Goal: Task Accomplishment & Management: Manage account settings

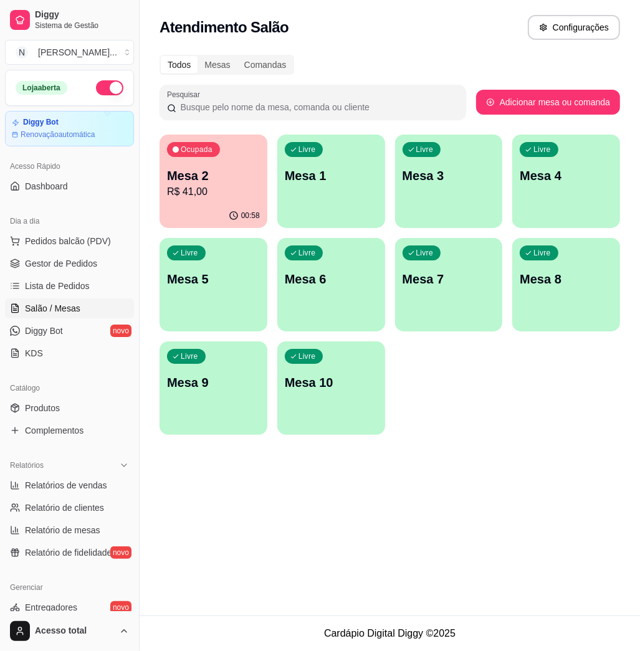
click at [328, 196] on div "Livre Mesa 1" at bounding box center [331, 174] width 108 height 79
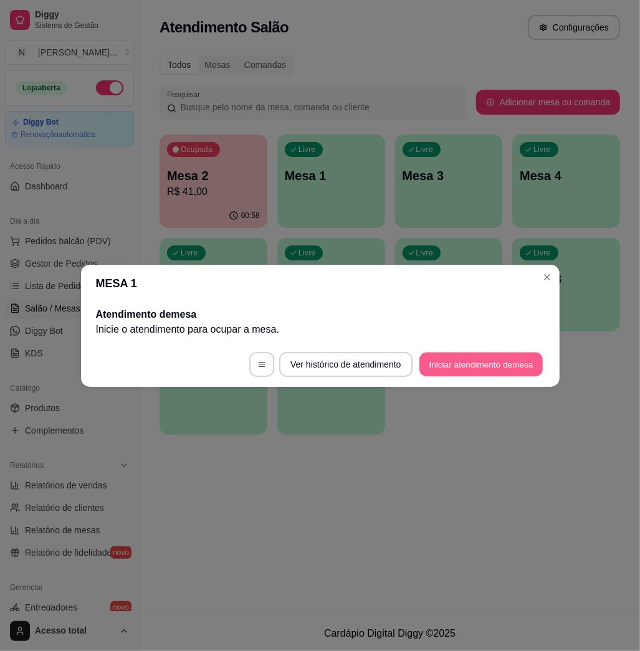
click at [446, 364] on button "Iniciar atendimento de mesa" at bounding box center [481, 364] width 123 height 24
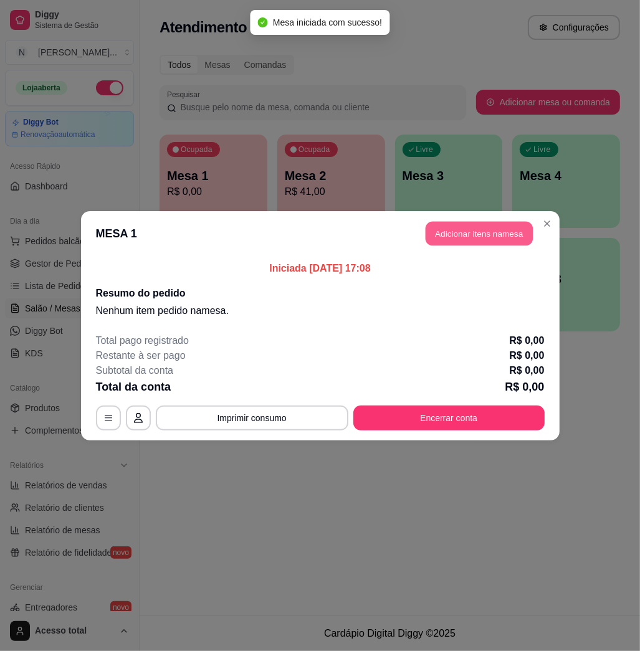
click at [471, 231] on button "Adicionar itens na mesa" at bounding box center [479, 233] width 107 height 24
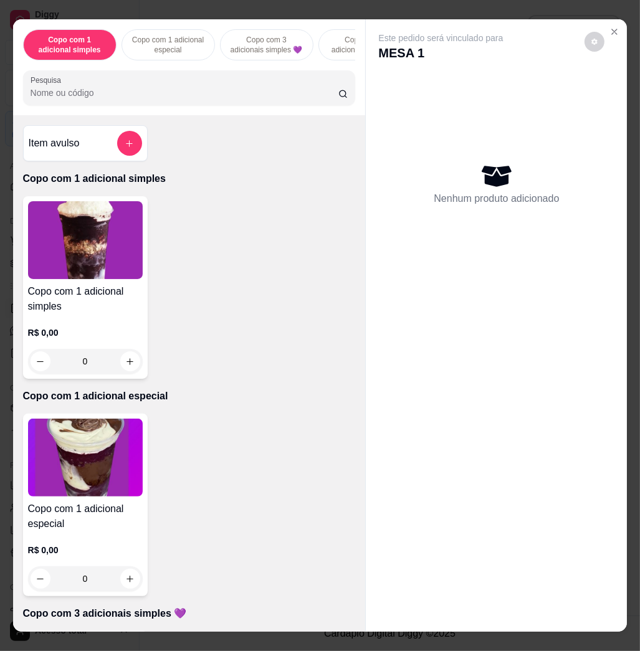
click at [200, 96] on input "Pesquisa" at bounding box center [185, 93] width 308 height 12
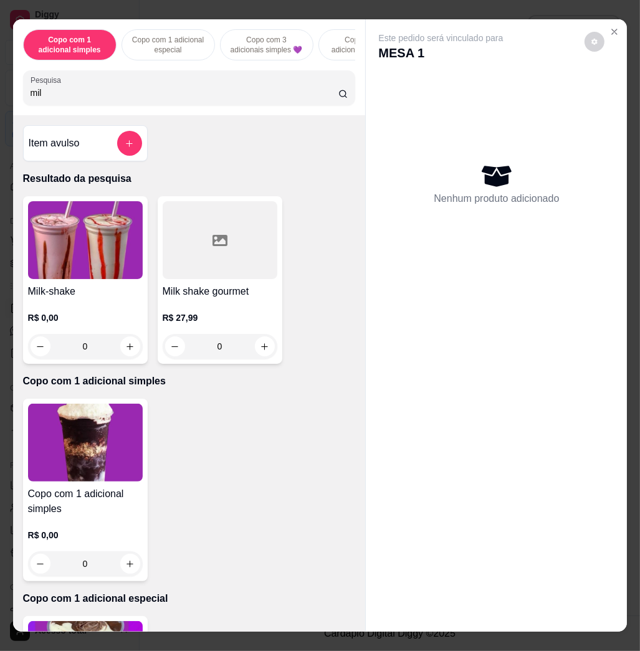
type input "mil"
click at [100, 253] on img at bounding box center [85, 240] width 115 height 78
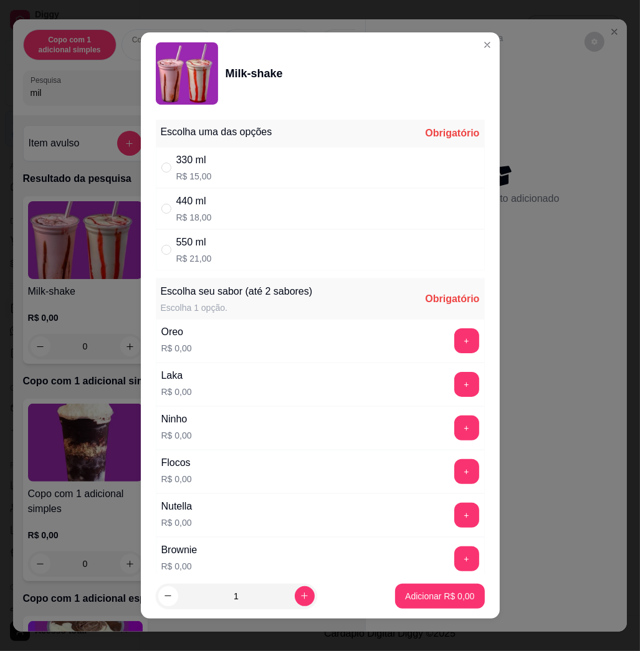
click at [368, 176] on div "330 ml R$ 15,00" at bounding box center [320, 167] width 329 height 41
radio input "true"
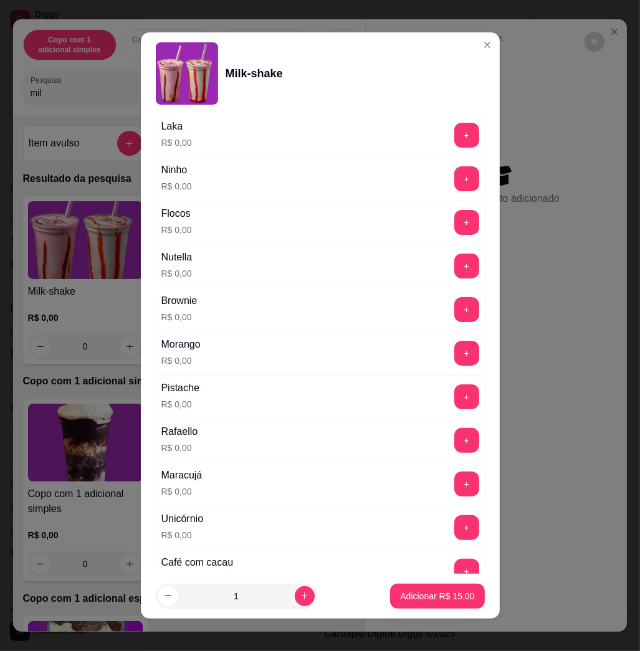
scroll to position [332, 0]
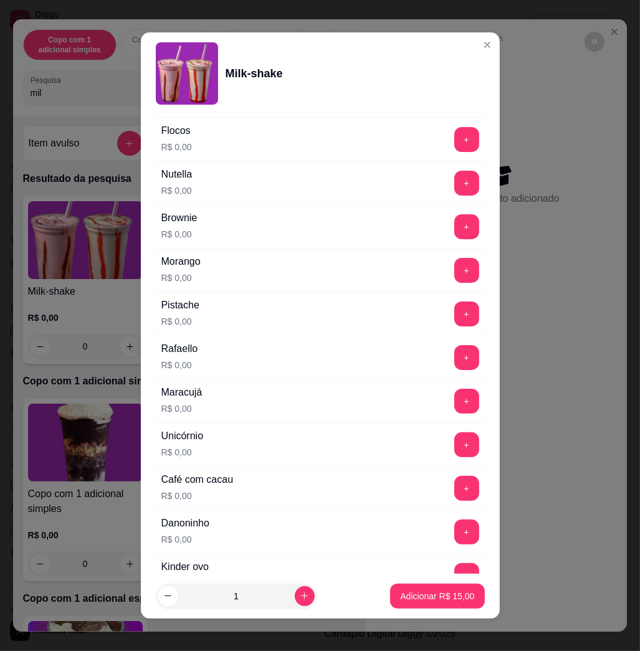
click at [450, 272] on div "+" at bounding box center [467, 270] width 35 height 25
click at [454, 278] on button "+" at bounding box center [466, 270] width 25 height 25
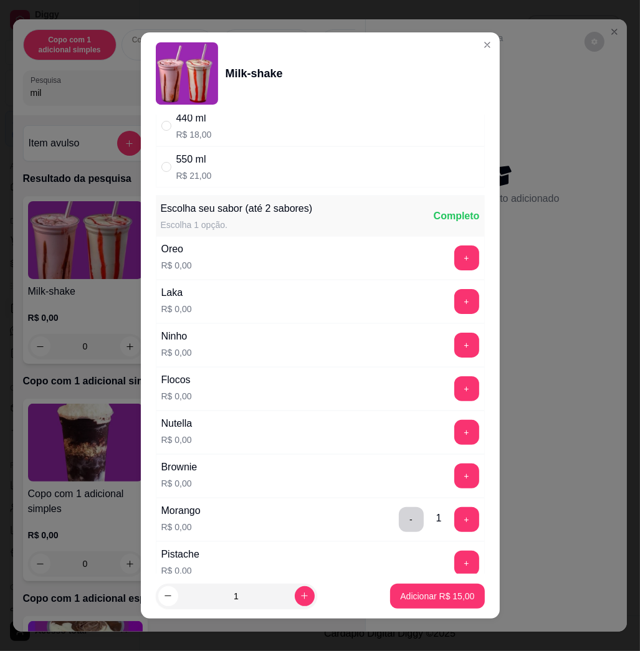
scroll to position [0, 0]
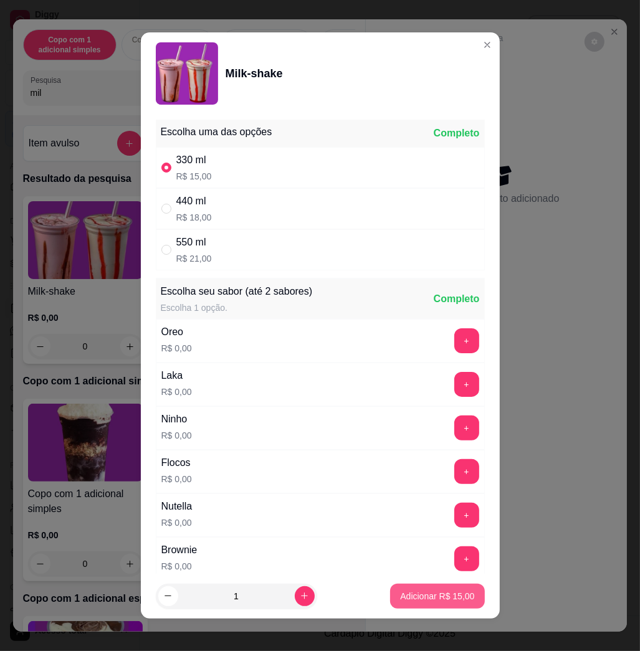
click at [400, 595] on p "Adicionar R$ 15,00" at bounding box center [437, 596] width 74 height 12
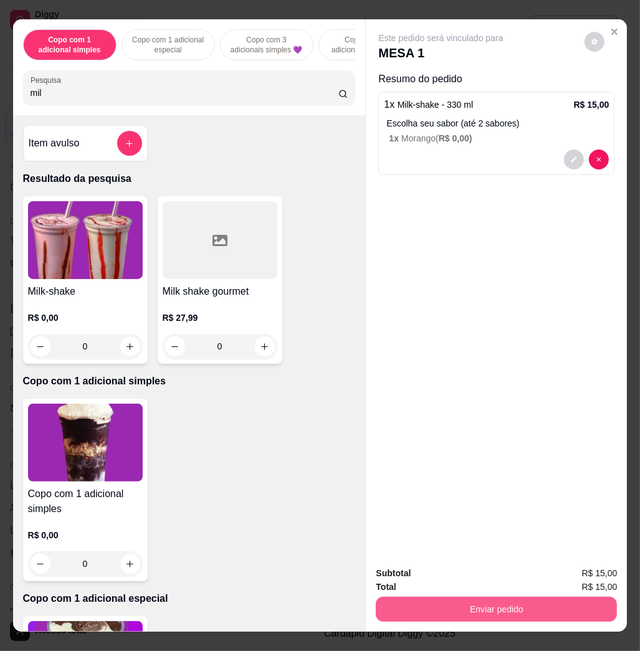
click at [405, 602] on button "Enviar pedido" at bounding box center [496, 609] width 241 height 25
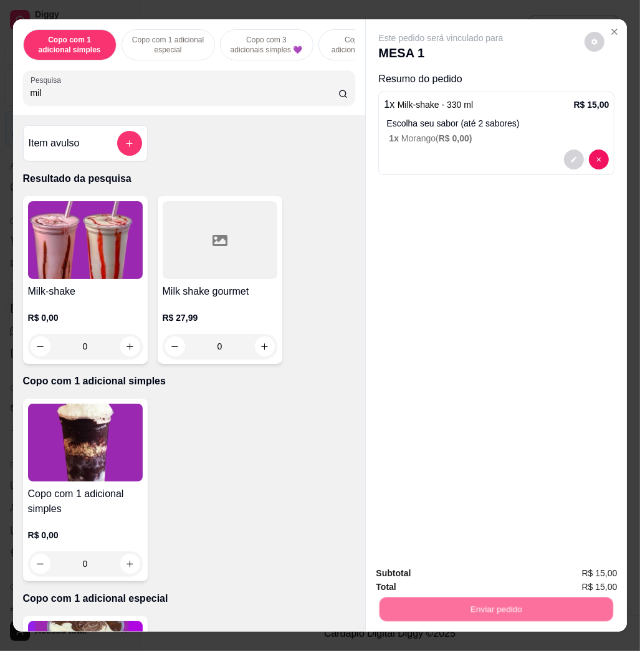
click at [413, 570] on button "Não registrar e enviar pedido" at bounding box center [454, 573] width 130 height 24
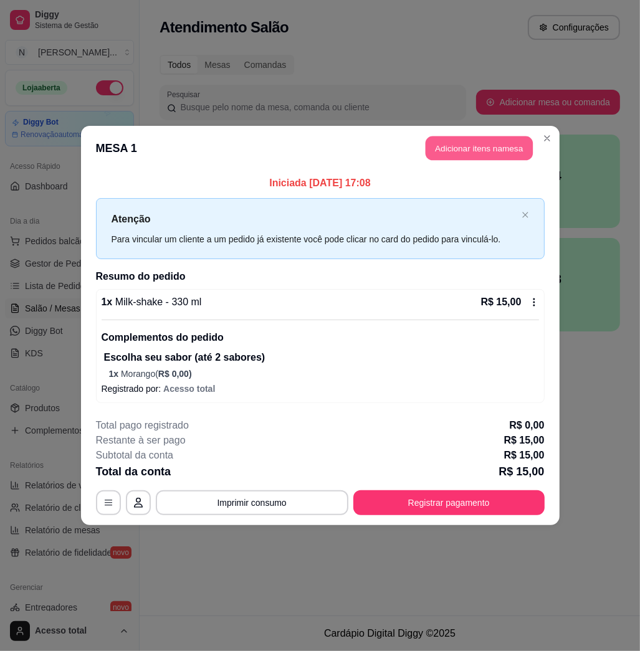
click at [496, 155] on button "Adicionar itens na mesa" at bounding box center [479, 149] width 107 height 24
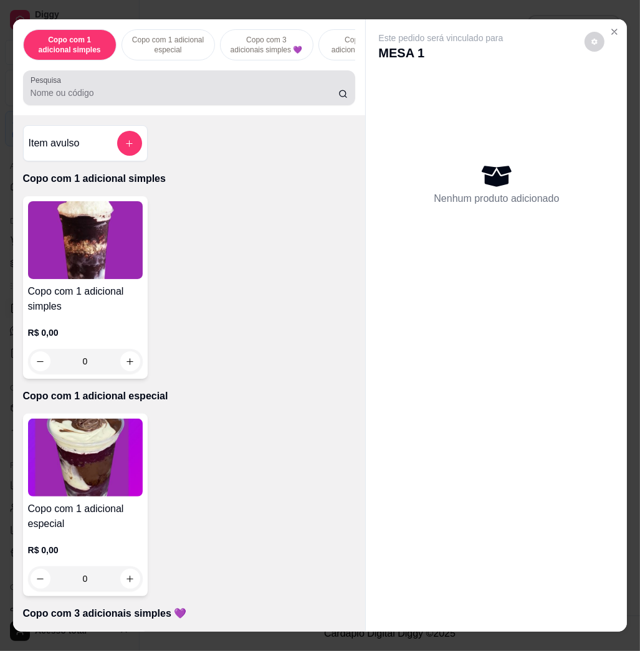
click at [256, 96] on input "Pesquisa" at bounding box center [185, 93] width 308 height 12
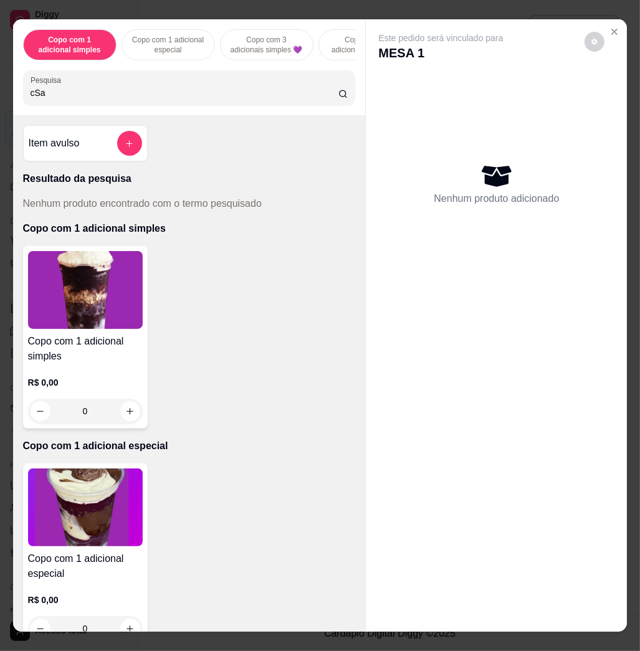
type input "cSas"
click at [253, 97] on input "cSas" at bounding box center [185, 93] width 308 height 12
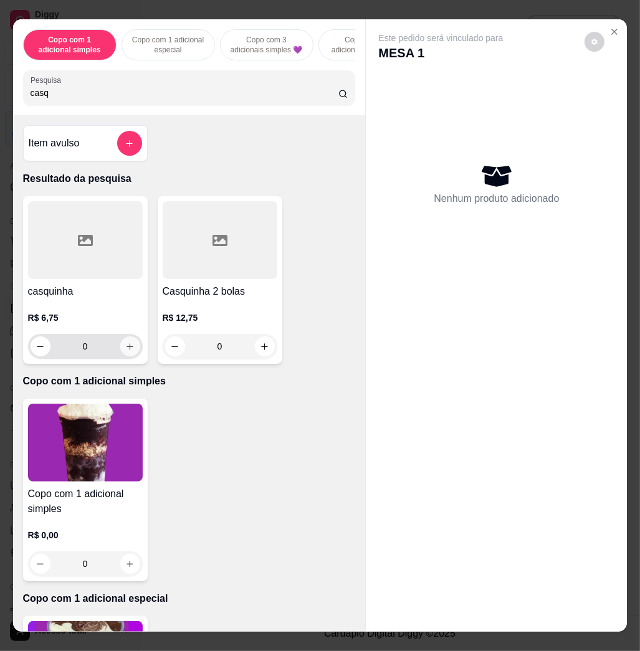
type input "casq"
click at [127, 352] on icon "increase-product-quantity" at bounding box center [129, 346] width 9 height 9
type input "1"
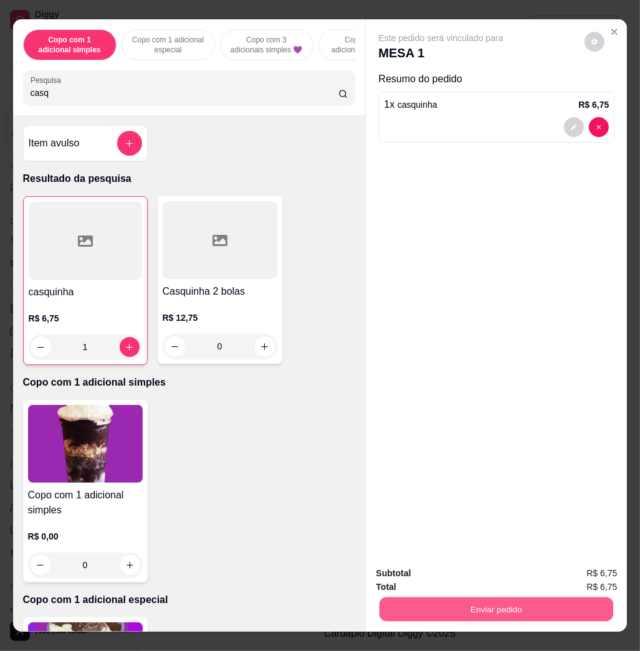
click at [433, 601] on button "Enviar pedido" at bounding box center [497, 609] width 234 height 24
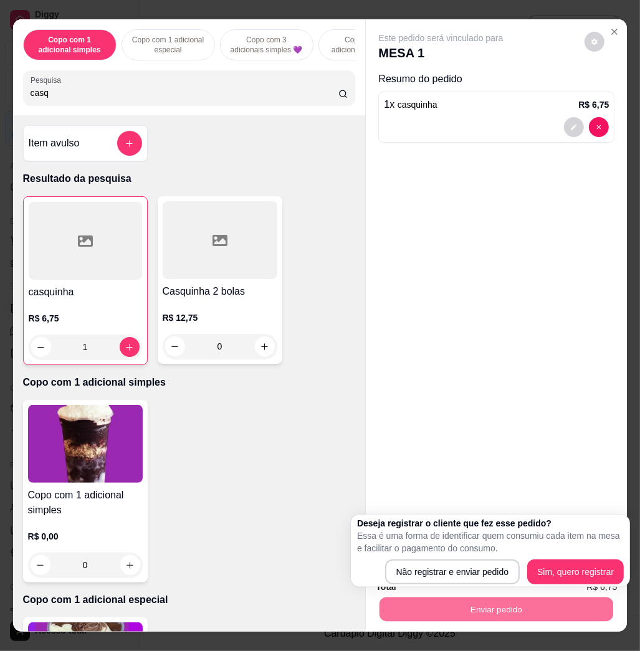
click at [443, 532] on p "Essa é uma forma de identificar quem consumiu cada item na mesa e facilitar o p…" at bounding box center [490, 542] width 267 height 25
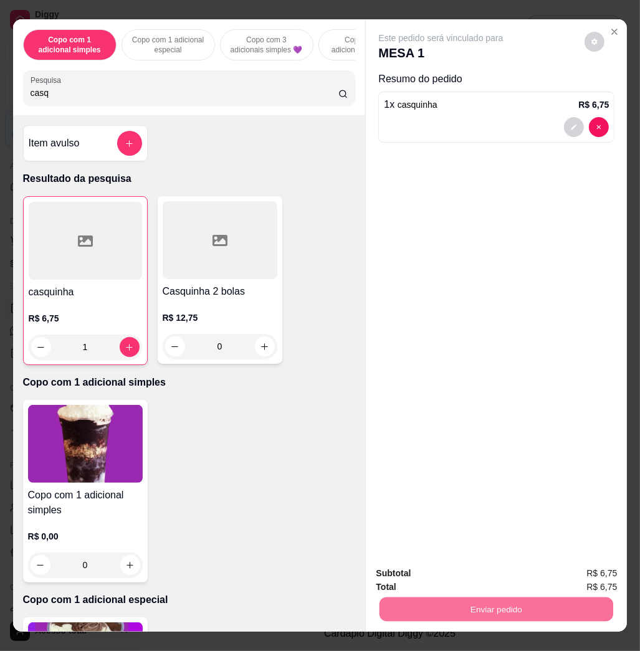
click at [447, 574] on button "Não registrar e enviar pedido" at bounding box center [454, 572] width 126 height 23
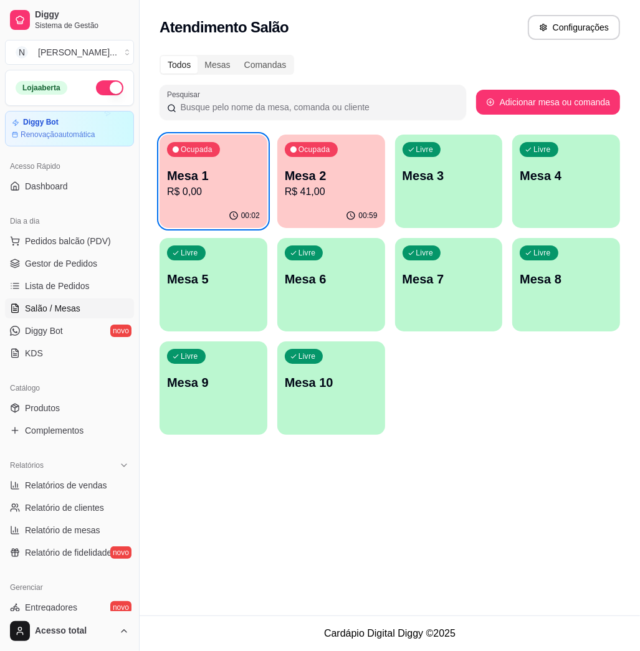
click at [316, 186] on div "Mesa 2 R$ 41,00" at bounding box center [331, 183] width 93 height 32
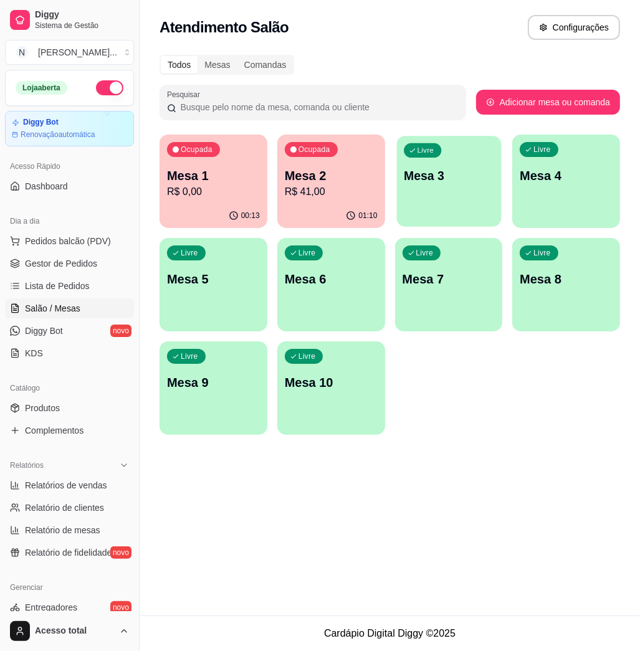
click at [415, 208] on div "Livre Mesa 3" at bounding box center [449, 174] width 105 height 76
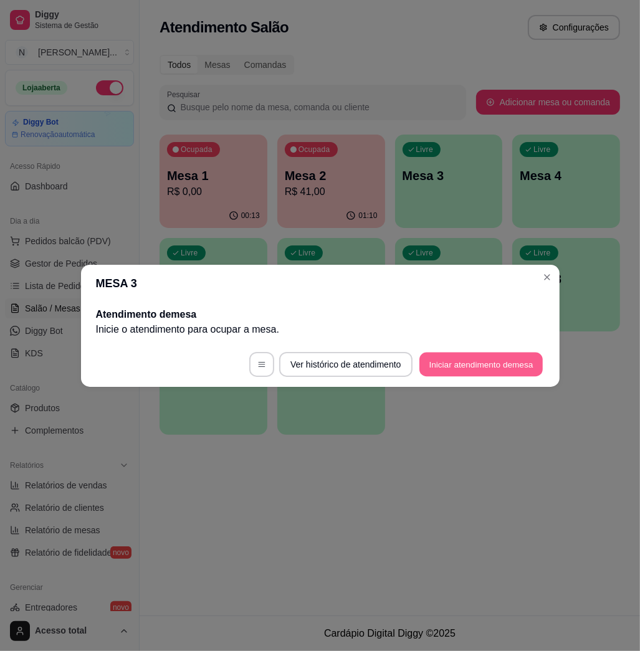
click at [514, 364] on button "Iniciar atendimento de mesa" at bounding box center [481, 364] width 123 height 24
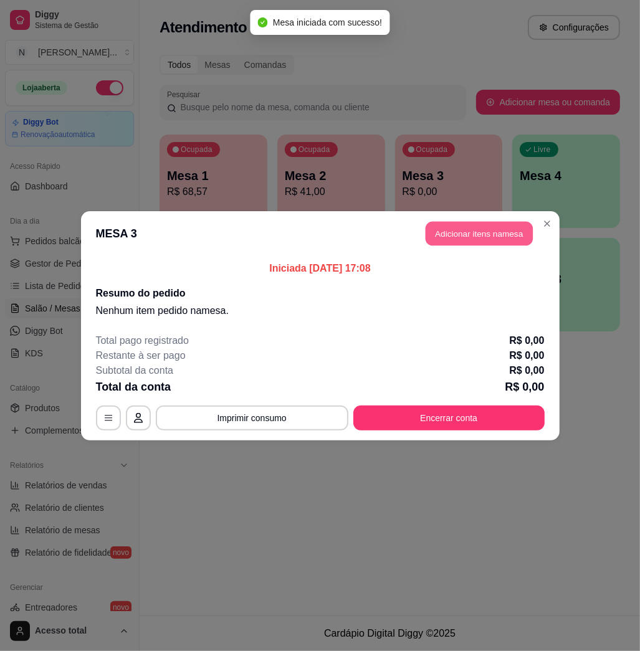
click at [505, 228] on button "Adicionar itens na mesa" at bounding box center [479, 233] width 107 height 24
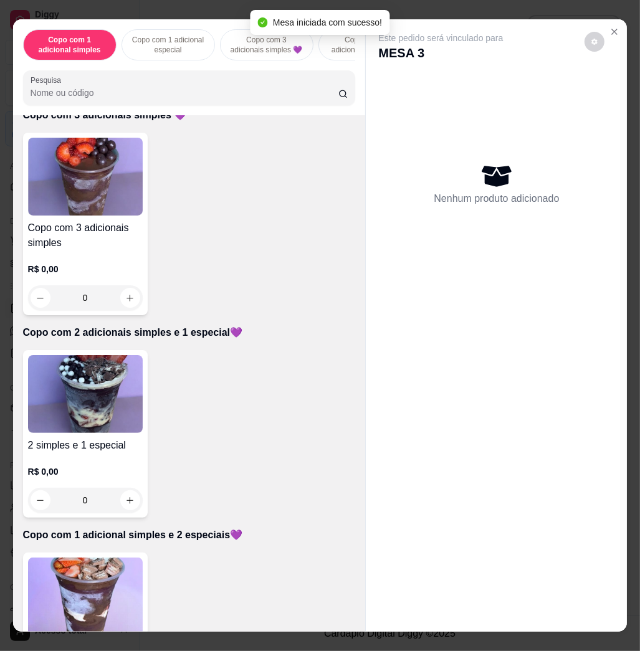
scroll to position [665, 0]
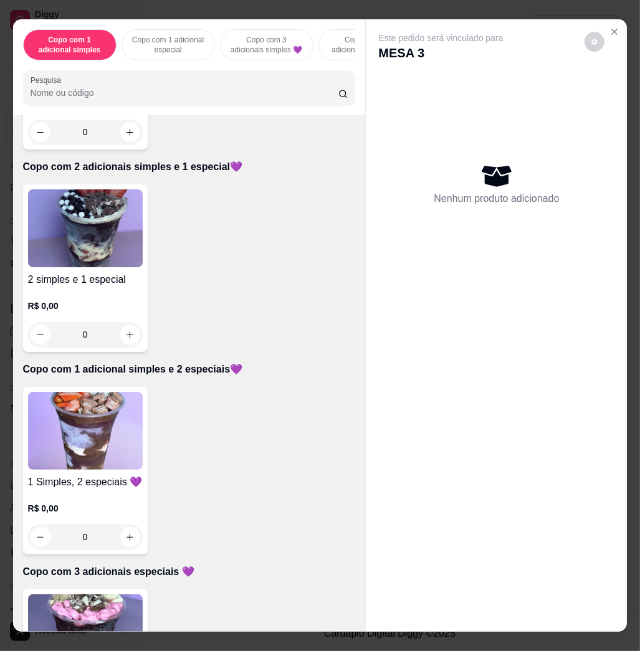
click at [79, 444] on img at bounding box center [85, 431] width 115 height 78
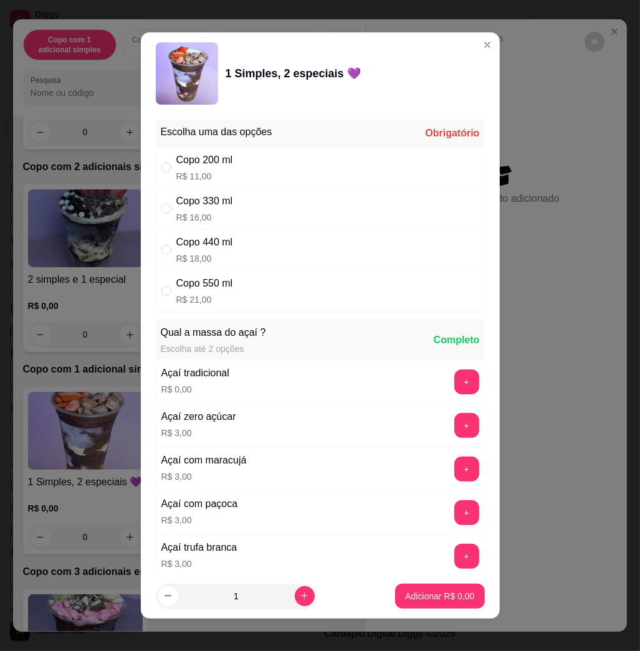
click at [298, 295] on div "Copo 550 ml R$ 21,00" at bounding box center [320, 291] width 329 height 41
radio input "true"
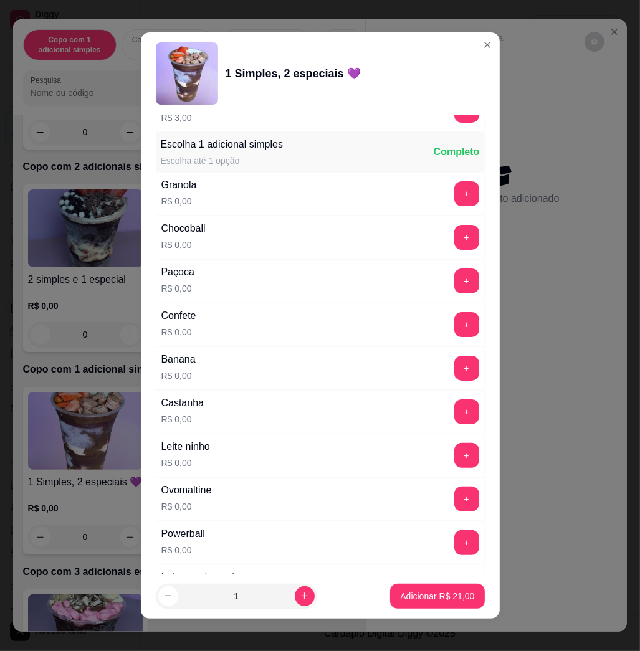
click at [426, 388] on div "Banana R$ 0,00 +" at bounding box center [320, 369] width 329 height 44
click at [454, 375] on button "+" at bounding box center [466, 368] width 25 height 25
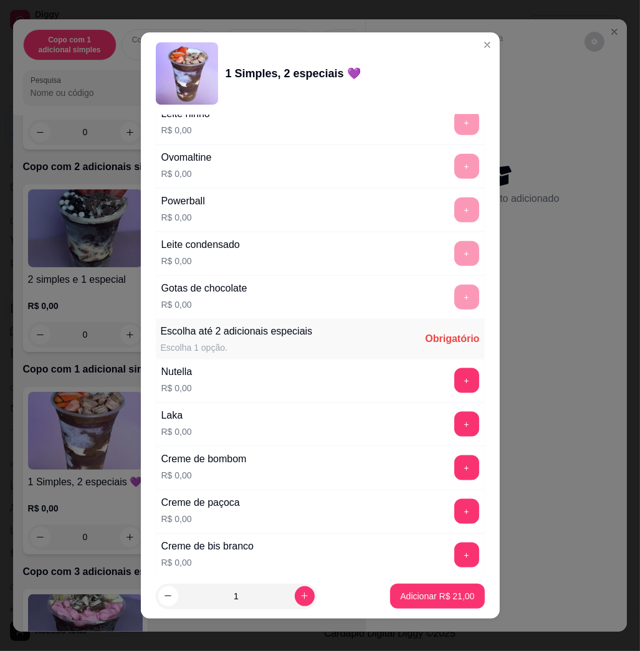
scroll to position [1163, 0]
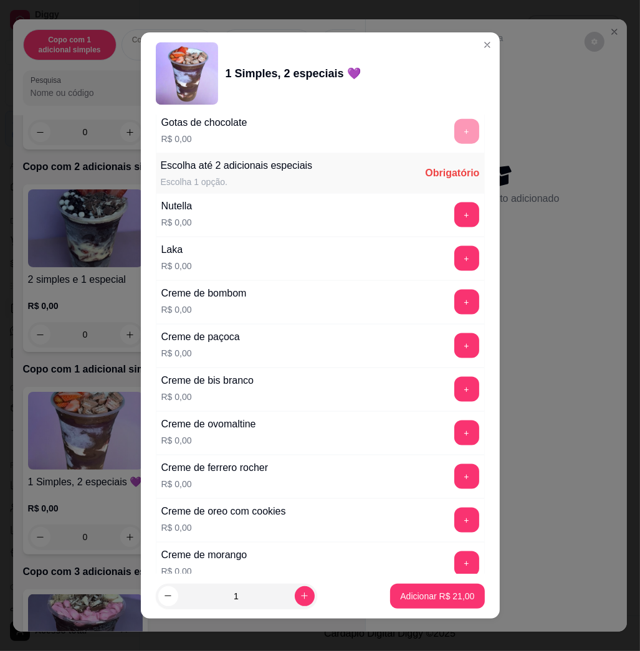
drag, startPoint x: 433, startPoint y: 332, endPoint x: 433, endPoint y: 339, distance: 6.9
click at [433, 334] on div "Creme de paçoca R$ 0,00 +" at bounding box center [320, 346] width 329 height 44
click at [454, 342] on button "+" at bounding box center [466, 346] width 25 height 25
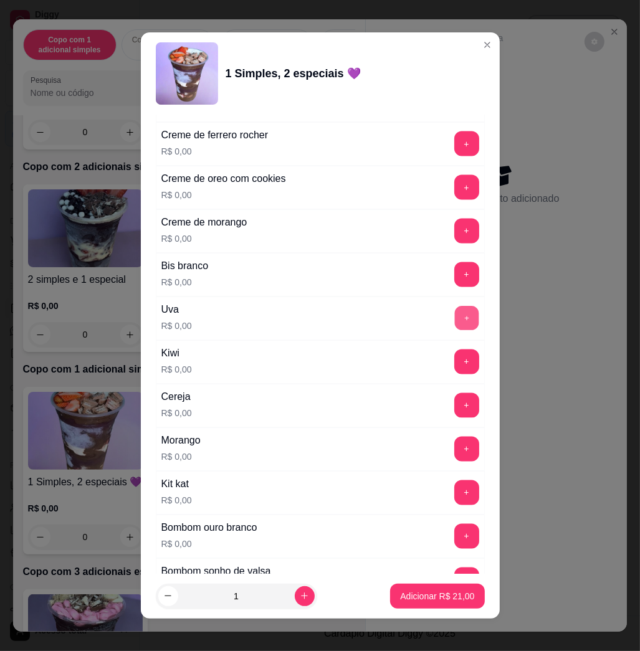
click at [454, 330] on button "+" at bounding box center [466, 319] width 24 height 24
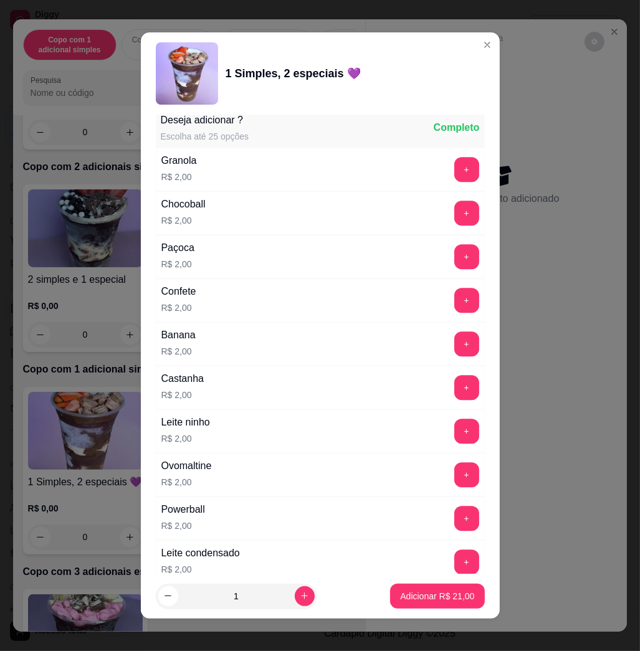
scroll to position [2161, 0]
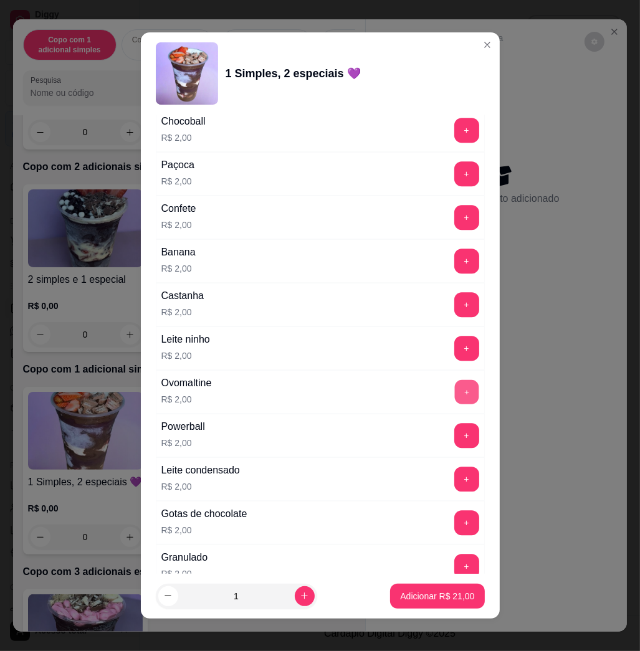
click at [454, 395] on button "+" at bounding box center [466, 392] width 24 height 24
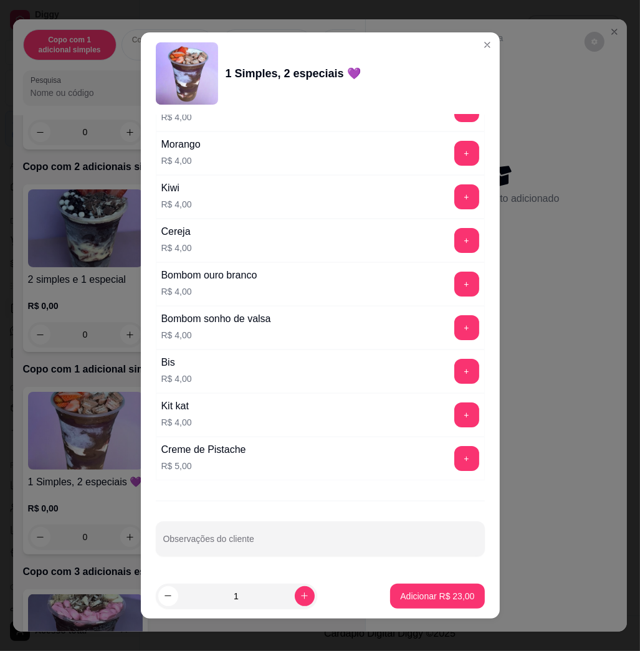
scroll to position [7, 0]
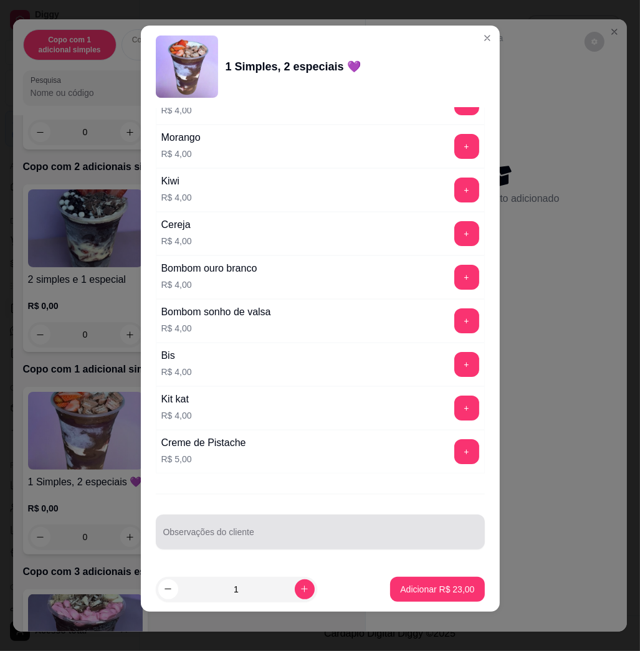
click at [346, 525] on div at bounding box center [320, 532] width 314 height 25
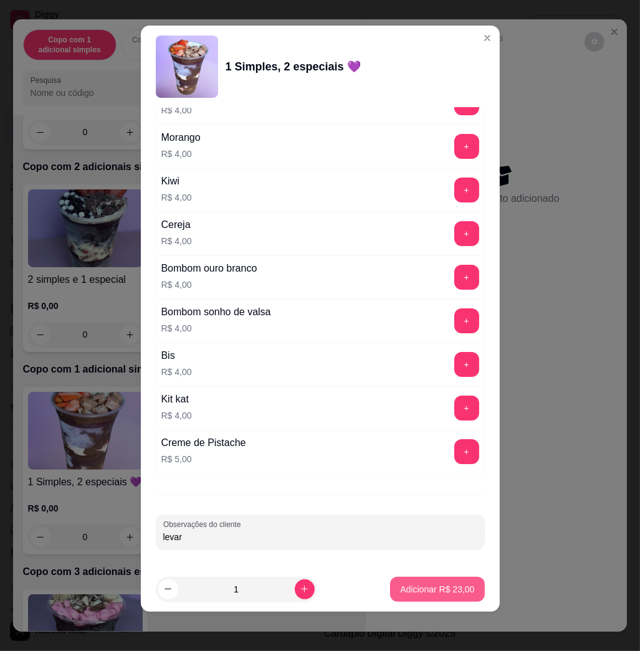
type input "levar"
click at [433, 592] on p "Adicionar R$ 23,00" at bounding box center [437, 590] width 74 height 12
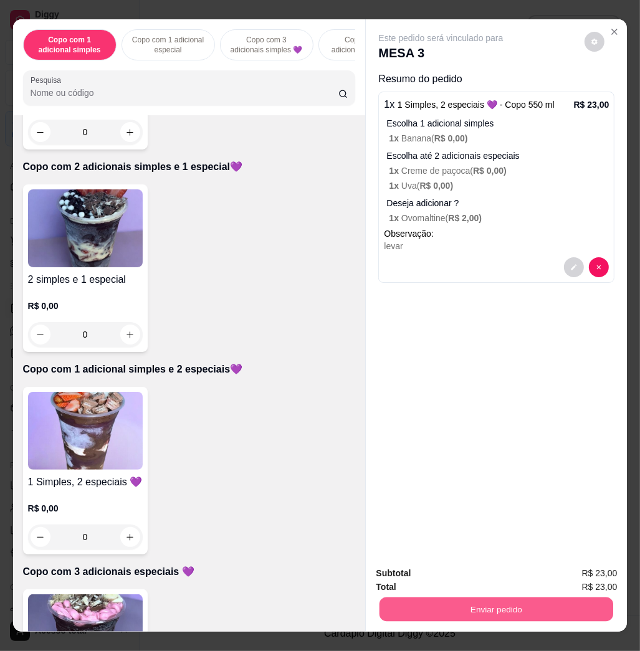
click at [421, 599] on button "Enviar pedido" at bounding box center [497, 609] width 234 height 24
click at [431, 575] on button "Não registrar e enviar pedido" at bounding box center [454, 572] width 126 height 23
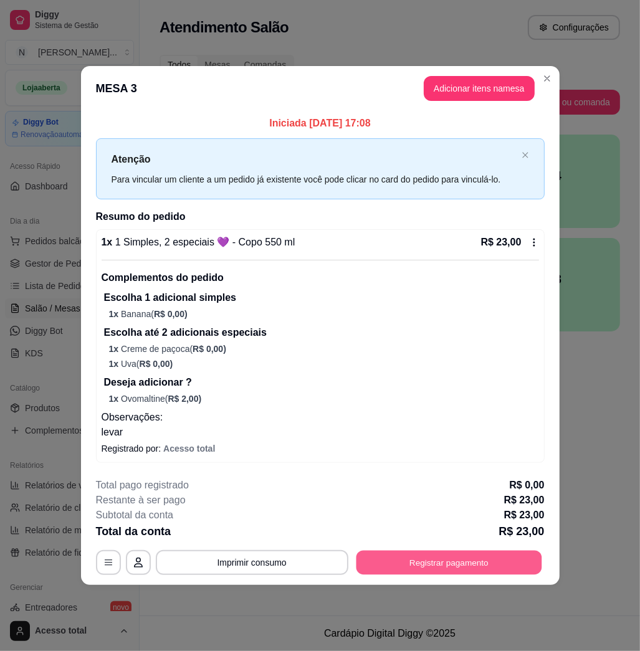
click at [451, 558] on button "Registrar pagamento" at bounding box center [449, 562] width 186 height 24
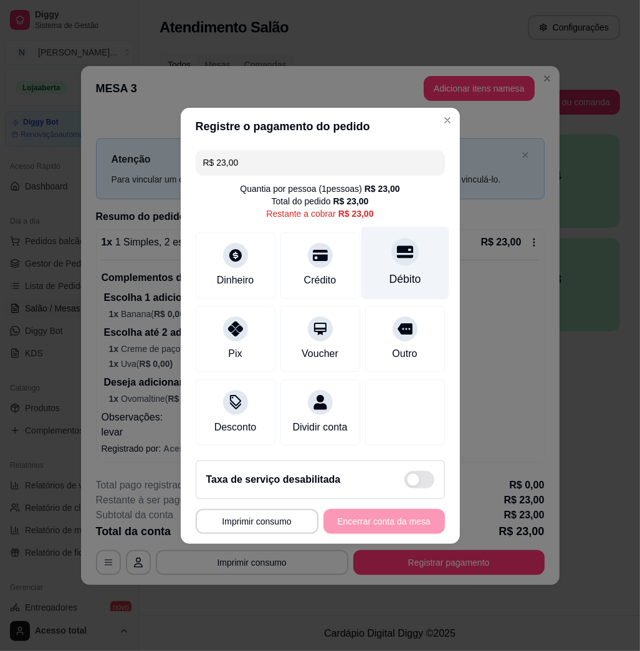
click at [397, 246] on icon at bounding box center [405, 252] width 16 height 16
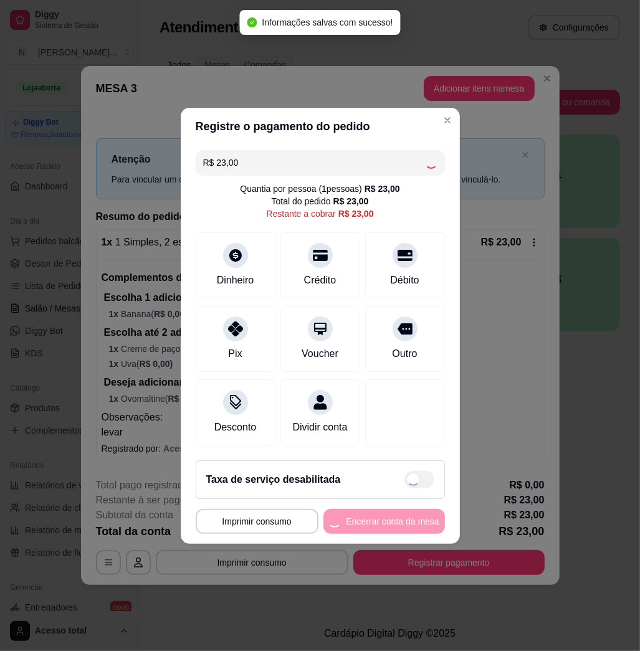
type input "R$ 0,00"
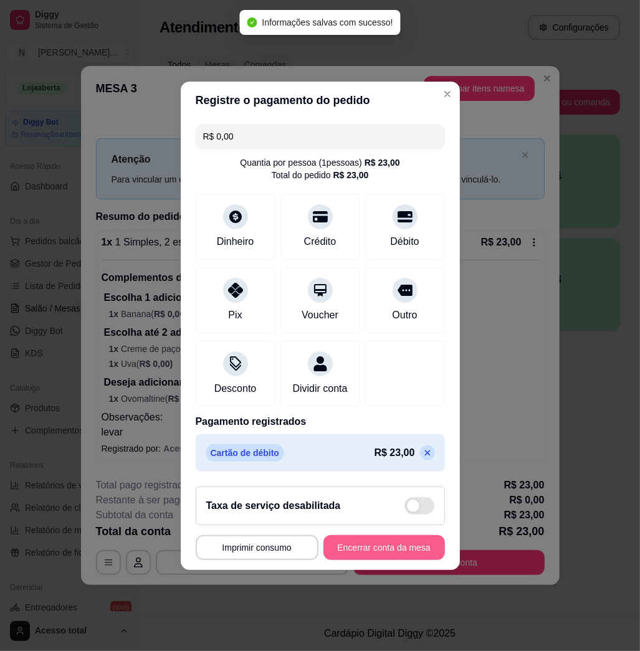
click at [385, 548] on button "Encerrar conta da mesa" at bounding box center [385, 548] width 122 height 25
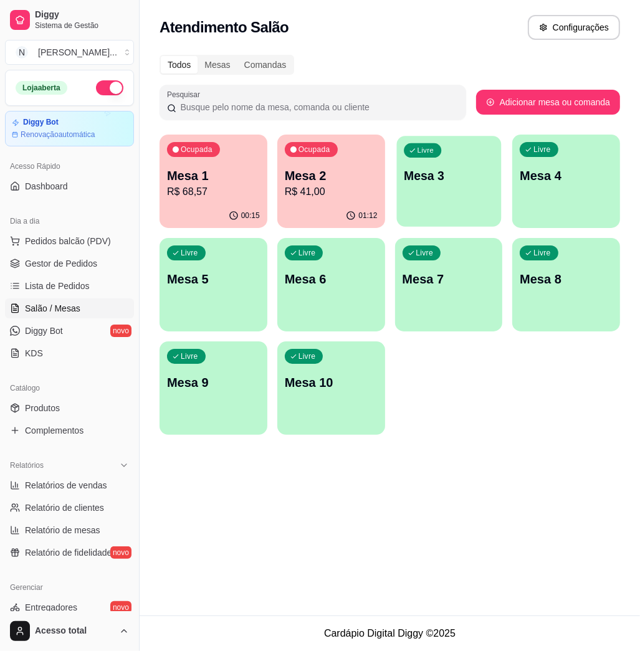
click at [430, 198] on div "Livre Mesa 3" at bounding box center [449, 174] width 105 height 76
click at [554, 188] on div "Livre Mesa 4" at bounding box center [566, 174] width 105 height 76
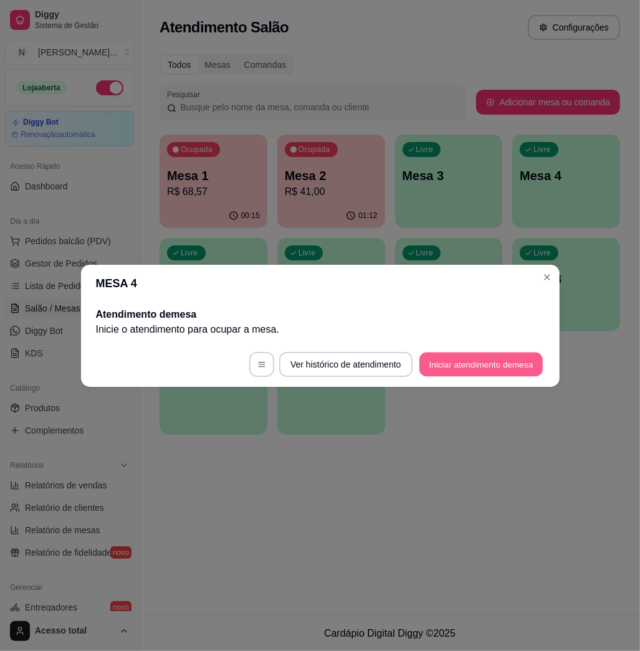
click at [474, 356] on button "Iniciar atendimento de mesa" at bounding box center [481, 364] width 123 height 24
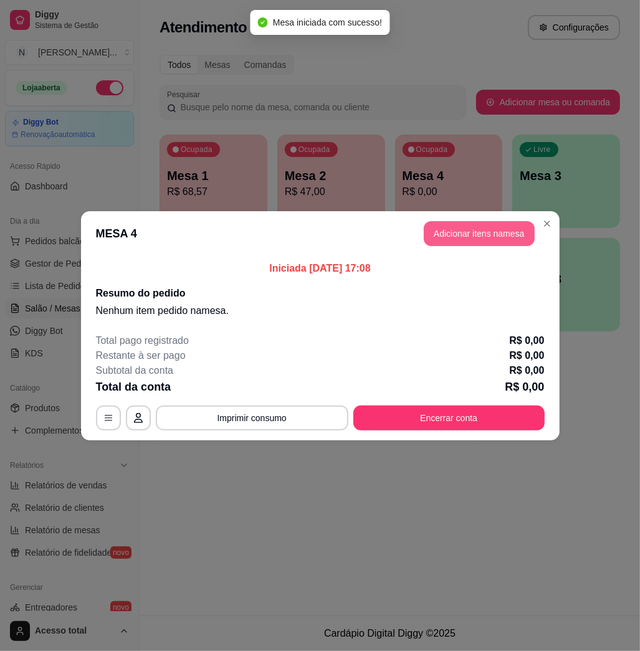
click at [443, 229] on button "Adicionar itens na mesa" at bounding box center [479, 233] width 111 height 25
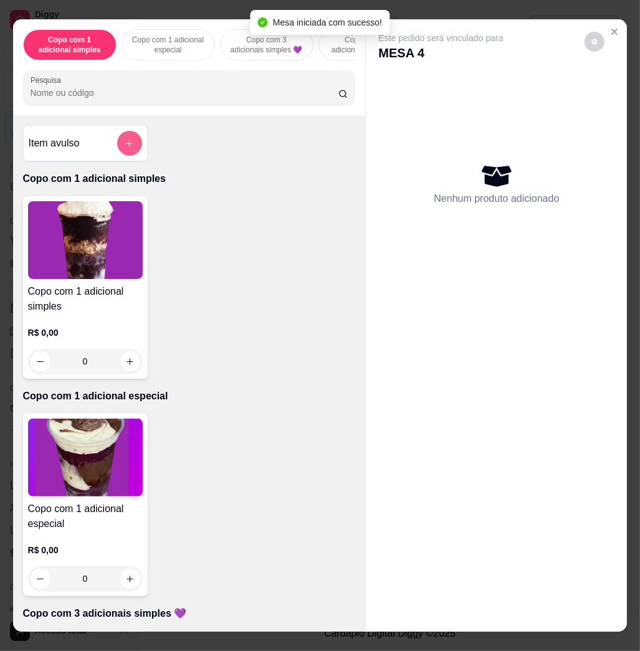
click at [117, 151] on button "add-separate-item" at bounding box center [129, 143] width 25 height 25
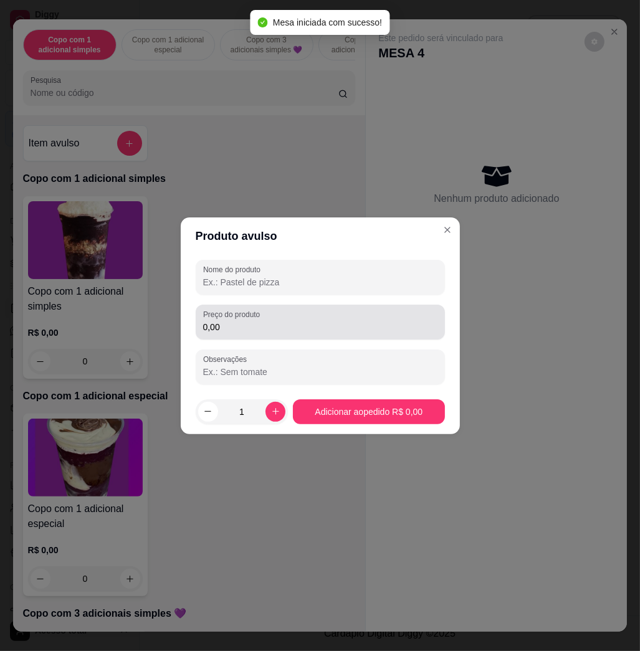
click at [224, 322] on input "0,00" at bounding box center [320, 327] width 234 height 12
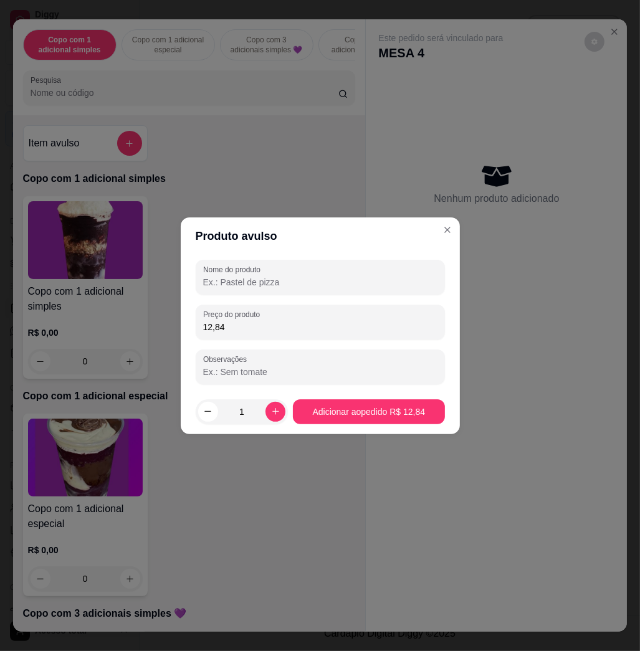
type input "12,84"
drag, startPoint x: 285, startPoint y: 286, endPoint x: 274, endPoint y: 292, distance: 12.8
click at [283, 286] on input "Nome do produto" at bounding box center [320, 282] width 234 height 12
type input "."
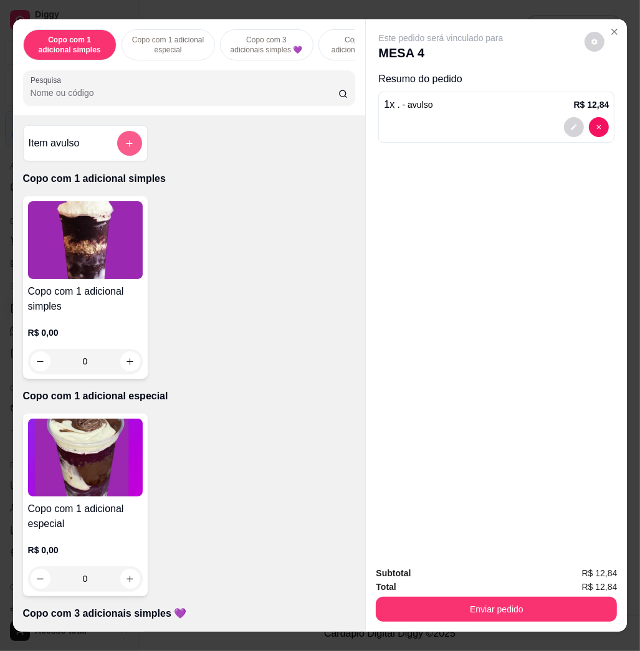
click at [125, 148] on icon "add-separate-item" at bounding box center [129, 143] width 9 height 9
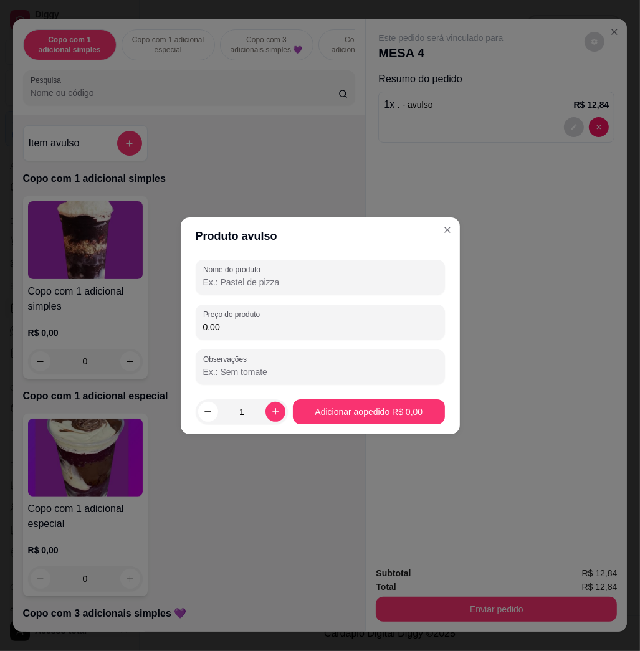
click at [312, 327] on input "0,00" at bounding box center [320, 327] width 234 height 12
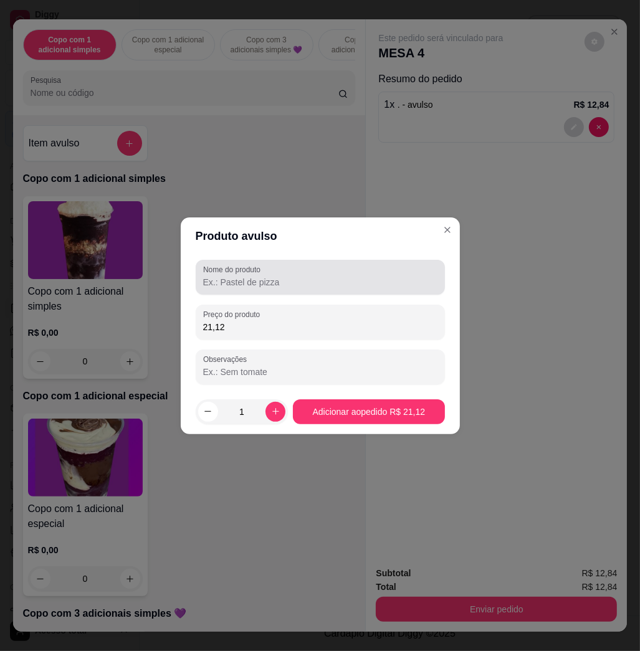
type input "21,12"
click at [334, 280] on input "Nome do produto" at bounding box center [320, 282] width 234 height 12
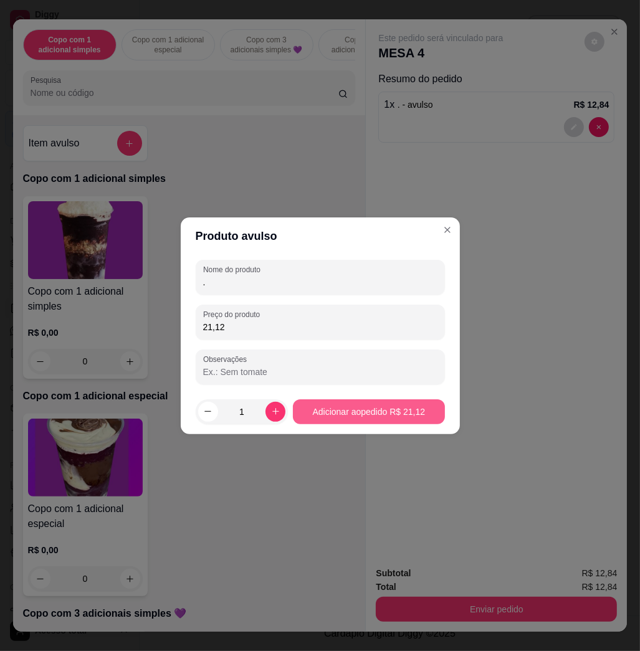
type input "."
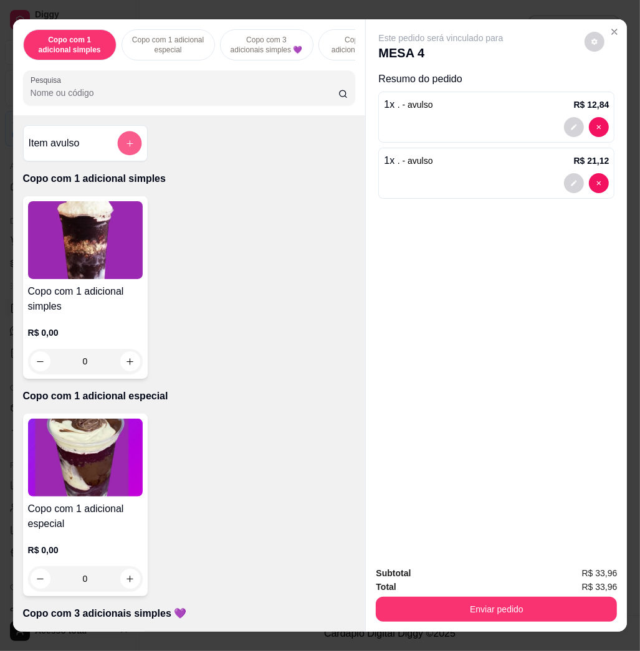
click at [128, 143] on button "add-separate-item" at bounding box center [129, 144] width 24 height 24
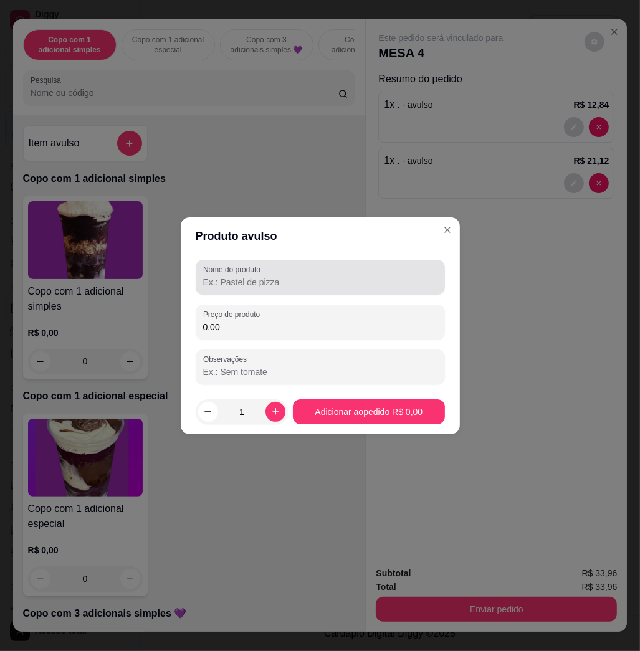
click at [316, 267] on div at bounding box center [320, 277] width 234 height 25
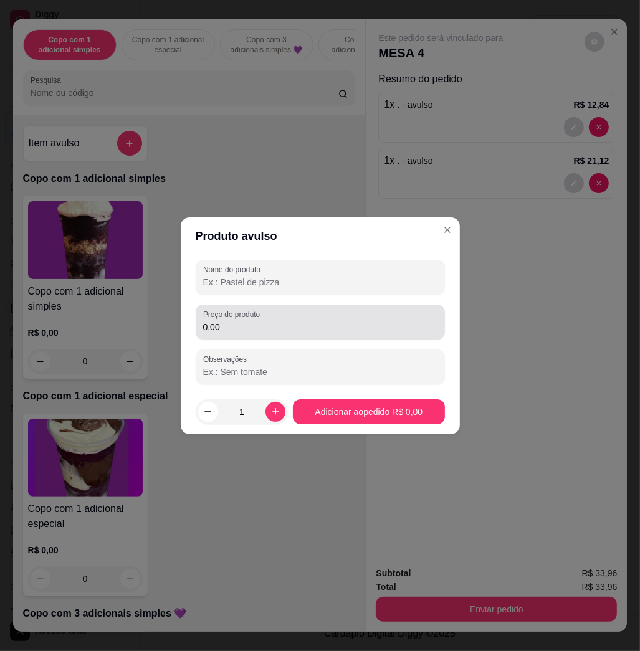
click at [288, 317] on div "0,00" at bounding box center [320, 322] width 234 height 25
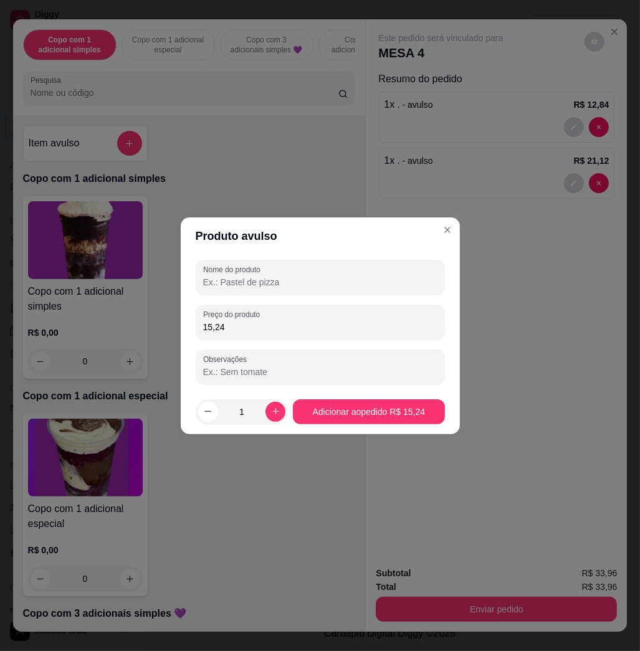
type input "15,24"
click at [260, 272] on label "Nome do produto" at bounding box center [234, 269] width 62 height 11
click at [260, 276] on input "Nome do produto" at bounding box center [320, 282] width 234 height 12
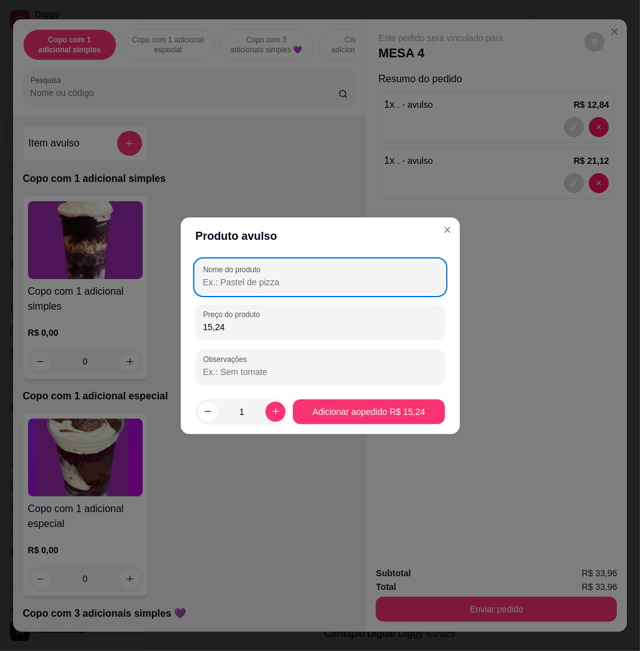
type input "ç"
type input "lais"
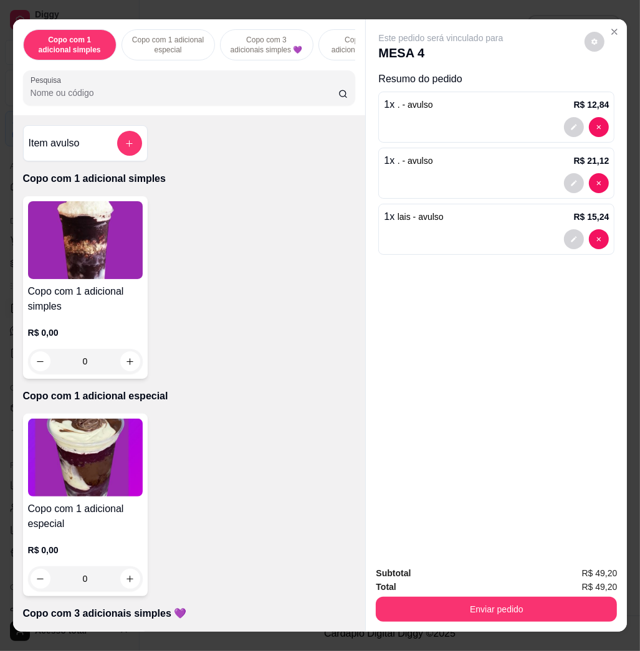
click at [512, 620] on div "Subtotal R$ 49,20 Total R$ 49,20 Enviar pedido" at bounding box center [496, 594] width 261 height 75
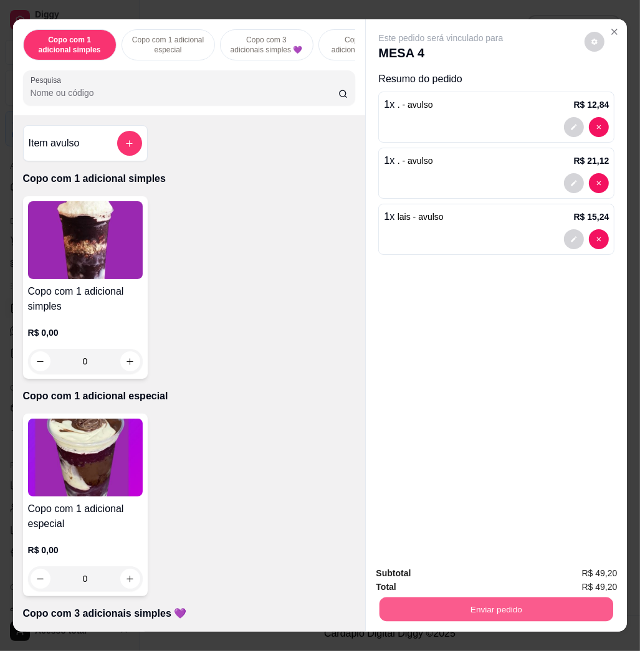
click at [507, 609] on button "Enviar pedido" at bounding box center [497, 609] width 234 height 24
click at [472, 564] on button "Não registrar e enviar pedido" at bounding box center [454, 573] width 130 height 24
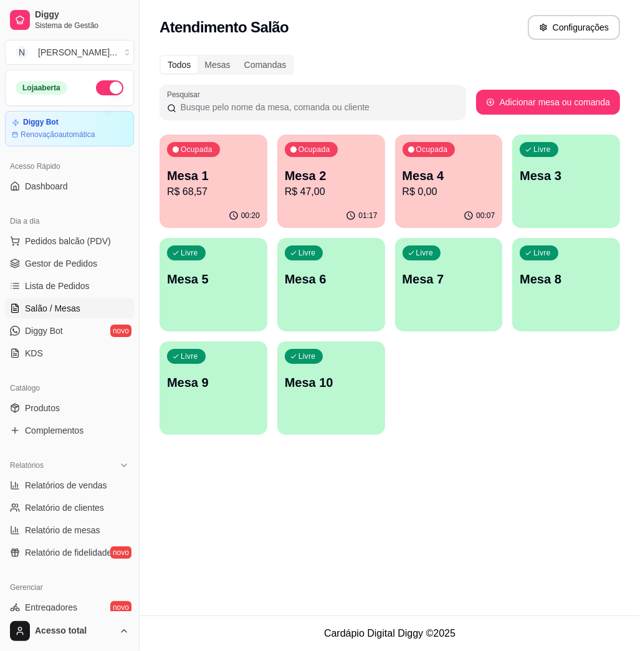
click at [359, 188] on p "R$ 47,00" at bounding box center [331, 192] width 93 height 15
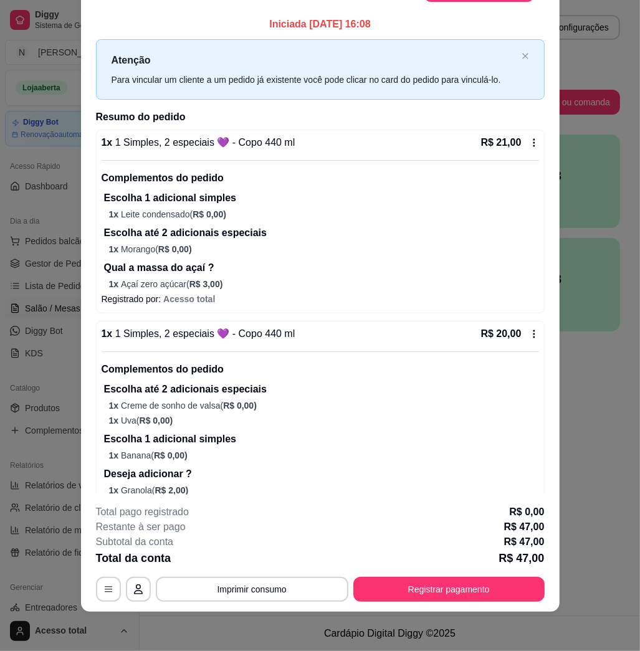
scroll to position [0, 0]
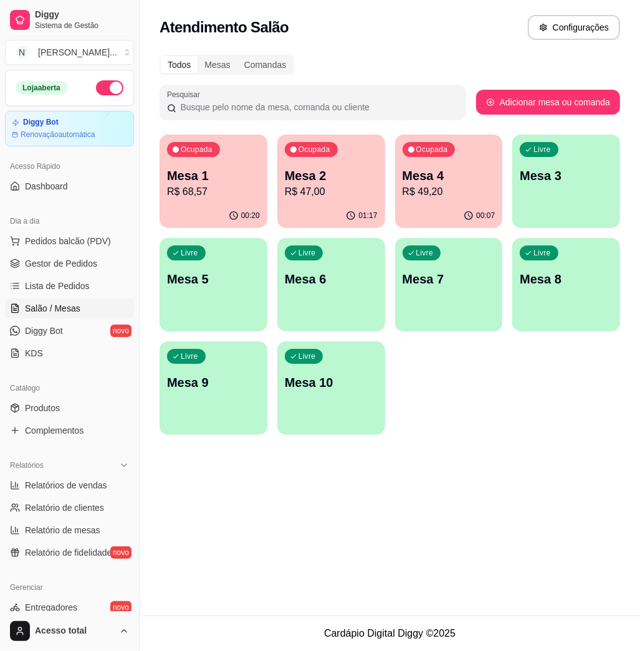
click at [225, 136] on div "Todos Mesas Comandas Pesquisar Adicionar mesa ou comanda Ocupada Mesa 1 R$ 68,5…" at bounding box center [390, 248] width 501 height 403
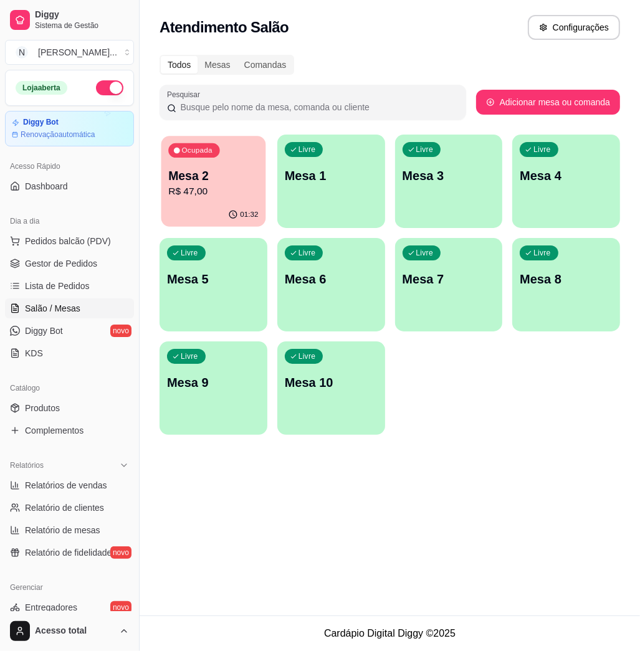
click at [237, 201] on div "Ocupada Mesa 2 R$ 47,00" at bounding box center [213, 169] width 105 height 67
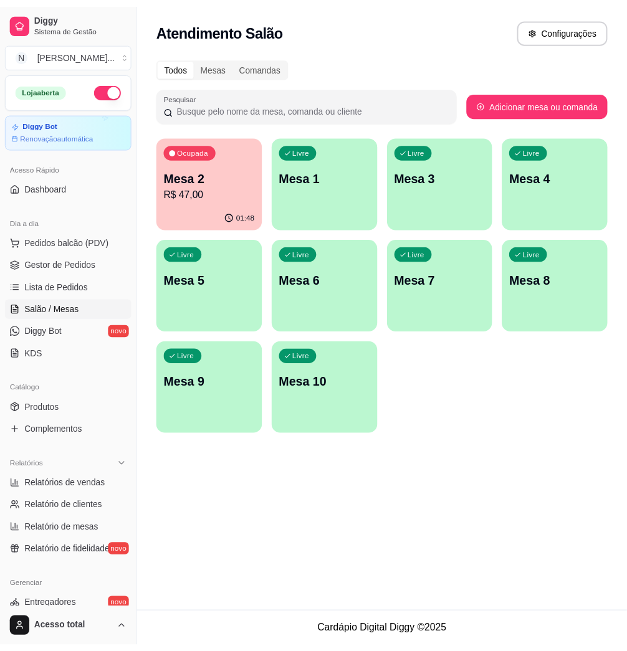
scroll to position [166, 0]
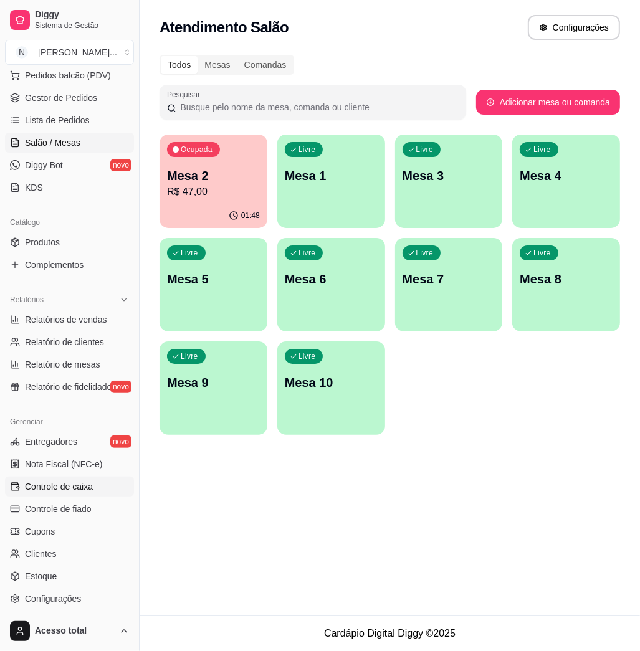
click at [92, 494] on link "Controle de caixa" at bounding box center [69, 487] width 129 height 20
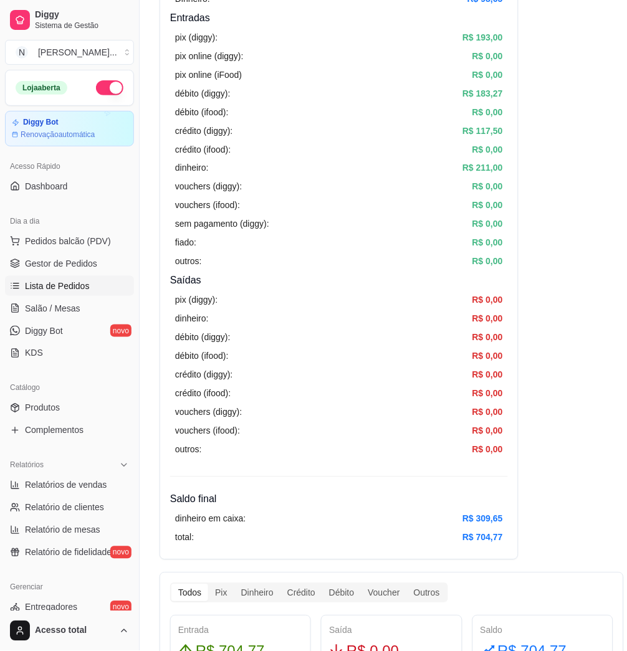
click at [90, 286] on link "Lista de Pedidos" at bounding box center [69, 286] width 129 height 20
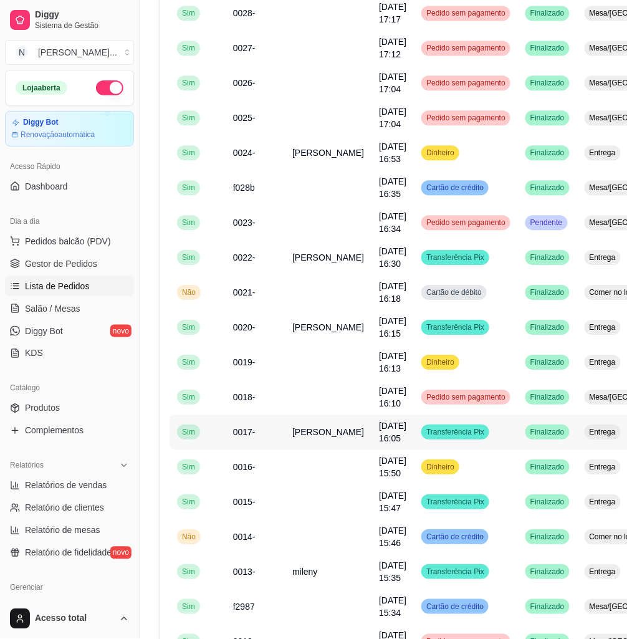
scroll to position [704, 0]
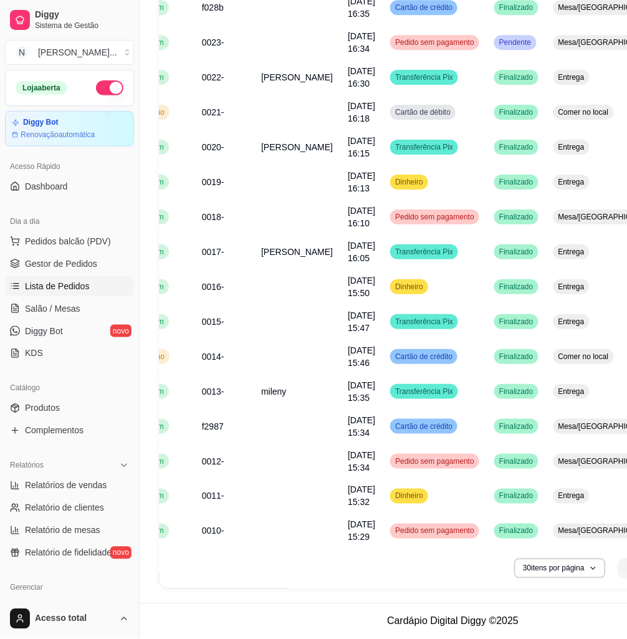
scroll to position [0, 44]
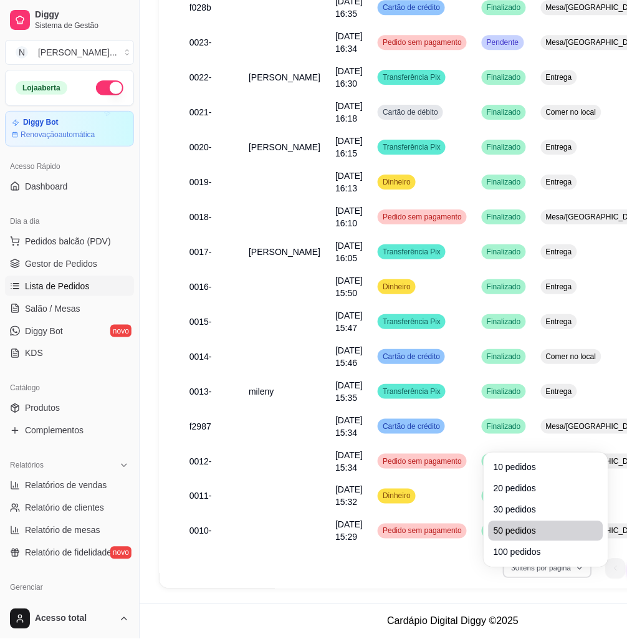
click at [522, 500] on span "50 pedidos" at bounding box center [546, 506] width 105 height 12
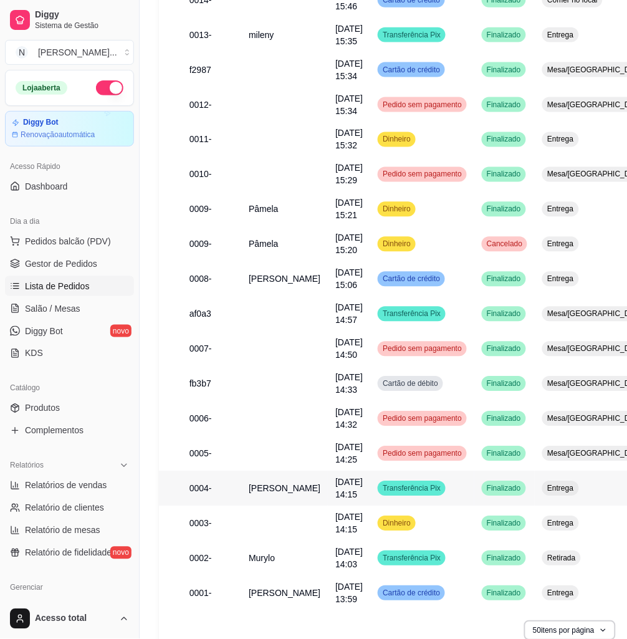
scroll to position [1148, 0]
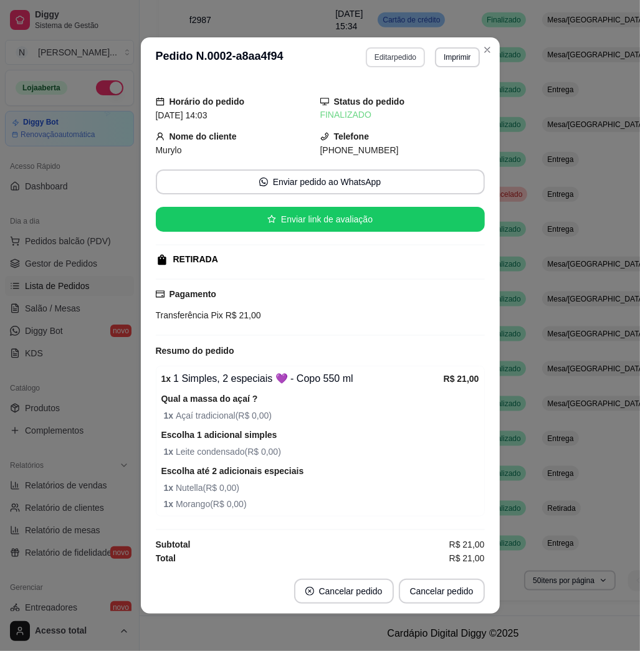
click at [387, 62] on button "Editar pedido" at bounding box center [395, 57] width 59 height 20
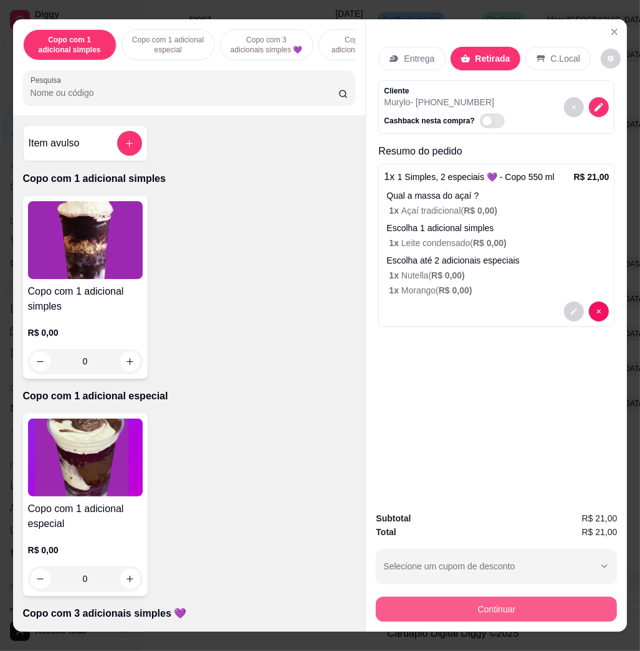
click at [479, 608] on button "Continuar" at bounding box center [496, 609] width 241 height 25
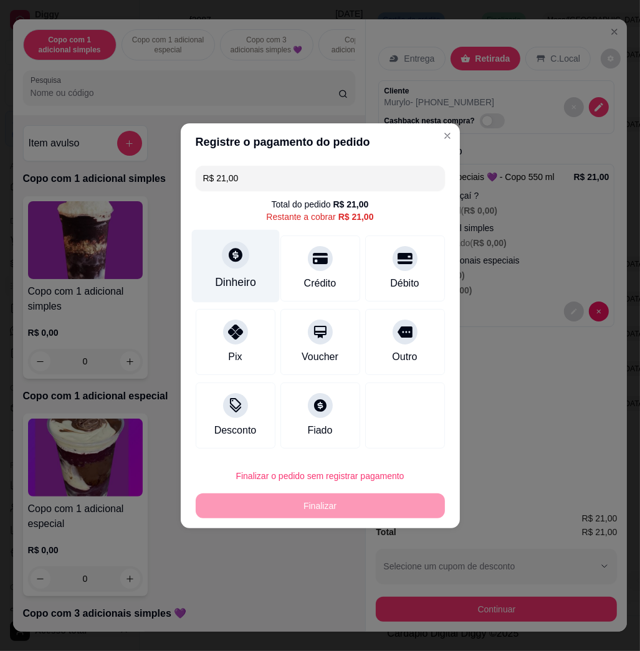
click at [224, 269] on div "Dinheiro" at bounding box center [235, 265] width 88 height 73
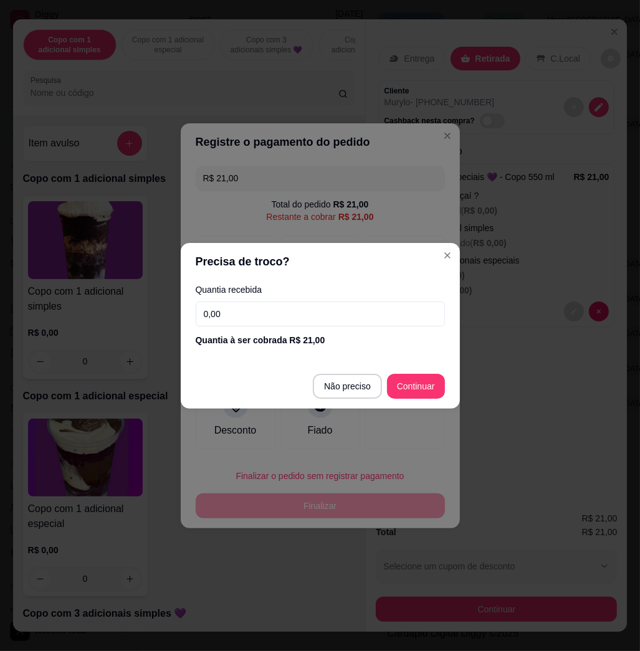
click at [281, 319] on input "0,00" at bounding box center [320, 314] width 249 height 25
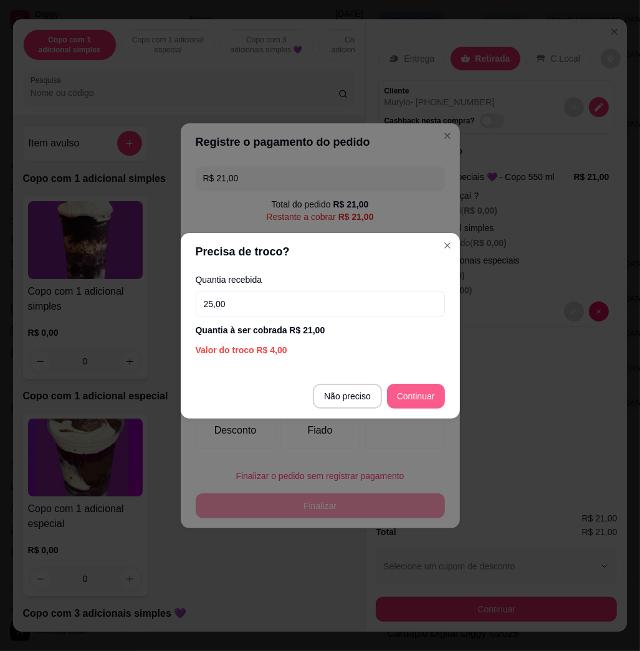
type input "25,00"
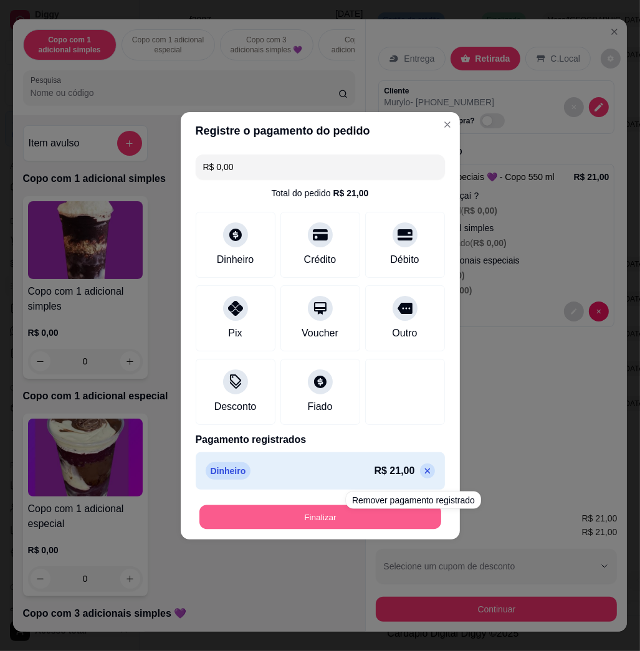
click at [416, 525] on button "Finalizar" at bounding box center [321, 517] width 242 height 24
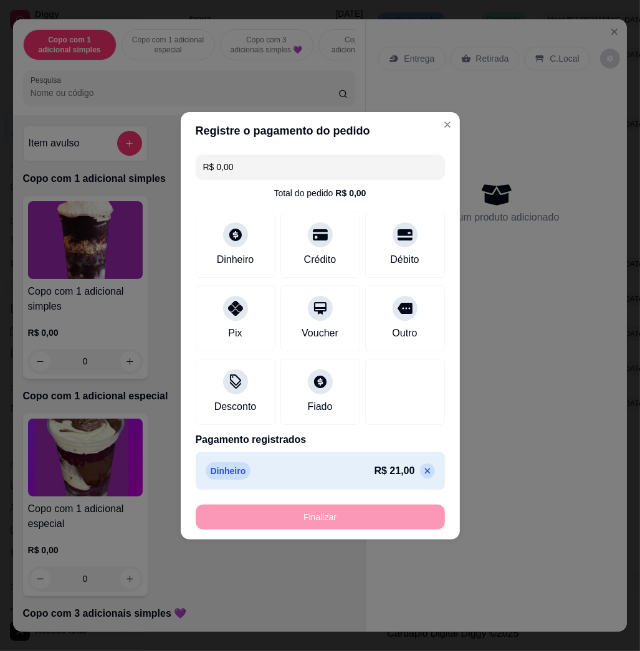
type input "-R$ 21,00"
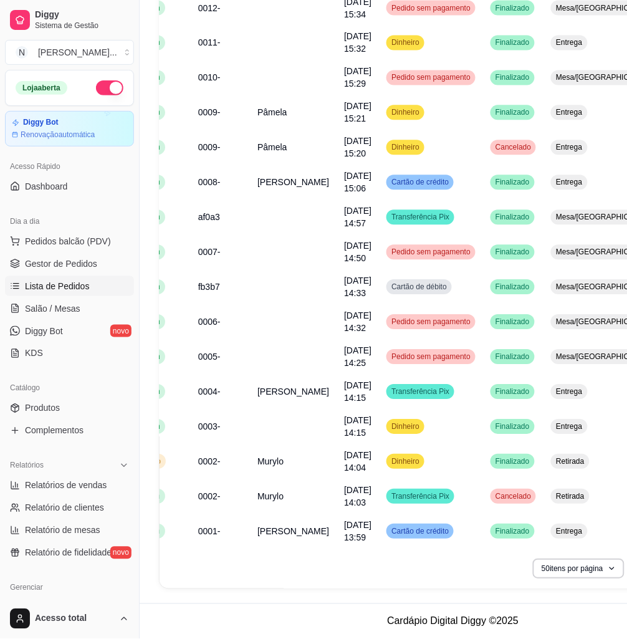
scroll to position [245, 0]
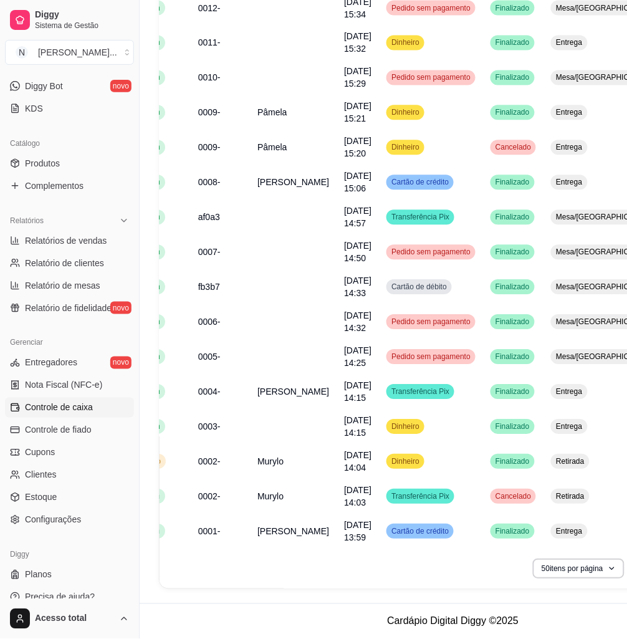
click at [96, 401] on link "Controle de caixa" at bounding box center [69, 408] width 129 height 20
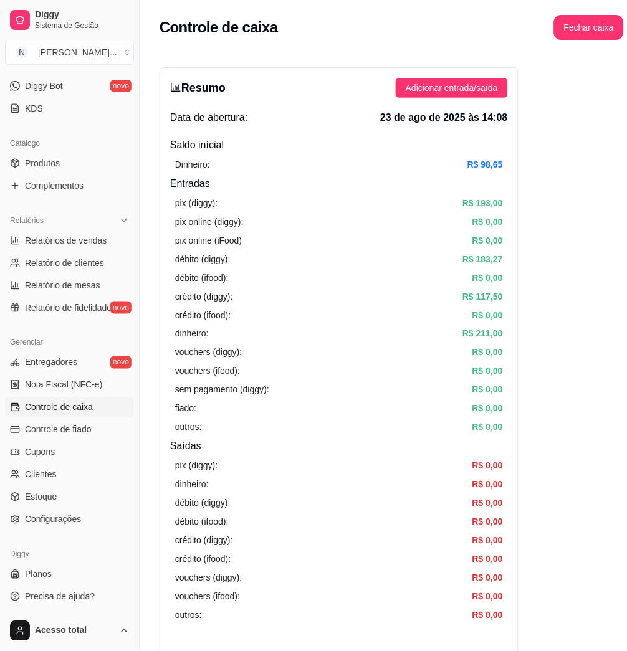
scroll to position [249, 0]
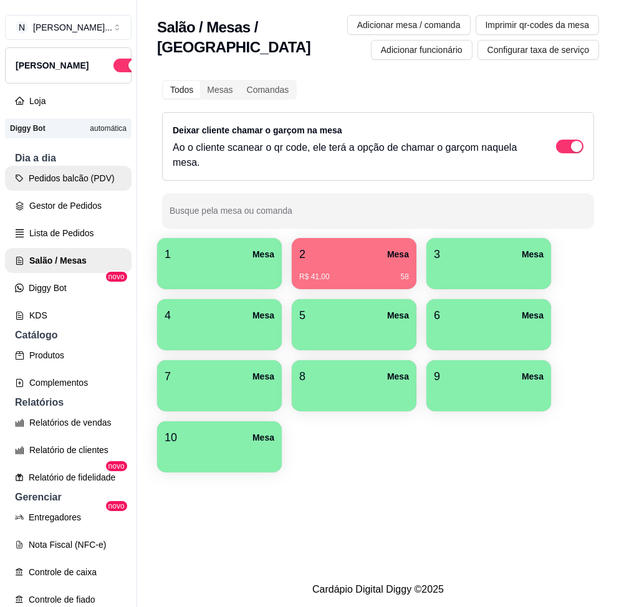
click at [61, 191] on button "Pedidos balcão (PDV)" at bounding box center [68, 178] width 127 height 25
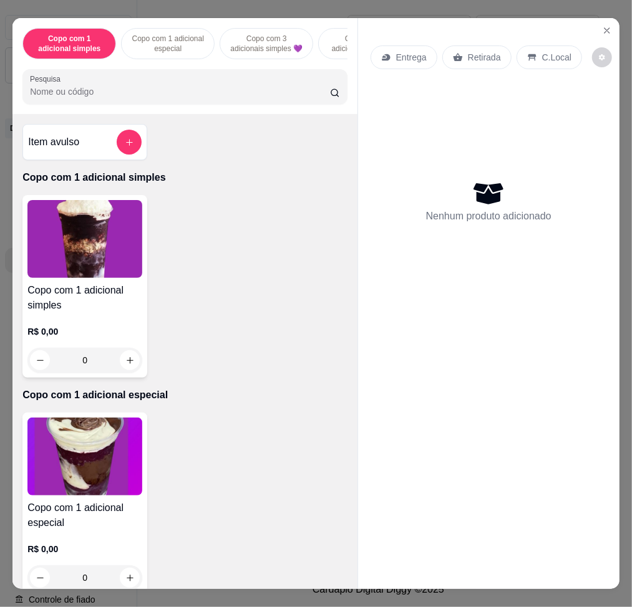
click at [131, 104] on div "Pesquisa" at bounding box center [184, 86] width 324 height 35
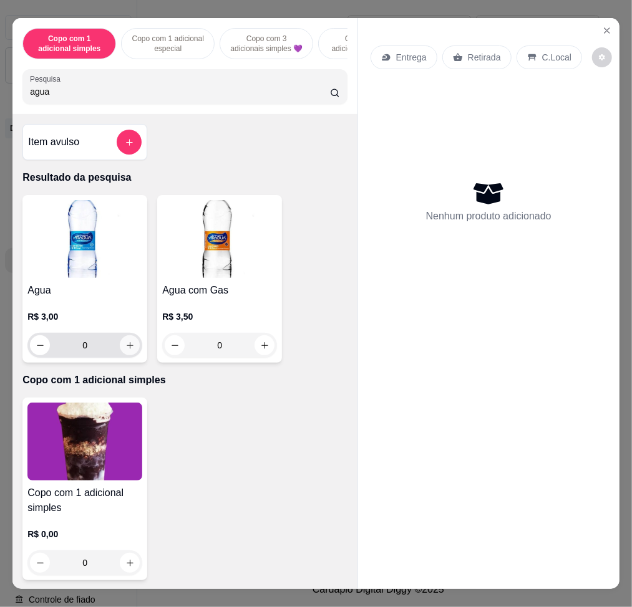
type input "agua"
click at [125, 350] on icon "increase-product-quantity" at bounding box center [129, 345] width 9 height 9
type input "1"
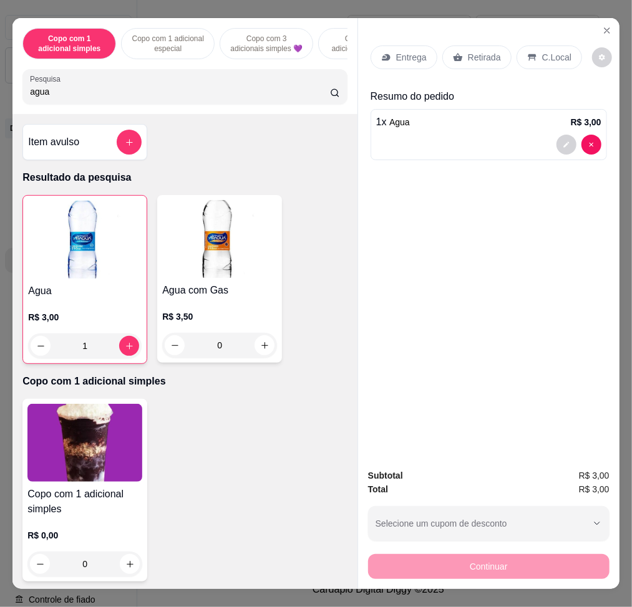
click at [527, 54] on icon at bounding box center [532, 57] width 10 height 10
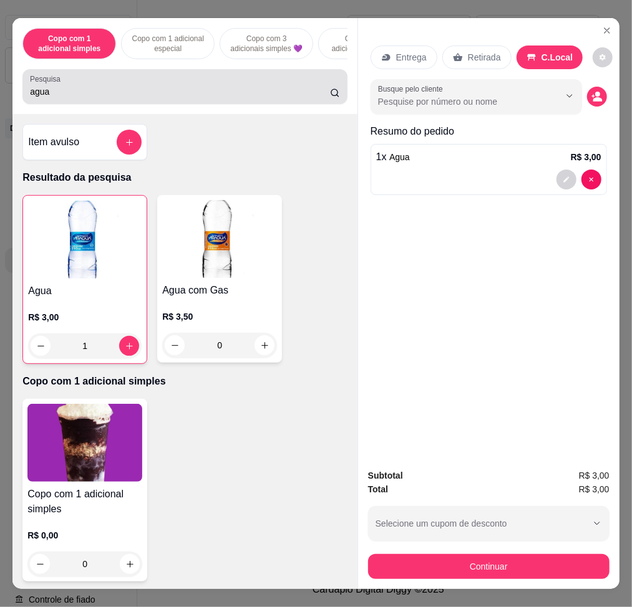
click at [231, 91] on input "agua" at bounding box center [180, 91] width 300 height 12
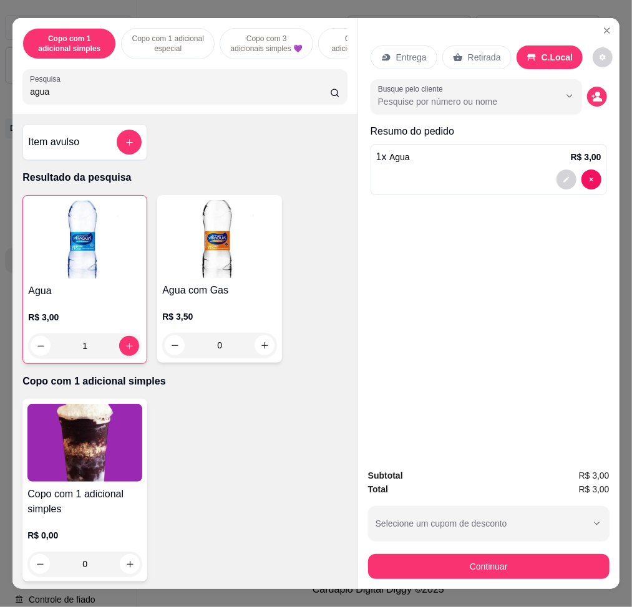
click at [231, 91] on input "agua" at bounding box center [180, 91] width 300 height 12
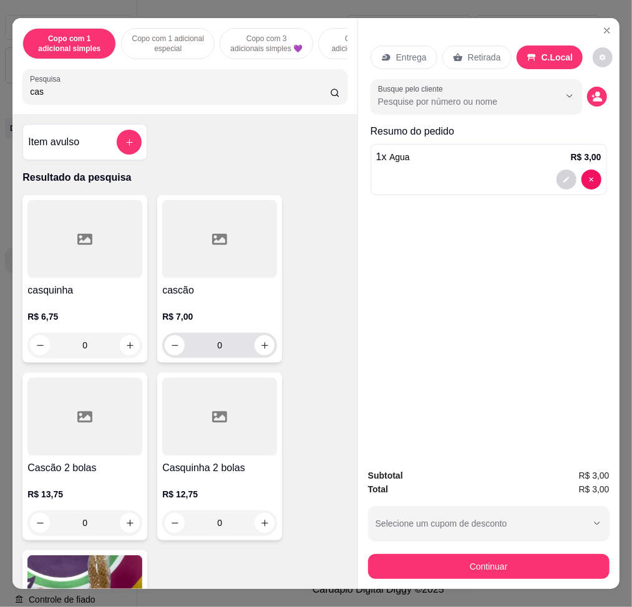
type input "cas"
click at [262, 350] on button "increase-product-quantity" at bounding box center [264, 345] width 19 height 19
type input "1"
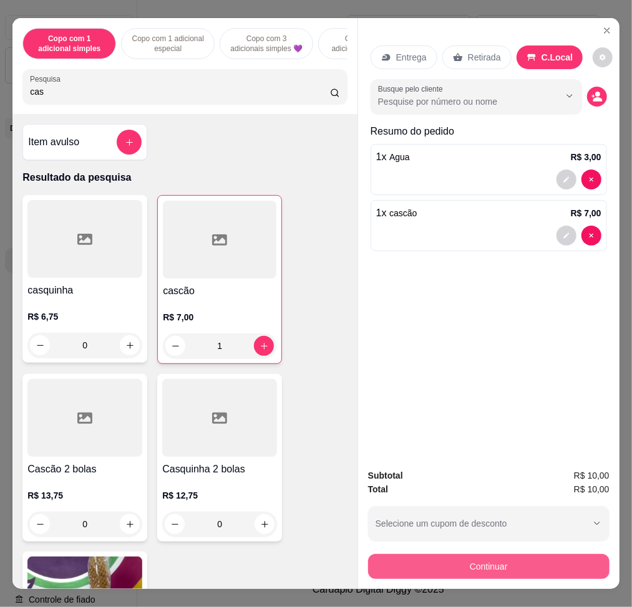
click at [555, 557] on button "Continuar" at bounding box center [488, 566] width 241 height 25
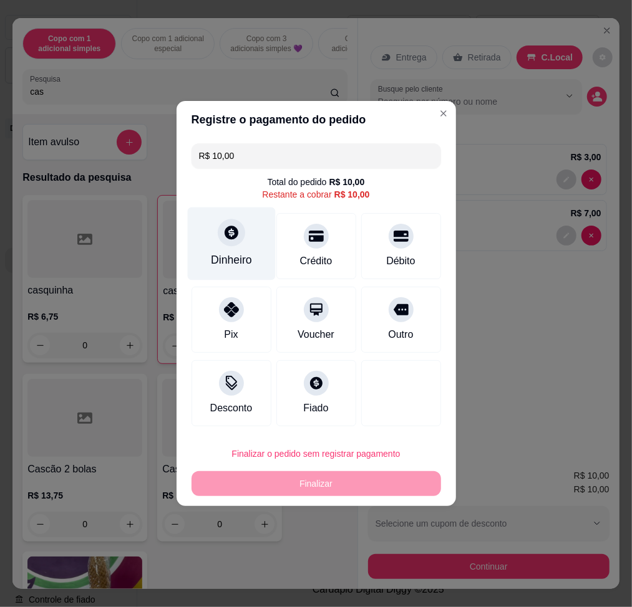
click at [234, 252] on div "Dinheiro" at bounding box center [231, 244] width 88 height 73
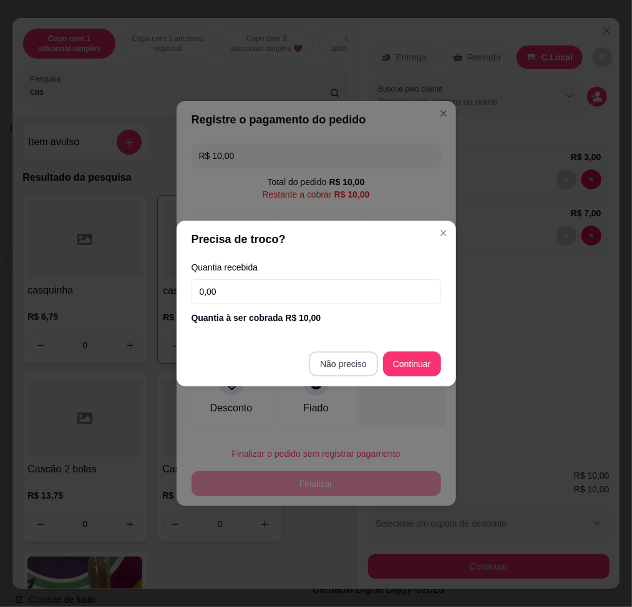
type input "R$ 0,00"
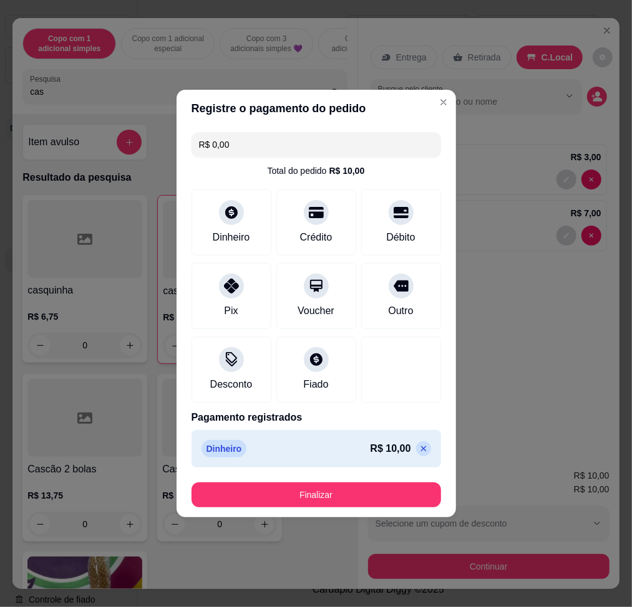
click at [400, 509] on footer "Finalizar" at bounding box center [315, 495] width 279 height 45
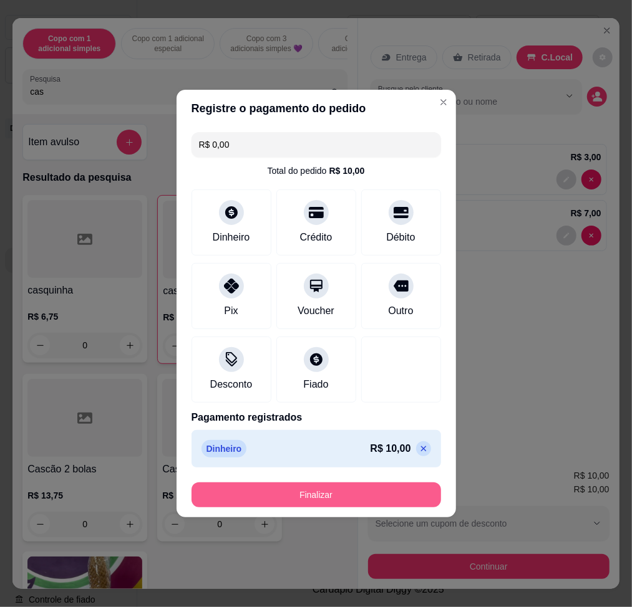
click at [402, 503] on button "Finalizar" at bounding box center [315, 495] width 249 height 25
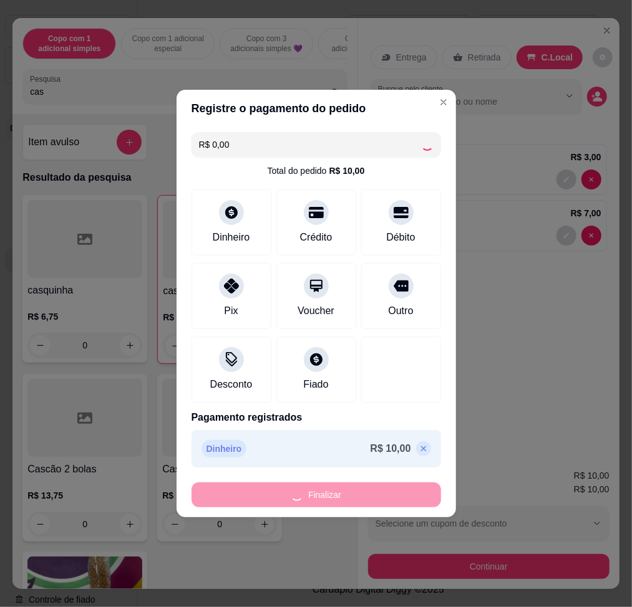
type input "0"
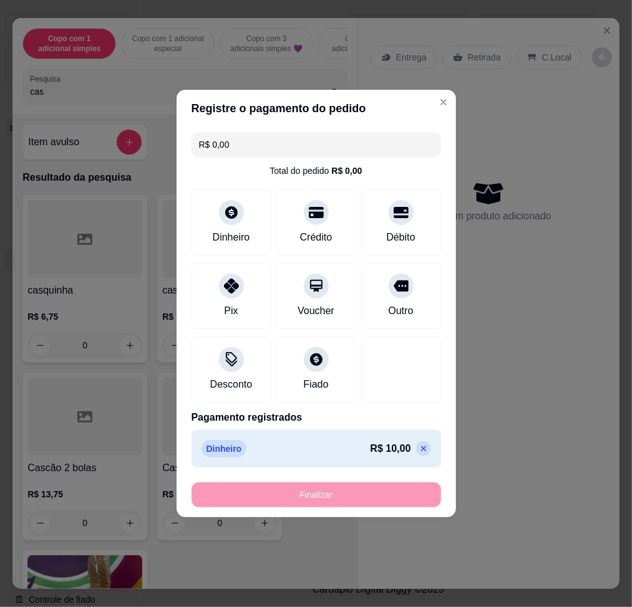
type input "-R$ 10,00"
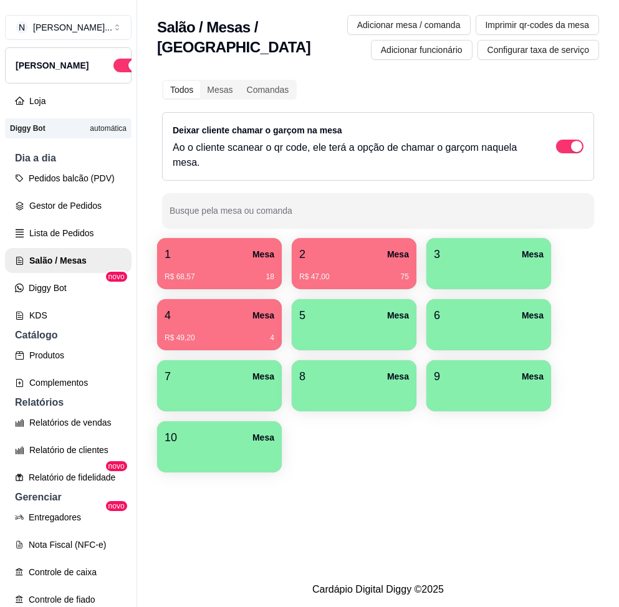
click at [272, 266] on div "R$ 68,57 18" at bounding box center [220, 272] width 110 height 19
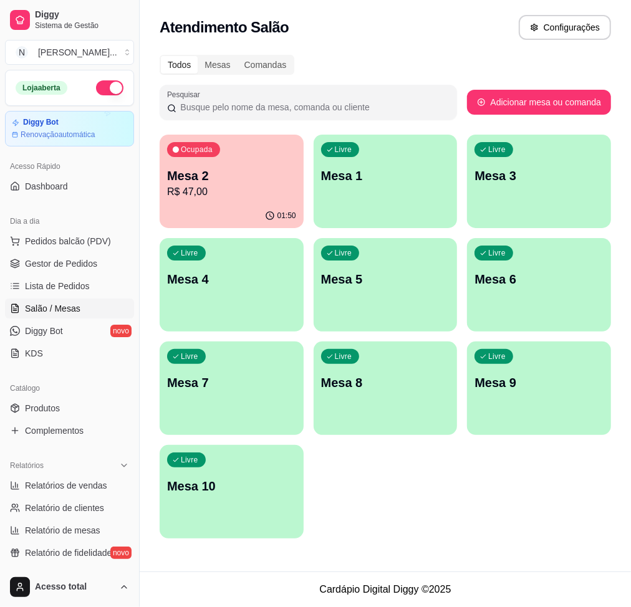
scroll to position [166, 0]
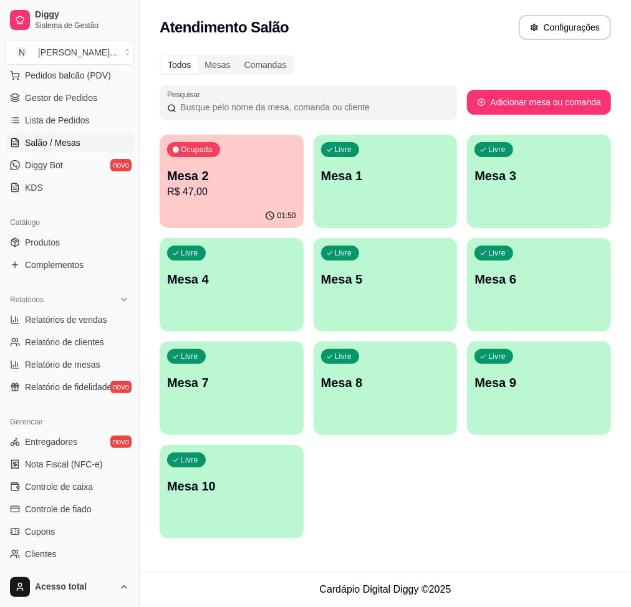
click at [93, 497] on ul "Entregadores novo Nota Fiscal (NFC-e) Controle de caixa Controle de fiado Cupon…" at bounding box center [69, 520] width 129 height 177
click at [95, 481] on link "Controle de caixa" at bounding box center [69, 487] width 129 height 20
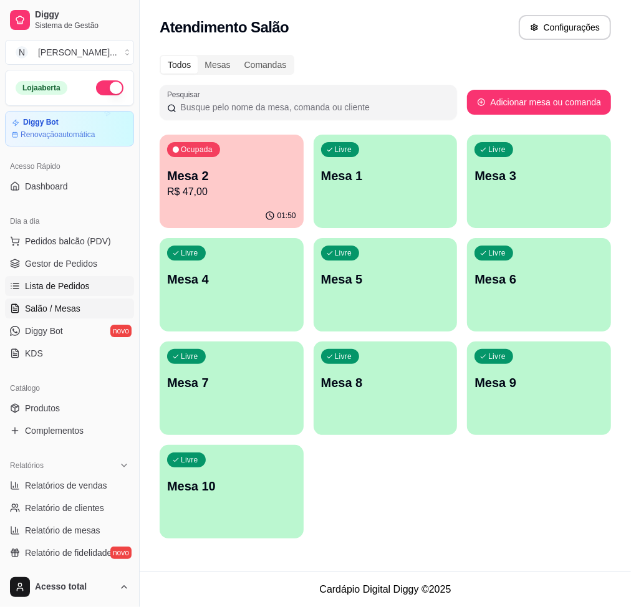
click at [64, 289] on span "Lista de Pedidos" at bounding box center [57, 286] width 65 height 12
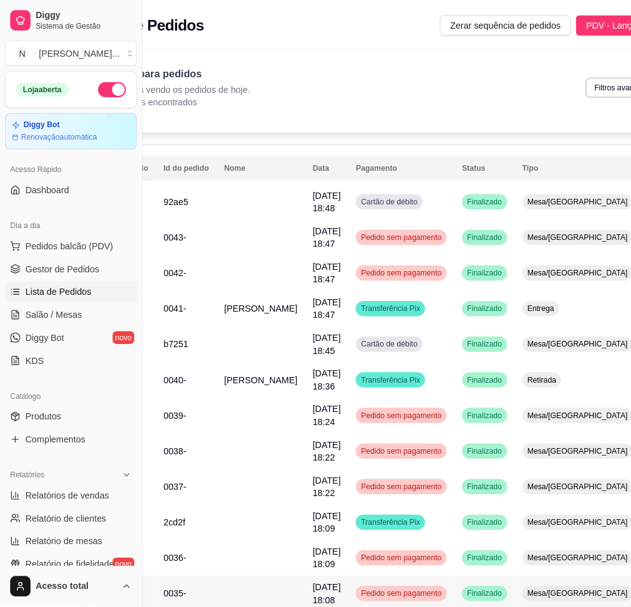
scroll to position [0, 74]
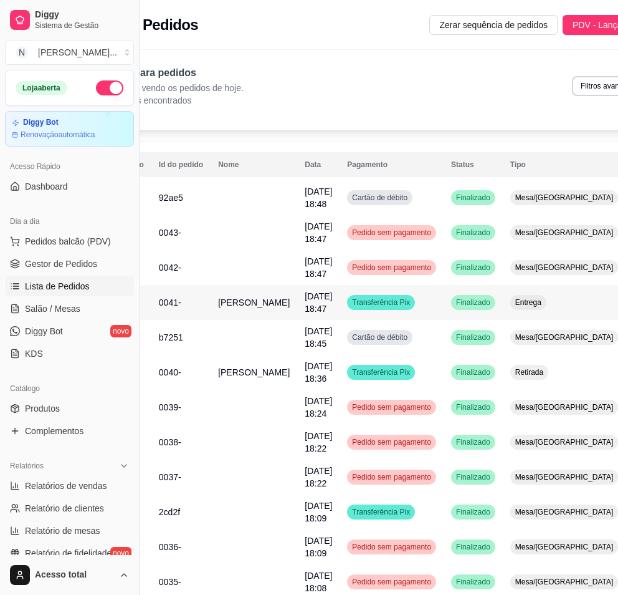
click at [395, 305] on td "Transferência Pix" at bounding box center [392, 302] width 104 height 35
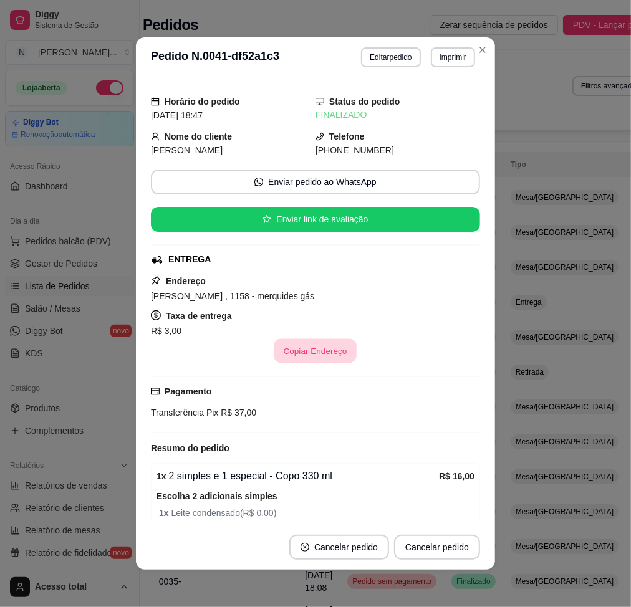
click at [312, 353] on button "Copiar Endereço" at bounding box center [315, 351] width 83 height 24
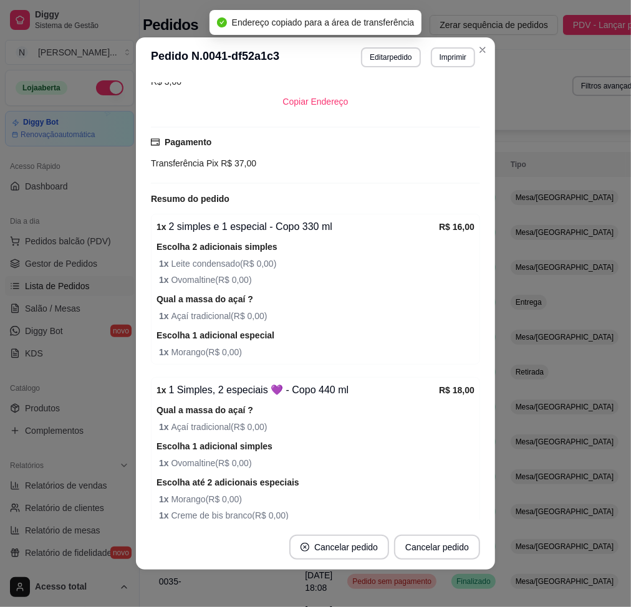
scroll to position [307, 0]
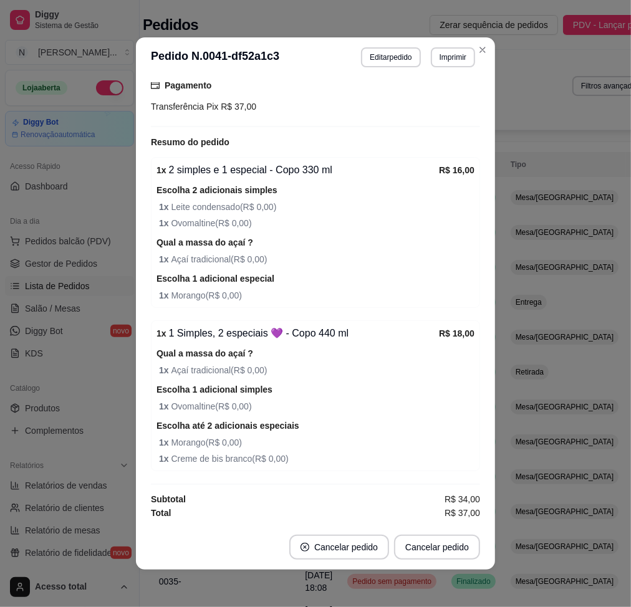
click at [382, 59] on button "Editar pedido" at bounding box center [390, 57] width 59 height 20
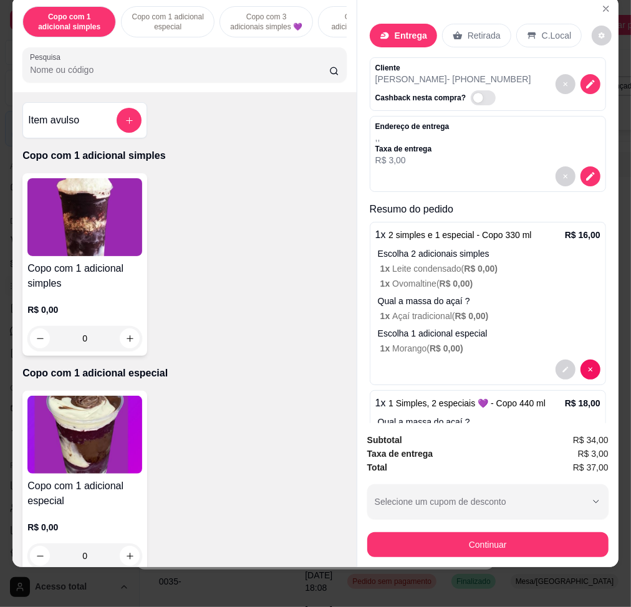
scroll to position [160, 0]
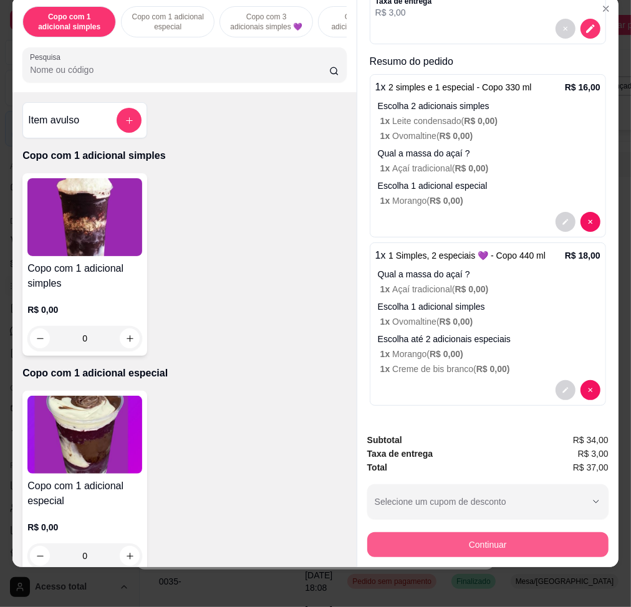
click at [480, 532] on button "Continuar" at bounding box center [487, 544] width 241 height 25
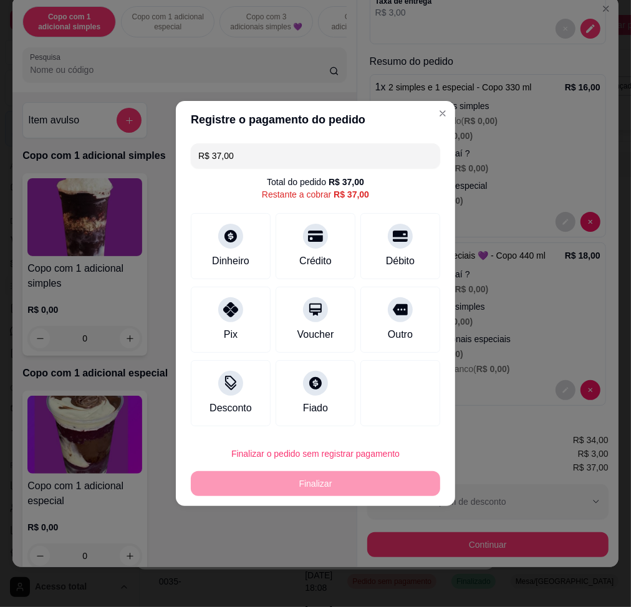
click at [266, 158] on input "R$ 37,00" at bounding box center [315, 155] width 234 height 25
click at [231, 310] on icon at bounding box center [231, 306] width 16 height 16
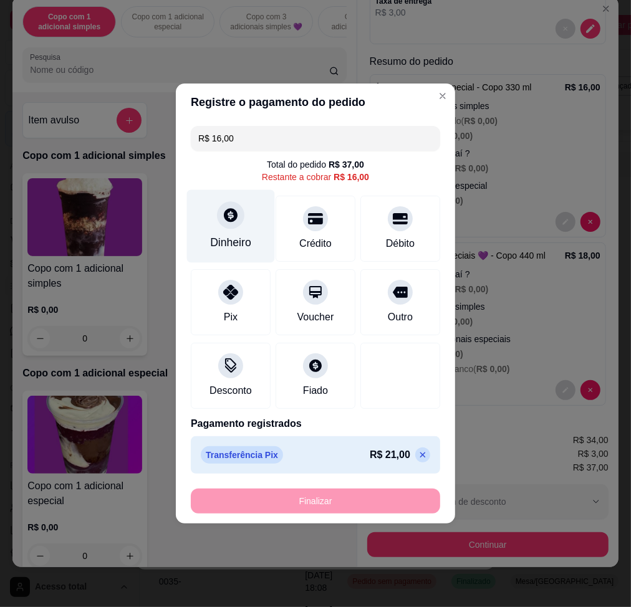
click at [236, 236] on div "Dinheiro" at bounding box center [230, 242] width 41 height 16
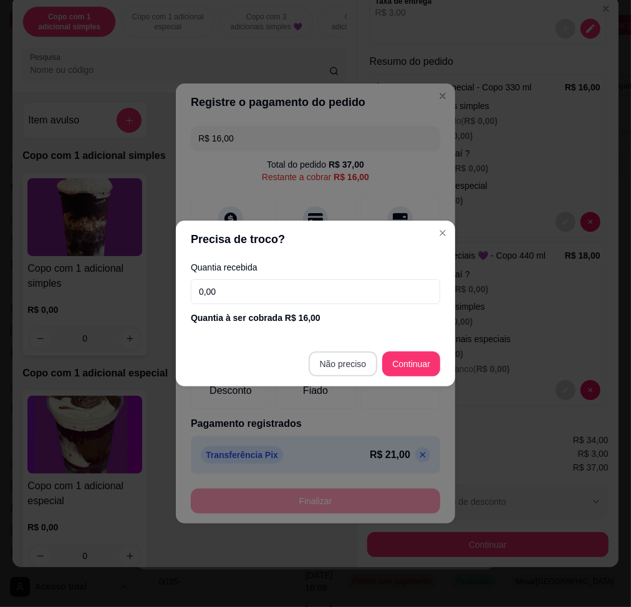
type input "R$ 0,00"
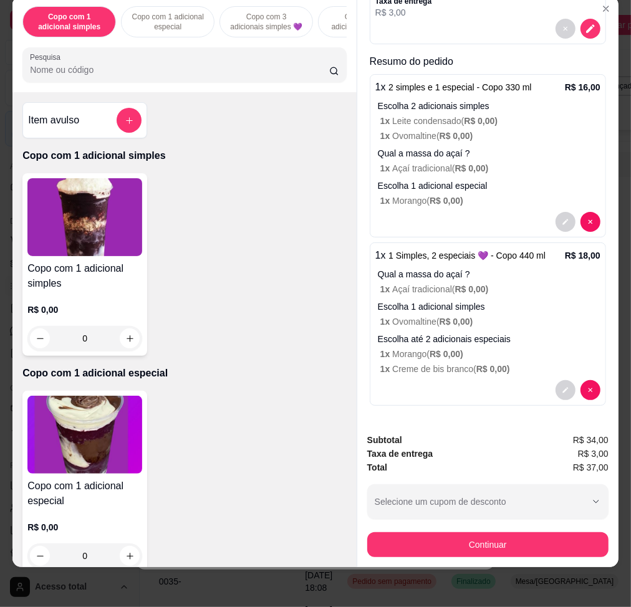
scroll to position [0, 0]
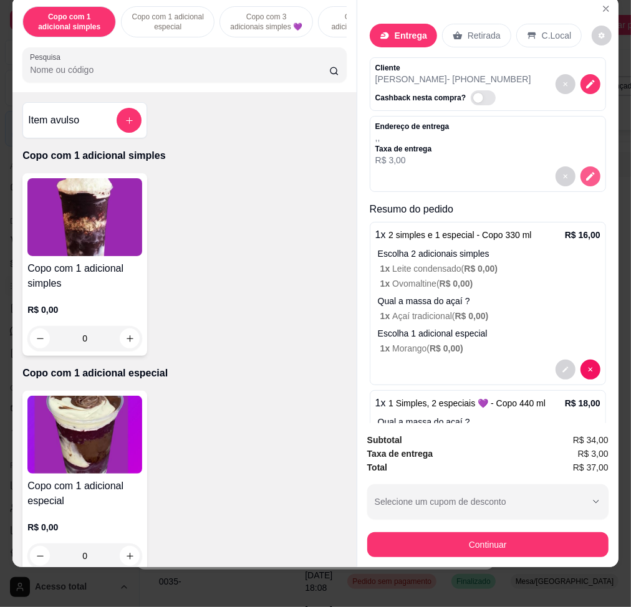
click at [585, 171] on icon "decrease-product-quantity" at bounding box center [590, 176] width 11 height 11
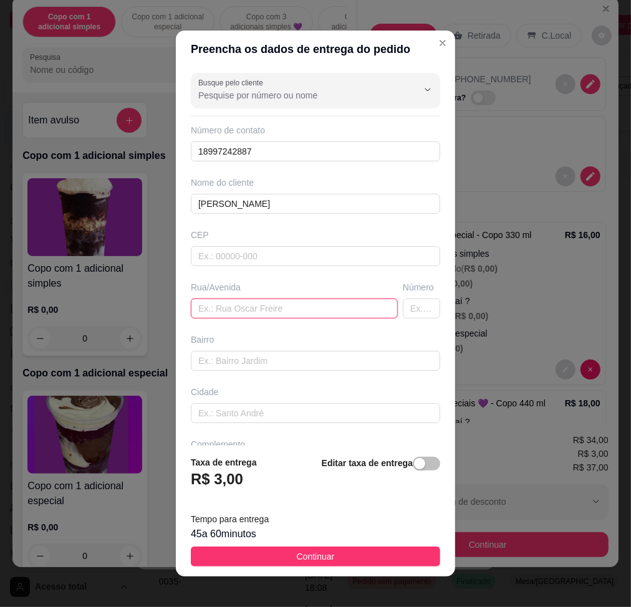
click at [256, 309] on input "text" at bounding box center [294, 309] width 207 height 20
paste input "manuel ribeiro , 1158 - merquides gás"
type input "manuel ribeiro , 1158 - merquides gás"
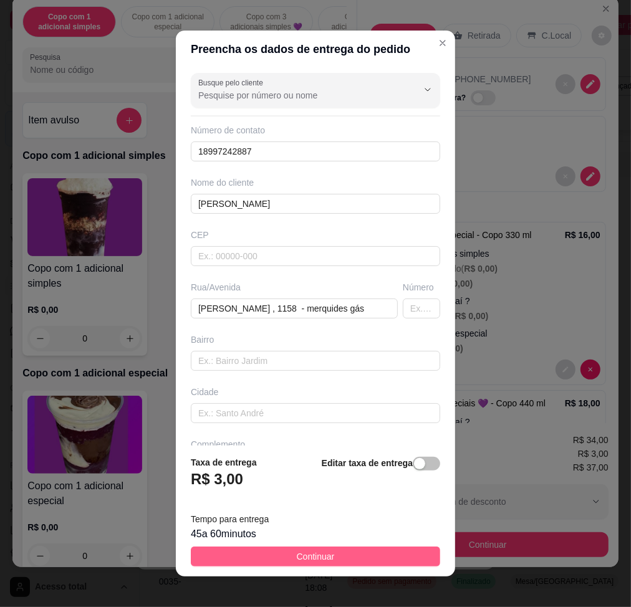
click at [315, 562] on span "Continuar" at bounding box center [316, 557] width 38 height 14
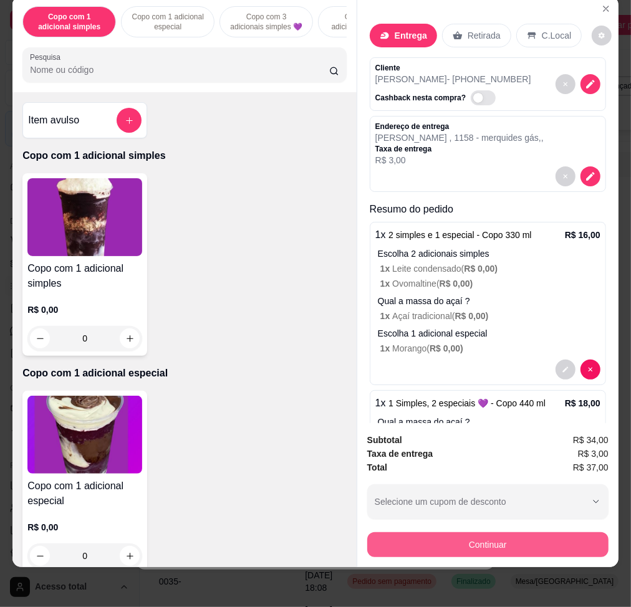
click at [470, 532] on button "Continuar" at bounding box center [487, 544] width 241 height 25
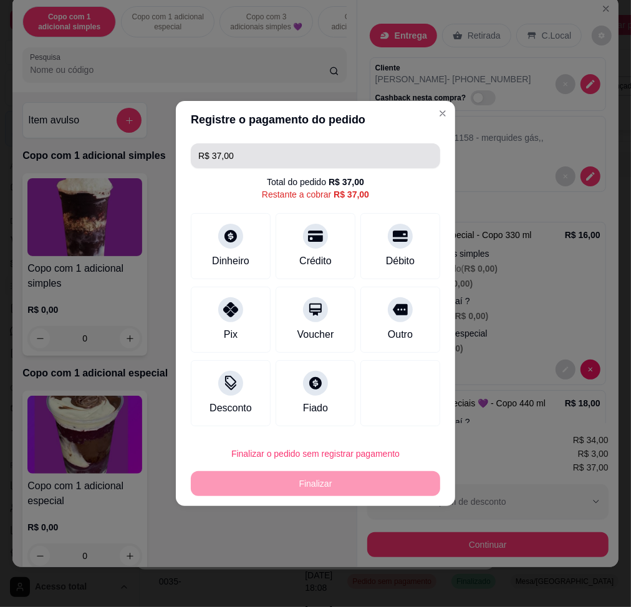
click at [271, 148] on input "R$ 37,00" at bounding box center [315, 155] width 234 height 25
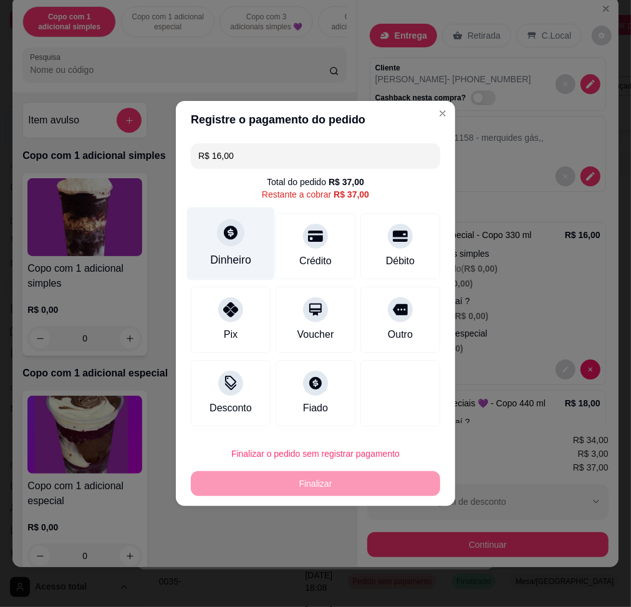
click at [247, 239] on div "Dinheiro" at bounding box center [231, 244] width 88 height 73
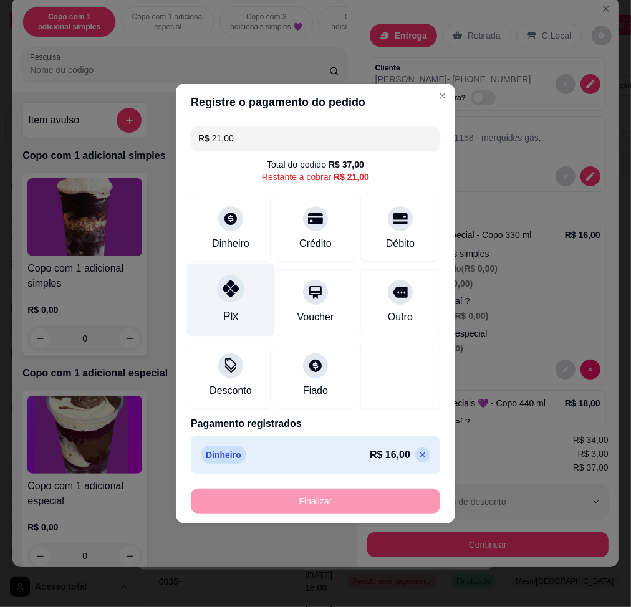
click at [242, 296] on div "Pix" at bounding box center [231, 300] width 88 height 73
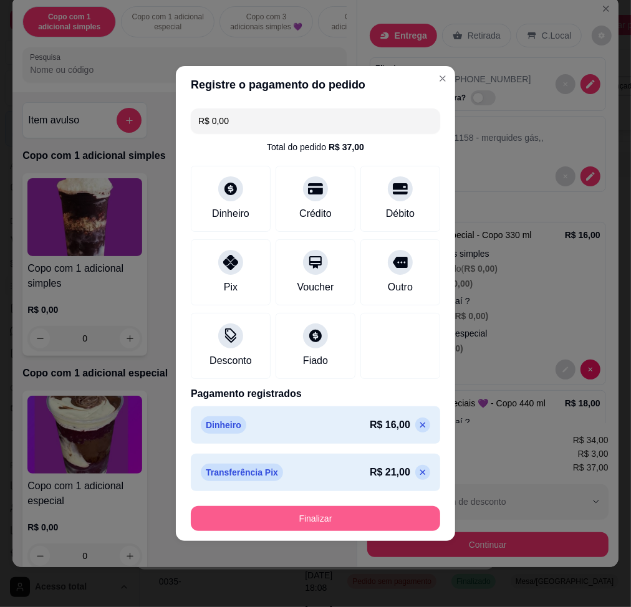
click at [347, 517] on button "Finalizar" at bounding box center [315, 518] width 249 height 25
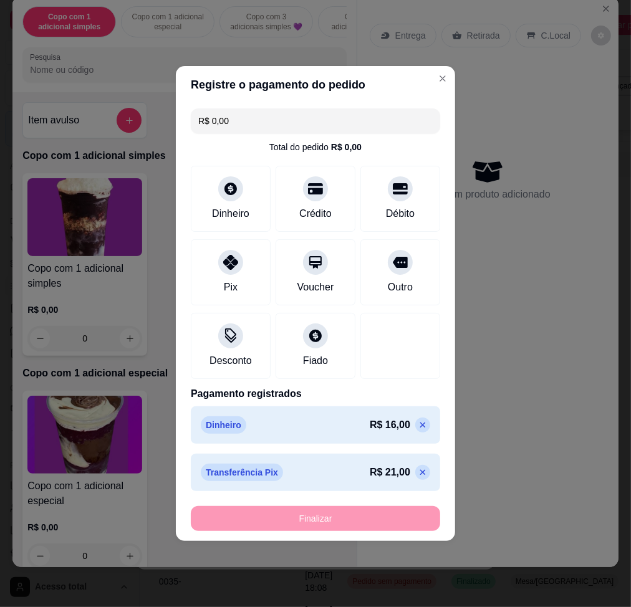
type input "-R$ 37,00"
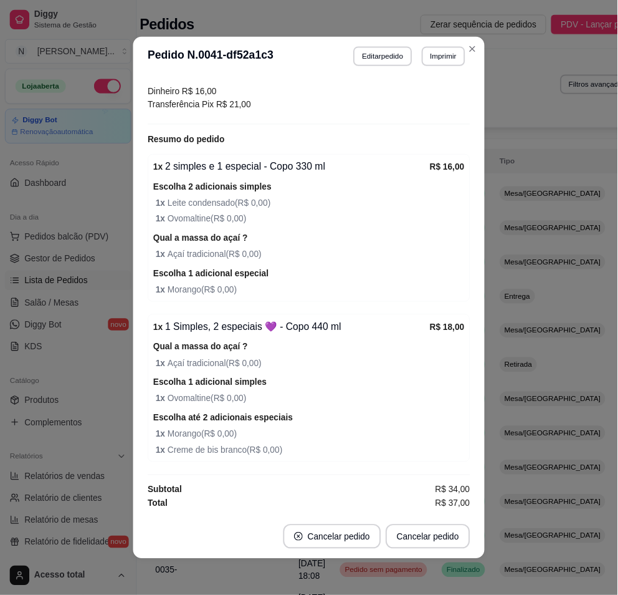
scroll to position [284, 0]
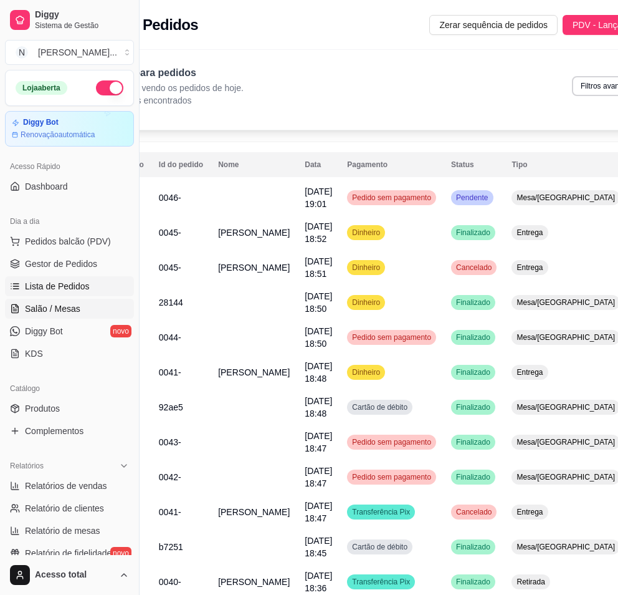
click at [41, 307] on span "Salão / Mesas" at bounding box center [52, 308] width 55 height 12
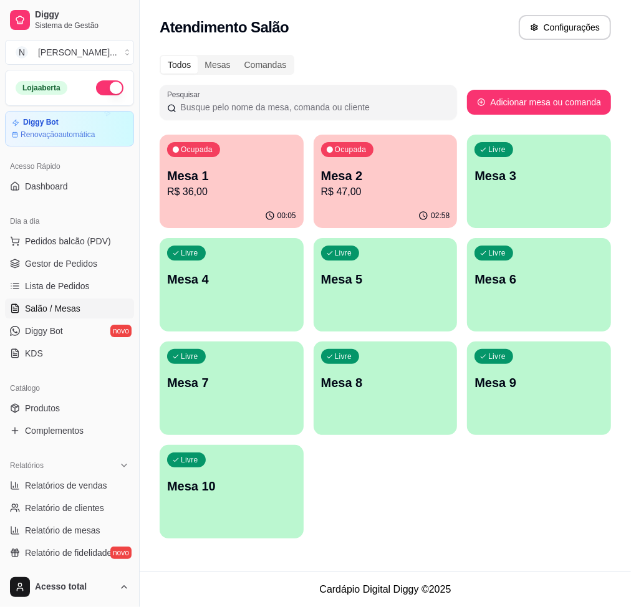
click at [251, 200] on div "Ocupada Mesa 1 R$ 36,00" at bounding box center [232, 169] width 144 height 69
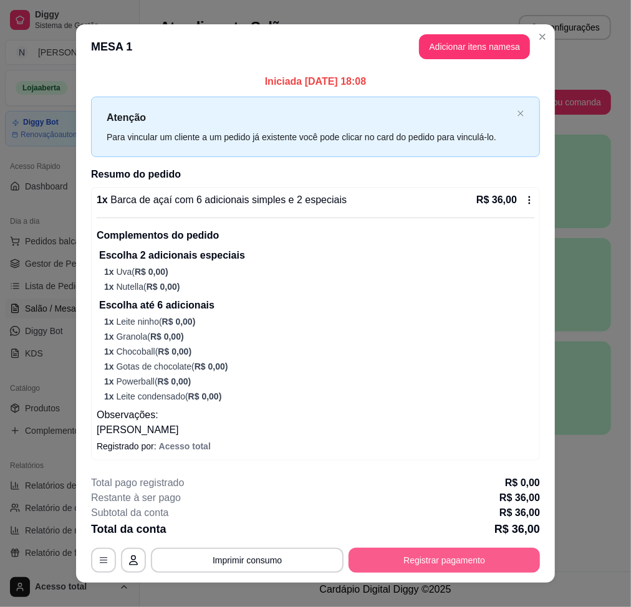
click at [431, 562] on button "Registrar pagamento" at bounding box center [444, 560] width 191 height 25
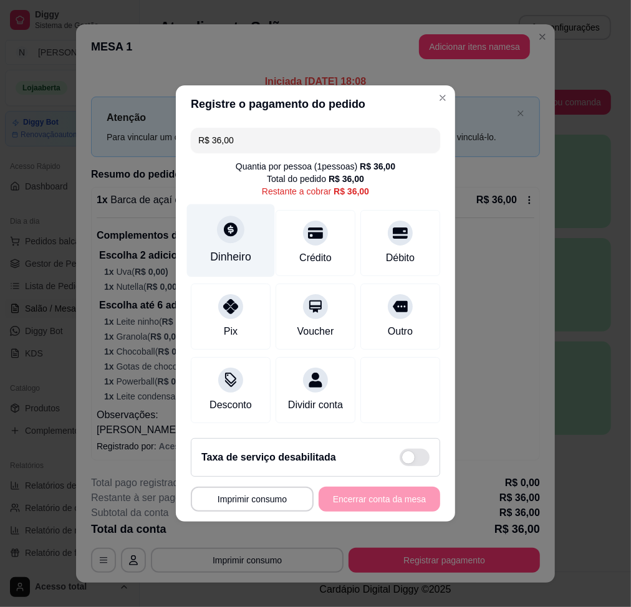
click at [213, 236] on div "Dinheiro" at bounding box center [231, 240] width 88 height 73
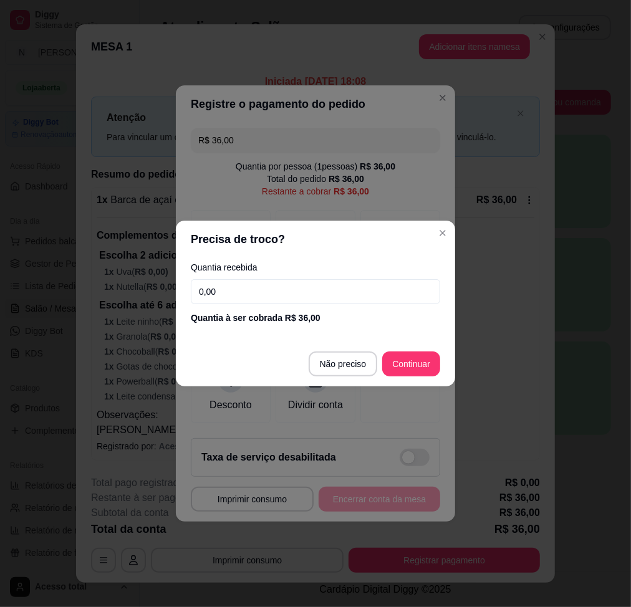
click at [295, 292] on input "0,00" at bounding box center [315, 291] width 249 height 25
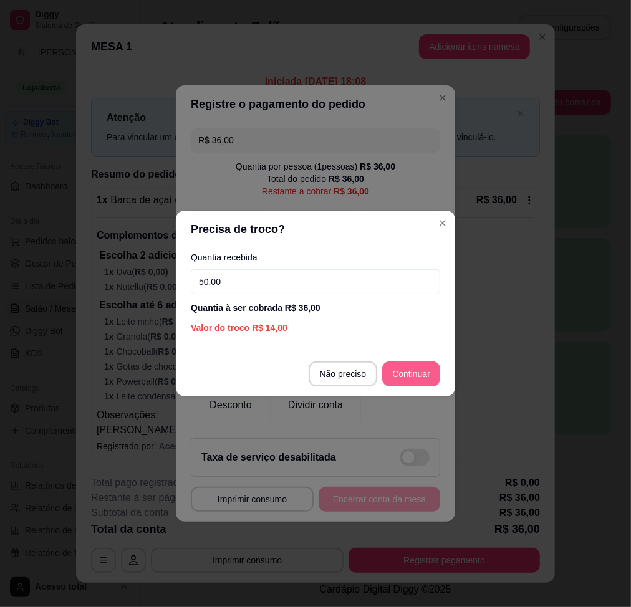
type input "50,00"
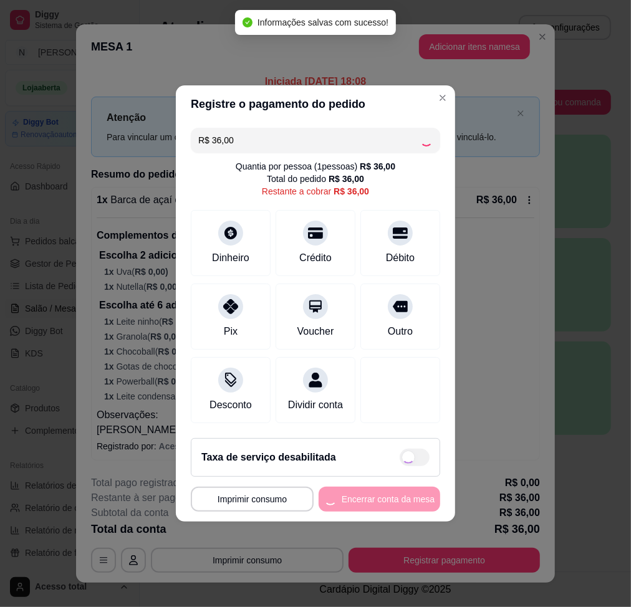
type input "R$ 0,00"
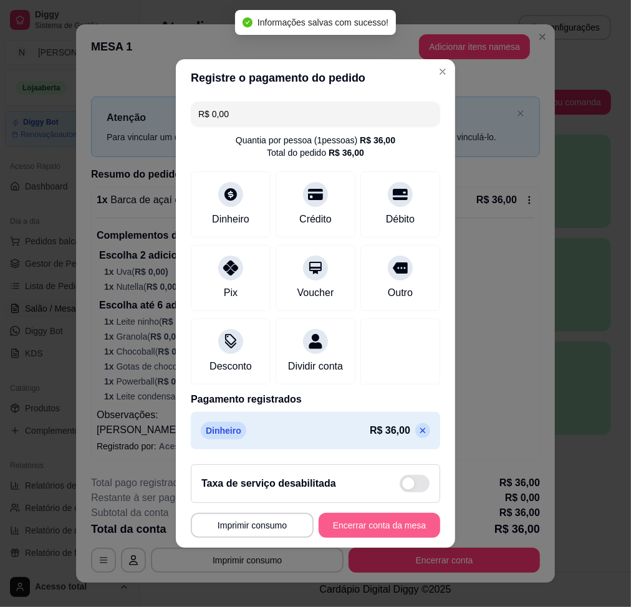
click at [373, 532] on button "Encerrar conta da mesa" at bounding box center [380, 525] width 122 height 25
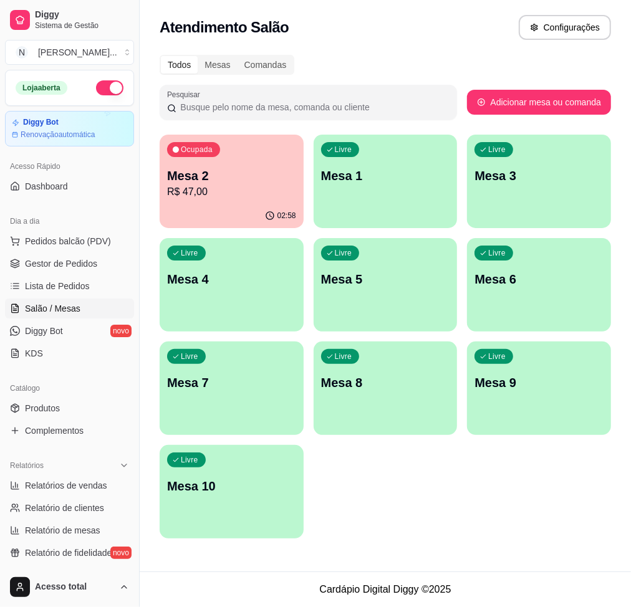
click at [373, 196] on div "Livre Mesa 1" at bounding box center [386, 174] width 144 height 79
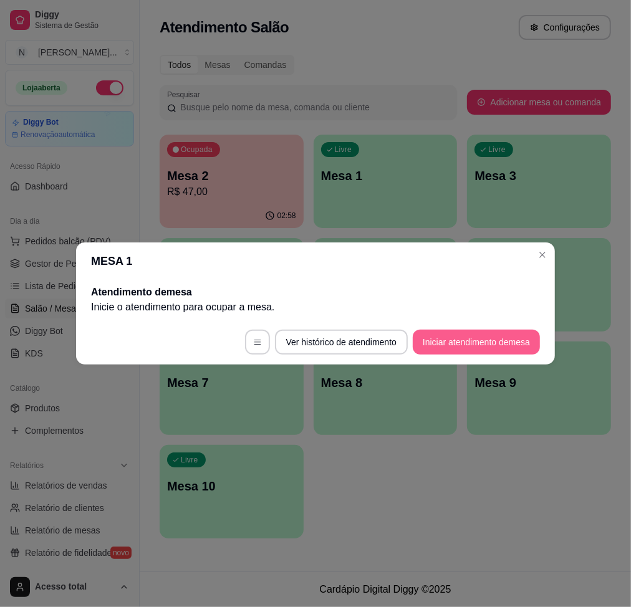
click at [469, 339] on button "Iniciar atendimento de mesa" at bounding box center [476, 342] width 127 height 25
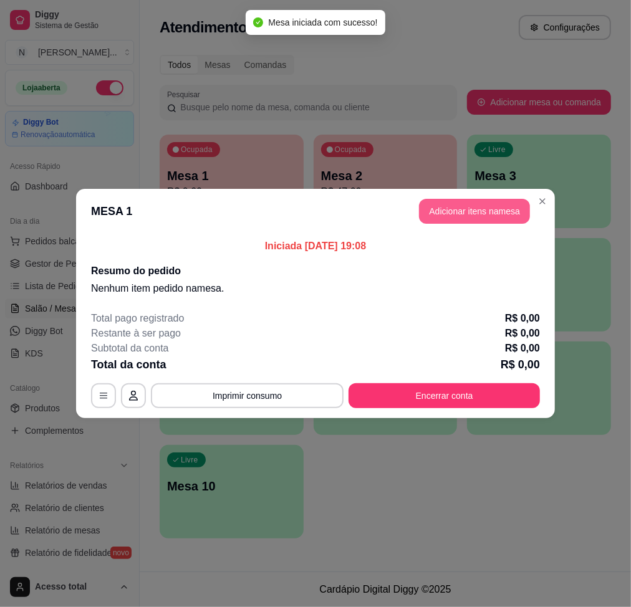
click at [453, 209] on button "Adicionar itens na mesa" at bounding box center [474, 211] width 111 height 25
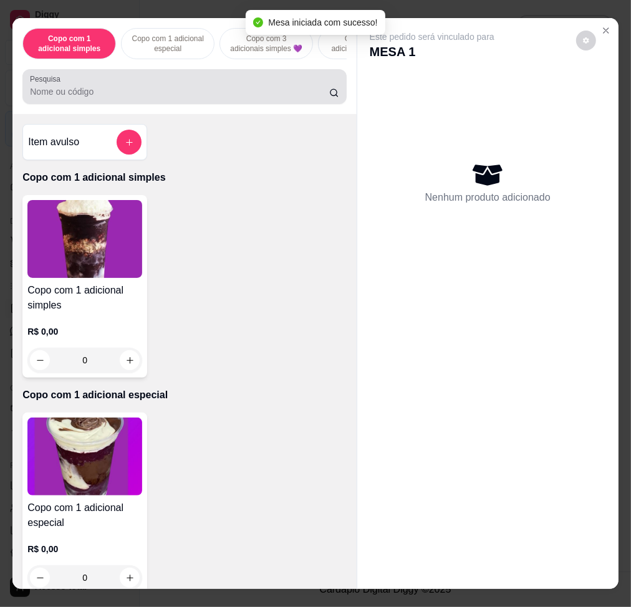
click at [266, 95] on input "Pesquisa" at bounding box center [179, 91] width 299 height 12
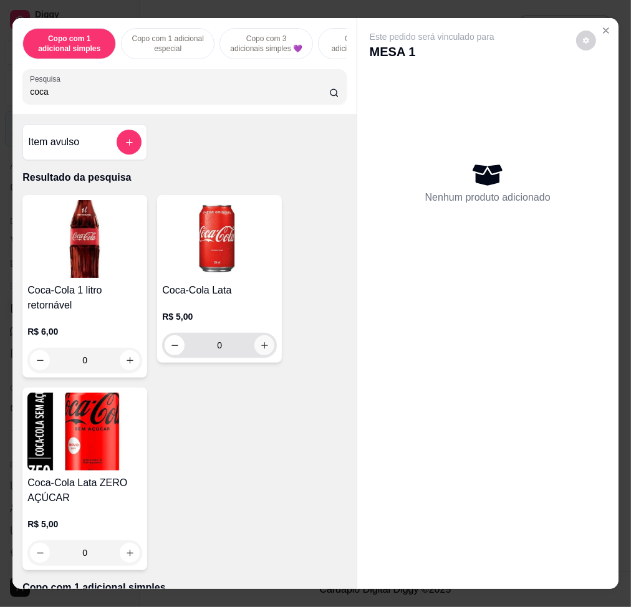
type input "coca"
click at [264, 355] on button "increase-product-quantity" at bounding box center [264, 345] width 20 height 20
type input "1"
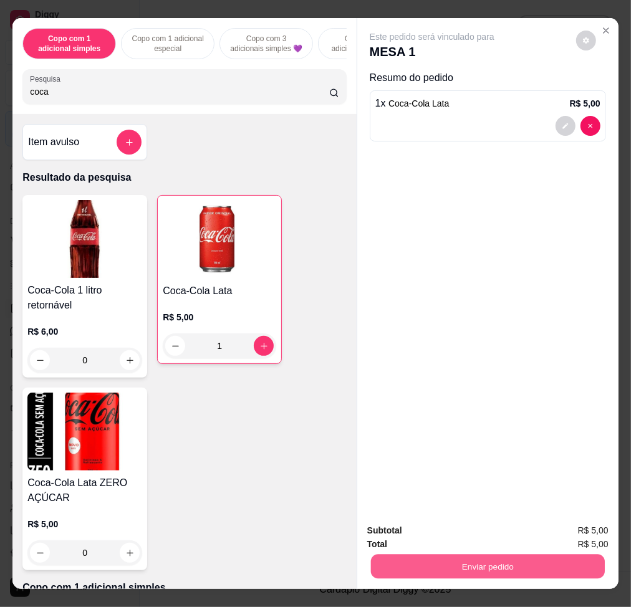
click at [434, 554] on button "Enviar pedido" at bounding box center [488, 566] width 234 height 24
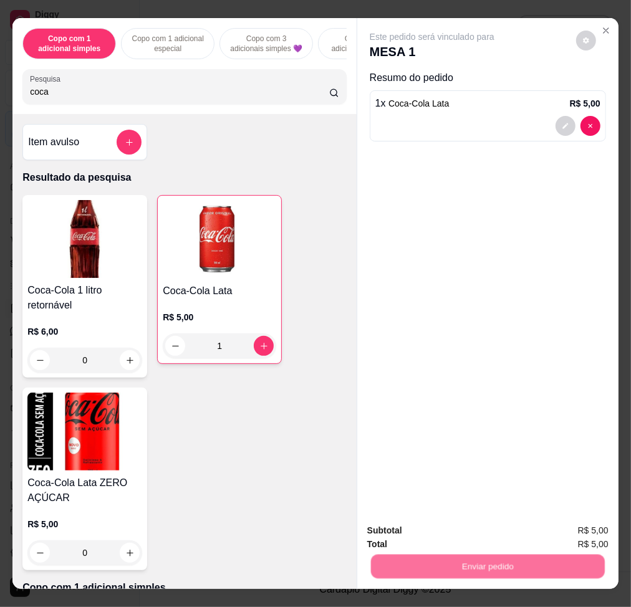
click at [433, 529] on button "Não registrar e enviar pedido" at bounding box center [445, 531] width 130 height 24
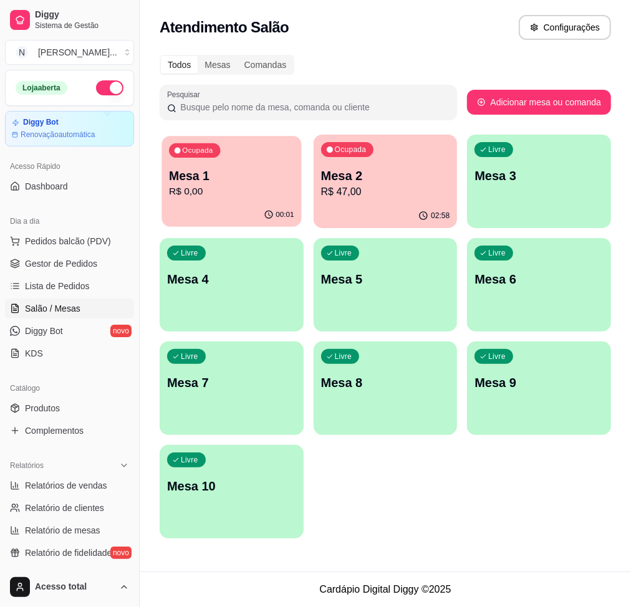
click at [254, 195] on p "R$ 0,00" at bounding box center [231, 192] width 125 height 14
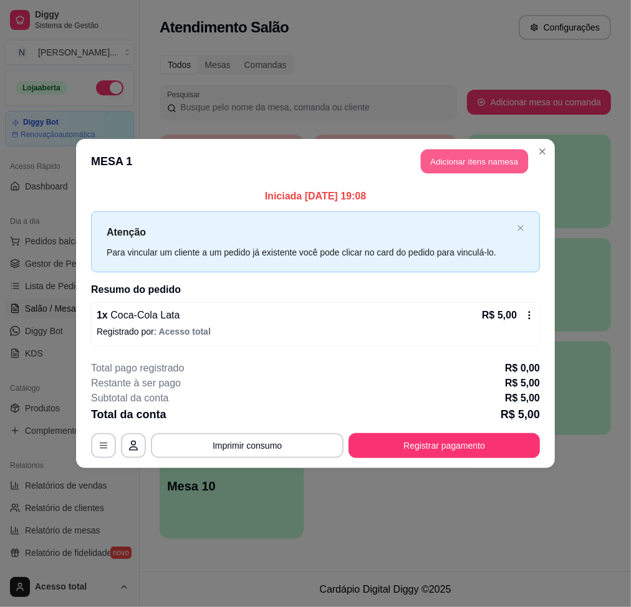
click at [456, 163] on button "Adicionar itens na mesa" at bounding box center [474, 162] width 107 height 24
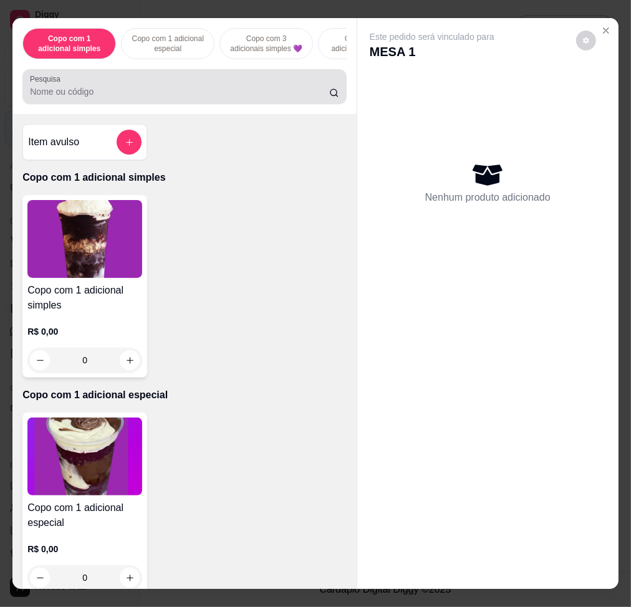
click at [193, 89] on div at bounding box center [184, 86] width 309 height 25
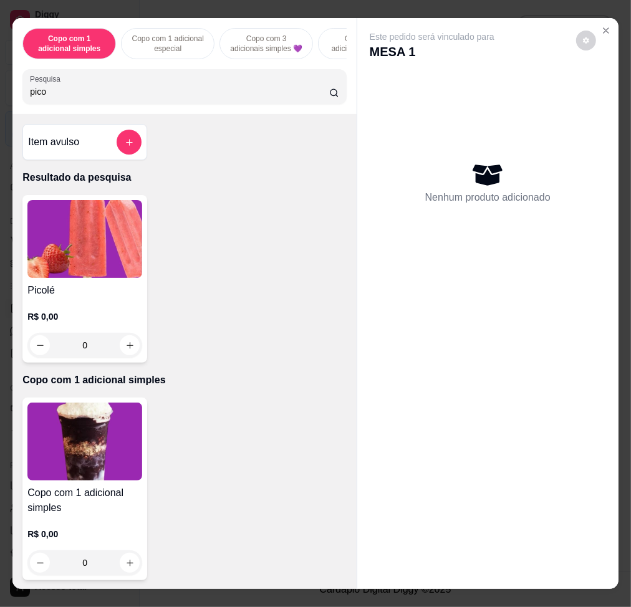
type input "pico"
click at [115, 355] on div "0" at bounding box center [84, 345] width 115 height 25
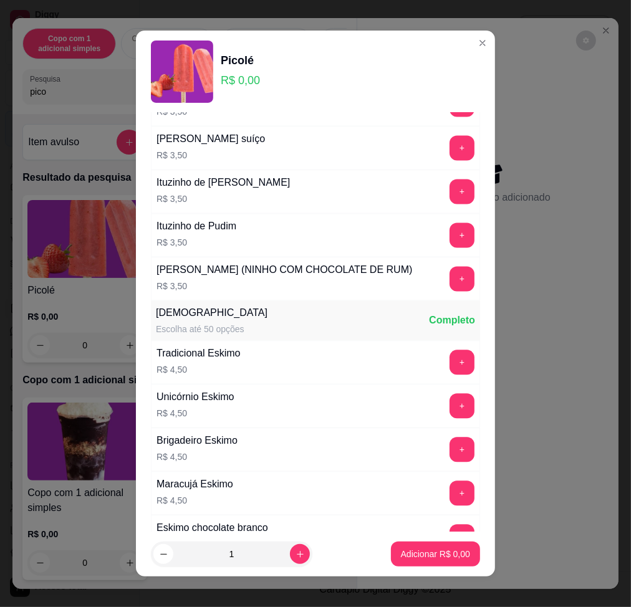
scroll to position [1413, 0]
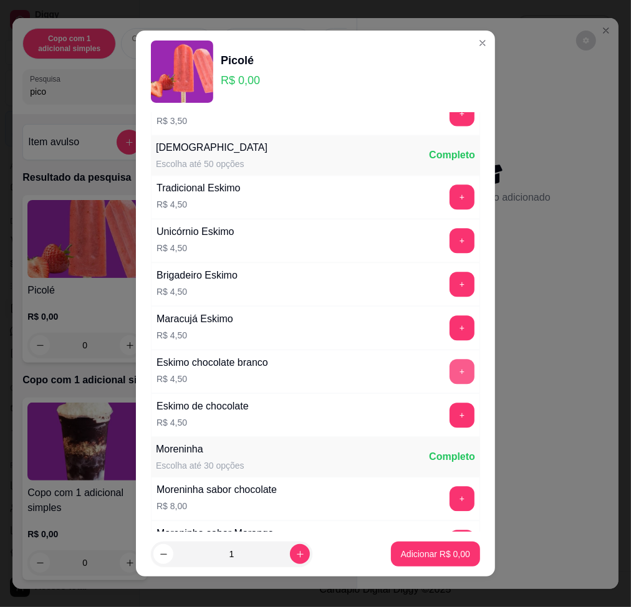
click at [450, 384] on button "+" at bounding box center [462, 371] width 25 height 25
click at [437, 553] on p "Adicionar R$ 4,50" at bounding box center [434, 555] width 67 height 12
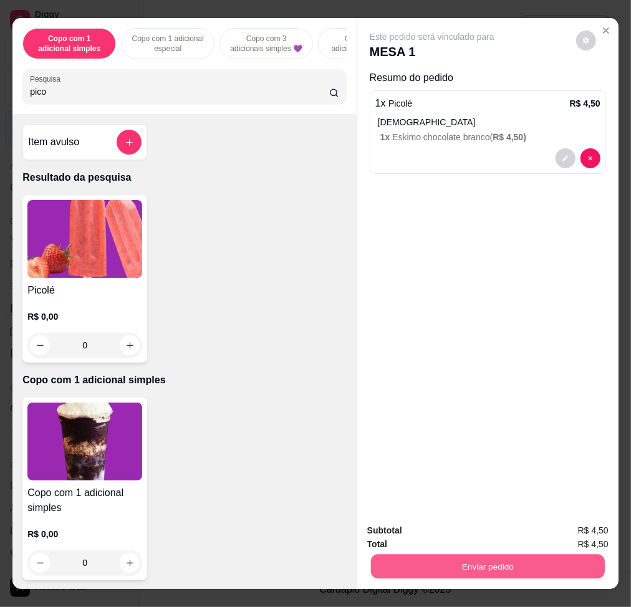
click at [437, 557] on button "Enviar pedido" at bounding box center [488, 566] width 234 height 24
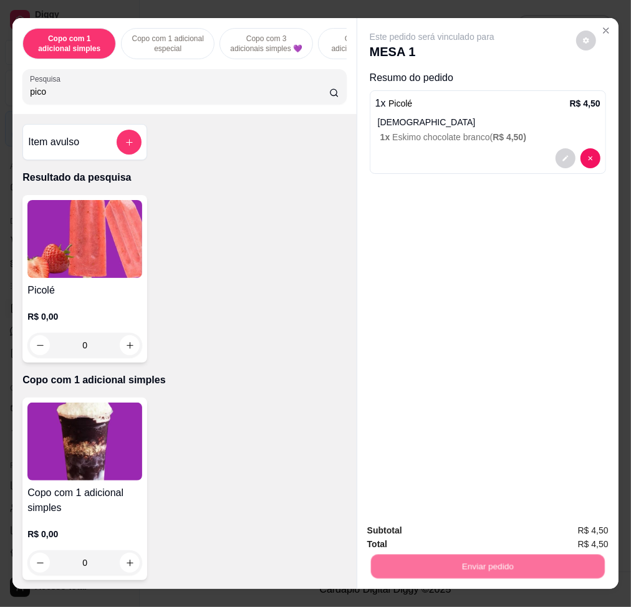
click at [422, 528] on button "Não registrar e enviar pedido" at bounding box center [445, 531] width 130 height 24
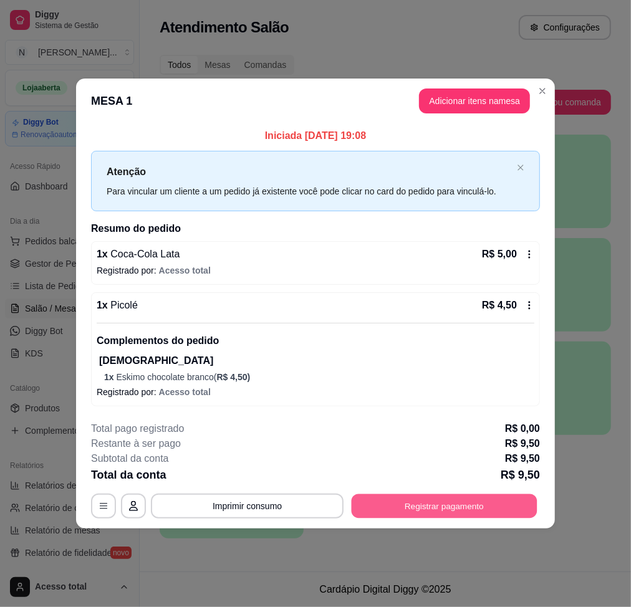
click at [459, 503] on button "Registrar pagamento" at bounding box center [445, 506] width 186 height 24
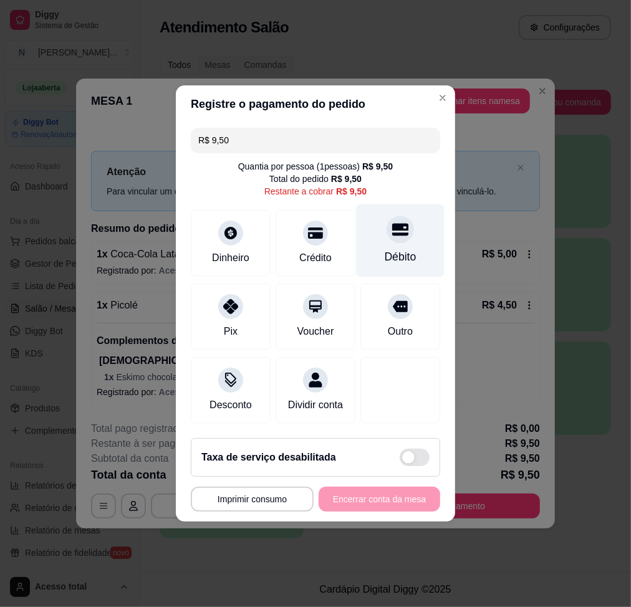
click at [387, 233] on div at bounding box center [400, 229] width 27 height 27
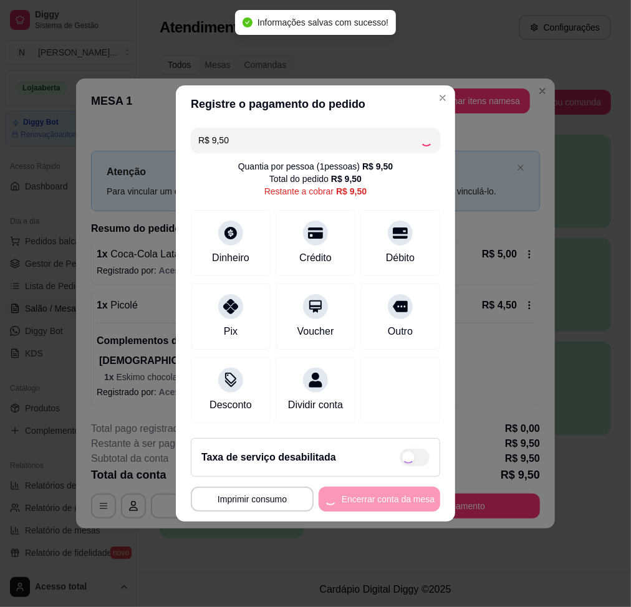
type input "R$ 0,00"
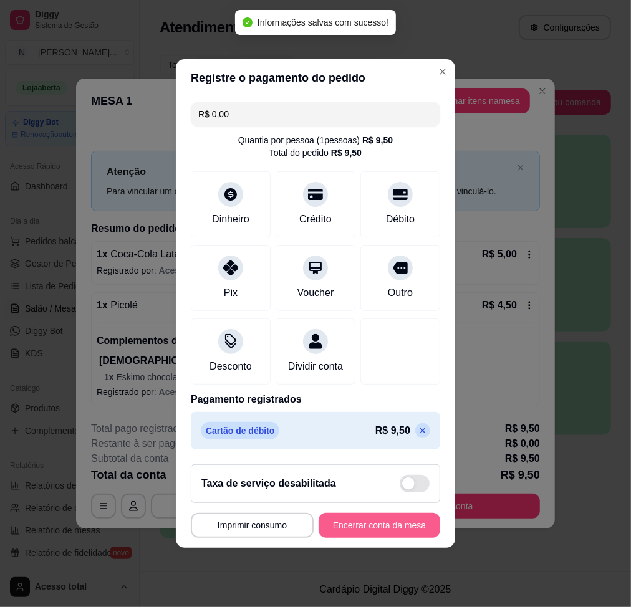
click at [381, 534] on button "Encerrar conta da mesa" at bounding box center [380, 525] width 122 height 25
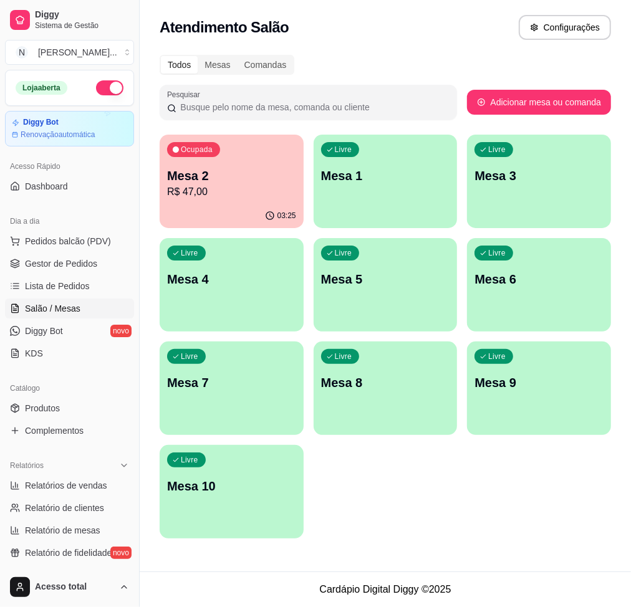
click at [380, 188] on div "Livre Mesa 1" at bounding box center [386, 174] width 144 height 79
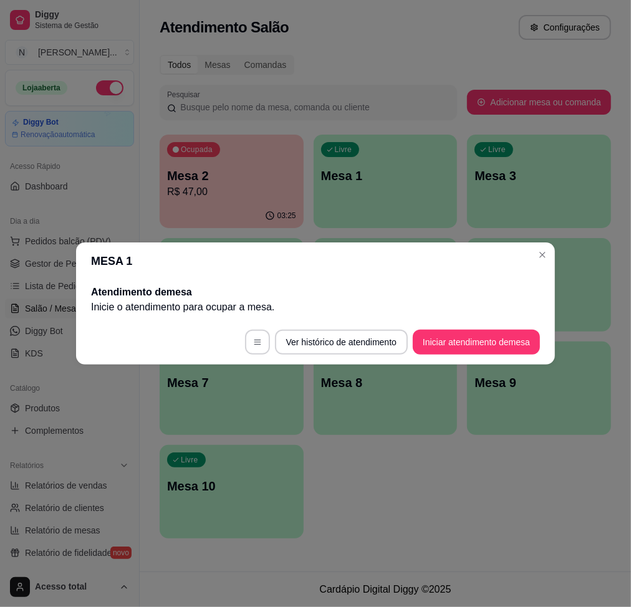
click at [470, 342] on button "Iniciar atendimento de mesa" at bounding box center [476, 342] width 127 height 25
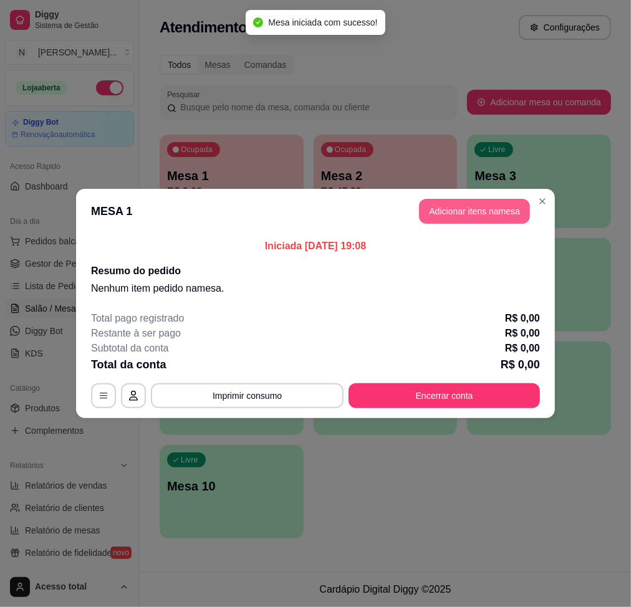
click at [451, 206] on button "Adicionar itens na mesa" at bounding box center [474, 211] width 111 height 25
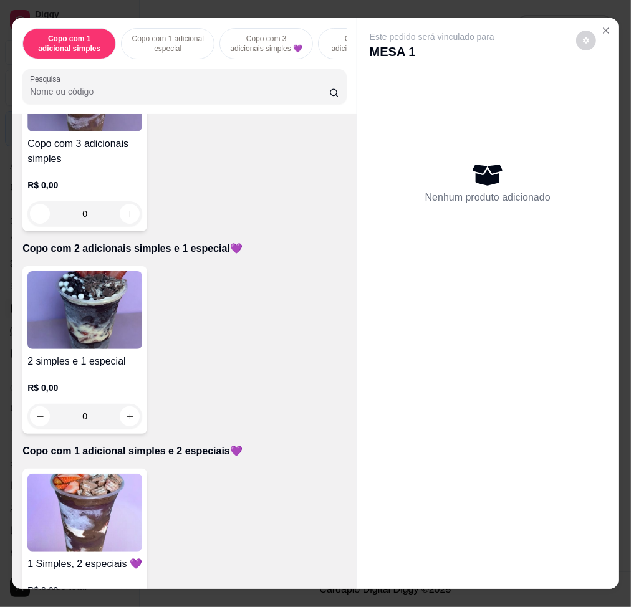
scroll to position [665, 0]
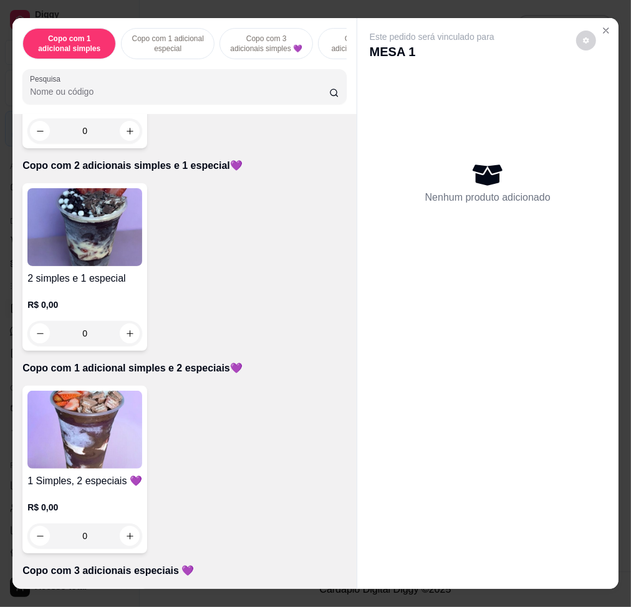
click at [112, 261] on img at bounding box center [84, 227] width 115 height 78
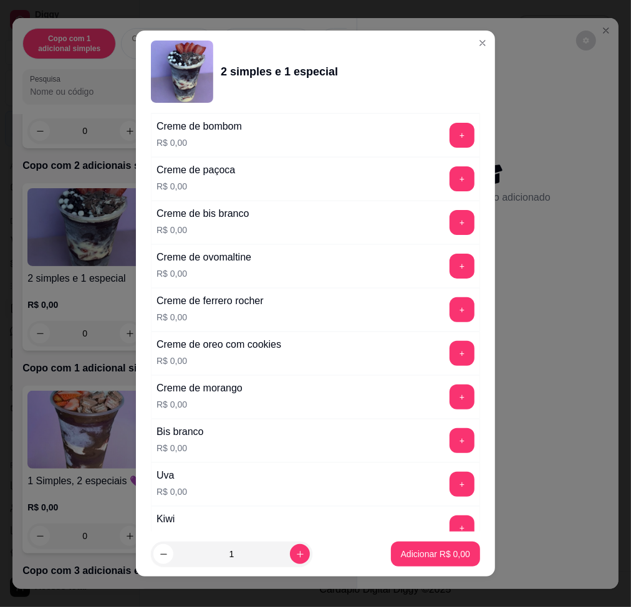
scroll to position [582, 0]
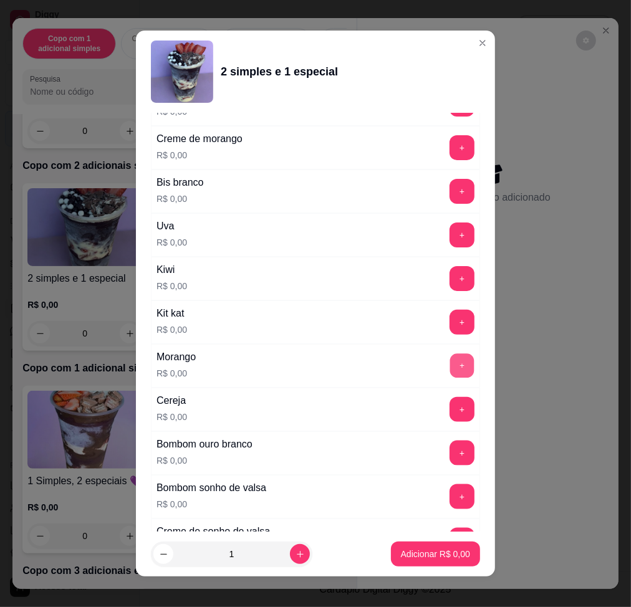
click at [450, 373] on button "+" at bounding box center [462, 365] width 24 height 24
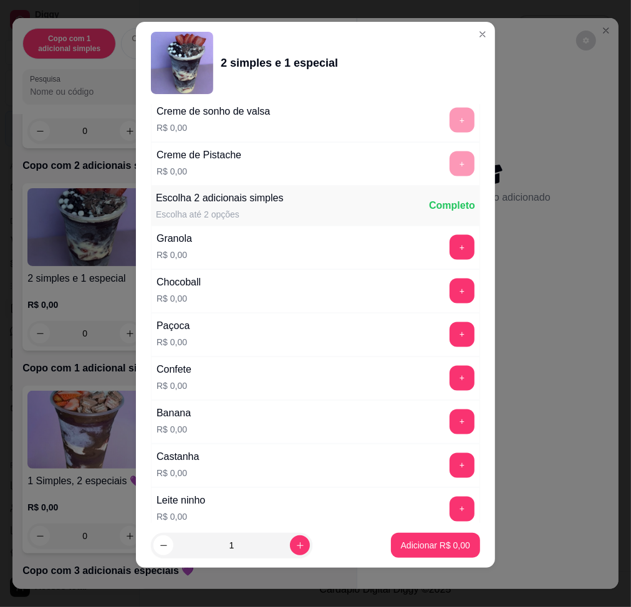
scroll to position [1243, 0]
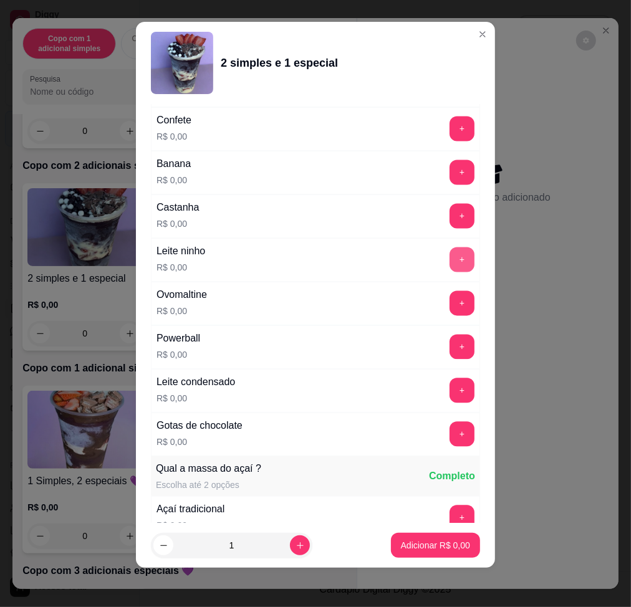
click at [450, 265] on button "+" at bounding box center [462, 260] width 25 height 25
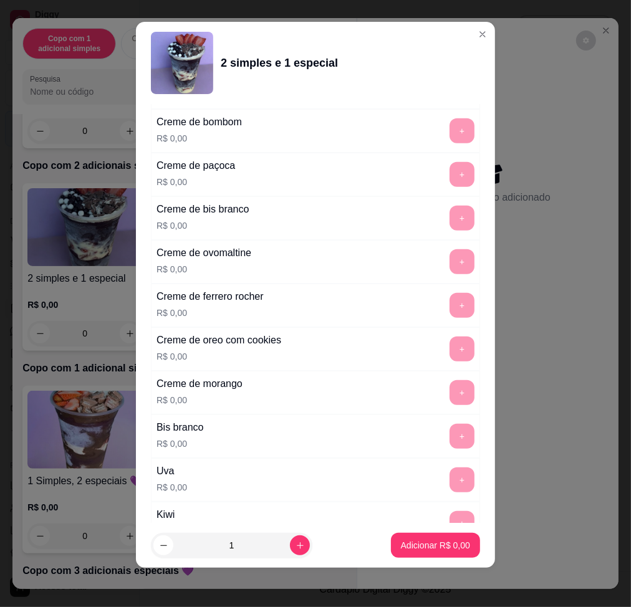
scroll to position [0, 0]
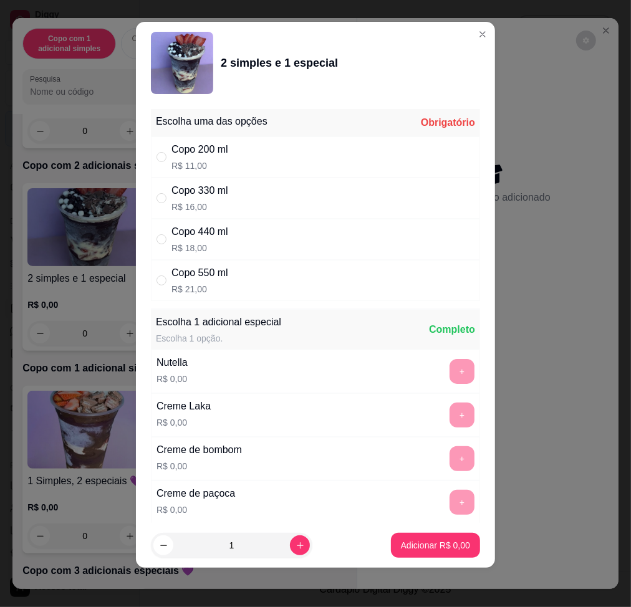
click at [221, 193] on div "Copo 330 ml" at bounding box center [199, 190] width 57 height 15
radio input "true"
click at [435, 544] on p "Adicionar R$ 16,00" at bounding box center [433, 545] width 74 height 12
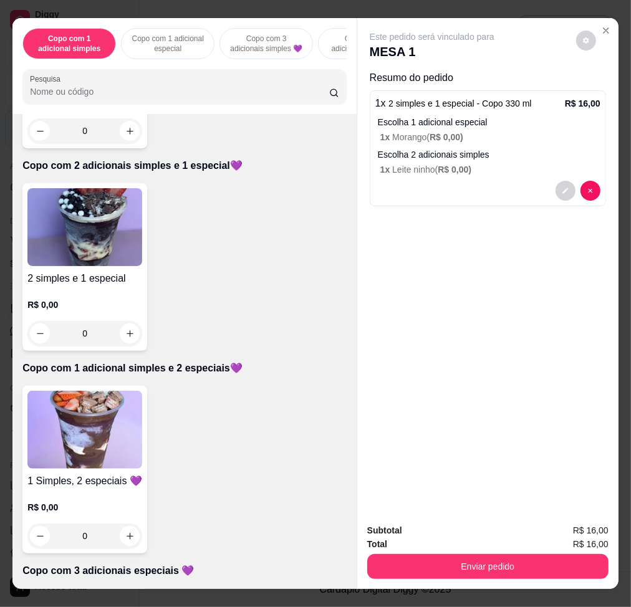
scroll to position [748, 0]
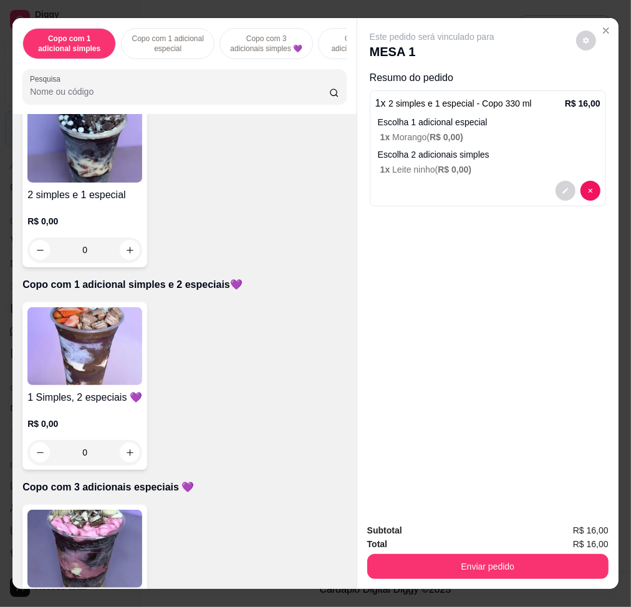
click at [65, 350] on img at bounding box center [84, 346] width 115 height 78
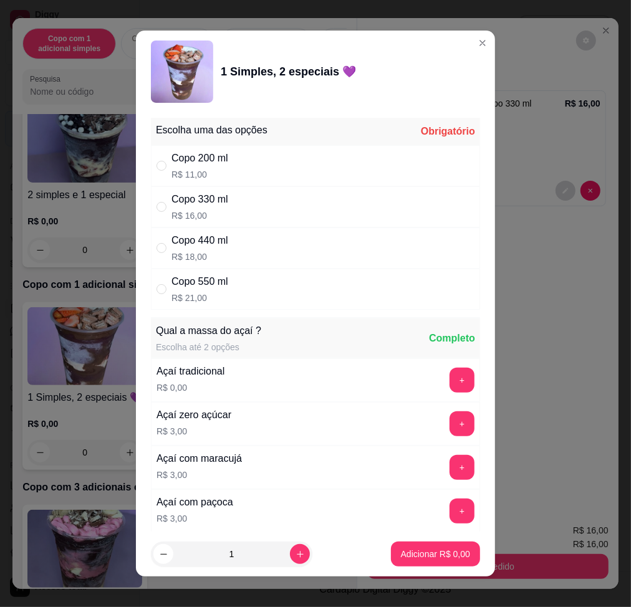
click at [226, 209] on div "Copo 330 ml R$ 16,00" at bounding box center [315, 206] width 329 height 41
radio input "true"
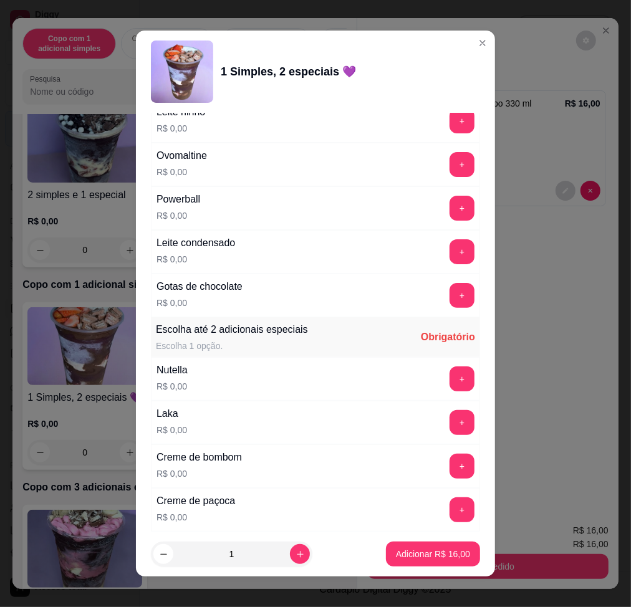
scroll to position [1080, 0]
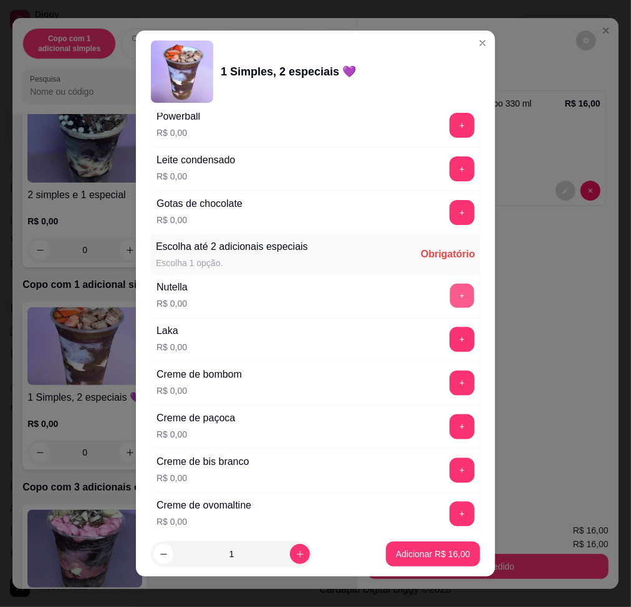
click at [450, 302] on button "+" at bounding box center [462, 296] width 24 height 24
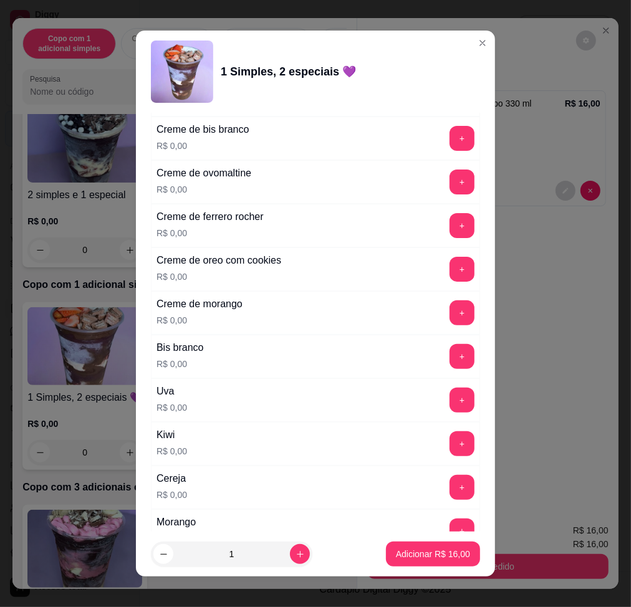
scroll to position [1496, 0]
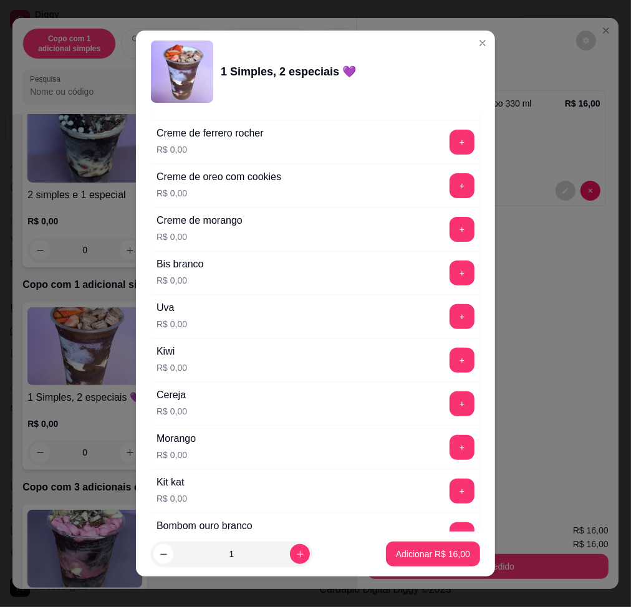
click at [430, 437] on div "Morango R$ 0,00 +" at bounding box center [315, 448] width 329 height 44
click at [450, 448] on button "+" at bounding box center [462, 447] width 24 height 24
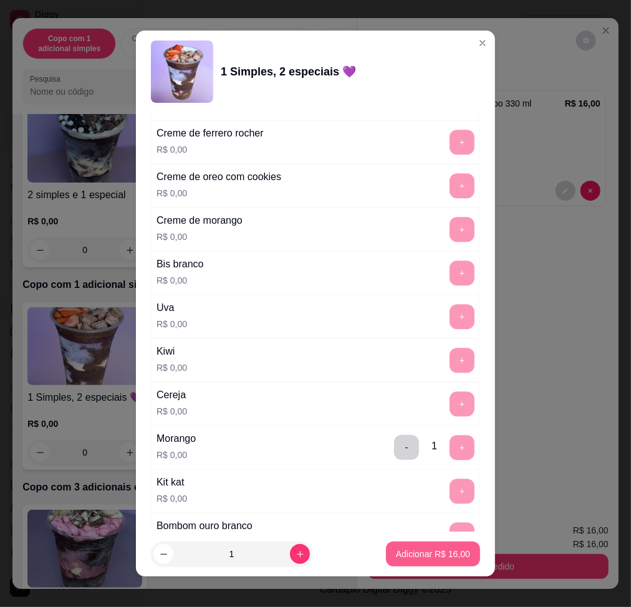
click at [406, 549] on p "Adicionar R$ 16,00" at bounding box center [433, 554] width 74 height 12
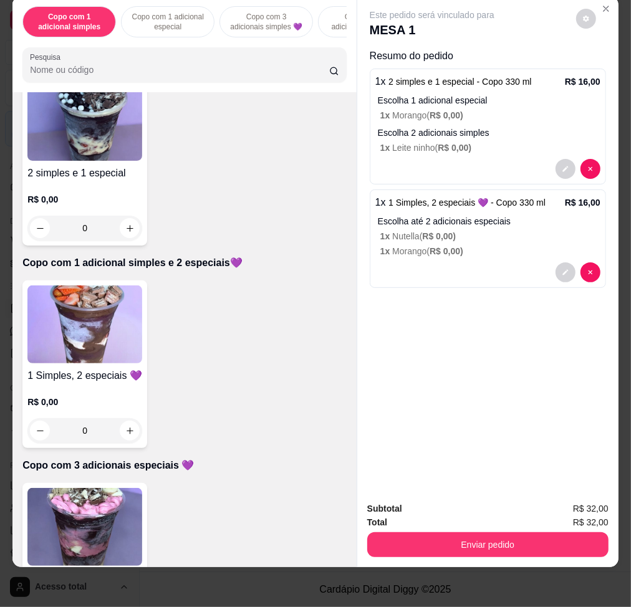
scroll to position [0, 0]
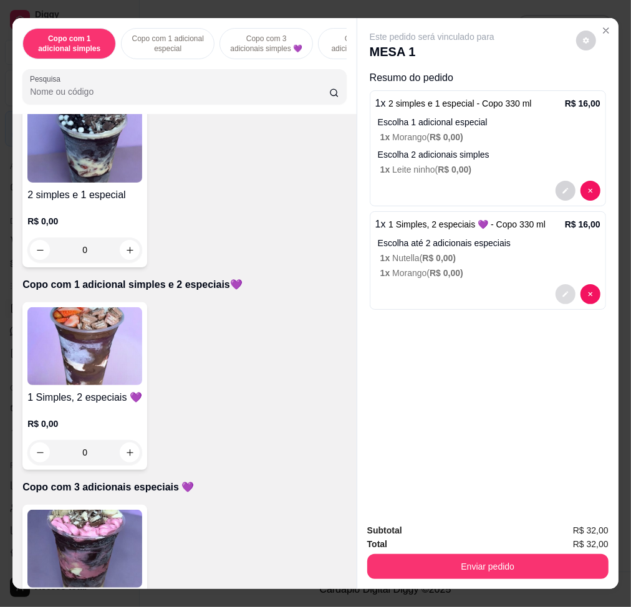
click at [555, 288] on button "decrease-product-quantity" at bounding box center [565, 294] width 20 height 20
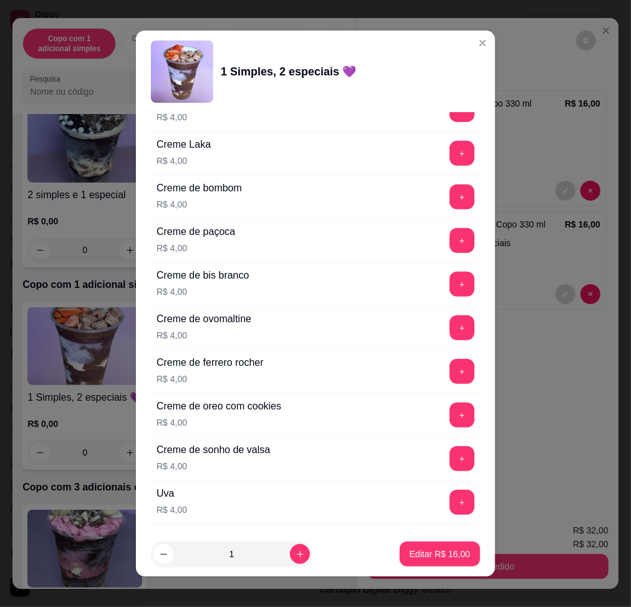
scroll to position [3100, 0]
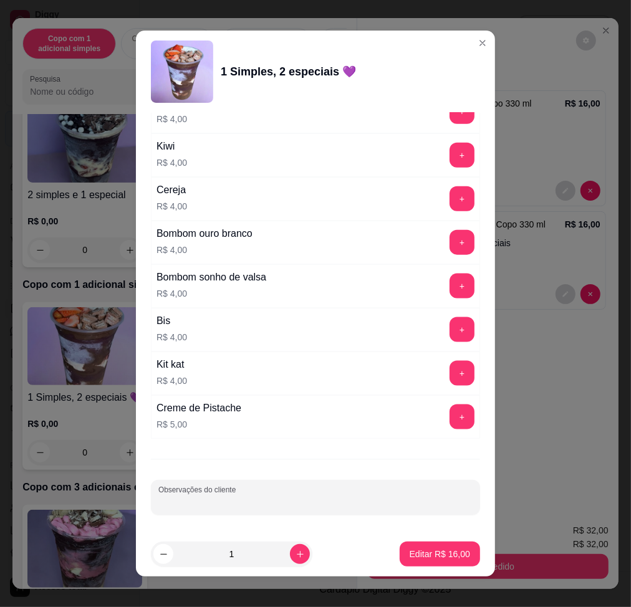
click at [357, 498] on input "Observações do cliente" at bounding box center [315, 502] width 314 height 12
type input "LEVAR"
click at [410, 550] on p "Editar R$ 16,00" at bounding box center [439, 555] width 59 height 12
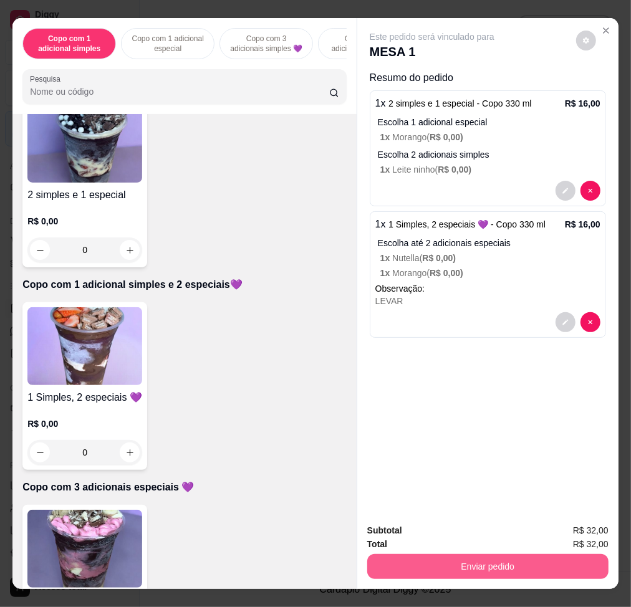
click at [520, 563] on button "Enviar pedido" at bounding box center [487, 566] width 241 height 25
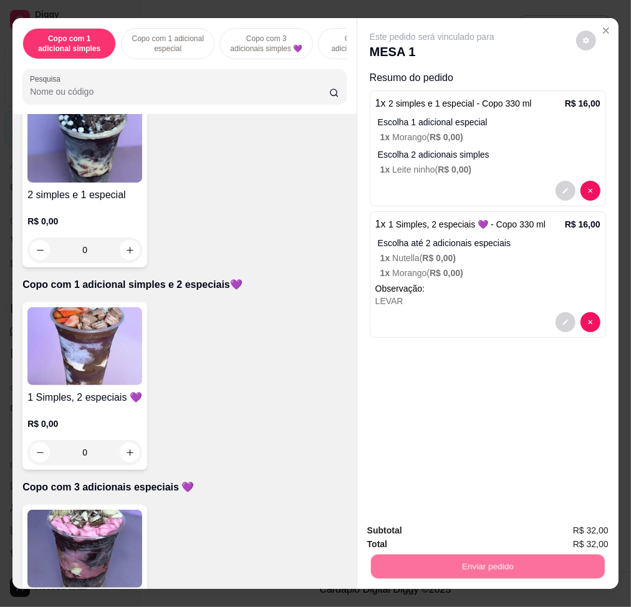
click at [419, 526] on button "Não registrar e enviar pedido" at bounding box center [445, 531] width 130 height 24
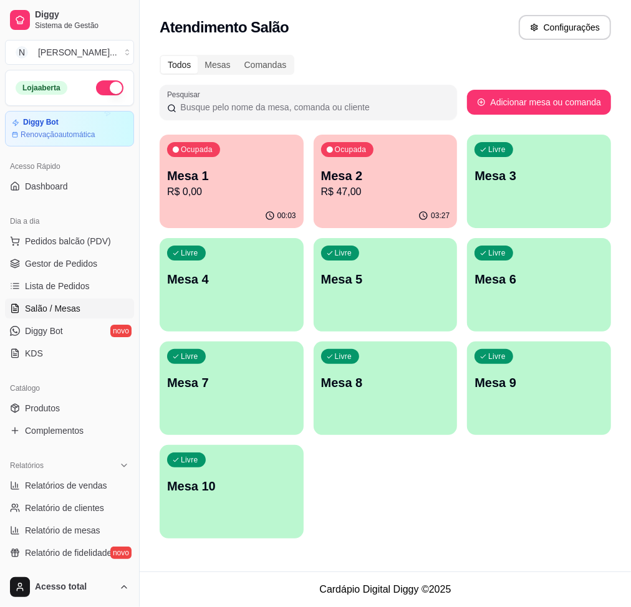
click at [524, 177] on p "Mesa 3" at bounding box center [538, 175] width 129 height 17
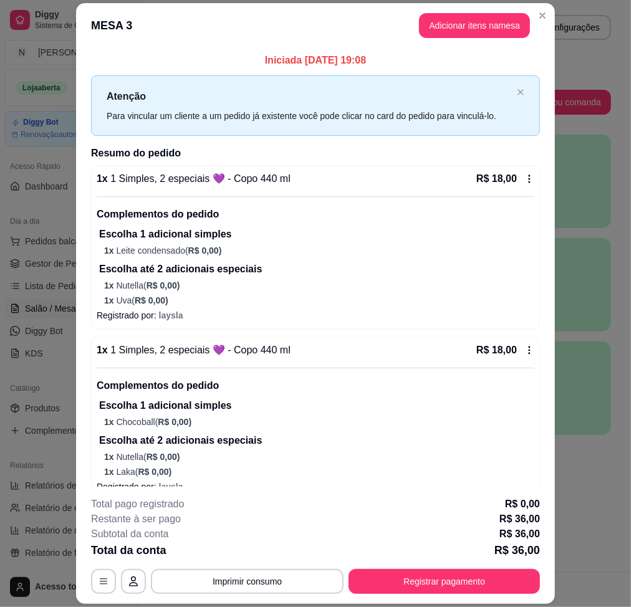
scroll to position [36, 0]
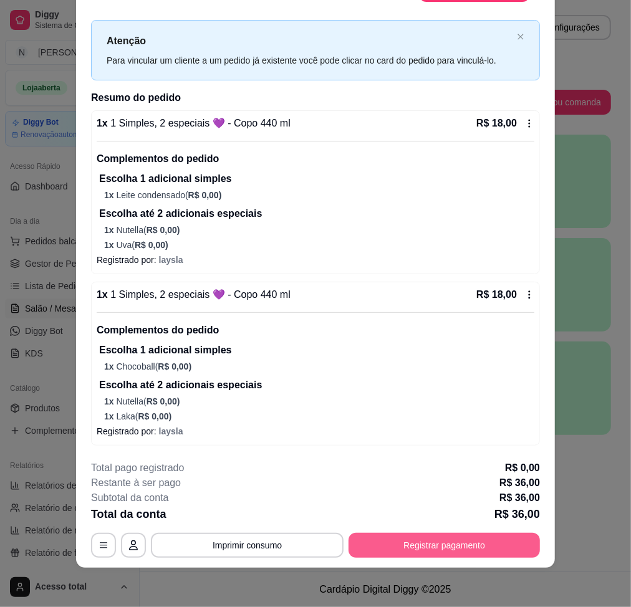
click at [437, 542] on button "Registrar pagamento" at bounding box center [444, 545] width 191 height 25
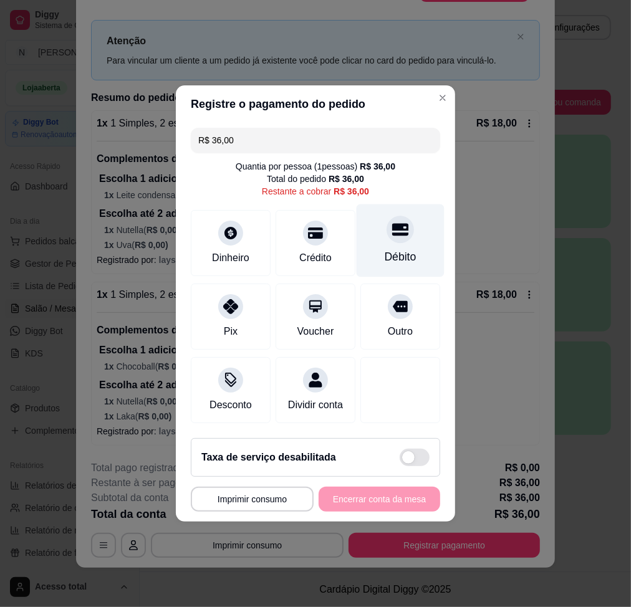
click at [399, 249] on div "Débito" at bounding box center [401, 257] width 32 height 16
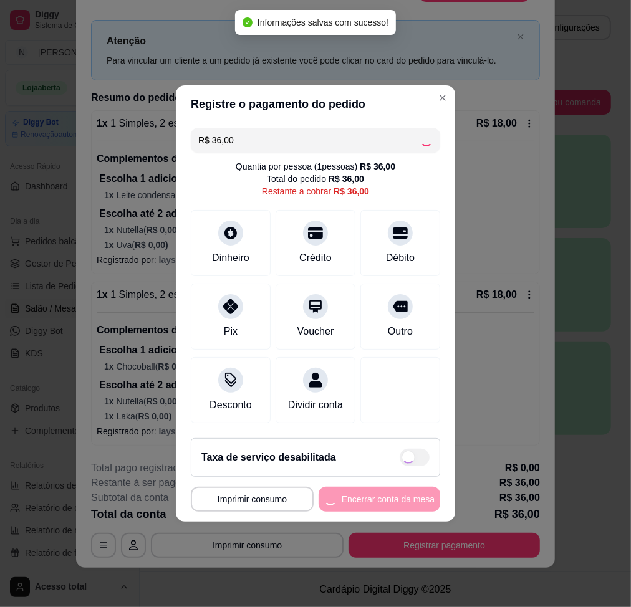
type input "R$ 0,00"
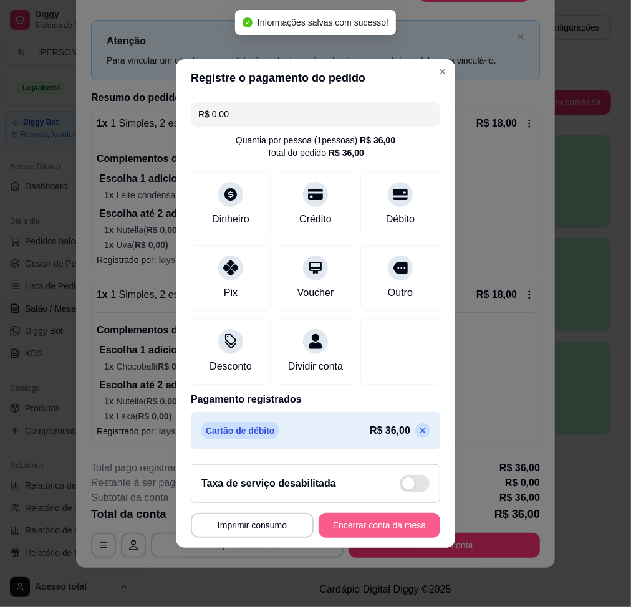
click at [367, 527] on button "Encerrar conta da mesa" at bounding box center [380, 525] width 122 height 25
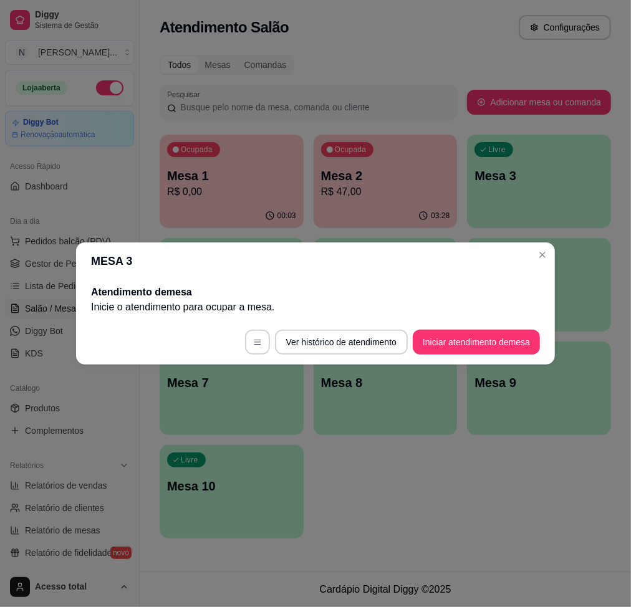
scroll to position [0, 0]
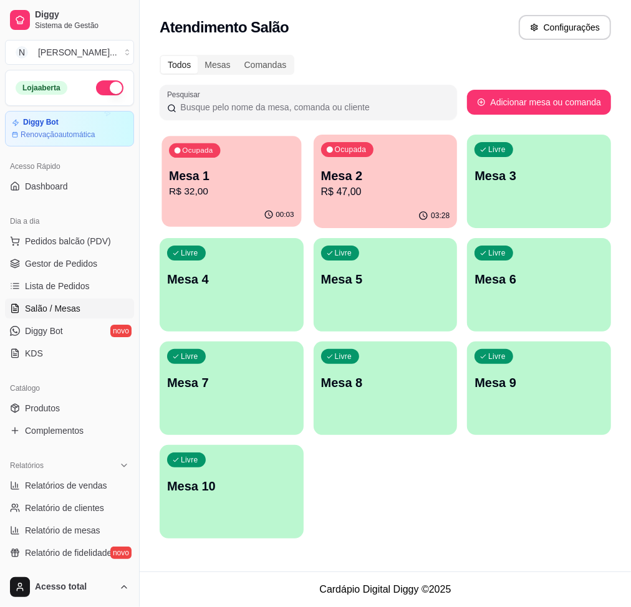
click at [237, 193] on p "R$ 32,00" at bounding box center [231, 192] width 125 height 14
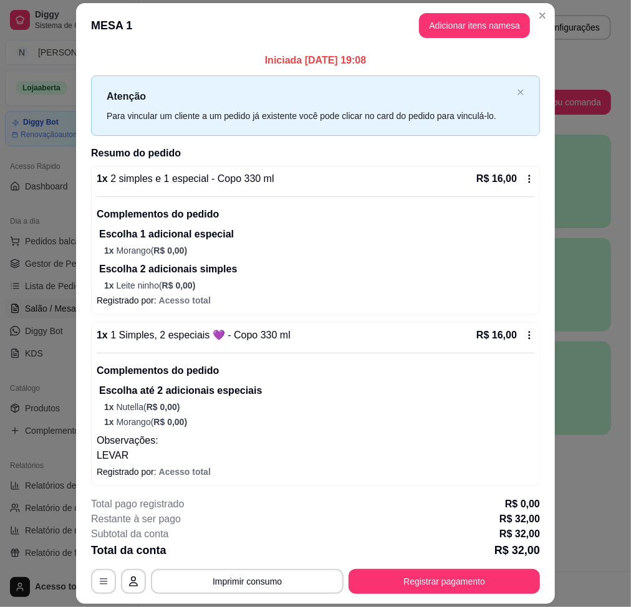
scroll to position [17, 0]
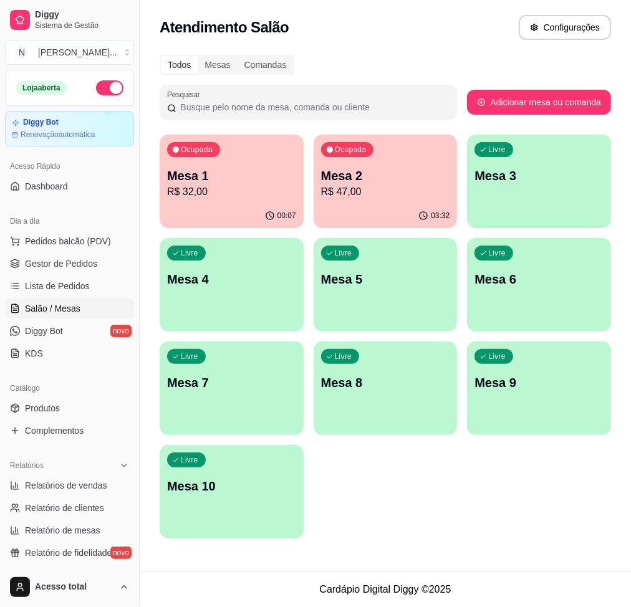
click at [567, 198] on div "Livre Mesa 3" at bounding box center [539, 174] width 144 height 79
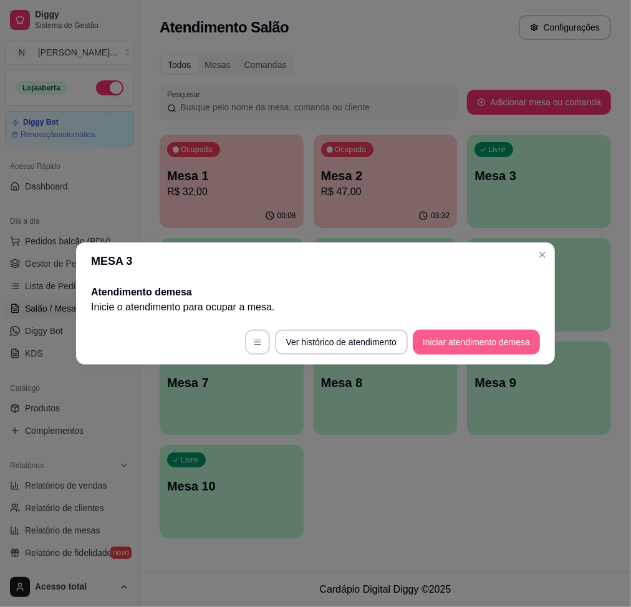
click at [505, 350] on button "Iniciar atendimento de mesa" at bounding box center [476, 342] width 127 height 25
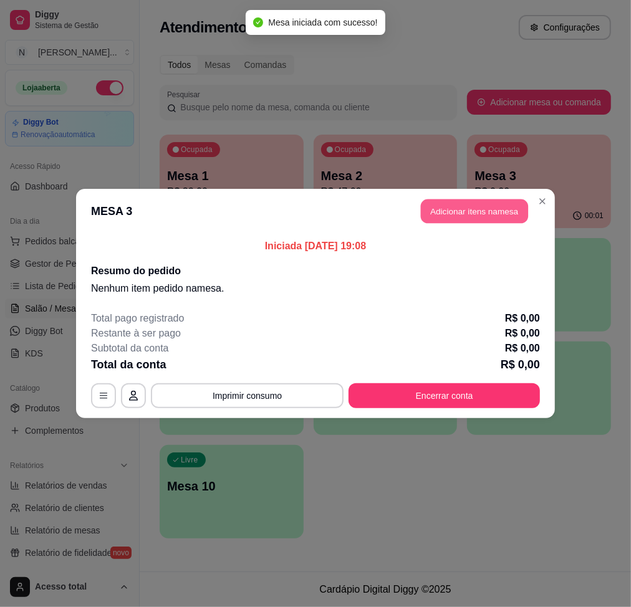
click at [443, 220] on button "Adicionar itens na mesa" at bounding box center [474, 212] width 107 height 24
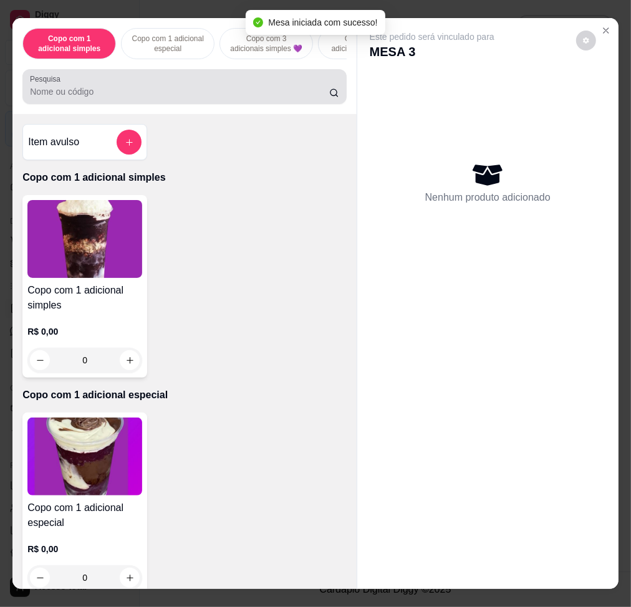
click at [243, 83] on div at bounding box center [184, 86] width 309 height 25
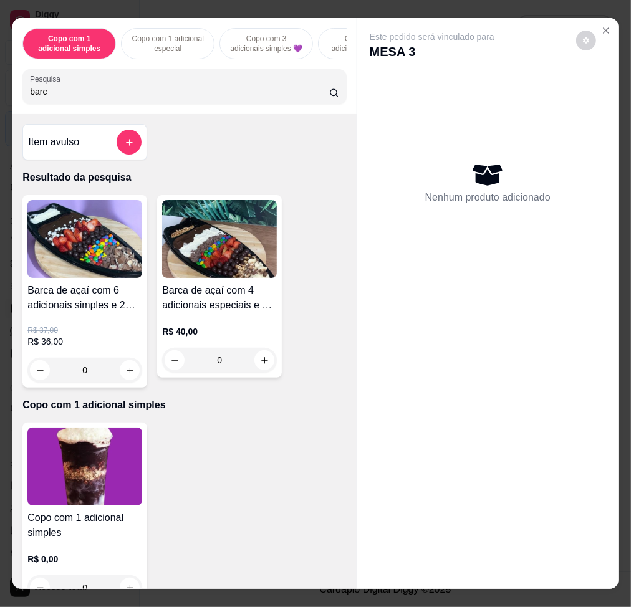
type input "barc"
click at [82, 254] on img at bounding box center [84, 239] width 115 height 78
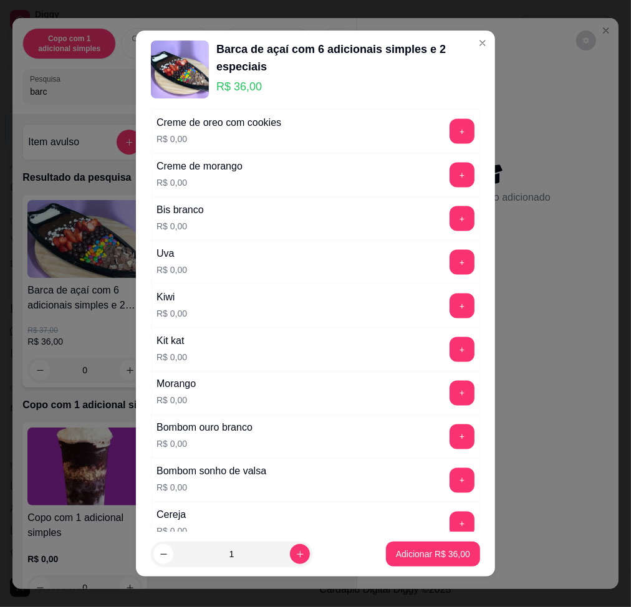
scroll to position [998, 0]
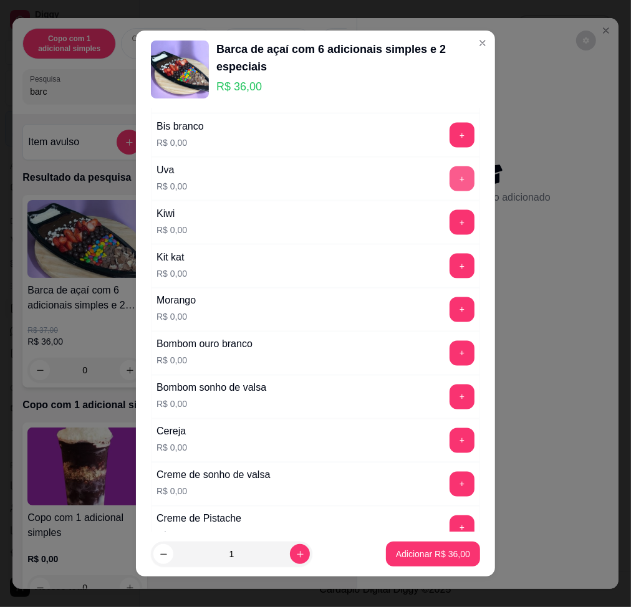
click at [450, 174] on button "+" at bounding box center [462, 178] width 25 height 25
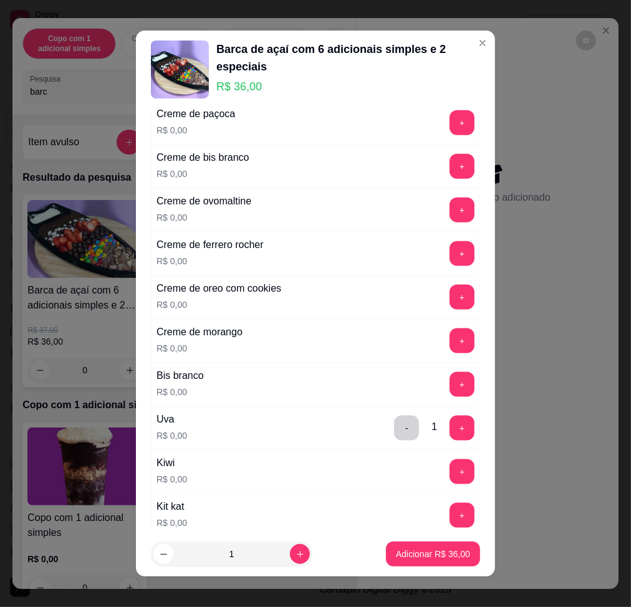
scroll to position [582, 0]
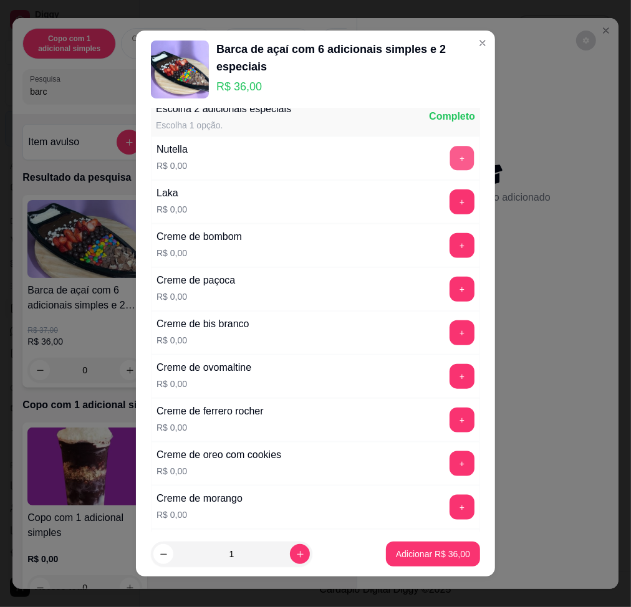
click at [450, 160] on button "+" at bounding box center [462, 158] width 24 height 24
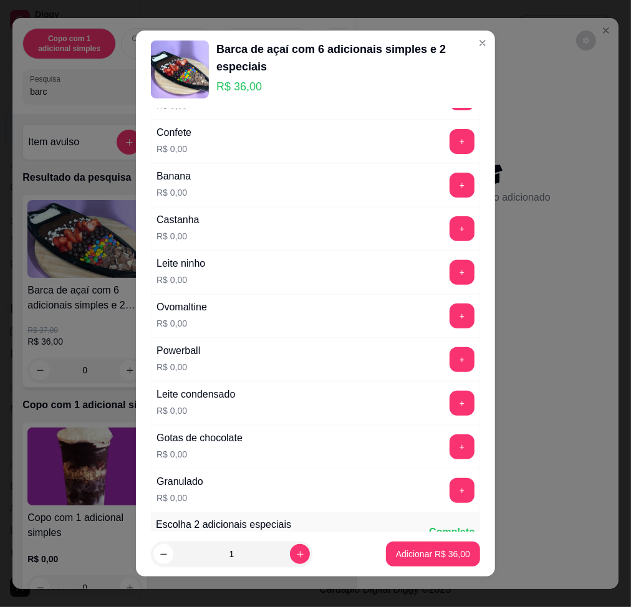
scroll to position [83, 0]
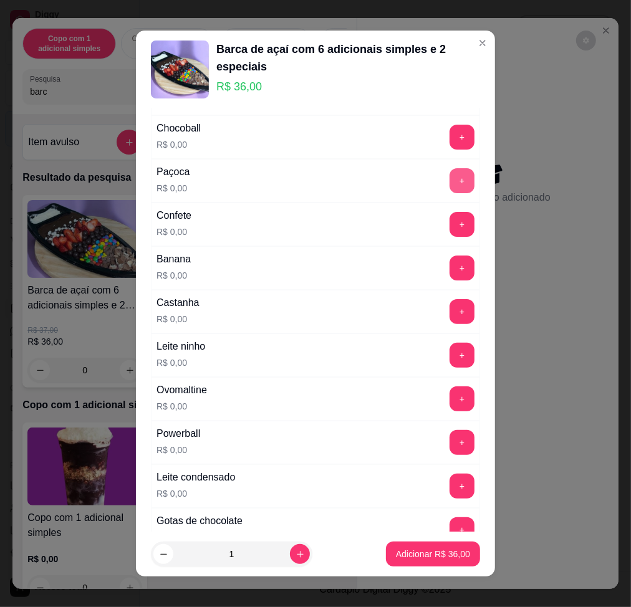
click at [450, 180] on button "+" at bounding box center [462, 180] width 25 height 25
click at [450, 229] on button "+" at bounding box center [462, 224] width 24 height 24
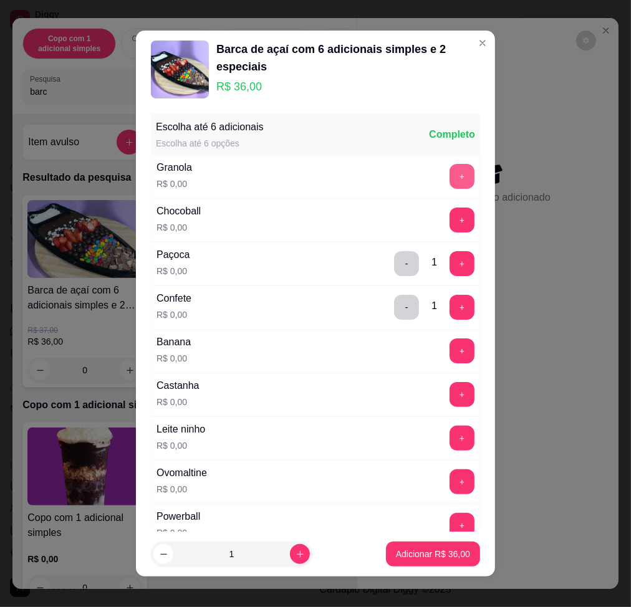
click at [450, 175] on button "+" at bounding box center [462, 176] width 25 height 25
click at [450, 430] on button "+" at bounding box center [462, 438] width 25 height 25
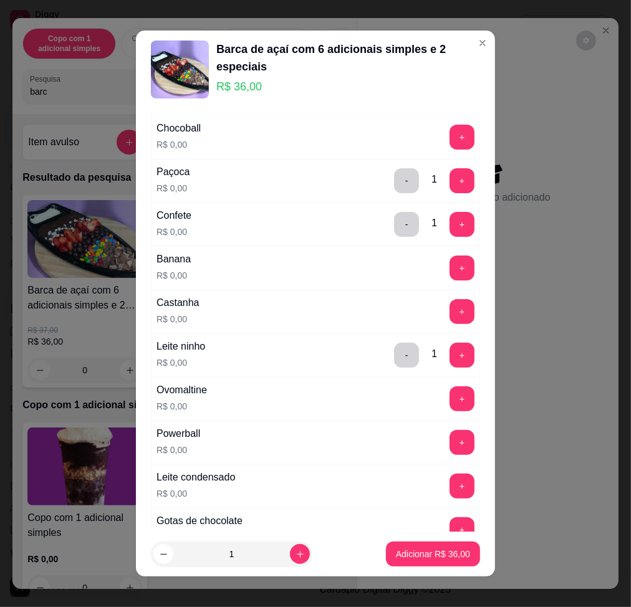
scroll to position [166, 0]
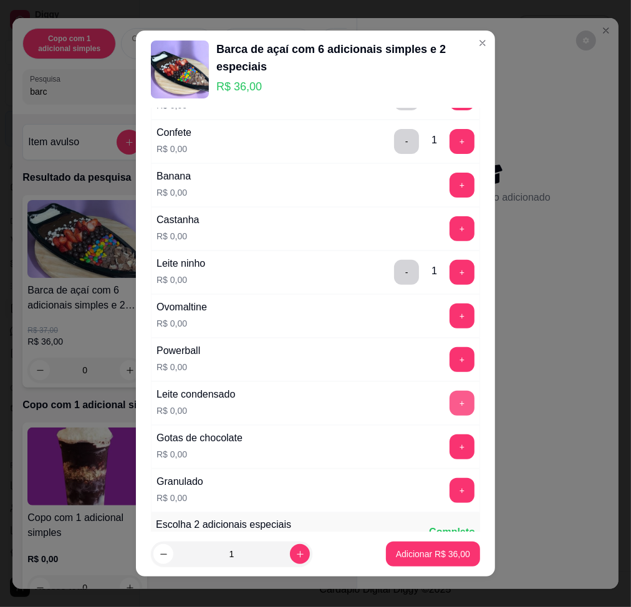
click at [450, 399] on button "+" at bounding box center [462, 403] width 25 height 25
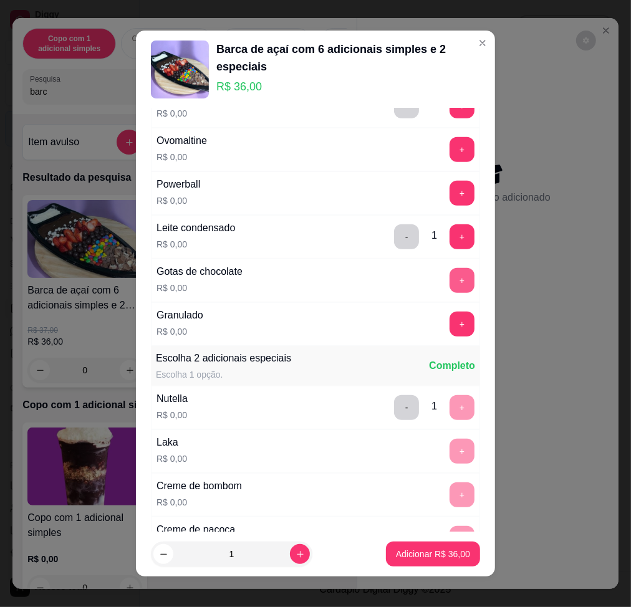
click at [450, 289] on button "+" at bounding box center [462, 280] width 25 height 25
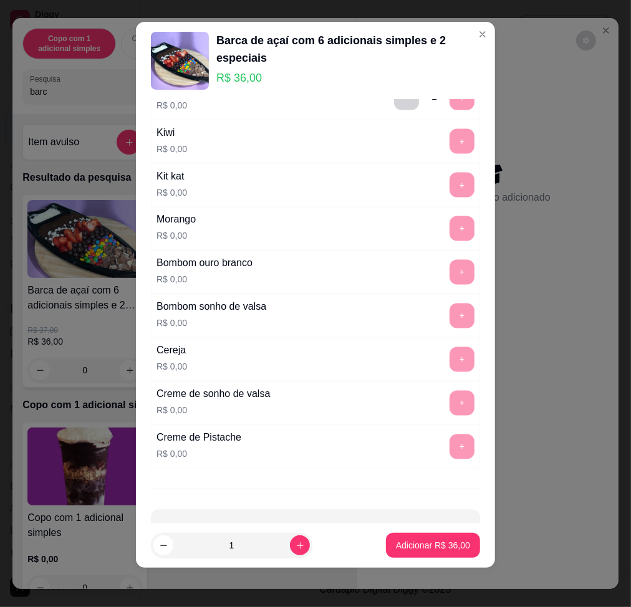
scroll to position [1112, 0]
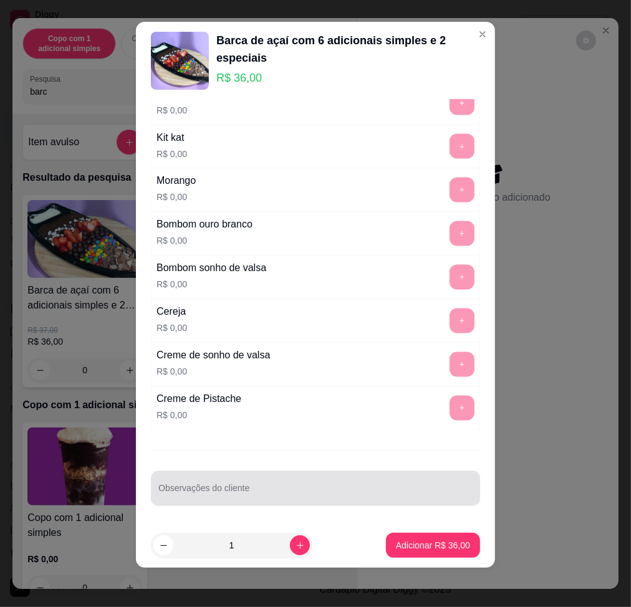
click at [251, 482] on div at bounding box center [315, 488] width 314 height 25
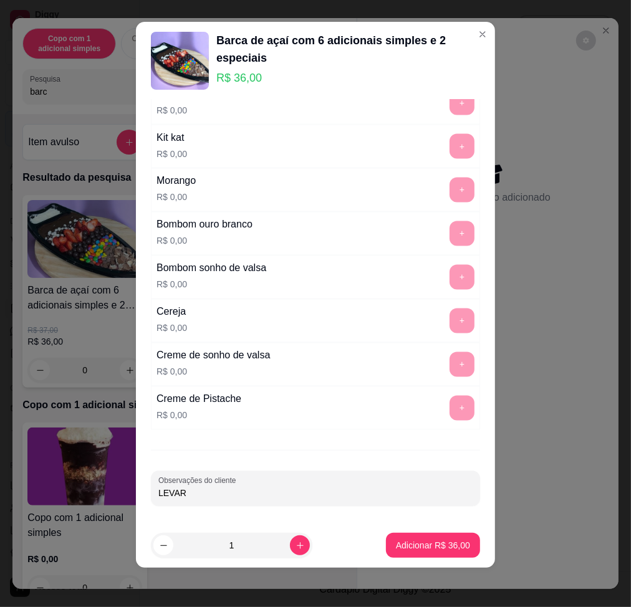
type input "LEVAR"
click at [415, 532] on footer "1 Adicionar R$ 36,00" at bounding box center [315, 545] width 359 height 45
click at [415, 545] on p "Adicionar R$ 36,00" at bounding box center [433, 545] width 74 height 12
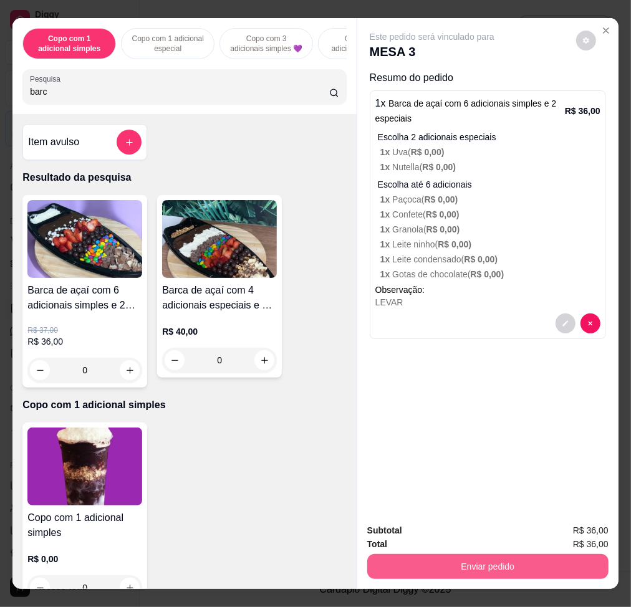
click at [421, 554] on button "Enviar pedido" at bounding box center [487, 566] width 241 height 25
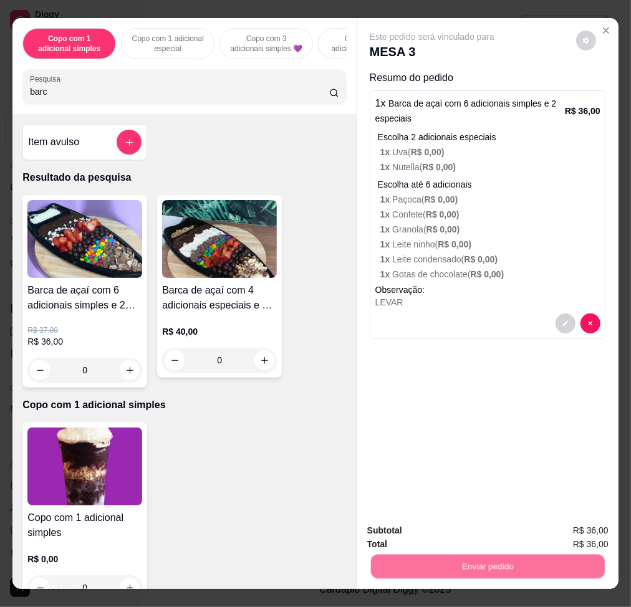
click at [413, 526] on button "Não registrar e enviar pedido" at bounding box center [445, 531] width 130 height 24
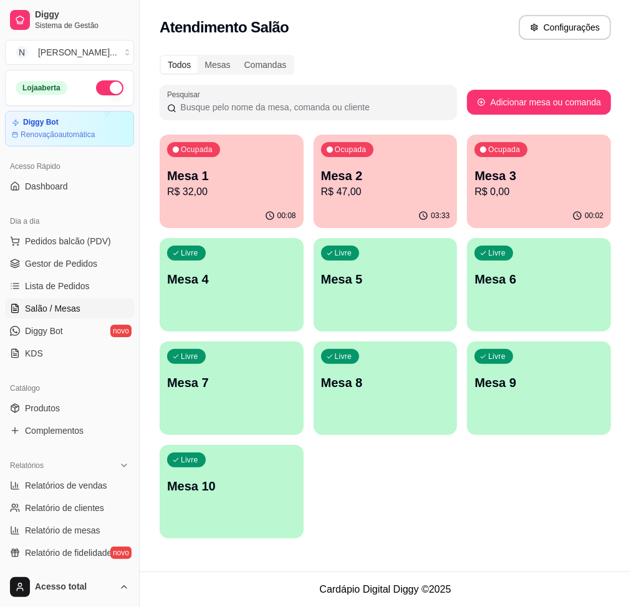
click at [535, 185] on p "R$ 0,00" at bounding box center [538, 192] width 129 height 15
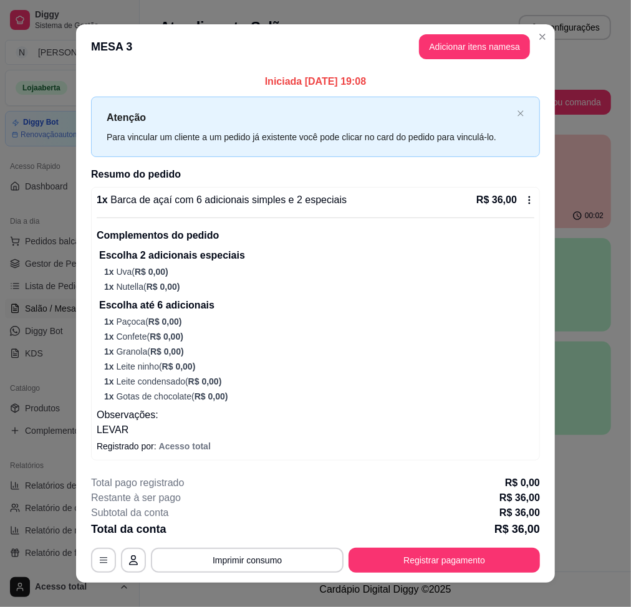
scroll to position [15, 0]
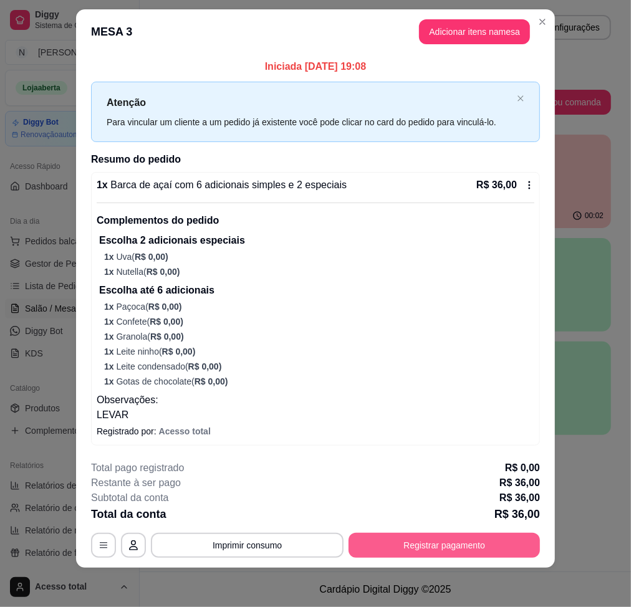
click at [443, 538] on button "Registrar pagamento" at bounding box center [444, 545] width 191 height 25
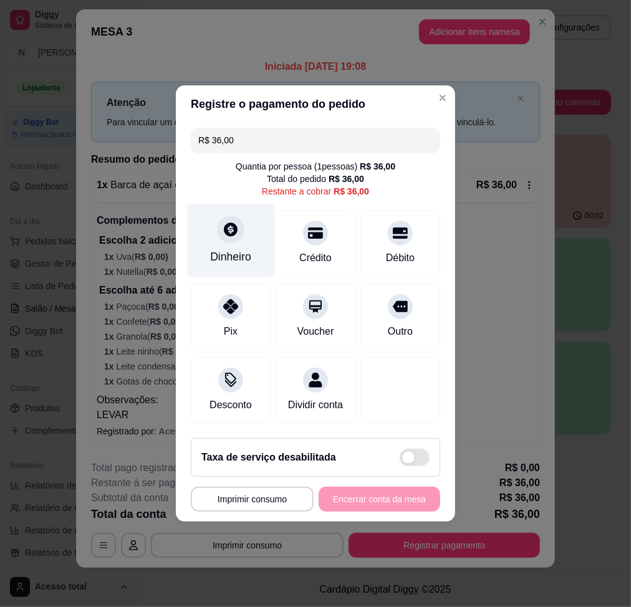
click at [227, 227] on icon at bounding box center [231, 229] width 16 height 16
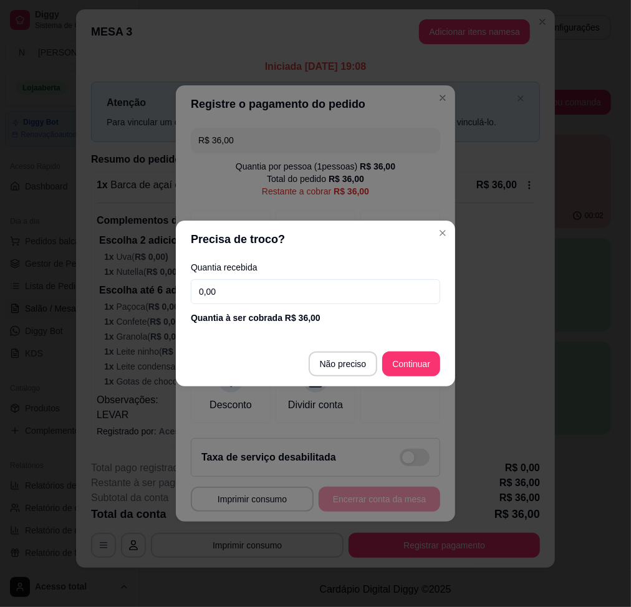
click at [306, 300] on input "0,00" at bounding box center [315, 291] width 249 height 25
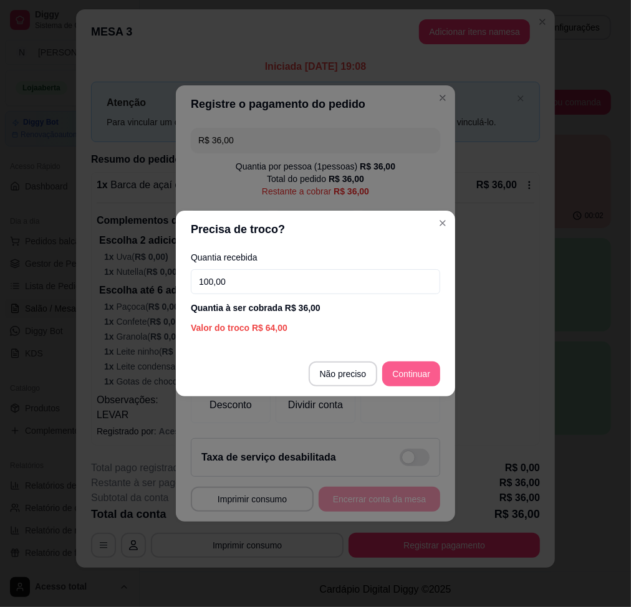
type input "100,00"
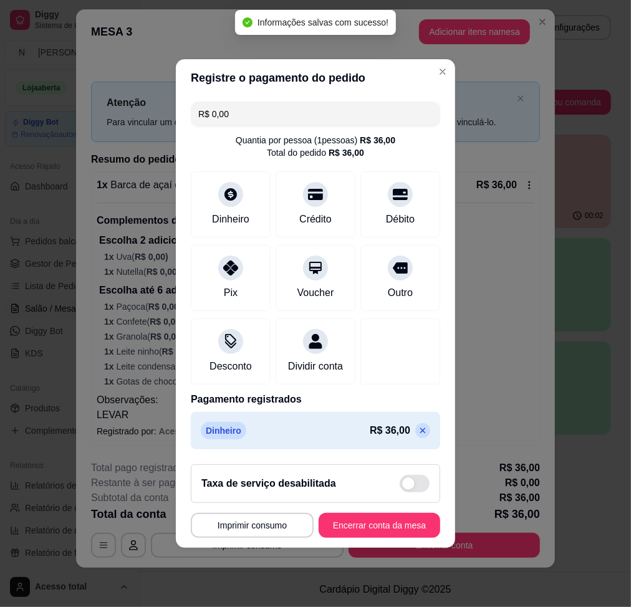
type input "R$ 0,00"
click at [379, 526] on button "Encerrar conta da mesa" at bounding box center [380, 525] width 122 height 25
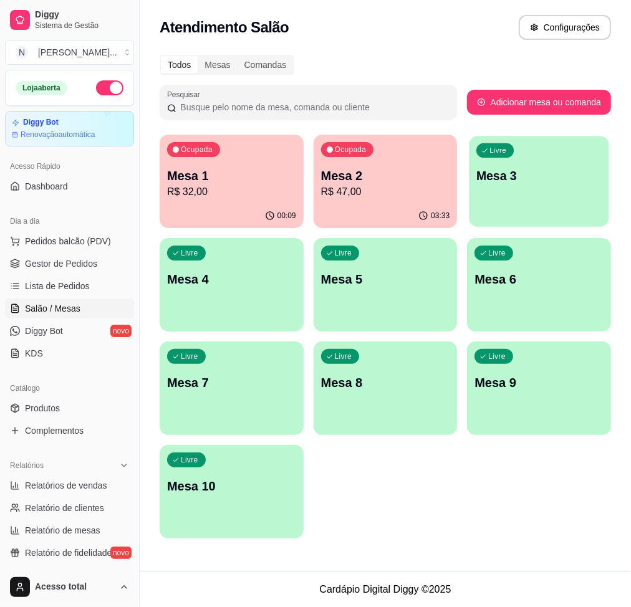
click at [509, 178] on p "Mesa 3" at bounding box center [538, 176] width 125 height 17
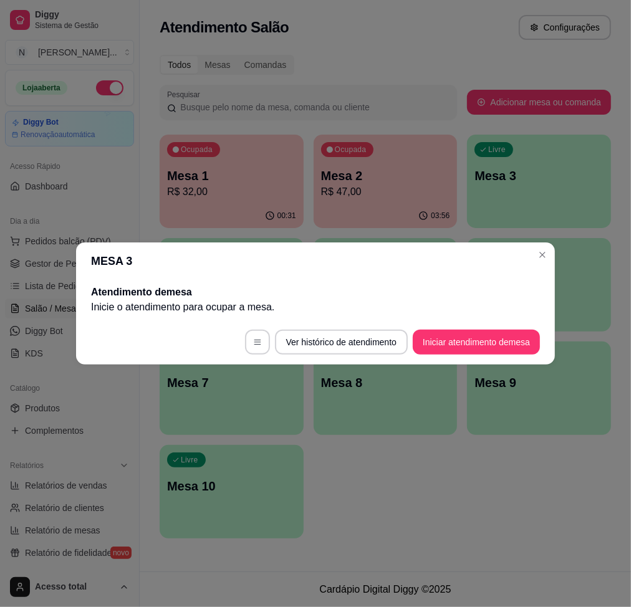
click at [464, 348] on button "Iniciar atendimento de mesa" at bounding box center [476, 342] width 127 height 25
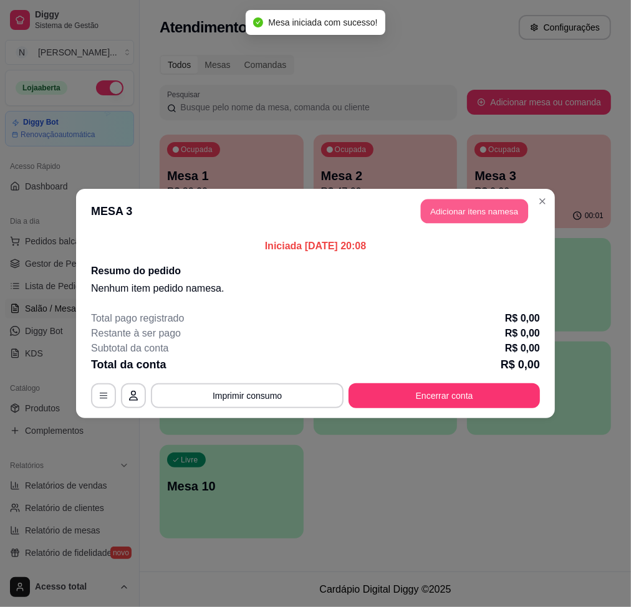
click at [474, 203] on button "Adicionar itens na mesa" at bounding box center [474, 212] width 107 height 24
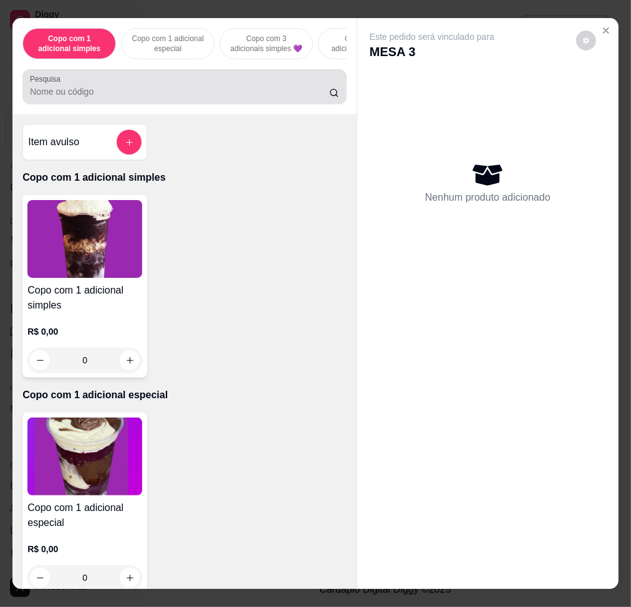
click at [266, 104] on div "Pesquisa" at bounding box center [184, 86] width 324 height 35
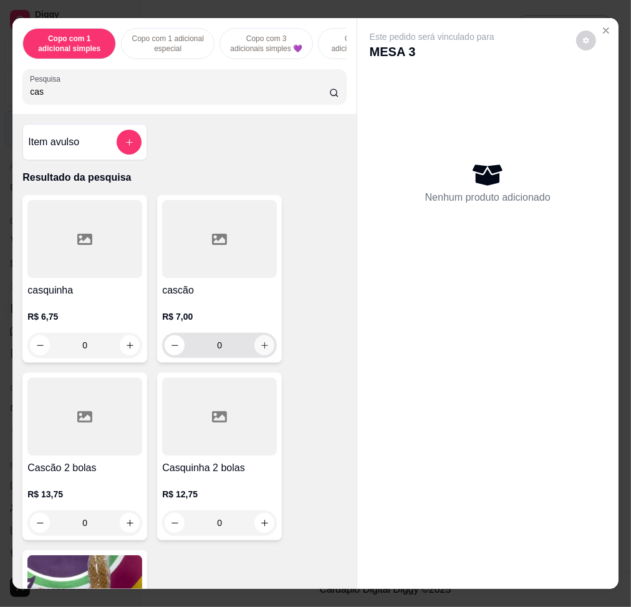
type input "cas"
click at [260, 350] on icon "increase-product-quantity" at bounding box center [264, 345] width 9 height 9
type input "1"
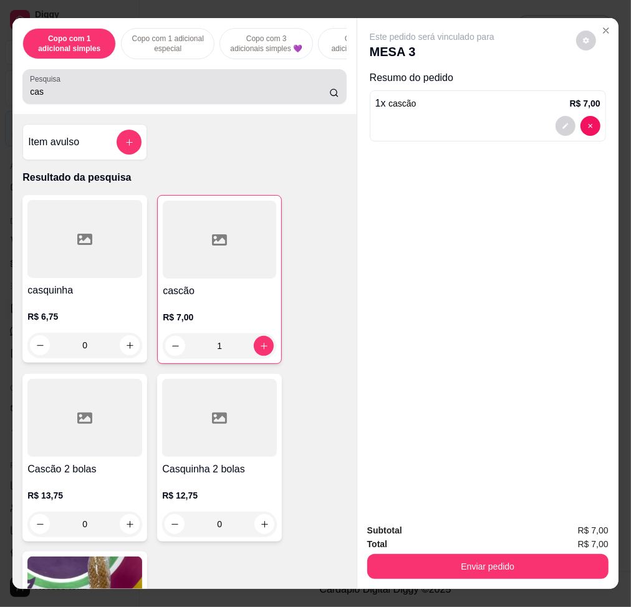
click at [201, 94] on input "cas" at bounding box center [179, 91] width 299 height 12
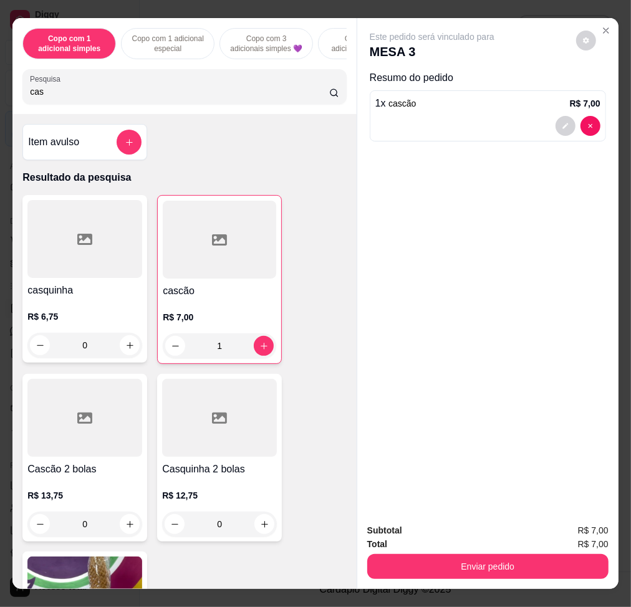
click at [201, 94] on input "cas" at bounding box center [179, 91] width 299 height 12
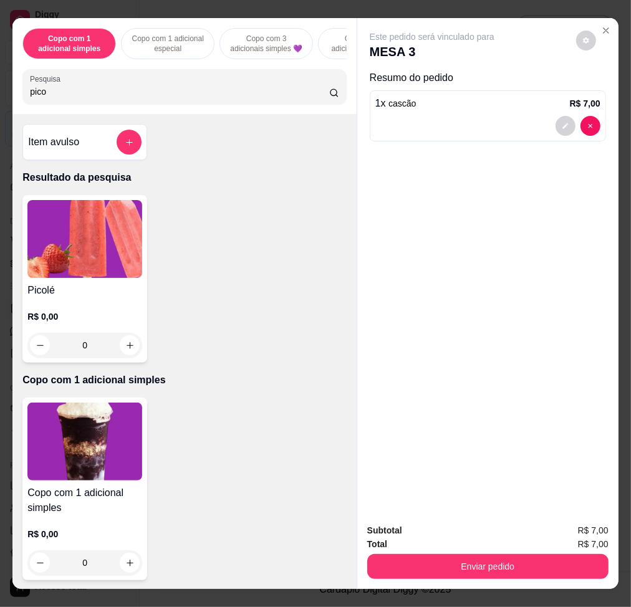
click at [104, 232] on img at bounding box center [84, 239] width 115 height 78
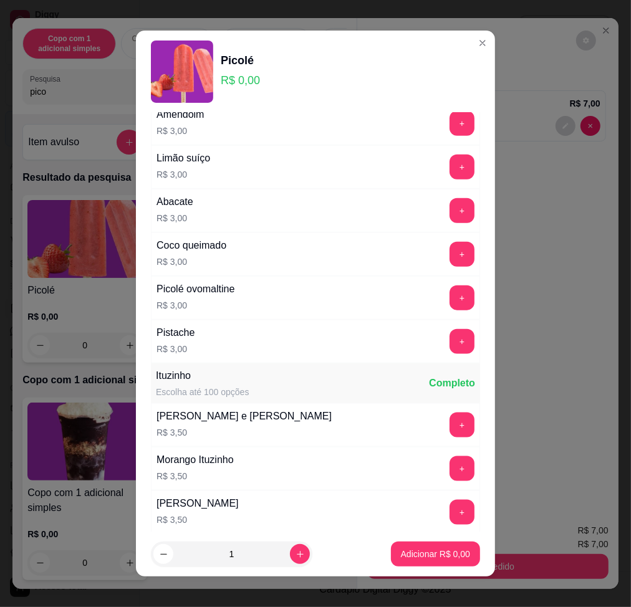
scroll to position [582, 0]
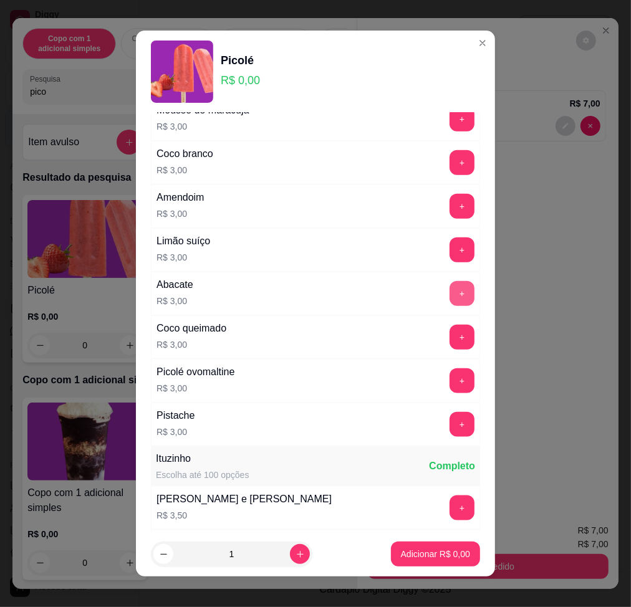
click at [450, 295] on button "+" at bounding box center [462, 293] width 25 height 25
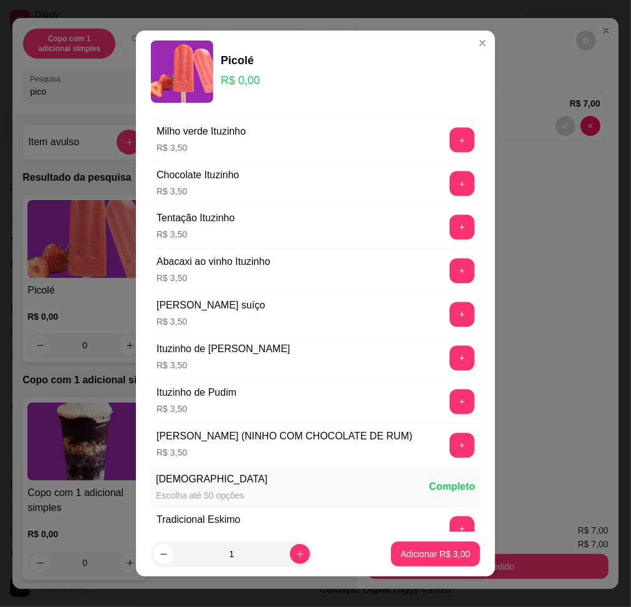
scroll to position [1163, 0]
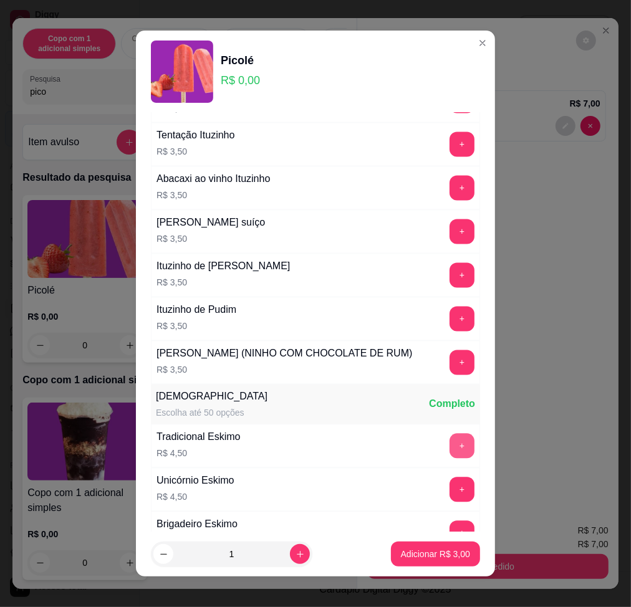
click at [450, 459] on button "+" at bounding box center [462, 446] width 25 height 25
click at [425, 552] on p "Adicionar R$ 7,50" at bounding box center [435, 554] width 69 height 12
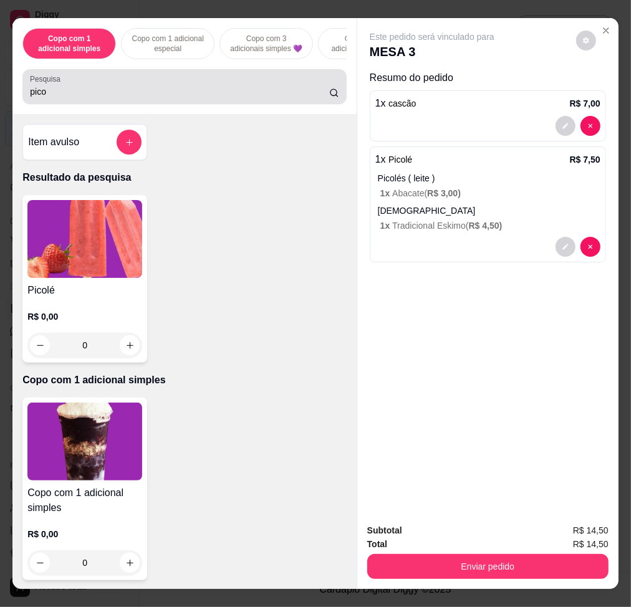
click at [214, 85] on div "pico" at bounding box center [184, 86] width 309 height 25
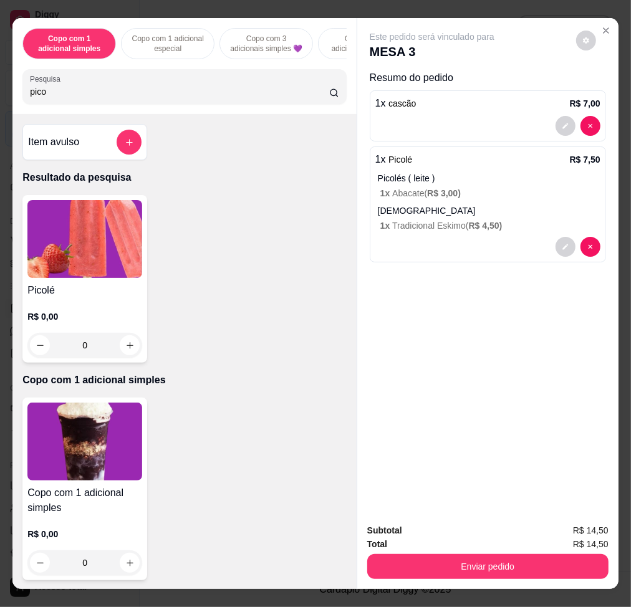
click at [214, 85] on div "pico" at bounding box center [184, 86] width 309 height 25
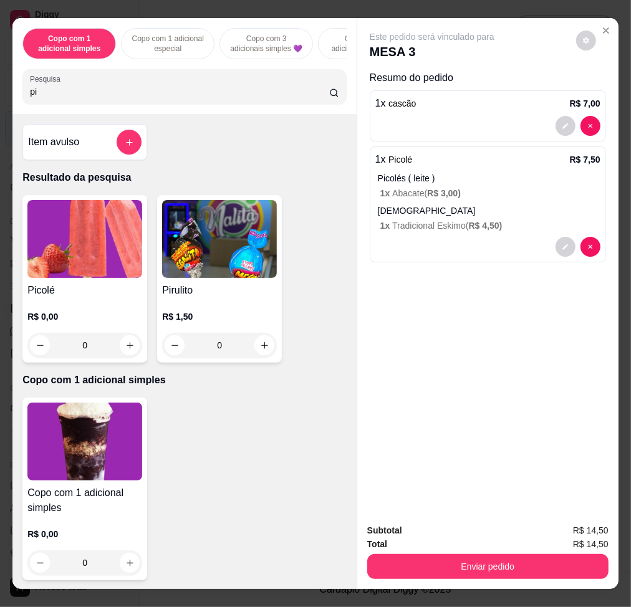
type input "p"
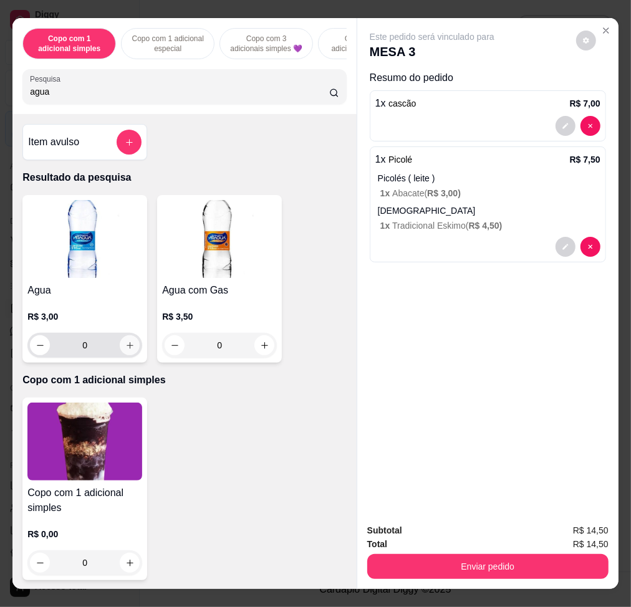
type input "agua"
click at [125, 350] on icon "increase-product-quantity" at bounding box center [129, 345] width 9 height 9
type input "1"
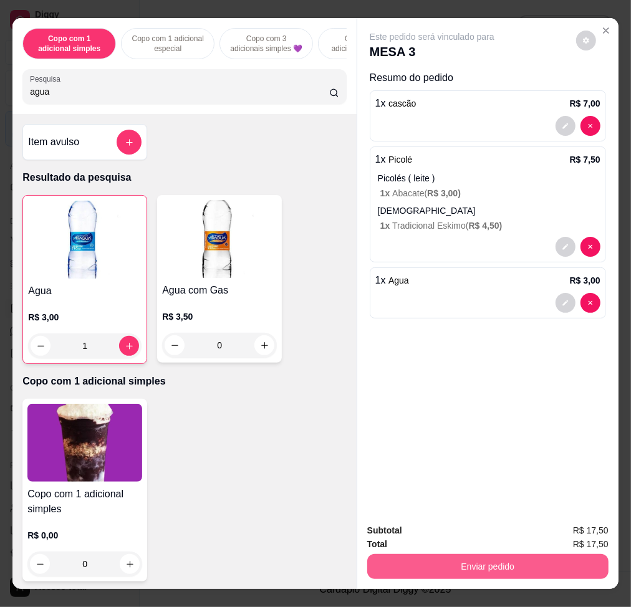
click at [562, 554] on button "Enviar pedido" at bounding box center [487, 566] width 241 height 25
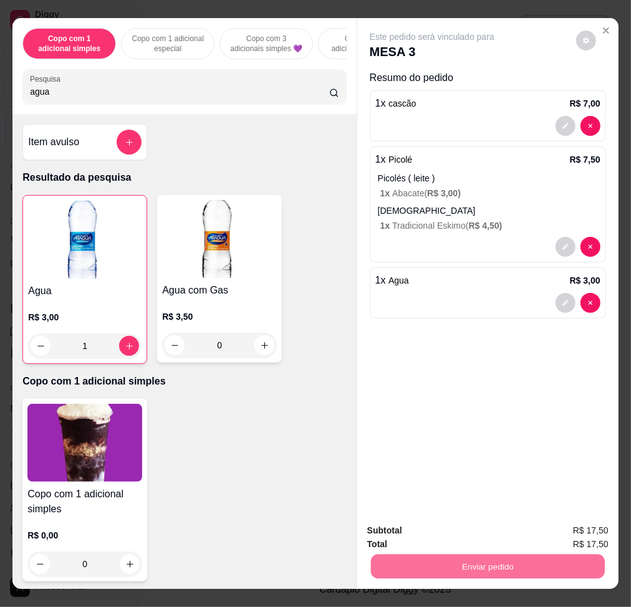
click at [482, 534] on button "Não registrar e enviar pedido" at bounding box center [445, 531] width 130 height 24
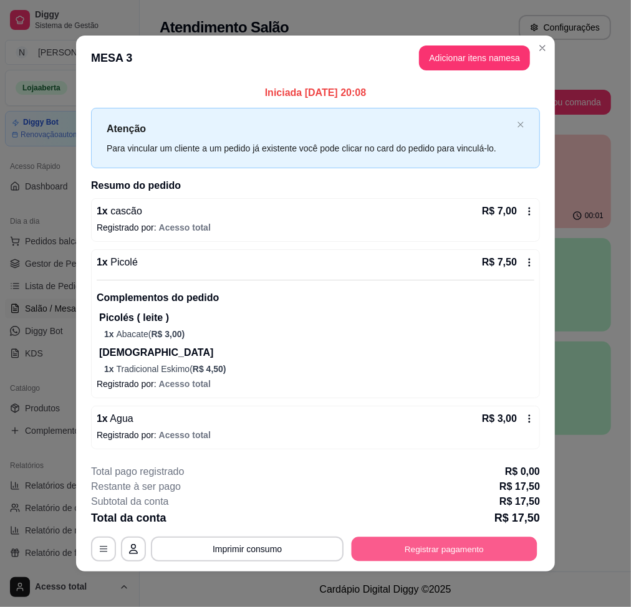
click at [450, 547] on button "Registrar pagamento" at bounding box center [445, 549] width 186 height 24
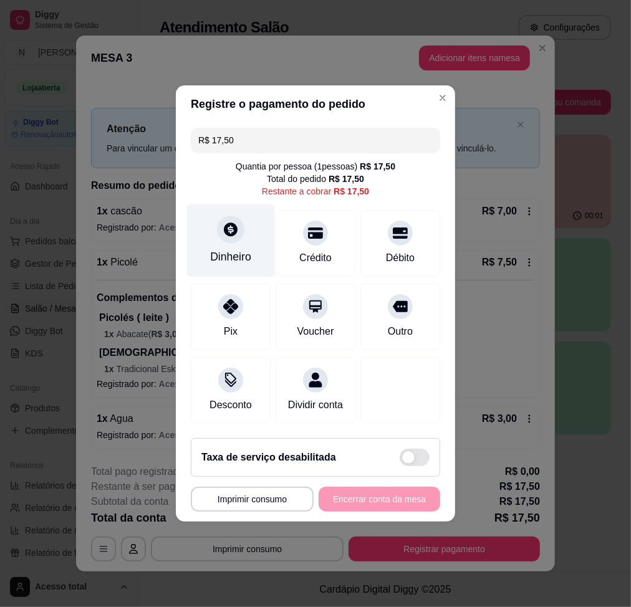
click at [219, 249] on div "Dinheiro" at bounding box center [230, 257] width 41 height 16
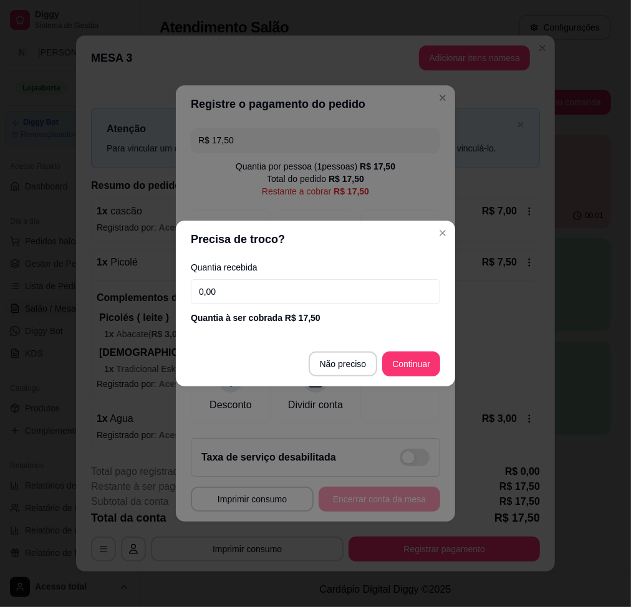
click at [291, 293] on input "0,00" at bounding box center [315, 291] width 249 height 25
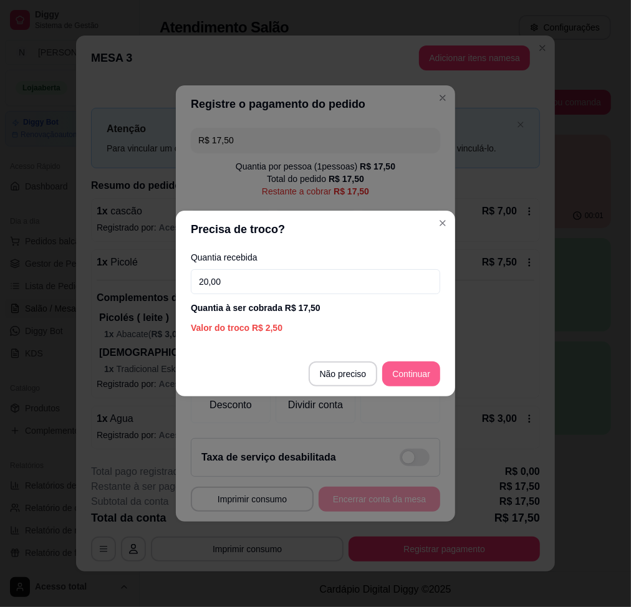
type input "20,00"
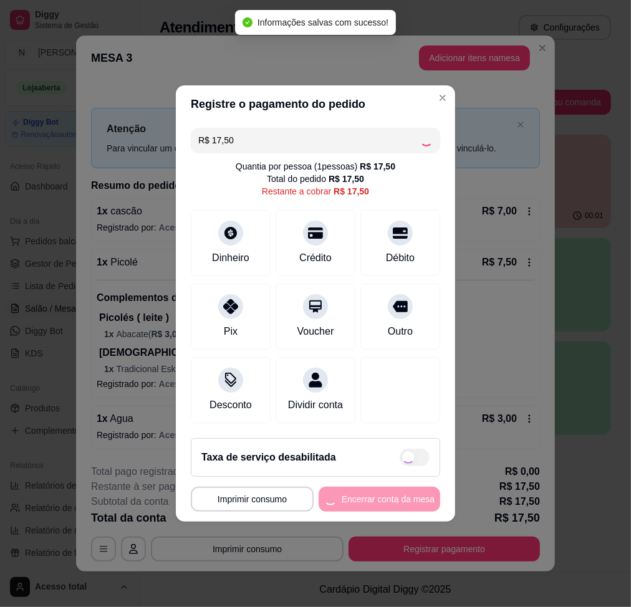
type input "R$ 0,00"
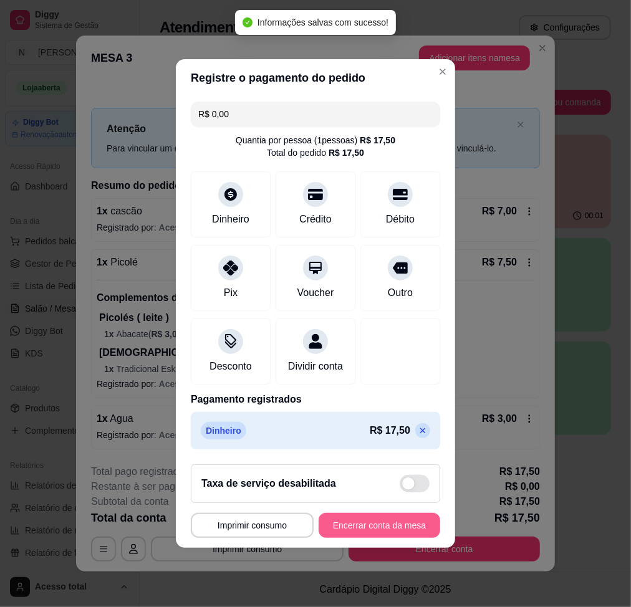
click at [377, 534] on button "Encerrar conta da mesa" at bounding box center [380, 525] width 122 height 25
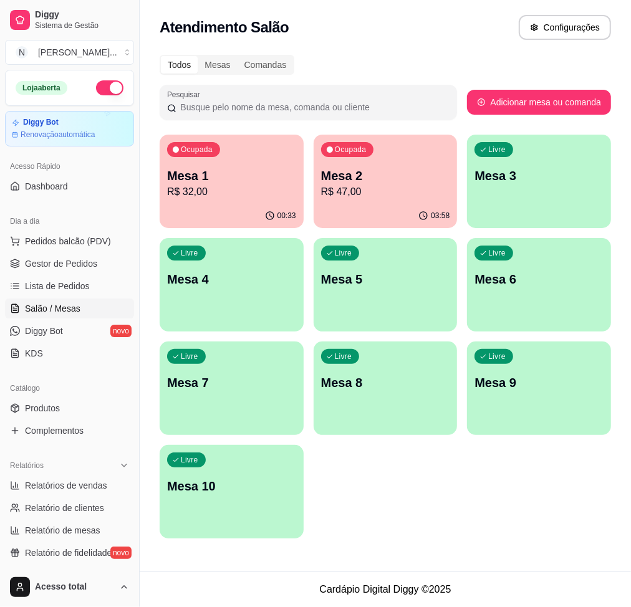
click at [491, 202] on div "Livre Mesa 3" at bounding box center [539, 174] width 144 height 79
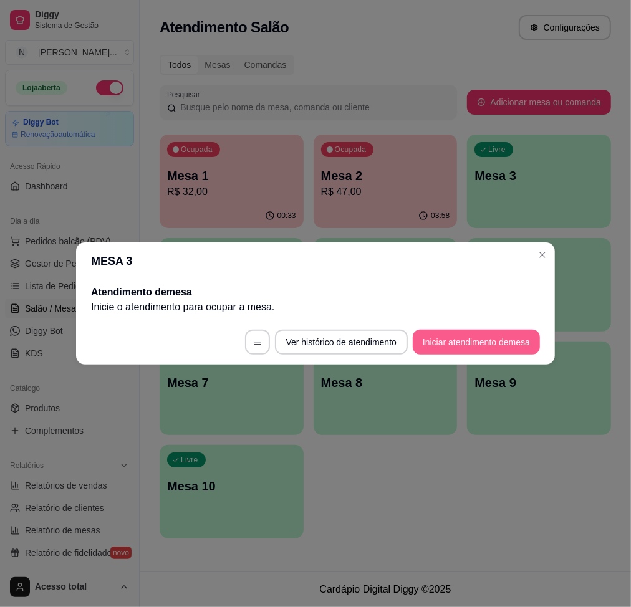
click at [507, 339] on button "Iniciar atendimento de mesa" at bounding box center [476, 342] width 127 height 25
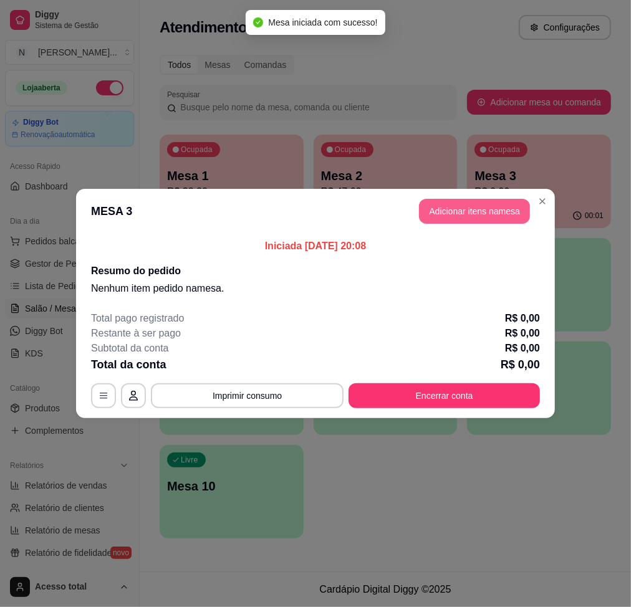
click at [474, 203] on button "Adicionar itens na mesa" at bounding box center [474, 211] width 111 height 25
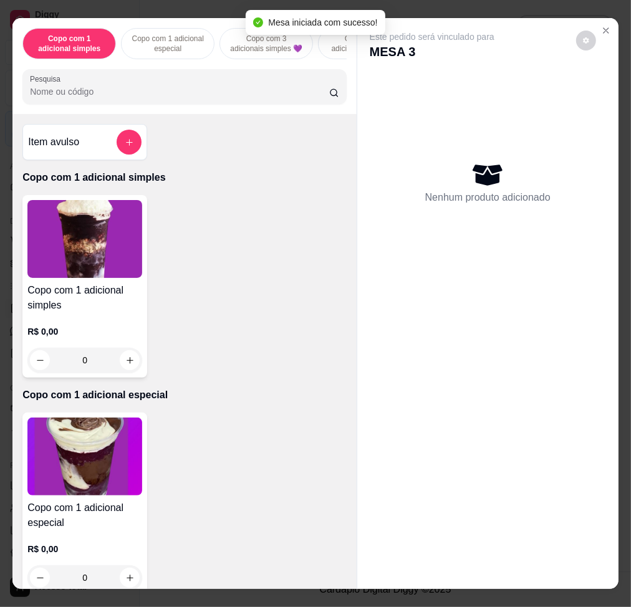
click at [248, 93] on input "Pesquisa" at bounding box center [179, 91] width 299 height 12
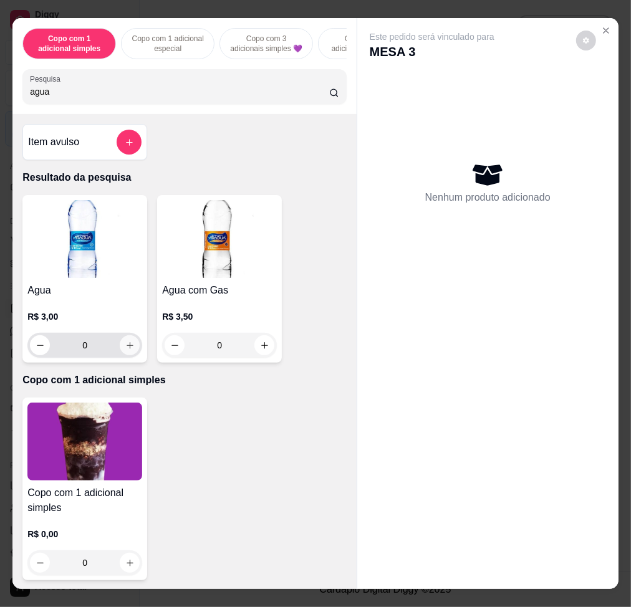
type input "agua"
click at [125, 350] on icon "increase-product-quantity" at bounding box center [129, 345] width 9 height 9
type input "1"
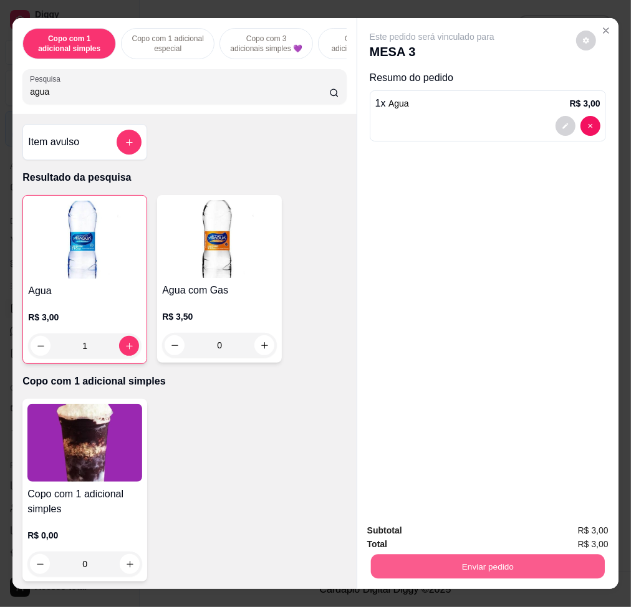
click at [487, 570] on button "Enviar pedido" at bounding box center [488, 566] width 234 height 24
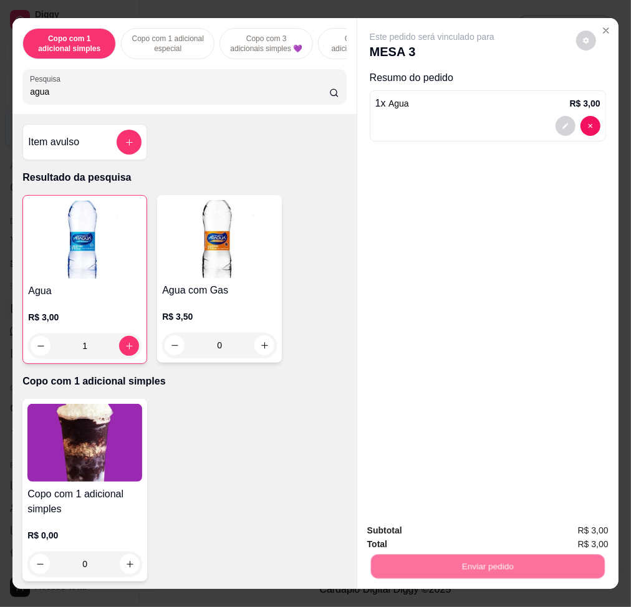
click at [445, 527] on button "Não registrar e enviar pedido" at bounding box center [445, 531] width 130 height 24
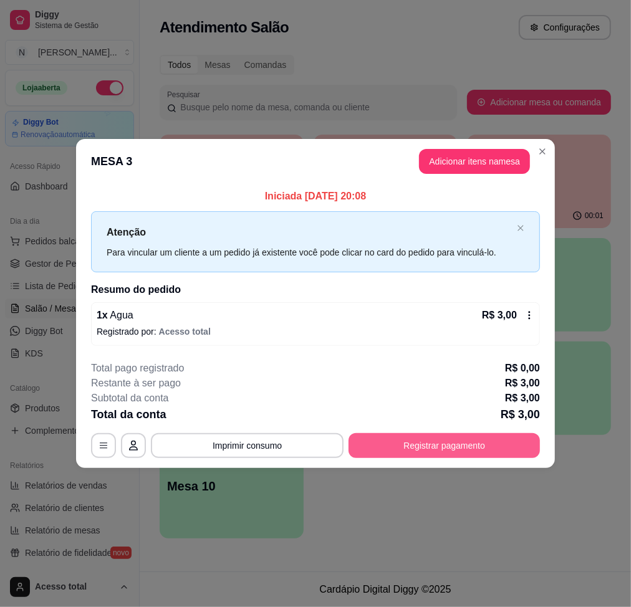
click at [406, 439] on button "Registrar pagamento" at bounding box center [444, 445] width 191 height 25
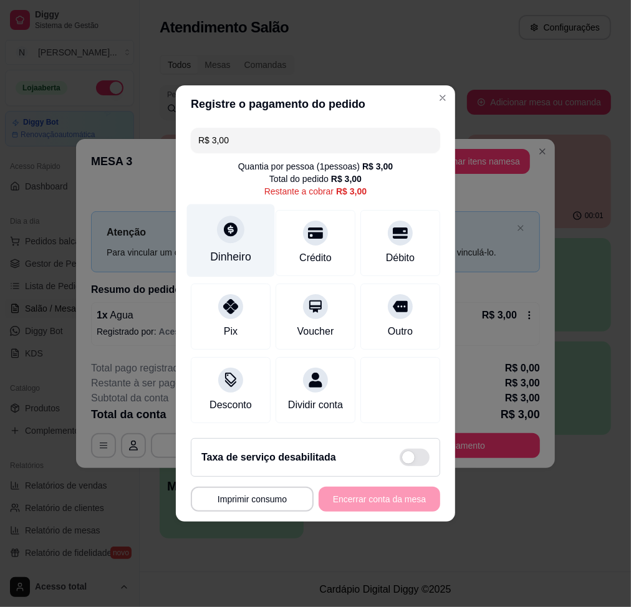
click at [242, 230] on div "Dinheiro" at bounding box center [231, 240] width 88 height 73
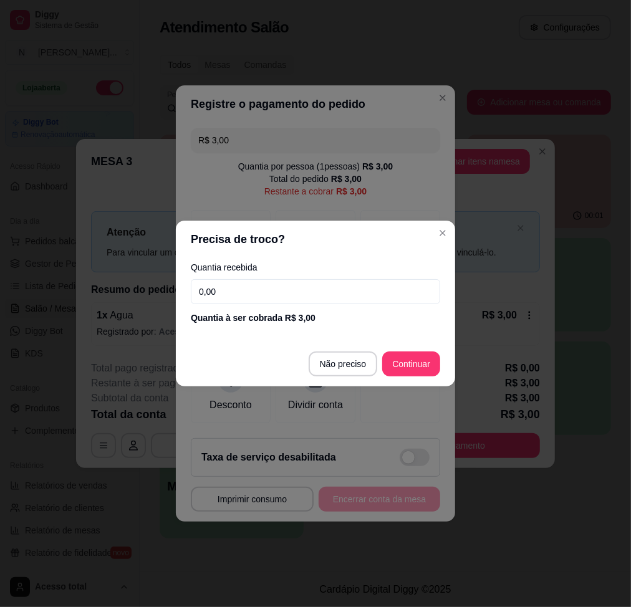
click at [282, 288] on input "0,00" at bounding box center [315, 291] width 249 height 25
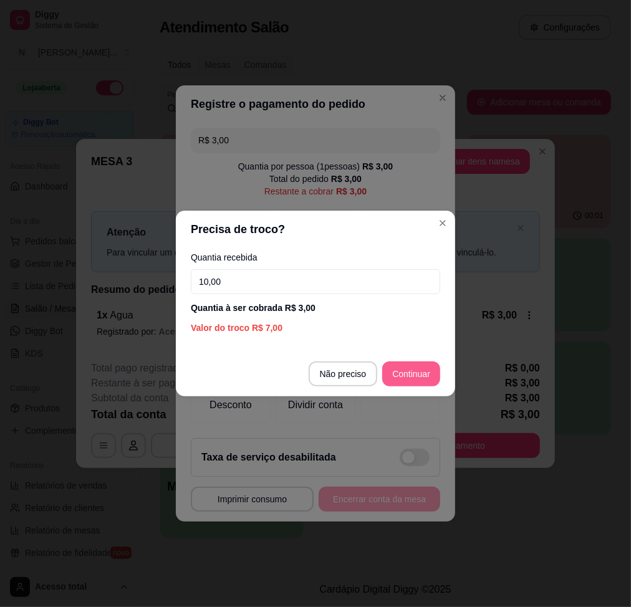
type input "10,00"
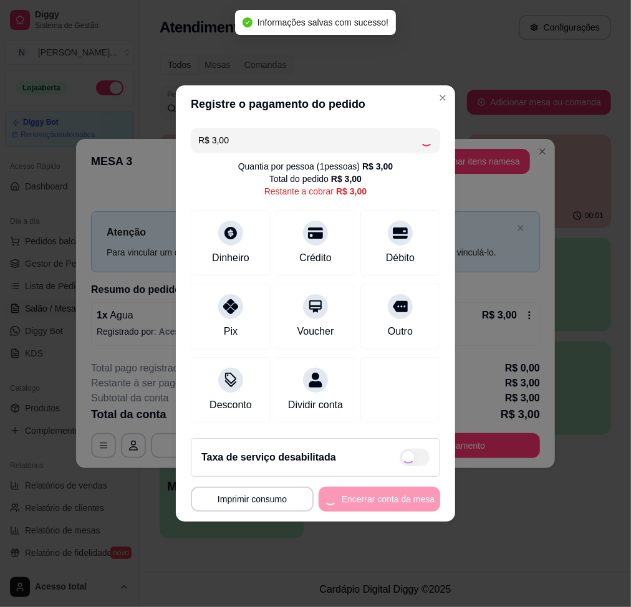
type input "R$ 0,00"
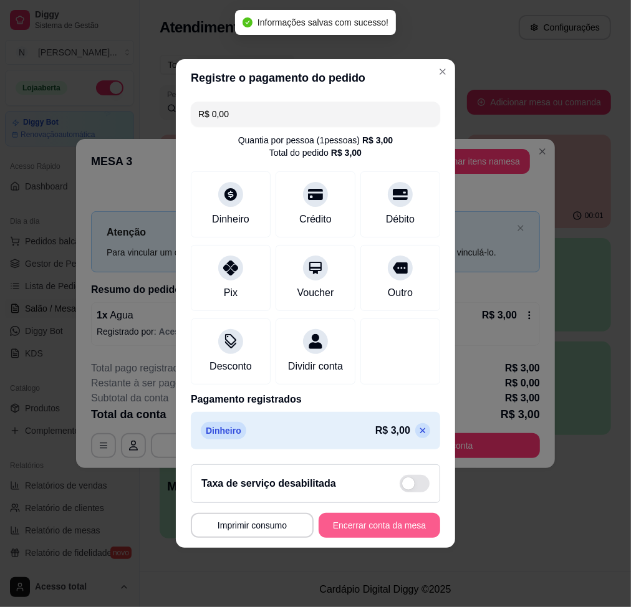
click at [375, 537] on button "Encerrar conta da mesa" at bounding box center [380, 525] width 122 height 25
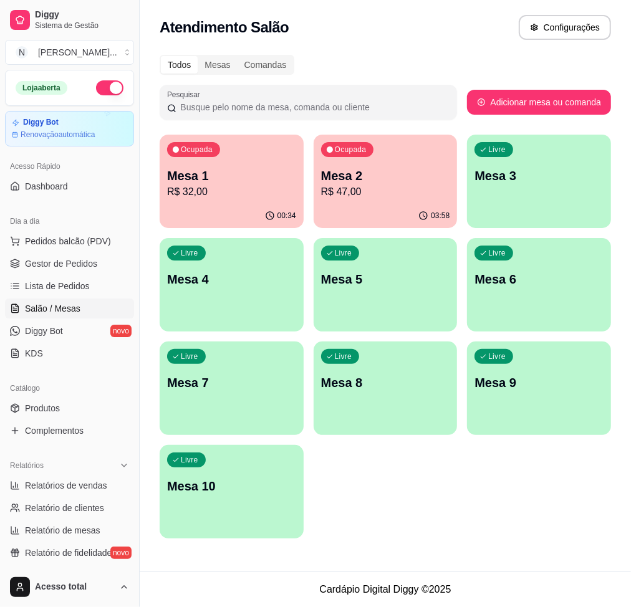
click at [206, 192] on p "R$ 32,00" at bounding box center [231, 192] width 129 height 15
click at [38, 240] on span "Pedidos balcão (PDV)" at bounding box center [68, 241] width 86 height 12
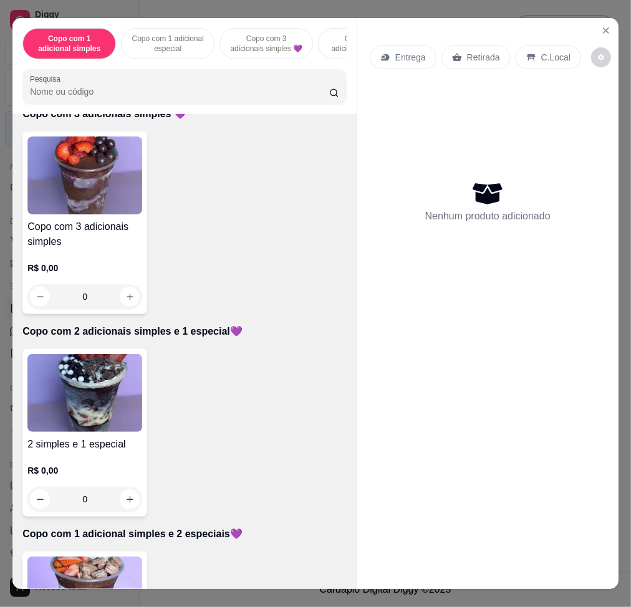
scroll to position [665, 0]
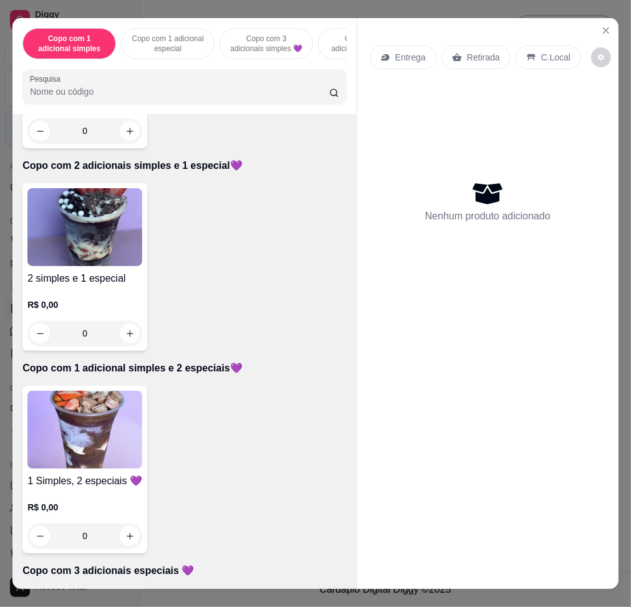
click at [104, 445] on img at bounding box center [84, 430] width 115 height 78
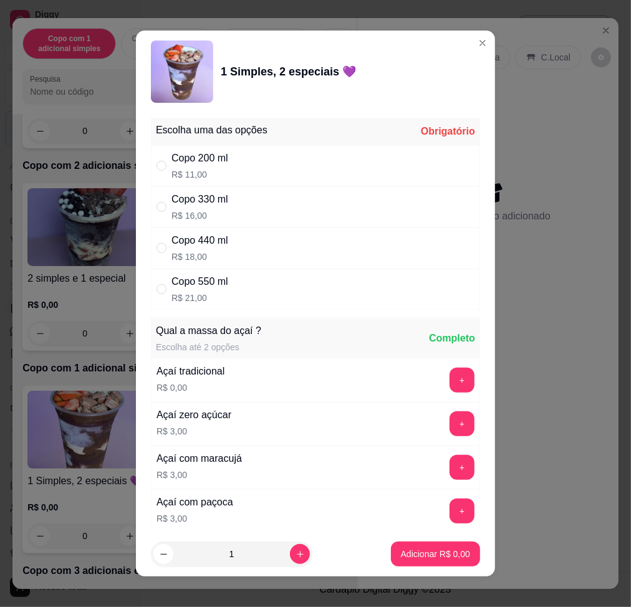
click at [218, 292] on p "R$ 21,00" at bounding box center [199, 298] width 57 height 12
radio input "true"
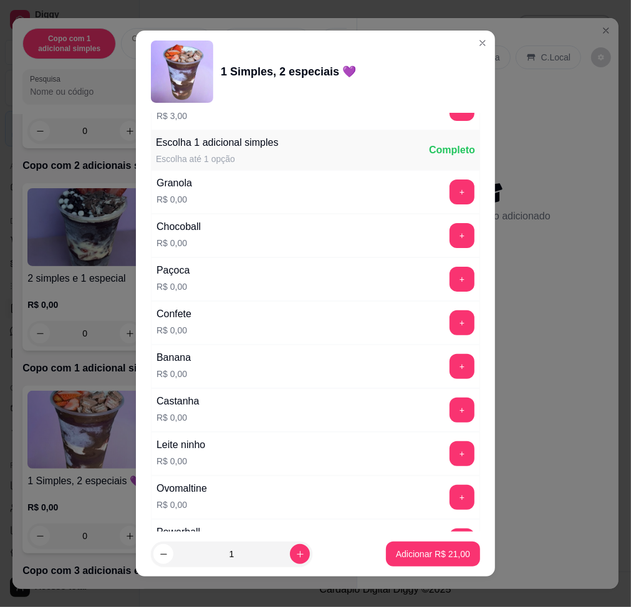
scroll to position [998, 0]
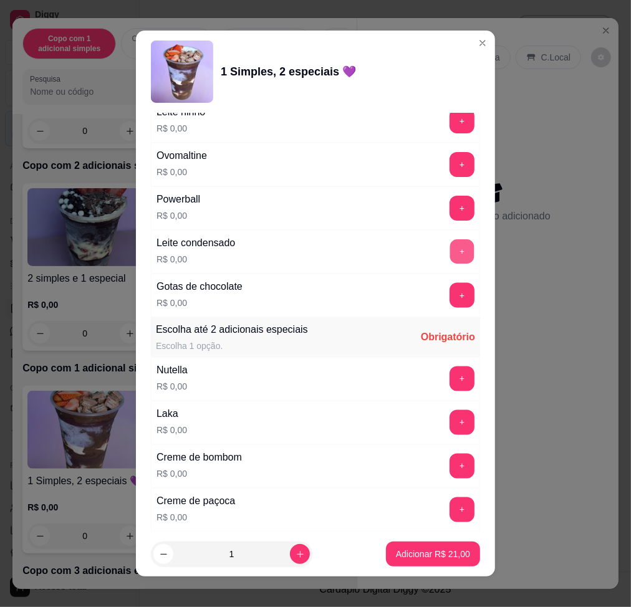
click at [450, 255] on button "+" at bounding box center [462, 251] width 24 height 24
click at [429, 365] on div "Nutella R$ 0,00 +" at bounding box center [315, 379] width 329 height 44
click at [450, 379] on button "+" at bounding box center [462, 379] width 25 height 25
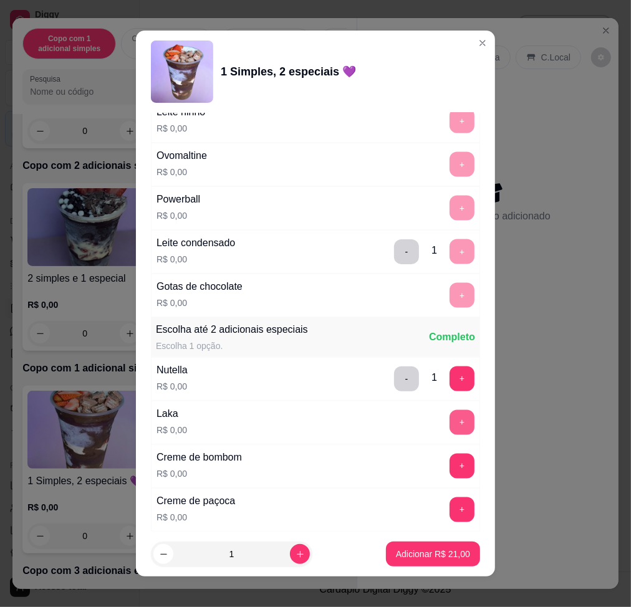
click at [450, 422] on button "+" at bounding box center [462, 422] width 25 height 25
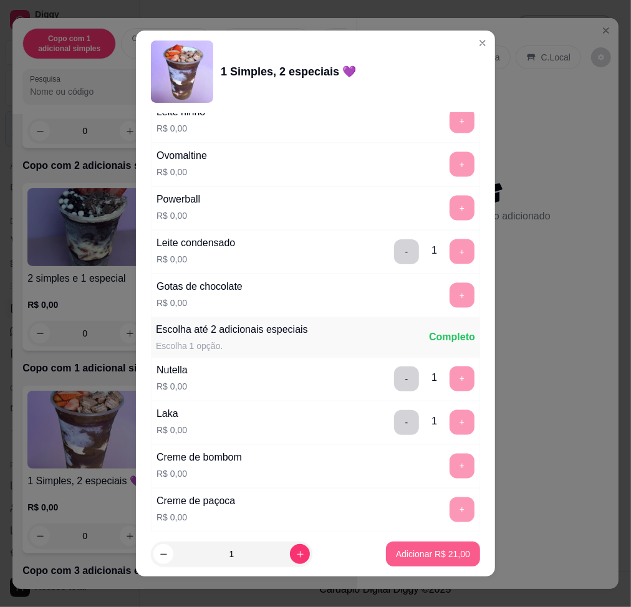
click at [427, 555] on p "Adicionar R$ 21,00" at bounding box center [433, 554] width 74 height 12
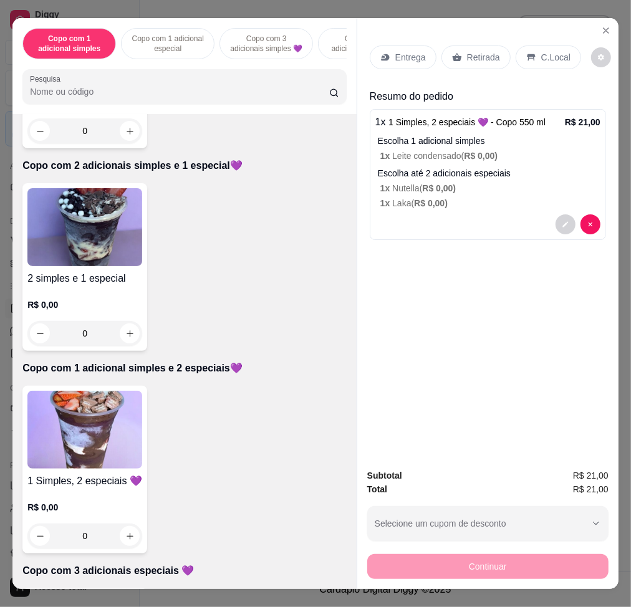
scroll to position [748, 0]
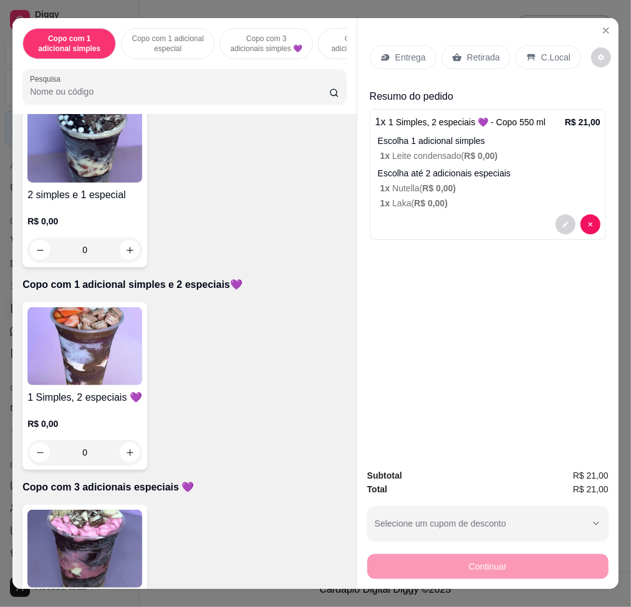
click at [92, 346] on img at bounding box center [84, 346] width 115 height 78
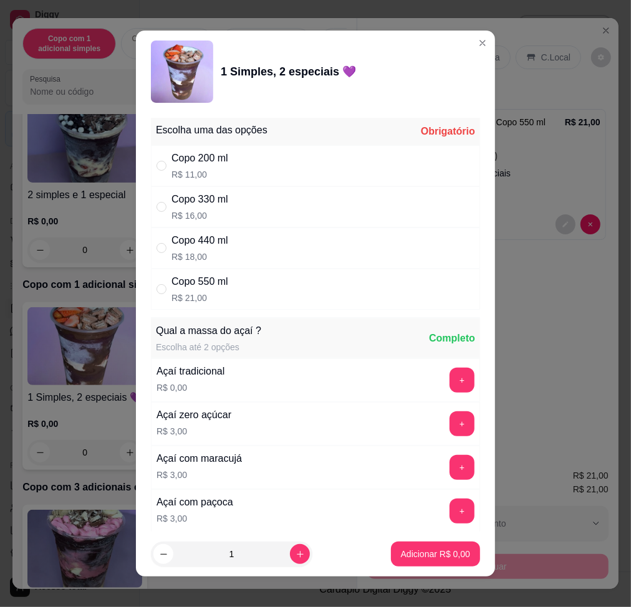
click at [256, 286] on div "Copo 550 ml R$ 21,00" at bounding box center [315, 289] width 329 height 41
radio input "true"
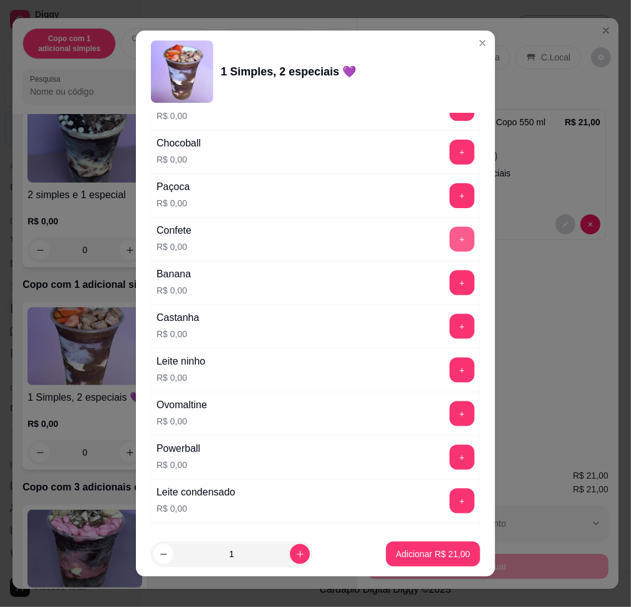
click at [450, 233] on button "+" at bounding box center [462, 239] width 25 height 25
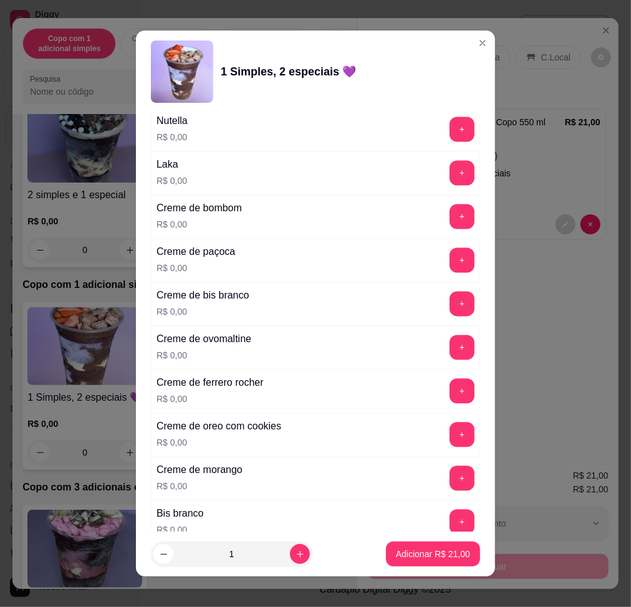
scroll to position [1330, 0]
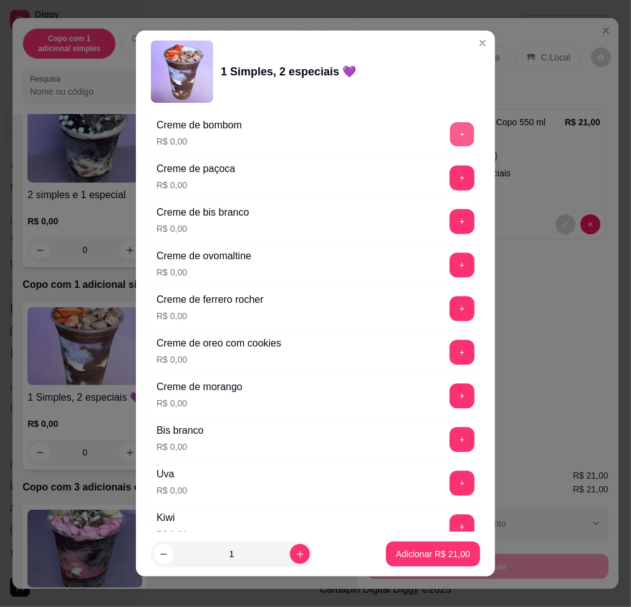
click at [450, 139] on button "+" at bounding box center [462, 134] width 24 height 24
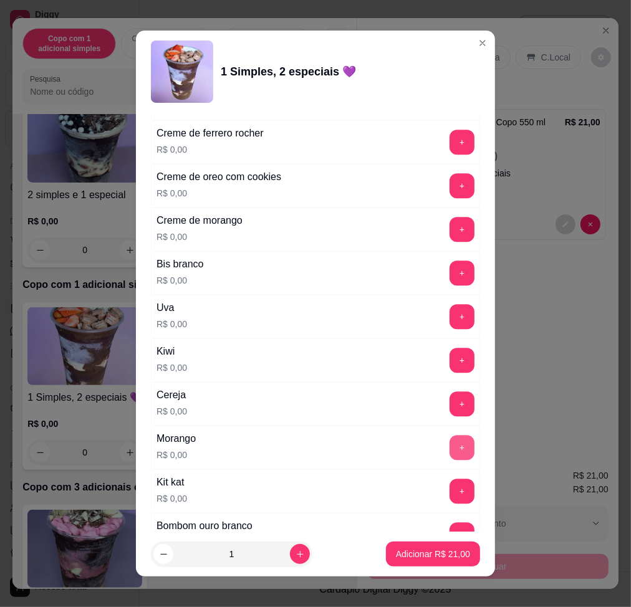
click at [450, 450] on button "+" at bounding box center [462, 447] width 25 height 25
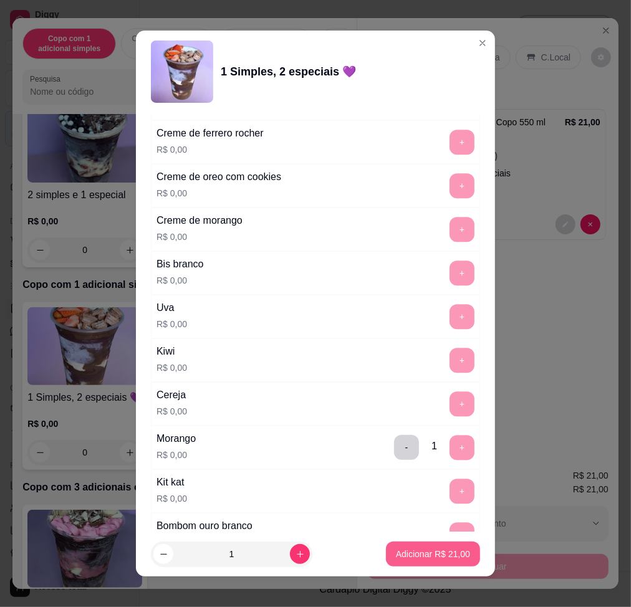
click at [411, 559] on p "Adicionar R$ 21,00" at bounding box center [433, 554] width 74 height 12
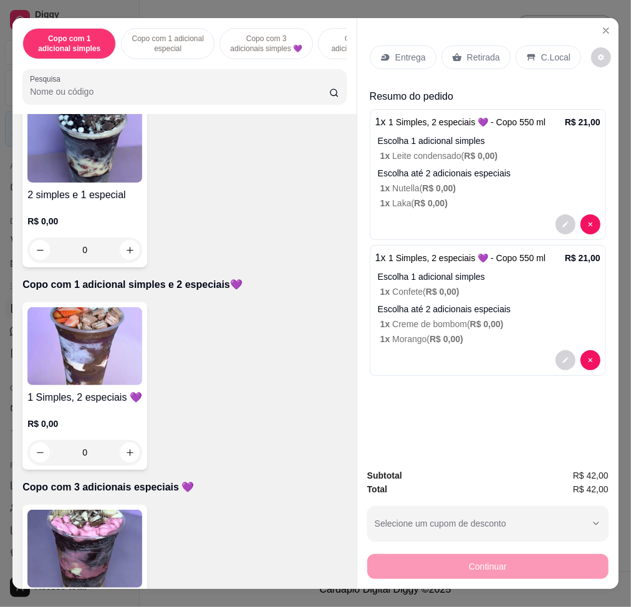
click at [405, 51] on p "Entrega" at bounding box center [410, 57] width 31 height 12
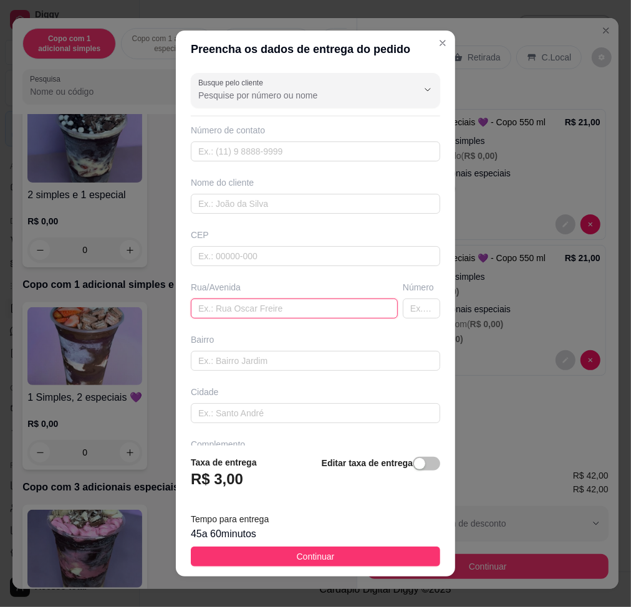
click at [256, 308] on input "text" at bounding box center [294, 309] width 207 height 20
type input "tereza watanabe"
click at [403, 307] on input "text" at bounding box center [421, 309] width 37 height 20
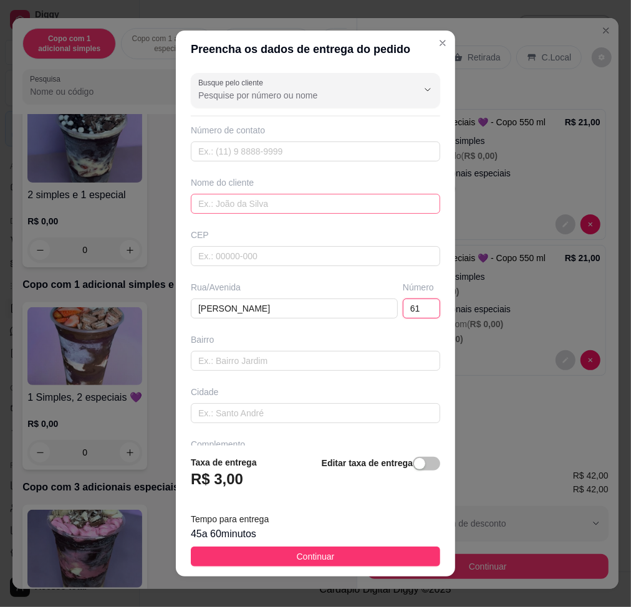
type input "61"
click at [310, 204] on input "text" at bounding box center [315, 204] width 249 height 20
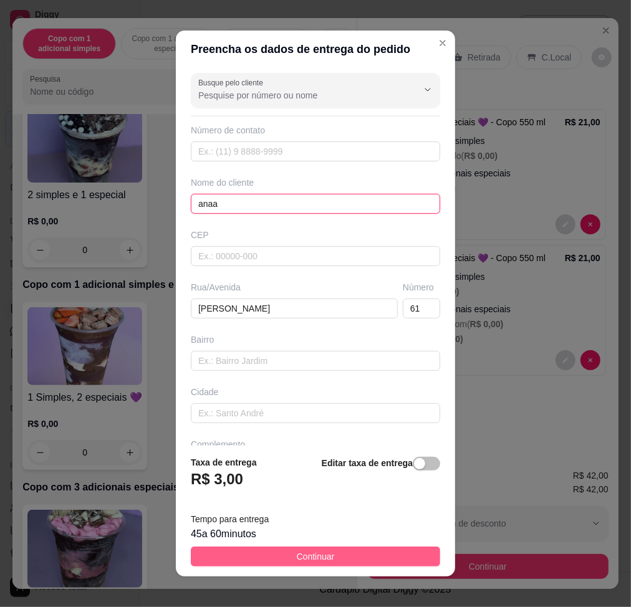
type input "anaa"
click at [353, 565] on button "Continuar" at bounding box center [315, 557] width 249 height 20
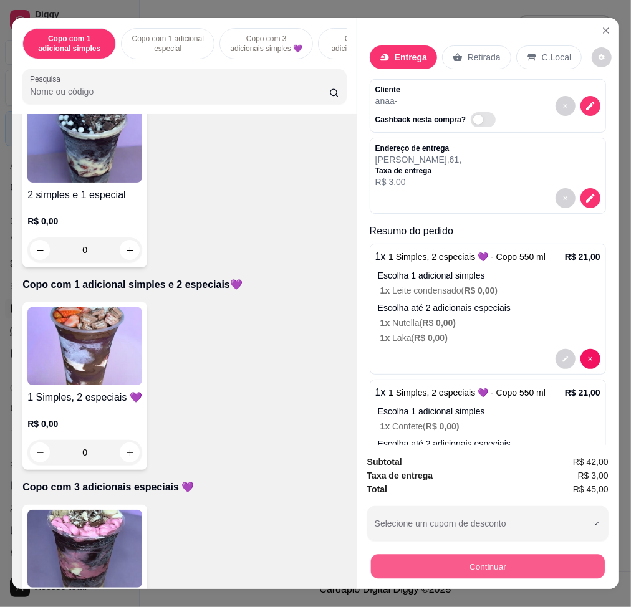
click at [405, 558] on button "Continuar" at bounding box center [488, 566] width 234 height 24
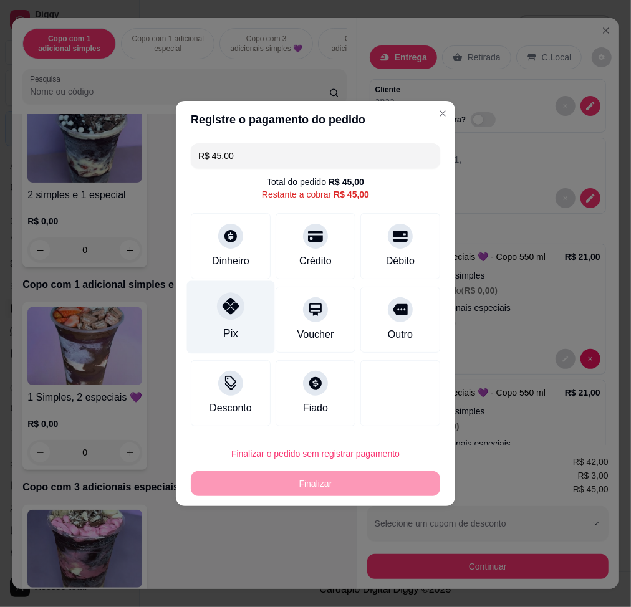
click at [239, 315] on div at bounding box center [230, 305] width 27 height 27
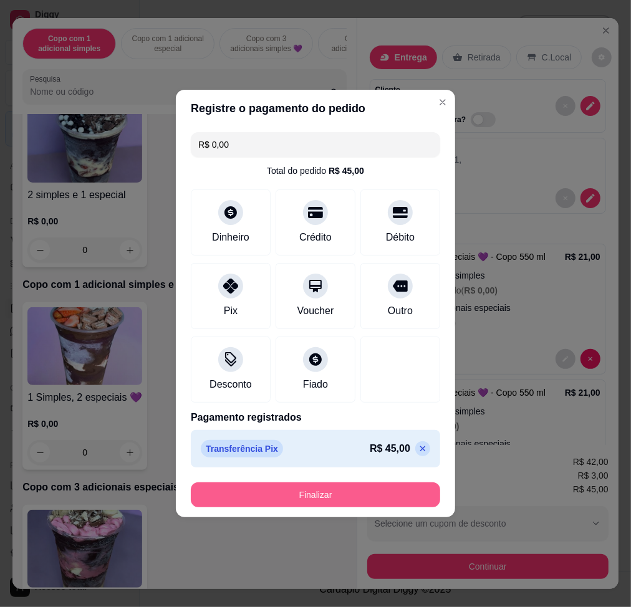
click at [339, 499] on button "Finalizar" at bounding box center [315, 495] width 249 height 25
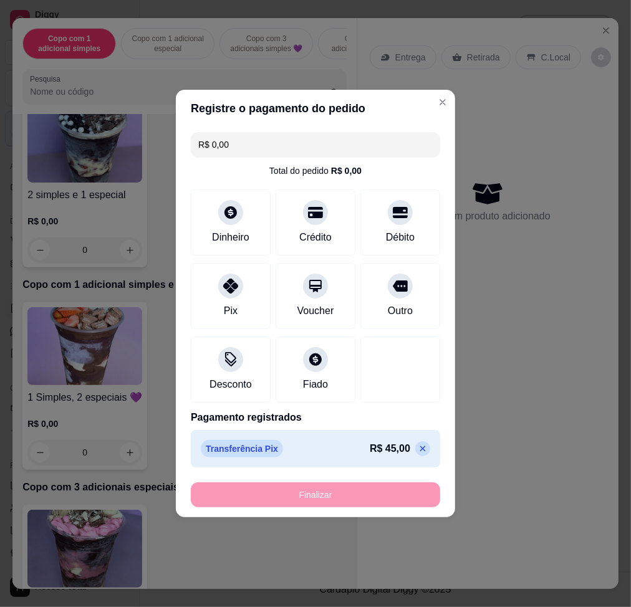
type input "-R$ 45,00"
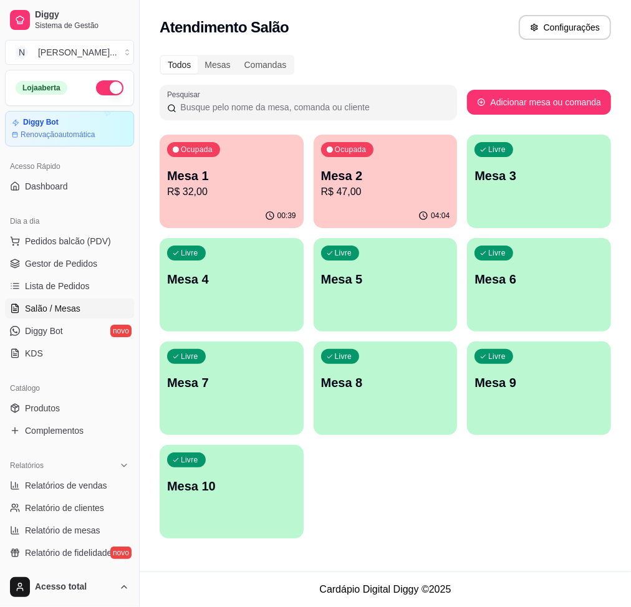
click at [240, 194] on p "R$ 32,00" at bounding box center [231, 192] width 129 height 15
click at [250, 181] on p "Mesa 1" at bounding box center [231, 176] width 125 height 17
click at [343, 193] on p "R$ 47,00" at bounding box center [385, 192] width 129 height 15
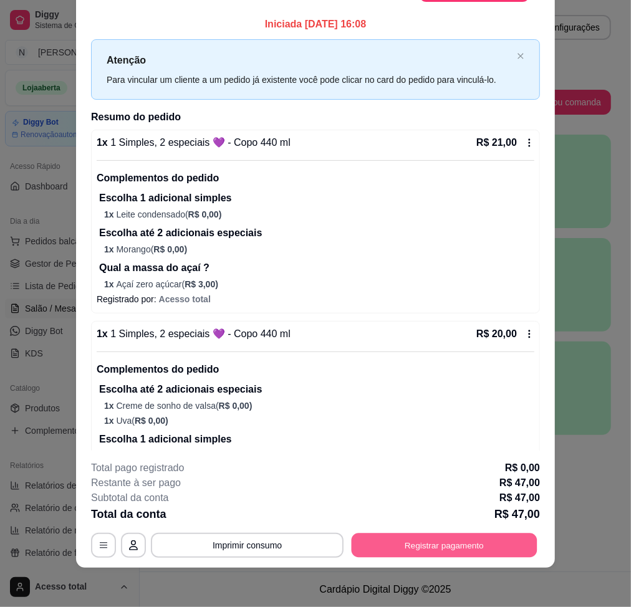
click at [436, 536] on button "Registrar pagamento" at bounding box center [445, 546] width 186 height 24
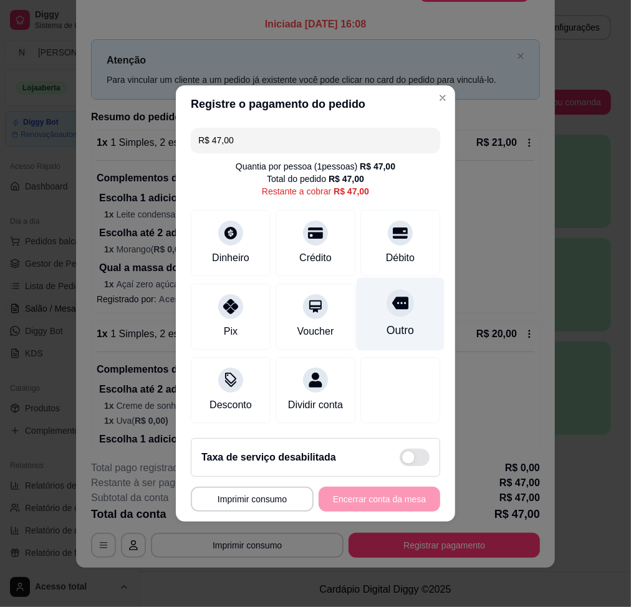
click at [387, 308] on div at bounding box center [400, 302] width 27 height 27
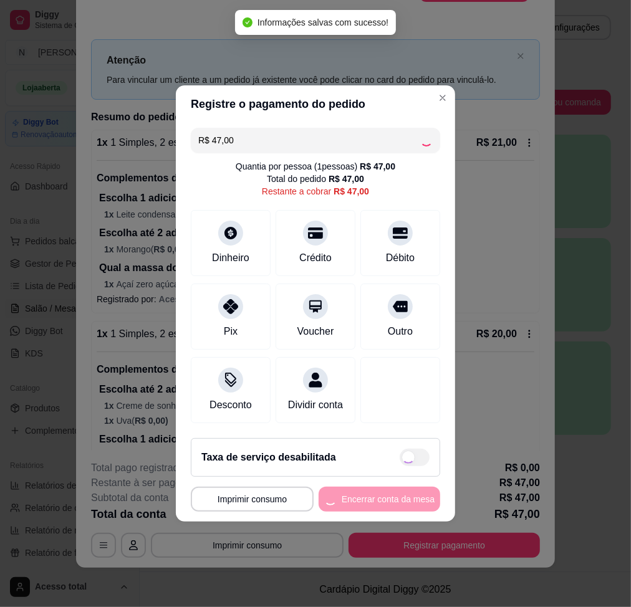
type input "R$ 0,00"
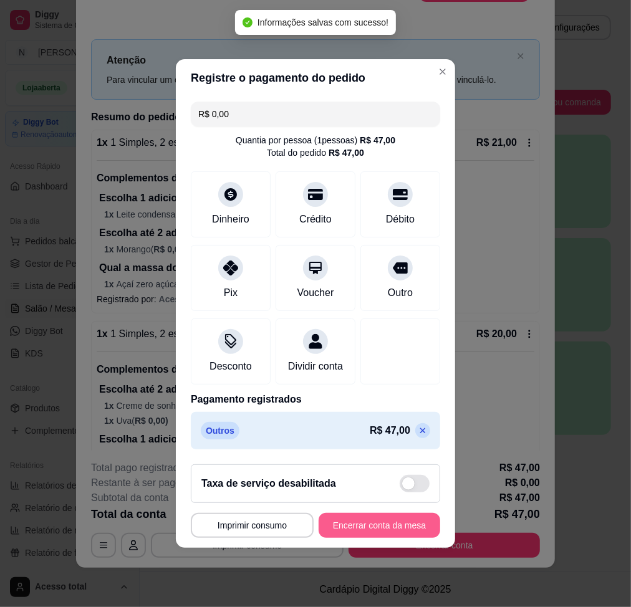
click at [385, 531] on button "Encerrar conta da mesa" at bounding box center [380, 525] width 122 height 25
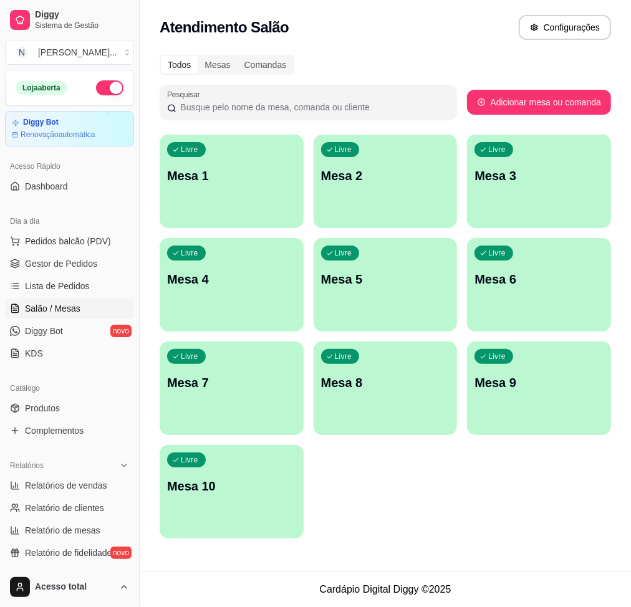
click at [283, 193] on div "Livre Mesa 1" at bounding box center [232, 174] width 144 height 79
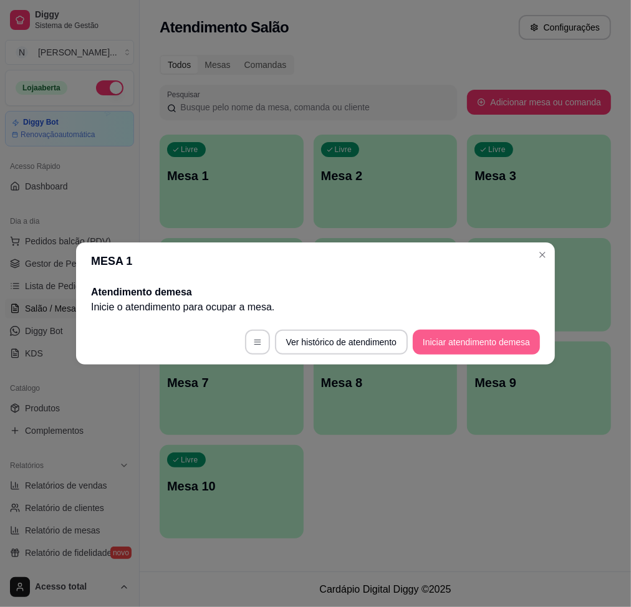
click at [477, 342] on button "Iniciar atendimento de mesa" at bounding box center [476, 342] width 127 height 25
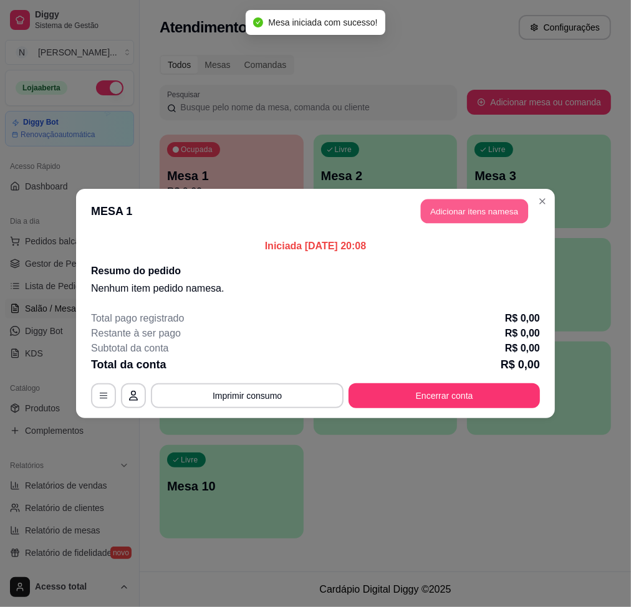
click at [473, 217] on button "Adicionar itens na mesa" at bounding box center [474, 212] width 107 height 24
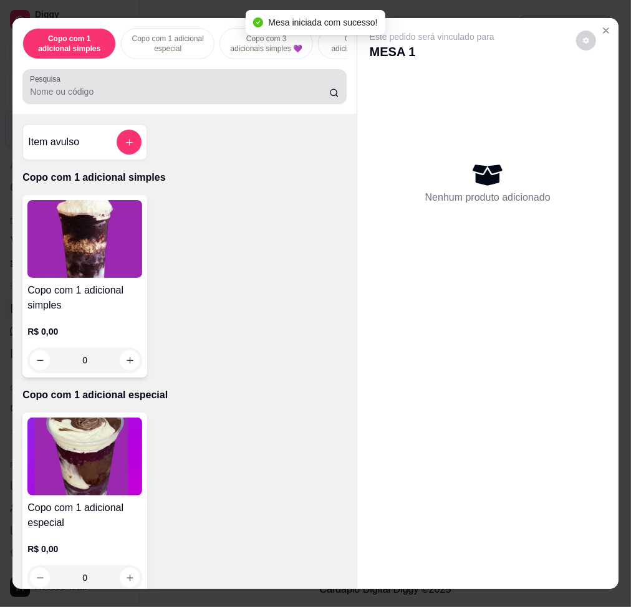
click at [257, 95] on input "Pesquisa" at bounding box center [179, 91] width 299 height 12
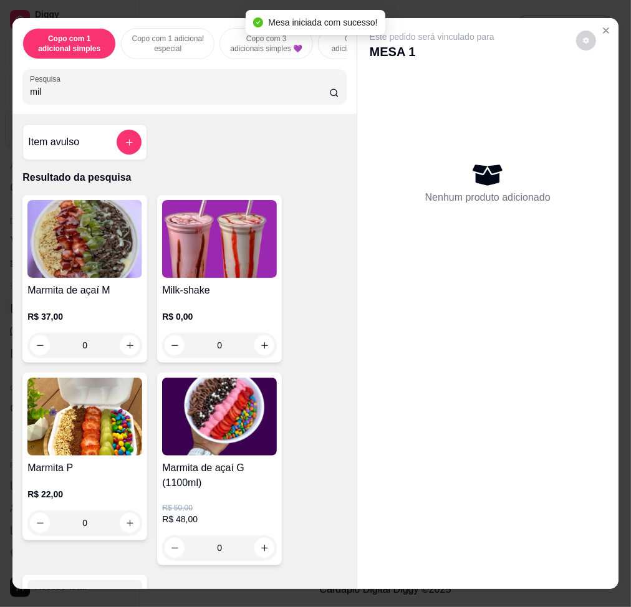
type input "milk"
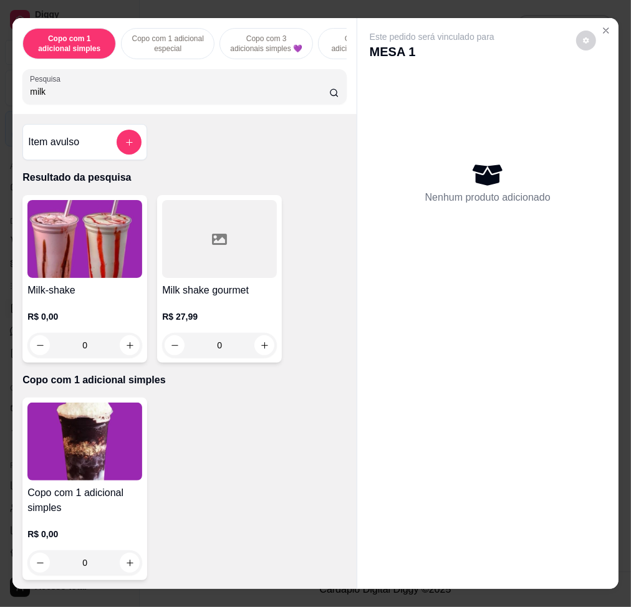
click at [270, 95] on input "milk" at bounding box center [179, 91] width 299 height 12
type input "milk"
click at [102, 229] on img at bounding box center [84, 239] width 115 height 78
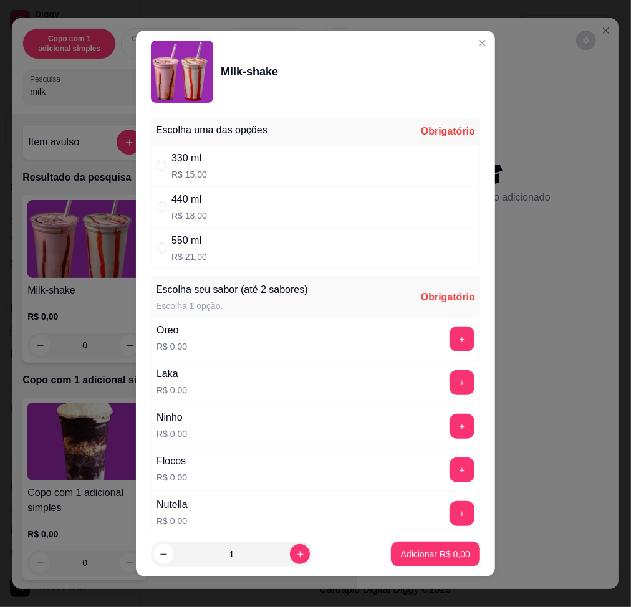
click at [235, 201] on div "440 ml R$ 18,00" at bounding box center [315, 206] width 329 height 41
radio input "true"
click at [450, 378] on button "+" at bounding box center [462, 382] width 25 height 25
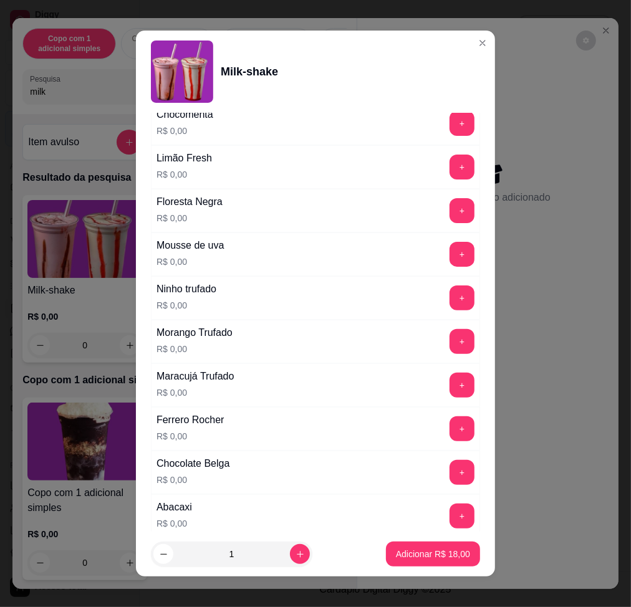
scroll to position [1146, 0]
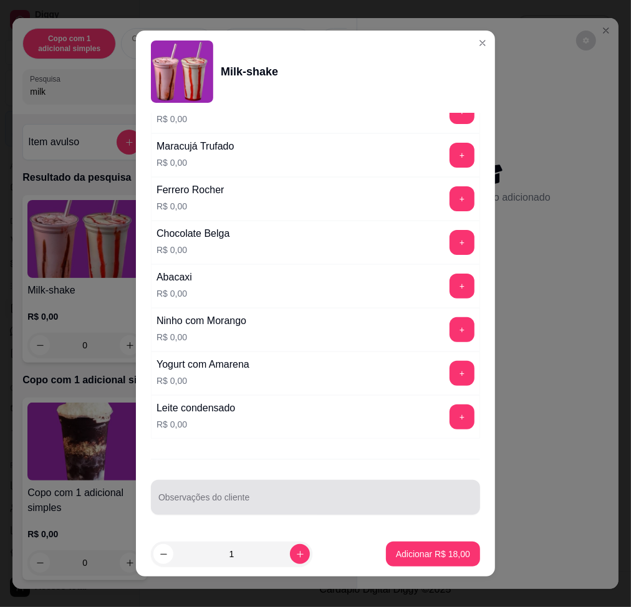
click at [331, 502] on input "Observações do cliente" at bounding box center [315, 502] width 314 height 12
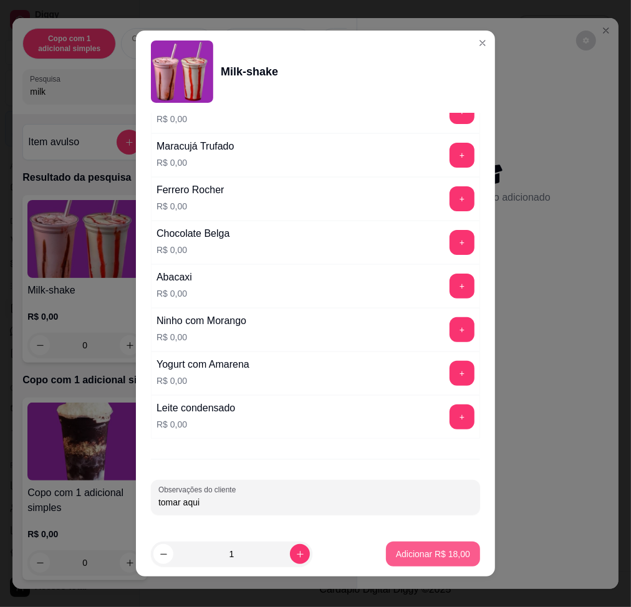
type input "tomar aqui"
click at [398, 552] on p "Adicionar R$ 18,00" at bounding box center [433, 554] width 74 height 12
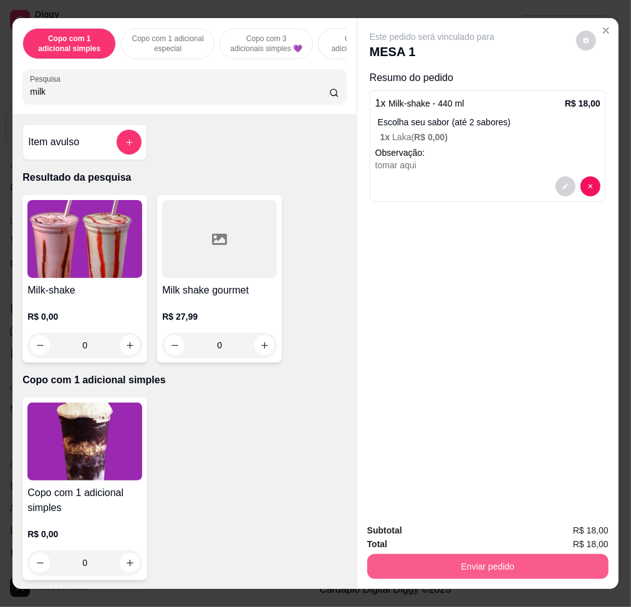
click at [403, 554] on button "Enviar pedido" at bounding box center [487, 566] width 241 height 25
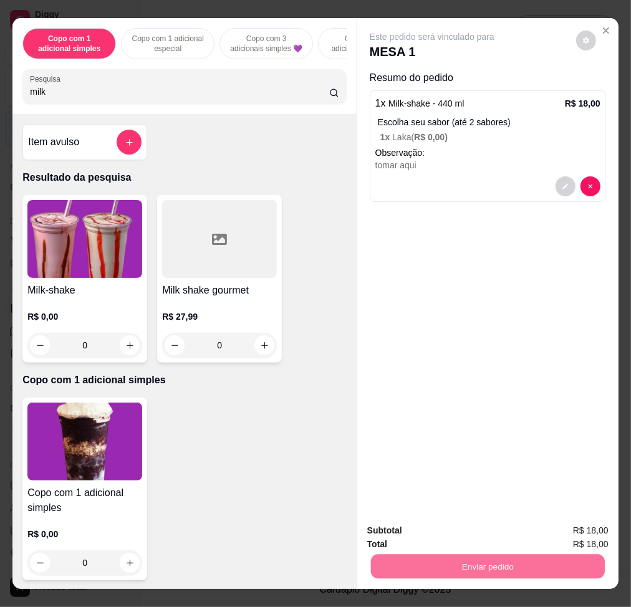
click at [428, 530] on button "Não registrar e enviar pedido" at bounding box center [445, 531] width 130 height 24
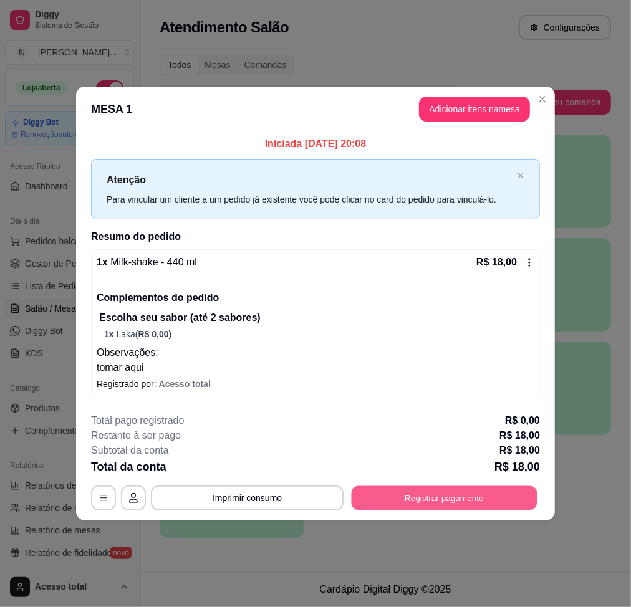
click at [445, 502] on button "Registrar pagamento" at bounding box center [445, 498] width 186 height 24
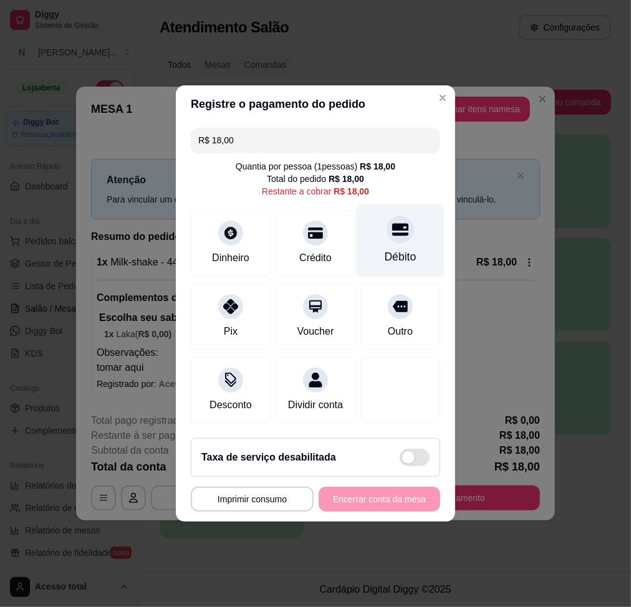
click at [387, 249] on div "Débito" at bounding box center [401, 257] width 32 height 16
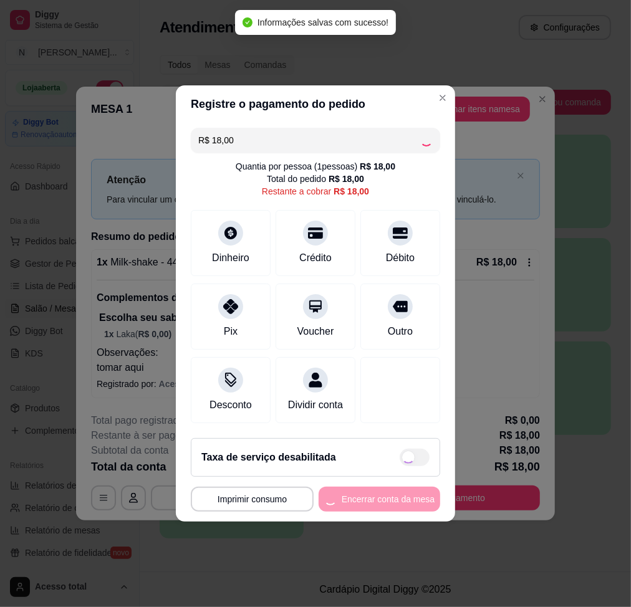
type input "R$ 0,00"
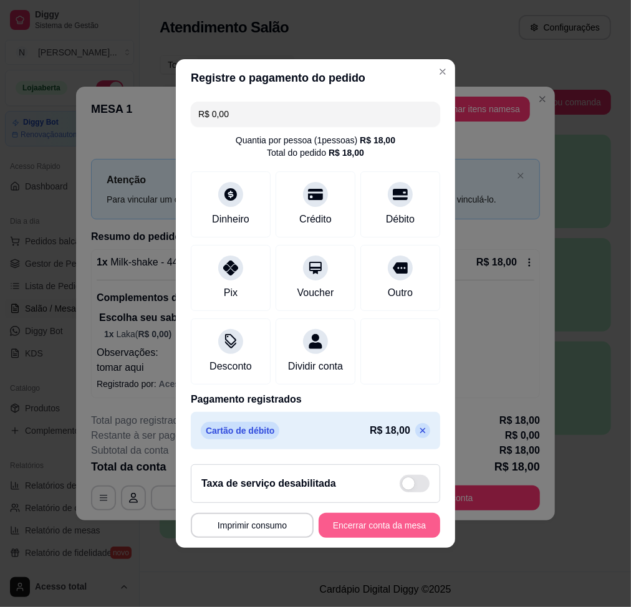
click at [385, 538] on button "Encerrar conta da mesa" at bounding box center [380, 525] width 122 height 25
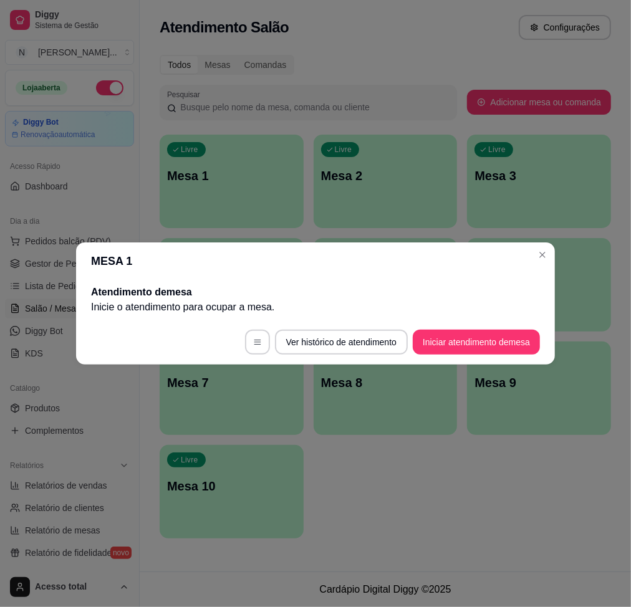
click at [532, 259] on header "MESA 1" at bounding box center [315, 261] width 479 height 37
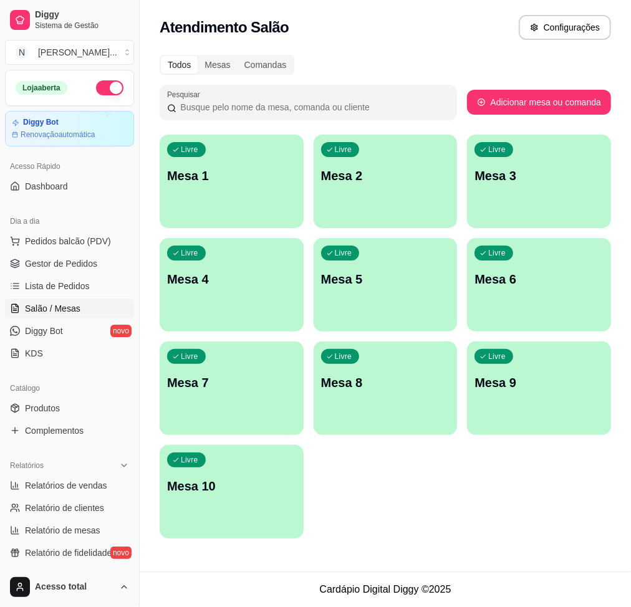
scroll to position [166, 0]
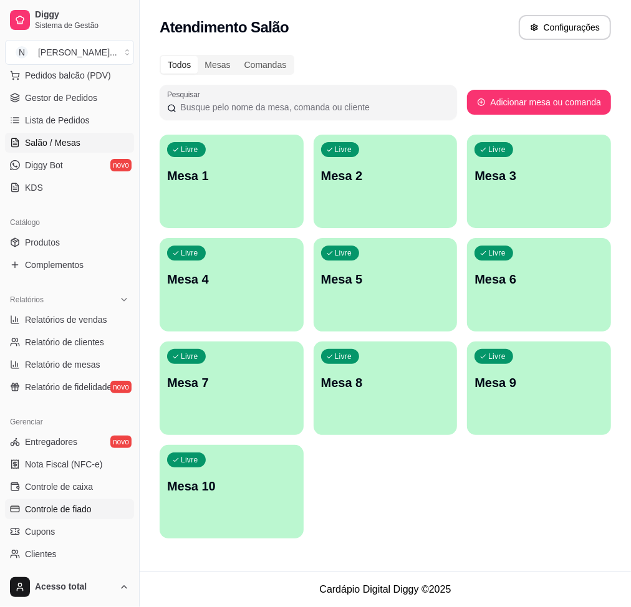
click at [92, 503] on span "Controle de fiado" at bounding box center [58, 509] width 67 height 12
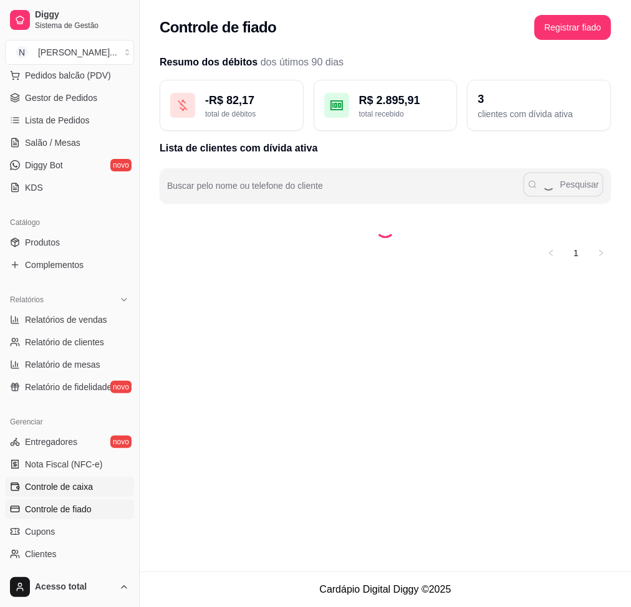
click at [99, 486] on link "Controle de caixa" at bounding box center [69, 487] width 129 height 20
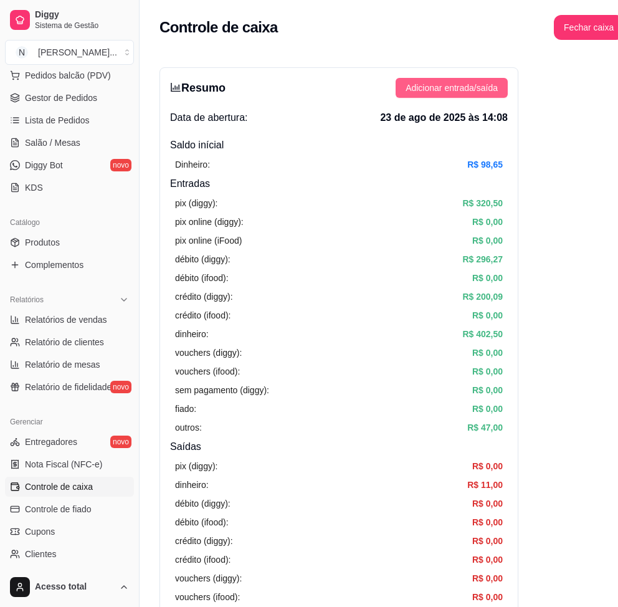
click at [487, 89] on span "Adicionar entrada/saída" at bounding box center [452, 88] width 92 height 14
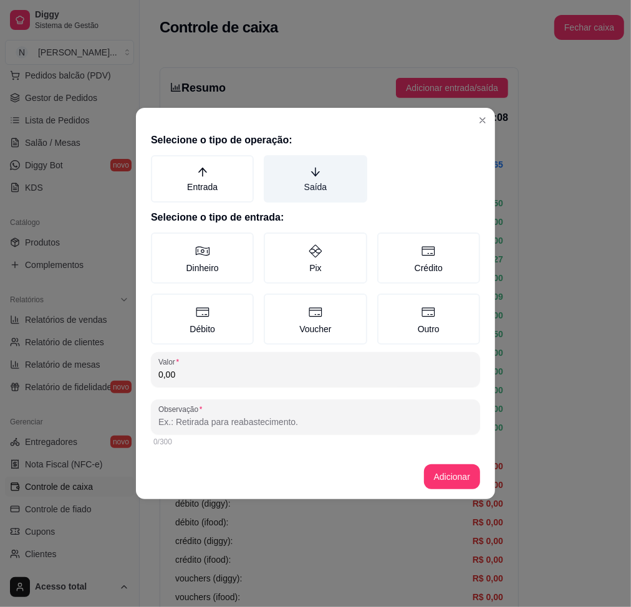
click at [276, 192] on label "Saída" at bounding box center [315, 178] width 103 height 47
click at [273, 165] on button "Saída" at bounding box center [268, 160] width 10 height 10
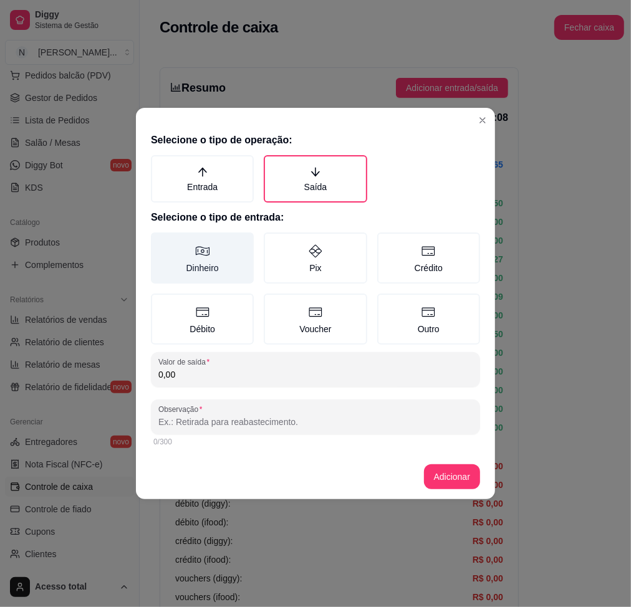
click at [234, 260] on label "Dinheiro" at bounding box center [202, 258] width 103 height 51
click at [160, 242] on button "Dinheiro" at bounding box center [155, 237] width 10 height 10
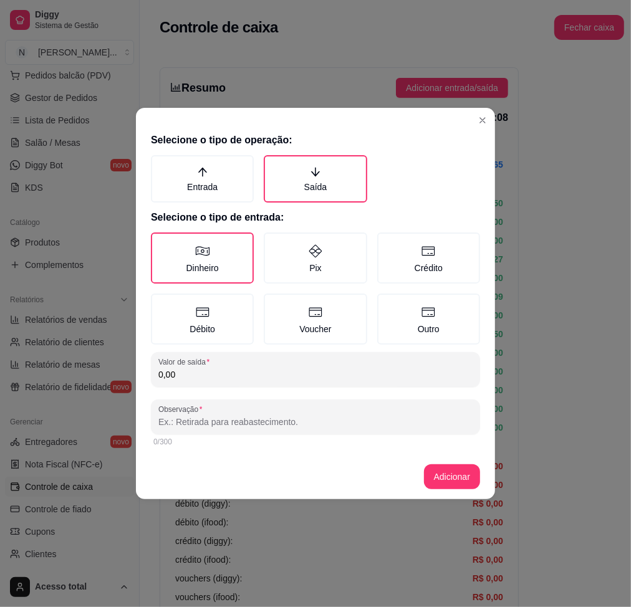
click at [281, 377] on input "0,00" at bounding box center [315, 374] width 314 height 12
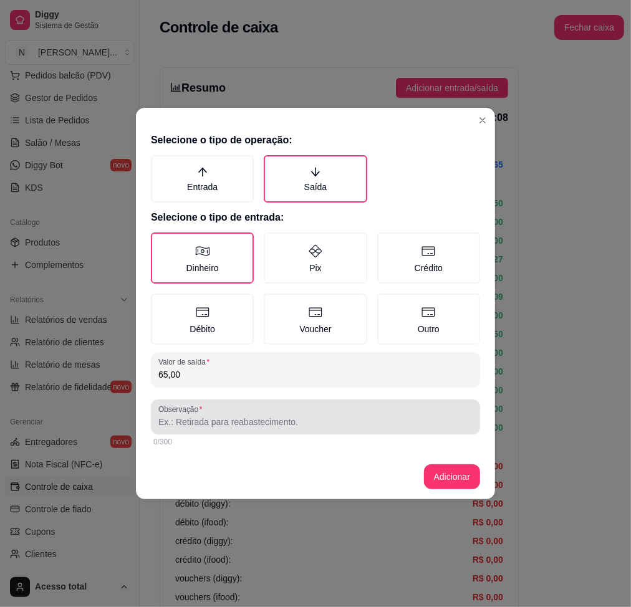
type input "65,00"
click at [305, 418] on input "Observação" at bounding box center [315, 422] width 314 height 12
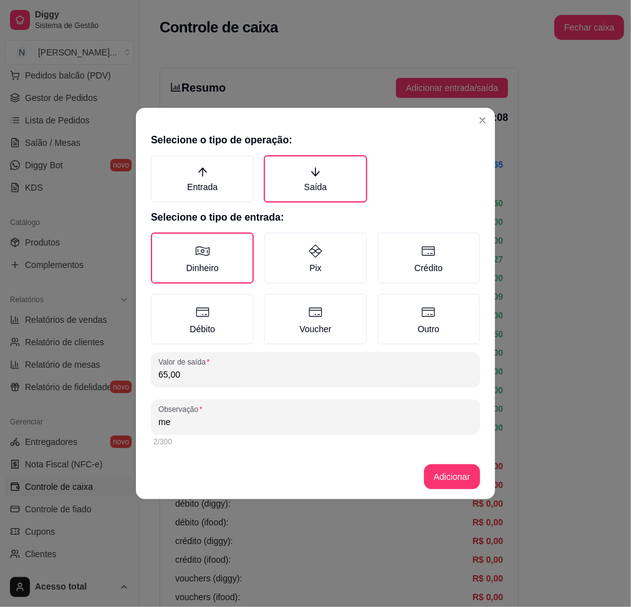
type input "m"
type input "banana, bis, detergente"
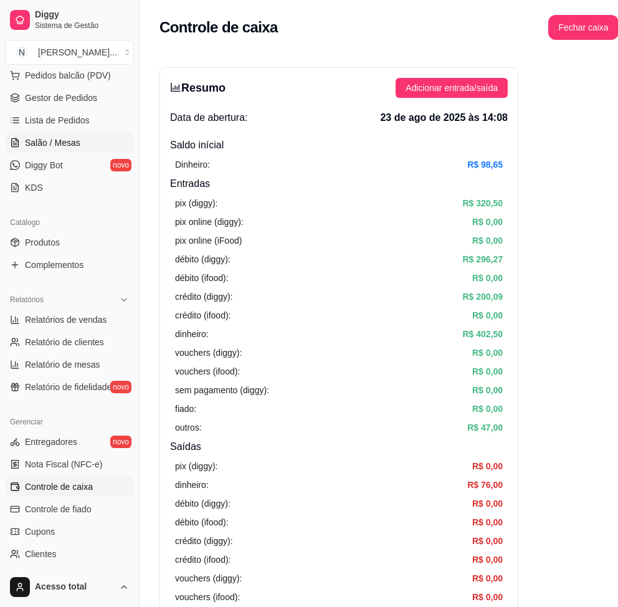
click at [80, 142] on span "Salão / Mesas" at bounding box center [52, 143] width 55 height 12
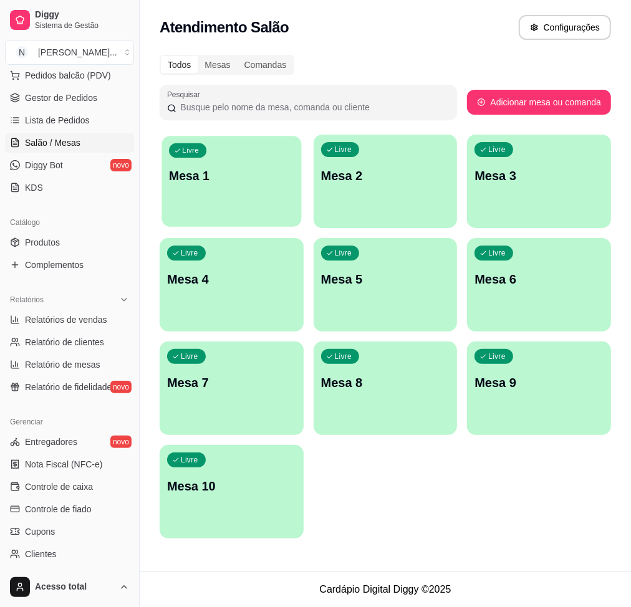
click at [236, 190] on div "Livre Mesa 1" at bounding box center [231, 174] width 140 height 76
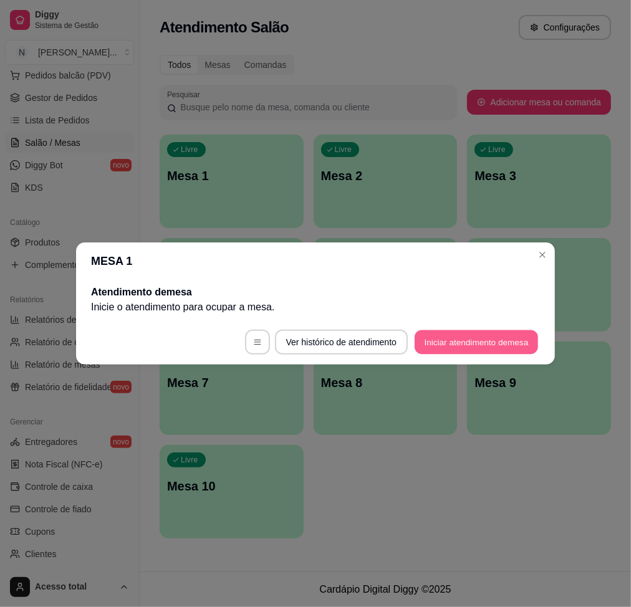
click at [486, 338] on button "Iniciar atendimento de mesa" at bounding box center [476, 342] width 123 height 24
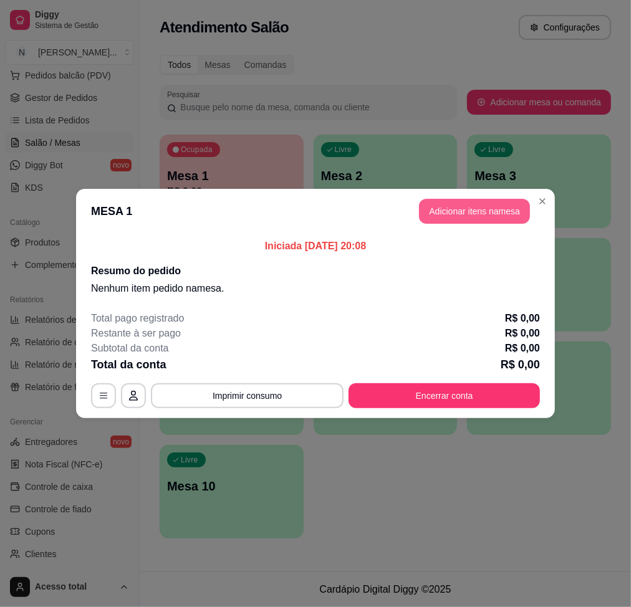
click at [497, 213] on button "Adicionar itens na mesa" at bounding box center [474, 211] width 111 height 25
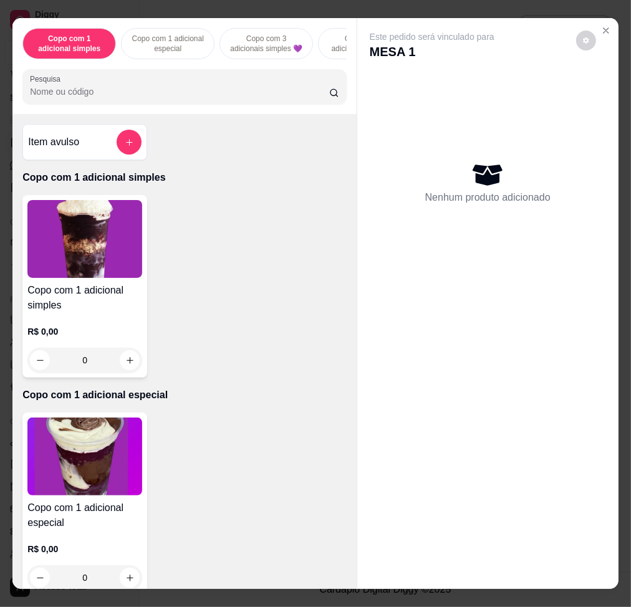
click at [94, 91] on input "Pesquisa" at bounding box center [179, 91] width 299 height 12
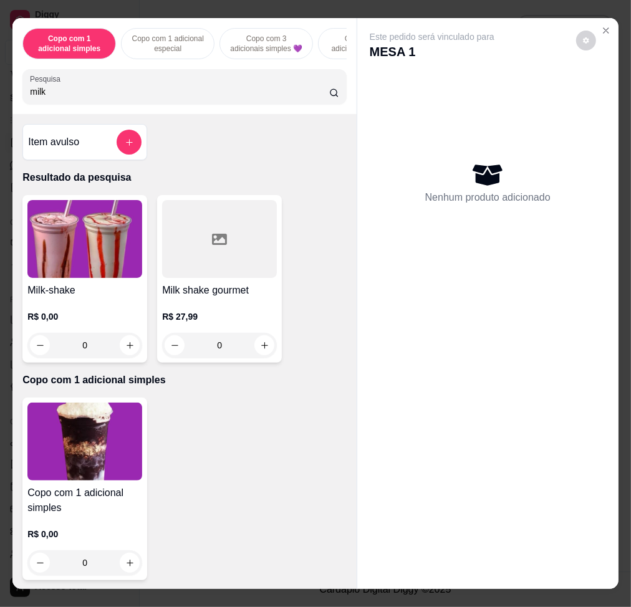
type input "milk"
click at [66, 243] on img at bounding box center [84, 239] width 115 height 78
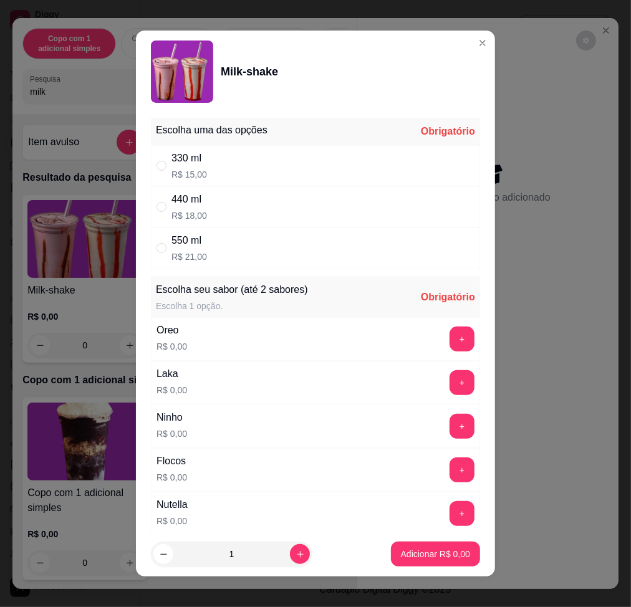
click at [284, 259] on div "550 ml R$ 21,00" at bounding box center [315, 248] width 329 height 41
radio input "true"
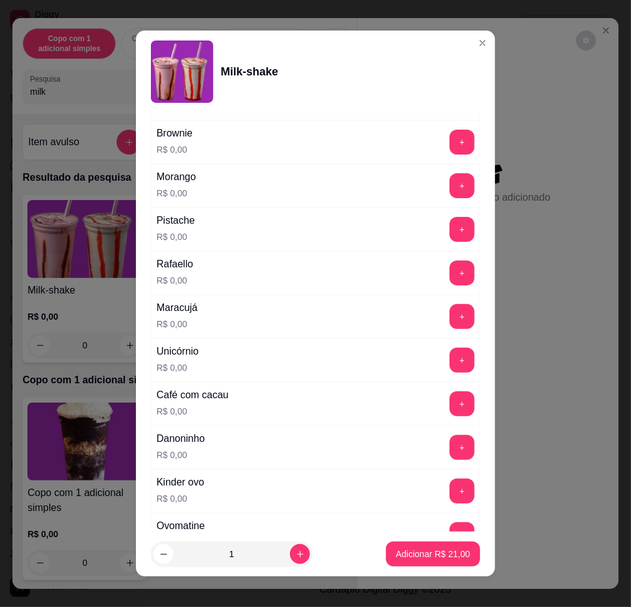
scroll to position [332, 0]
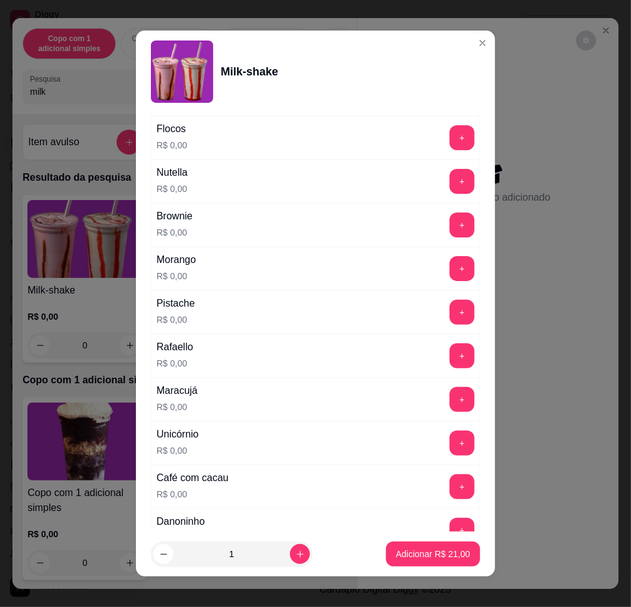
click at [450, 179] on button "+" at bounding box center [462, 181] width 25 height 25
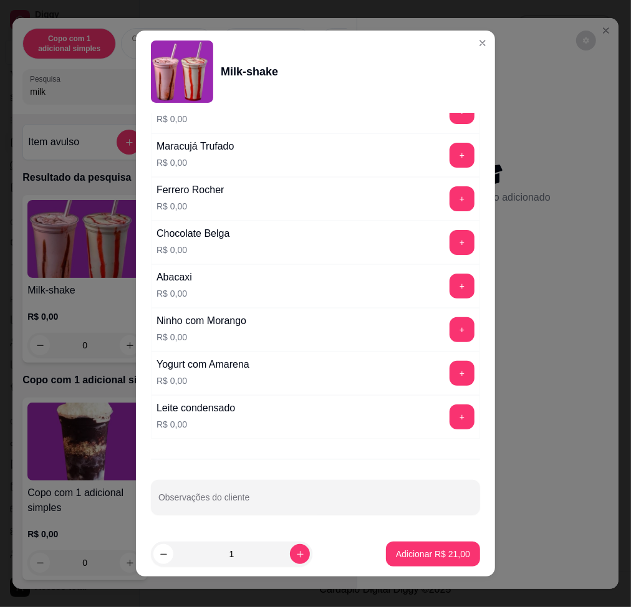
scroll to position [9, 0]
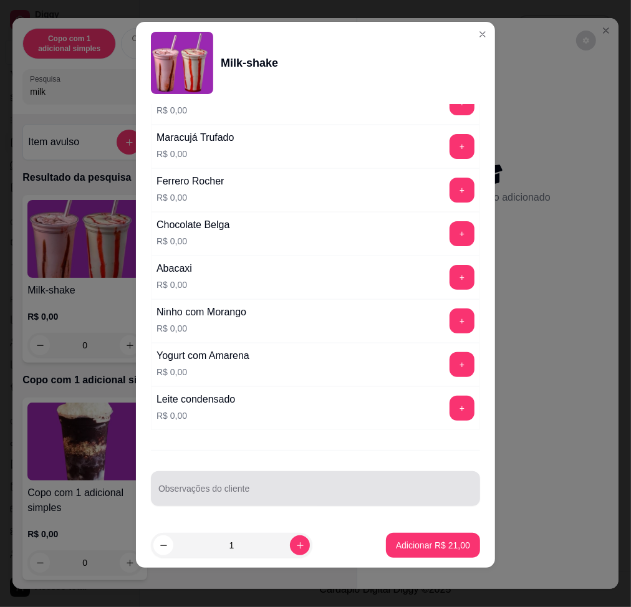
click at [370, 484] on div at bounding box center [315, 488] width 314 height 25
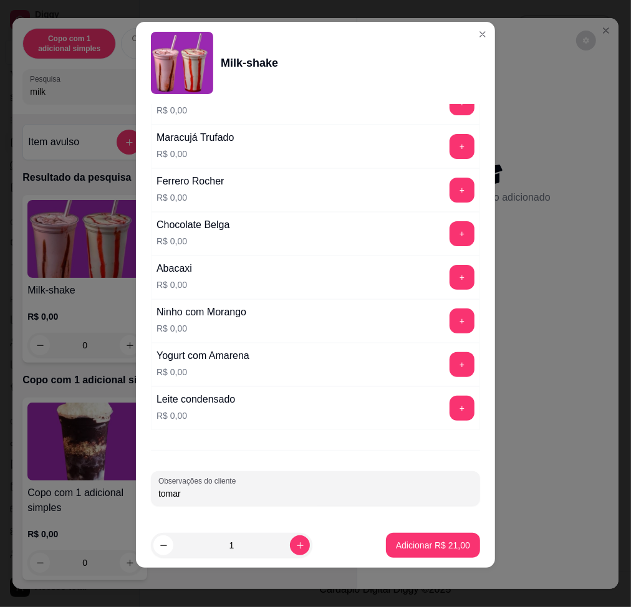
type input "tomar"
click at [406, 537] on button "Adicionar R$ 21,00" at bounding box center [433, 545] width 94 height 25
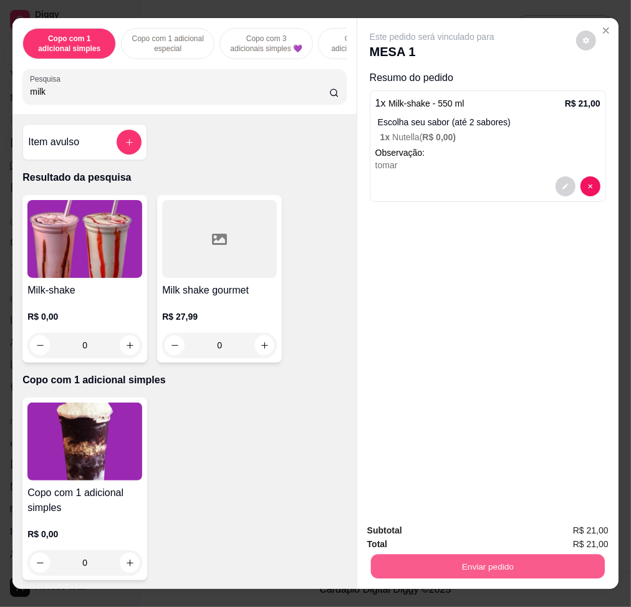
click at [456, 557] on button "Enviar pedido" at bounding box center [488, 566] width 234 height 24
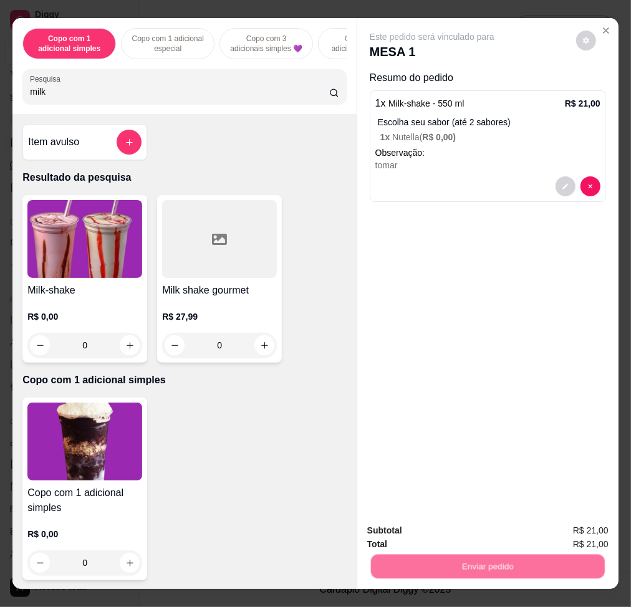
click at [449, 531] on button "Não registrar e enviar pedido" at bounding box center [445, 530] width 126 height 23
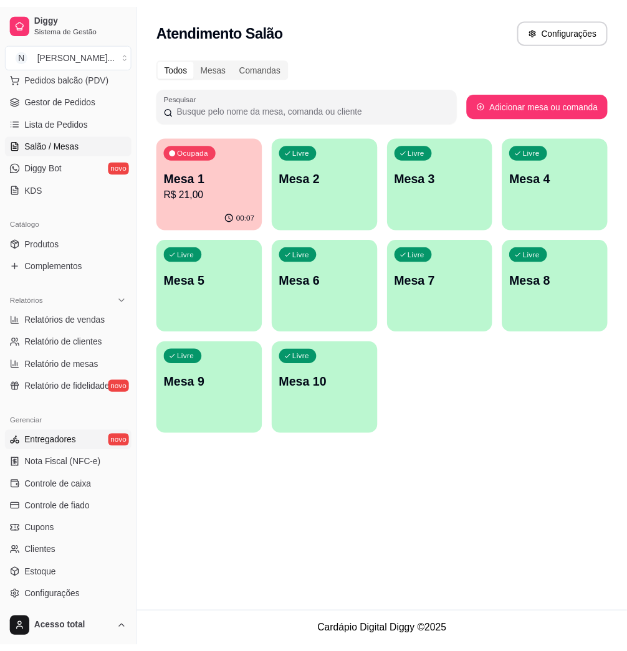
scroll to position [245, 0]
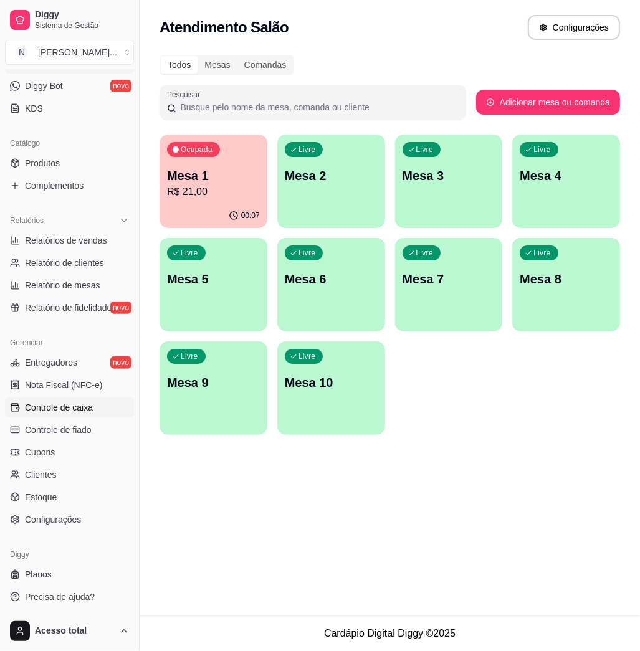
click at [87, 405] on span "Controle de caixa" at bounding box center [59, 407] width 68 height 12
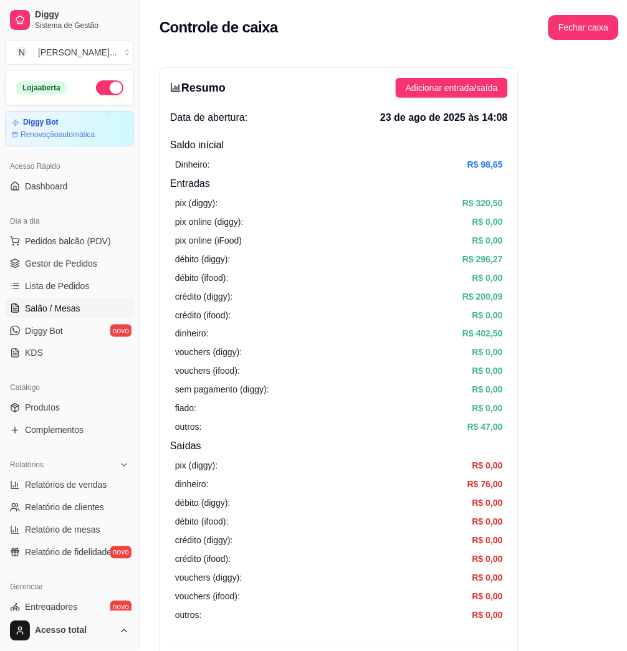
click at [85, 307] on link "Salão / Mesas" at bounding box center [69, 309] width 129 height 20
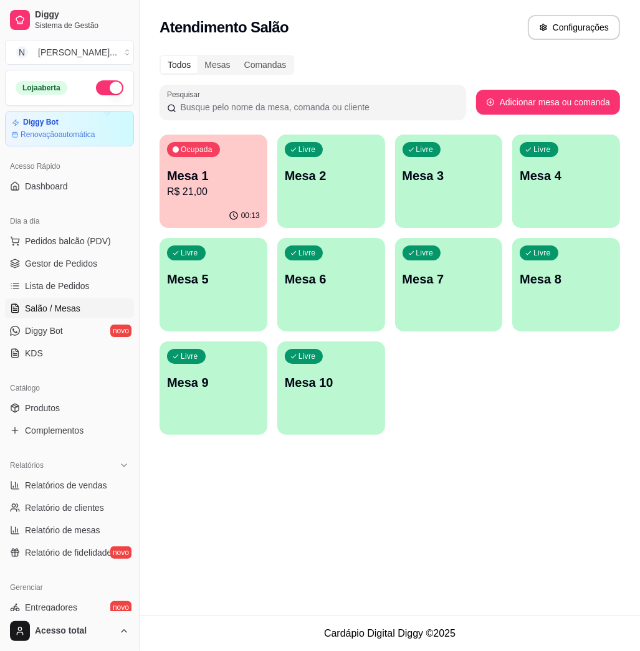
click at [370, 190] on div "Livre Mesa 2" at bounding box center [331, 174] width 108 height 79
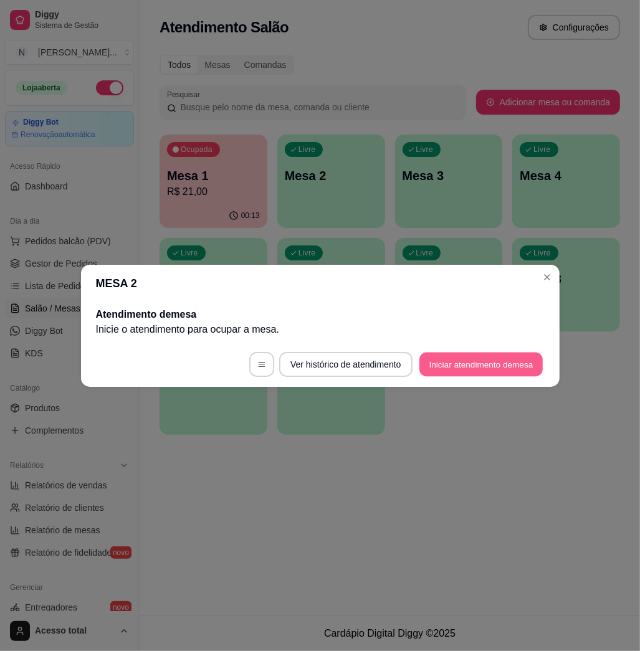
click at [475, 360] on button "Iniciar atendimento de mesa" at bounding box center [481, 364] width 123 height 24
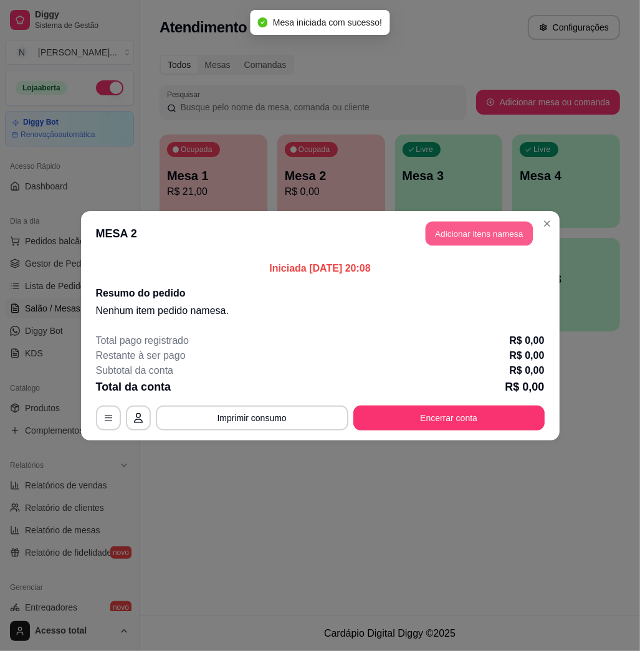
click at [460, 238] on button "Adicionar itens na mesa" at bounding box center [479, 233] width 107 height 24
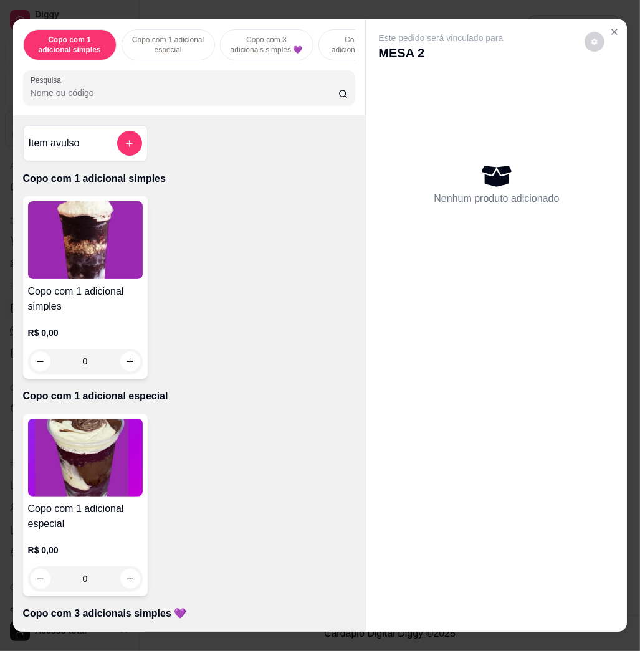
click at [130, 153] on button "add-separate-item" at bounding box center [129, 143] width 25 height 25
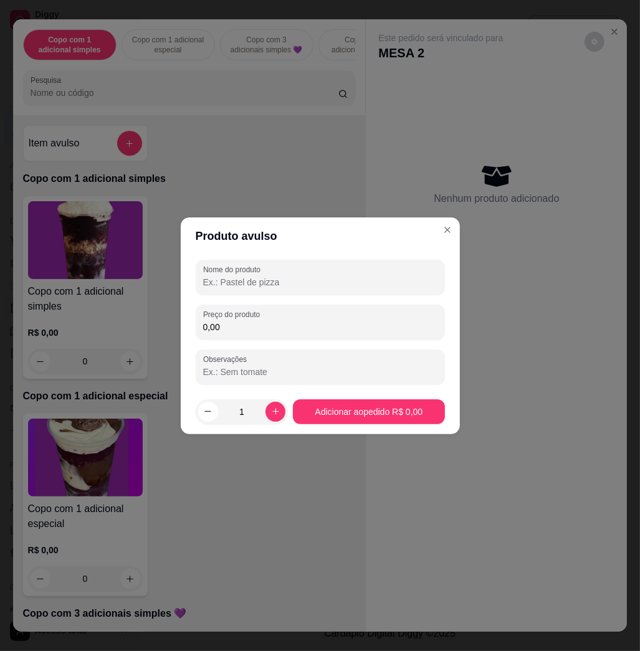
click at [221, 323] on input "0,00" at bounding box center [320, 327] width 234 height 12
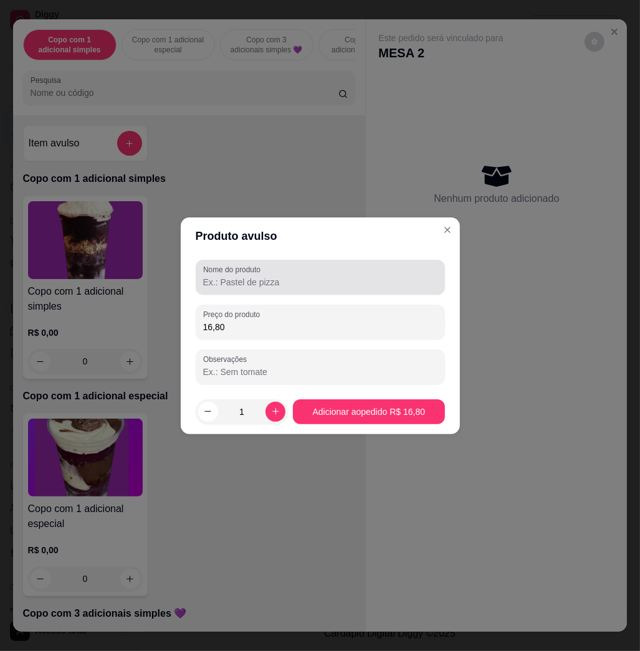
type input "16,80"
click at [287, 287] on input "Nome do produto" at bounding box center [320, 282] width 234 height 12
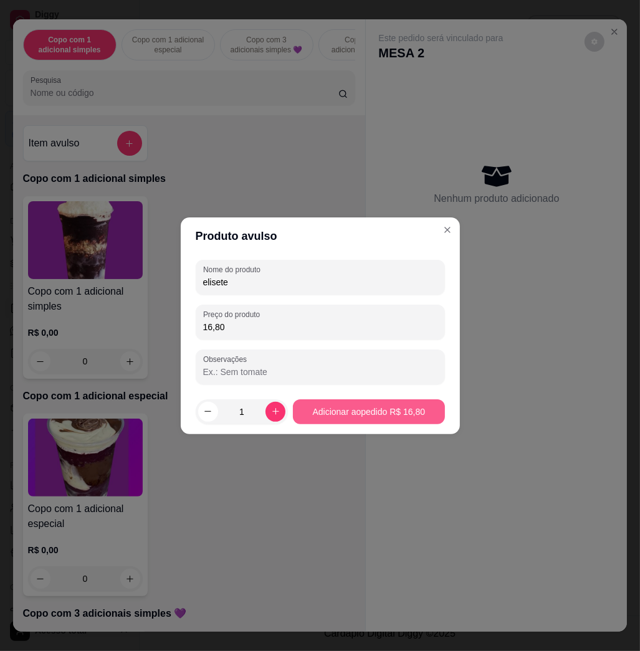
type input "elisete"
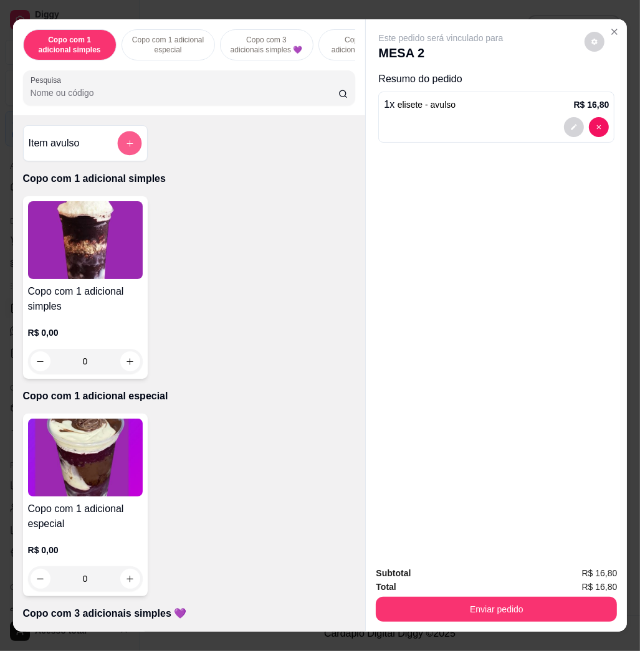
click at [127, 148] on icon "add-separate-item" at bounding box center [129, 143] width 9 height 9
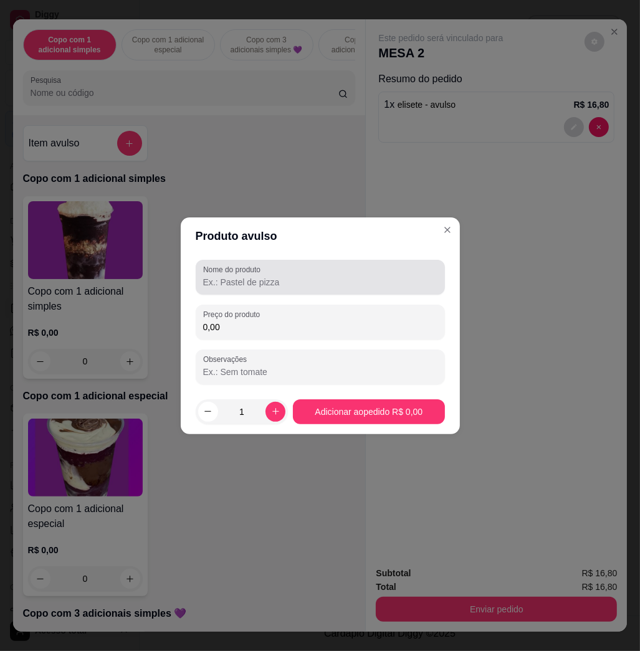
click at [263, 270] on label "Nome do produto" at bounding box center [234, 269] width 62 height 11
click at [263, 276] on input "Nome do produto" at bounding box center [320, 282] width 234 height 12
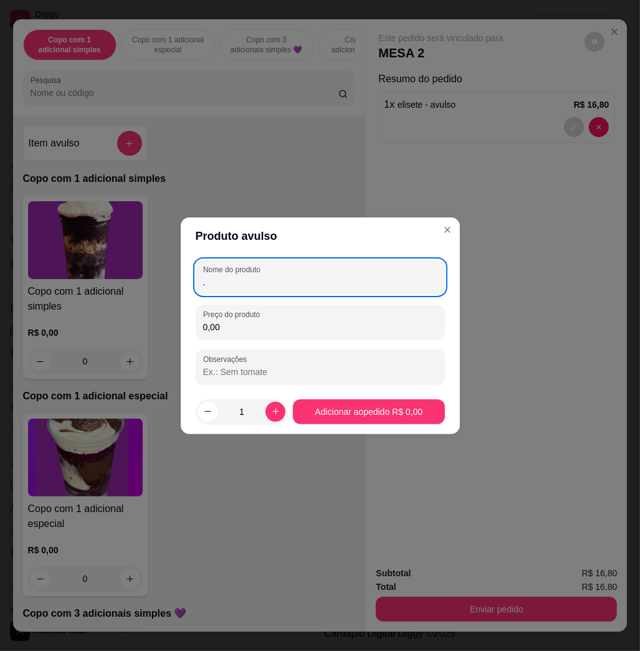
type input "."
click at [282, 335] on div "Preço do produto 0,00" at bounding box center [320, 322] width 249 height 35
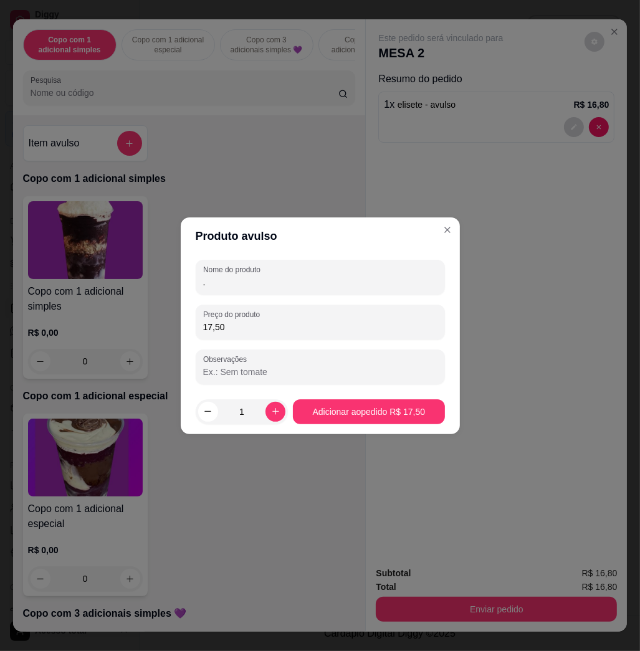
type input "17,50"
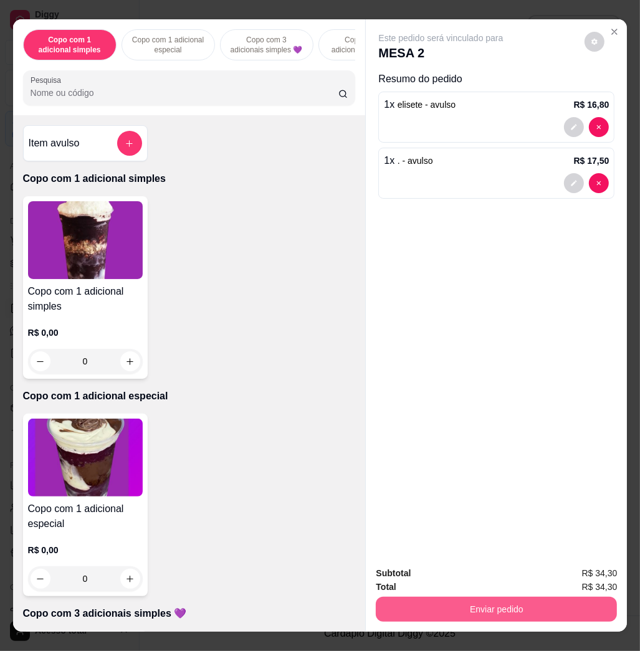
click at [473, 604] on button "Enviar pedido" at bounding box center [496, 609] width 241 height 25
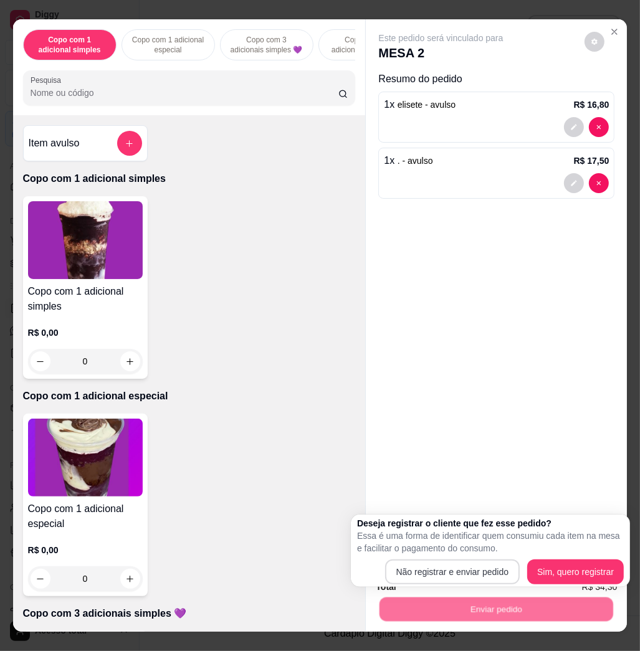
click at [430, 478] on body "Diggy Sistema de Gestão N Nalita Açaite ... Loja aberta Diggy Bot Renovação aut…" at bounding box center [320, 325] width 640 height 651
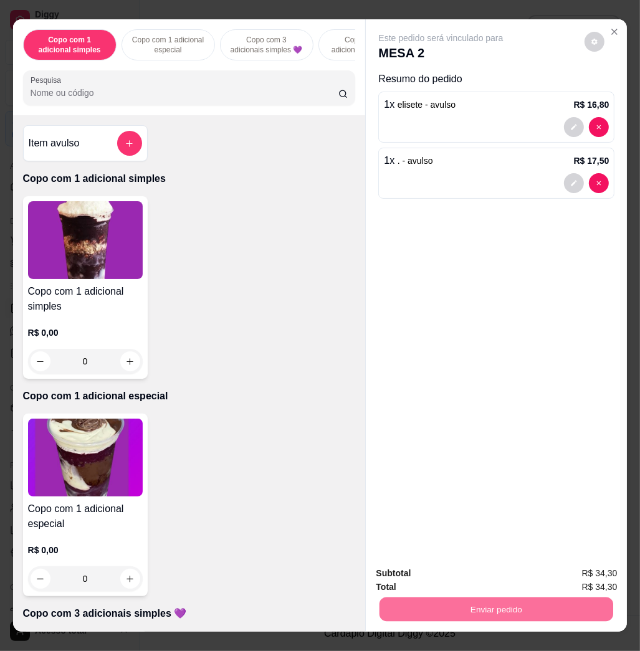
click at [478, 575] on button "Não registrar e enviar pedido" at bounding box center [454, 572] width 126 height 23
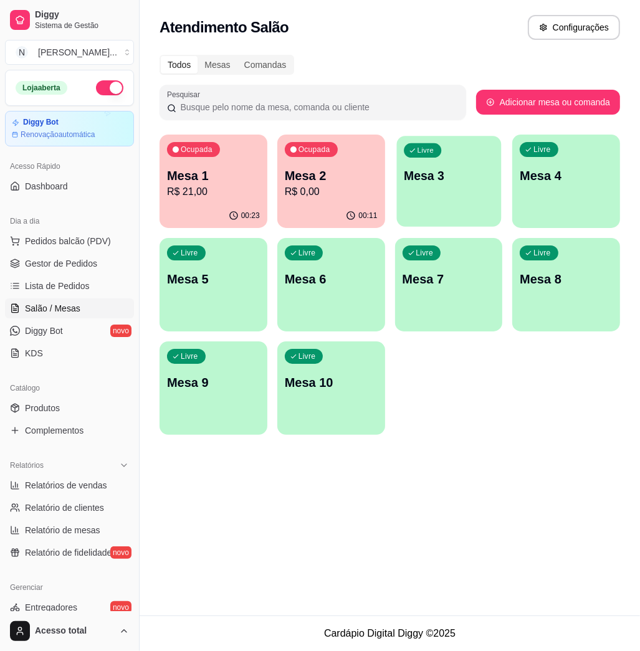
click at [445, 198] on div "Livre Mesa 3" at bounding box center [449, 174] width 105 height 76
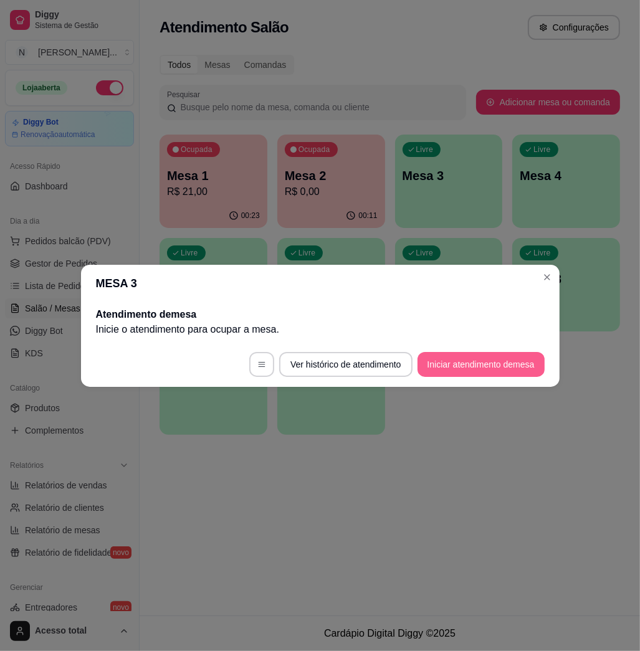
click at [511, 365] on button "Iniciar atendimento de mesa" at bounding box center [481, 364] width 127 height 25
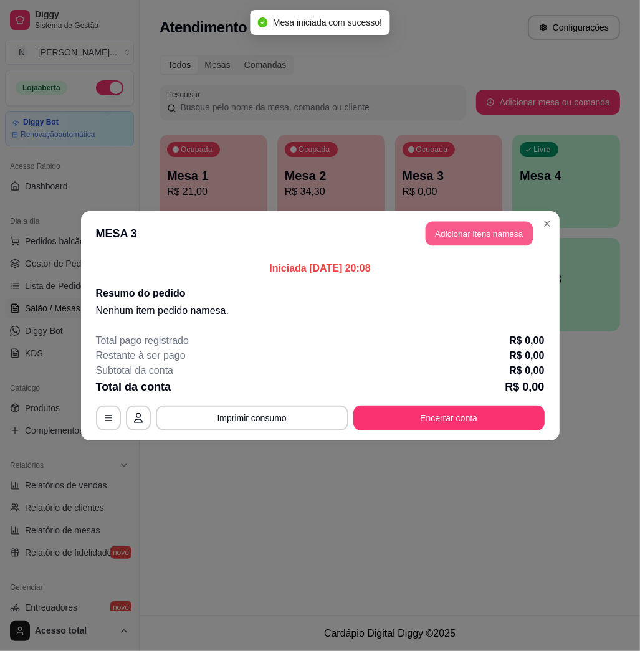
click at [464, 242] on button "Adicionar itens na mesa" at bounding box center [479, 233] width 107 height 24
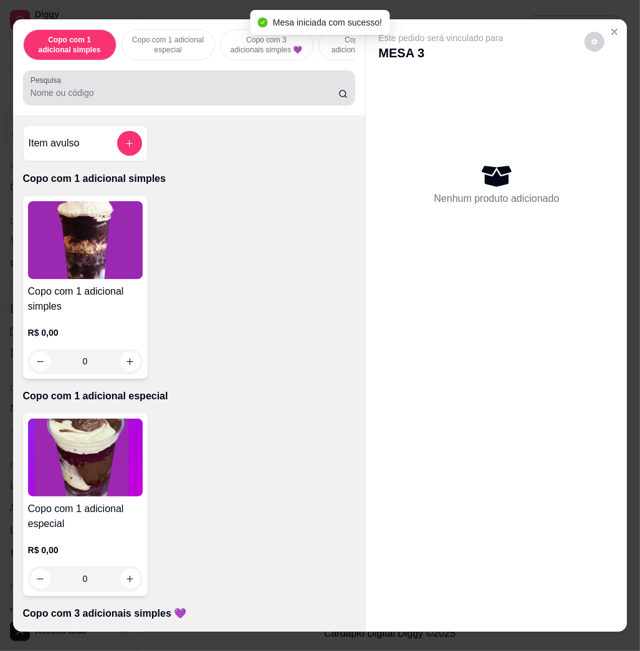
click at [145, 97] on input "Pesquisa" at bounding box center [185, 93] width 308 height 12
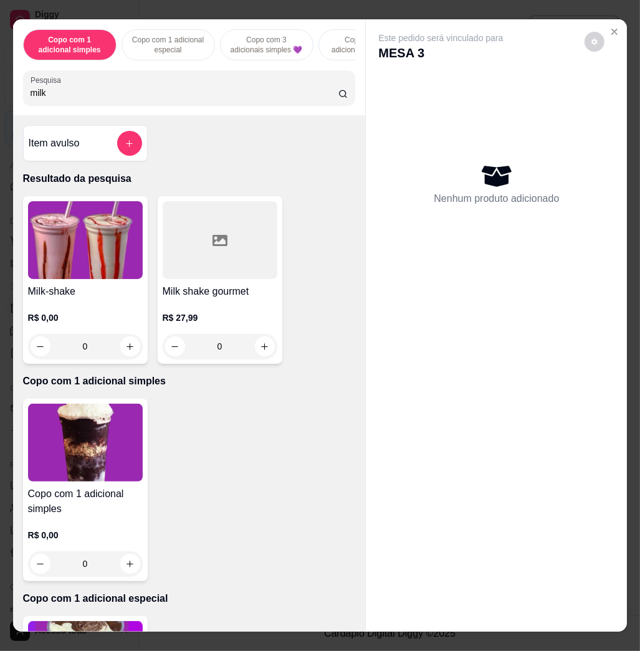
type input "milk"
click at [110, 259] on img at bounding box center [85, 240] width 115 height 78
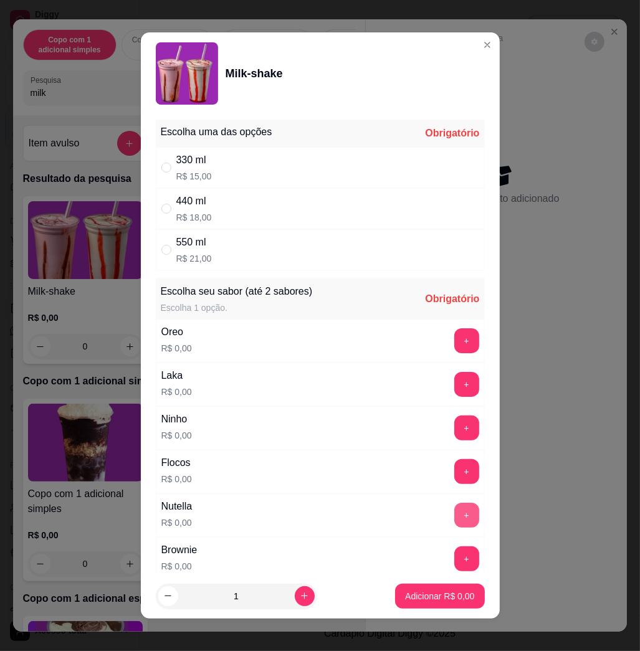
click at [454, 517] on button "+" at bounding box center [466, 515] width 25 height 25
click at [399, 522] on button "-" at bounding box center [411, 515] width 25 height 25
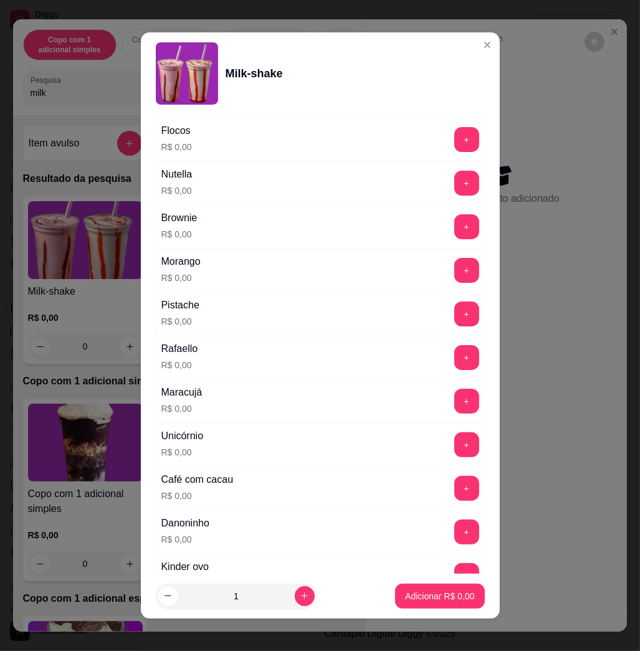
scroll to position [415, 0]
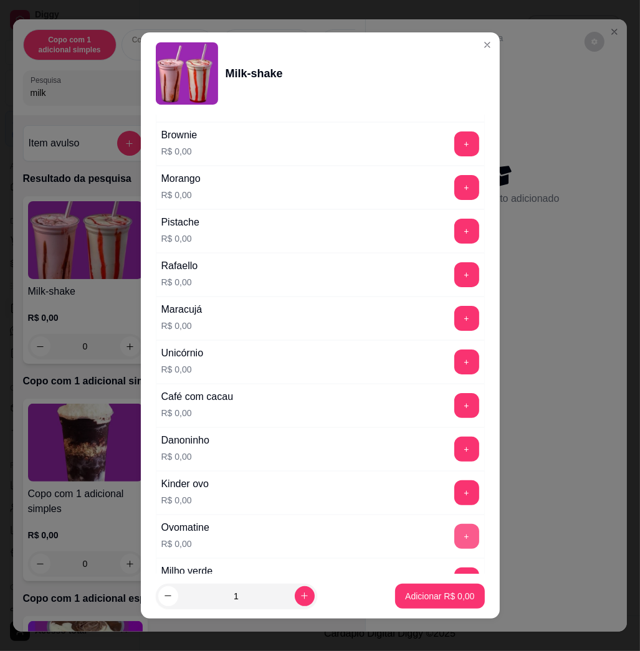
drag, startPoint x: 447, startPoint y: 541, endPoint x: 441, endPoint y: 539, distance: 6.5
click at [450, 539] on div "+" at bounding box center [467, 536] width 35 height 25
click at [454, 534] on button "+" at bounding box center [466, 536] width 25 height 25
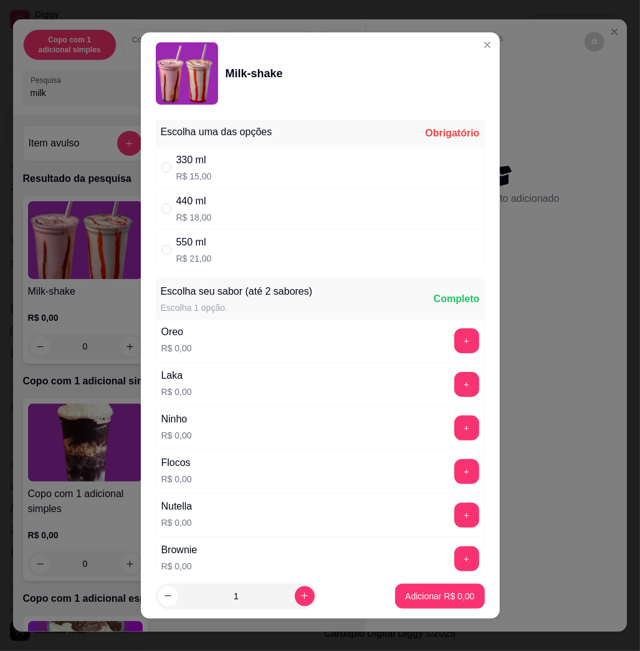
click at [234, 163] on div "330 ml R$ 15,00" at bounding box center [320, 167] width 329 height 41
radio input "true"
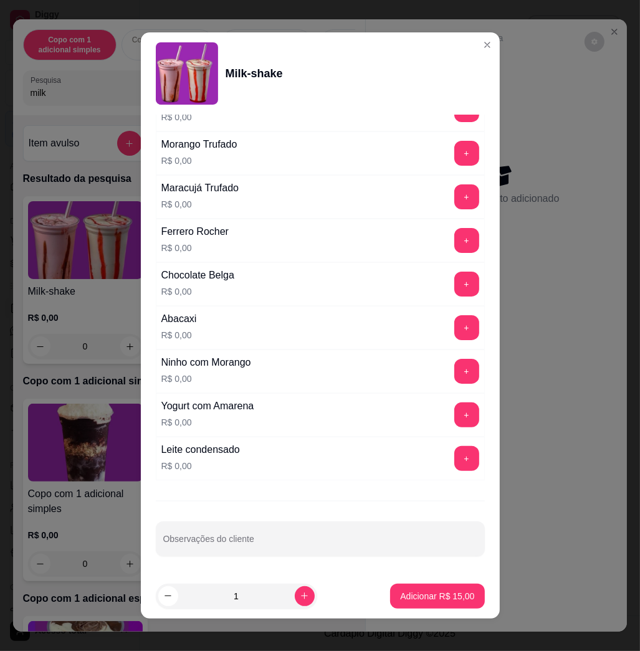
scroll to position [7, 0]
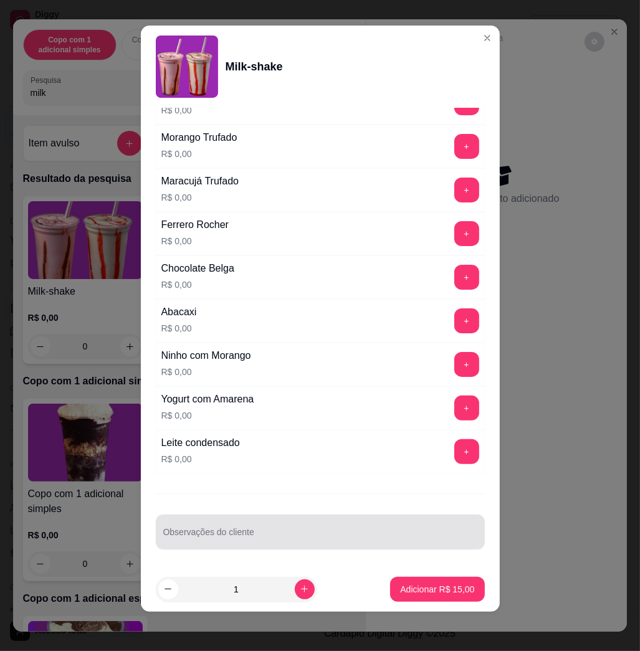
drag, startPoint x: 279, startPoint y: 528, endPoint x: 267, endPoint y: 529, distance: 11.9
click at [274, 528] on div at bounding box center [320, 532] width 314 height 25
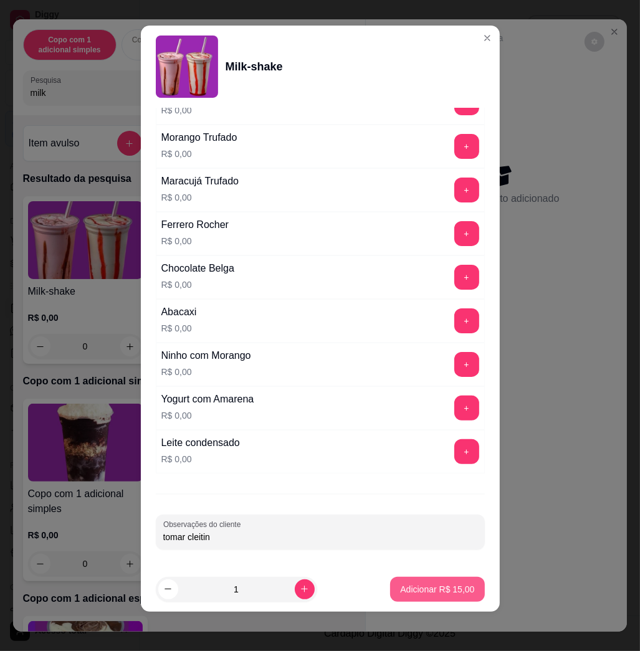
type input "tomar cleitin"
click at [448, 597] on button "Adicionar R$ 15,00" at bounding box center [437, 589] width 94 height 25
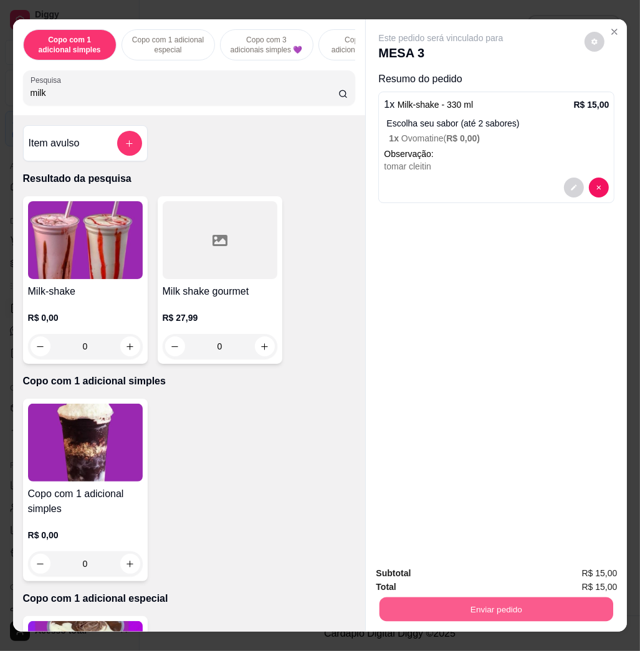
click at [482, 613] on button "Enviar pedido" at bounding box center [497, 609] width 234 height 24
click at [484, 576] on button "Não registrar e enviar pedido" at bounding box center [454, 572] width 126 height 23
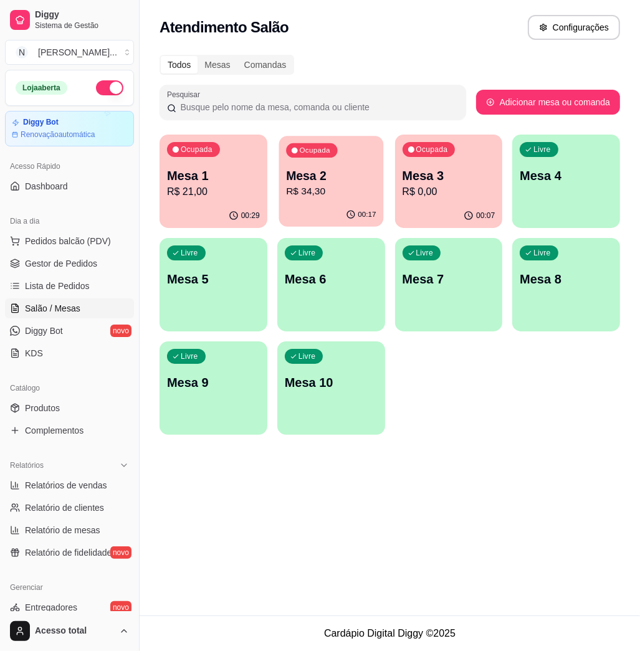
click at [341, 196] on p "R$ 34,30" at bounding box center [331, 192] width 90 height 14
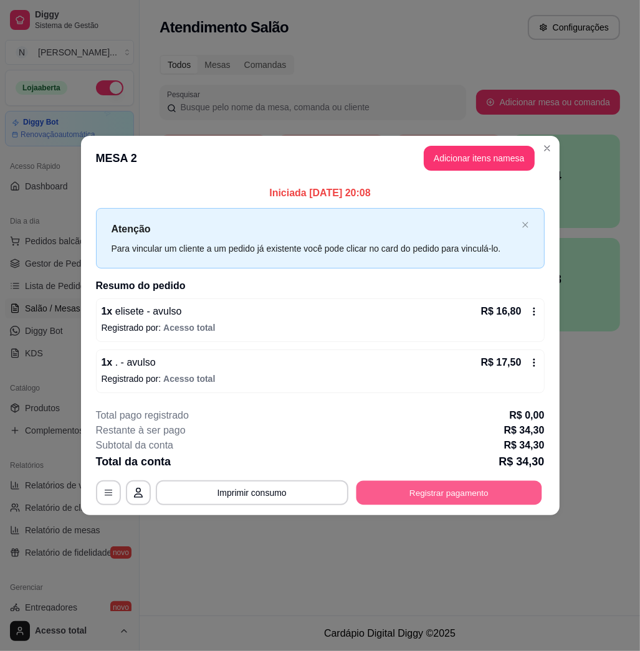
click at [446, 489] on button "Registrar pagamento" at bounding box center [449, 493] width 186 height 24
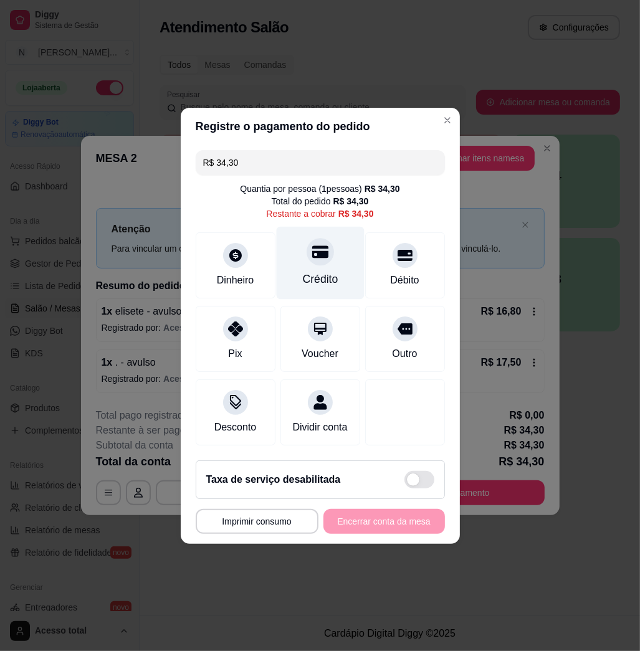
click at [322, 252] on icon at bounding box center [320, 252] width 16 height 16
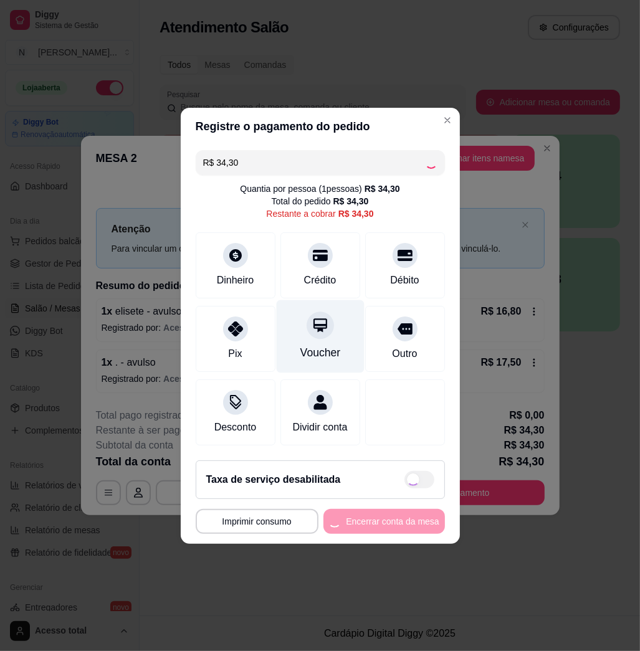
type input "R$ 0,00"
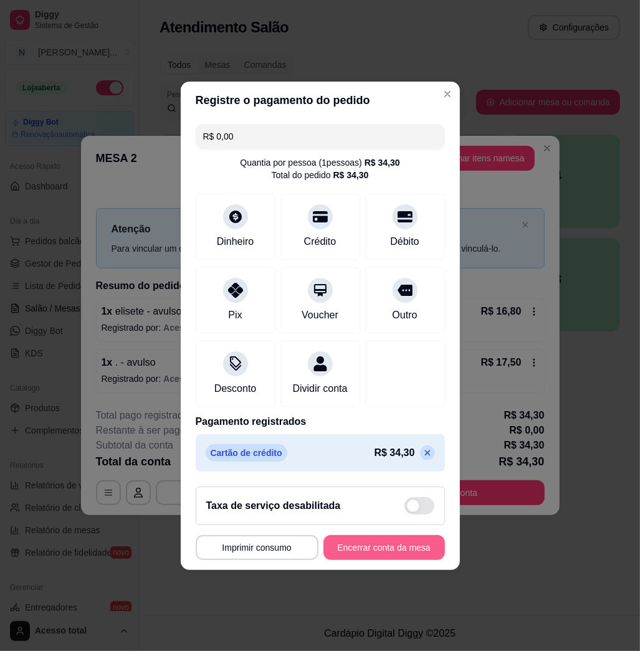
click at [411, 550] on button "Encerrar conta da mesa" at bounding box center [385, 548] width 122 height 25
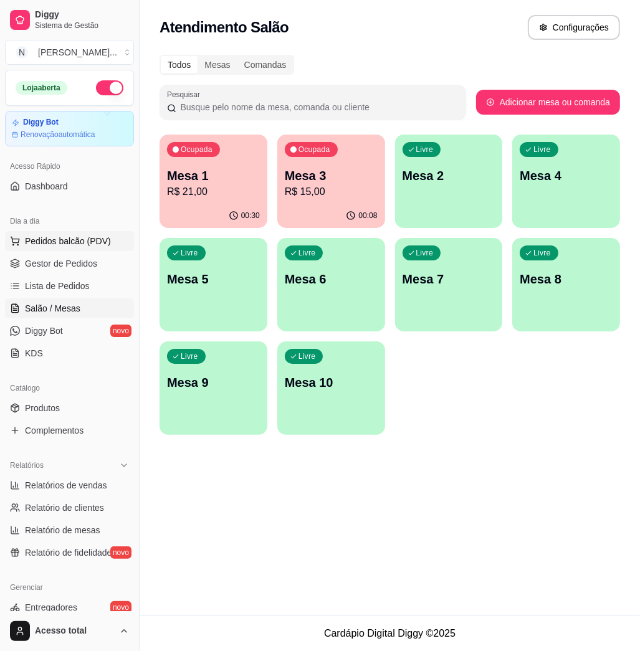
click at [52, 251] on button "Pedidos balcão (PDV)" at bounding box center [69, 241] width 129 height 20
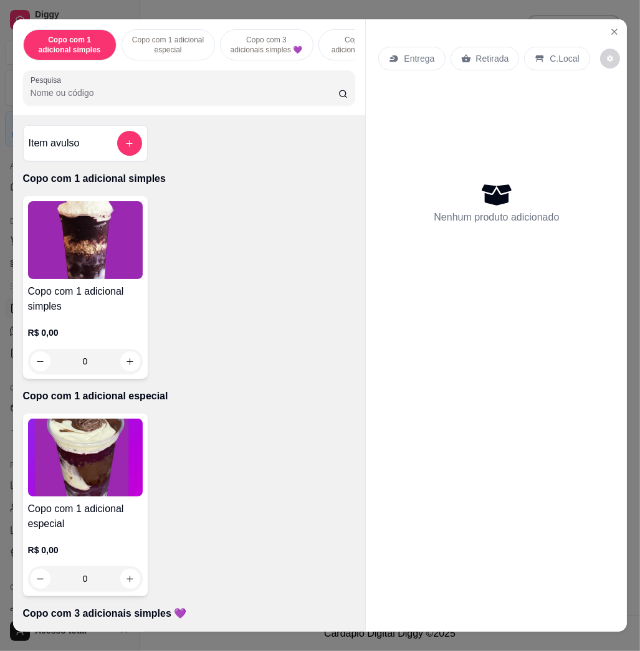
click at [72, 262] on img at bounding box center [85, 240] width 115 height 78
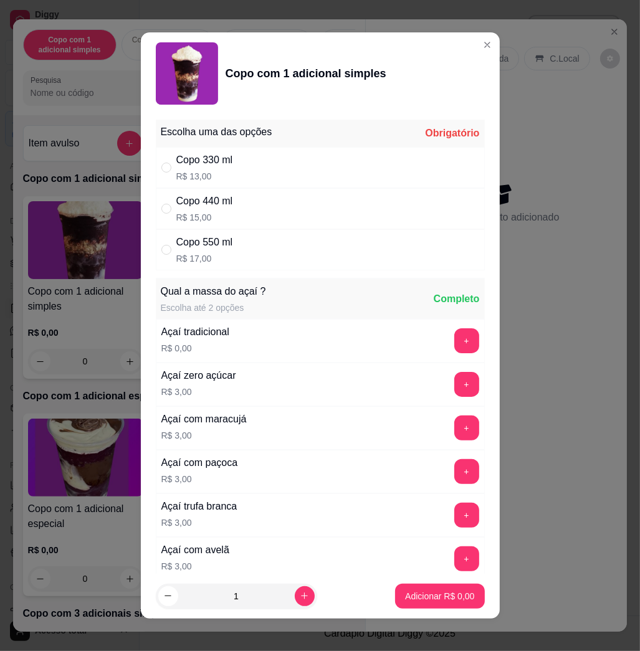
click at [272, 244] on div "Copo 550 ml R$ 17,00" at bounding box center [320, 249] width 329 height 41
radio input "true"
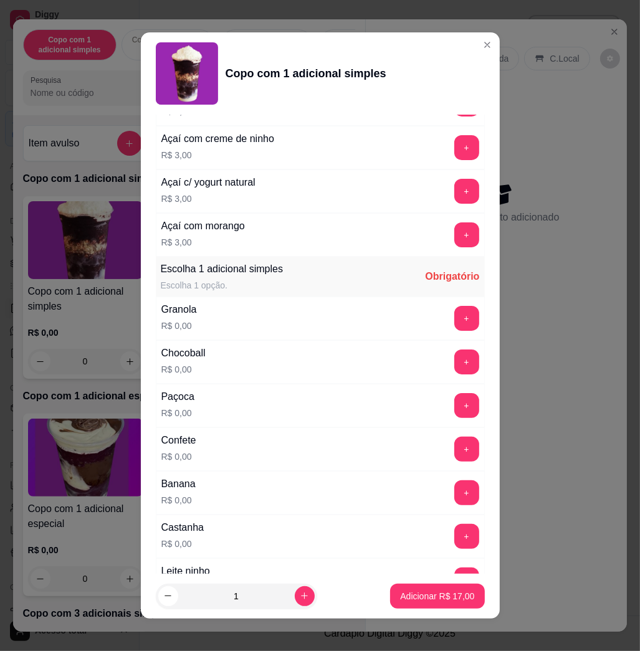
scroll to position [582, 0]
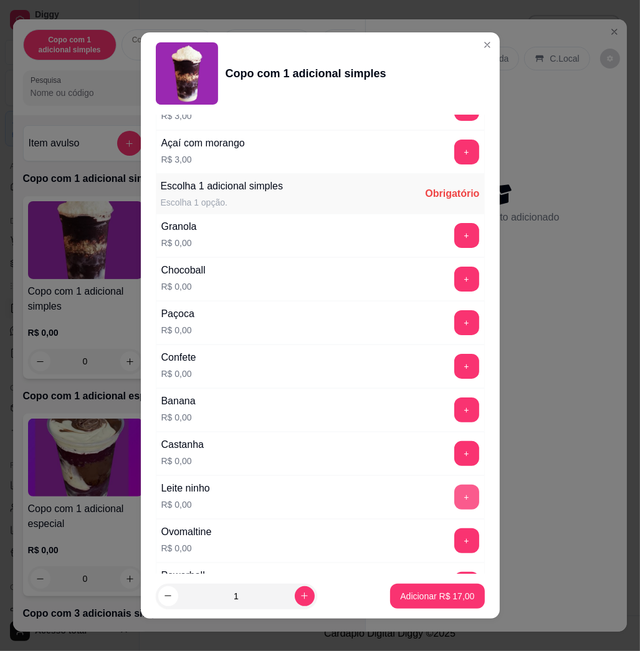
click at [454, 498] on button "+" at bounding box center [466, 497] width 25 height 25
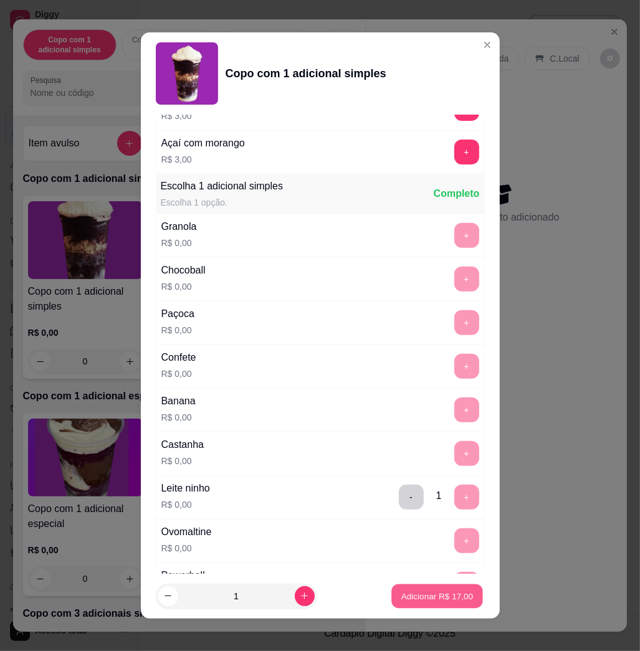
click at [436, 589] on button "Adicionar R$ 17,00" at bounding box center [438, 596] width 92 height 24
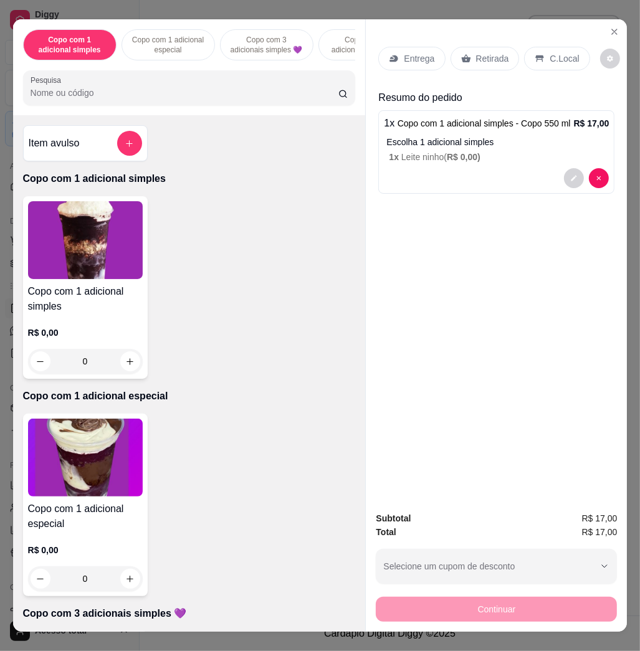
click at [404, 53] on p "Entrega" at bounding box center [419, 58] width 31 height 12
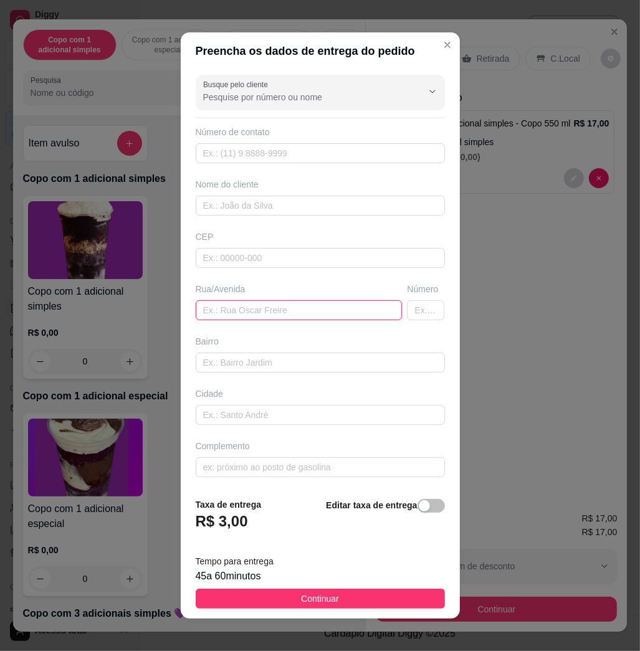
click at [288, 319] on input "text" at bounding box center [299, 310] width 207 height 20
drag, startPoint x: 234, startPoint y: 306, endPoint x: 244, endPoint y: 308, distance: 9.5
click at [234, 306] on input "text" at bounding box center [299, 310] width 207 height 20
paste input "rua sancler roberto de souza junio"
type input "rua sancler roberto de souza junio, n100,"
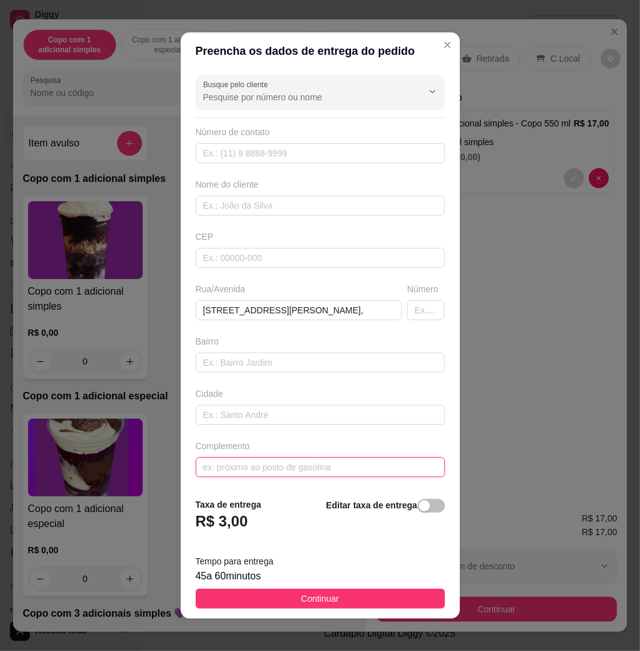
drag, startPoint x: 257, startPoint y: 472, endPoint x: 246, endPoint y: 472, distance: 10.6
click at [257, 472] on input "text" at bounding box center [320, 468] width 249 height 20
paste input "rua da igreja nazareno"
type input "rua da igreja nazareno"
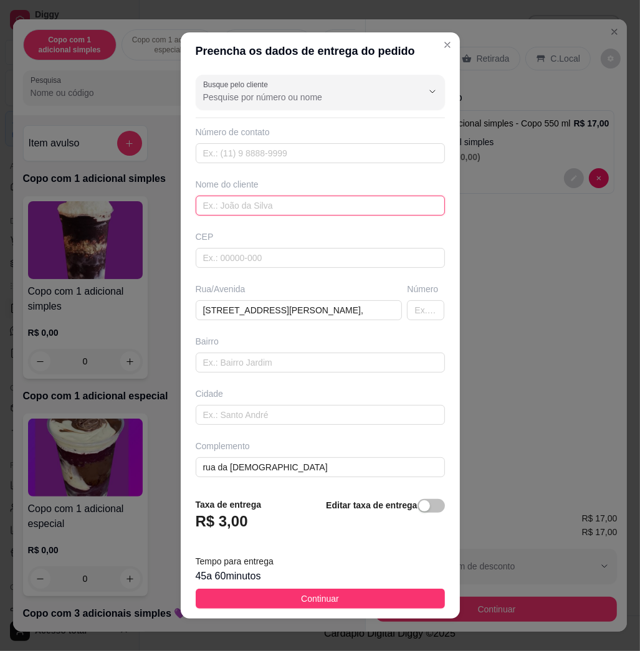
click at [251, 211] on input "text" at bounding box center [320, 206] width 249 height 20
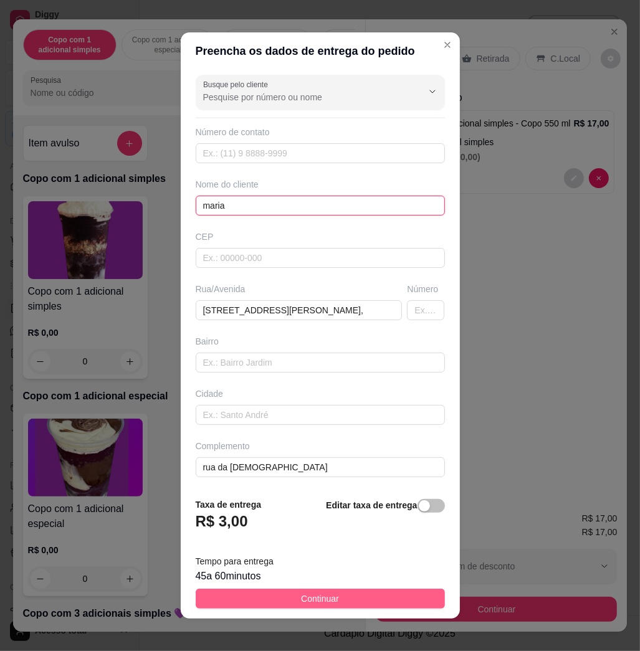
type input "maria"
click at [400, 592] on button "Continuar" at bounding box center [320, 599] width 249 height 20
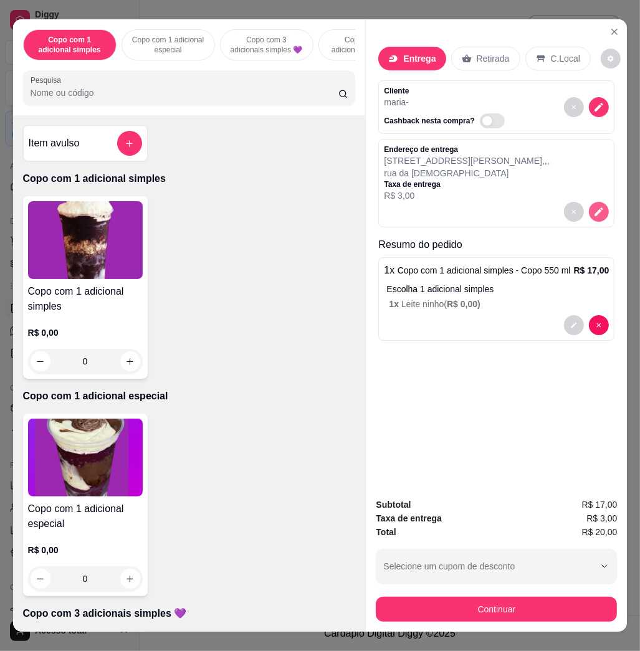
click at [600, 203] on button "decrease-product-quantity" at bounding box center [599, 212] width 20 height 20
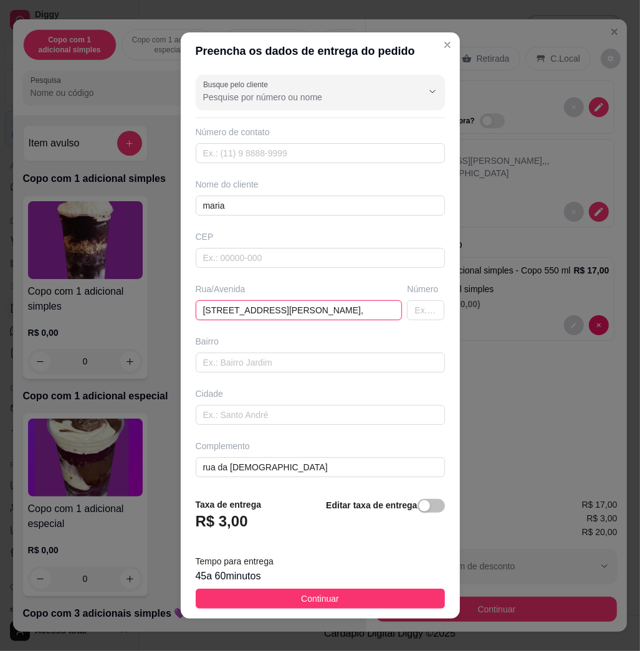
click at [364, 308] on input "rua sancler roberto de souza junio, n100," at bounding box center [299, 310] width 207 height 20
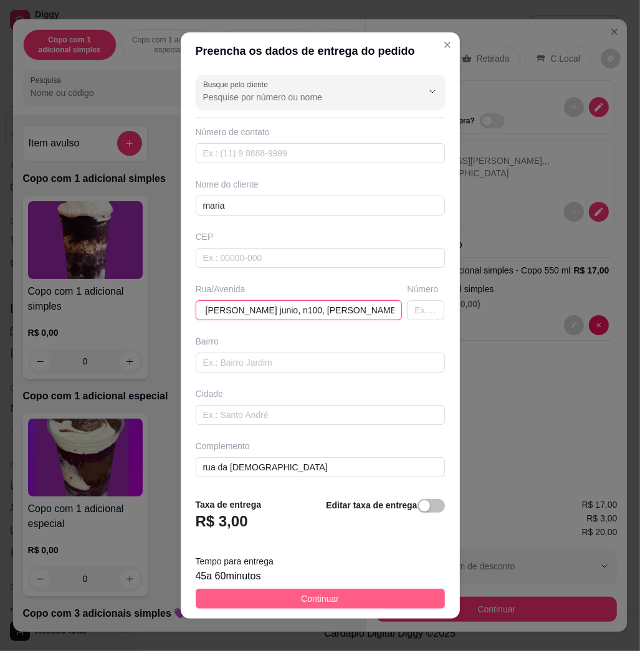
type input "rua sancler roberto de souza junio, n100, paulo sérgio"
drag, startPoint x: 401, startPoint y: 602, endPoint x: 443, endPoint y: 603, distance: 42.4
click at [402, 602] on button "Continuar" at bounding box center [320, 599] width 249 height 20
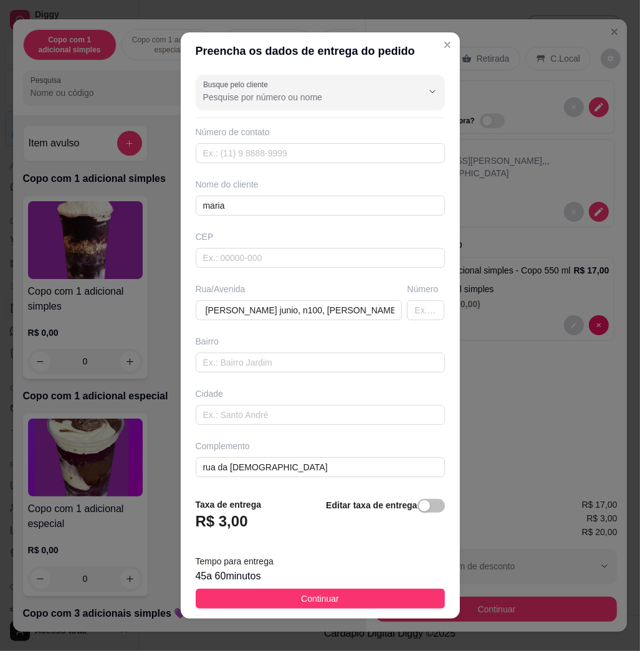
scroll to position [0, 0]
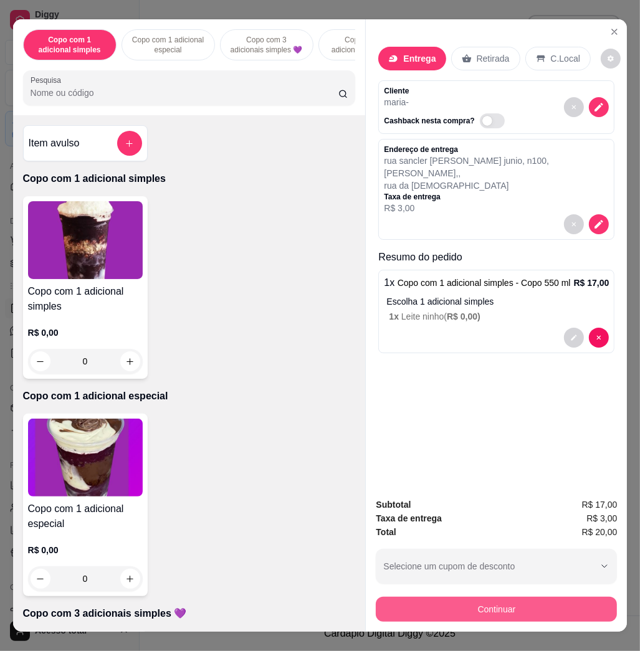
click at [454, 605] on button "Continuar" at bounding box center [496, 609] width 241 height 25
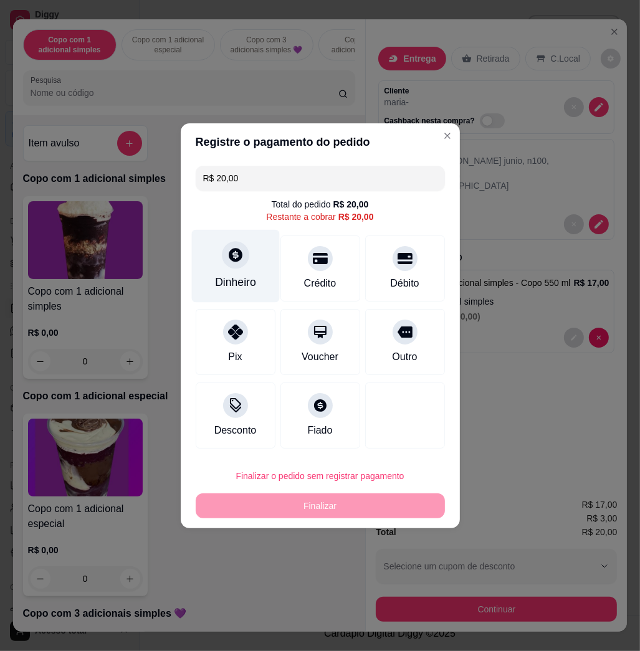
click at [231, 279] on div "Dinheiro" at bounding box center [235, 282] width 41 height 16
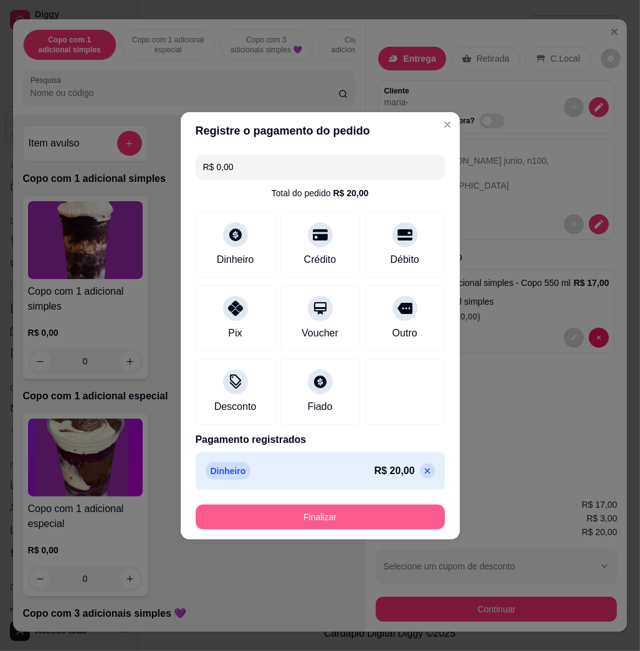
click at [315, 516] on button "Finalizar" at bounding box center [320, 517] width 249 height 25
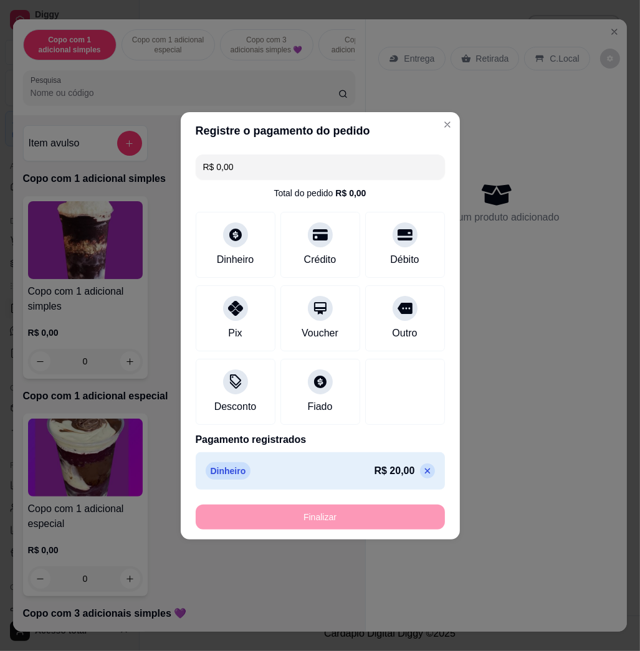
type input "-R$ 20,00"
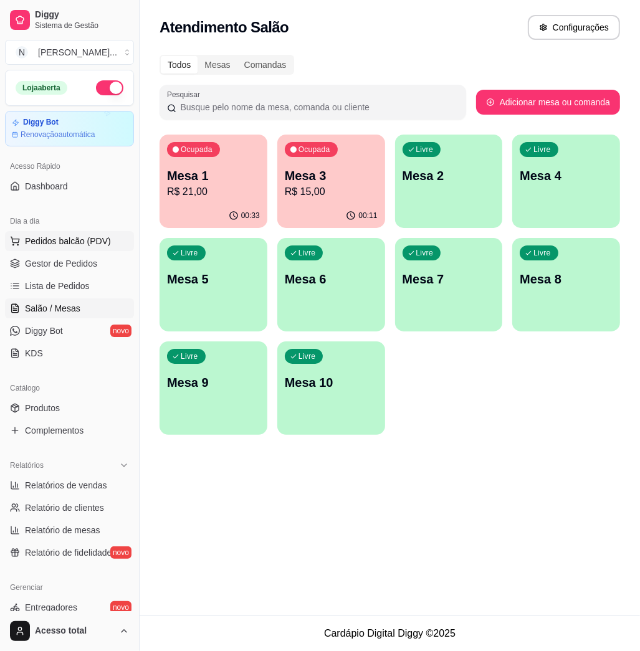
click at [110, 236] on button "Pedidos balcão (PDV)" at bounding box center [69, 241] width 129 height 20
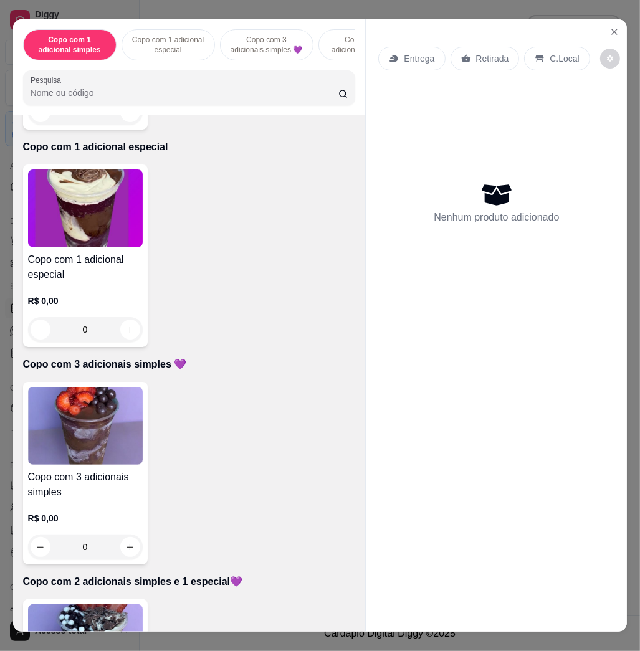
scroll to position [415, 0]
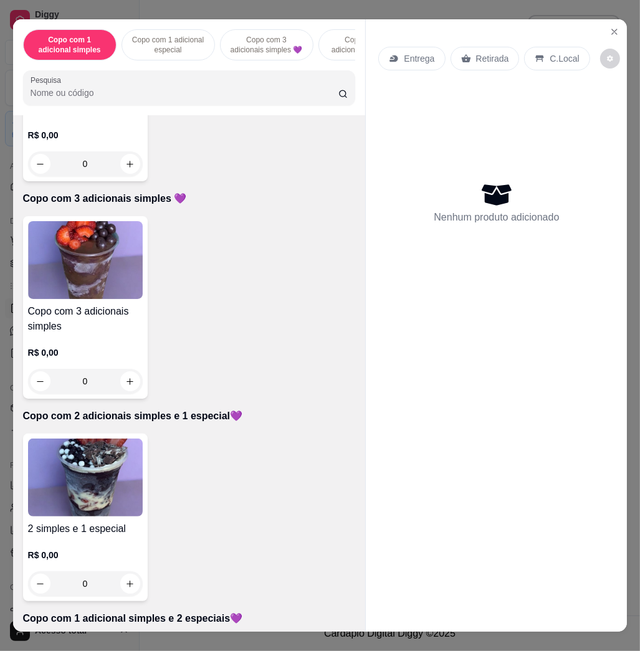
click at [144, 469] on div "2 simples e 1 especial R$ 0,00 0" at bounding box center [189, 518] width 333 height 168
click at [124, 469] on img at bounding box center [85, 478] width 115 height 78
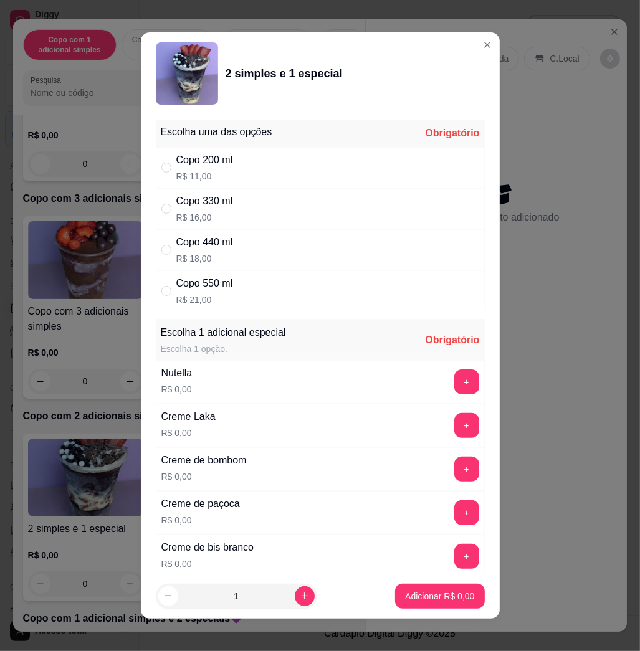
click at [231, 251] on div "Copo 440 ml R$ 18,00" at bounding box center [320, 249] width 329 height 41
radio input "true"
click at [300, 598] on icon "increase-product-quantity" at bounding box center [304, 596] width 9 height 9
type input "2"
click at [454, 384] on button "+" at bounding box center [466, 382] width 25 height 25
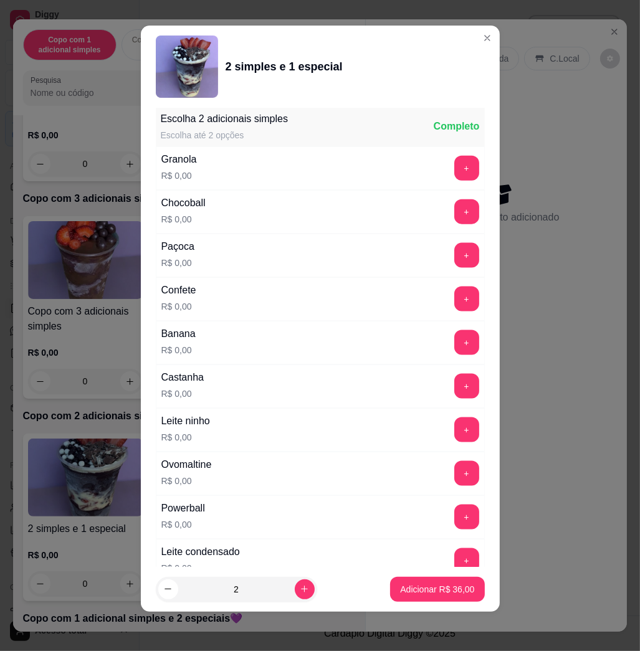
scroll to position [1243, 0]
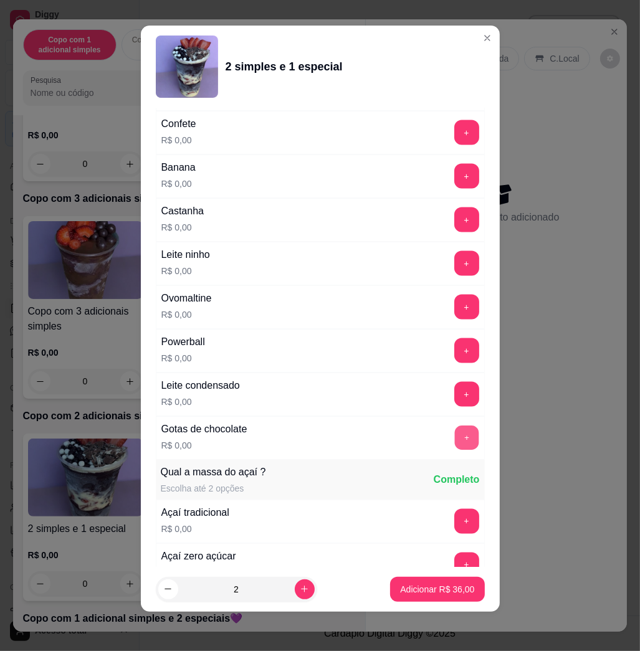
click at [454, 442] on button "+" at bounding box center [466, 438] width 24 height 24
click at [445, 585] on p "Adicionar R$ 36,00" at bounding box center [437, 590] width 72 height 12
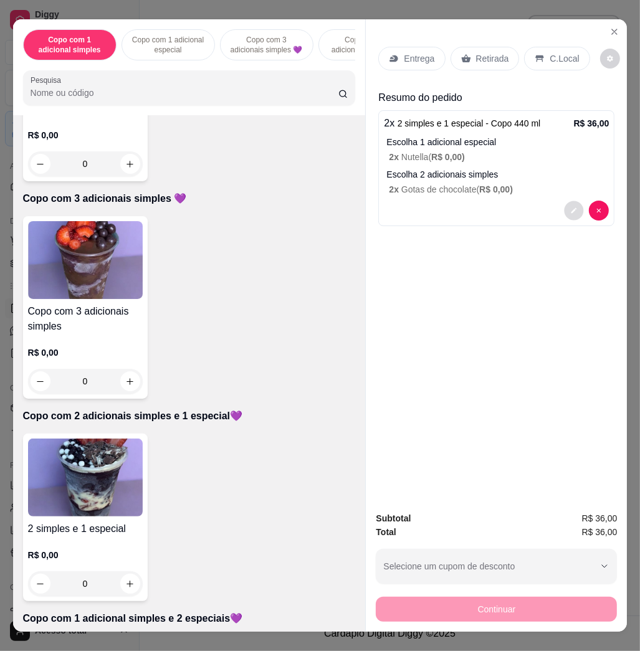
click at [571, 208] on icon "decrease-product-quantity" at bounding box center [574, 211] width 7 height 7
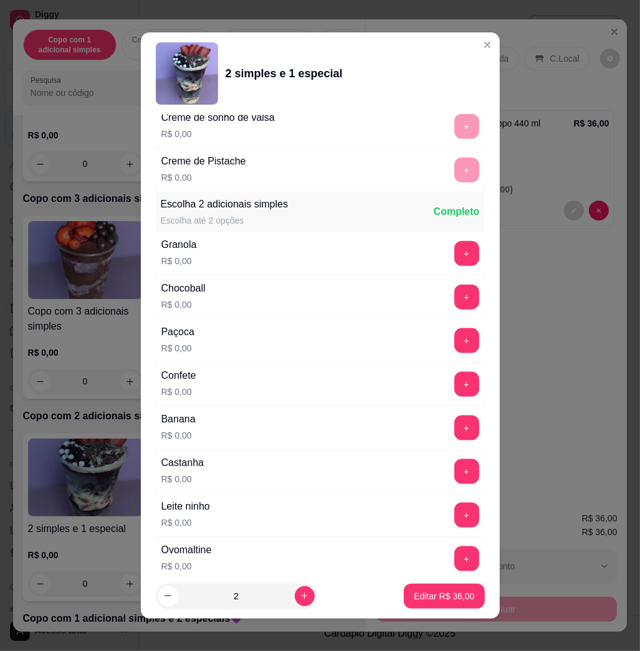
scroll to position [1080, 0]
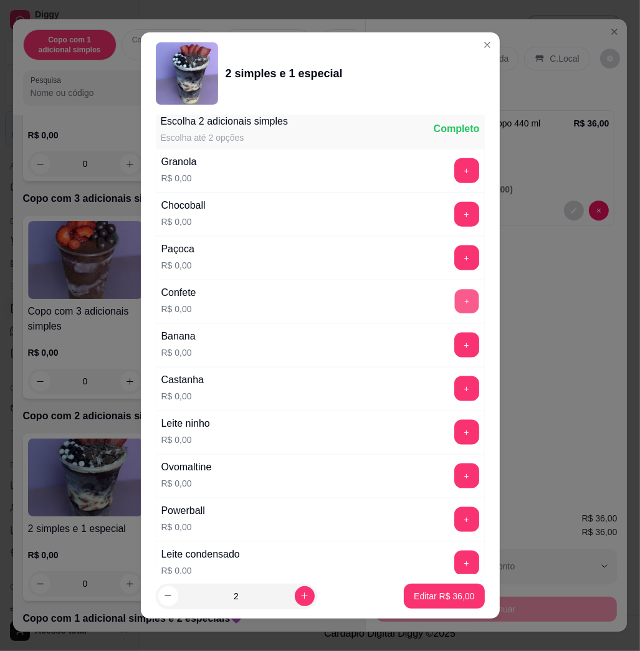
click at [454, 297] on button "+" at bounding box center [466, 302] width 24 height 24
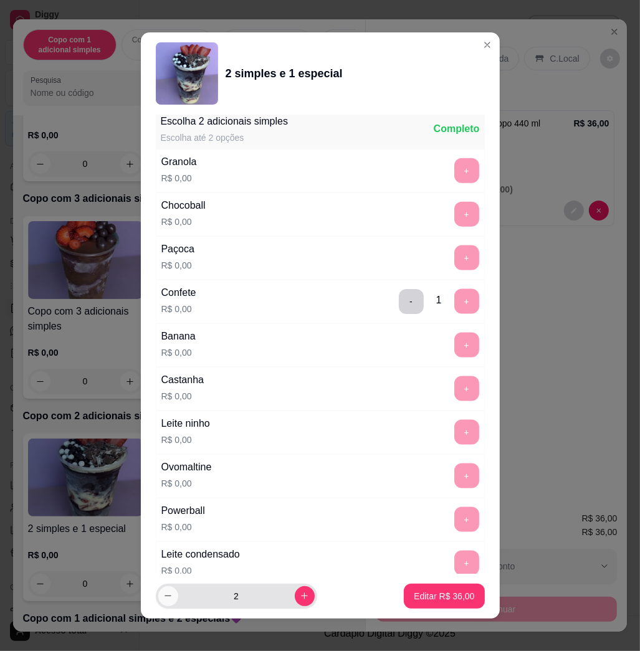
click at [158, 590] on div "2" at bounding box center [236, 596] width 156 height 25
type input "1"
click at [431, 602] on p "Editar R$ 18,00" at bounding box center [444, 596] width 59 height 12
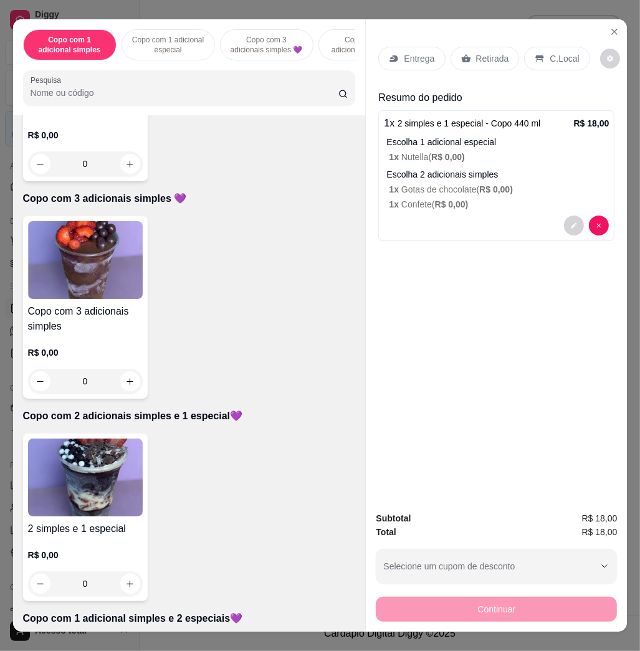
click at [64, 478] on img at bounding box center [85, 478] width 115 height 78
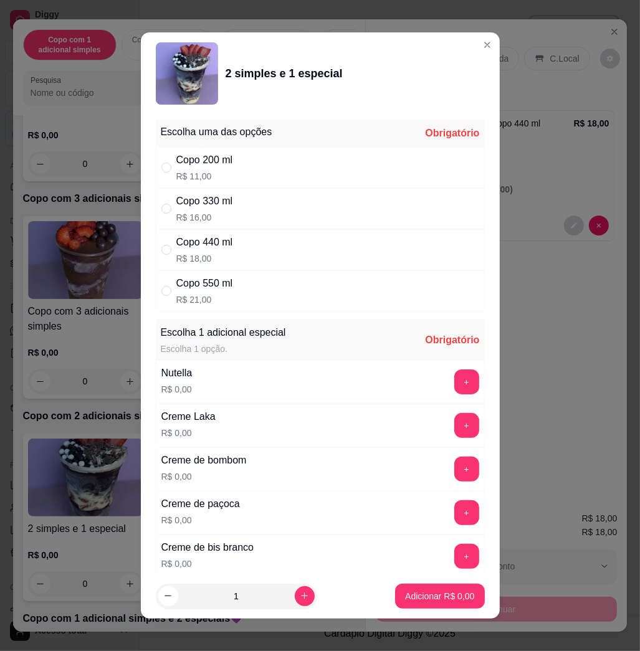
click at [191, 249] on div "Copo 440 ml" at bounding box center [204, 242] width 57 height 15
radio input "true"
click at [454, 378] on button "+" at bounding box center [466, 382] width 25 height 25
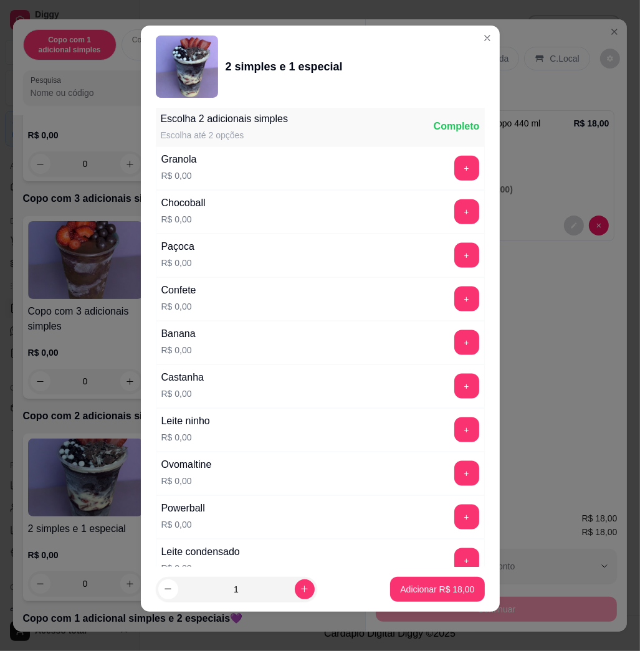
scroll to position [1243, 0]
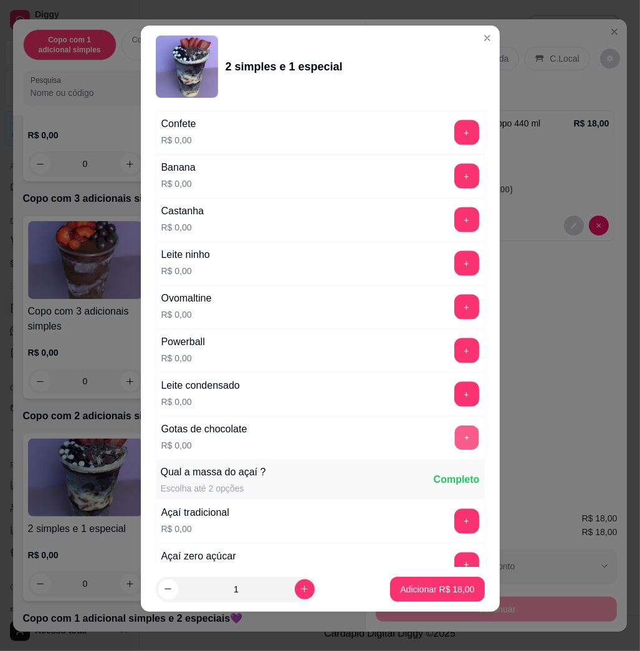
click at [454, 441] on button "+" at bounding box center [466, 438] width 24 height 24
click at [448, 582] on button "Adicionar R$ 18,00" at bounding box center [437, 589] width 94 height 25
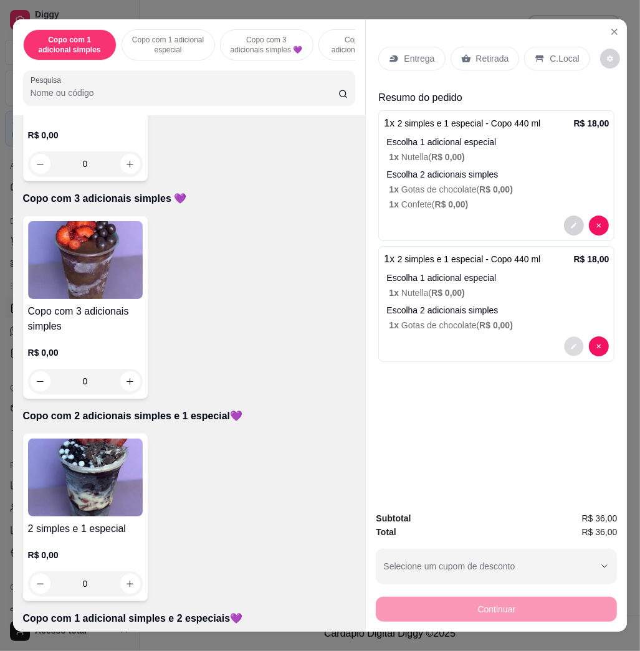
click at [565, 345] on button "decrease-product-quantity" at bounding box center [574, 346] width 19 height 19
click at [571, 223] on icon "decrease-product-quantity" at bounding box center [574, 226] width 7 height 7
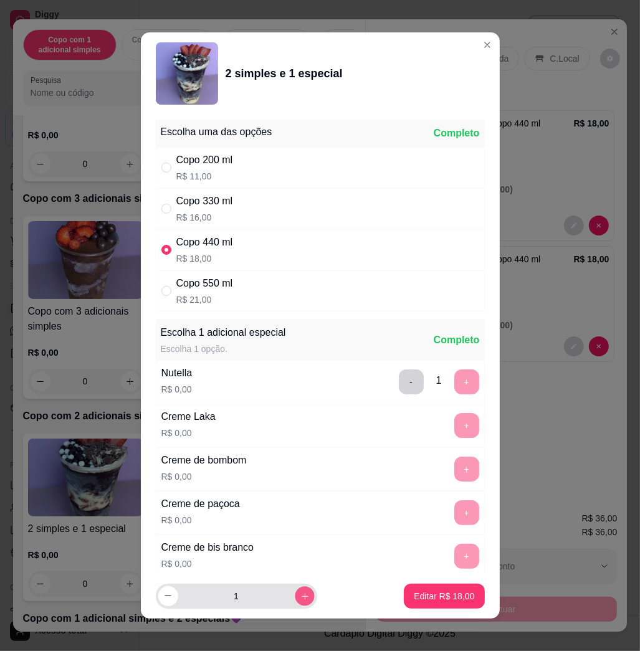
click at [295, 597] on button "increase-product-quantity" at bounding box center [304, 596] width 19 height 19
type input "2"
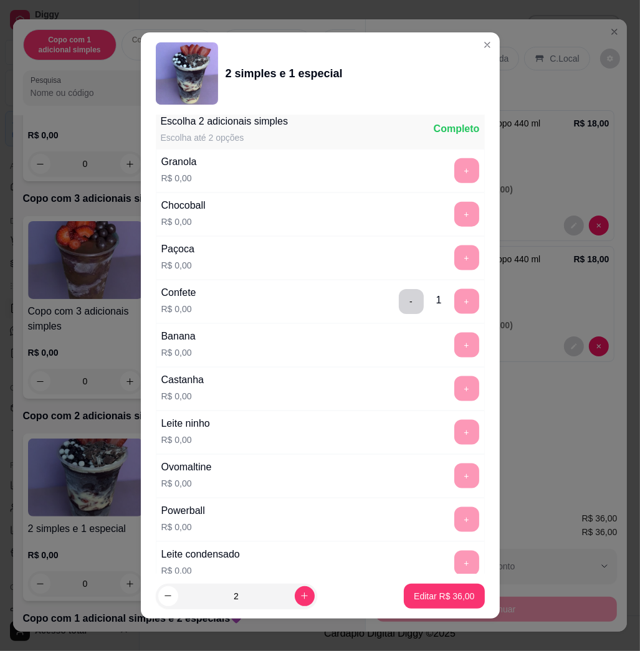
scroll to position [1330, 0]
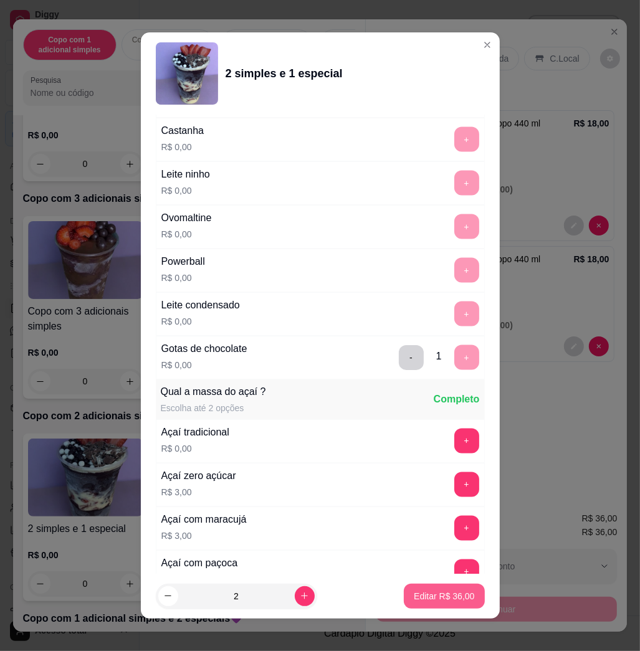
click at [420, 593] on p "Editar R$ 36,00" at bounding box center [444, 596] width 60 height 12
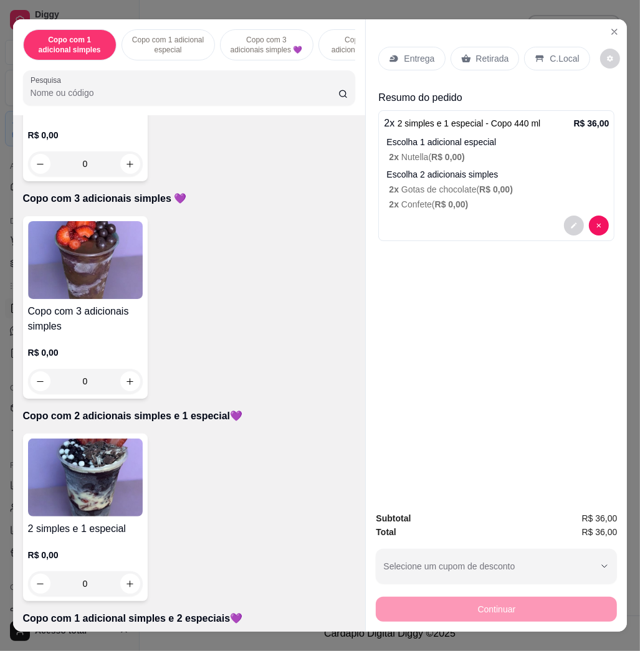
click at [424, 52] on p "Entrega" at bounding box center [419, 58] width 31 height 12
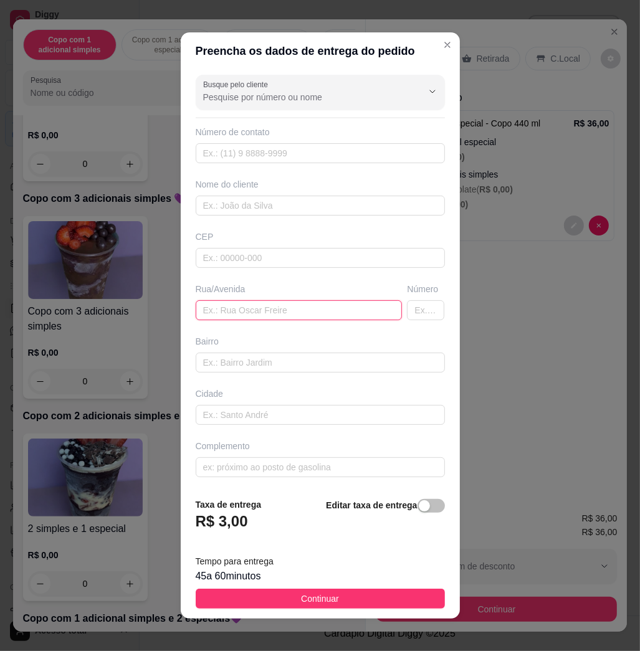
click at [272, 306] on input "text" at bounding box center [299, 310] width 207 height 20
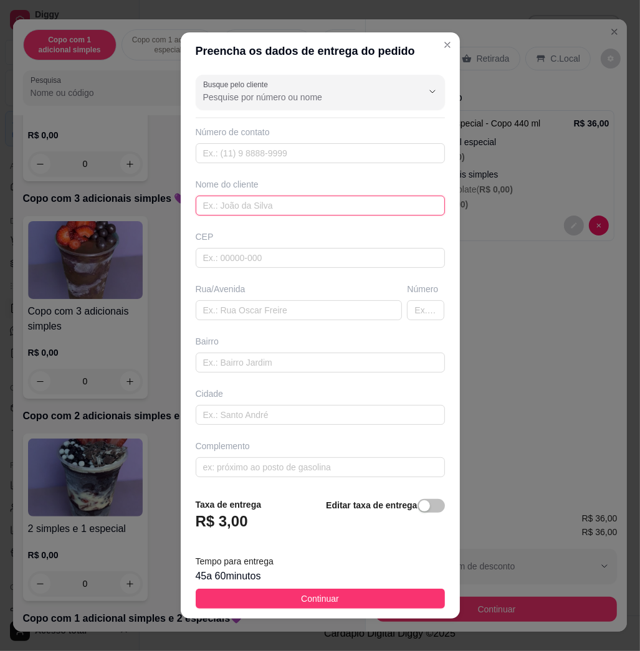
click at [263, 214] on input "text" at bounding box center [320, 206] width 249 height 20
type input "rita"
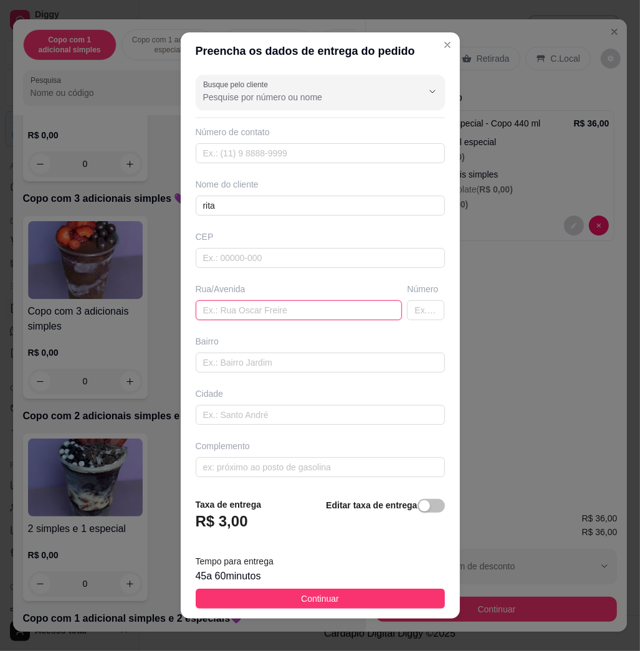
click at [259, 305] on input "text" at bounding box center [299, 310] width 207 height 20
paste input "Netuno 546"
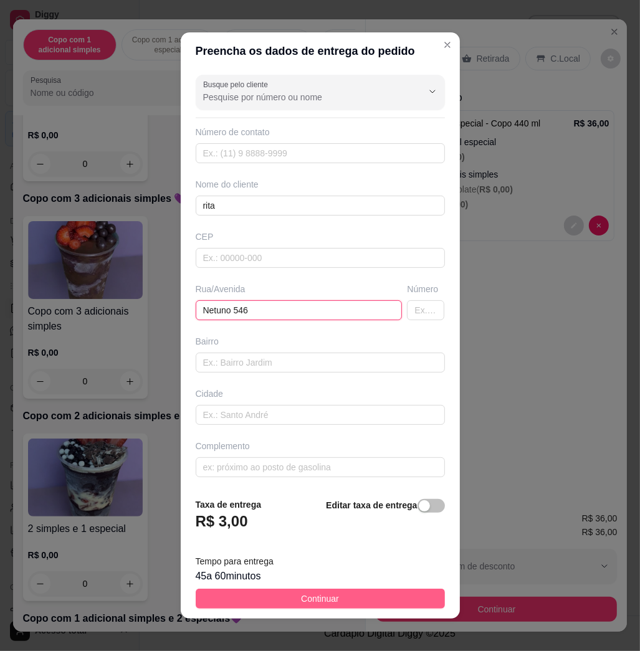
type input "Netuno 546"
click at [301, 597] on span "Continuar" at bounding box center [320, 599] width 38 height 14
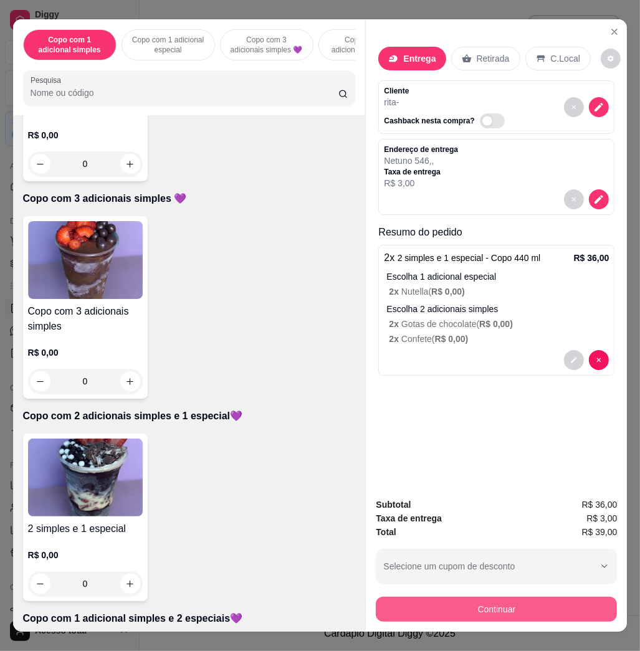
click at [593, 603] on button "Continuar" at bounding box center [496, 609] width 241 height 25
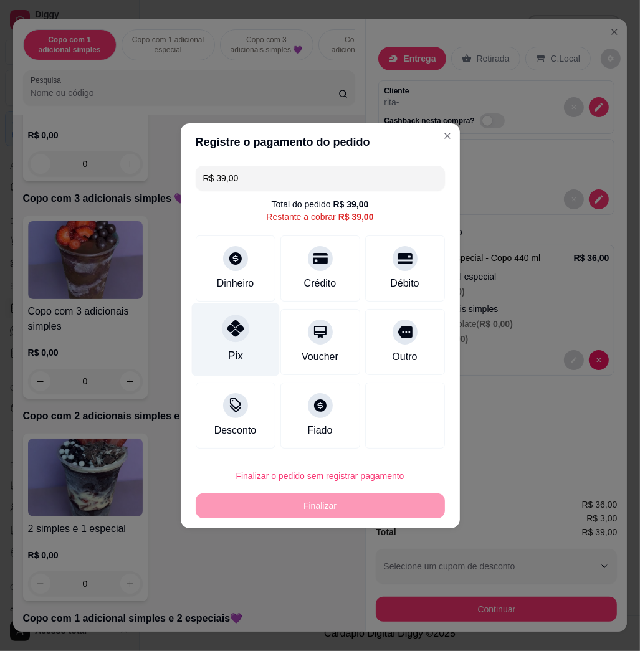
click at [219, 352] on div "Pix" at bounding box center [235, 339] width 88 height 73
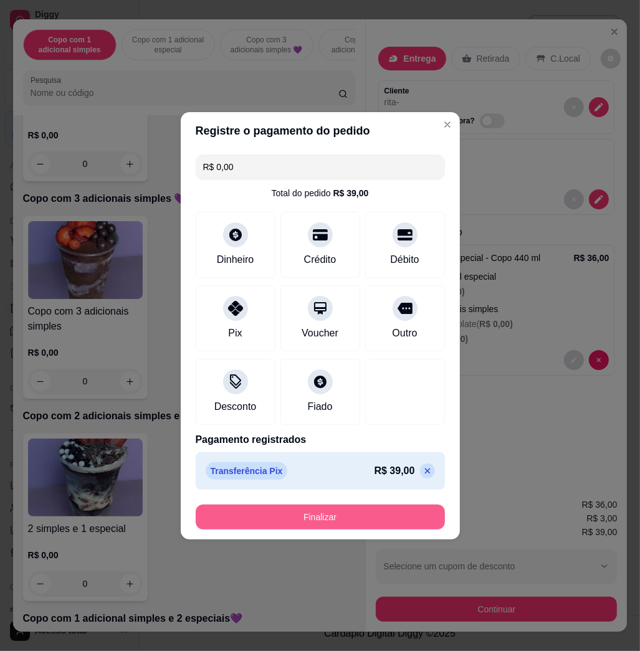
click at [403, 518] on button "Finalizar" at bounding box center [320, 517] width 249 height 25
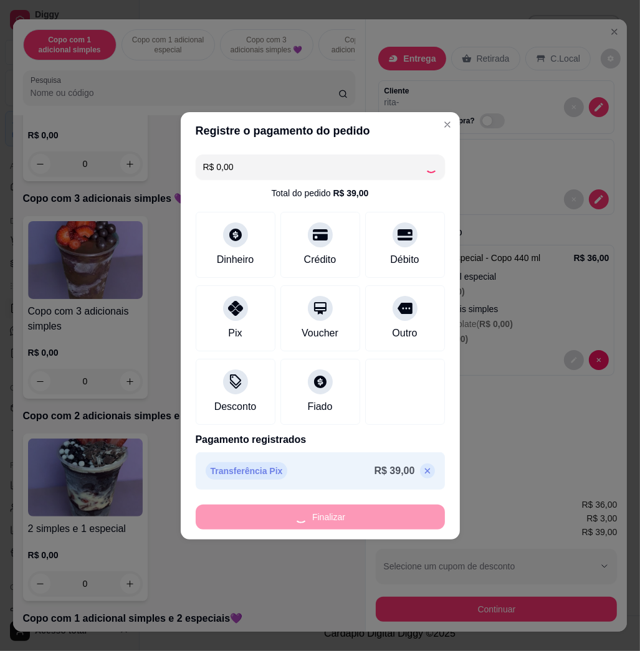
type input "-R$ 39,00"
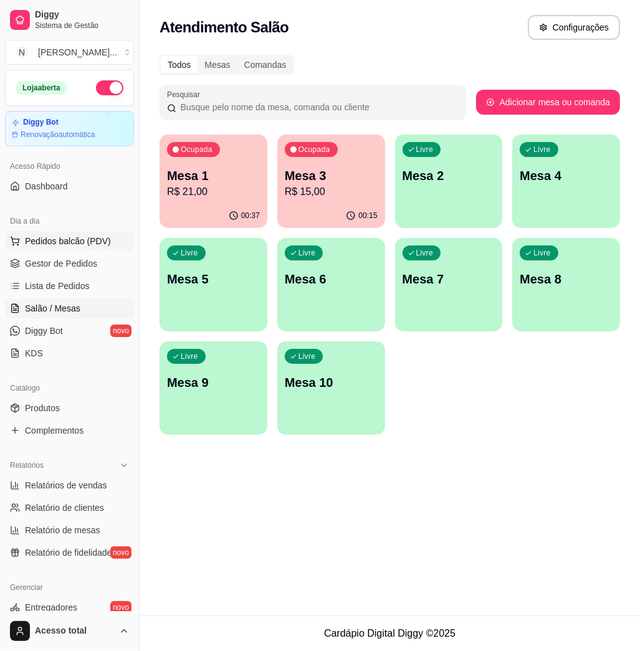
click at [71, 238] on span "Pedidos balcão (PDV)" at bounding box center [68, 241] width 86 height 12
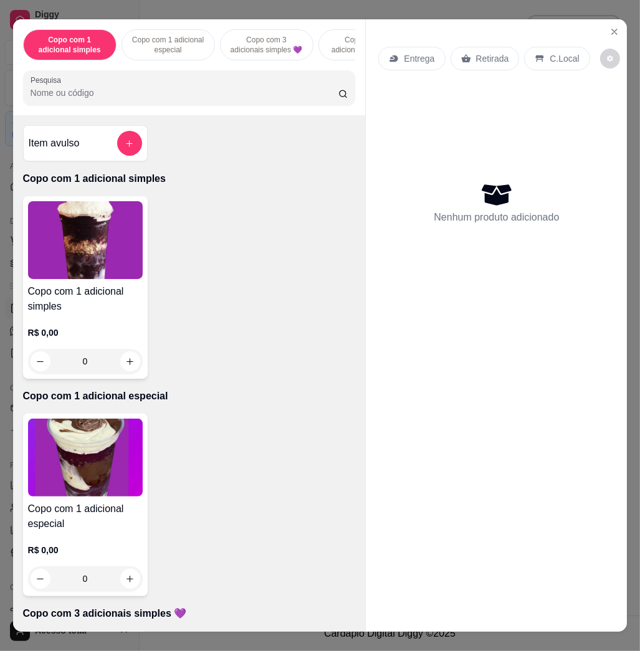
click at [108, 99] on input "Pesquisa" at bounding box center [185, 93] width 308 height 12
click at [132, 99] on input "Pesquisa" at bounding box center [185, 93] width 308 height 12
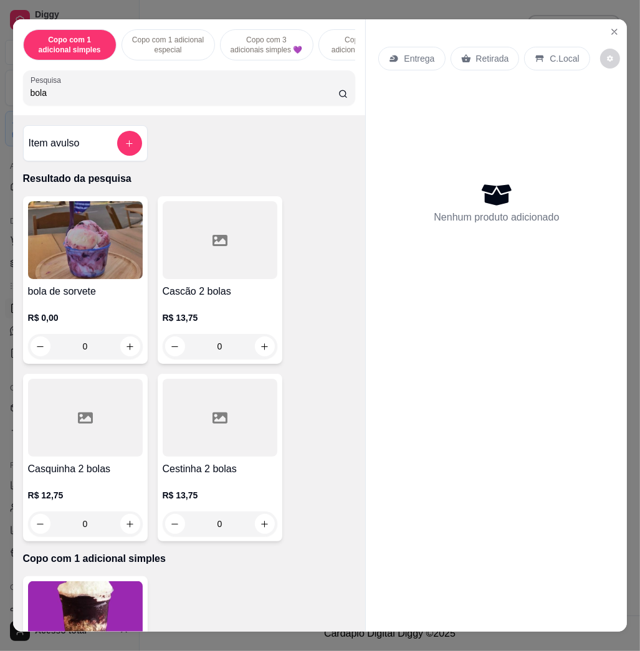
type input "bola"
click at [112, 259] on img at bounding box center [85, 240] width 115 height 78
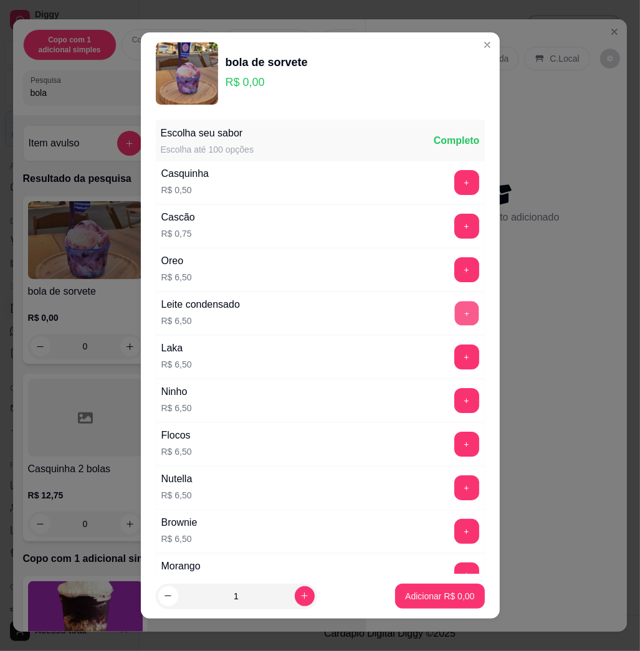
click at [454, 302] on button "+" at bounding box center [466, 314] width 24 height 24
click at [426, 589] on button "Adicionar R$ 13,00" at bounding box center [437, 596] width 94 height 25
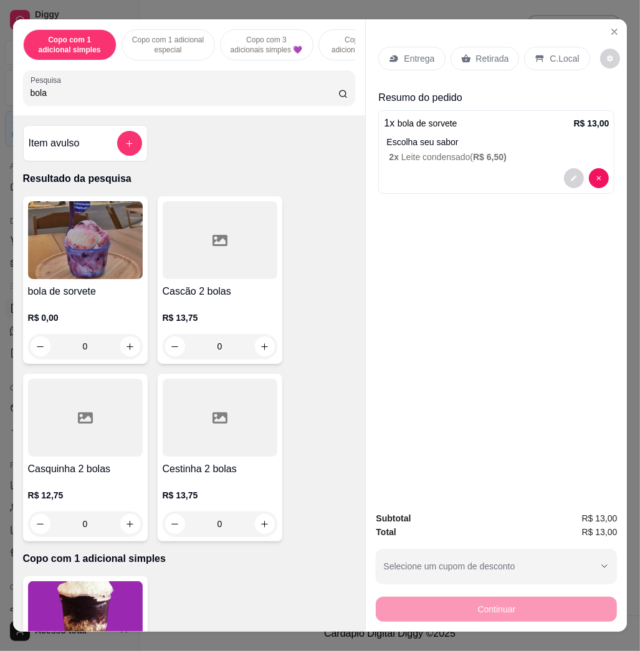
click at [531, 58] on div "C.Local" at bounding box center [556, 59] width 65 height 24
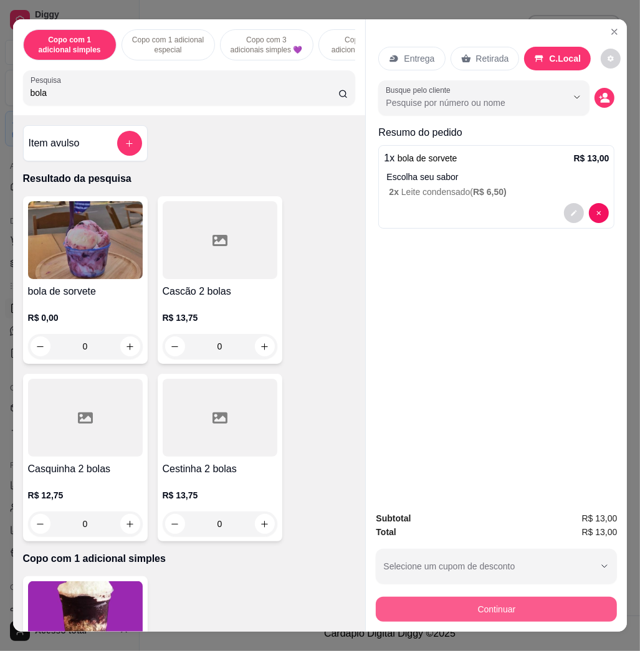
click at [559, 599] on button "Continuar" at bounding box center [496, 609] width 241 height 25
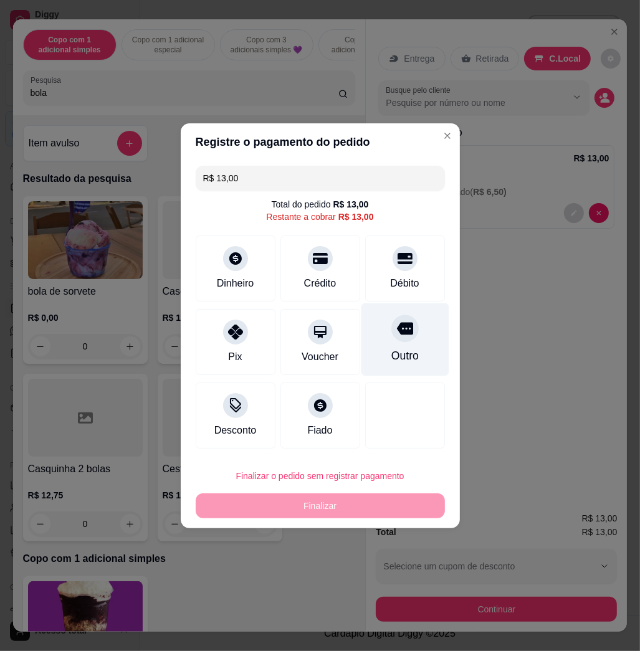
drag, startPoint x: 320, startPoint y: 271, endPoint x: 377, endPoint y: 288, distance: 59.4
click at [319, 271] on div "Crédito" at bounding box center [321, 269] width 80 height 66
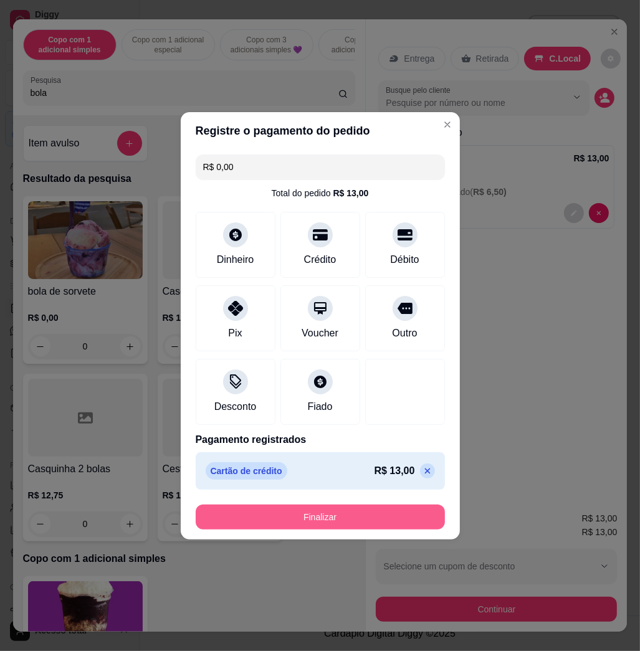
click at [416, 520] on button "Finalizar" at bounding box center [320, 517] width 249 height 25
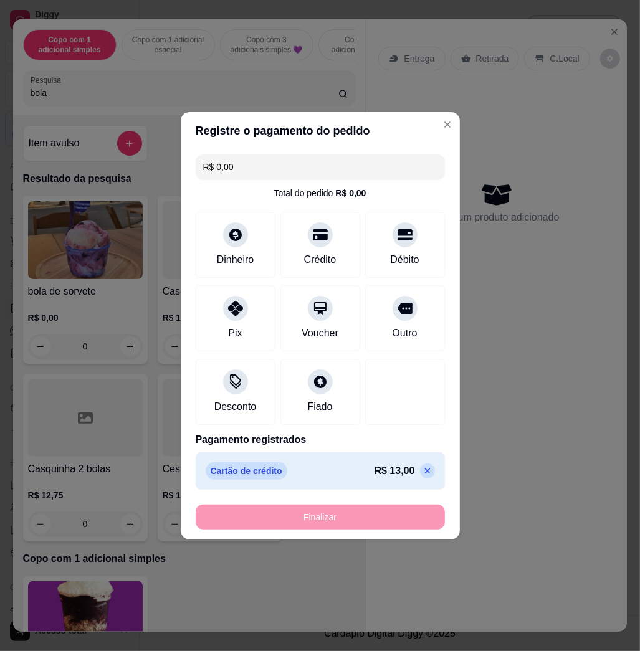
type input "-R$ 13,00"
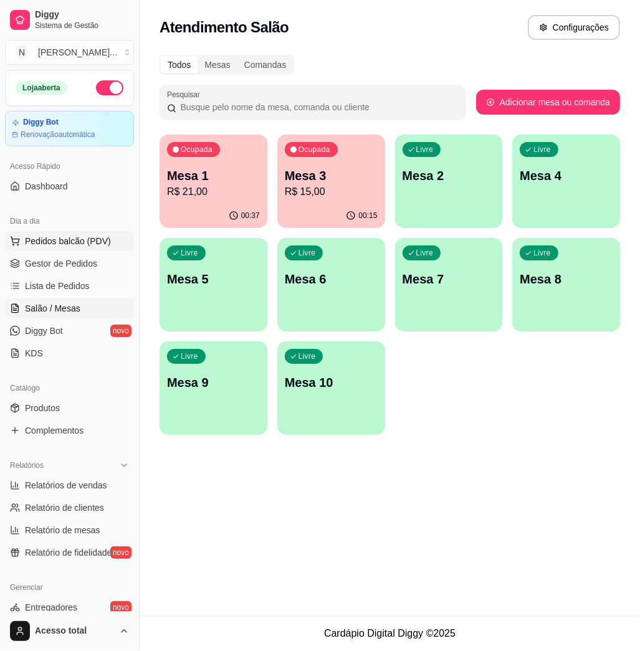
click at [80, 237] on span "Pedidos balcão (PDV)" at bounding box center [68, 241] width 86 height 12
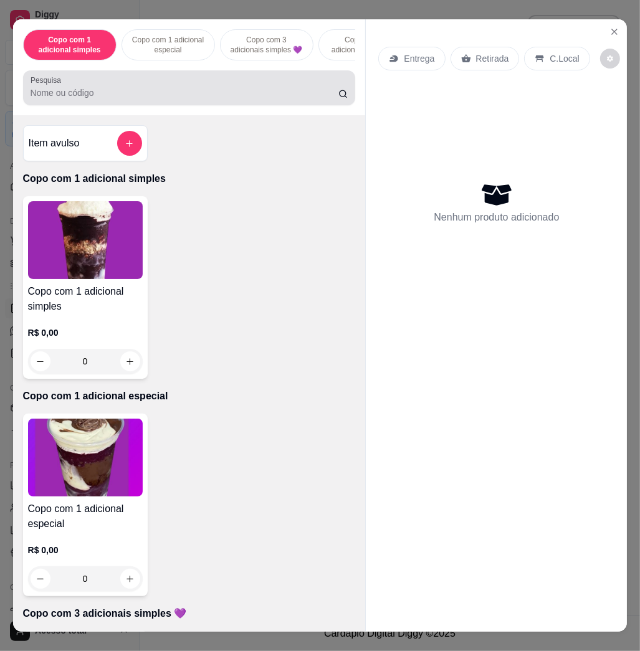
click at [118, 100] on div at bounding box center [190, 87] width 318 height 25
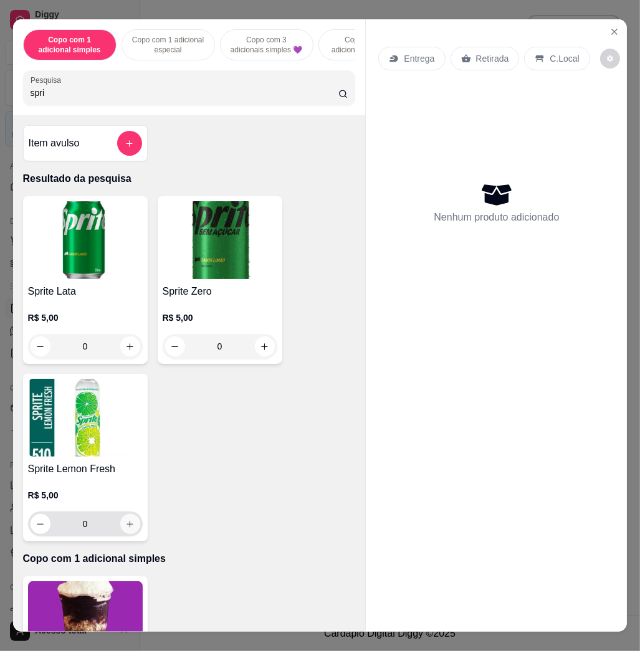
type input "spri"
click at [125, 529] on icon "increase-product-quantity" at bounding box center [129, 524] width 9 height 9
type input "1"
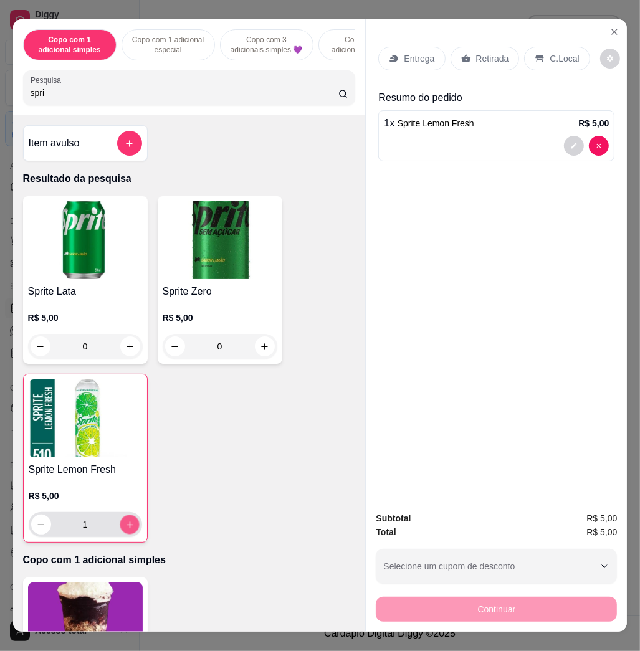
click at [126, 528] on icon "increase-product-quantity" at bounding box center [129, 525] width 6 height 6
type input "2"
click at [550, 64] on div "C.Local" at bounding box center [556, 59] width 65 height 24
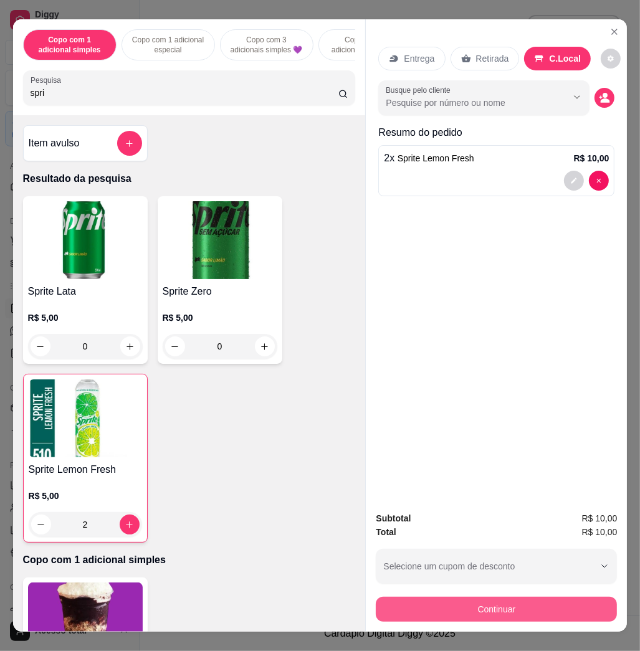
click at [547, 611] on button "Continuar" at bounding box center [496, 609] width 241 height 25
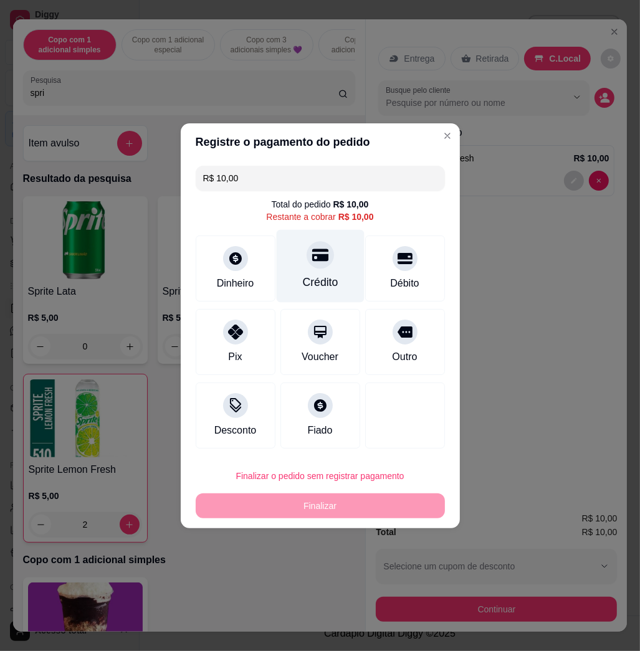
click at [332, 286] on div "Crédito" at bounding box center [320, 265] width 88 height 73
type input "R$ 0,00"
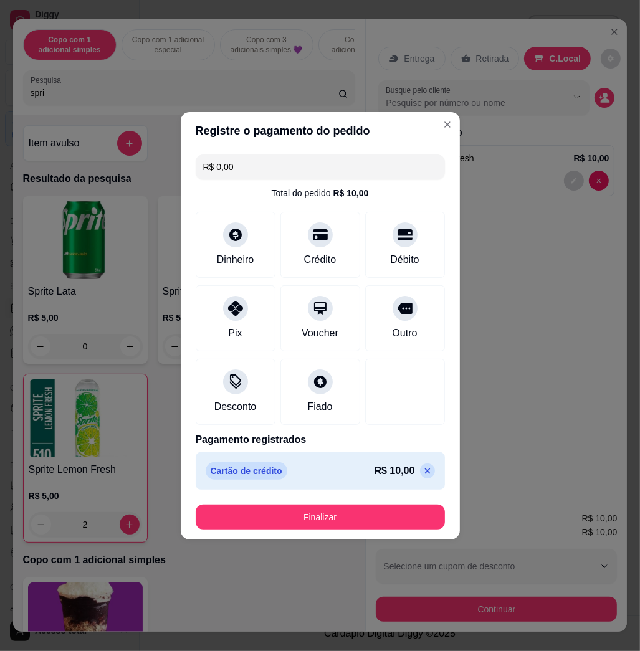
click at [403, 511] on button "Finalizar" at bounding box center [320, 517] width 249 height 25
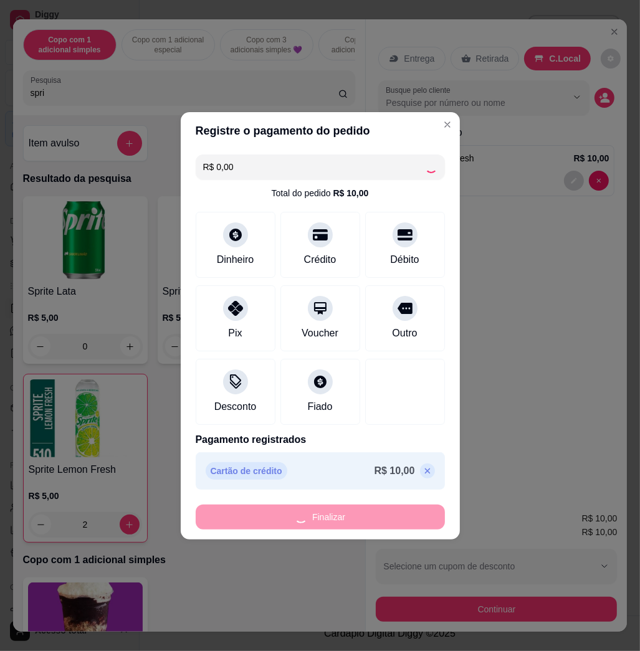
type input "0"
type input "-R$ 10,00"
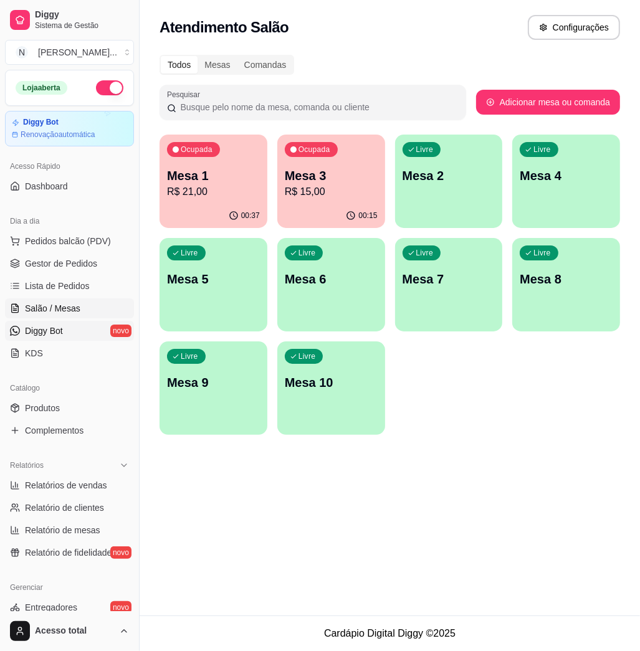
scroll to position [166, 0]
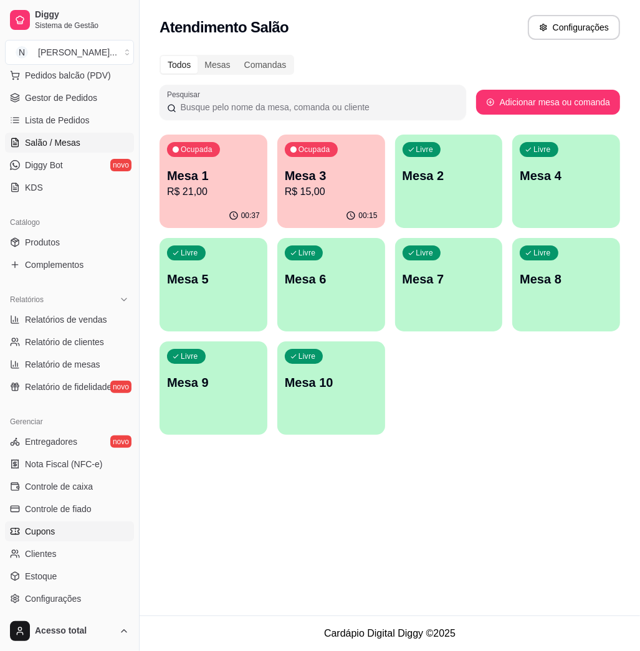
click at [86, 522] on link "Cupons" at bounding box center [69, 532] width 129 height 20
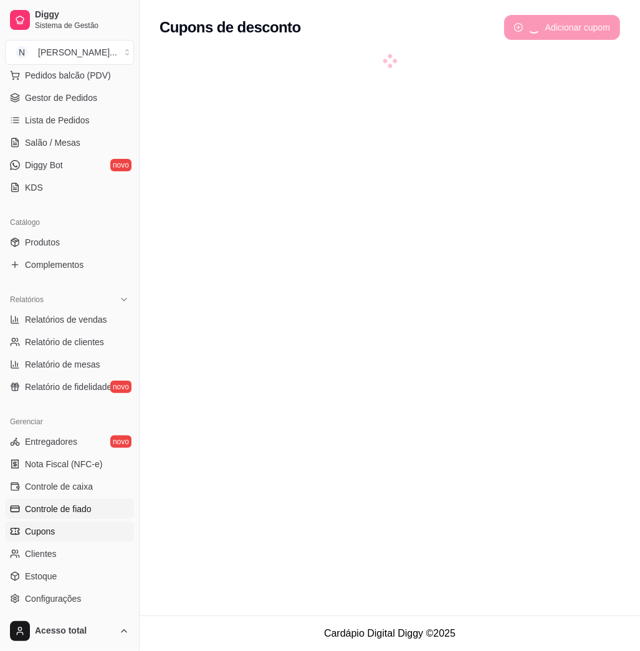
click at [83, 511] on span "Controle de fiado" at bounding box center [58, 509] width 67 height 12
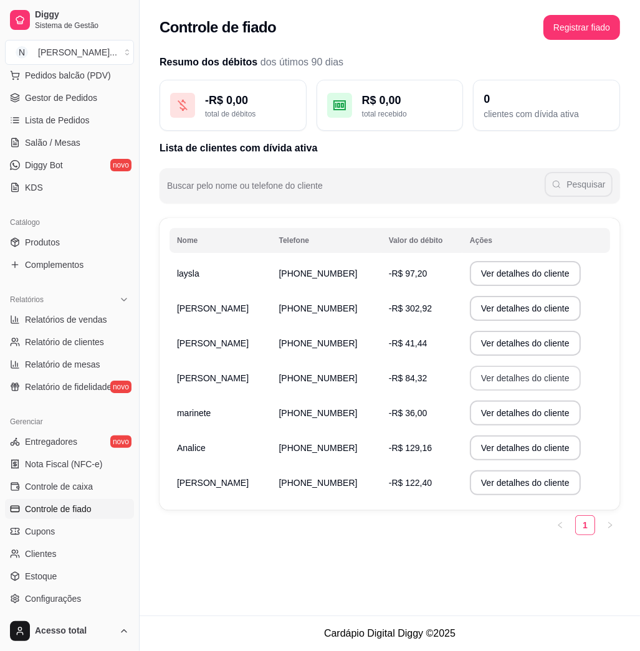
click at [483, 388] on button "Ver detalhes do cliente" at bounding box center [525, 378] width 111 height 25
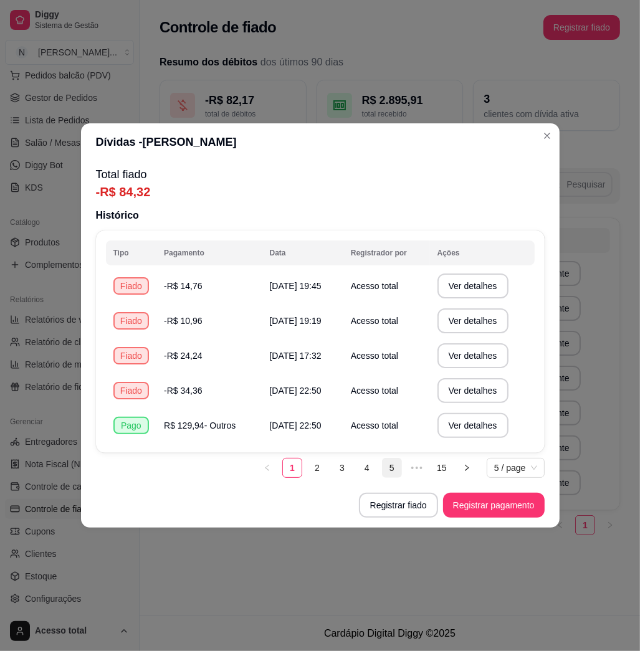
click at [383, 469] on link "5" at bounding box center [392, 468] width 19 height 19
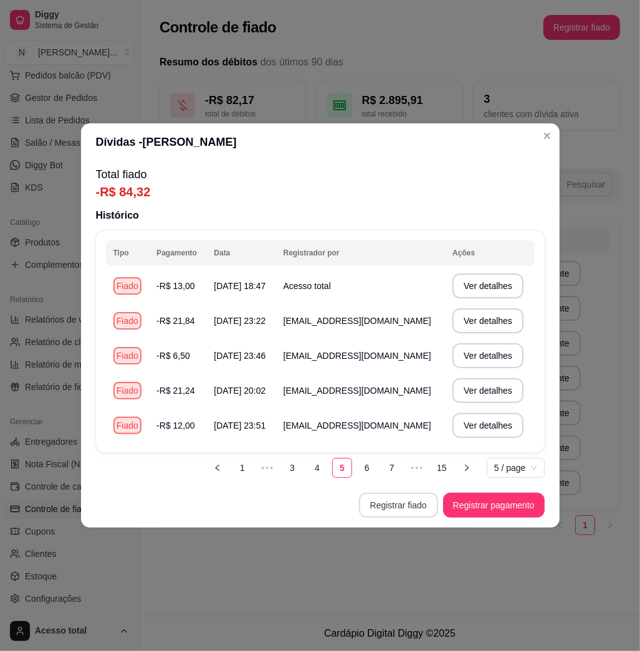
click at [395, 501] on button "Registrar fiado" at bounding box center [398, 505] width 79 height 25
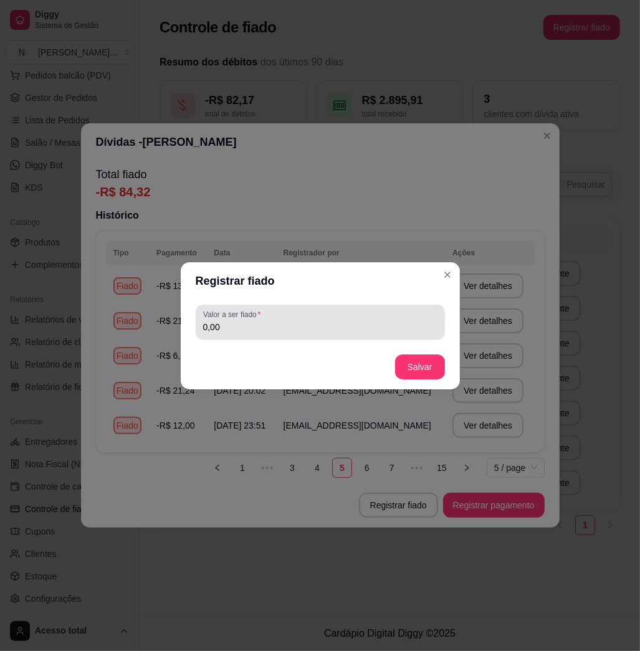
click at [291, 338] on div "Valor a ser fiado 0,00" at bounding box center [320, 322] width 249 height 35
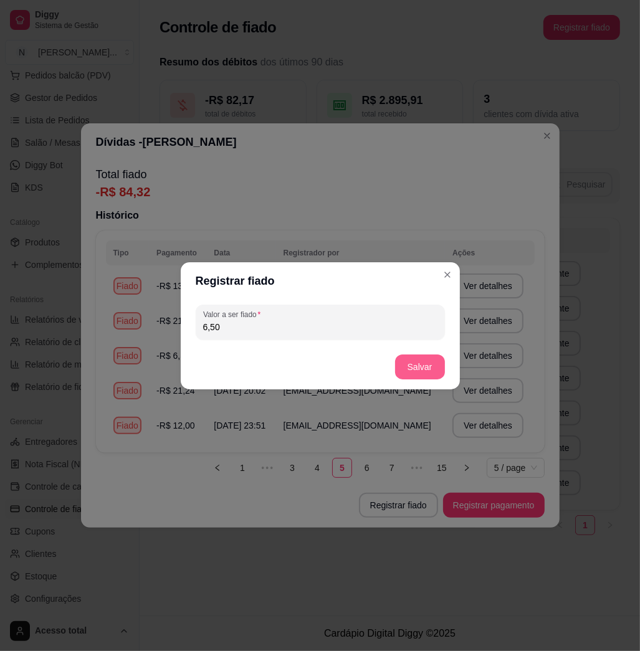
type input "6,50"
click at [423, 367] on button "Salvar" at bounding box center [420, 367] width 50 height 25
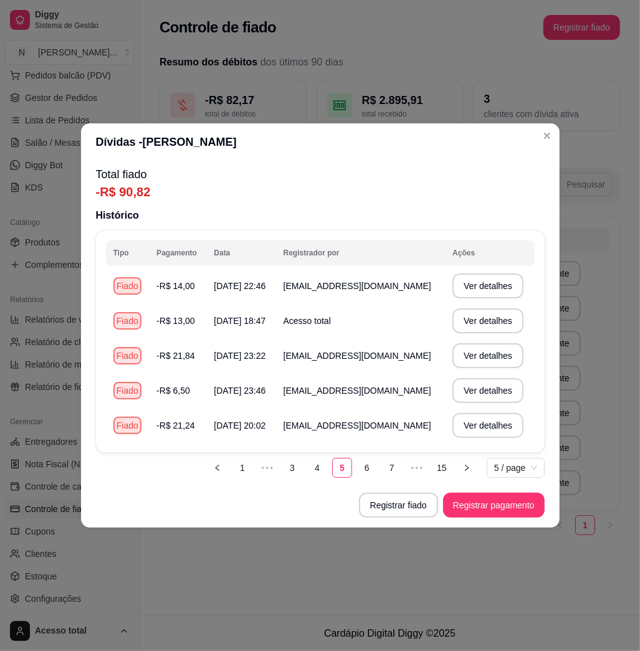
click at [536, 138] on header "Dívidas - Tai Vieira" at bounding box center [320, 141] width 479 height 37
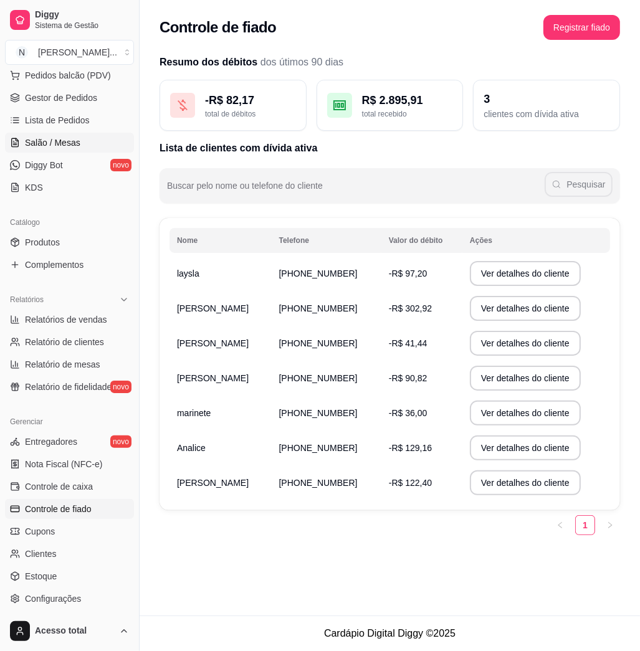
click at [53, 145] on span "Salão / Mesas" at bounding box center [52, 143] width 55 height 12
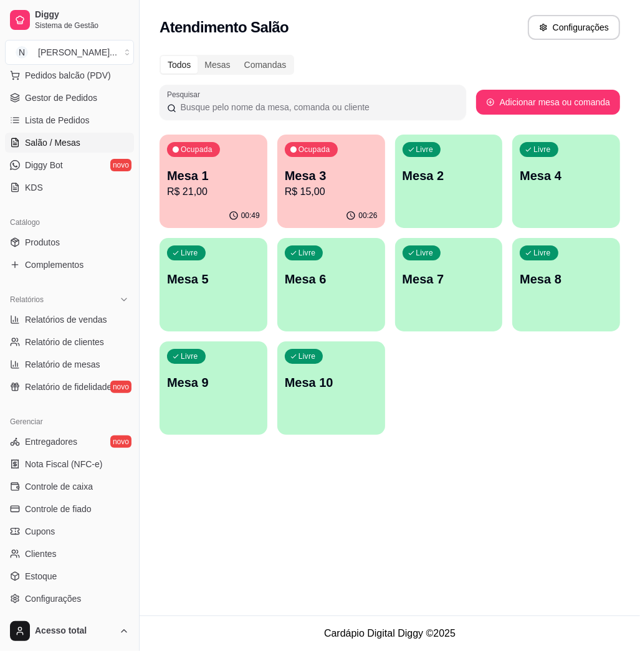
click at [54, 150] on link "Salão / Mesas" at bounding box center [69, 143] width 129 height 20
click at [95, 72] on span "Pedidos balcão (PDV)" at bounding box center [68, 75] width 86 height 12
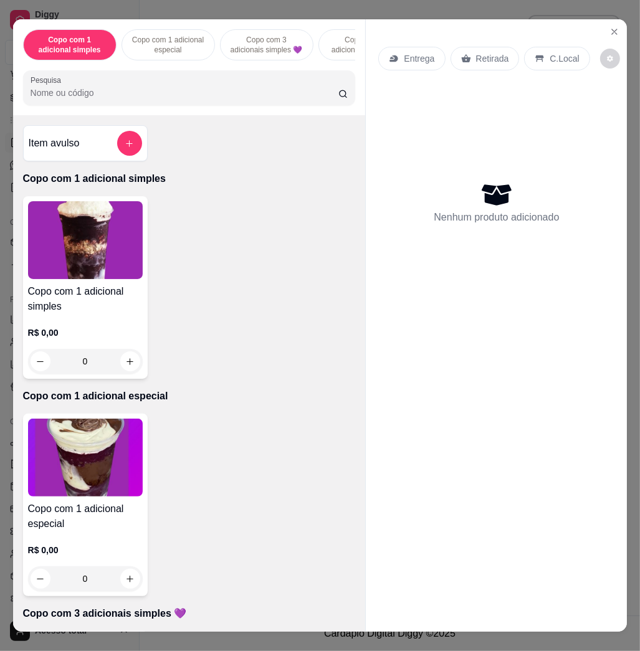
click at [110, 97] on input "Pesquisa" at bounding box center [185, 93] width 308 height 12
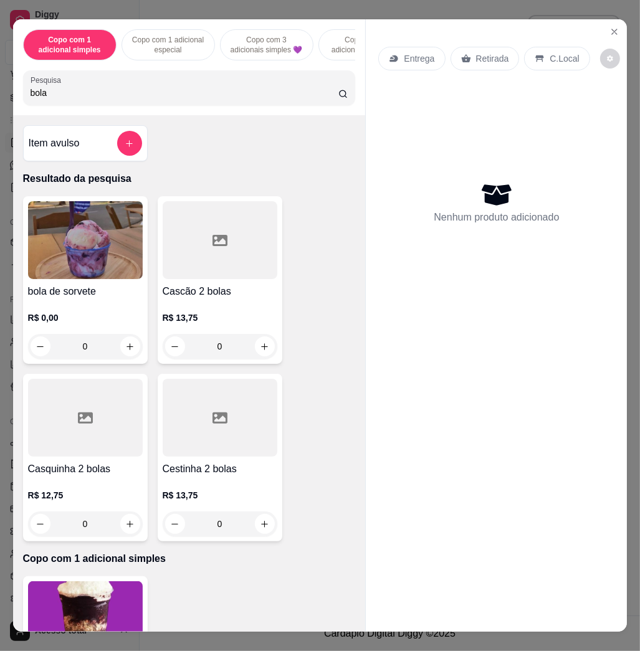
type input "bola"
click at [74, 279] on img at bounding box center [85, 240] width 115 height 78
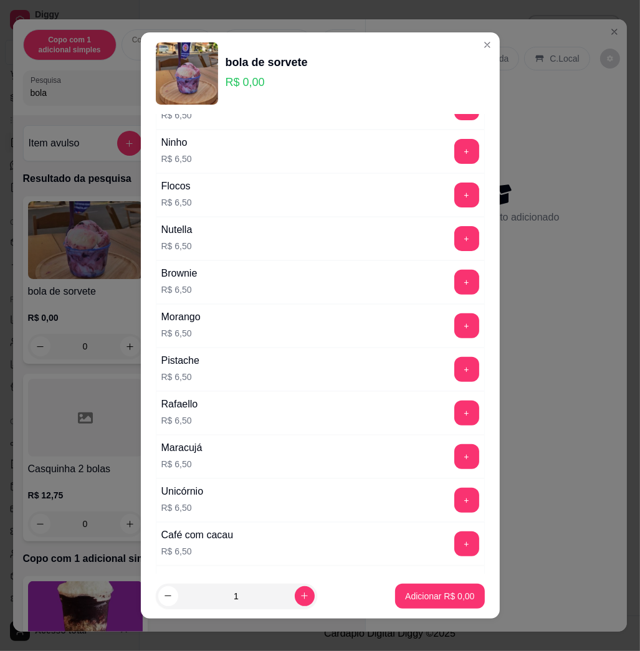
scroll to position [415, 0]
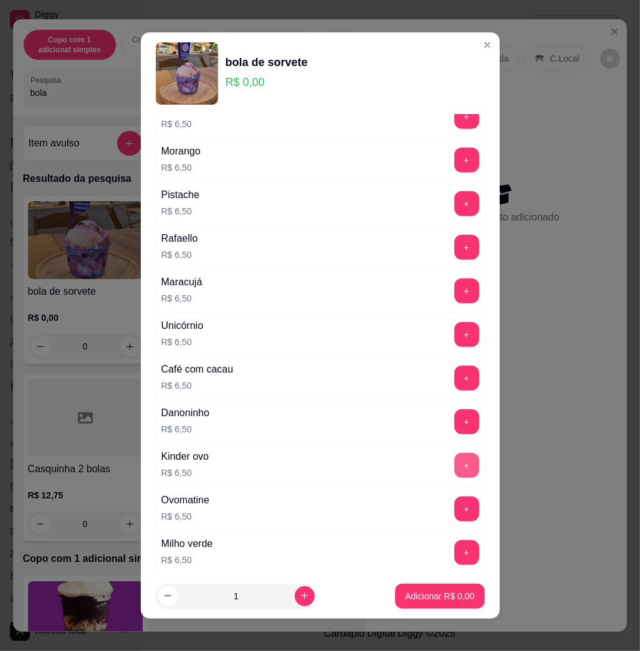
click at [454, 472] on button "+" at bounding box center [466, 465] width 25 height 25
click at [454, 514] on button "+" at bounding box center [466, 509] width 25 height 25
click at [441, 595] on p "Adicionar R$ 13,00" at bounding box center [437, 596] width 72 height 12
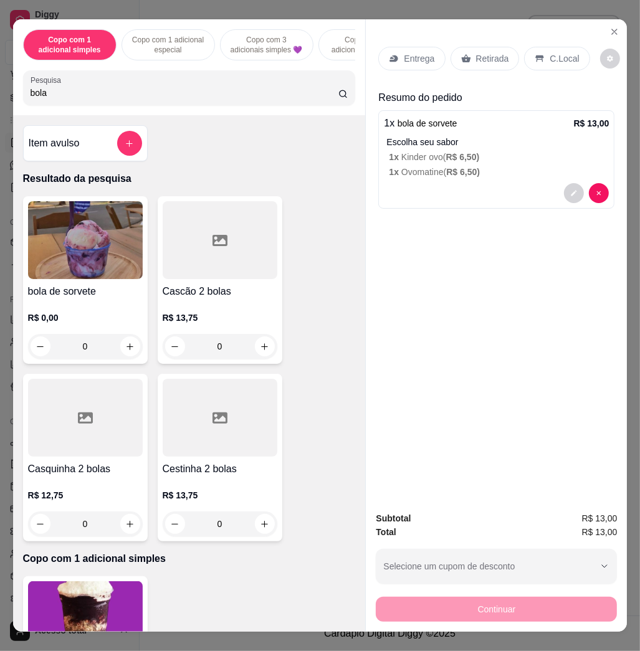
click at [397, 65] on div "Entrega Retirada C.Local" at bounding box center [496, 59] width 236 height 44
click at [404, 55] on p "Entrega" at bounding box center [419, 58] width 31 height 12
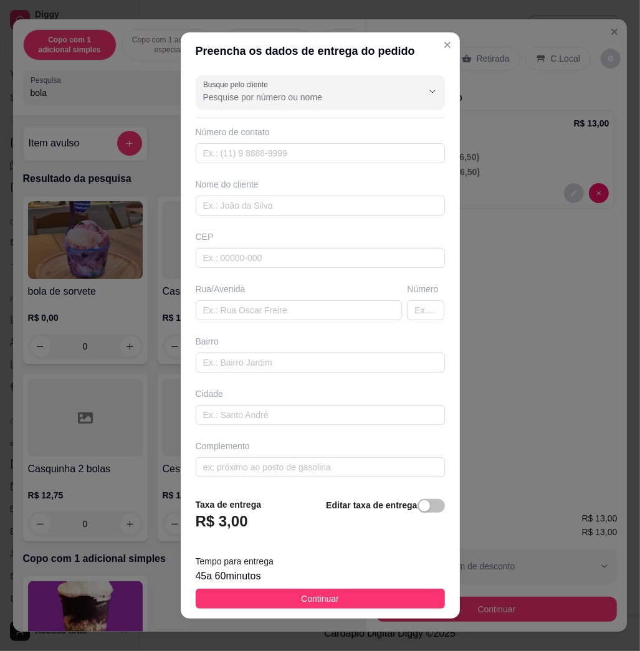
click at [292, 193] on div "Nome do cliente" at bounding box center [320, 196] width 254 height 37
click at [292, 201] on input "text" at bounding box center [320, 206] width 249 height 20
type input "claudemir"
click at [290, 315] on input "text" at bounding box center [299, 310] width 207 height 20
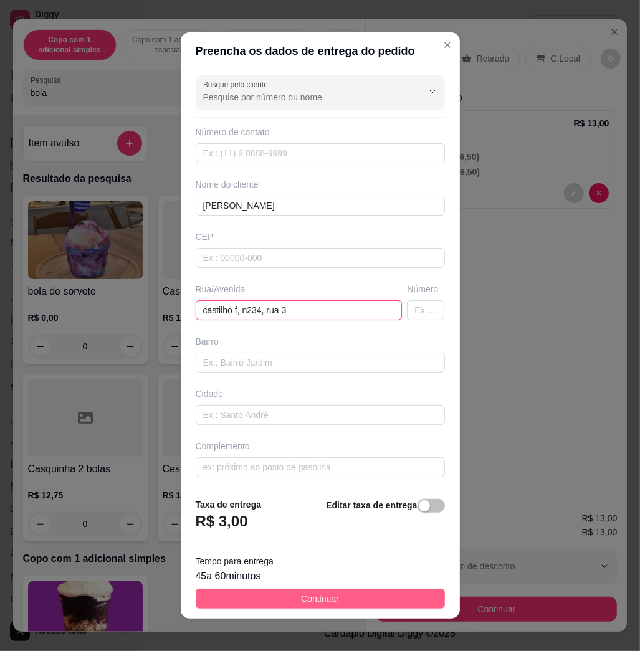
type input "castilho f, n234, rua 3"
click at [320, 592] on button "Continuar" at bounding box center [320, 599] width 249 height 20
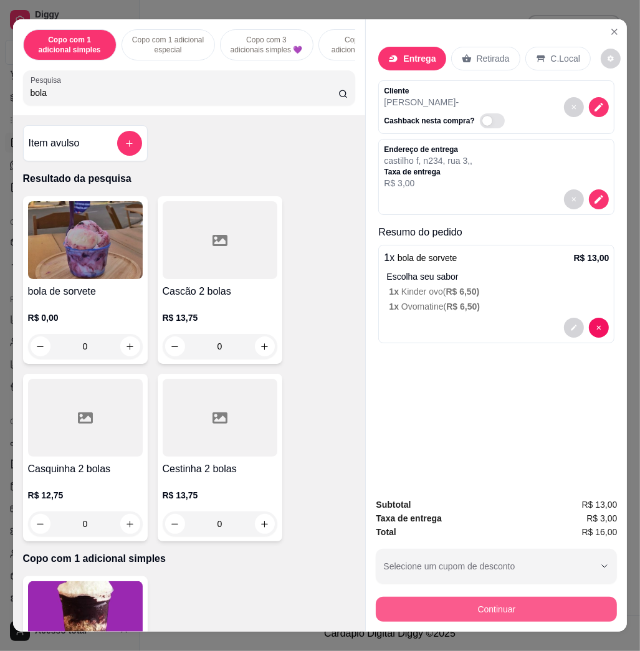
click at [464, 603] on button "Continuar" at bounding box center [496, 609] width 241 height 25
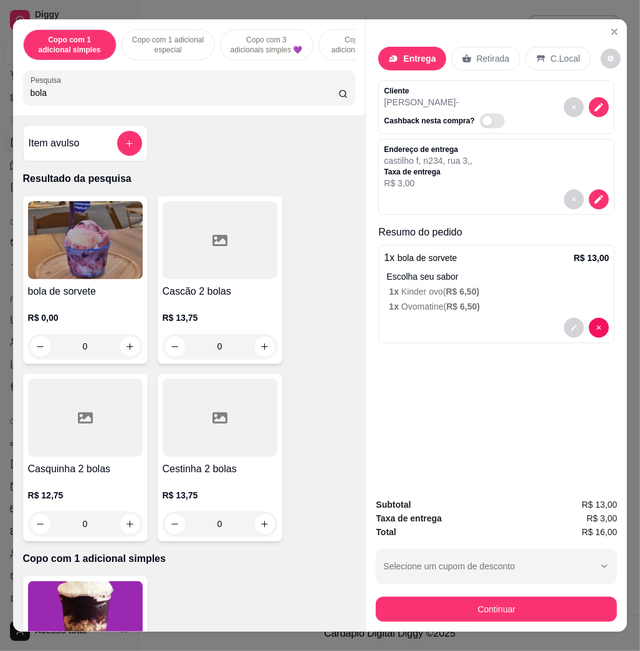
click at [574, 324] on button "decrease-product-quantity" at bounding box center [574, 328] width 20 height 20
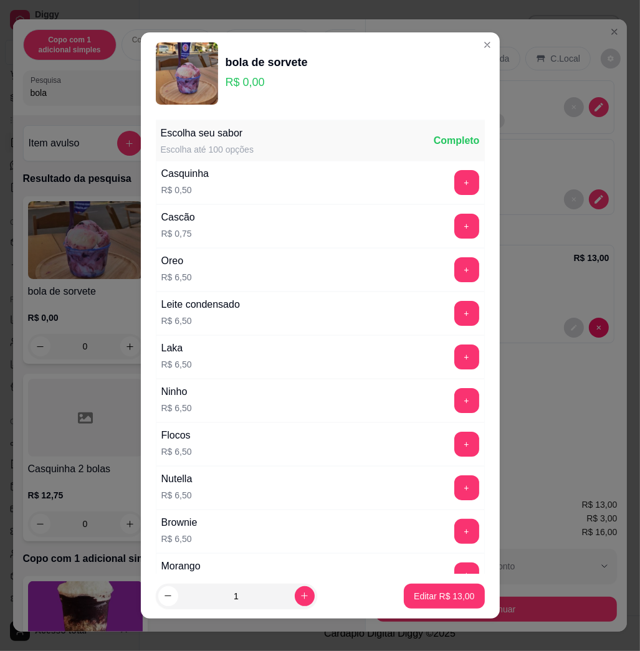
scroll to position [332, 0]
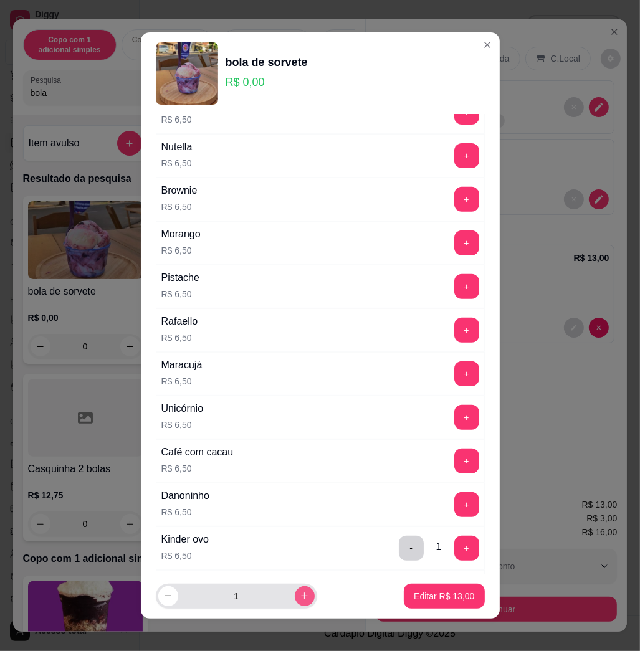
click at [300, 594] on icon "increase-product-quantity" at bounding box center [304, 596] width 9 height 9
type input "2"
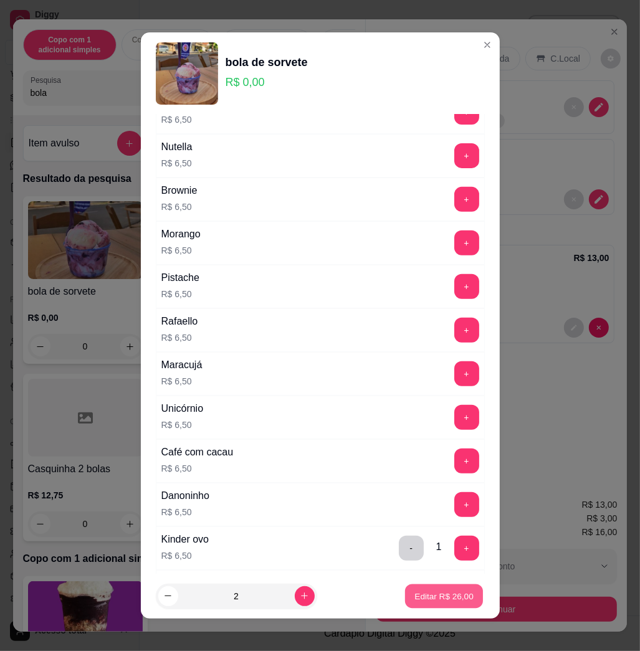
click at [417, 607] on button "Editar R$ 26,00" at bounding box center [444, 596] width 78 height 24
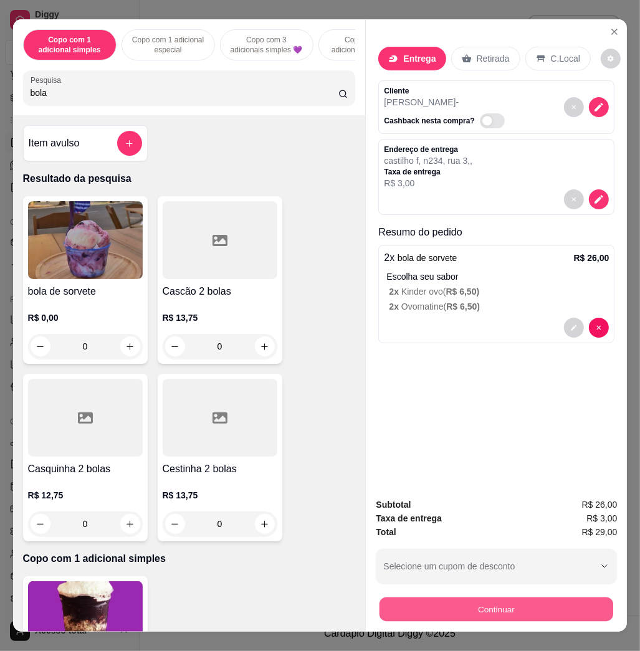
click at [502, 603] on button "Continuar" at bounding box center [497, 609] width 234 height 24
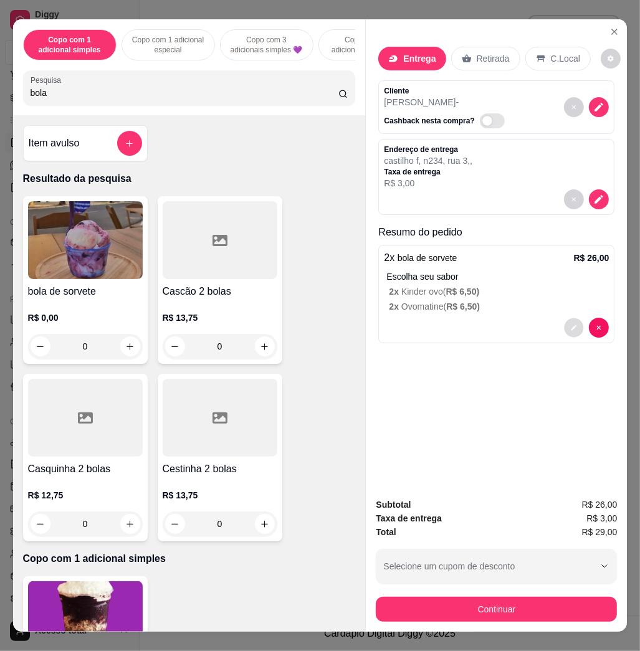
click at [565, 319] on button "decrease-product-quantity" at bounding box center [574, 328] width 19 height 19
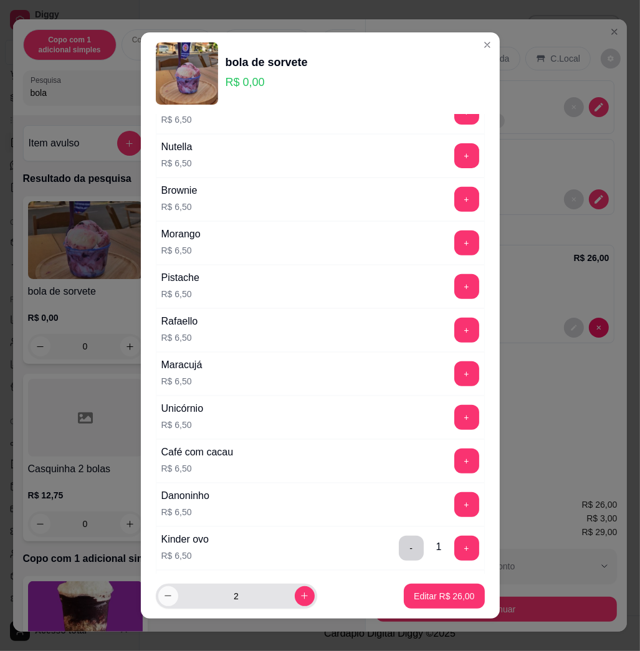
click at [165, 600] on icon "decrease-product-quantity" at bounding box center [167, 596] width 9 height 9
type input "1"
click at [454, 243] on button "+" at bounding box center [466, 243] width 24 height 24
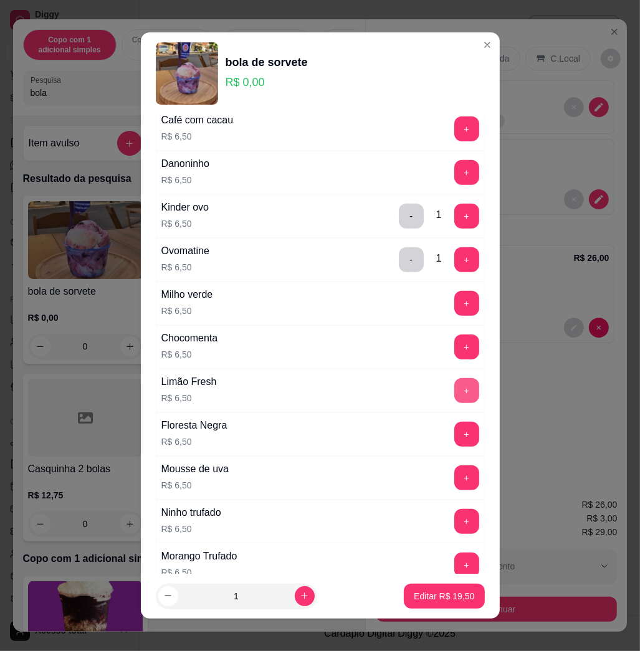
scroll to position [748, 0]
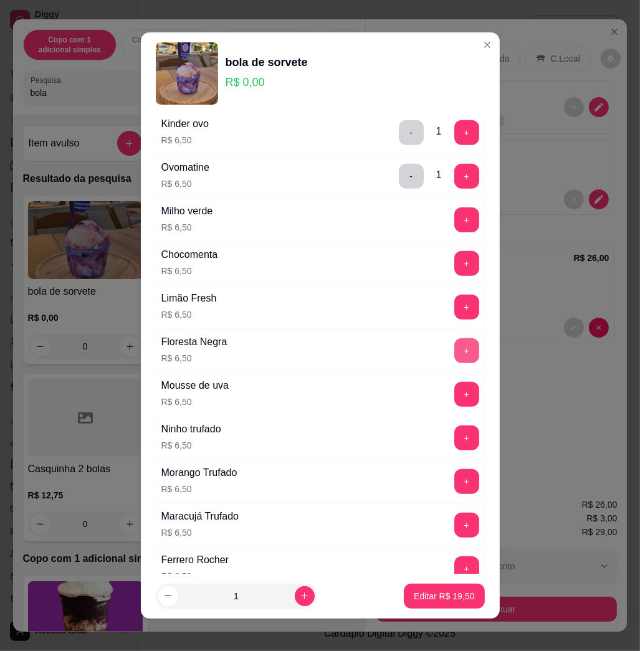
click at [454, 360] on button "+" at bounding box center [466, 351] width 25 height 25
click at [451, 590] on p "Editar R$ 26,00" at bounding box center [444, 596] width 59 height 12
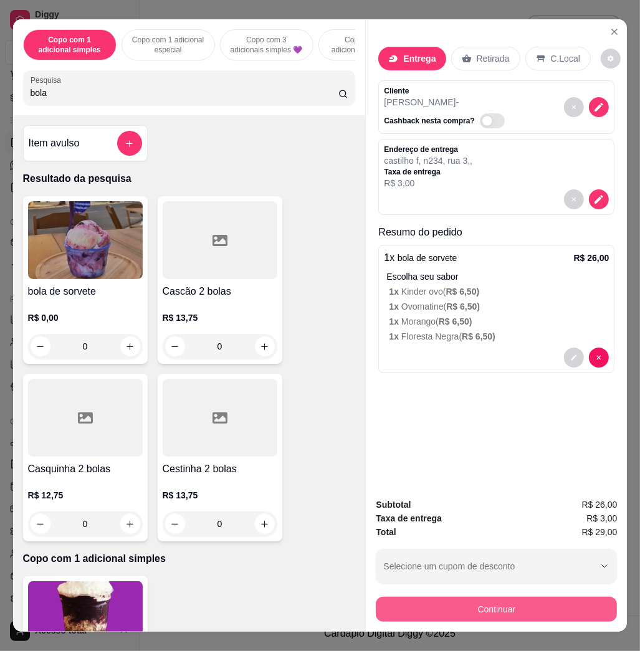
click at [567, 609] on button "Continuar" at bounding box center [496, 609] width 241 height 25
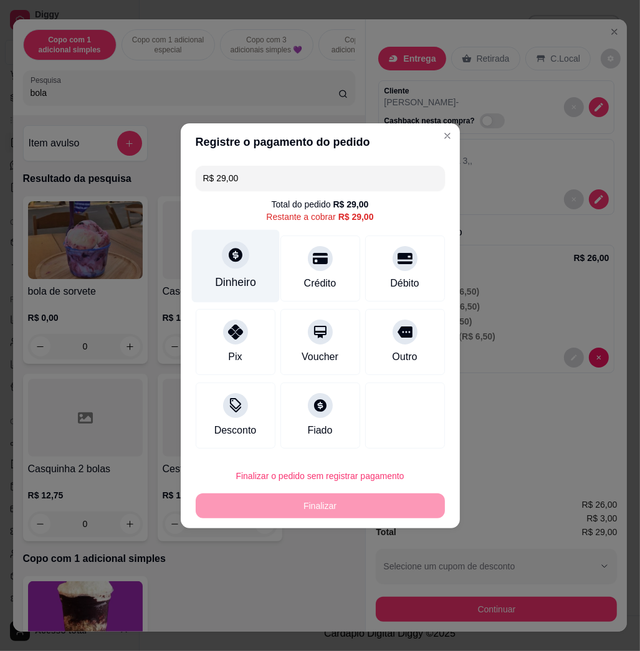
click at [230, 279] on div "Dinheiro" at bounding box center [235, 282] width 41 height 16
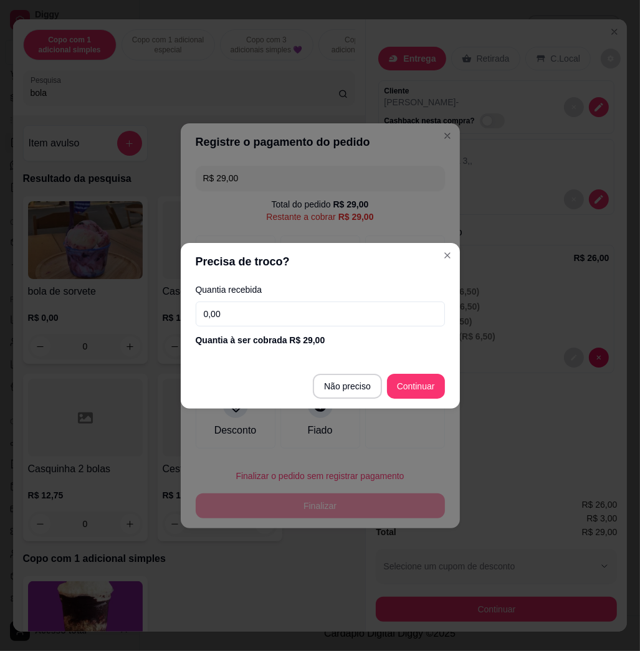
click at [284, 310] on input "0,00" at bounding box center [320, 314] width 249 height 25
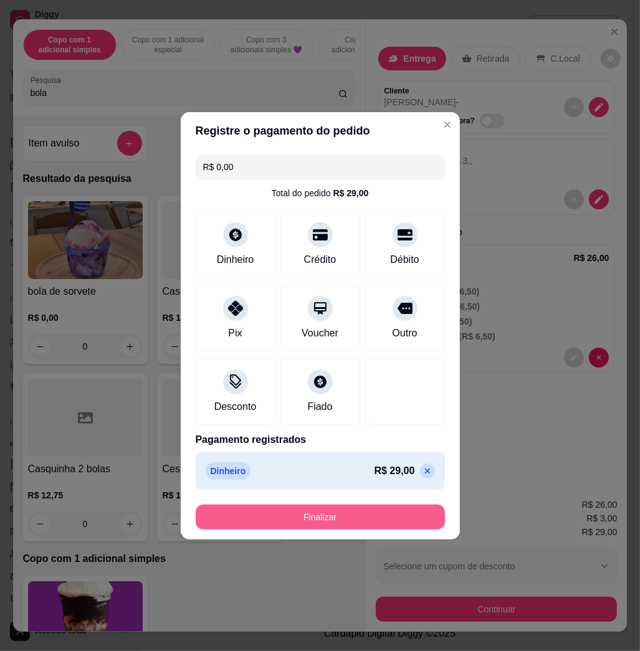
click at [372, 505] on button "Finalizar" at bounding box center [320, 517] width 249 height 25
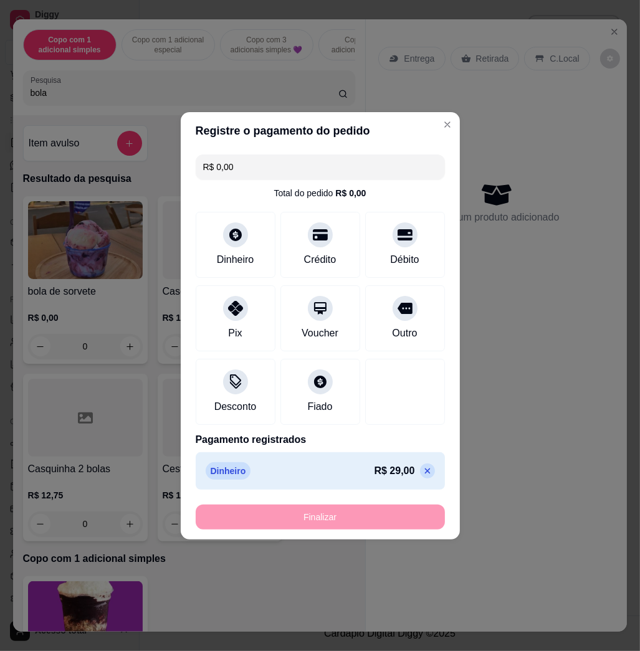
type input "-R$ 29,00"
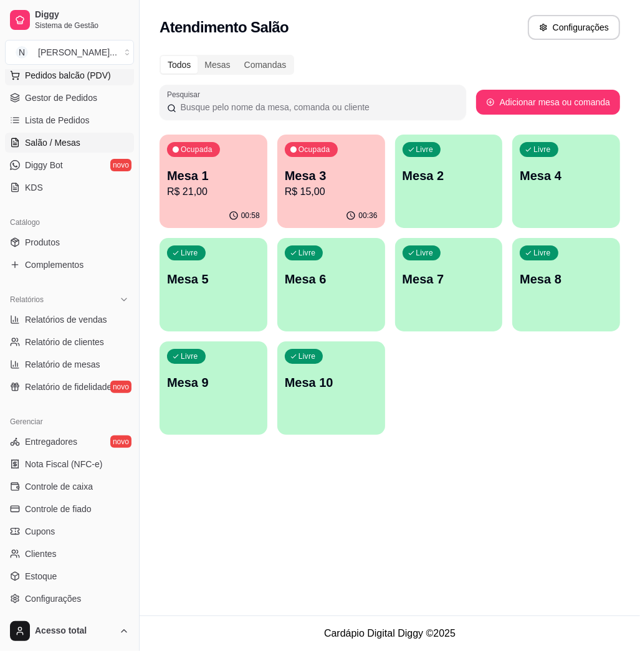
click at [77, 77] on span "Pedidos balcão (PDV)" at bounding box center [68, 75] width 86 height 12
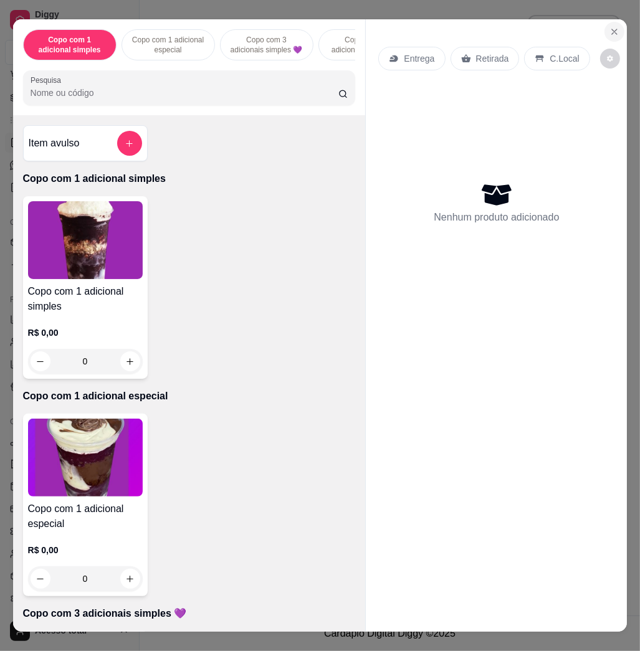
click at [610, 27] on icon "Close" at bounding box center [615, 32] width 10 height 10
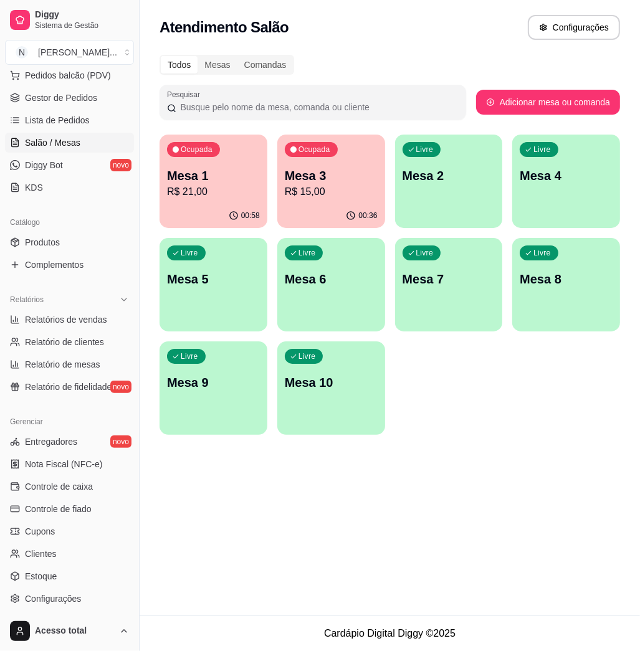
click at [431, 177] on p "Mesa 2" at bounding box center [449, 175] width 93 height 17
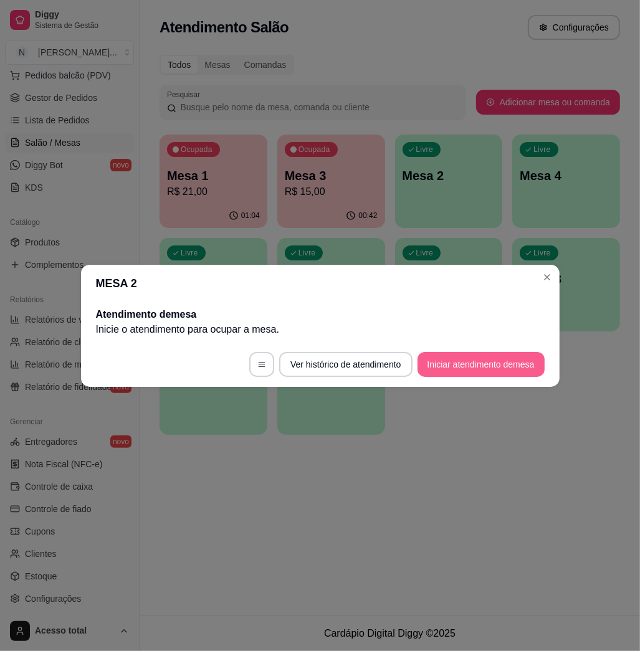
click at [451, 364] on button "Iniciar atendimento de mesa" at bounding box center [481, 364] width 127 height 25
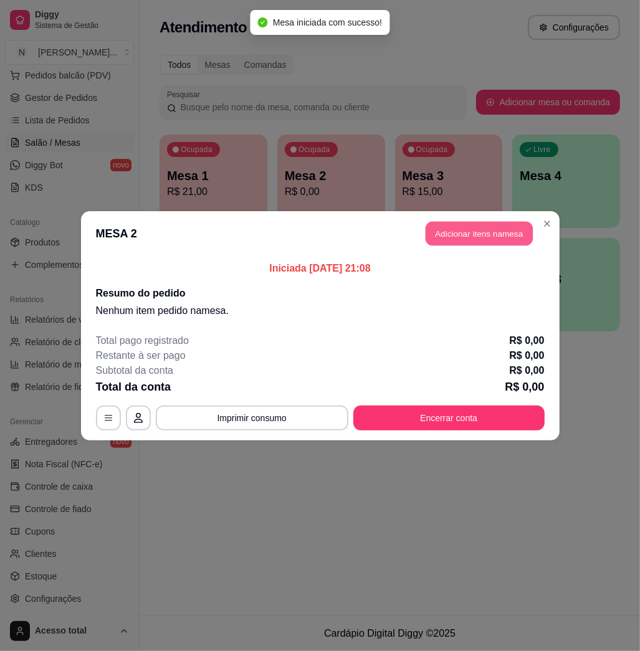
click at [471, 231] on button "Adicionar itens na mesa" at bounding box center [479, 233] width 107 height 24
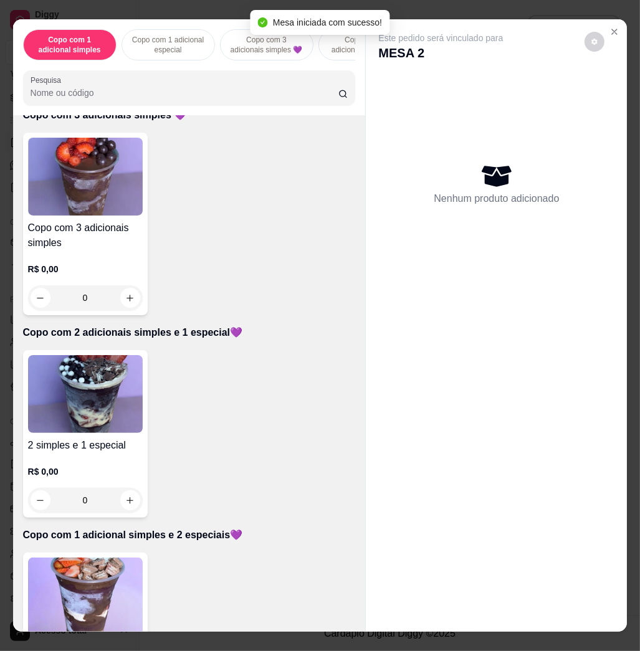
scroll to position [998, 0]
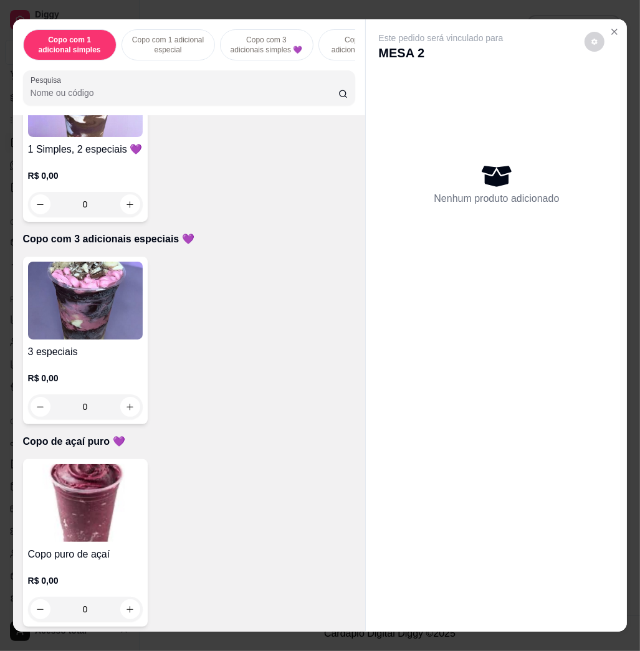
click at [72, 307] on img at bounding box center [85, 301] width 115 height 78
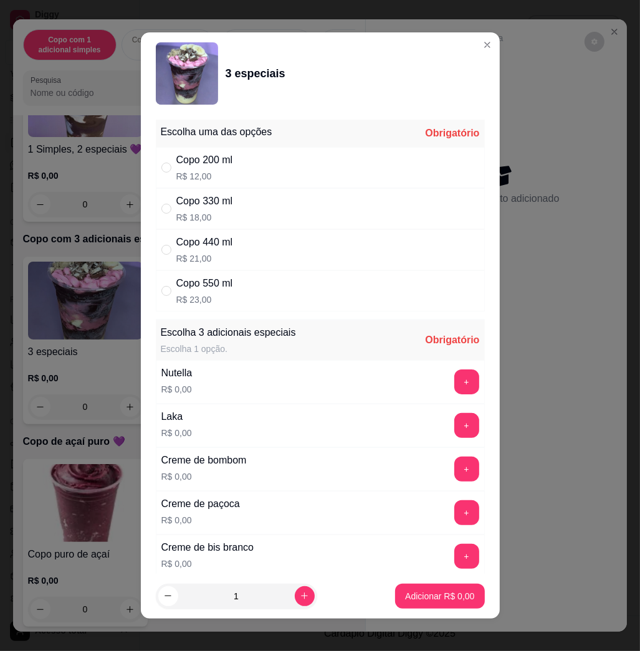
click at [251, 254] on div "Copo 440 ml R$ 21,00" at bounding box center [320, 249] width 329 height 41
radio input "true"
click at [454, 422] on button "+" at bounding box center [466, 425] width 25 height 25
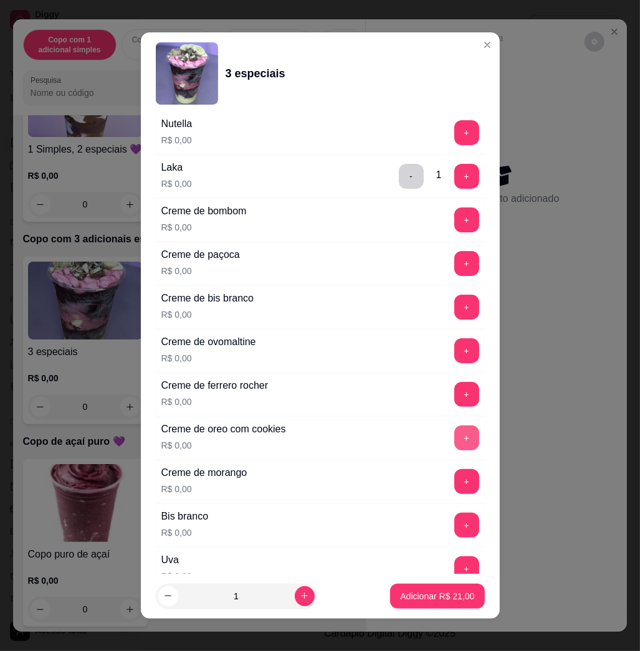
scroll to position [415, 0]
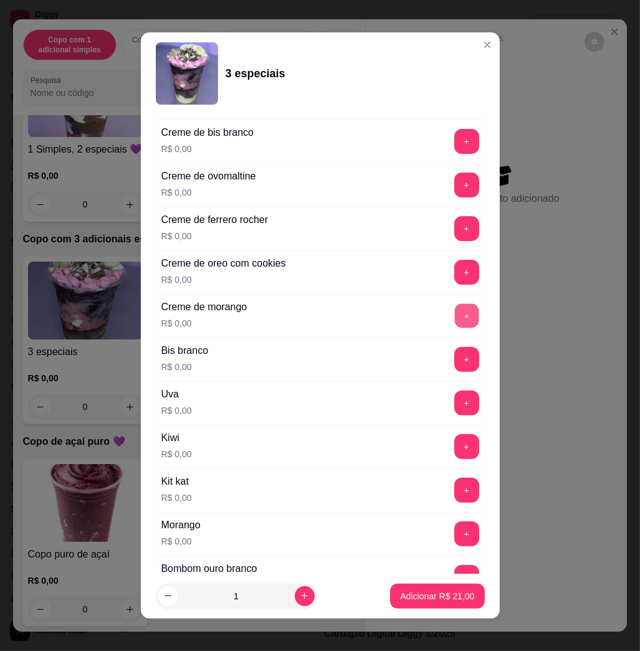
click at [454, 317] on button "+" at bounding box center [466, 316] width 24 height 24
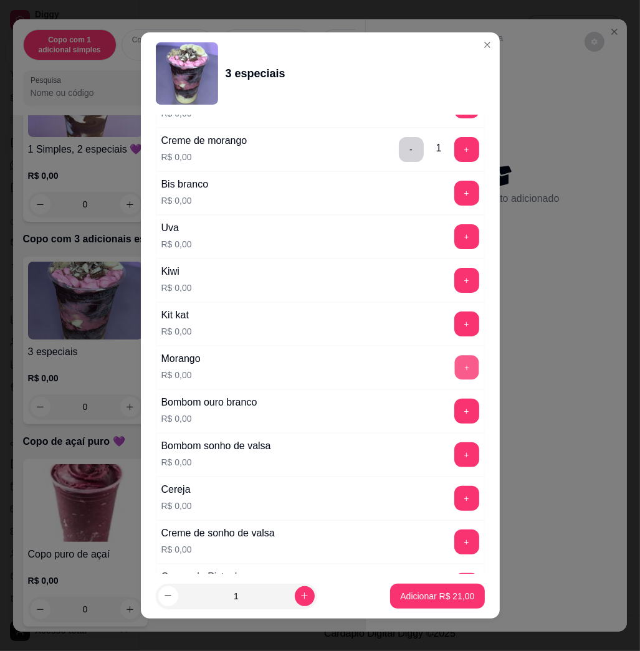
click at [454, 374] on button "+" at bounding box center [466, 368] width 24 height 24
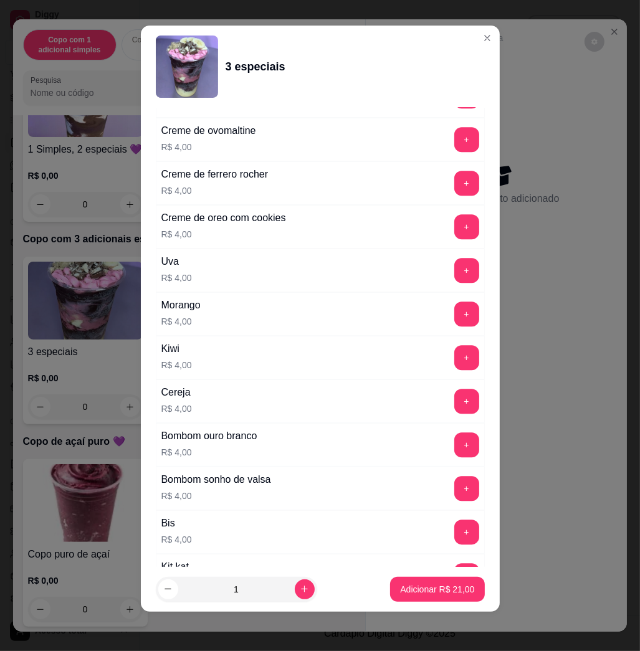
scroll to position [2539, 0]
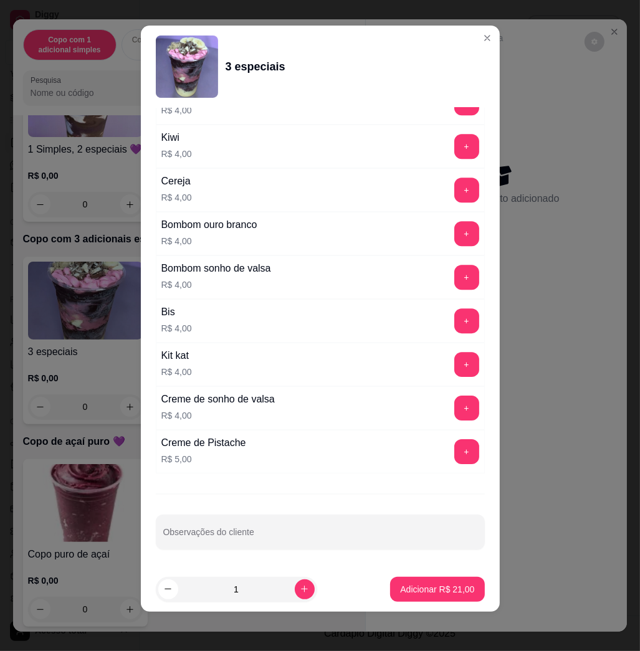
click at [288, 562] on div "Escolha uma das opções Completo Copo 200 ml R$ 12,00 Copo 330 ml R$ 18,00 Copo …" at bounding box center [320, 337] width 359 height 459
drag, startPoint x: 280, startPoint y: 555, endPoint x: 294, endPoint y: 555, distance: 13.7
click at [282, 555] on div "Escolha uma das opções Completo Copo 200 ml R$ 12,00 Copo 330 ml R$ 18,00 Copo …" at bounding box center [320, 337] width 359 height 459
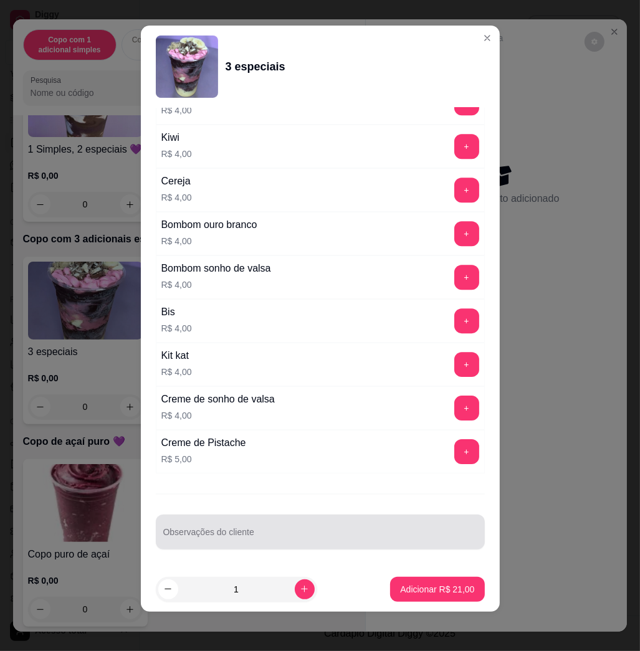
click at [320, 524] on div at bounding box center [320, 532] width 314 height 25
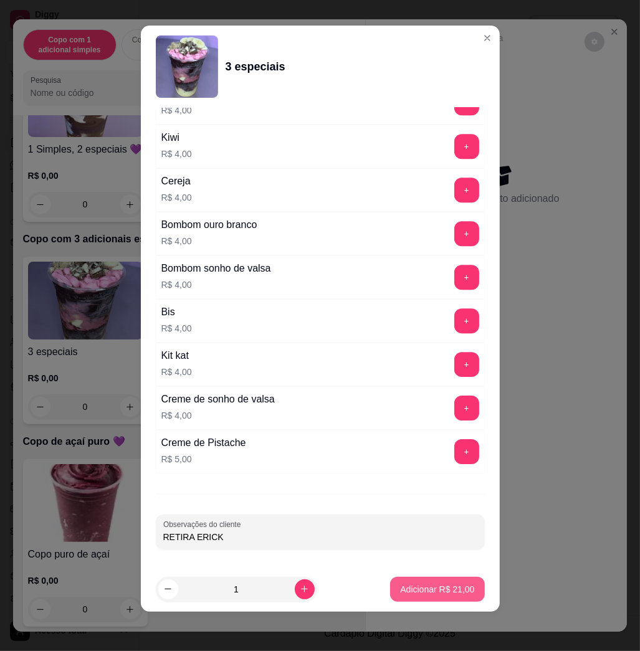
type input "RETIRA ERICK"
click at [410, 595] on p "Adicionar R$ 21,00" at bounding box center [437, 590] width 74 height 12
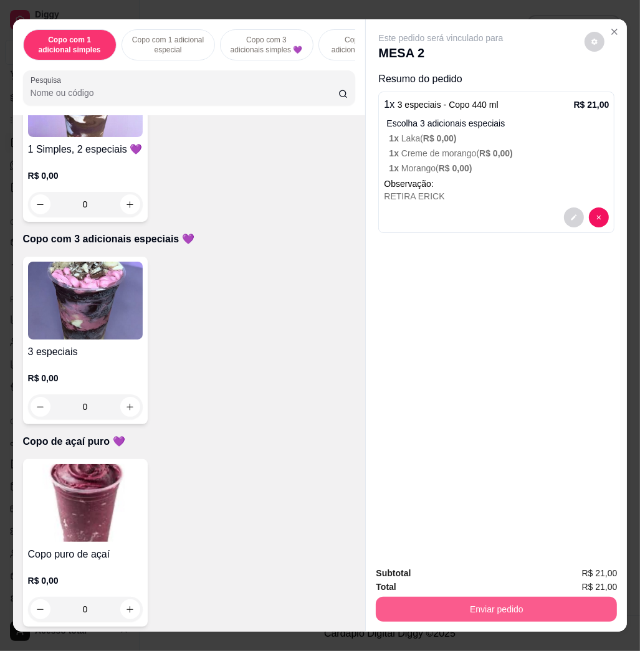
click at [449, 597] on button "Enviar pedido" at bounding box center [496, 609] width 241 height 25
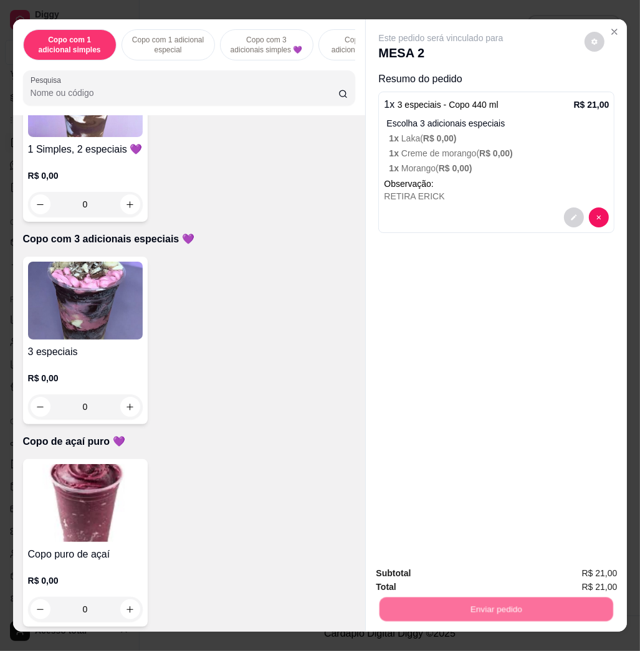
click at [454, 575] on button "Não registrar e enviar pedido" at bounding box center [454, 573] width 130 height 24
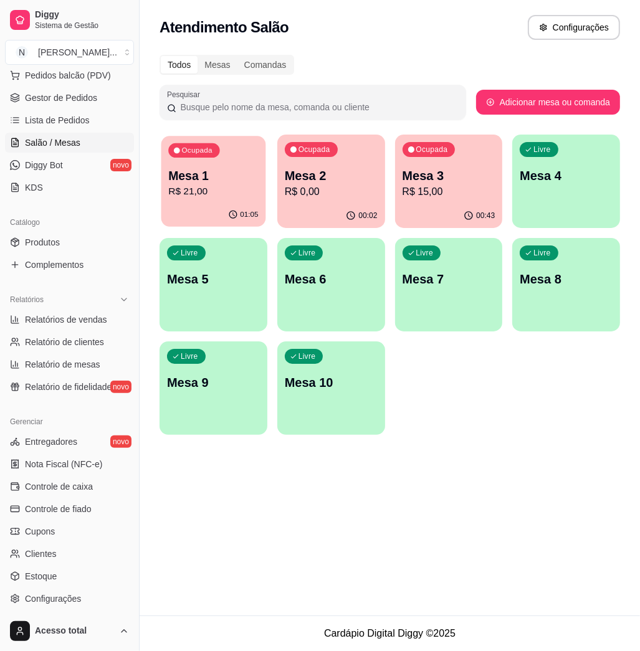
click at [231, 200] on div "Ocupada Mesa 1 R$ 21,00" at bounding box center [213, 169] width 105 height 67
click at [375, 193] on p "R$ 0,00" at bounding box center [331, 192] width 90 height 14
click at [464, 187] on p "R$ 15,00" at bounding box center [449, 192] width 90 height 14
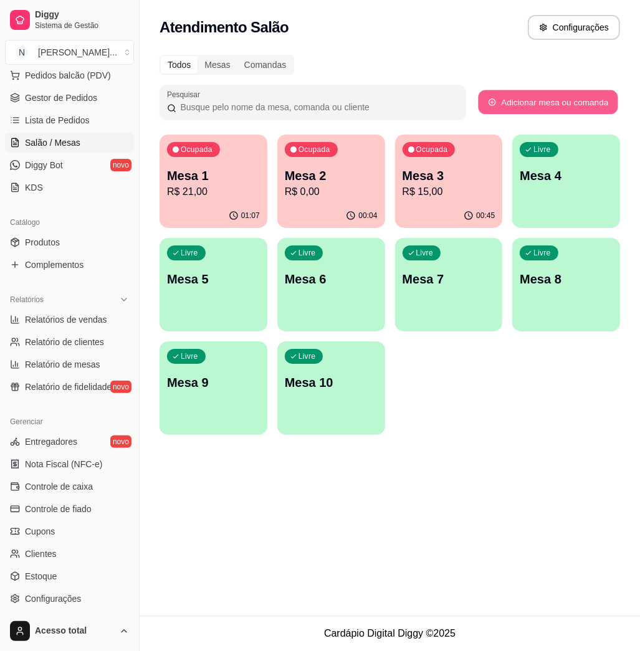
click at [547, 102] on button "Adicionar mesa ou comanda" at bounding box center [548, 102] width 140 height 24
select select "TABLE"
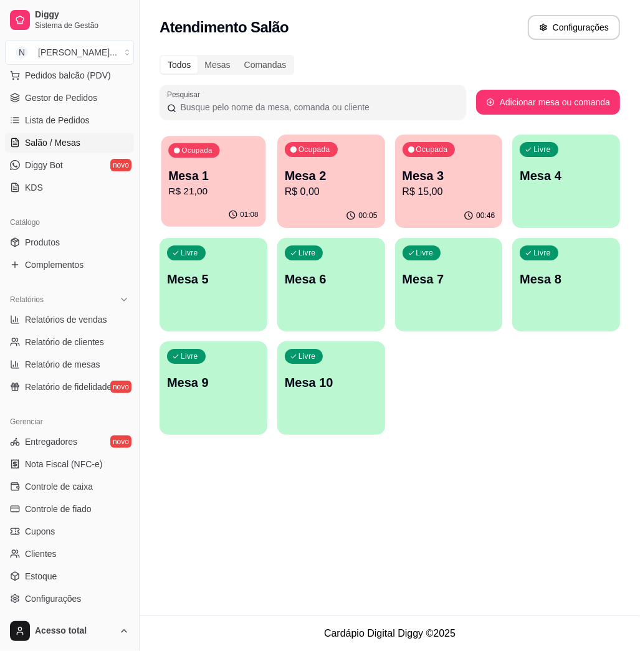
click at [228, 197] on p "R$ 21,00" at bounding box center [213, 192] width 90 height 14
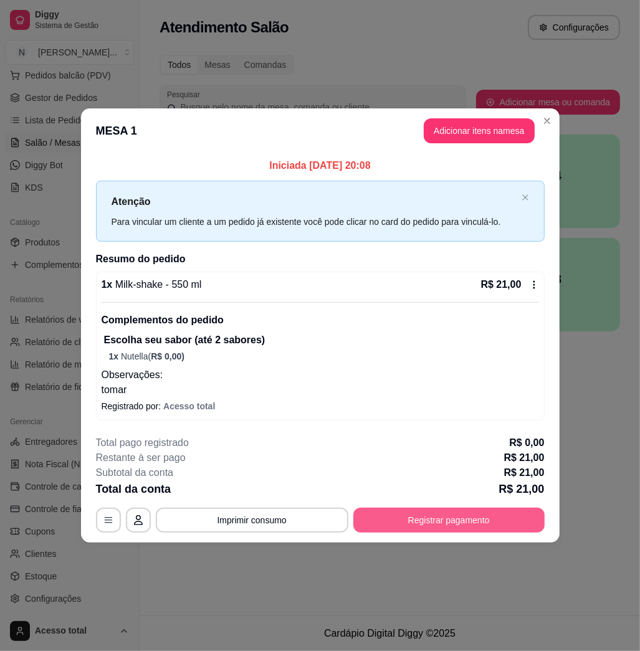
click at [456, 521] on button "Registrar pagamento" at bounding box center [448, 520] width 191 height 25
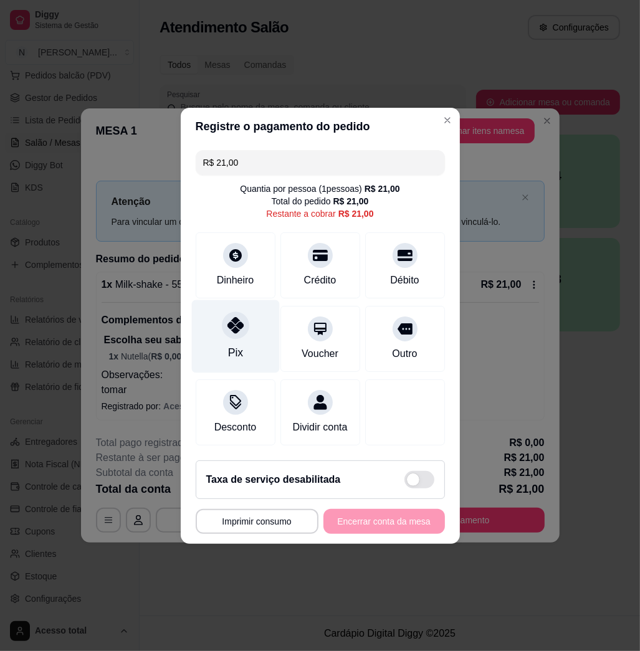
click at [222, 323] on div at bounding box center [235, 325] width 27 height 27
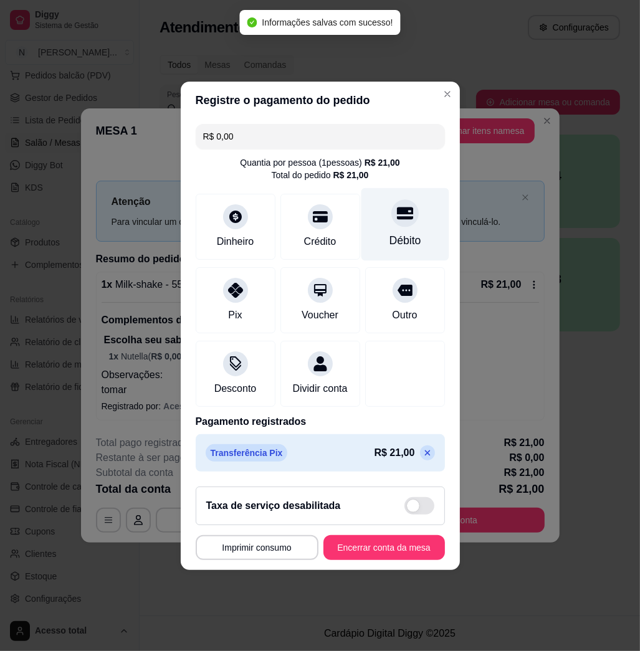
type input "R$ 0,00"
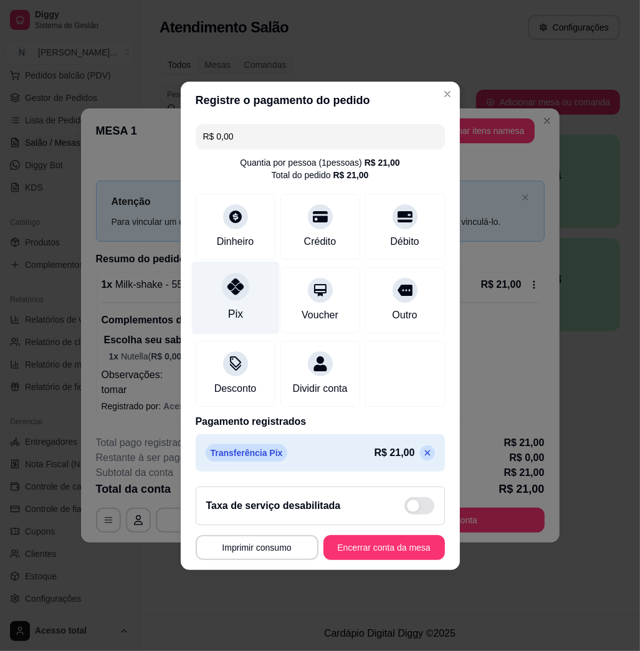
click at [233, 292] on div at bounding box center [235, 286] width 27 height 27
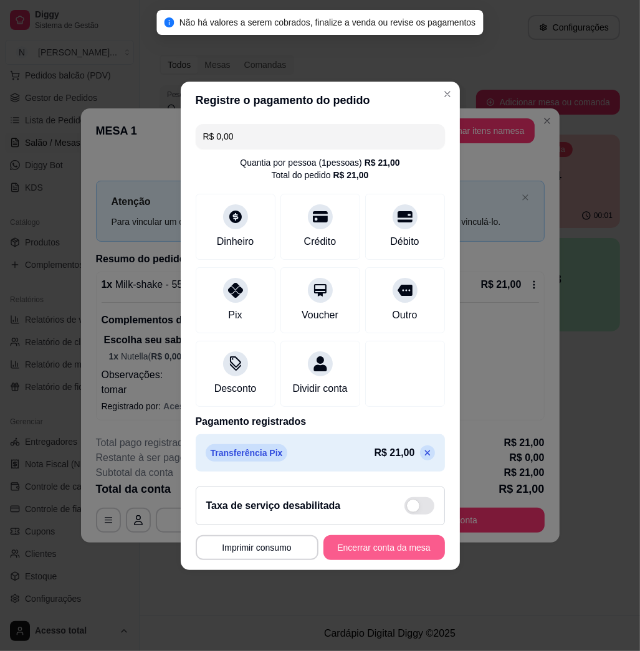
click at [408, 557] on button "Encerrar conta da mesa" at bounding box center [385, 548] width 122 height 25
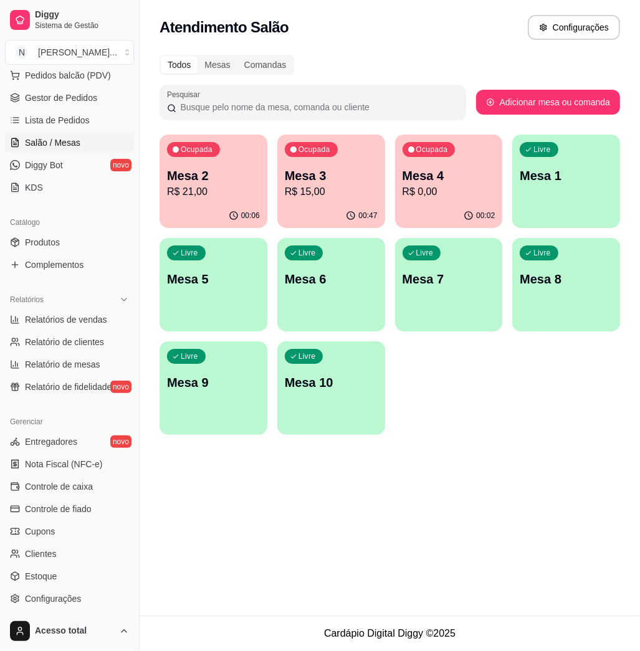
click at [304, 207] on div "00:47" at bounding box center [331, 216] width 108 height 24
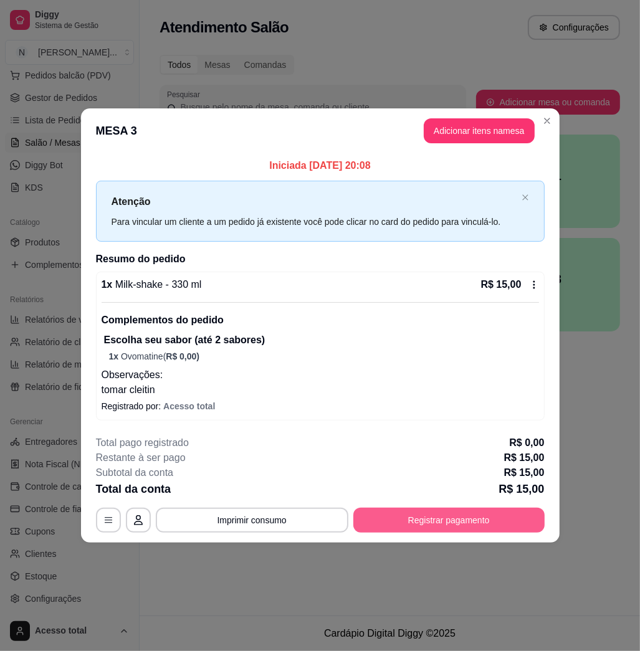
click at [443, 516] on button "Registrar pagamento" at bounding box center [448, 520] width 191 height 25
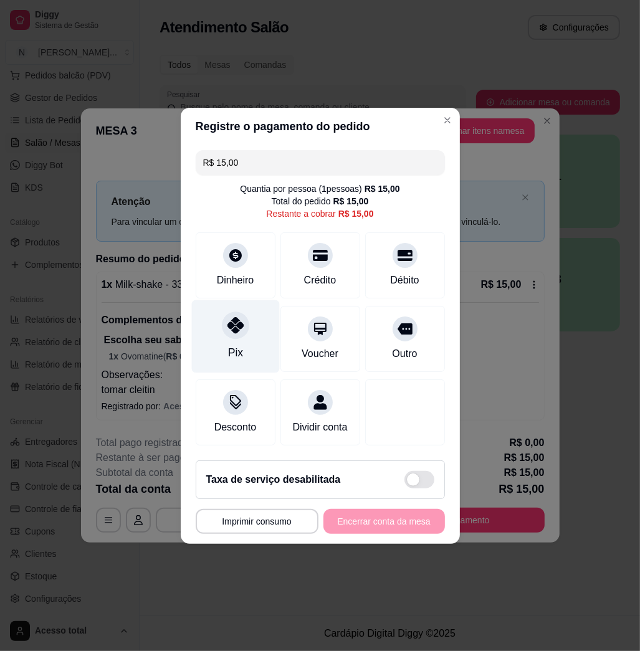
click at [236, 349] on div "Pix" at bounding box center [235, 353] width 15 height 16
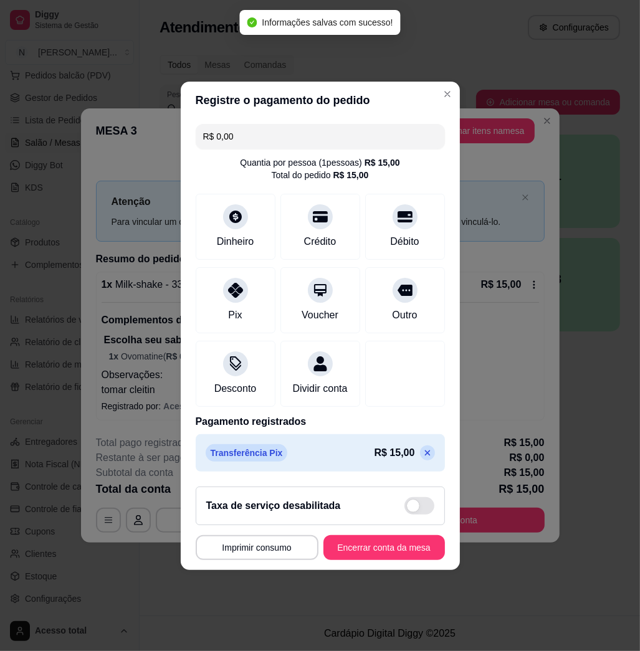
type input "R$ 0,00"
click at [406, 553] on button "Encerrar conta da mesa" at bounding box center [384, 548] width 118 height 24
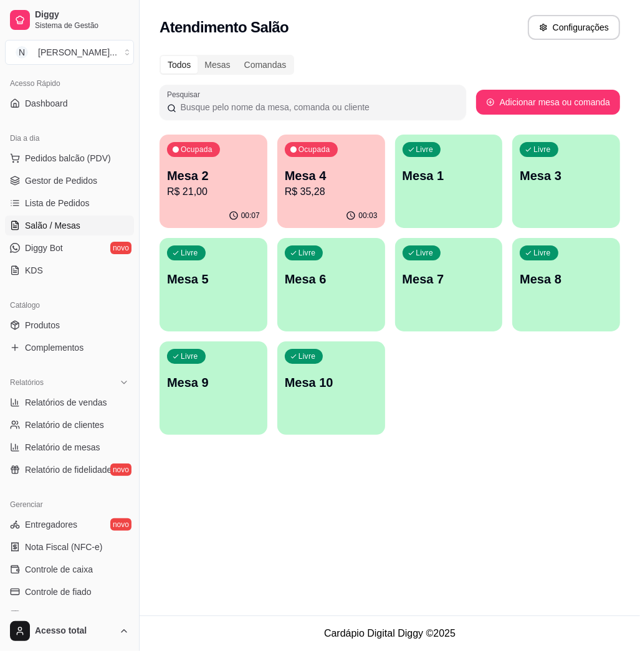
scroll to position [0, 0]
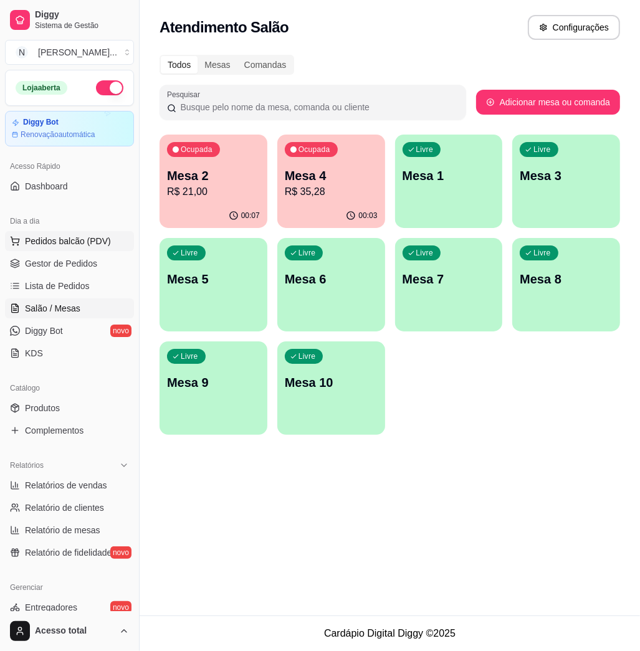
click at [98, 243] on span "Pedidos balcão (PDV)" at bounding box center [68, 241] width 86 height 12
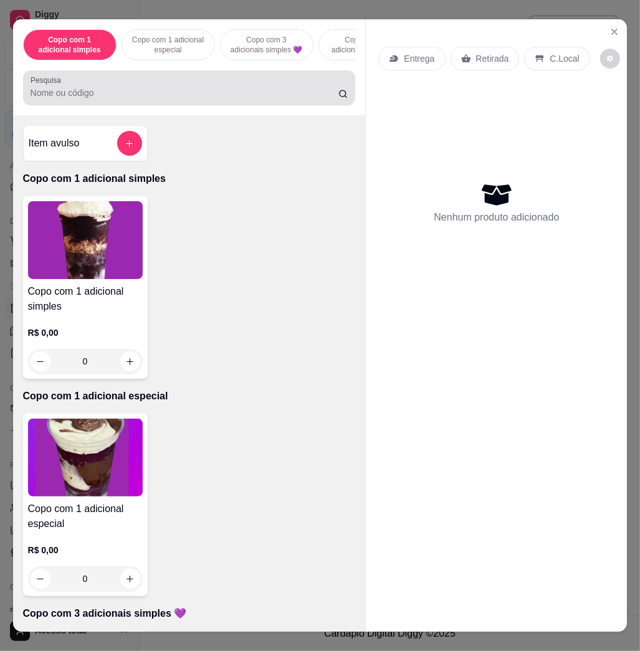
click at [186, 85] on div at bounding box center [190, 87] width 318 height 25
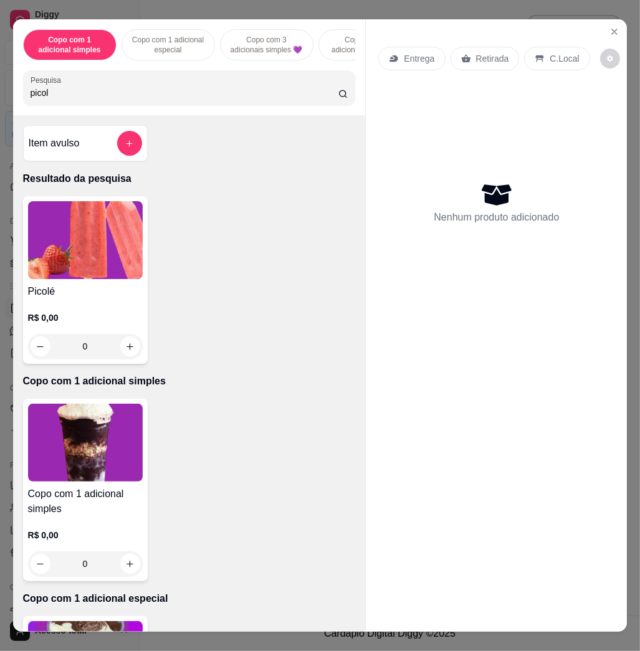
type input "picol"
click at [100, 208] on img at bounding box center [85, 240] width 115 height 78
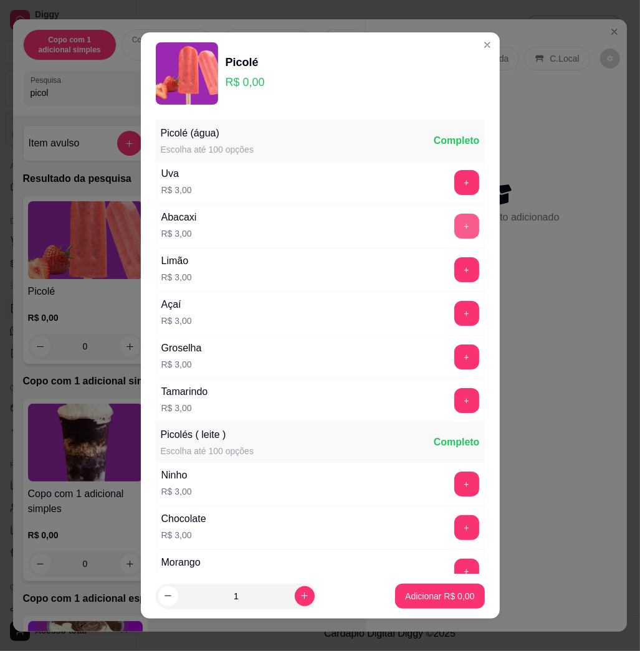
click at [454, 222] on button "+" at bounding box center [466, 226] width 25 height 25
click at [450, 600] on p "Adicionar R$ 9,00" at bounding box center [439, 596] width 67 height 12
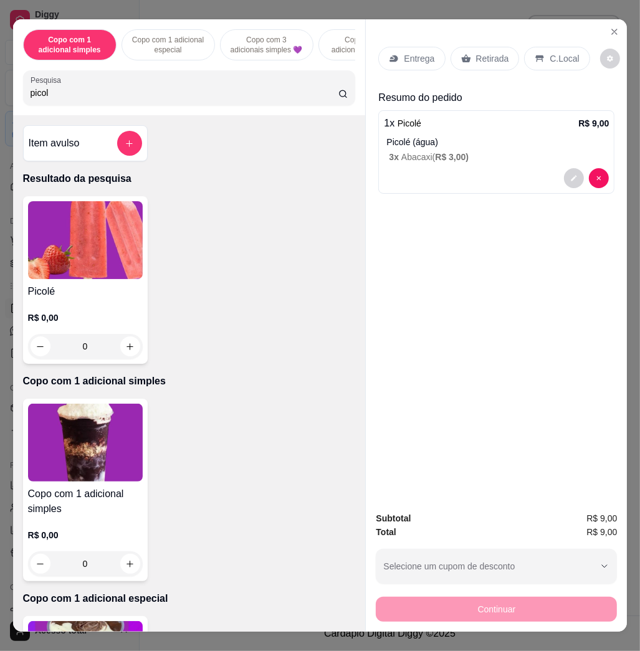
click at [555, 52] on p "C.Local" at bounding box center [564, 58] width 29 height 12
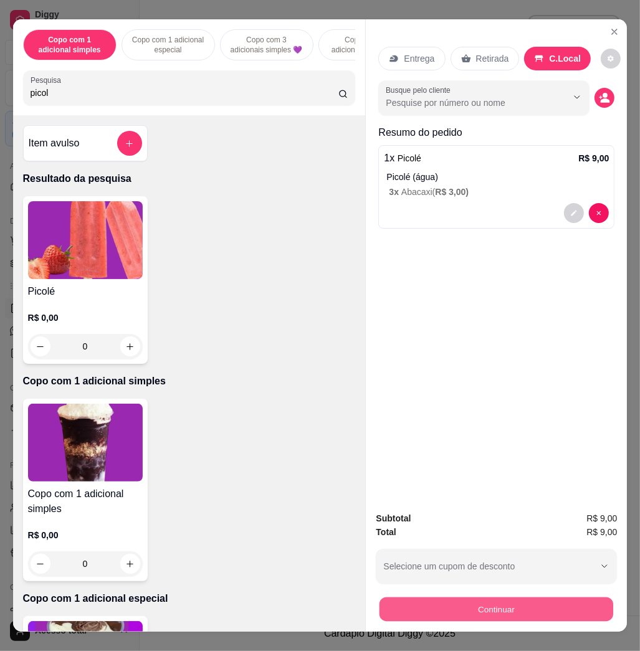
click at [574, 600] on button "Continuar" at bounding box center [497, 609] width 234 height 24
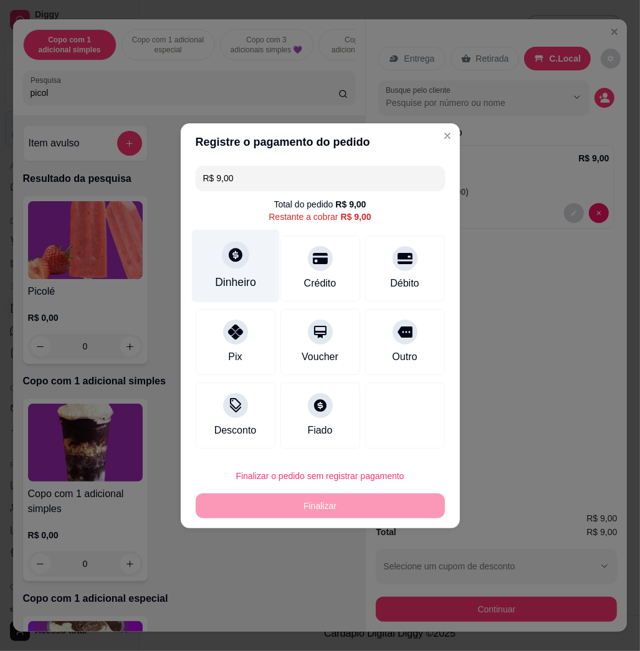
click at [248, 284] on div "Dinheiro" at bounding box center [235, 282] width 41 height 16
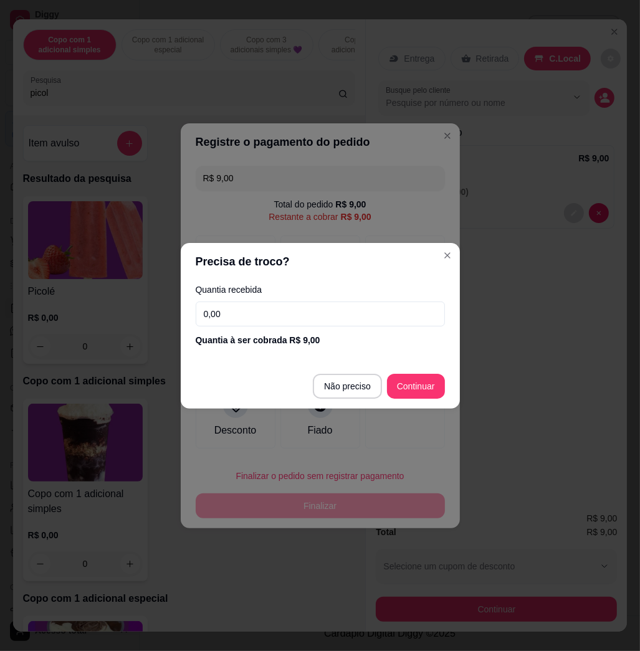
click at [297, 325] on input "0,00" at bounding box center [320, 314] width 249 height 25
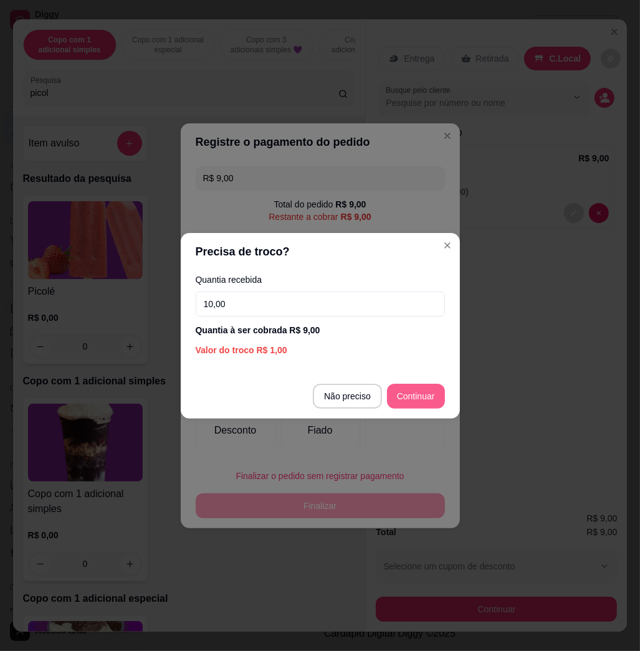
type input "10,00"
type input "R$ 0,00"
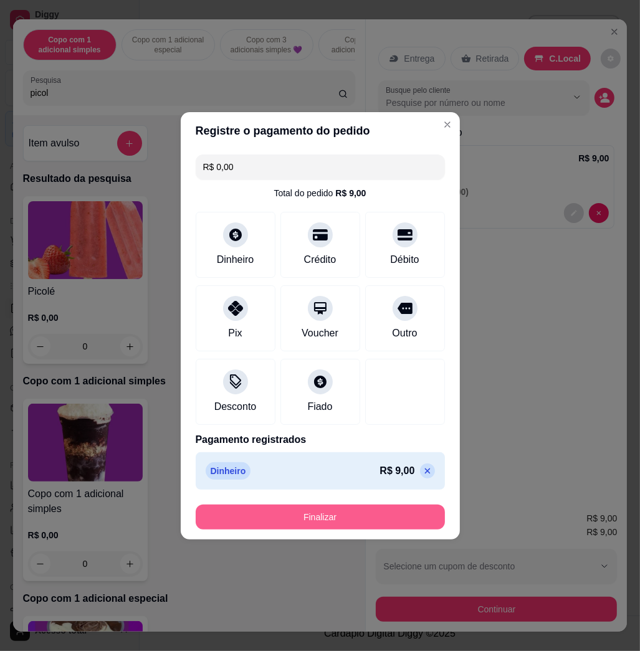
click at [387, 523] on button "Finalizar" at bounding box center [320, 517] width 249 height 25
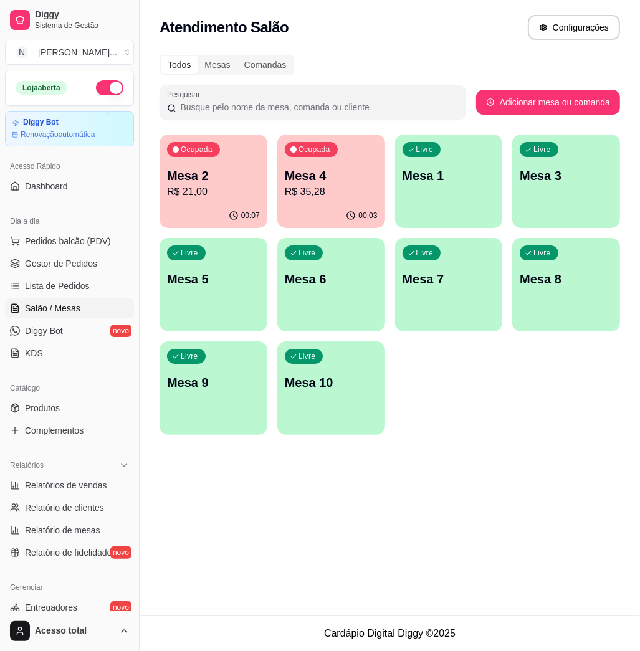
click at [207, 197] on p "R$ 21,00" at bounding box center [213, 192] width 93 height 15
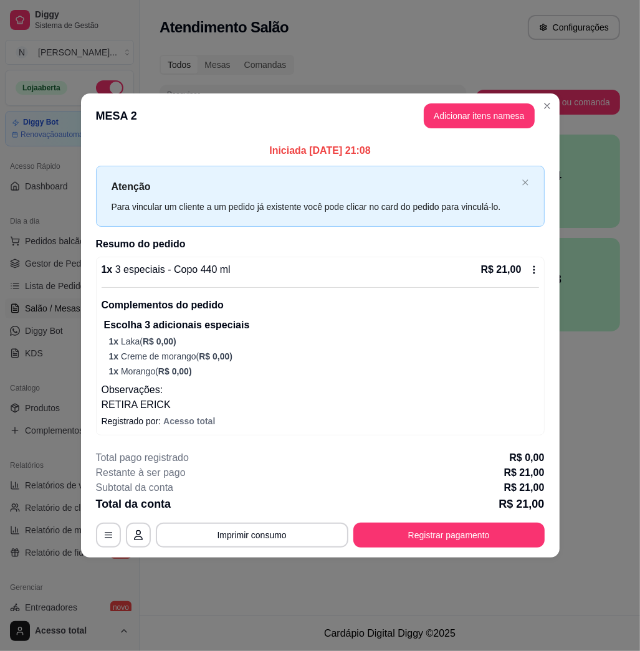
click at [539, 95] on header "MESA 2 Adicionar itens na mesa" at bounding box center [320, 116] width 479 height 45
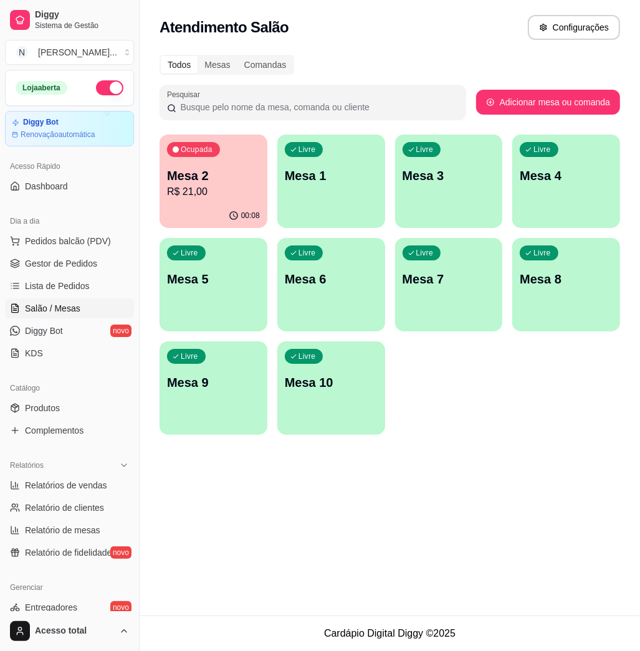
click at [85, 230] on div "Dia a dia" at bounding box center [69, 221] width 129 height 20
click at [87, 233] on button "Pedidos balcão (PDV)" at bounding box center [69, 241] width 129 height 20
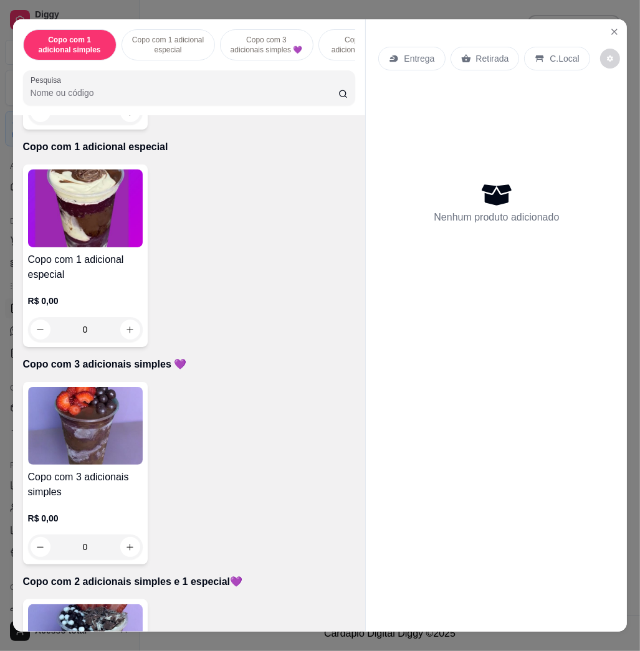
scroll to position [332, 0]
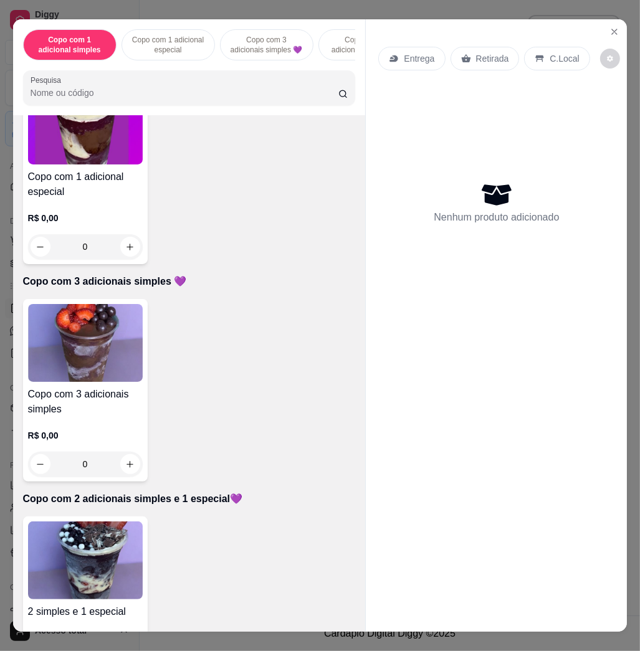
click at [98, 366] on img at bounding box center [85, 343] width 115 height 78
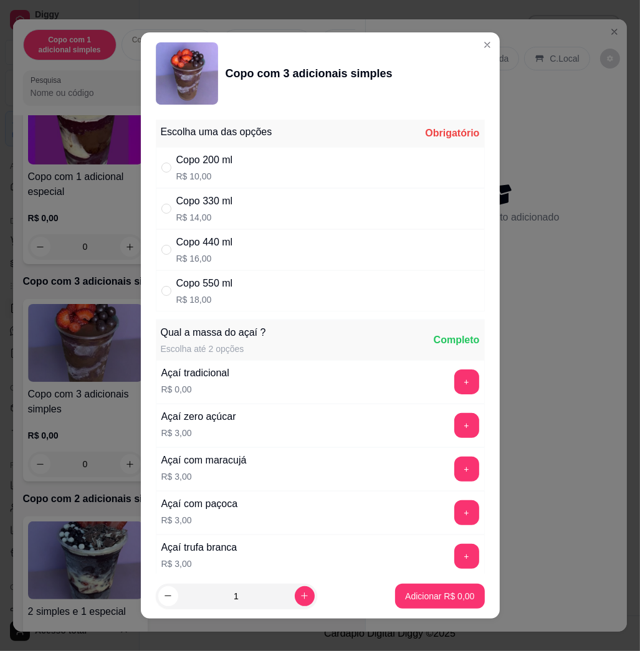
click at [359, 196] on div "Copo 330 ml R$ 14,00" at bounding box center [320, 208] width 329 height 41
radio input "true"
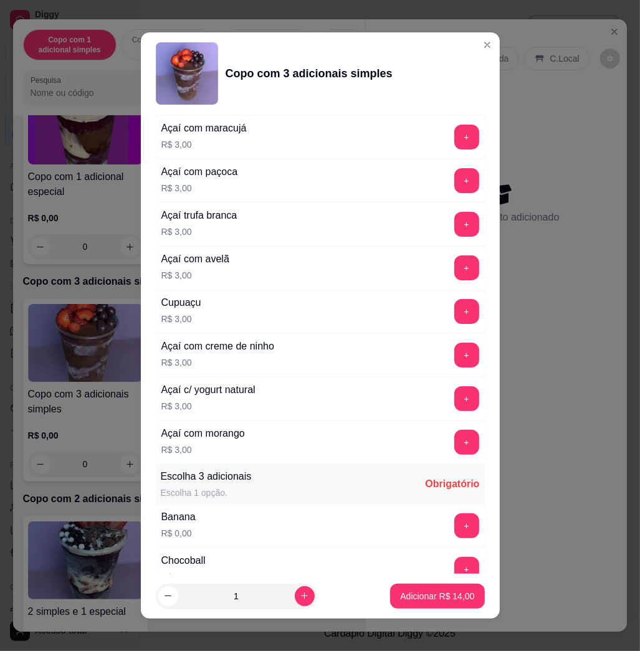
scroll to position [582, 0]
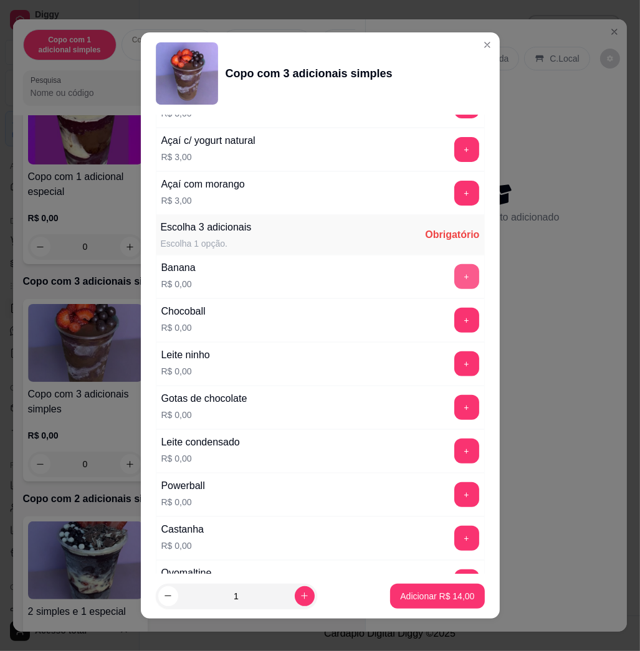
click at [454, 286] on button "+" at bounding box center [466, 276] width 25 height 25
click at [454, 449] on button "+" at bounding box center [466, 451] width 25 height 25
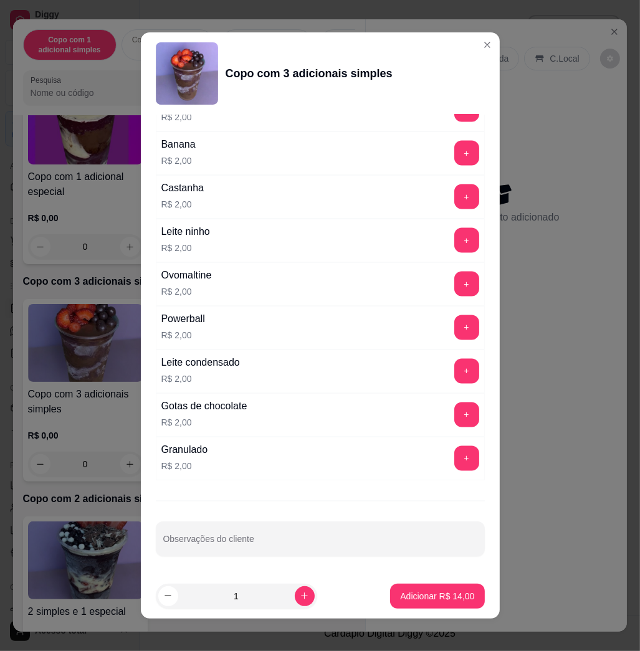
scroll to position [7, 0]
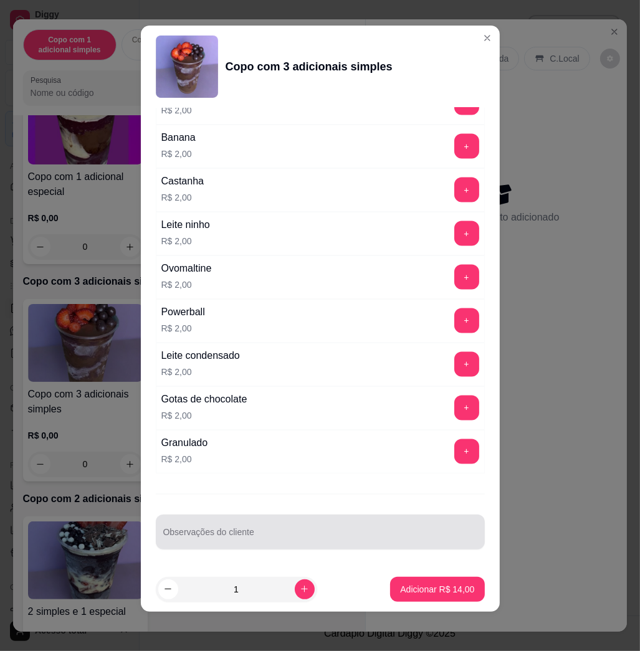
click at [257, 539] on input "Observações do cliente" at bounding box center [320, 537] width 314 height 12
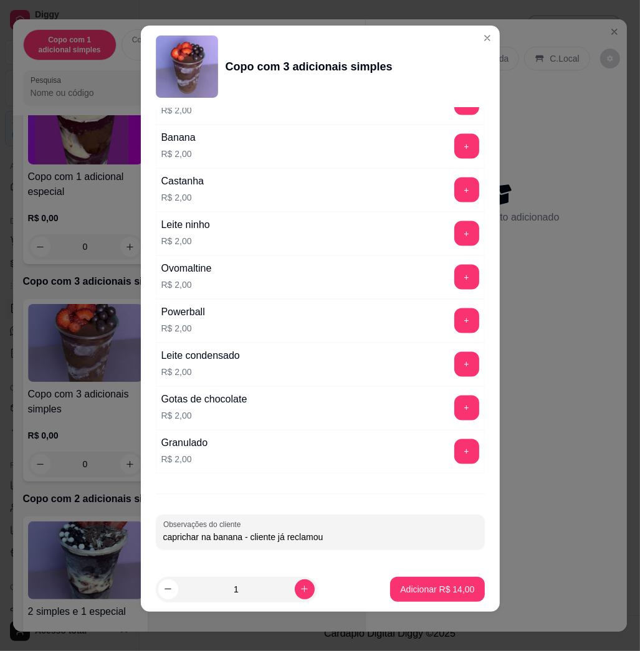
type input "caprichar na banana - cliente já reclamou"
click at [405, 579] on button "Adicionar R$ 14,00" at bounding box center [438, 589] width 92 height 24
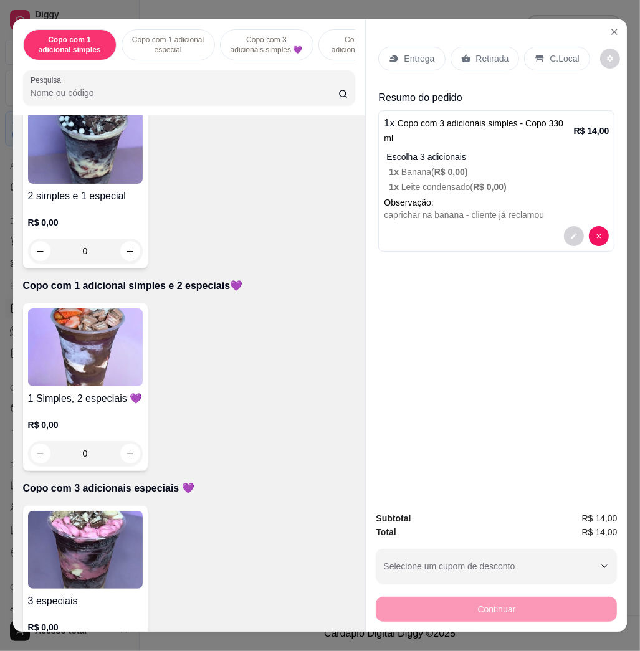
scroll to position [998, 0]
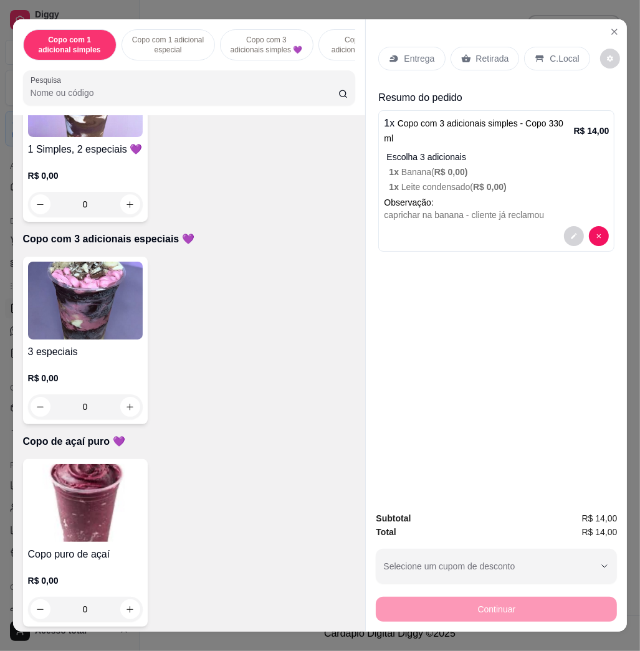
click at [70, 476] on img at bounding box center [85, 503] width 115 height 78
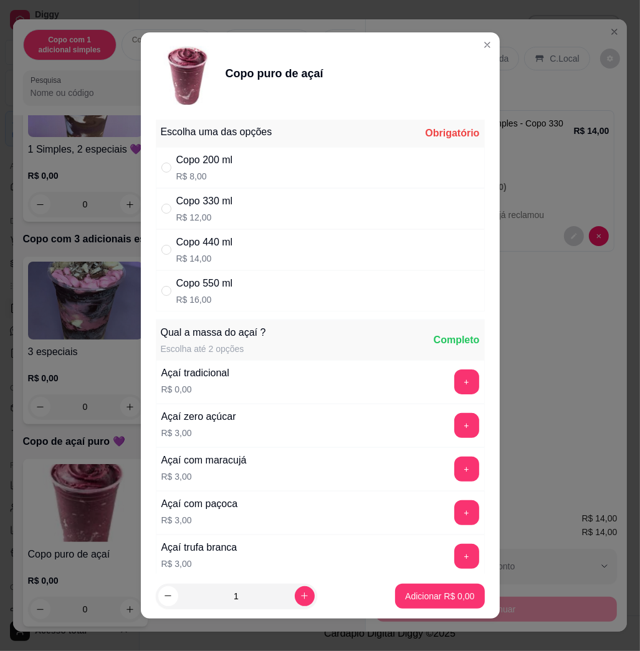
click at [296, 216] on div "Copo 330 ml R$ 12,00" at bounding box center [320, 208] width 329 height 41
radio input "true"
click at [425, 615] on footer "1 Adicionar R$ 12,00" at bounding box center [320, 596] width 359 height 45
click at [430, 599] on p "Adicionar R$ 12,00" at bounding box center [437, 596] width 72 height 12
type input "1"
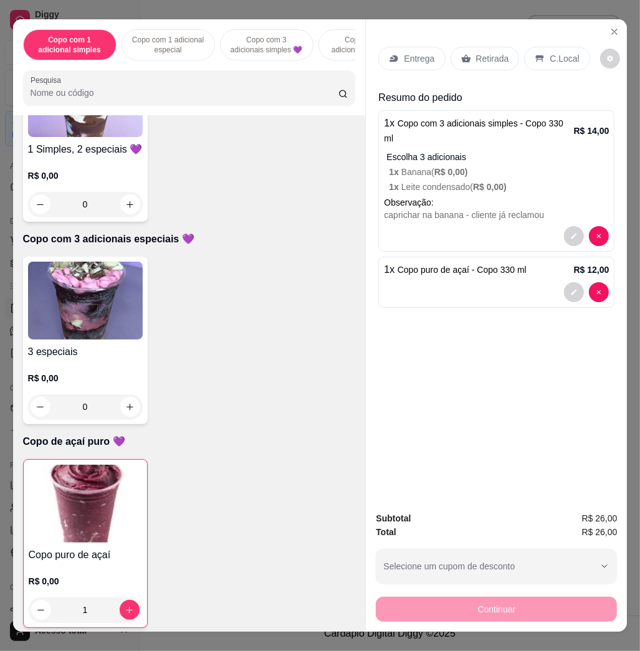
click at [389, 54] on icon at bounding box center [394, 59] width 10 height 10
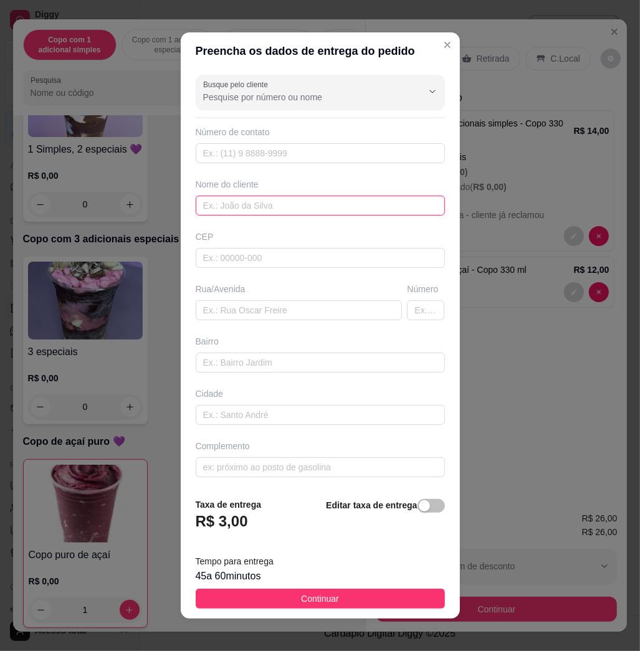
click at [273, 196] on input "text" at bounding box center [320, 206] width 249 height 20
type input "marco"
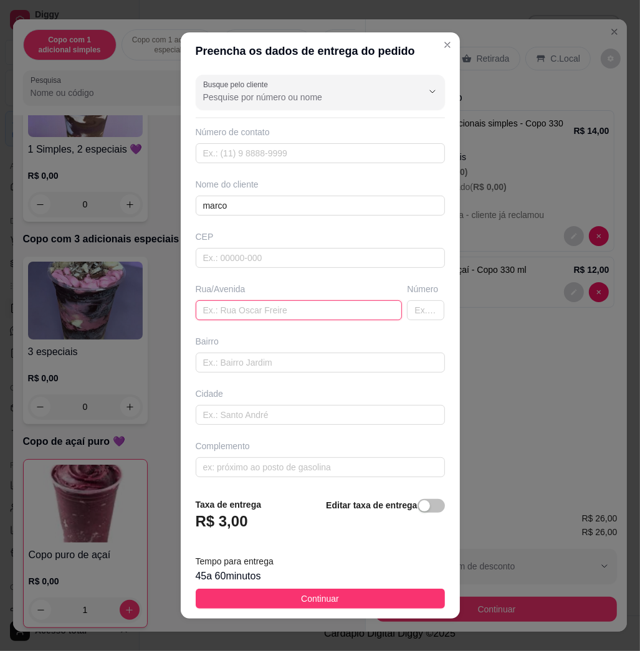
click at [278, 313] on input "text" at bounding box center [299, 310] width 207 height 20
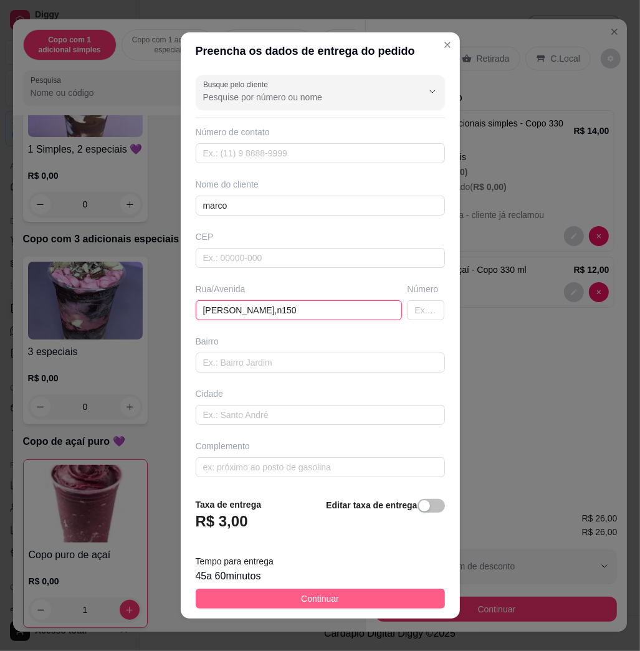
type input "bento dacruz,n150"
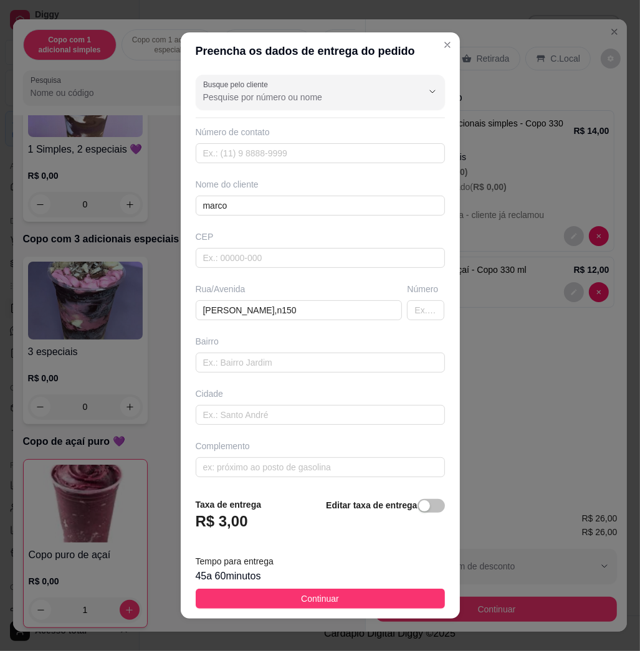
drag, startPoint x: 355, startPoint y: 597, endPoint x: 408, endPoint y: 612, distance: 54.6
click at [352, 596] on button "Continuar" at bounding box center [320, 599] width 249 height 20
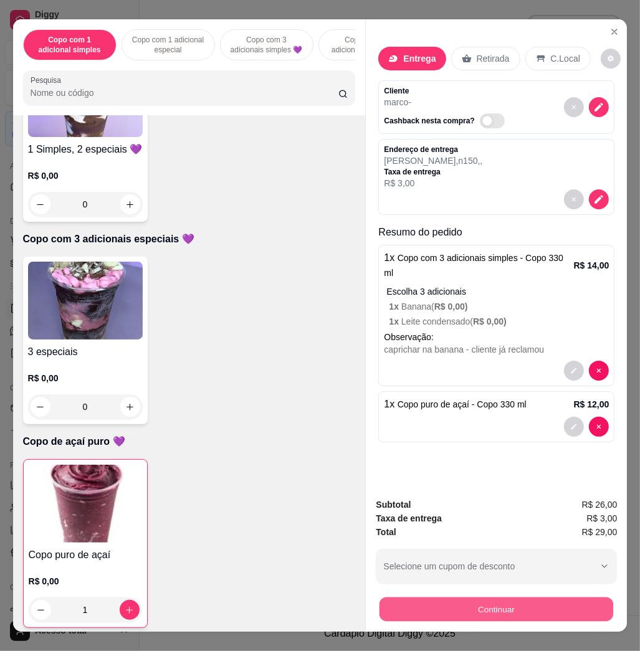
click at [474, 611] on button "Continuar" at bounding box center [497, 609] width 234 height 24
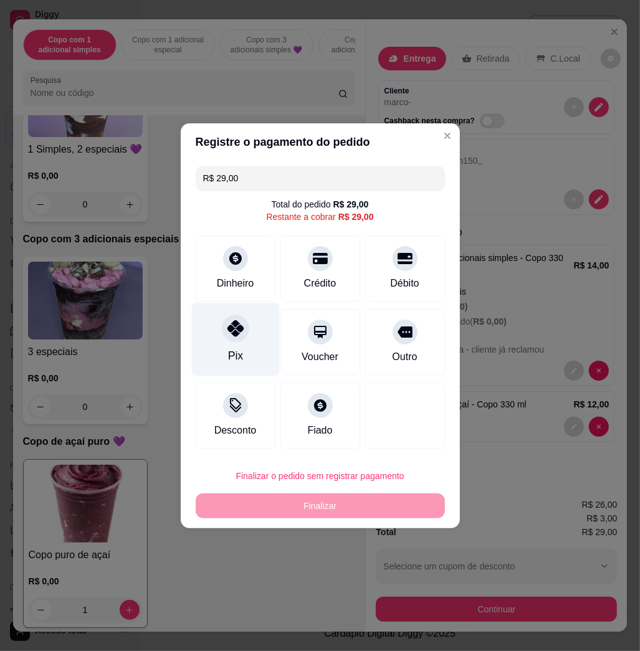
click at [227, 329] on icon at bounding box center [235, 328] width 16 height 16
type input "R$ 0,00"
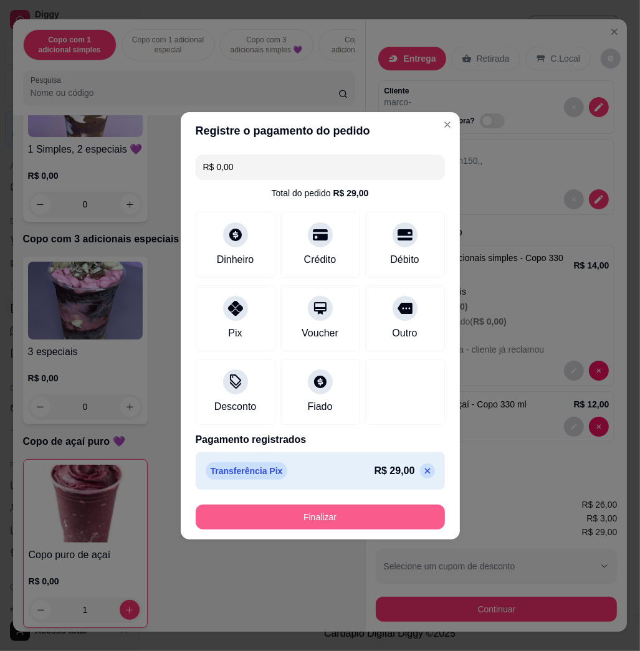
click at [345, 515] on button "Finalizar" at bounding box center [320, 517] width 249 height 25
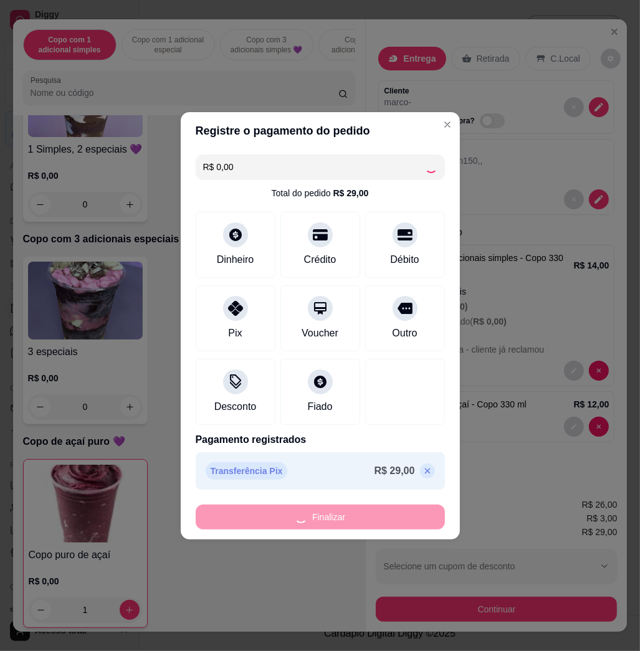
type input "0"
type input "-R$ 29,00"
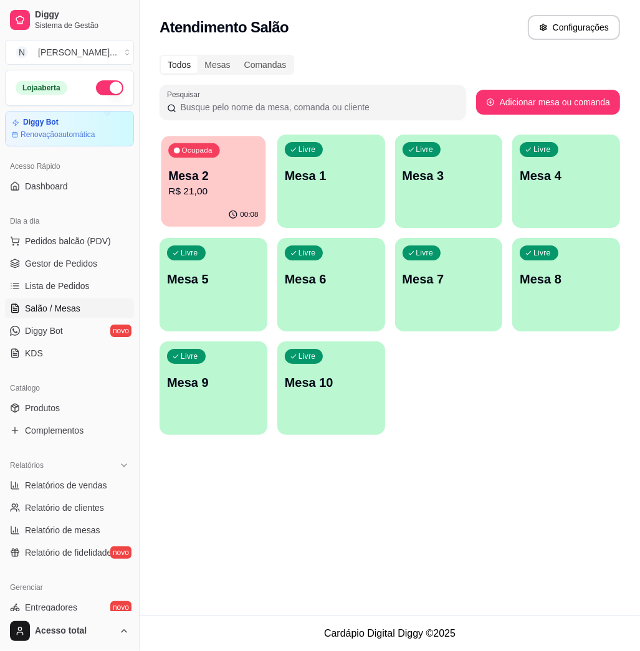
click at [248, 170] on p "Mesa 2" at bounding box center [213, 176] width 90 height 17
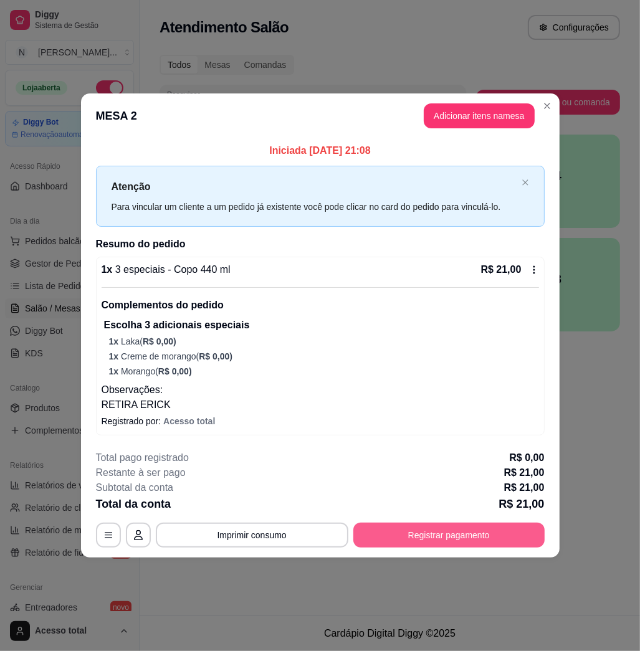
click at [476, 526] on button "Registrar pagamento" at bounding box center [448, 535] width 191 height 25
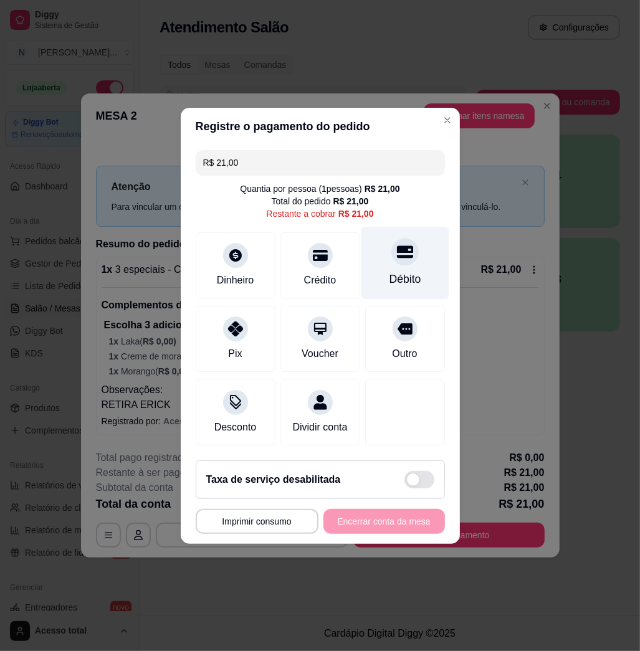
click at [397, 248] on icon at bounding box center [405, 252] width 16 height 16
type input "R$ 0,00"
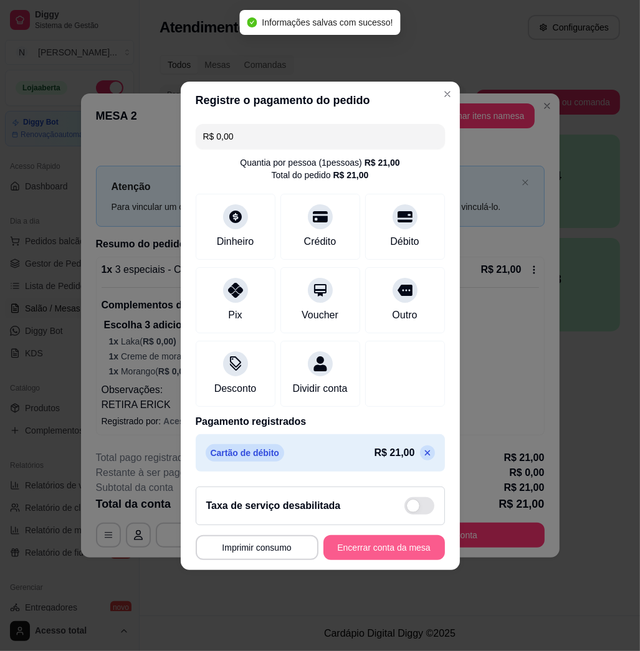
click at [373, 557] on button "Encerrar conta da mesa" at bounding box center [385, 548] width 122 height 25
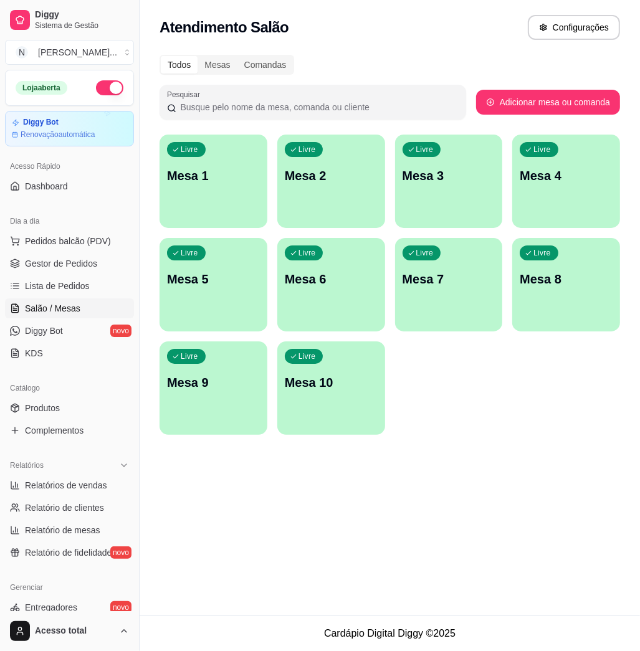
click at [209, 203] on div "Livre Mesa 1" at bounding box center [214, 174] width 108 height 79
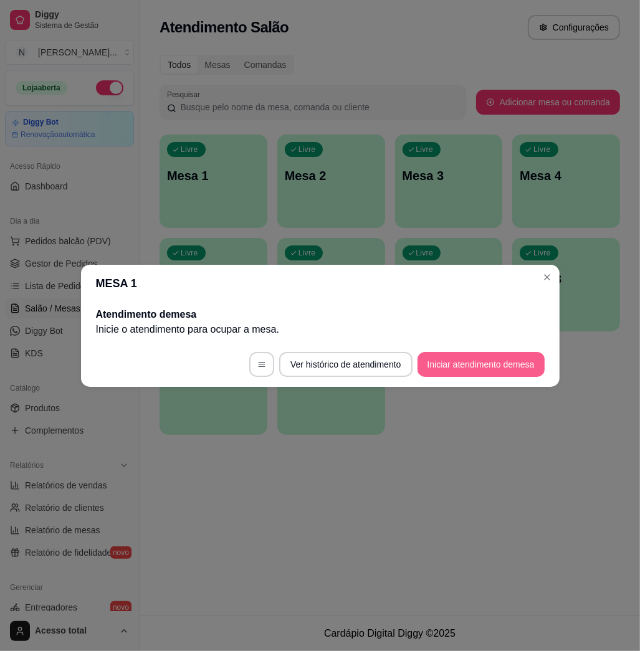
click at [452, 372] on button "Iniciar atendimento de mesa" at bounding box center [481, 364] width 127 height 25
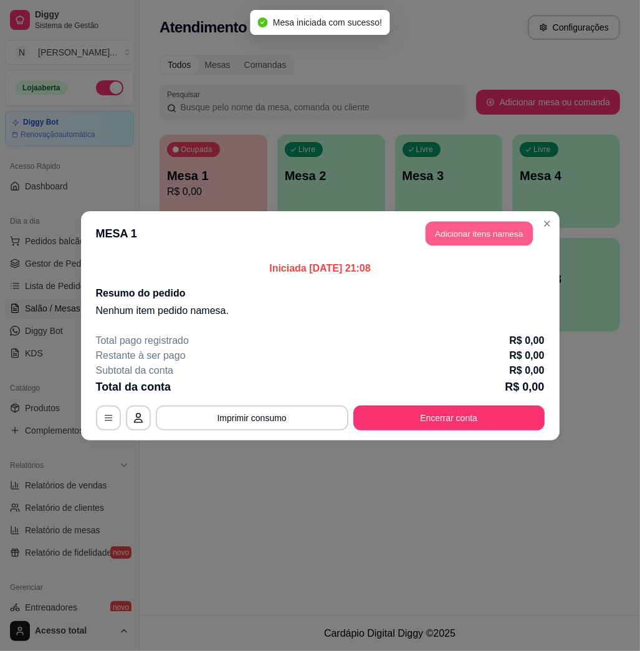
click at [444, 238] on button "Adicionar itens na mesa" at bounding box center [479, 233] width 107 height 24
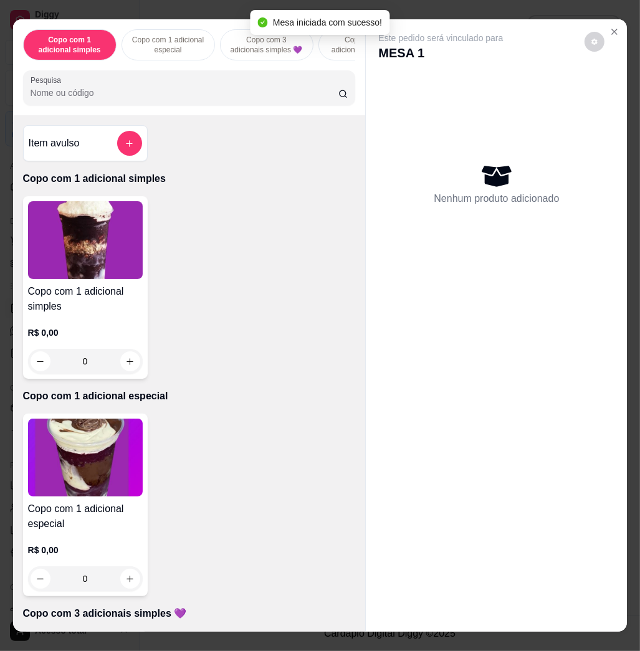
click at [190, 99] on input "Pesquisa" at bounding box center [185, 93] width 308 height 12
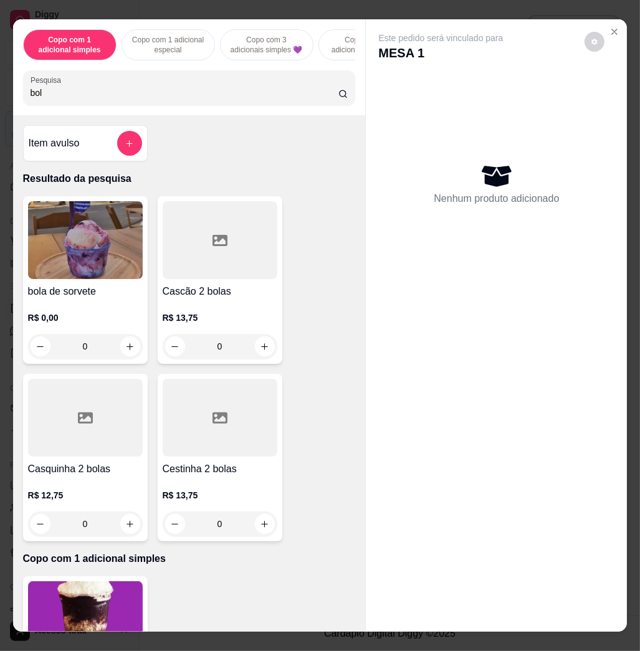
type input "bol"
click at [133, 250] on img at bounding box center [85, 240] width 115 height 78
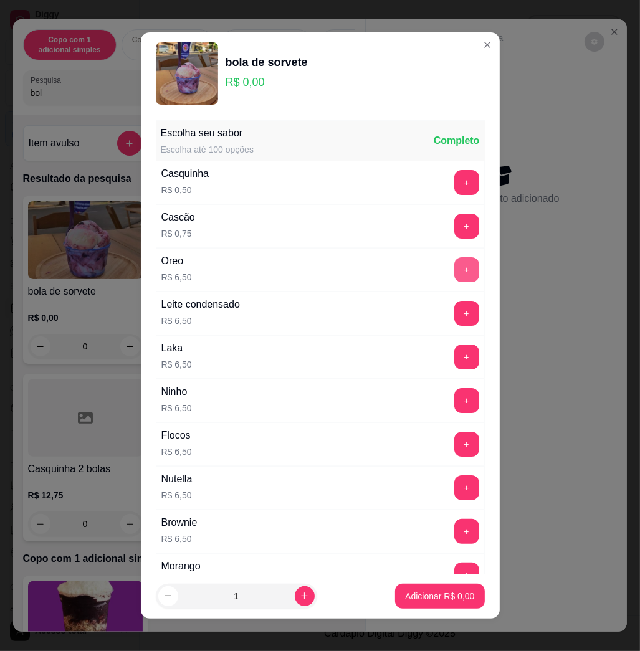
click at [454, 270] on button "+" at bounding box center [466, 269] width 25 height 25
click at [454, 270] on button "+" at bounding box center [466, 270] width 24 height 24
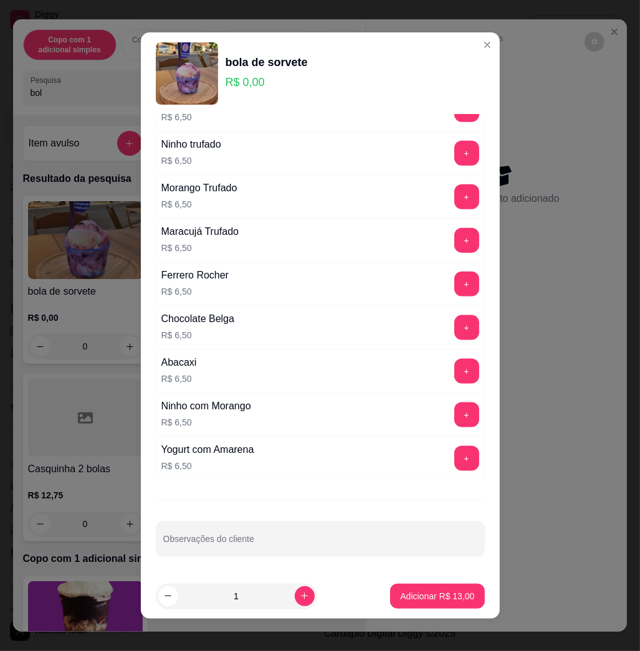
scroll to position [7, 0]
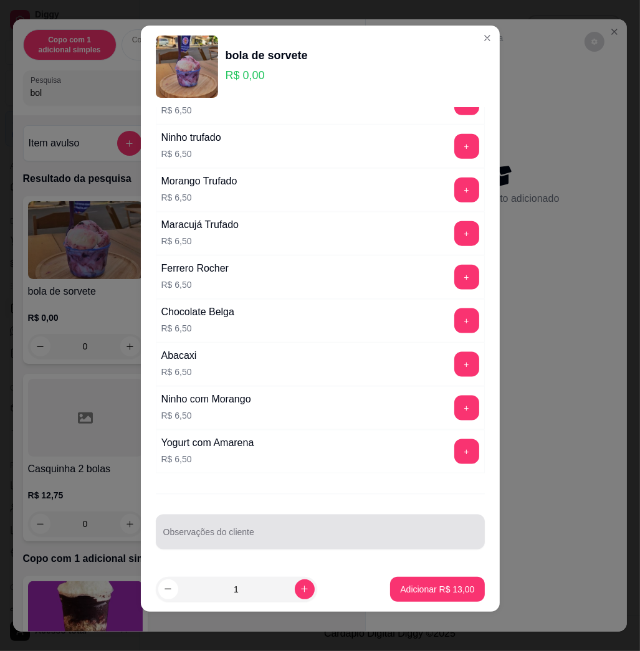
drag, startPoint x: 324, startPoint y: 532, endPoint x: 324, endPoint y: 545, distance: 13.1
click at [324, 535] on input "Observações do cliente" at bounding box center [320, 537] width 314 height 12
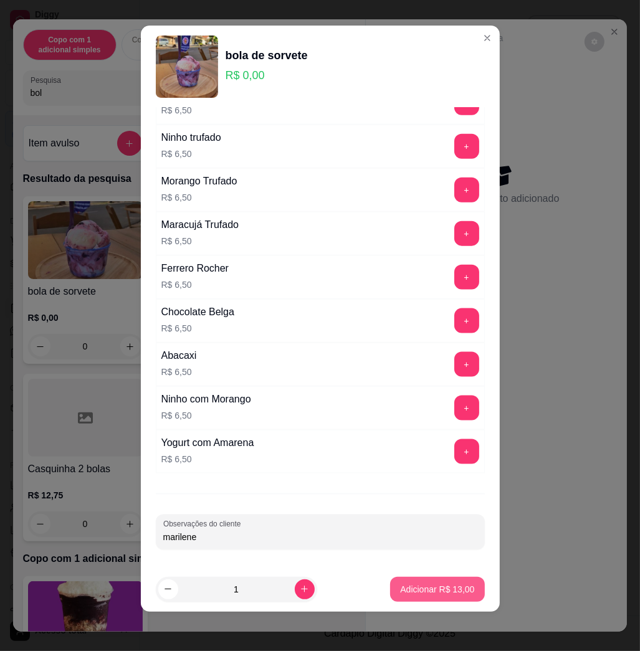
type input "marilene"
click at [405, 581] on button "Adicionar R$ 13,00" at bounding box center [437, 589] width 94 height 25
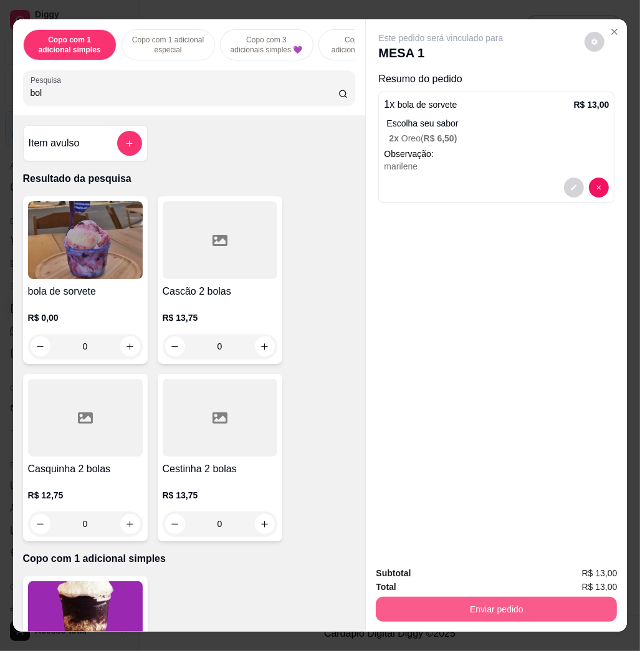
click at [455, 603] on button "Enviar pedido" at bounding box center [496, 609] width 241 height 25
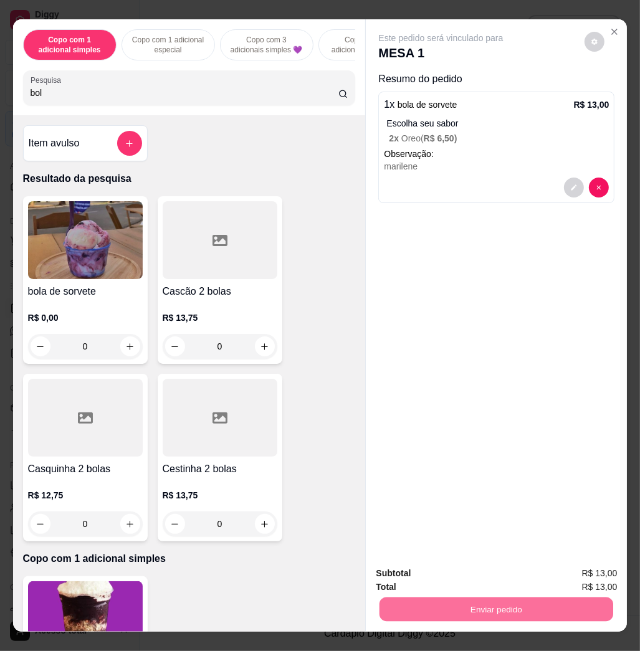
click at [493, 582] on button "Não registrar e enviar pedido" at bounding box center [454, 572] width 126 height 23
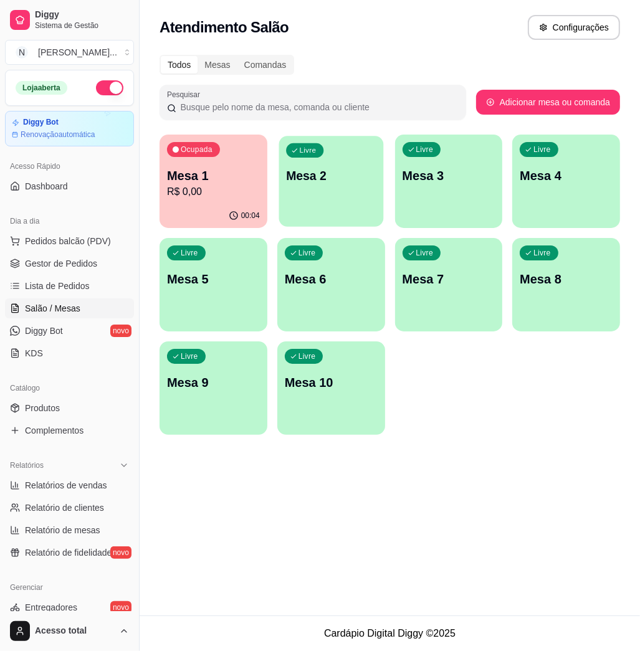
click at [319, 178] on p "Mesa 2" at bounding box center [331, 176] width 90 height 17
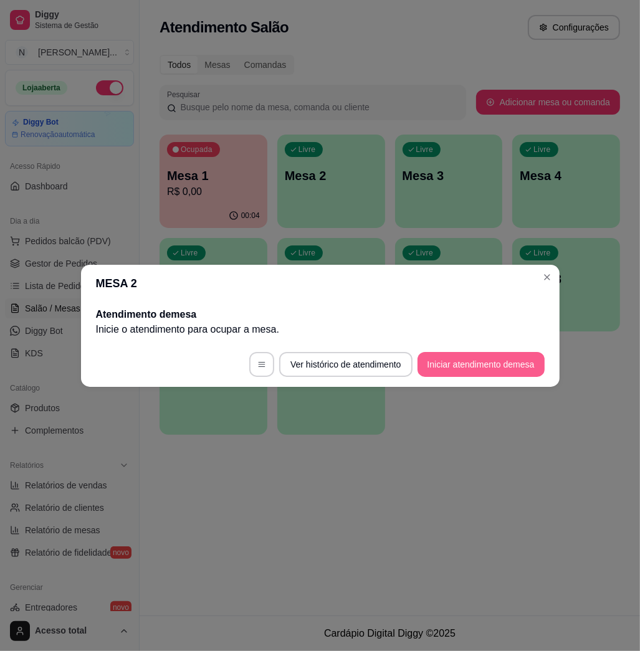
click at [506, 358] on button "Iniciar atendimento de mesa" at bounding box center [481, 364] width 127 height 25
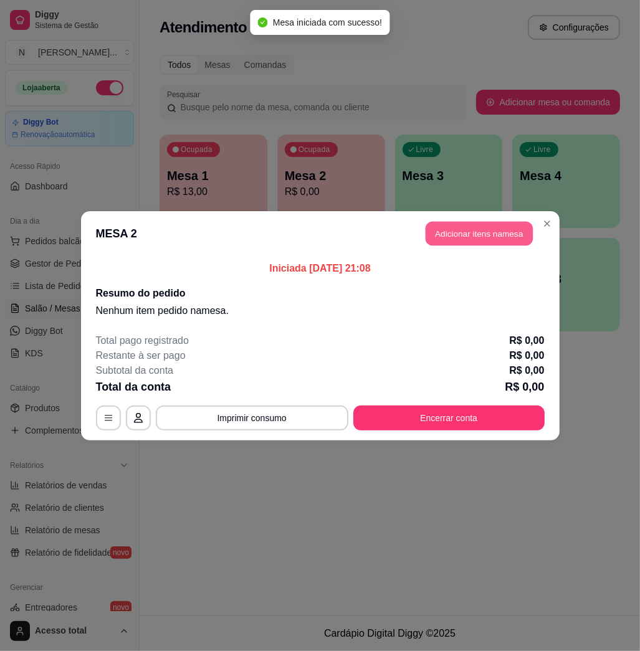
click at [481, 223] on button "Adicionar itens na mesa" at bounding box center [479, 233] width 107 height 24
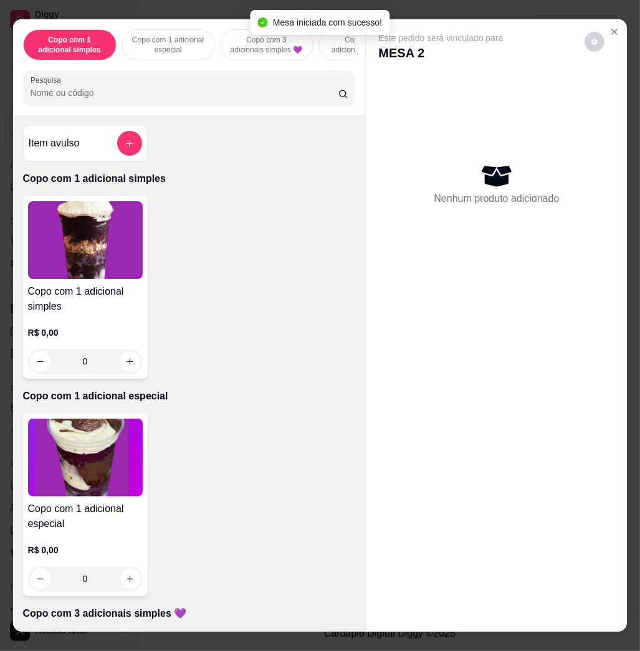
click at [296, 94] on input "Pesquisa" at bounding box center [185, 93] width 308 height 12
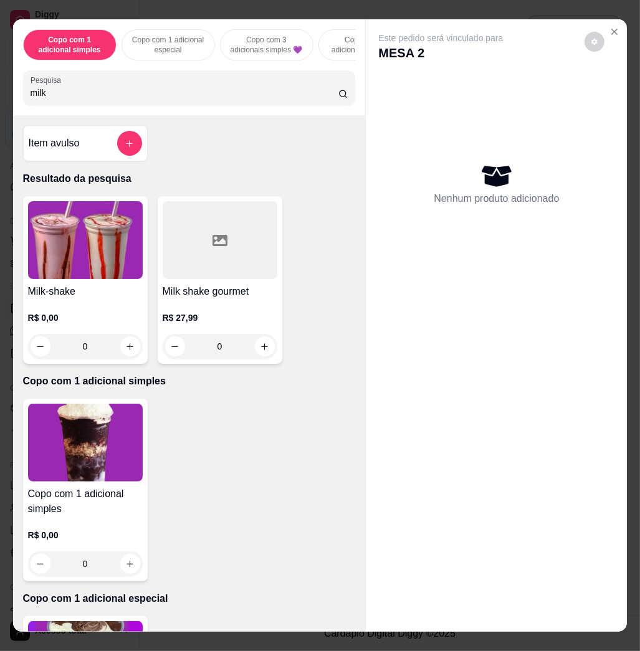
type input "milk"
click at [67, 266] on img at bounding box center [85, 240] width 115 height 78
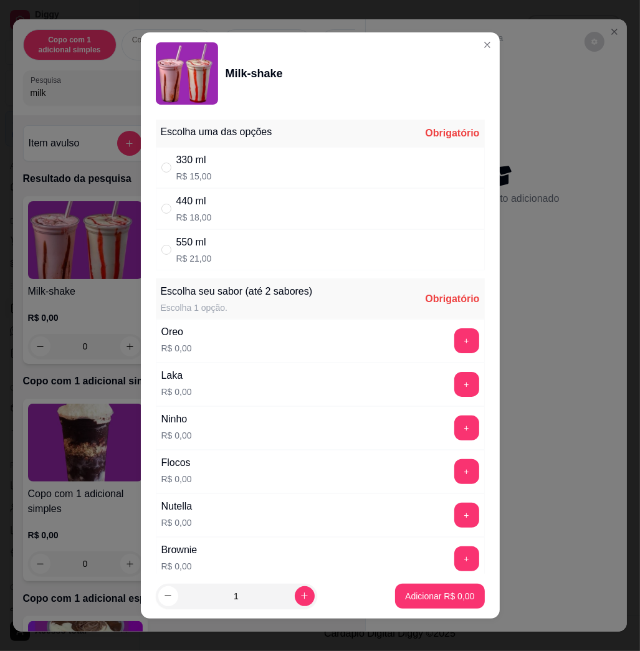
click at [338, 158] on div "330 ml R$ 15,00" at bounding box center [320, 167] width 329 height 41
radio input "true"
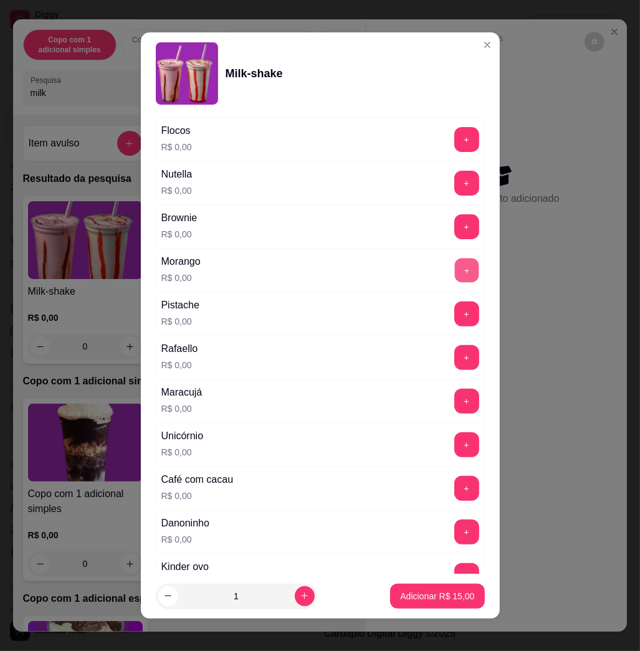
click at [454, 269] on button "+" at bounding box center [466, 271] width 24 height 24
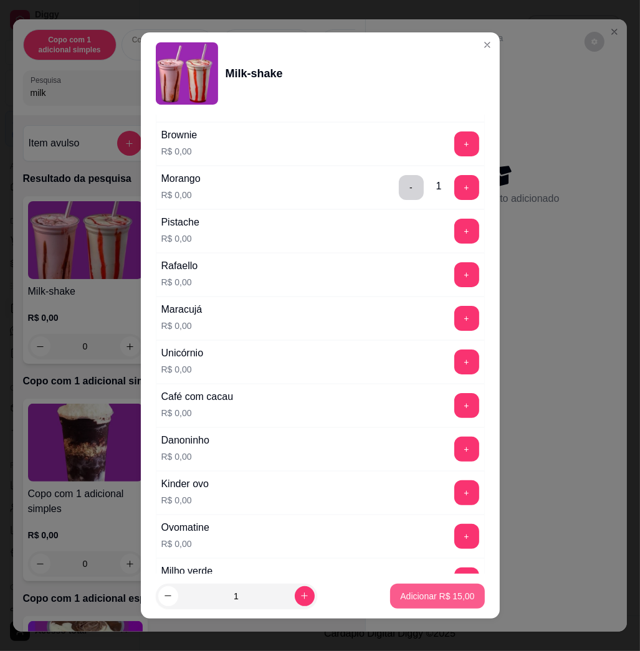
click at [442, 594] on p "Adicionar R$ 15,00" at bounding box center [437, 596] width 74 height 12
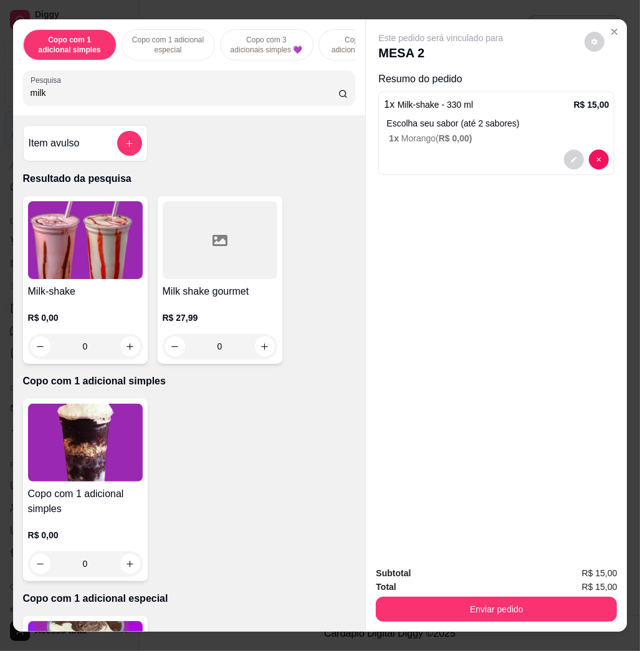
click at [64, 291] on h4 "Milk-shake" at bounding box center [85, 291] width 115 height 15
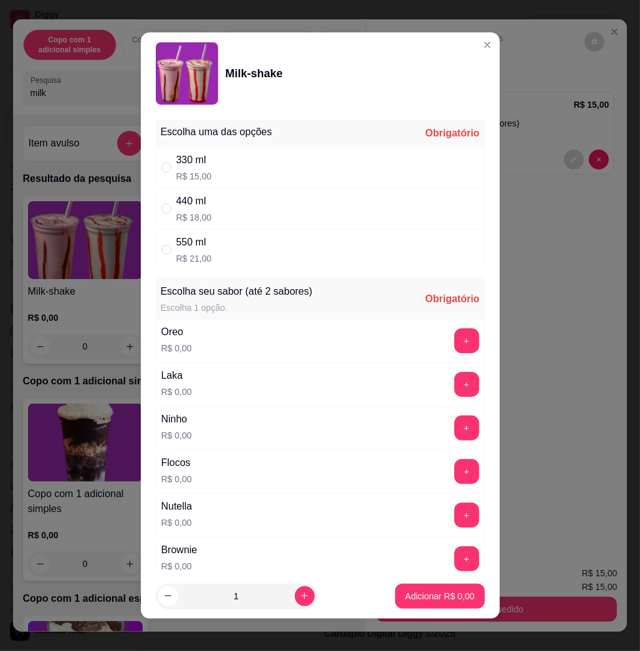
click at [320, 167] on div "330 ml R$ 15,00" at bounding box center [320, 167] width 329 height 41
radio input "true"
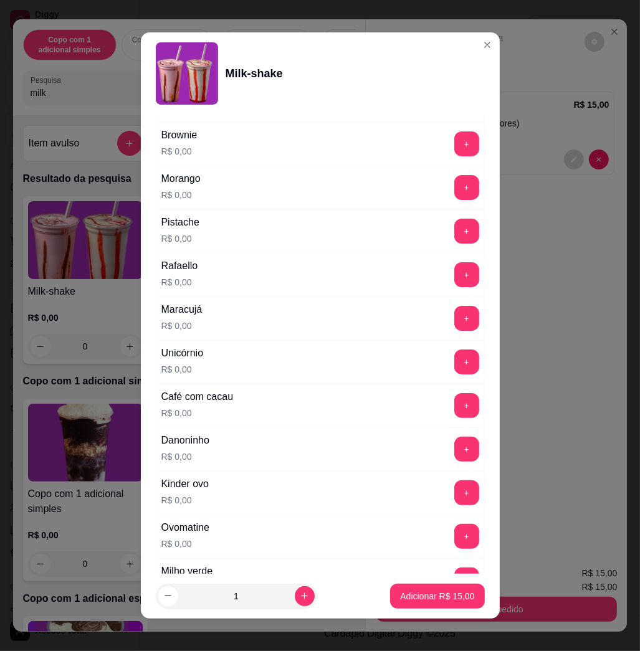
scroll to position [499, 0]
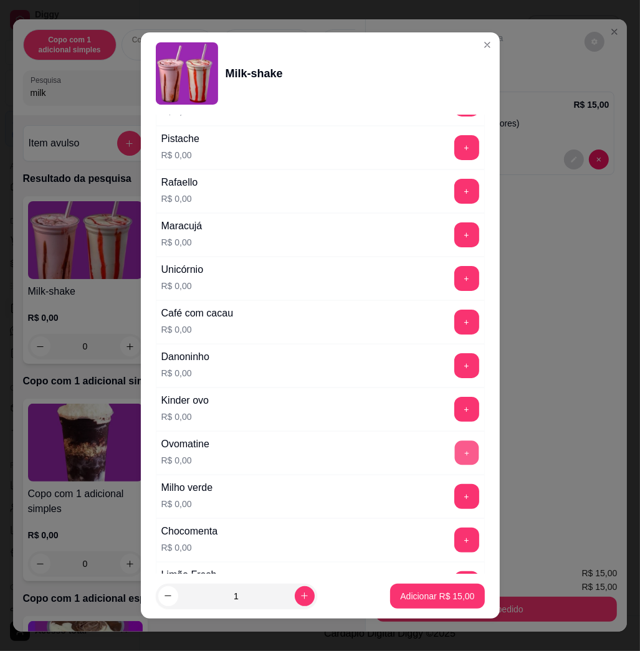
click at [454, 454] on button "+" at bounding box center [466, 453] width 24 height 24
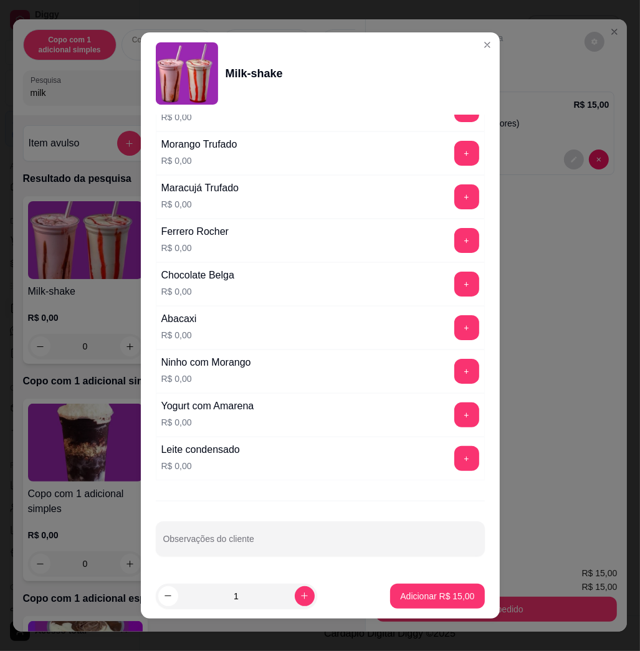
scroll to position [7, 0]
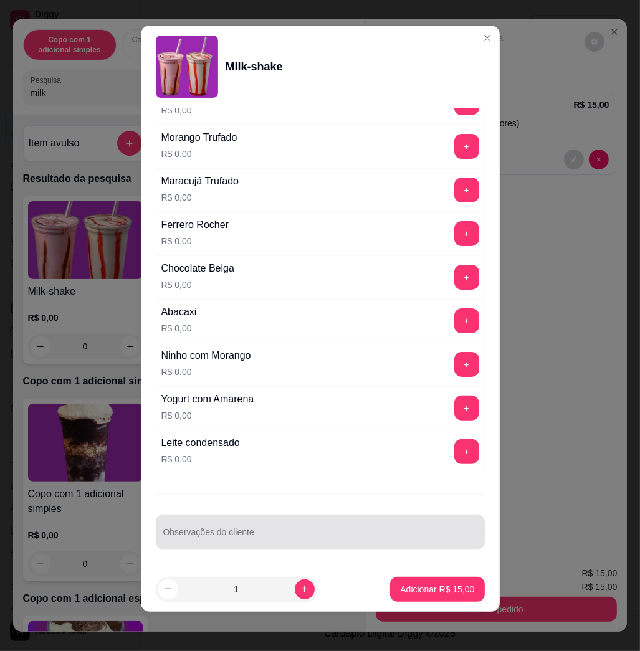
click at [372, 519] on div "Observações do cliente" at bounding box center [320, 532] width 329 height 35
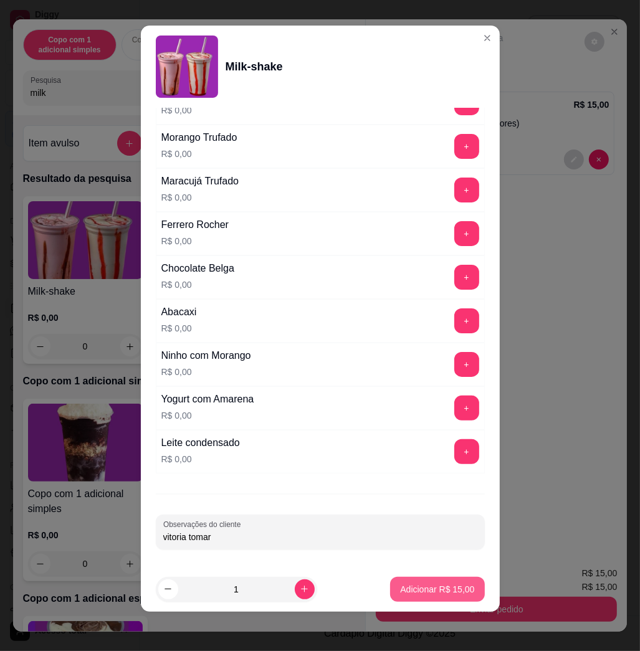
type input "vitoria tomar"
click at [449, 594] on p "Adicionar R$ 15,00" at bounding box center [437, 590] width 74 height 12
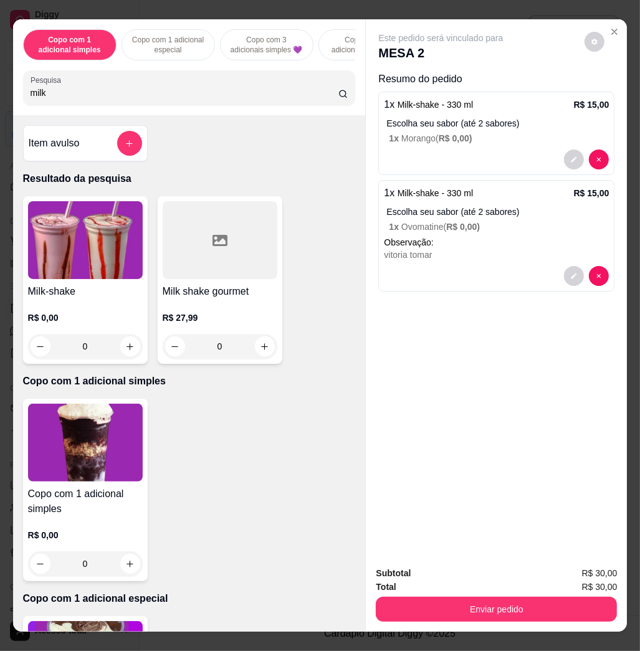
drag, startPoint x: 549, startPoint y: 619, endPoint x: 551, endPoint y: 612, distance: 7.3
click at [550, 619] on div "Subtotal R$ 30,00 Total R$ 30,00 Enviar pedido" at bounding box center [496, 594] width 261 height 75
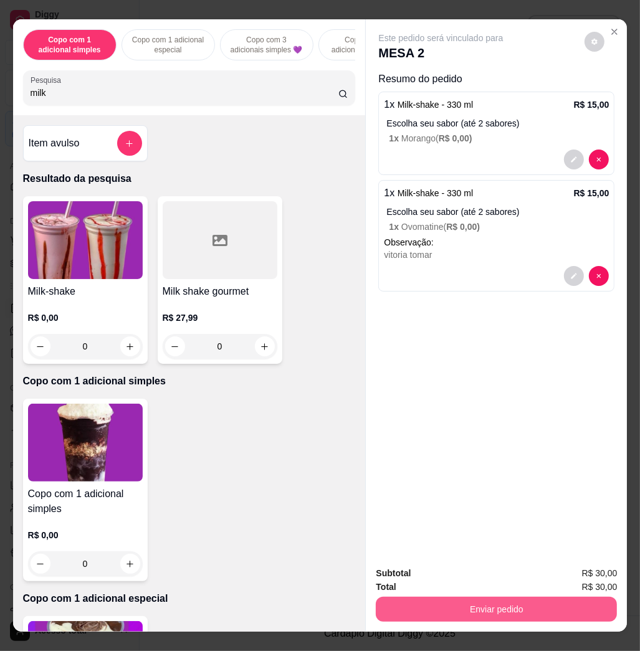
click at [551, 605] on button "Enviar pedido" at bounding box center [496, 609] width 241 height 25
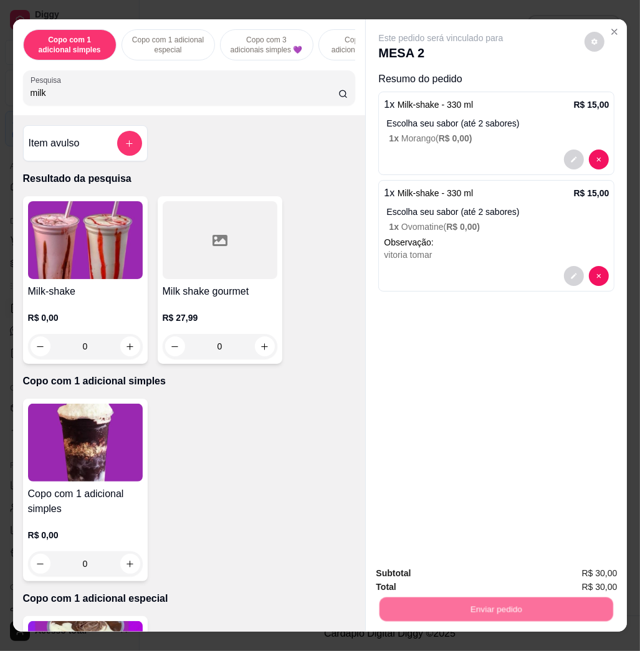
click at [471, 578] on button "Não registrar e enviar pedido" at bounding box center [454, 573] width 130 height 24
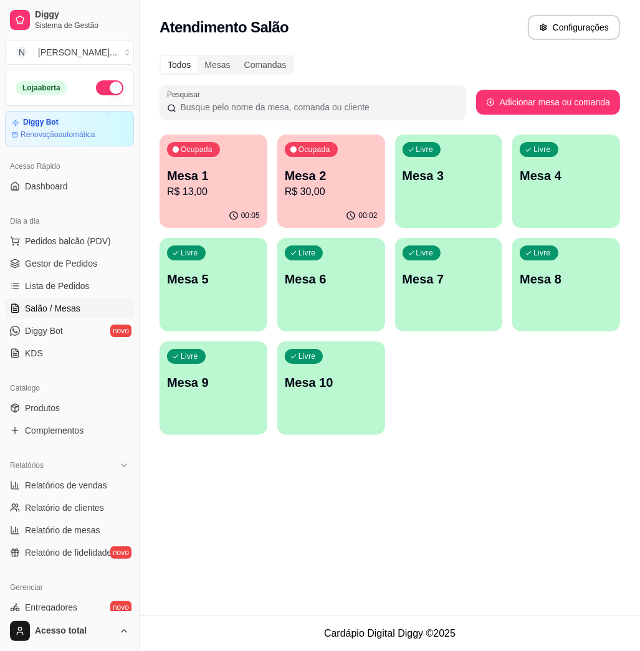
click at [60, 218] on div "Dia a dia" at bounding box center [69, 221] width 129 height 20
click at [70, 240] on span "Pedidos balcão (PDV)" at bounding box center [68, 241] width 86 height 12
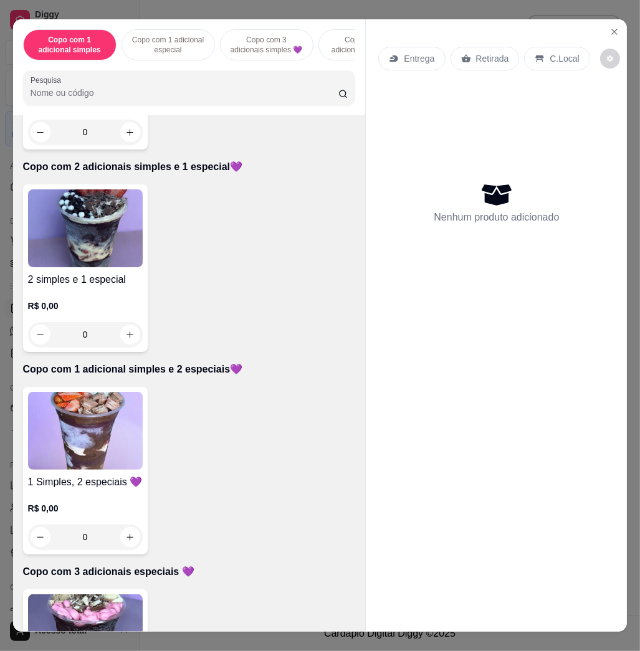
scroll to position [831, 0]
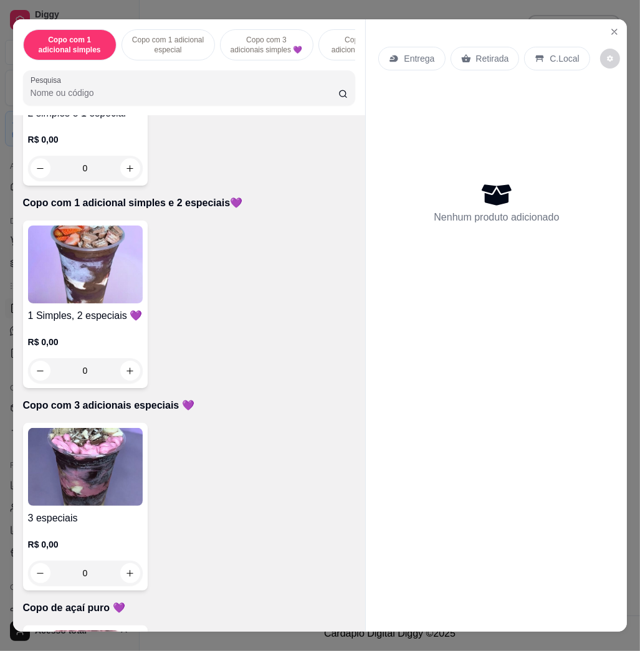
click at [120, 303] on img at bounding box center [85, 265] width 115 height 78
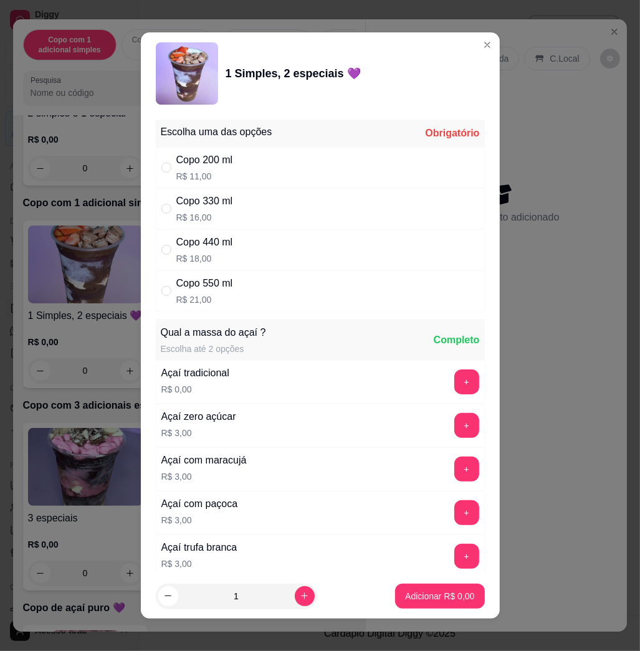
click at [287, 253] on div "Copo 440 ml R$ 18,00" at bounding box center [320, 249] width 329 height 41
radio input "true"
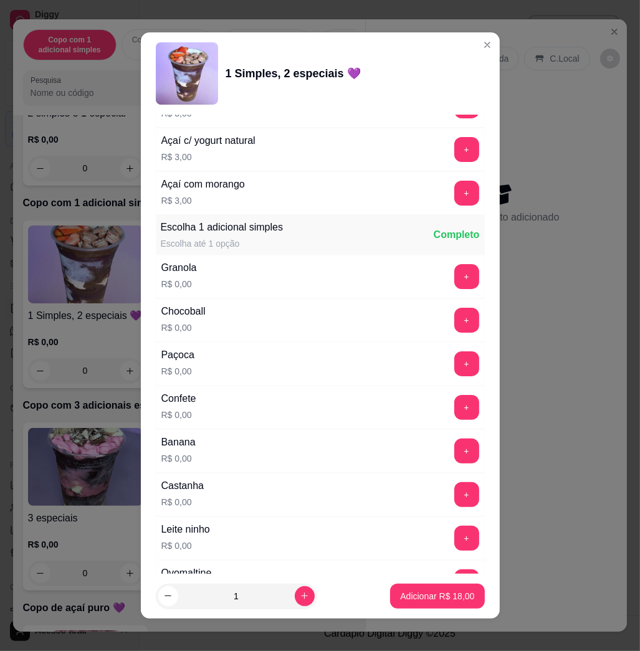
scroll to position [748, 0]
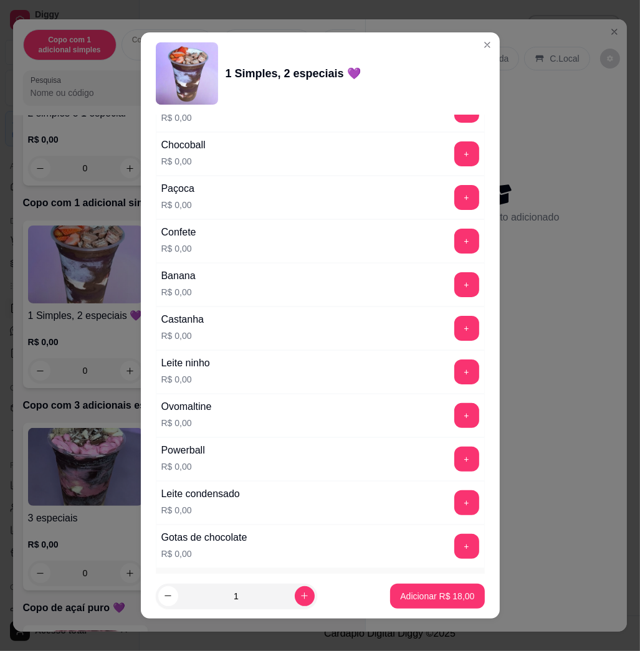
click at [454, 378] on button "+" at bounding box center [466, 372] width 25 height 25
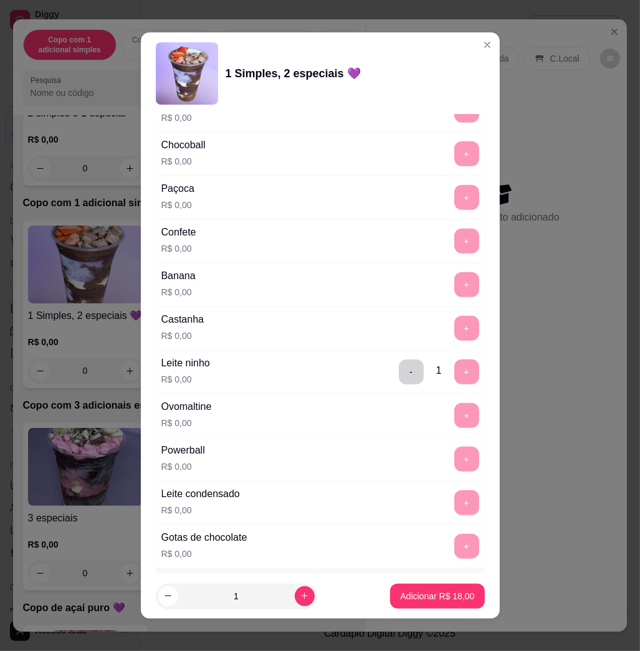
scroll to position [1080, 0]
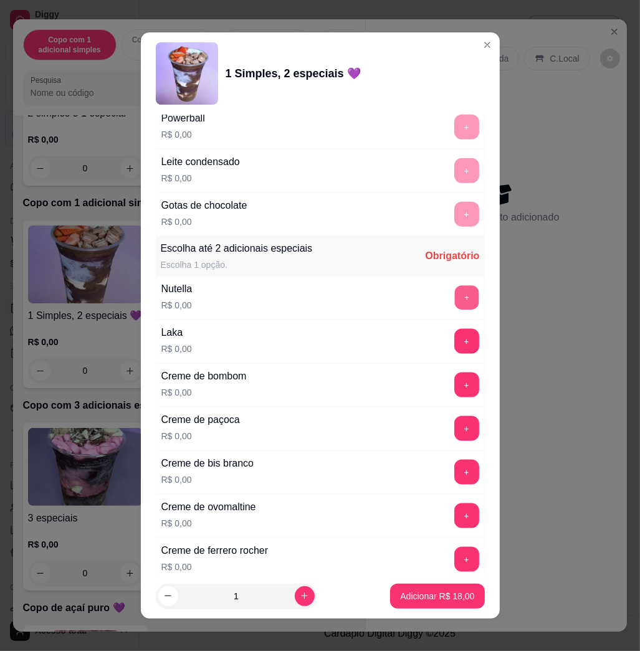
click at [454, 305] on button "+" at bounding box center [466, 298] width 24 height 24
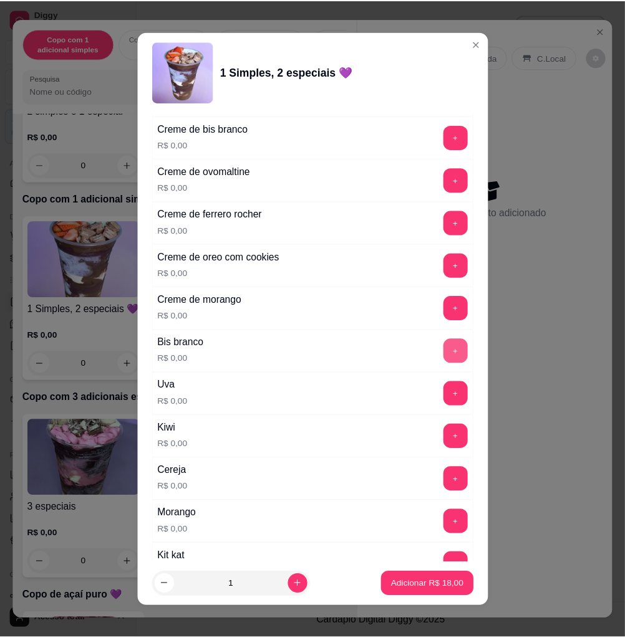
scroll to position [1579, 0]
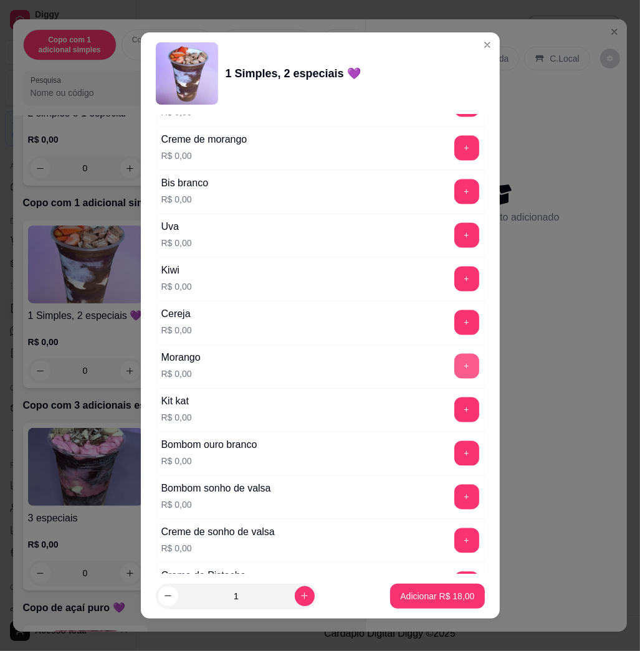
click at [454, 369] on button "+" at bounding box center [466, 366] width 25 height 25
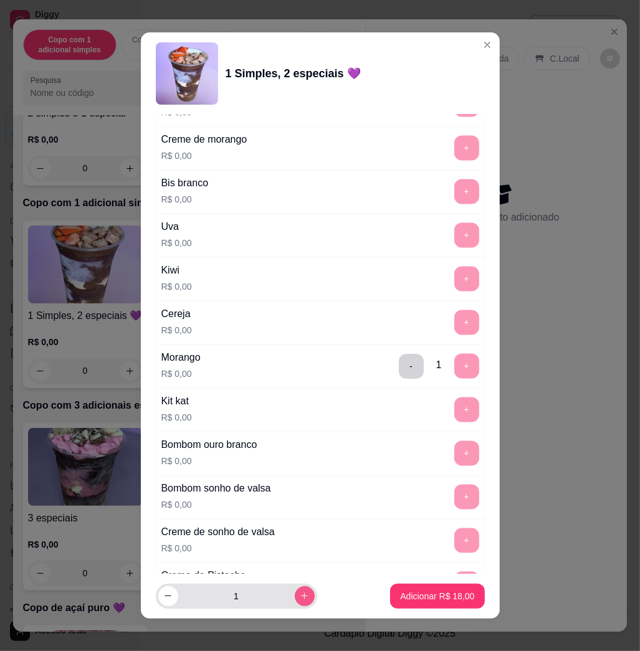
click at [300, 592] on icon "increase-product-quantity" at bounding box center [304, 596] width 9 height 9
type input "2"
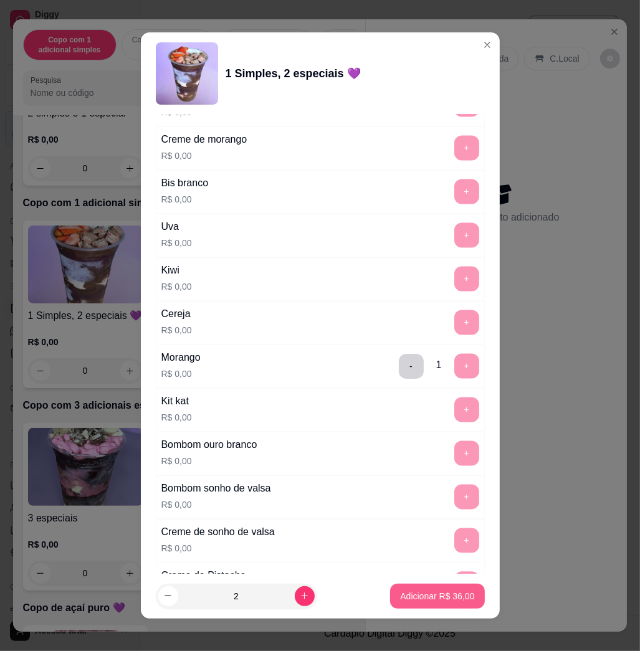
click at [404, 590] on p "Adicionar R$ 36,00" at bounding box center [437, 596] width 74 height 12
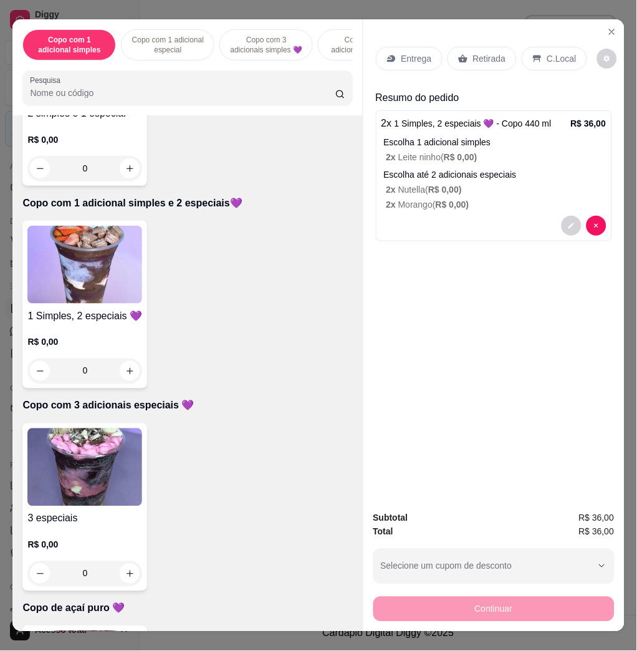
click at [435, 52] on div "Entrega" at bounding box center [409, 59] width 67 height 24
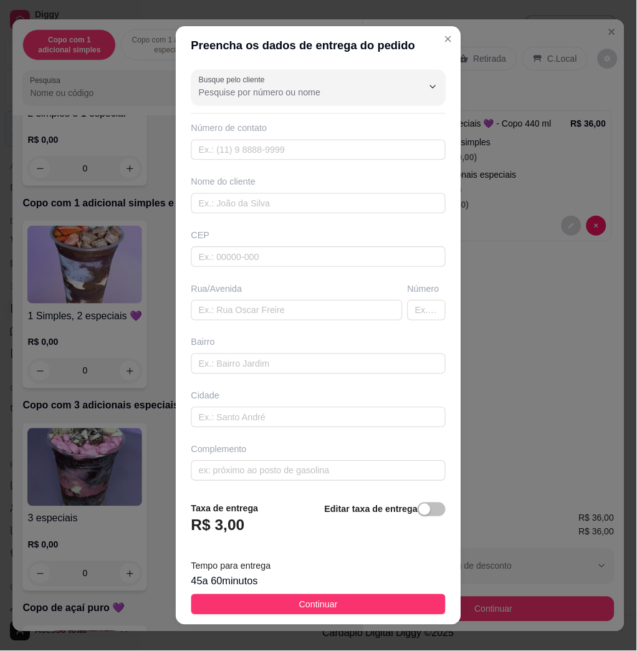
click at [404, 52] on header "Preencha os dados de entrega do pedido" at bounding box center [319, 45] width 286 height 38
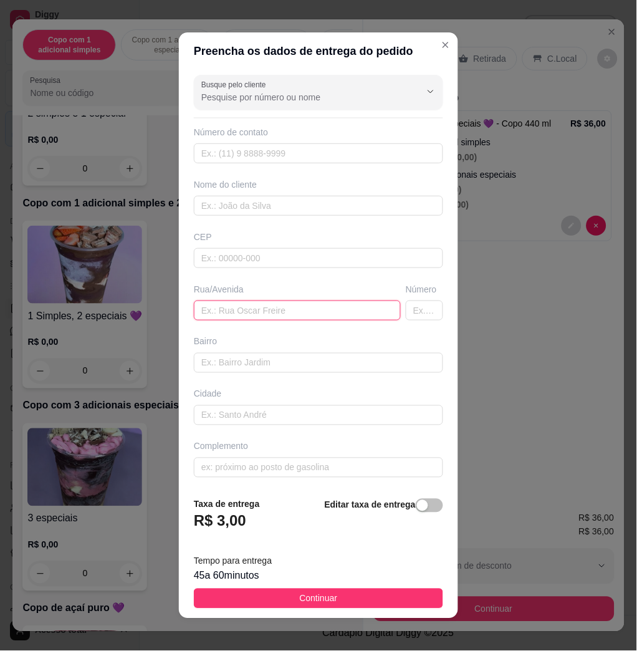
click at [272, 307] on input "text" at bounding box center [297, 310] width 207 height 20
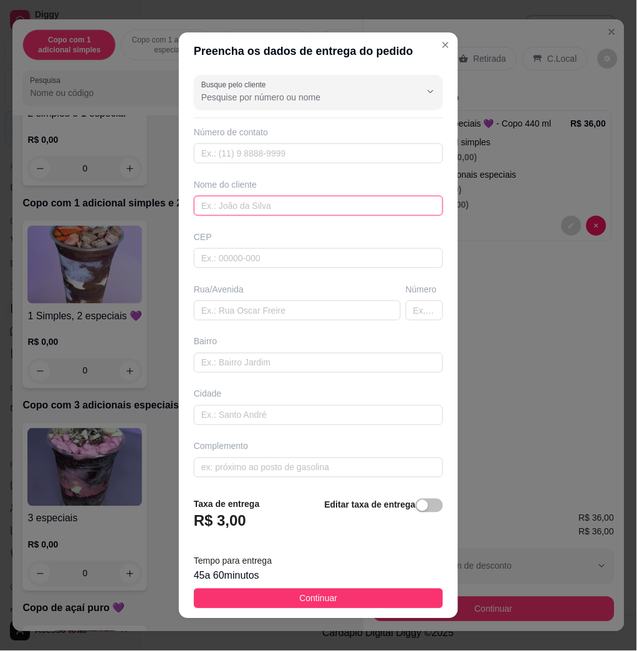
click at [293, 210] on input "text" at bounding box center [318, 206] width 249 height 20
type input "fatima"
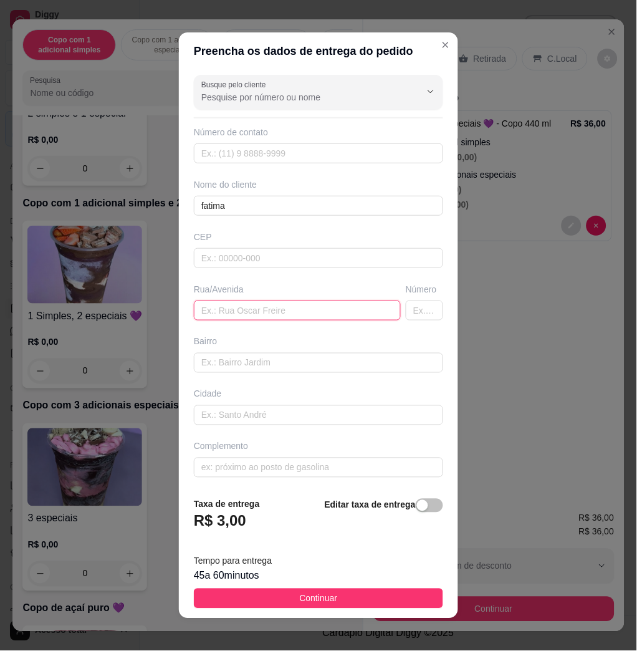
click at [261, 320] on input "text" at bounding box center [297, 310] width 207 height 20
click at [228, 312] on input "text" at bounding box center [297, 310] width 207 height 20
paste input "Rua Raimundo Pereira 176"
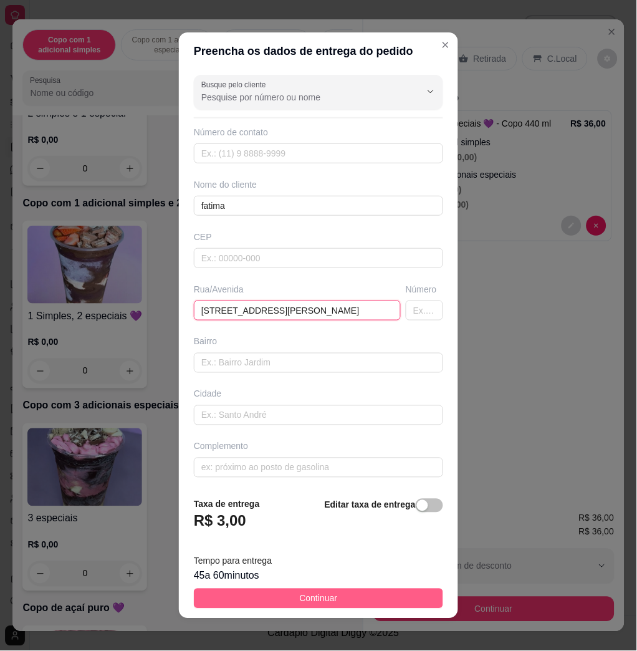
type input "Rua Raimundo Pereira 176"
click at [244, 594] on button "Continuar" at bounding box center [318, 599] width 249 height 20
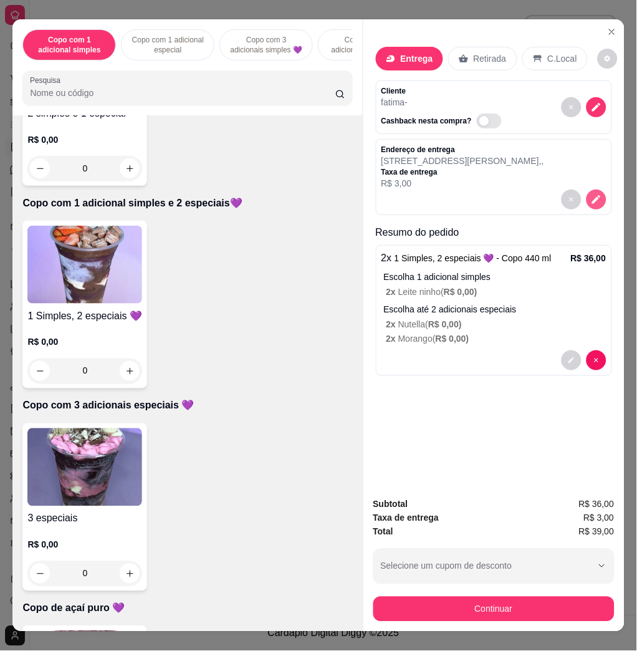
click at [591, 194] on icon "decrease-product-quantity" at bounding box center [596, 199] width 11 height 11
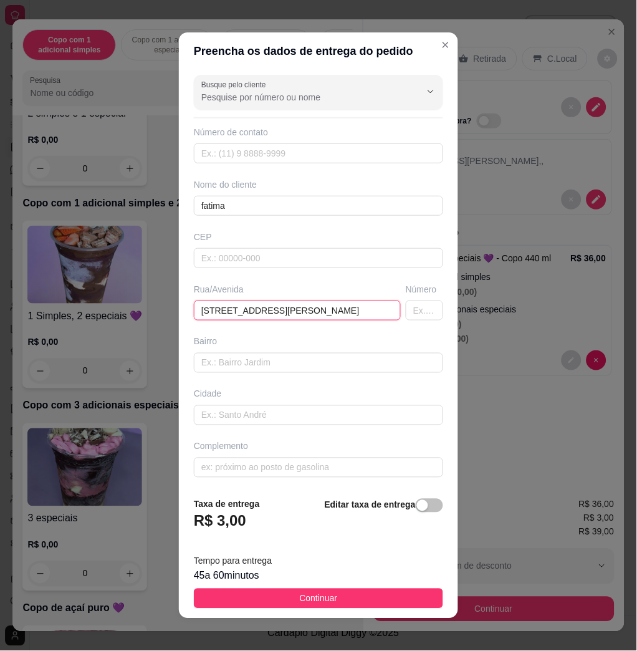
click at [321, 310] on input "Rua Raimundo Pereira 176" at bounding box center [297, 310] width 207 height 20
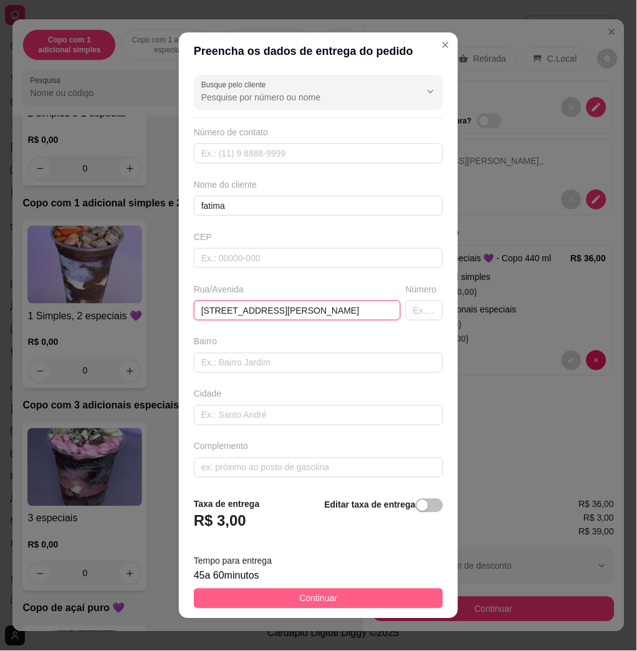
type input "Rua Raimundo Pereira 176, housoume"
click at [351, 598] on button "Continuar" at bounding box center [318, 599] width 249 height 20
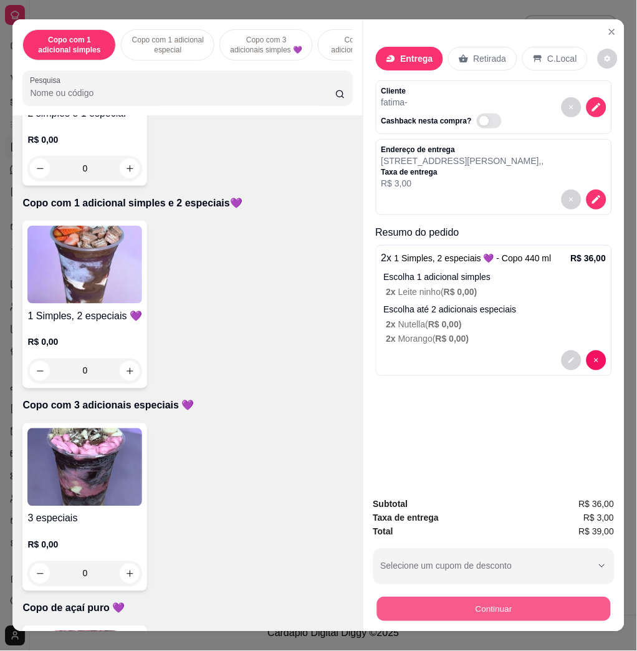
click at [582, 601] on button "Continuar" at bounding box center [494, 609] width 234 height 24
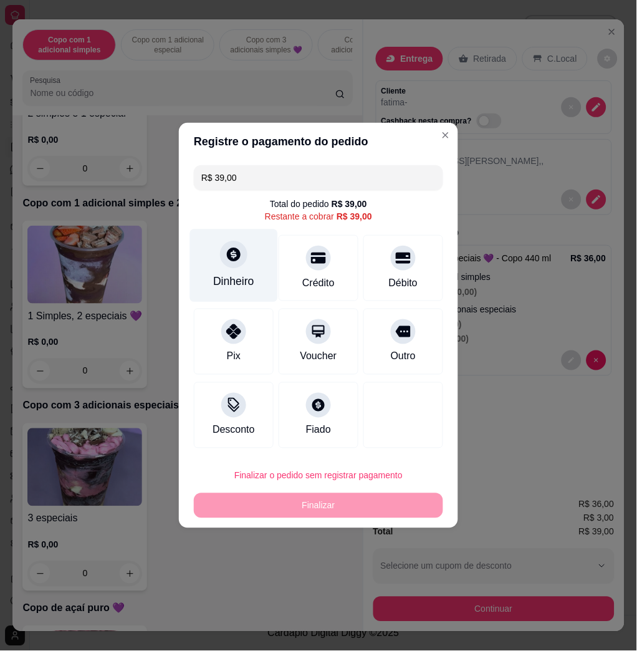
click at [256, 253] on div "Dinheiro" at bounding box center [234, 265] width 88 height 73
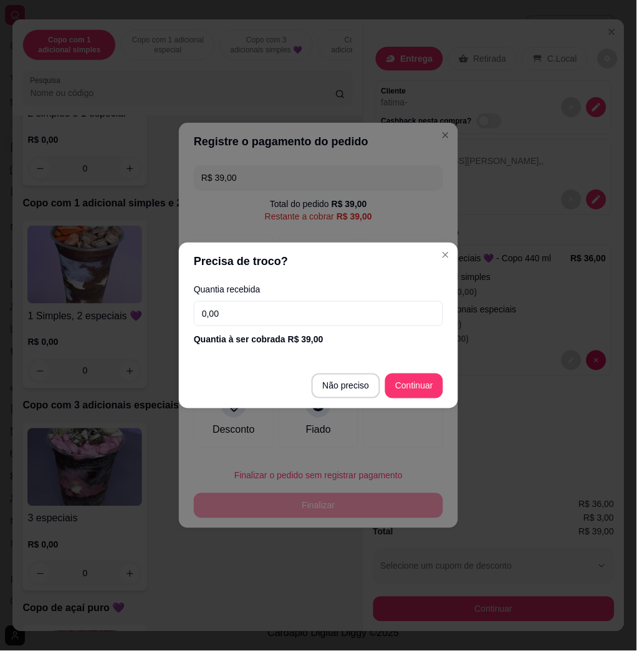
click at [307, 322] on input "0,00" at bounding box center [318, 313] width 249 height 25
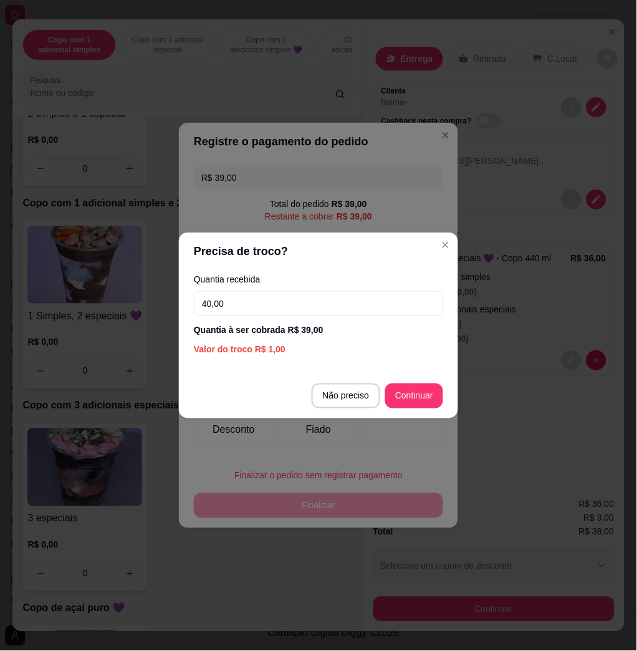
type input "40,00"
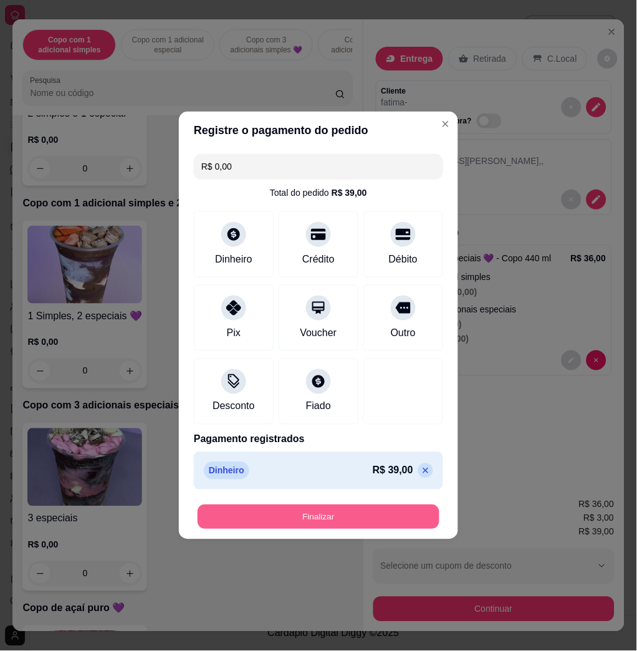
click at [405, 512] on button "Finalizar" at bounding box center [319, 517] width 242 height 24
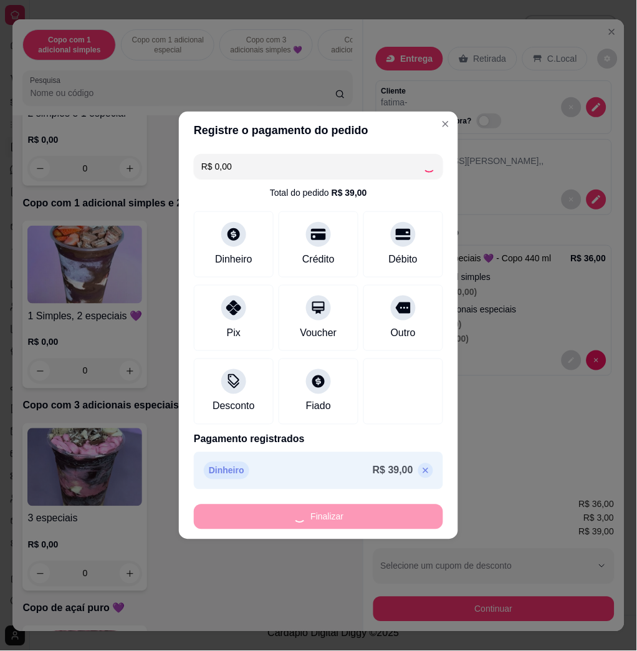
type input "-R$ 39,00"
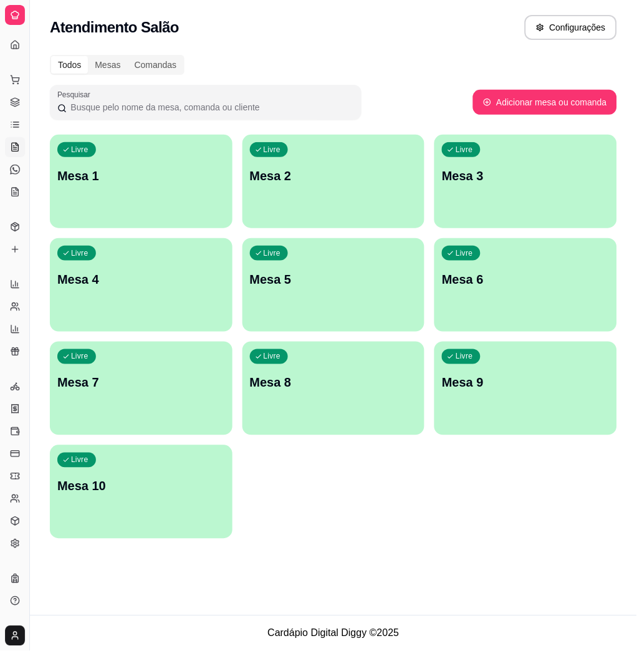
click at [123, 203] on div "Livre Mesa 1" at bounding box center [141, 174] width 183 height 79
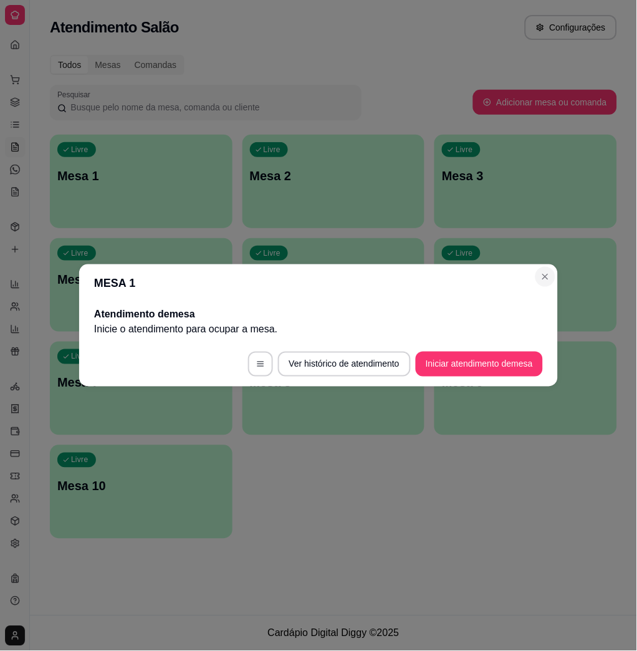
drag, startPoint x: 556, startPoint y: 279, endPoint x: 549, endPoint y: 277, distance: 7.3
click at [552, 278] on section "MESA 1 Atendimento de mesa Inicie o atendimento para ocupar a mesa . Ver histór…" at bounding box center [318, 325] width 479 height 122
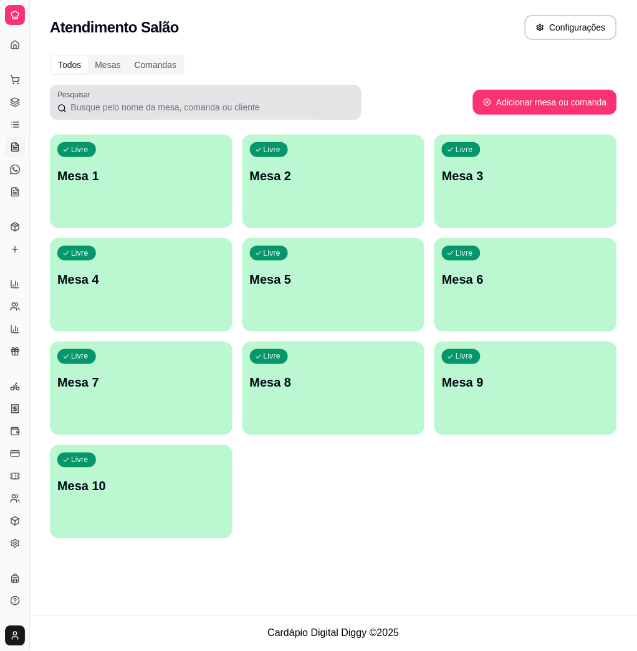
drag, startPoint x: 33, startPoint y: 100, endPoint x: 52, endPoint y: 103, distance: 19.1
click at [77, 108] on div "Diggy Sistema de Gestão N Nalita Açaite ... Loja aberta Diggy Bot Renovação aut…" at bounding box center [318, 325] width 637 height 651
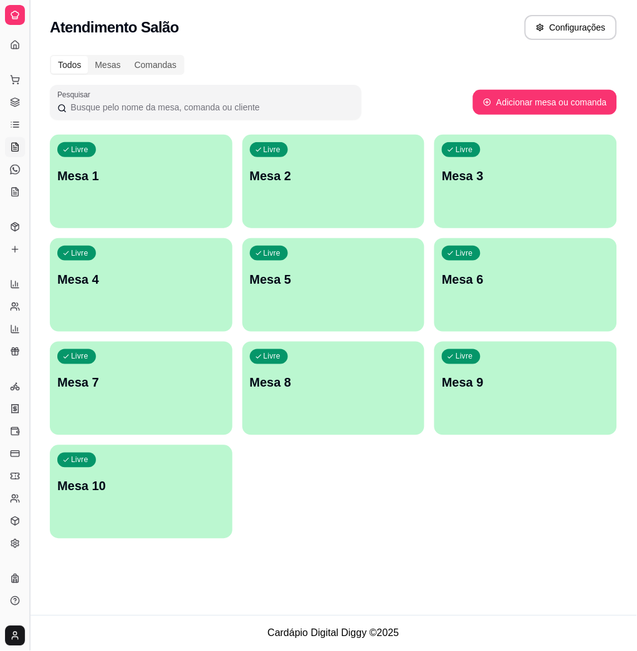
drag, startPoint x: 43, startPoint y: 106, endPoint x: 34, endPoint y: 104, distance: 9.5
click at [43, 107] on div "Diggy Sistema de Gestão N Nalita Açaite ... Loja aberta Diggy Bot Renovação aut…" at bounding box center [318, 325] width 637 height 651
drag, startPoint x: 25, startPoint y: 101, endPoint x: 30, endPoint y: 109, distance: 9.5
click at [30, 109] on button "Toggle Sidebar" at bounding box center [29, 325] width 10 height 651
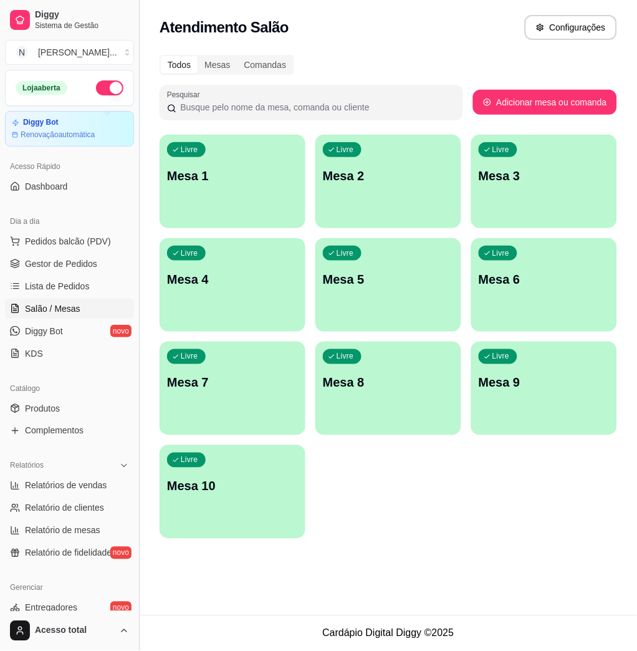
click at [30, 109] on div "Loja aberta Diggy Bot Renovação automática" at bounding box center [69, 108] width 139 height 77
click at [60, 291] on span "Lista de Pedidos" at bounding box center [57, 286] width 65 height 12
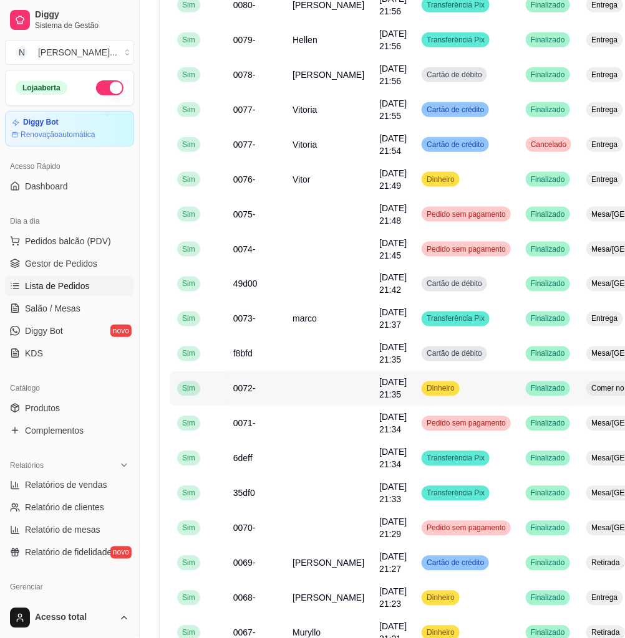
scroll to position [166, 0]
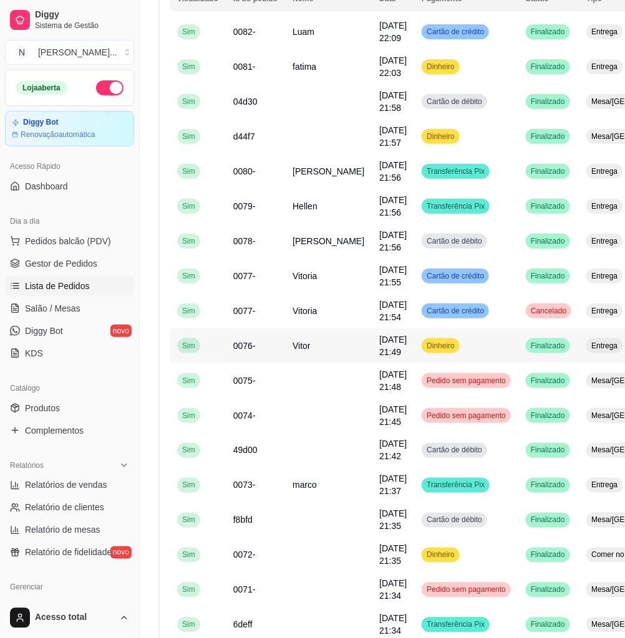
click at [327, 358] on td "Vitor" at bounding box center [328, 346] width 87 height 35
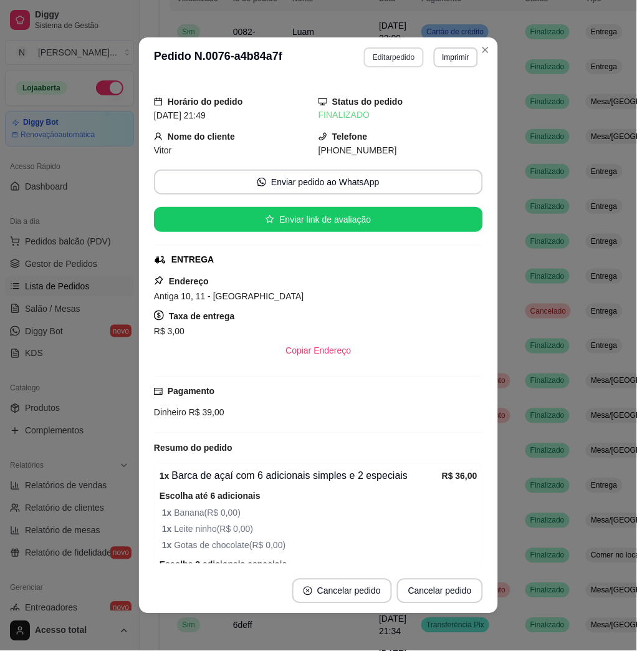
click at [385, 65] on button "Editar pedido" at bounding box center [393, 57] width 59 height 20
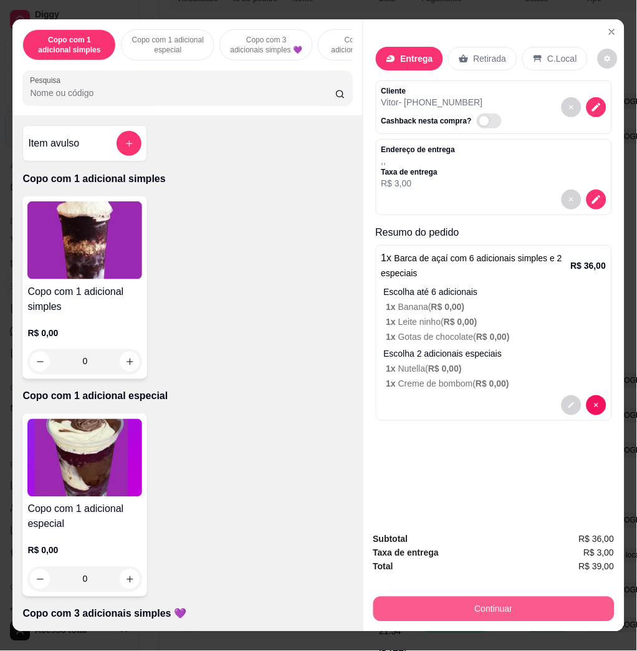
click at [469, 602] on button "Continuar" at bounding box center [493, 609] width 241 height 25
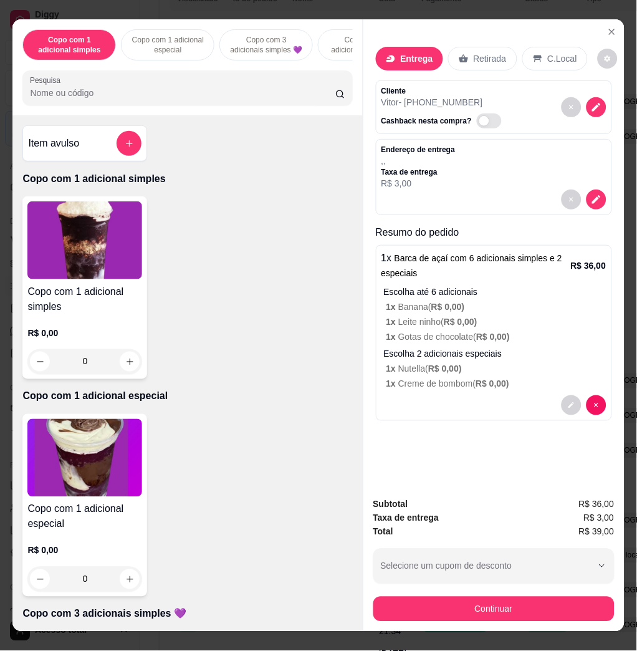
click at [226, 342] on div "Pix" at bounding box center [233, 339] width 89 height 74
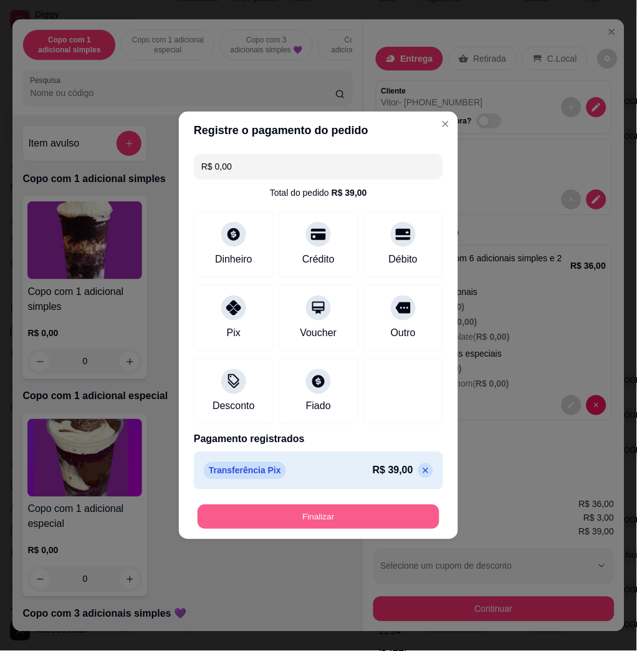
click at [355, 514] on button "Finalizar" at bounding box center [319, 517] width 242 height 24
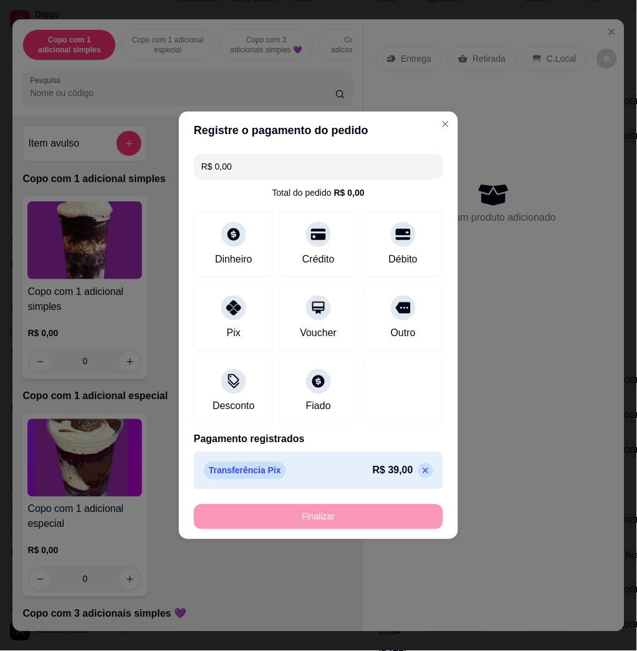
type input "-R$ 39,00"
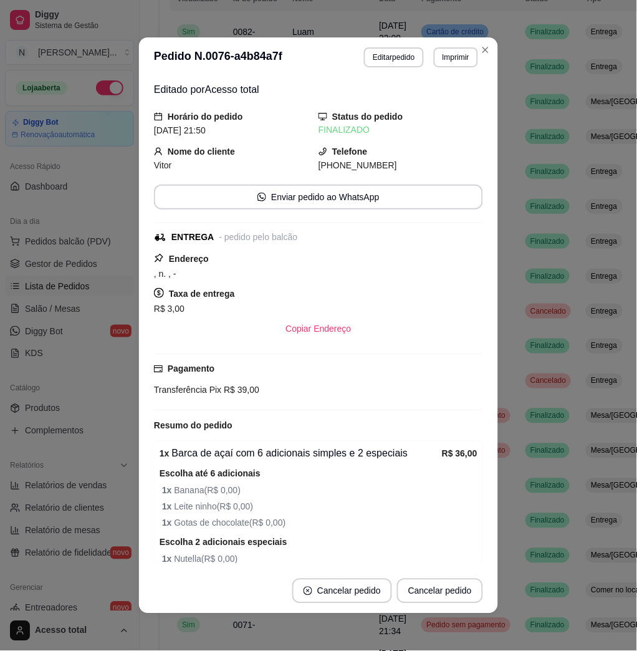
click at [483, 59] on header "**********" at bounding box center [318, 57] width 359 height 40
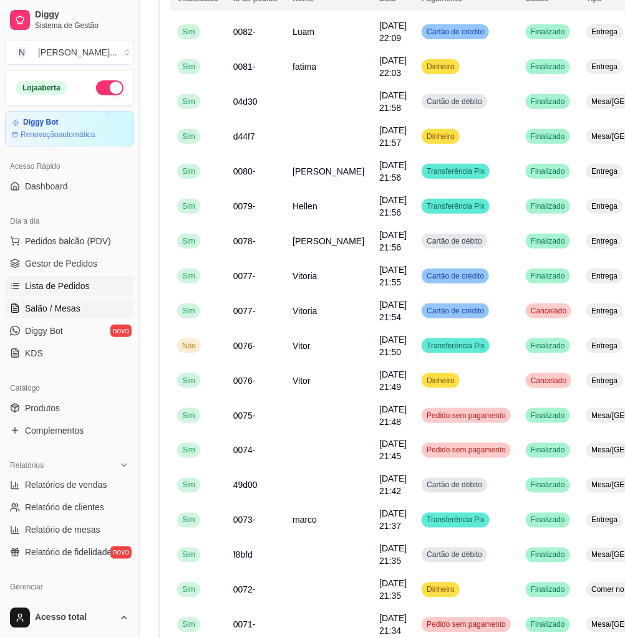
click at [80, 300] on link "Salão / Mesas" at bounding box center [69, 309] width 129 height 20
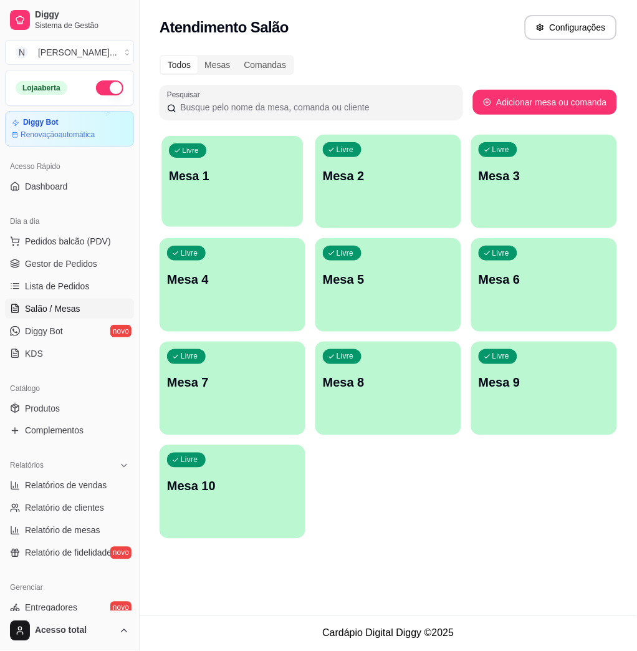
click at [240, 206] on div "Livre Mesa 1" at bounding box center [233, 174] width 142 height 76
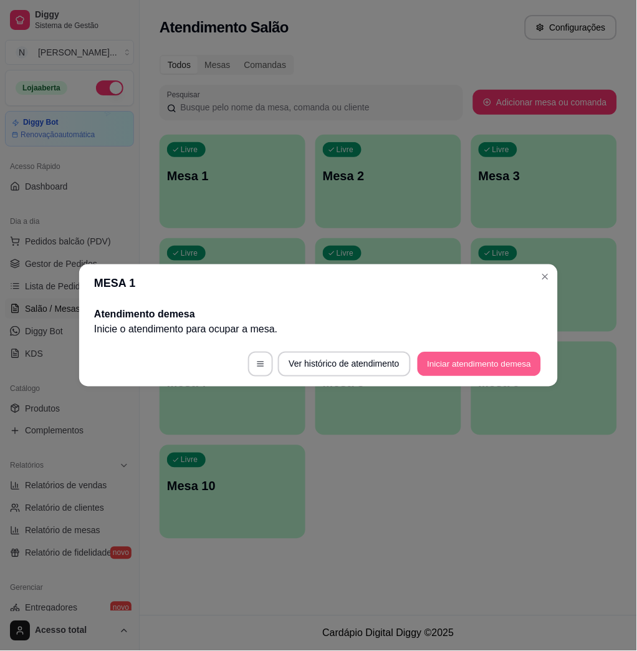
click at [456, 357] on button "Iniciar atendimento de mesa" at bounding box center [479, 364] width 123 height 24
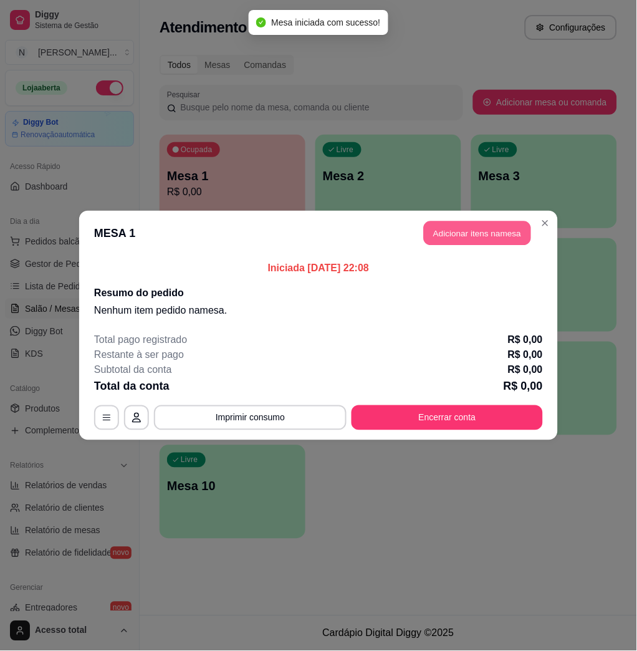
click at [504, 241] on button "Adicionar itens na mesa" at bounding box center [477, 233] width 107 height 24
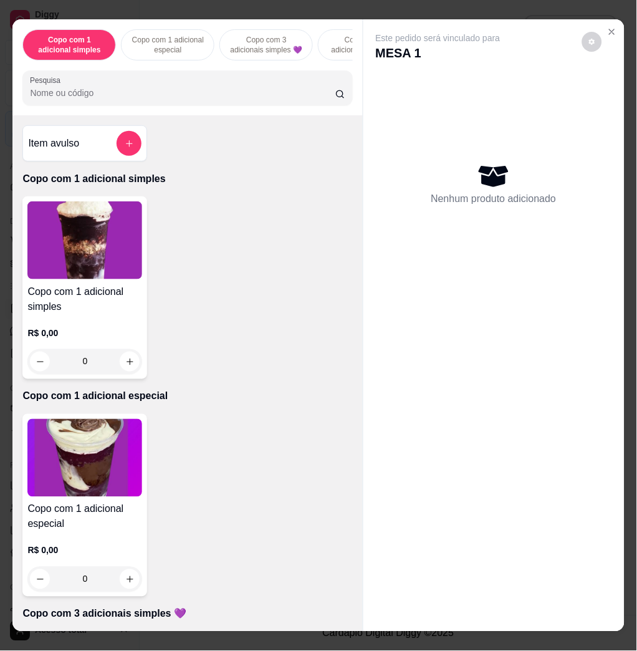
click at [112, 478] on img at bounding box center [84, 458] width 115 height 78
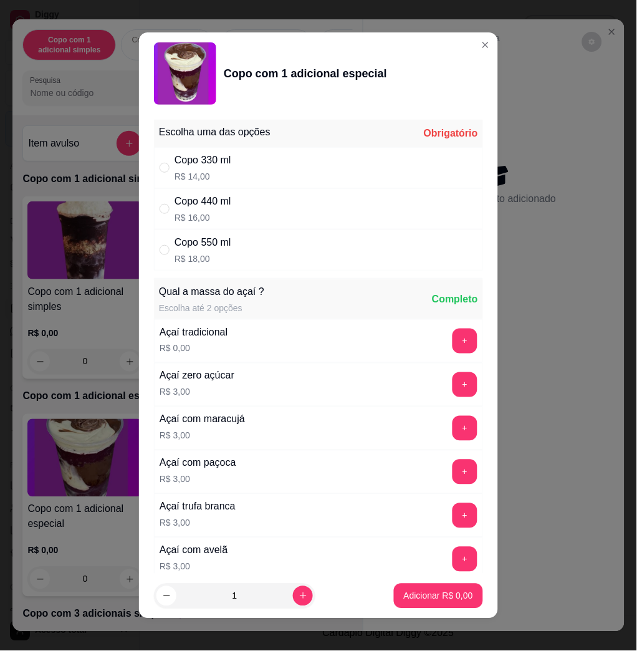
click at [325, 163] on div "Copo 330 ml R$ 14,00" at bounding box center [318, 167] width 329 height 41
radio input "true"
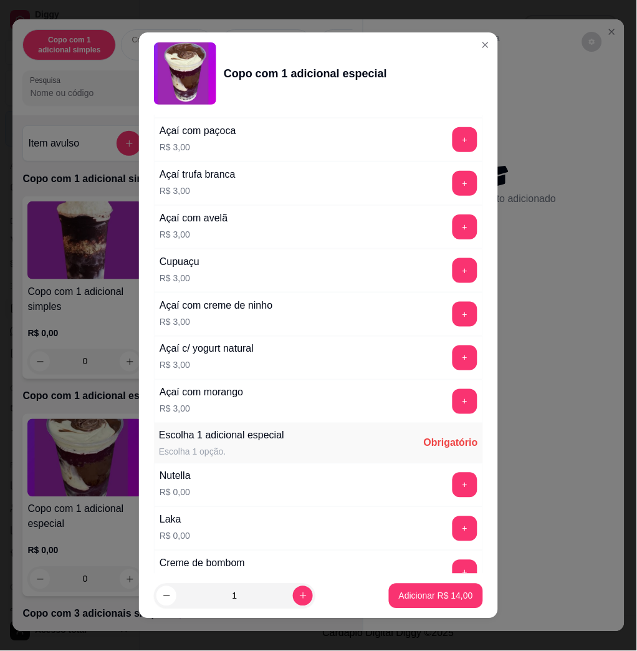
scroll to position [415, 0]
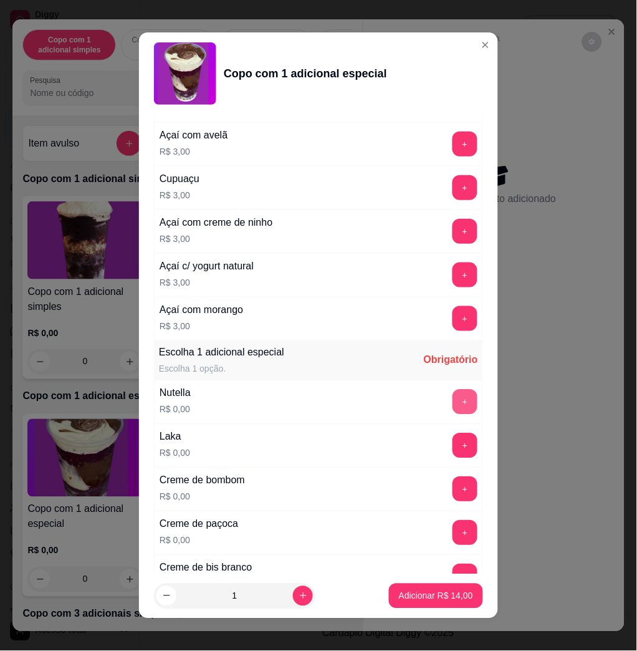
click at [453, 400] on button "+" at bounding box center [465, 402] width 25 height 25
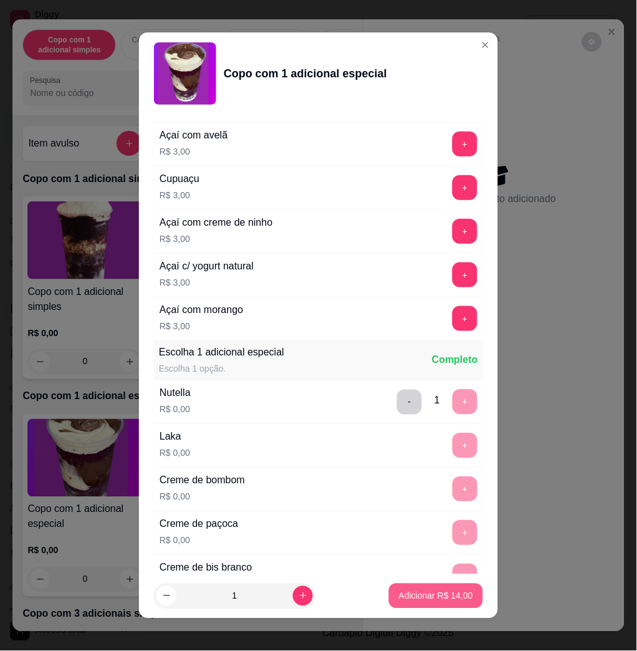
click at [408, 606] on button "Adicionar R$ 14,00" at bounding box center [436, 596] width 94 height 25
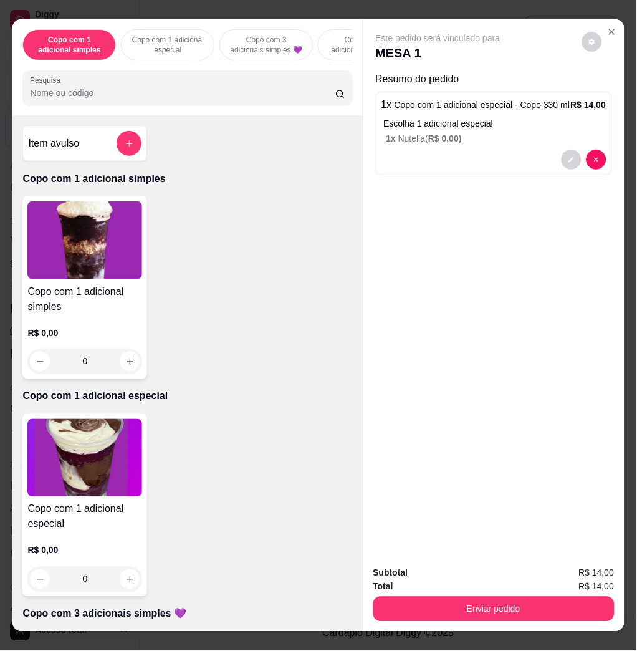
click at [99, 497] on img at bounding box center [84, 458] width 115 height 78
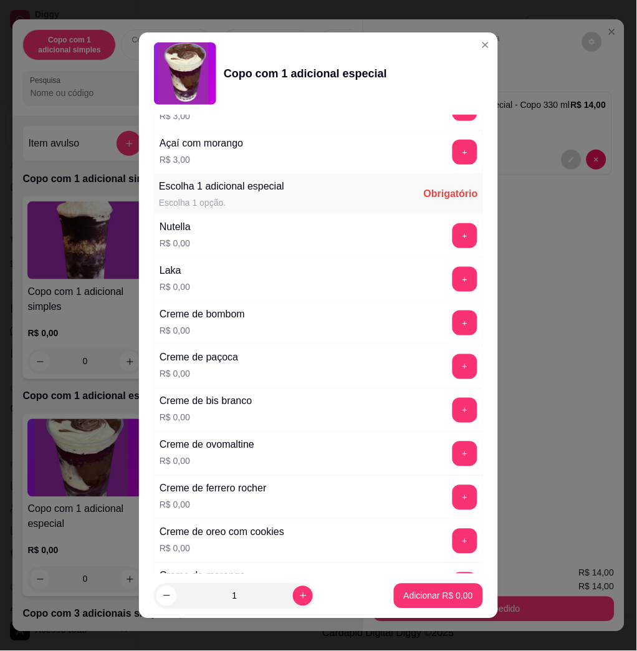
scroll to position [748, 0]
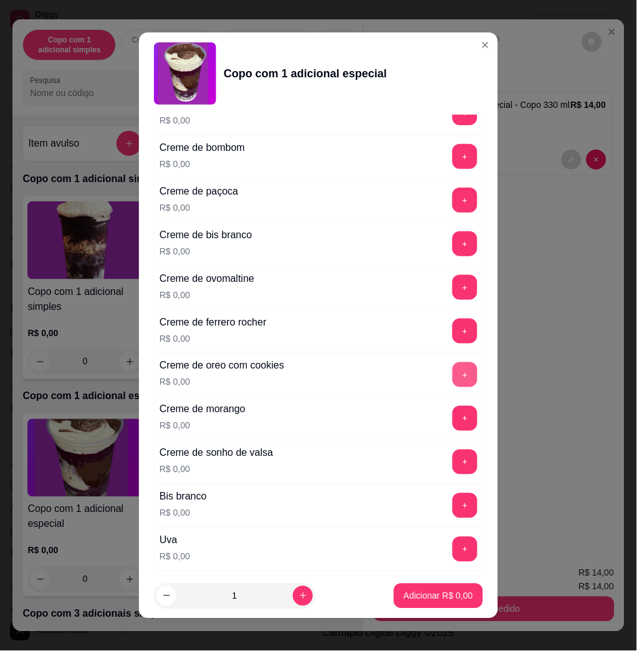
click at [453, 376] on button "+" at bounding box center [465, 374] width 25 height 25
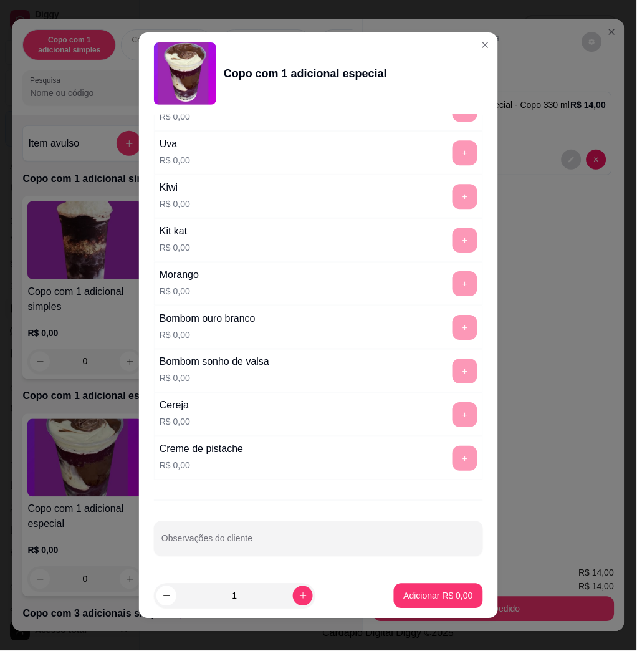
scroll to position [7, 0]
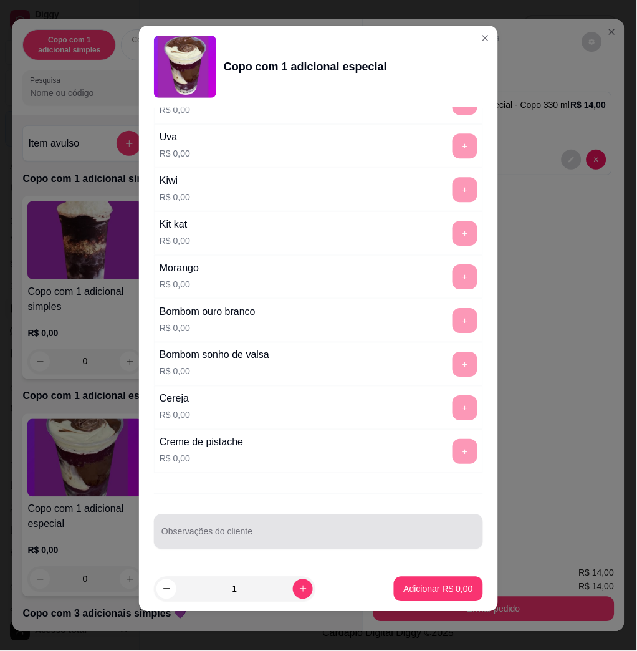
click at [292, 515] on div "Observações do cliente" at bounding box center [318, 531] width 329 height 35
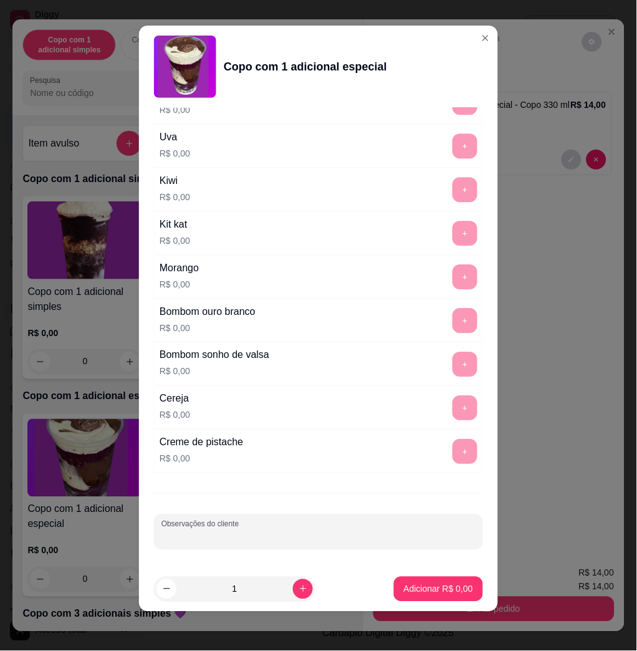
click at [302, 540] on input "Observações do cliente" at bounding box center [318, 537] width 314 height 12
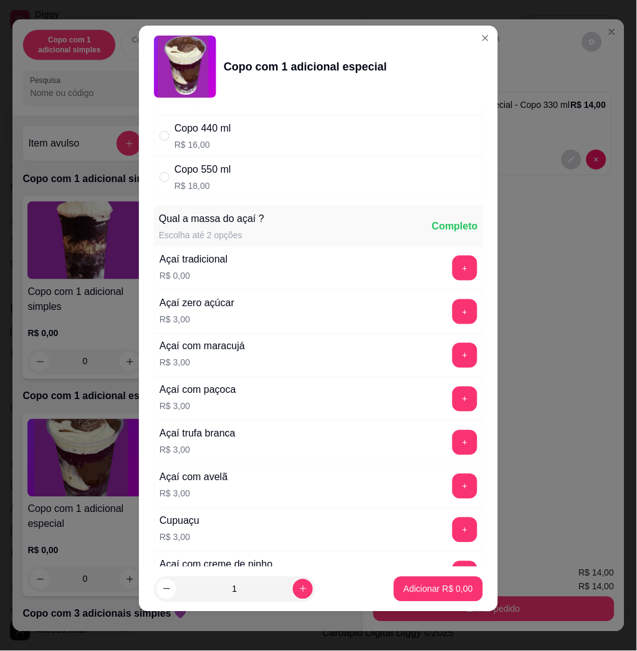
scroll to position [0, 0]
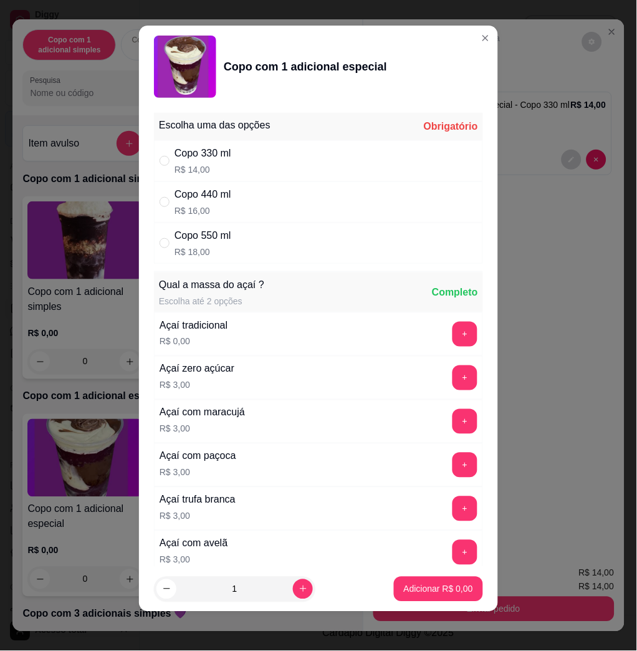
type input "comer renan"
click at [313, 158] on div "Copo 330 ml R$ 14,00" at bounding box center [318, 160] width 329 height 41
radio input "true"
click at [404, 587] on p "Adicionar R$ 14,00" at bounding box center [436, 589] width 72 height 12
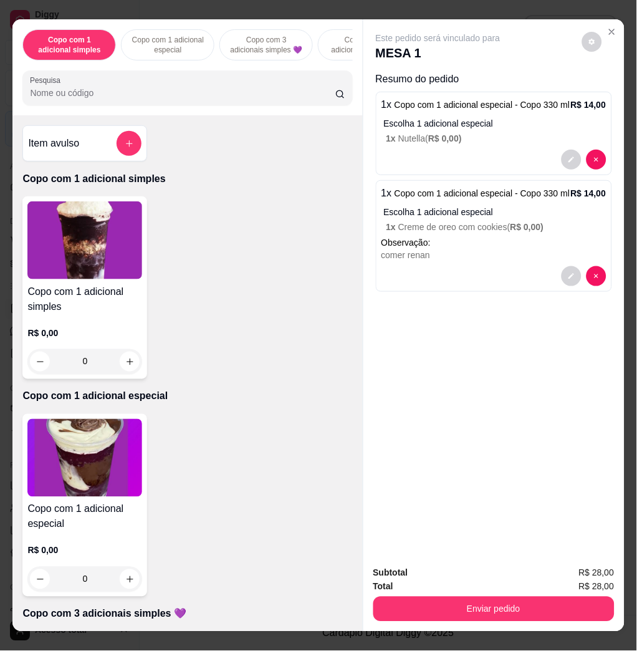
click at [102, 461] on img at bounding box center [84, 458] width 115 height 78
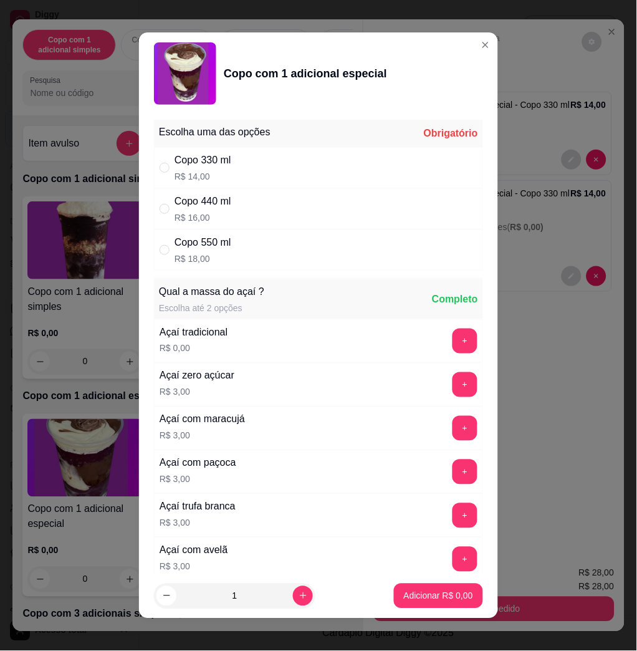
click at [259, 165] on div "Copo 330 ml R$ 14,00" at bounding box center [318, 167] width 329 height 41
radio input "true"
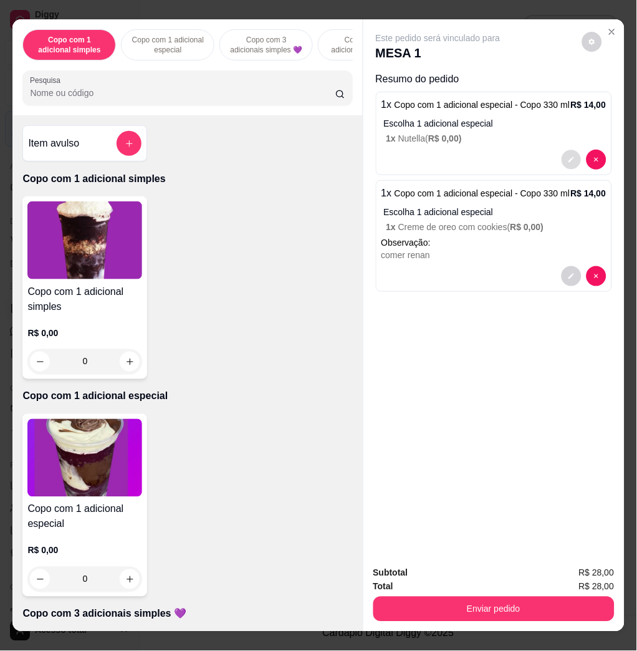
click at [562, 156] on button "decrease-product-quantity" at bounding box center [571, 159] width 19 height 19
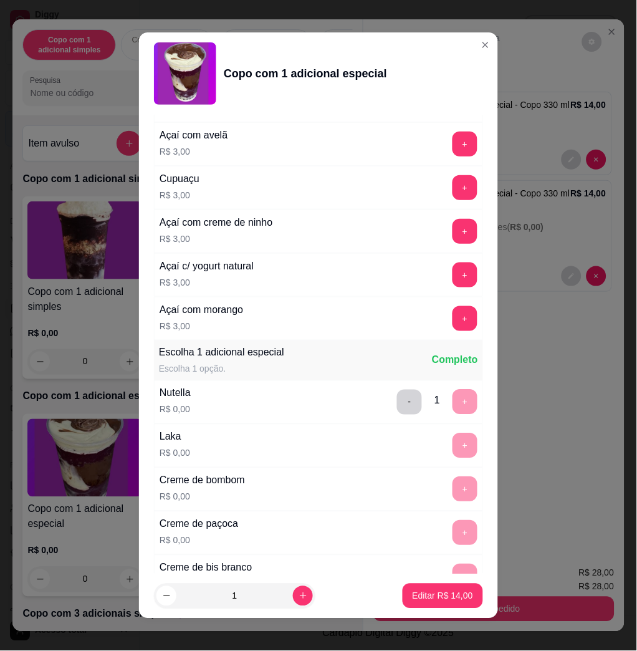
scroll to position [332, 0]
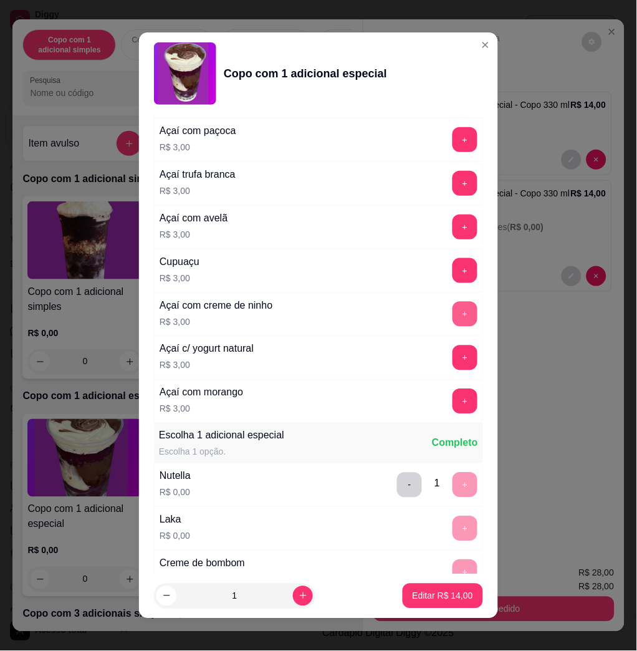
click at [453, 307] on button "+" at bounding box center [465, 314] width 25 height 25
click at [451, 602] on button "Editar R$ 17,00" at bounding box center [443, 596] width 80 height 25
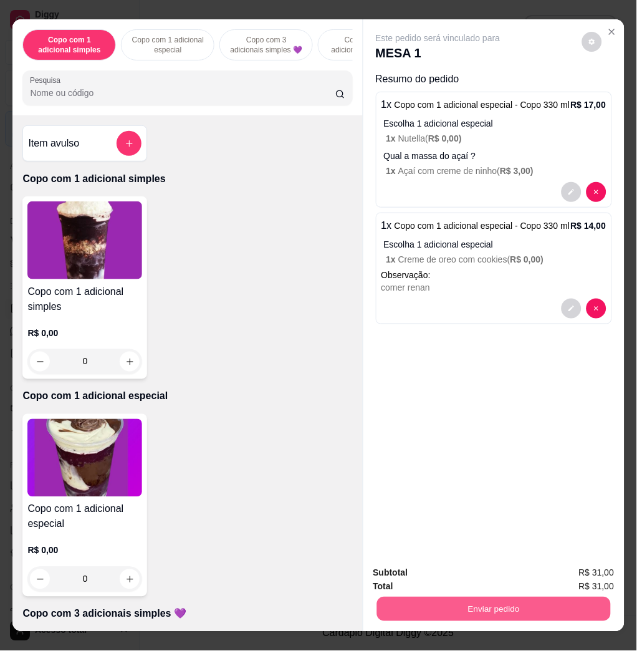
click at [511, 606] on button "Enviar pedido" at bounding box center [494, 609] width 234 height 24
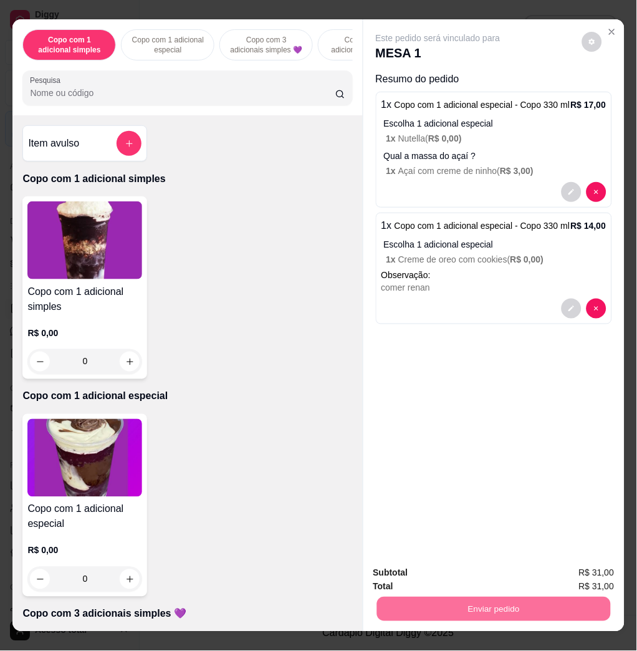
click at [464, 567] on button "Não registrar e enviar pedido" at bounding box center [452, 572] width 130 height 24
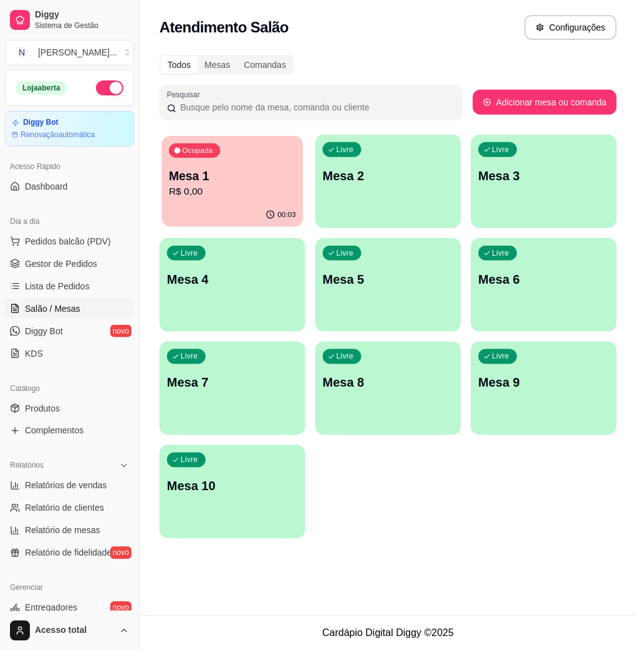
click at [228, 156] on div "Ocupada Mesa 1 R$ 0,00" at bounding box center [233, 169] width 142 height 67
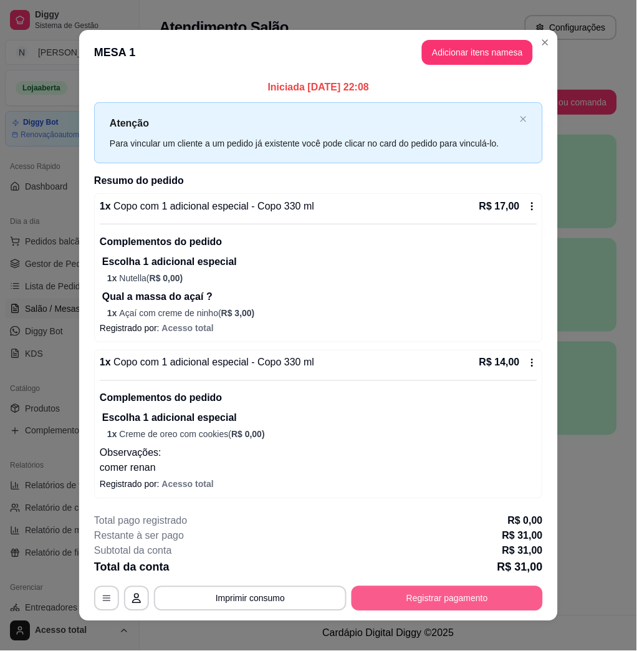
click at [464, 602] on button "Registrar pagamento" at bounding box center [447, 598] width 191 height 25
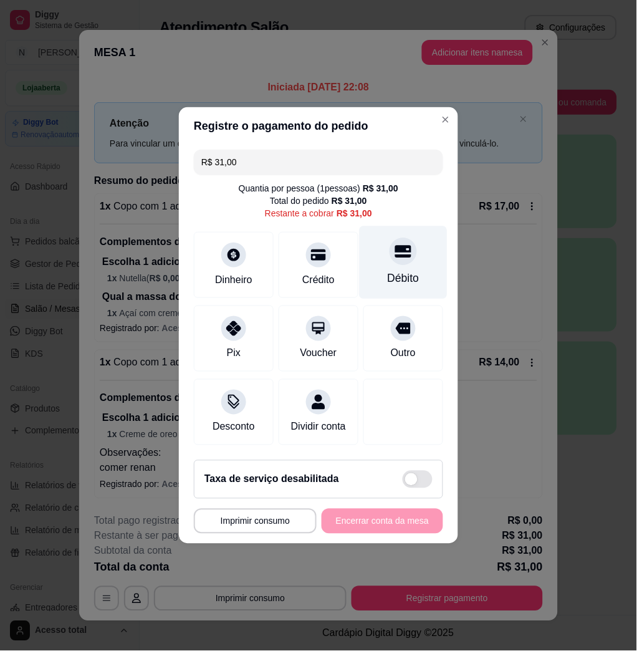
click at [390, 274] on div "Débito" at bounding box center [404, 279] width 32 height 16
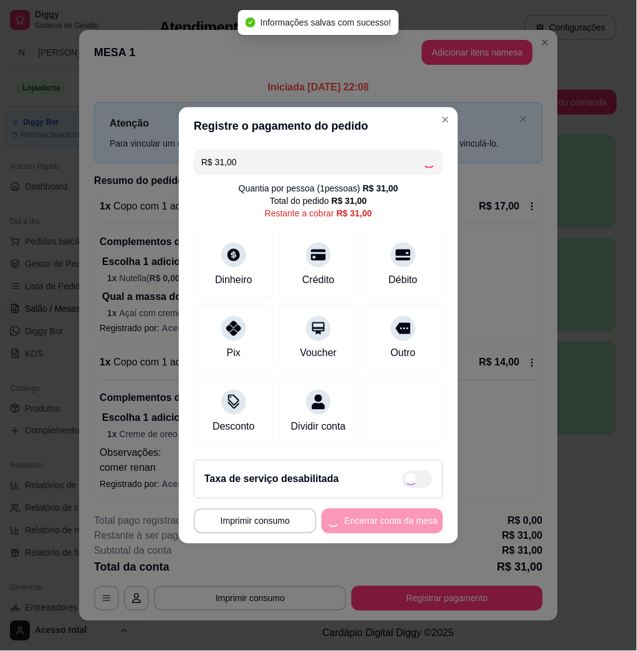
type input "R$ 0,00"
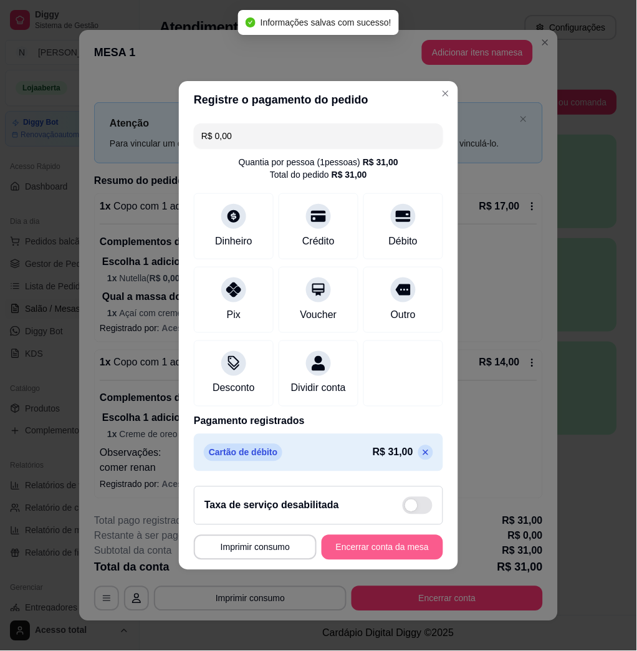
click at [413, 560] on button "Encerrar conta da mesa" at bounding box center [383, 547] width 122 height 25
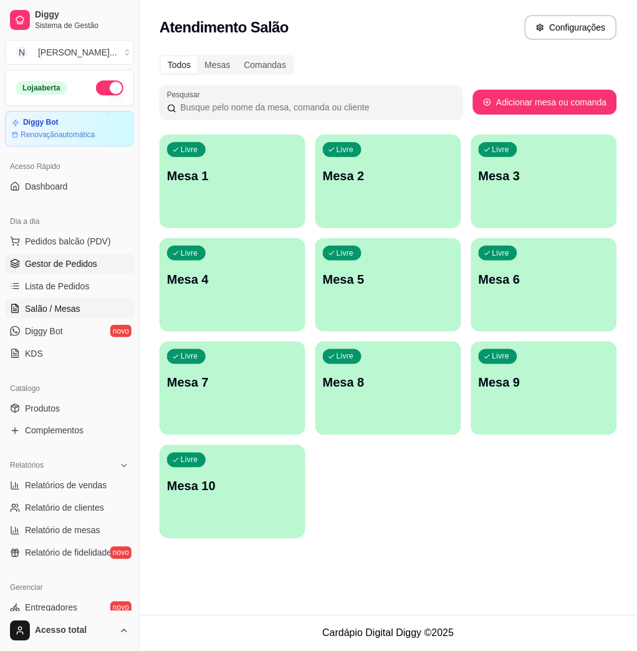
click at [88, 269] on span "Gestor de Pedidos" at bounding box center [61, 263] width 72 height 12
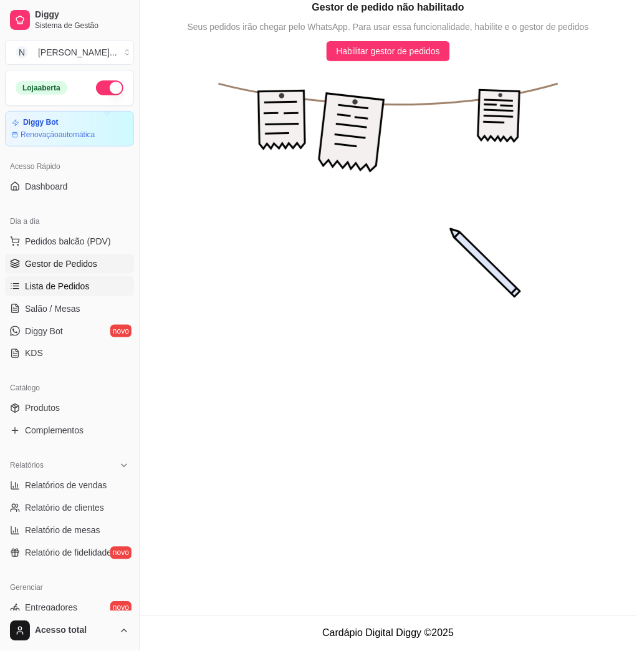
click at [87, 280] on ul "Pedidos balcão (PDV) Gestor de Pedidos Lista de Pedidos Salão / Mesas Diggy Bot…" at bounding box center [69, 297] width 129 height 132
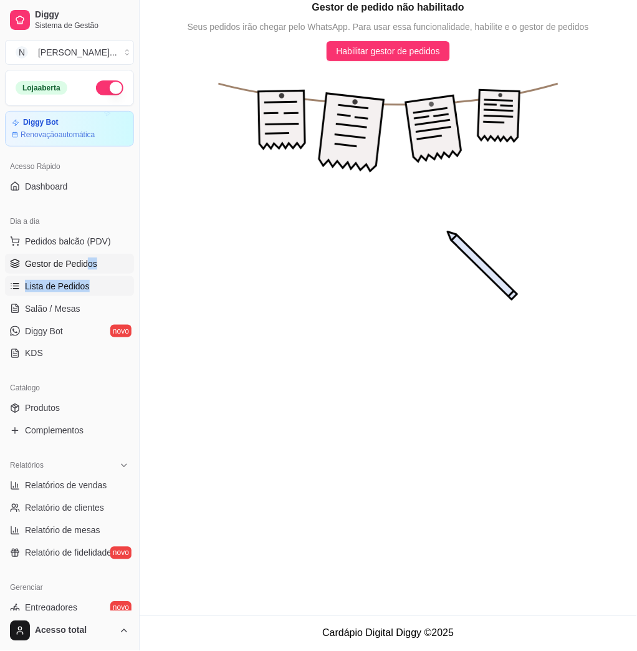
click at [14, 285] on icon at bounding box center [15, 286] width 10 height 10
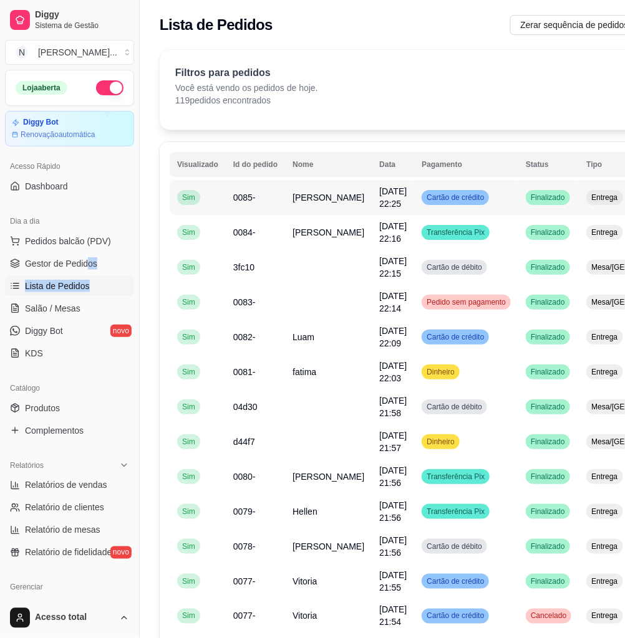
click at [335, 195] on td "Celia Caces" at bounding box center [328, 197] width 87 height 35
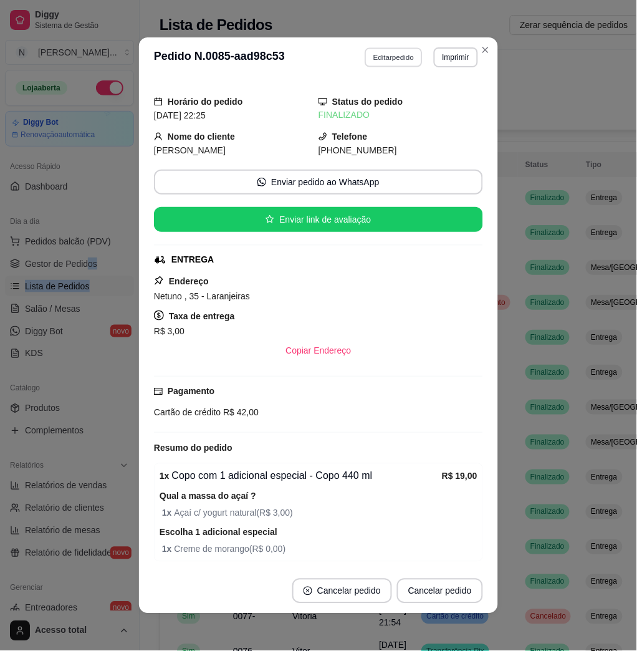
click at [401, 57] on button "Editar pedido" at bounding box center [394, 56] width 58 height 19
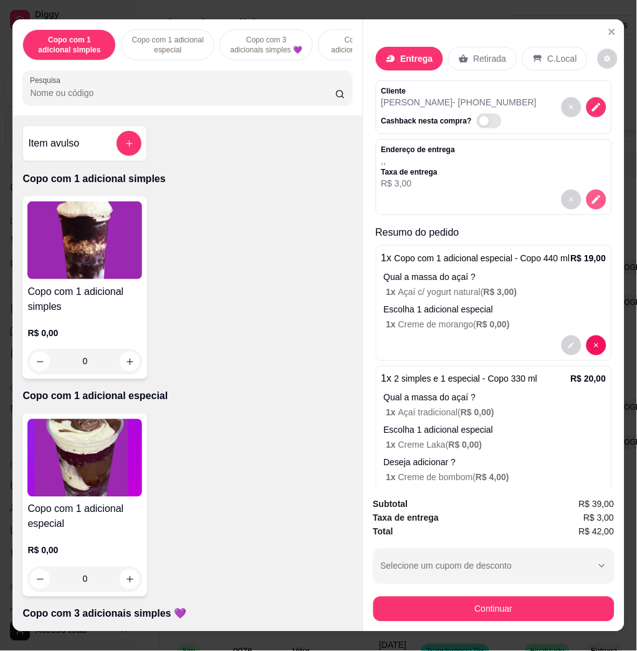
click at [587, 199] on button "decrease-product-quantity" at bounding box center [597, 200] width 20 height 20
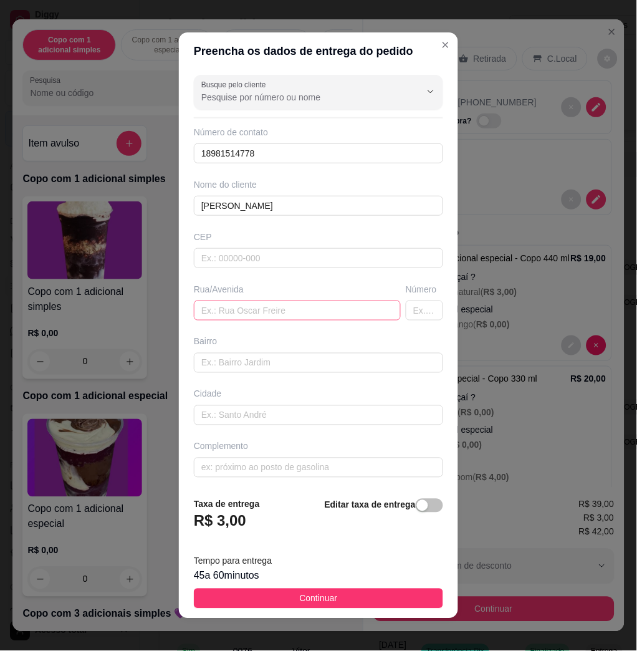
click at [241, 320] on div "Busque pelo cliente Número de contato 18981514778 Nome do cliente Celia Caces C…" at bounding box center [318, 279] width 279 height 418
click at [241, 317] on input "text" at bounding box center [297, 310] width 207 height 20
paste input "Netuno , 35 - Laranjeiras"
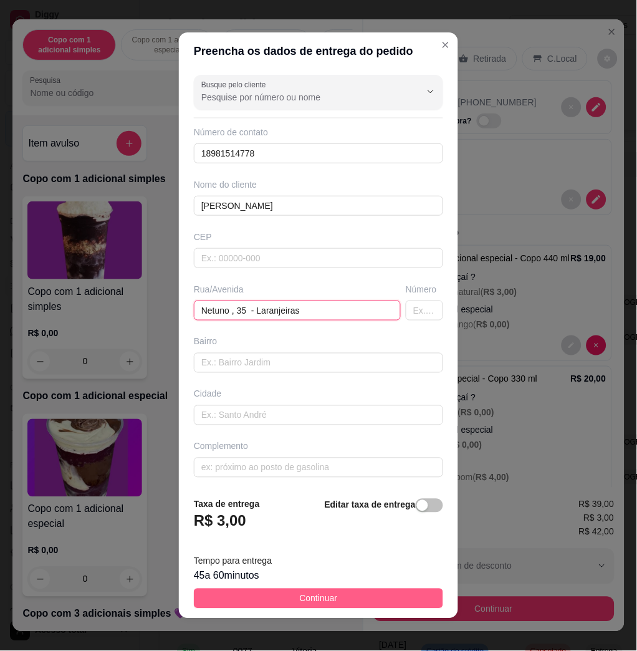
type input "Netuno , 35 - Laranjeiras"
click at [326, 598] on button "Continuar" at bounding box center [318, 599] width 249 height 20
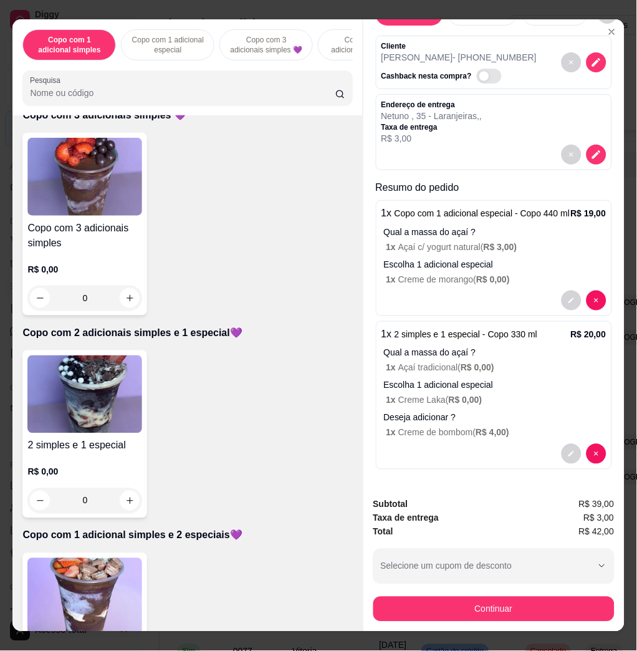
scroll to position [665, 0]
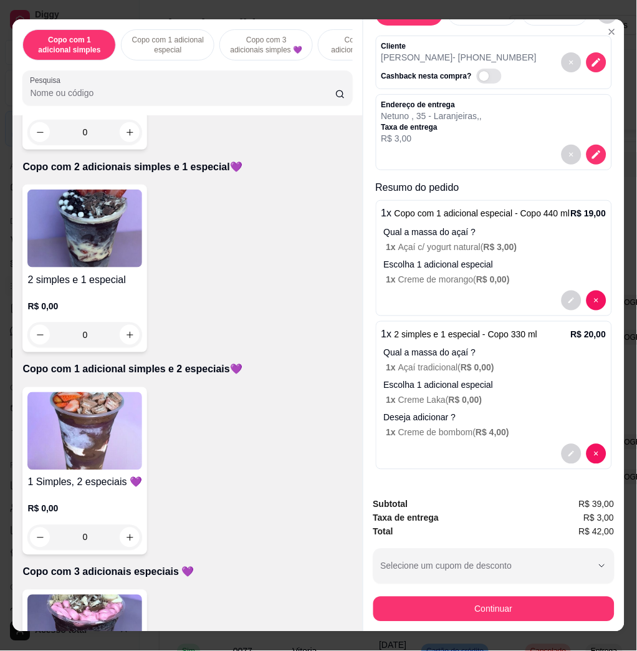
click at [74, 420] on img at bounding box center [84, 431] width 115 height 78
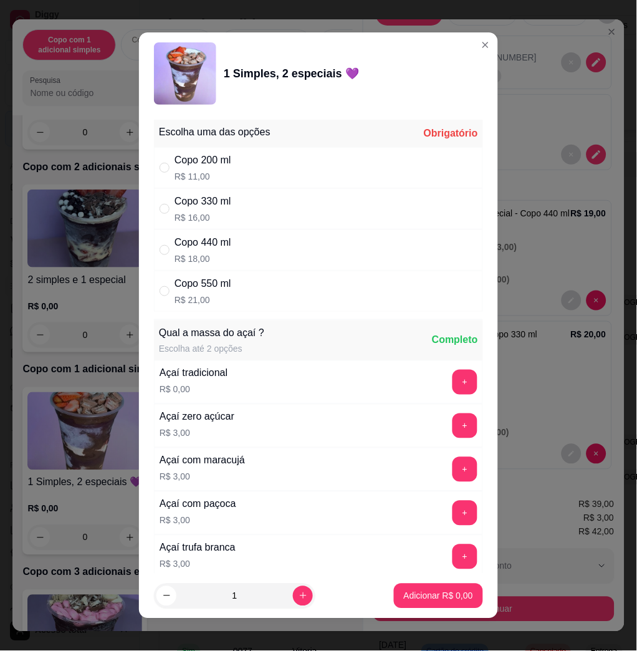
click at [248, 218] on div "Copo 330 ml R$ 16,00" at bounding box center [318, 208] width 329 height 41
radio input "true"
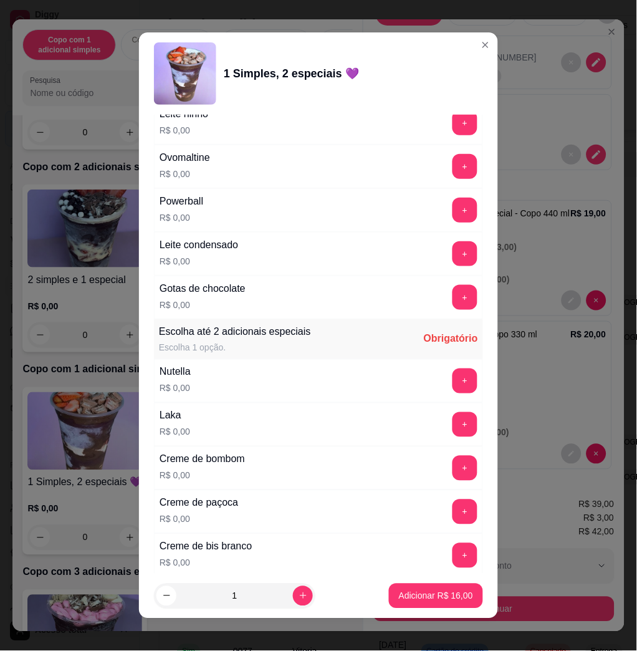
scroll to position [1080, 0]
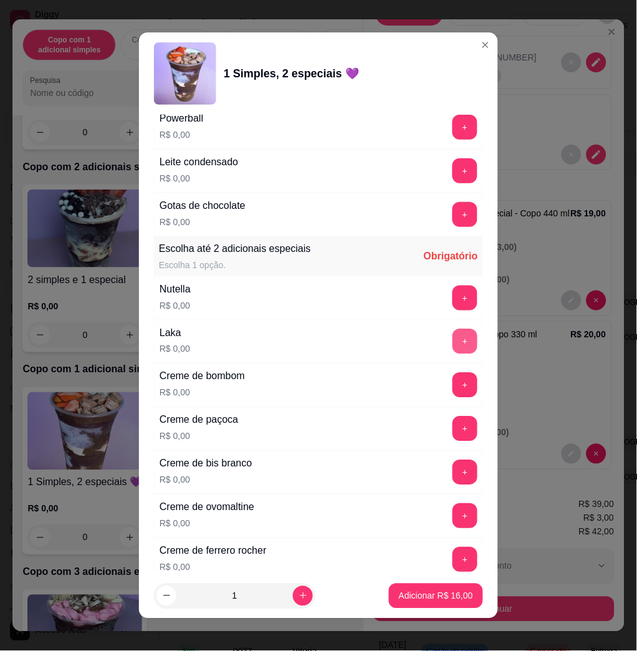
click at [453, 345] on button "+" at bounding box center [465, 341] width 25 height 25
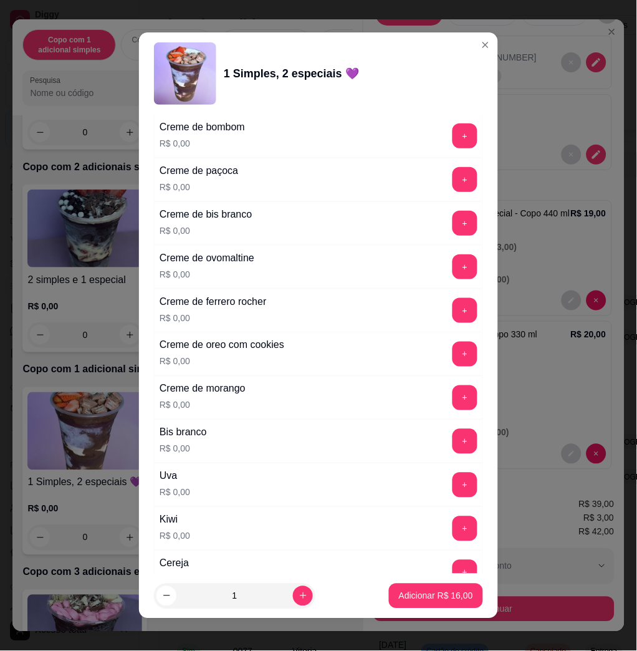
scroll to position [1247, 0]
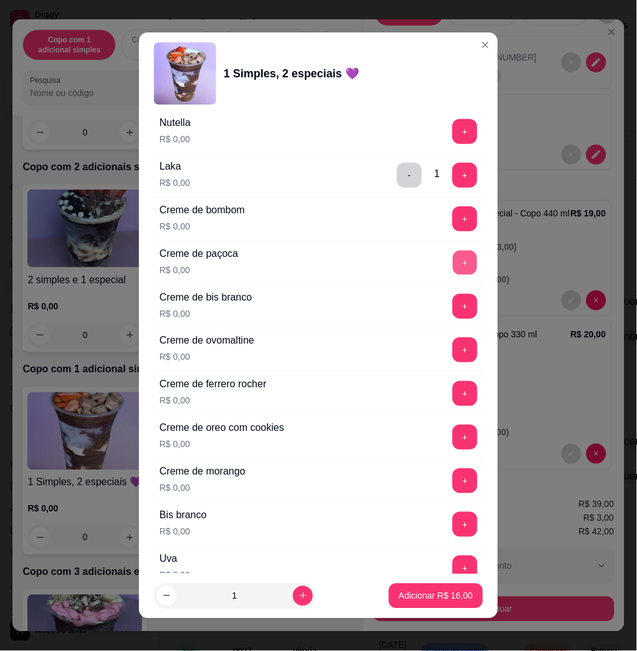
click at [453, 264] on button "+" at bounding box center [465, 263] width 24 height 24
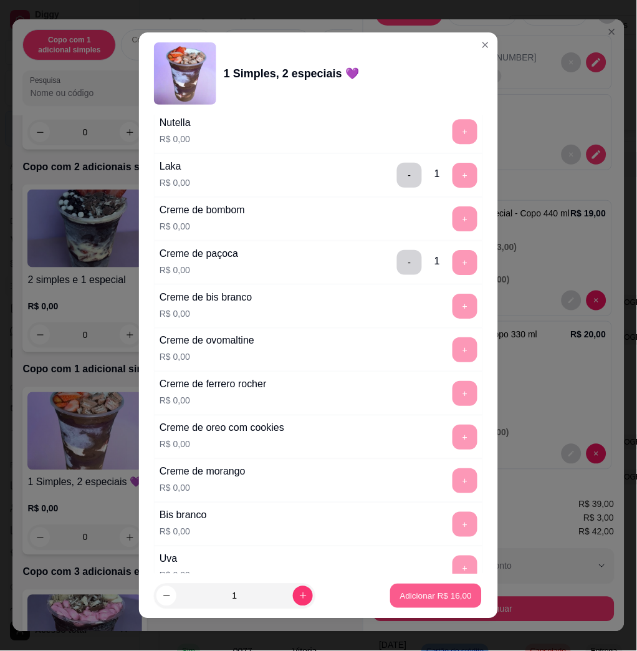
click at [409, 593] on p "Adicionar R$ 16,00" at bounding box center [436, 596] width 72 height 12
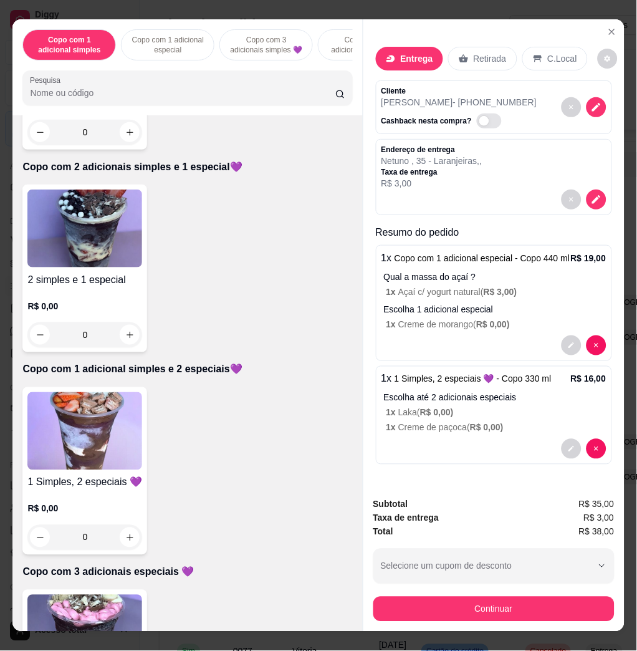
scroll to position [26, 0]
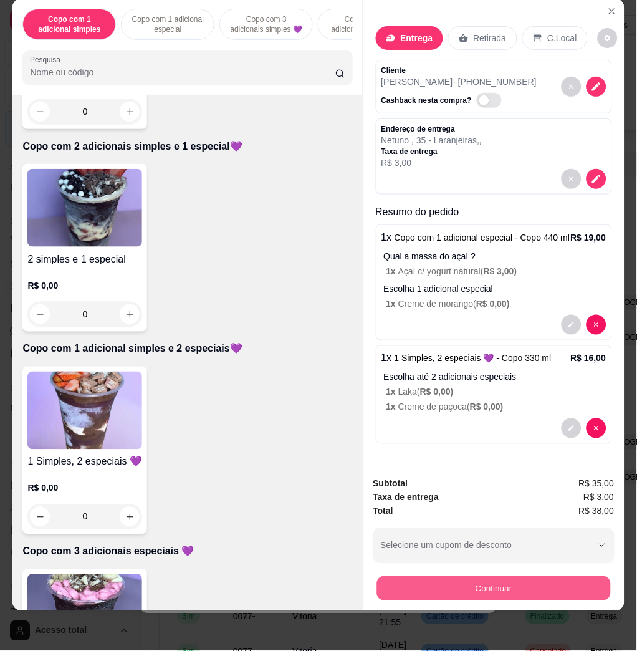
click at [512, 576] on button "Continuar" at bounding box center [494, 588] width 234 height 24
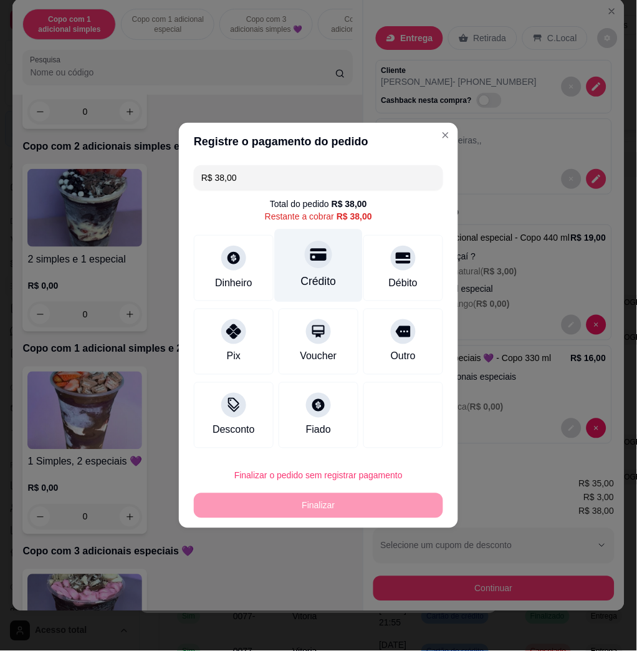
click at [307, 279] on div "Crédito" at bounding box center [319, 282] width 36 height 16
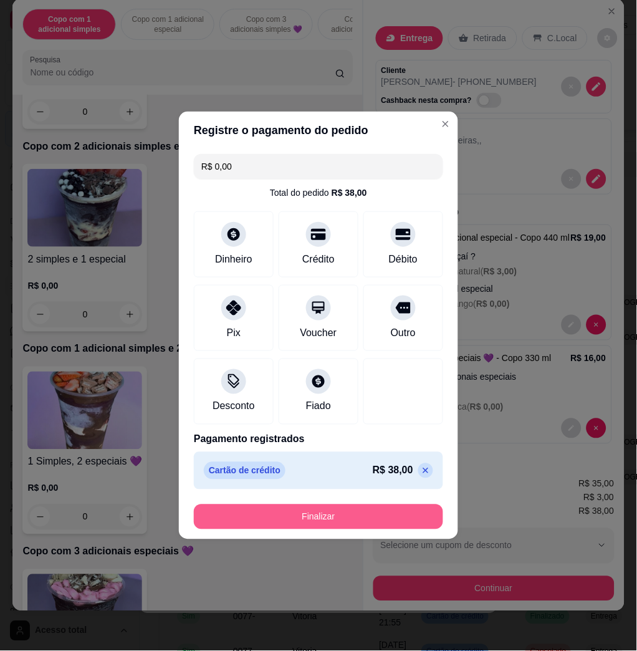
click at [343, 518] on button "Finalizar" at bounding box center [318, 516] width 249 height 25
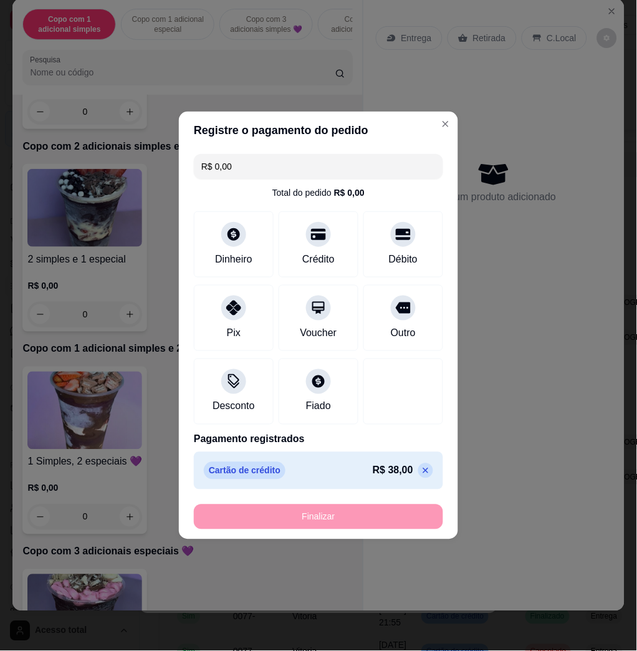
type input "-R$ 38,00"
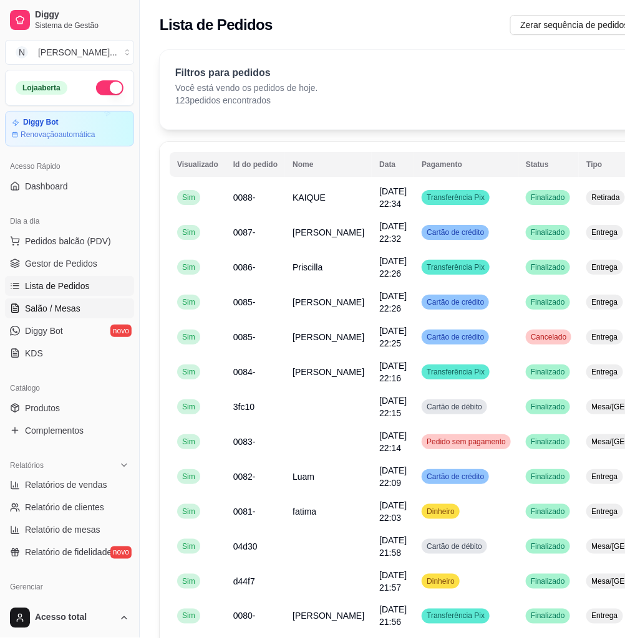
click at [47, 312] on span "Salão / Mesas" at bounding box center [52, 308] width 55 height 12
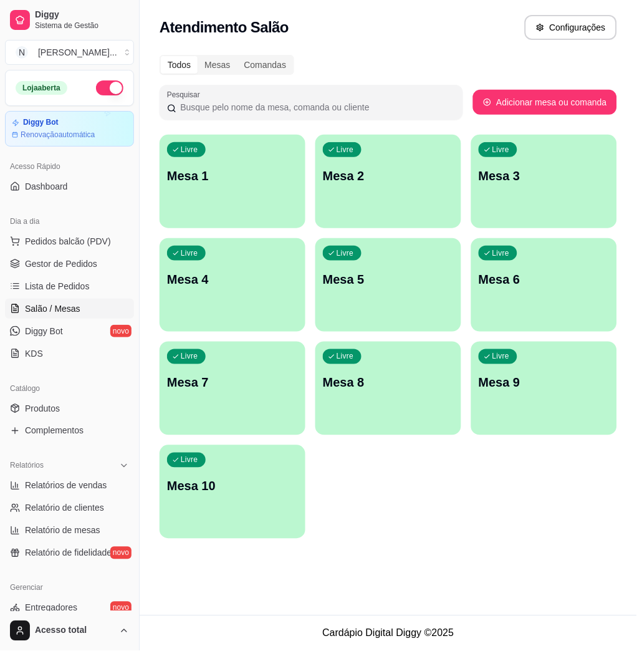
click at [256, 197] on div "Livre Mesa 1" at bounding box center [233, 174] width 146 height 79
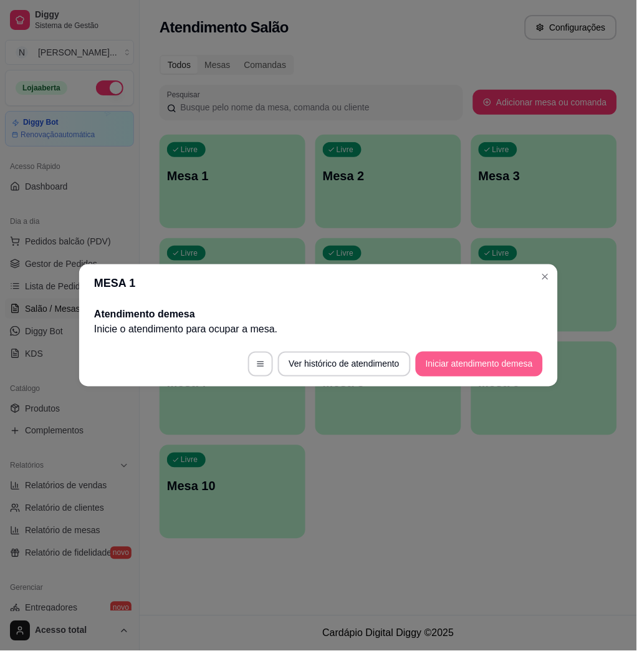
click at [456, 365] on button "Iniciar atendimento de mesa" at bounding box center [479, 364] width 127 height 25
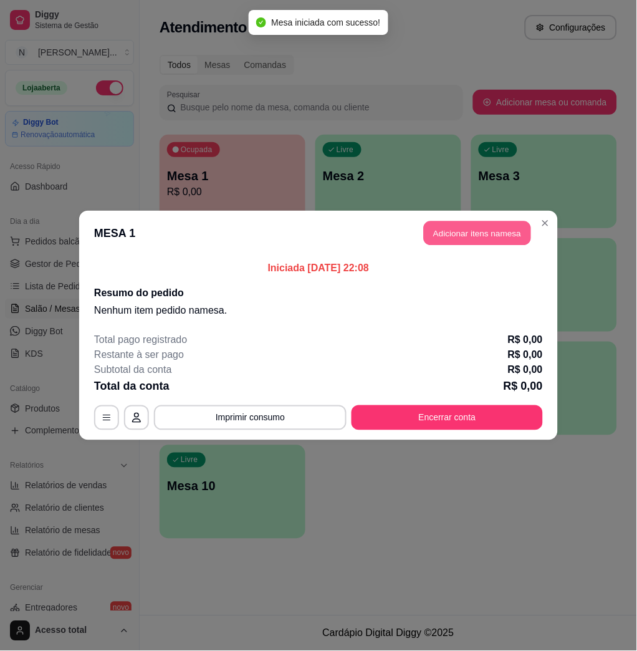
click at [510, 233] on button "Adicionar itens na mesa" at bounding box center [477, 233] width 107 height 24
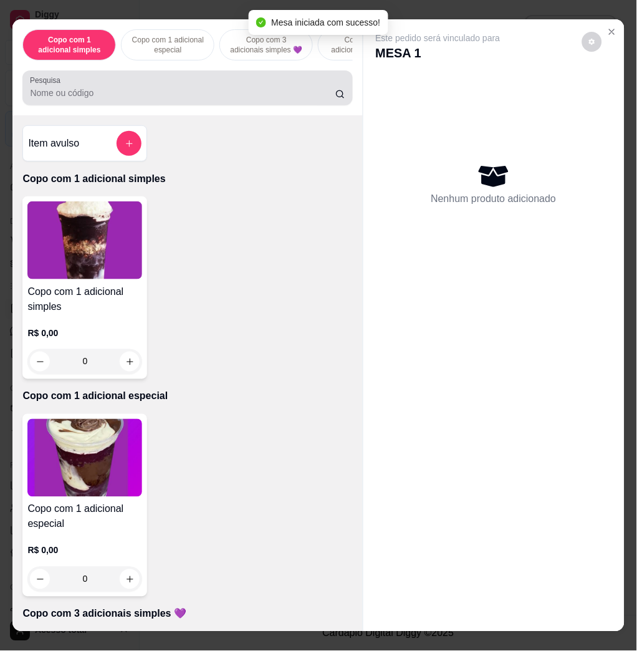
click at [212, 87] on div at bounding box center [187, 87] width 315 height 25
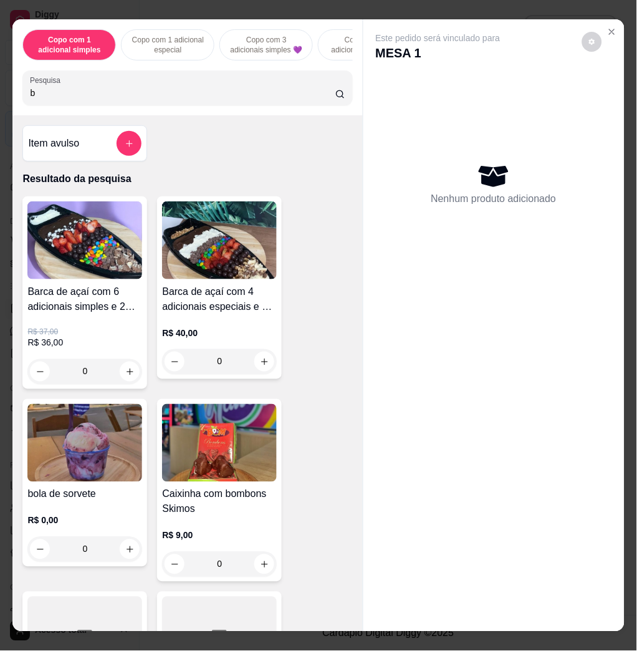
type input "b"
click at [105, 238] on img at bounding box center [84, 240] width 115 height 78
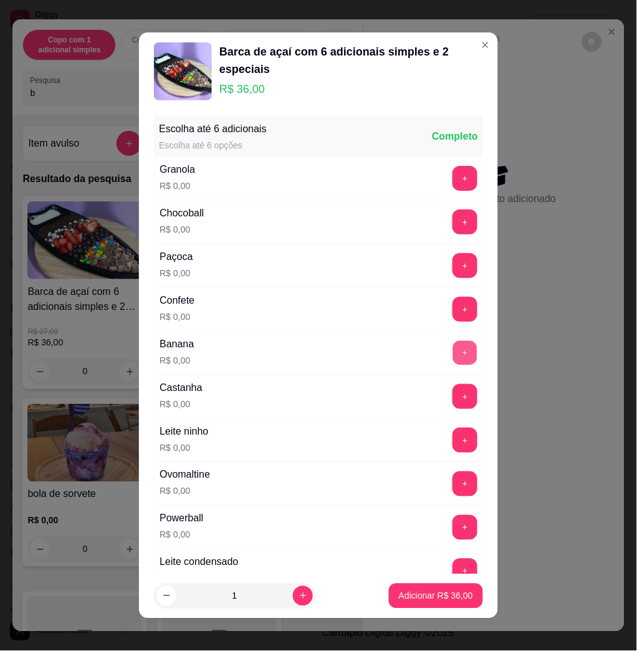
click at [453, 354] on button "+" at bounding box center [465, 353] width 24 height 24
click at [453, 191] on button "+" at bounding box center [465, 178] width 24 height 24
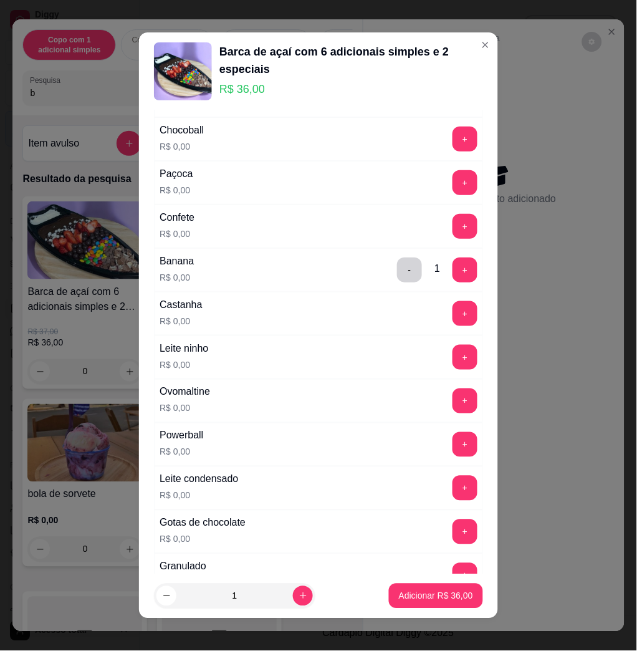
scroll to position [332, 0]
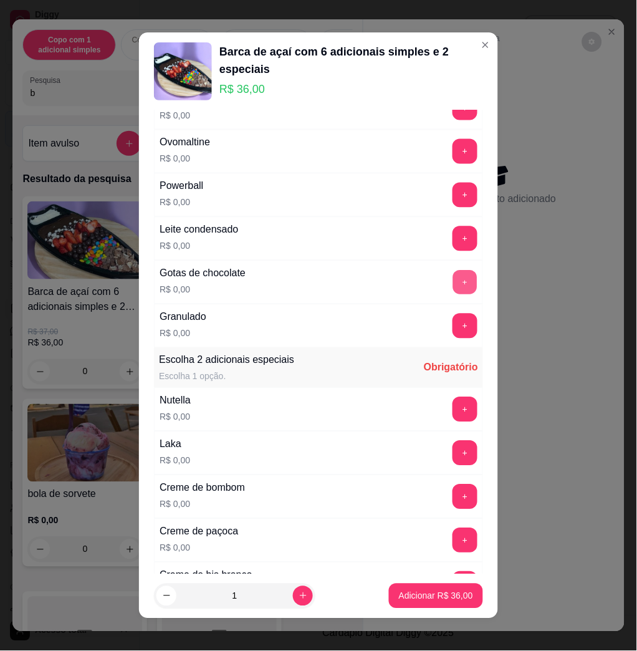
click at [453, 290] on button "+" at bounding box center [465, 283] width 24 height 24
click at [398, 287] on button "-" at bounding box center [410, 283] width 24 height 24
click at [453, 238] on button "+" at bounding box center [465, 238] width 25 height 25
click at [453, 147] on button "+" at bounding box center [465, 152] width 24 height 24
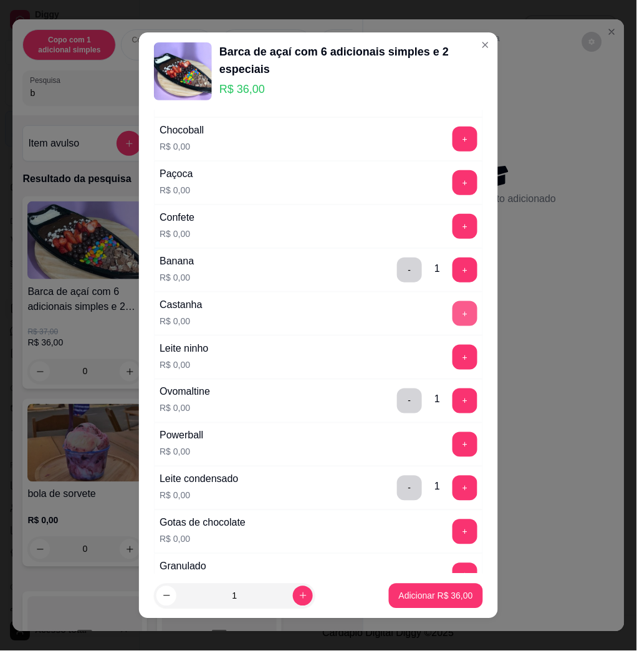
scroll to position [0, 0]
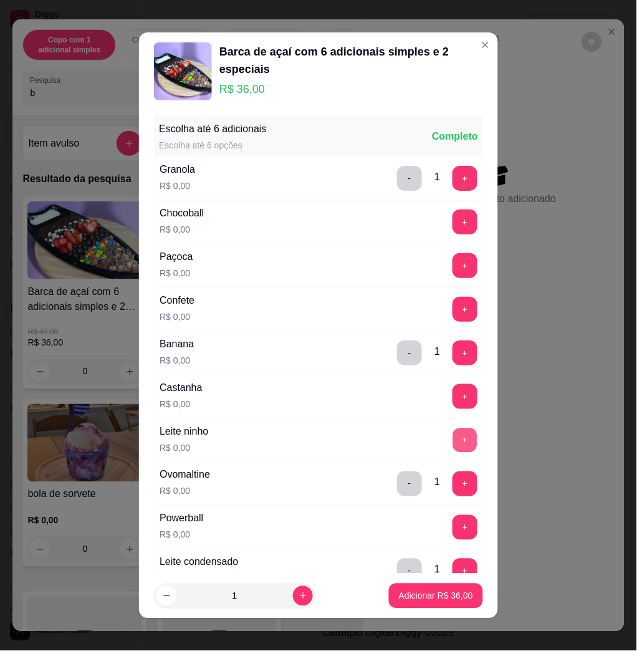
click at [453, 447] on button "+" at bounding box center [465, 440] width 24 height 24
click at [453, 271] on button "+" at bounding box center [465, 266] width 24 height 24
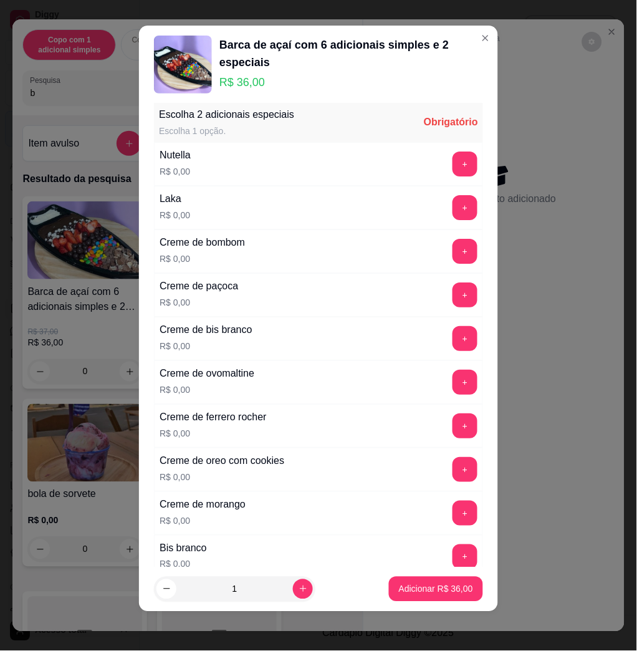
scroll to position [737, 0]
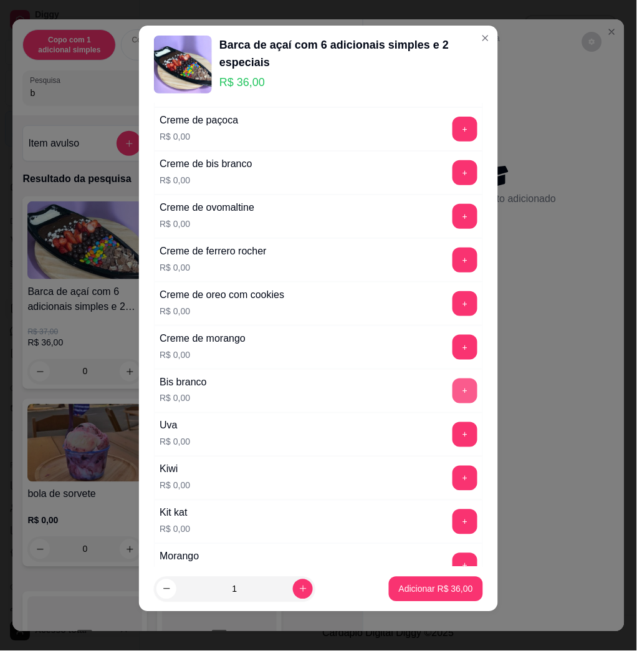
click at [453, 400] on button "+" at bounding box center [465, 390] width 25 height 25
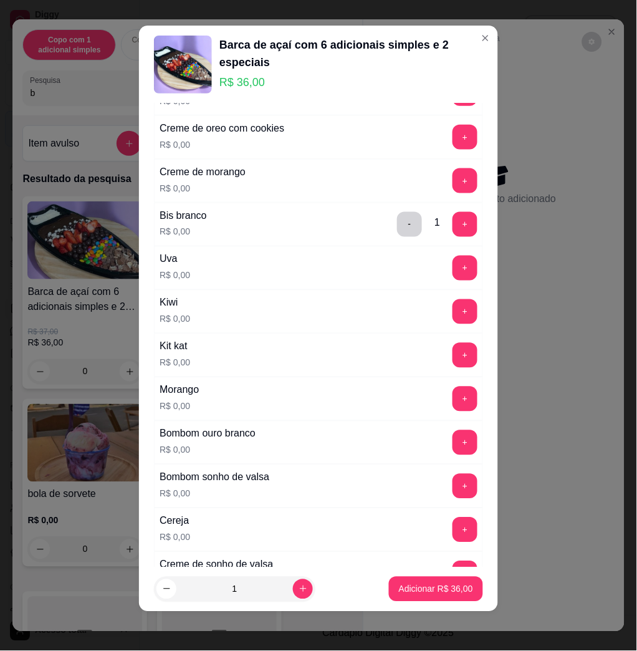
click at [435, 415] on div "Morango R$ 0,00 +" at bounding box center [318, 399] width 329 height 44
click at [453, 410] on button "+" at bounding box center [465, 399] width 25 height 25
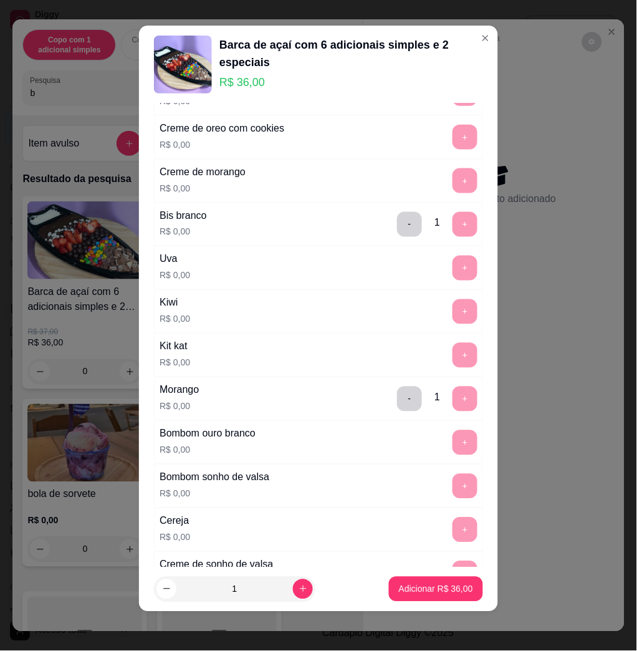
scroll to position [1073, 0]
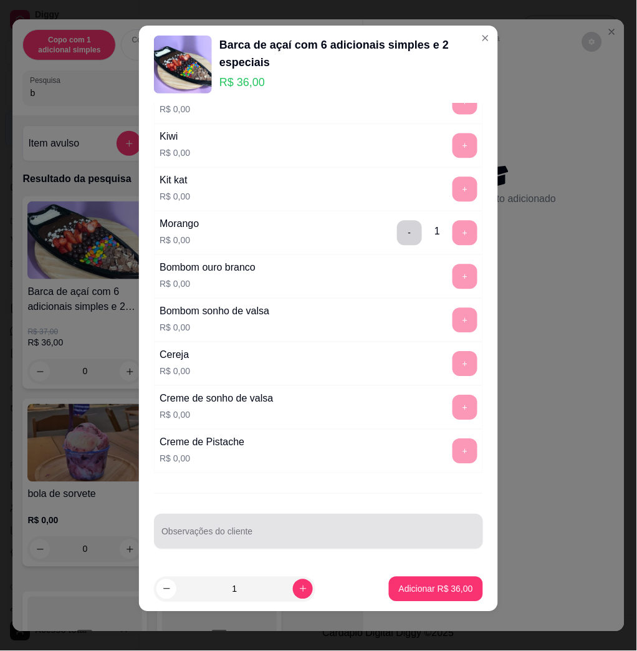
click at [262, 528] on div at bounding box center [318, 531] width 314 height 25
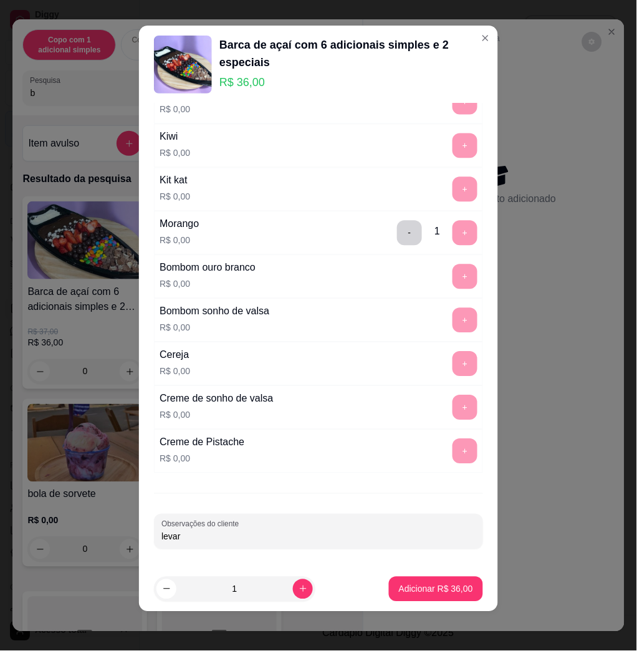
type input "levar"
click at [462, 593] on button "Adicionar R$ 36,00" at bounding box center [436, 589] width 92 height 24
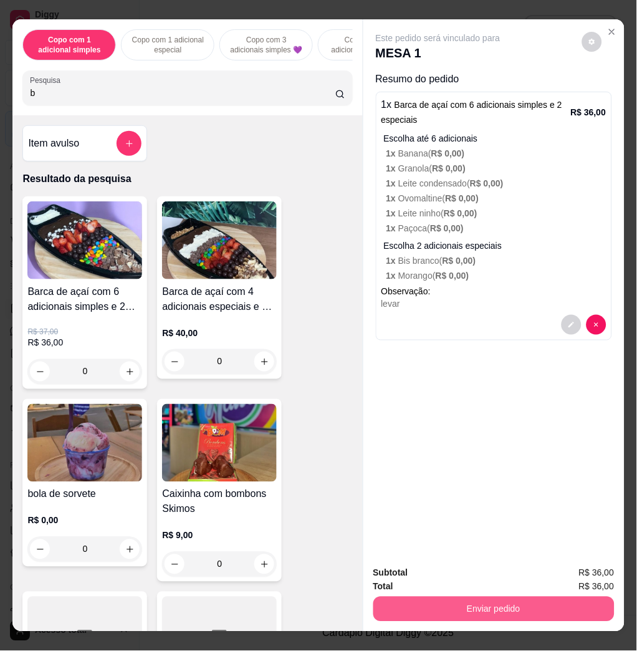
click at [492, 597] on button "Enviar pedido" at bounding box center [493, 609] width 241 height 25
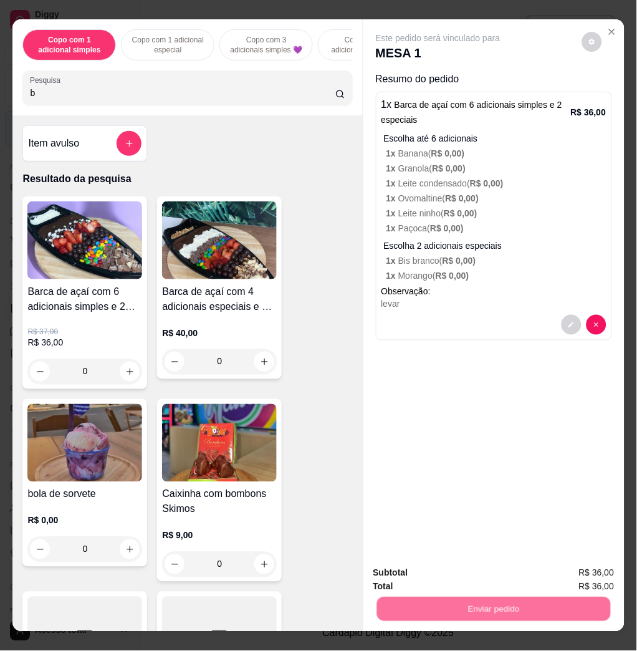
click at [459, 565] on button "Não registrar e enviar pedido" at bounding box center [452, 572] width 130 height 24
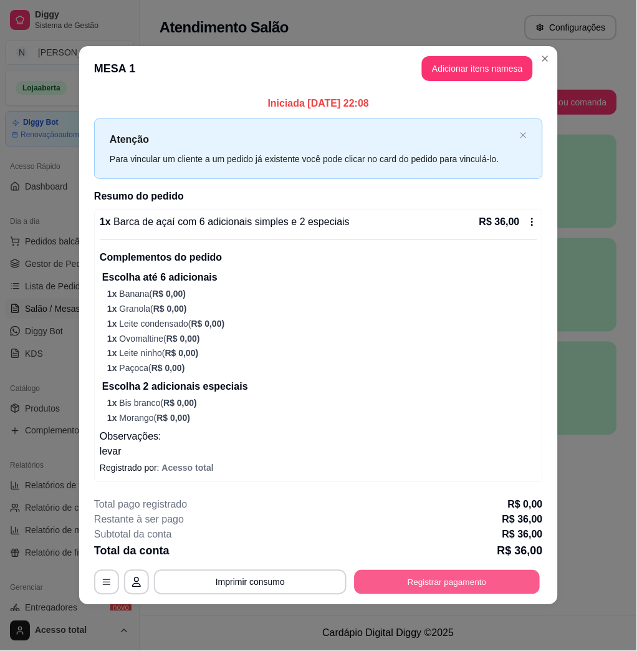
click at [457, 589] on button "Registrar pagamento" at bounding box center [448, 582] width 186 height 24
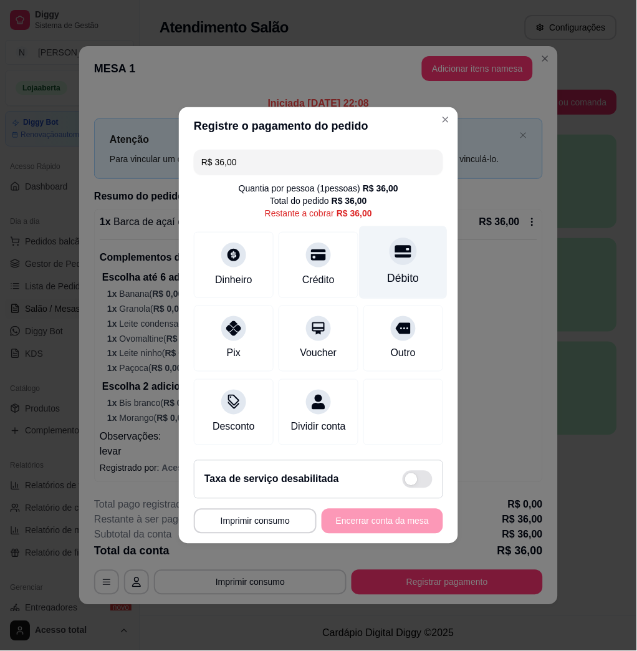
click at [388, 271] on div "Débito" at bounding box center [404, 279] width 32 height 16
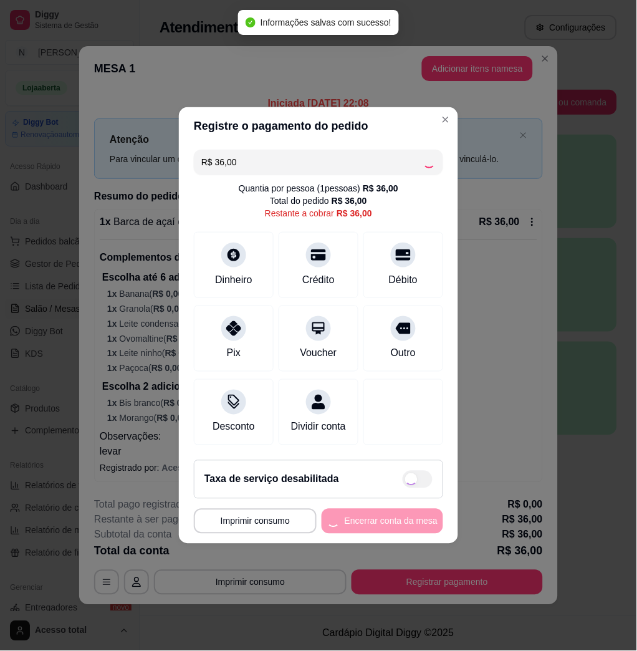
type input "R$ 0,00"
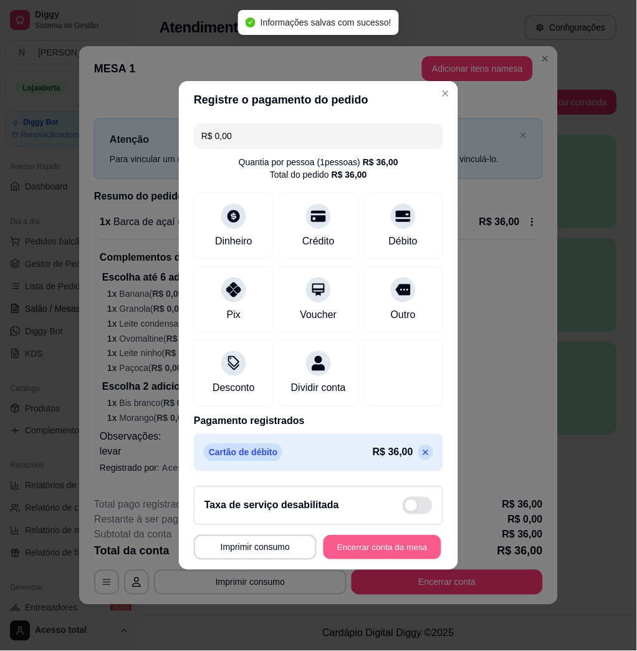
click at [411, 560] on button "Encerrar conta da mesa" at bounding box center [383, 548] width 118 height 24
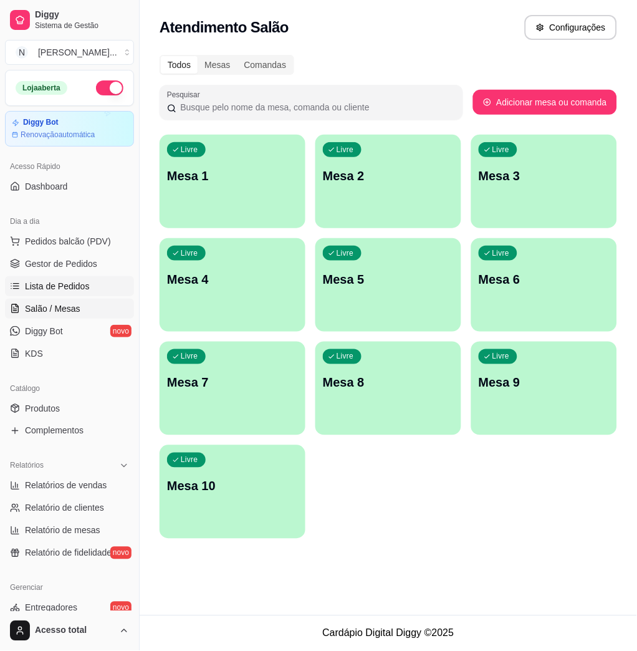
click at [77, 280] on span "Lista de Pedidos" at bounding box center [57, 286] width 65 height 12
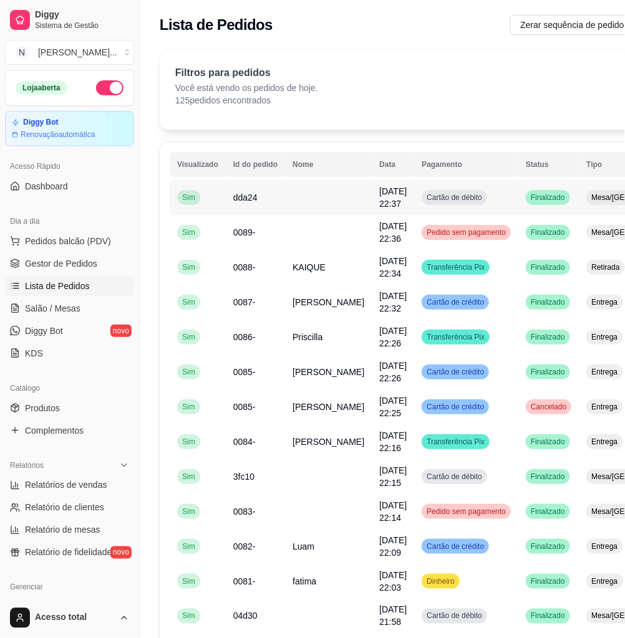
click at [328, 204] on td at bounding box center [328, 197] width 87 height 35
click at [315, 269] on span "KAIQUE" at bounding box center [308, 267] width 33 height 10
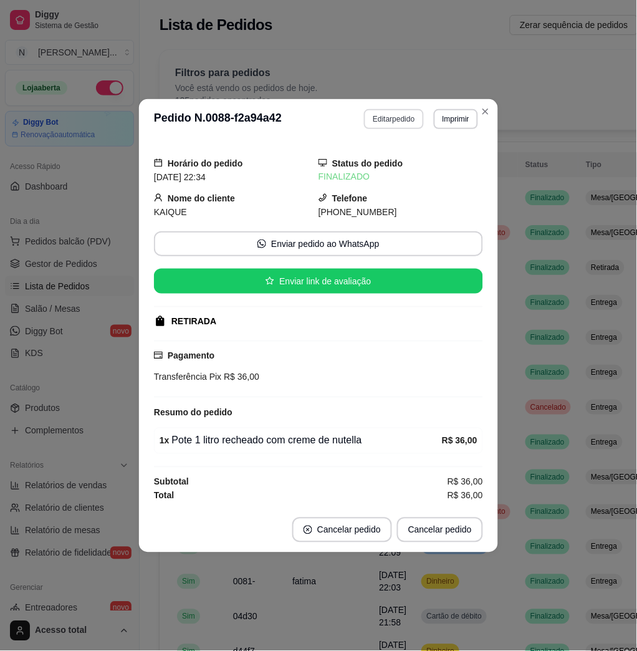
click at [387, 124] on button "Editar pedido" at bounding box center [393, 119] width 59 height 20
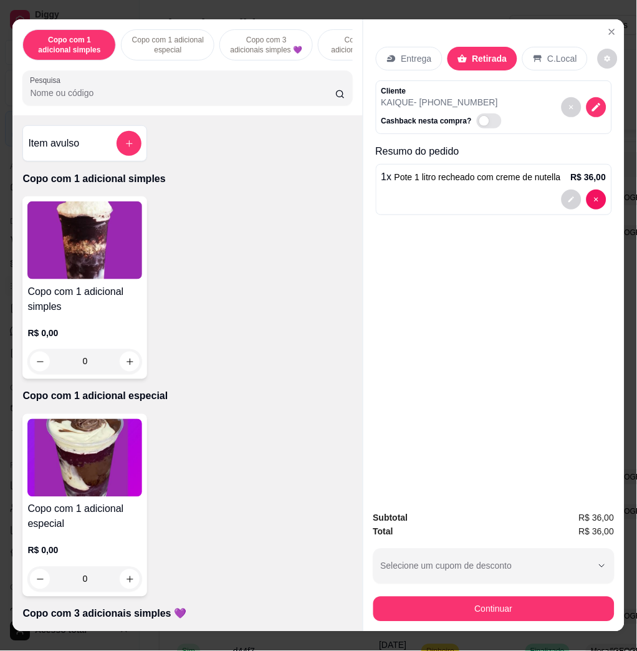
click at [423, 52] on p "Entrega" at bounding box center [416, 58] width 31 height 12
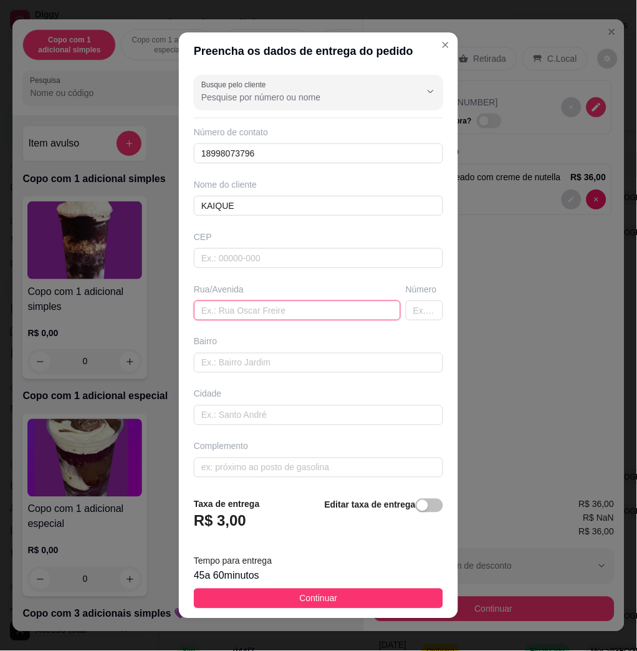
click at [277, 310] on input "text" at bounding box center [297, 310] width 207 height 20
paste input "RUA João Pereira Silva Bairro Olga benario N 176"
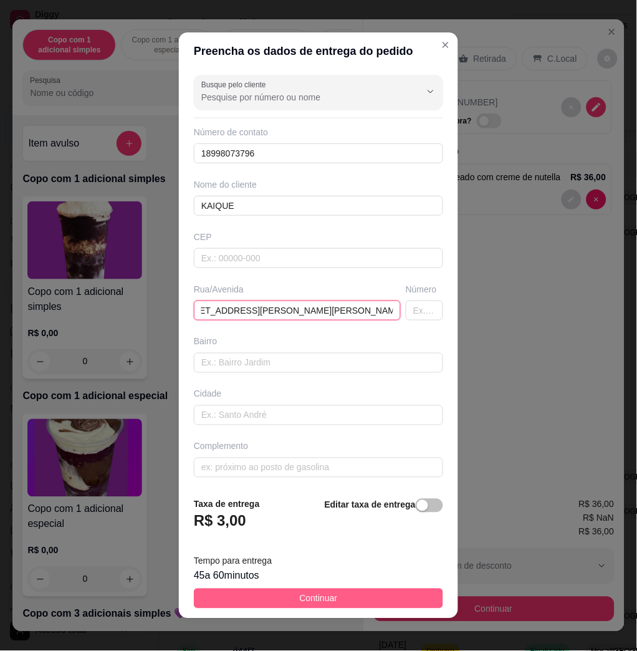
type input "RUA João Pereira Silva Bairro Olga benario N 176"
click at [362, 601] on button "Continuar" at bounding box center [318, 599] width 249 height 20
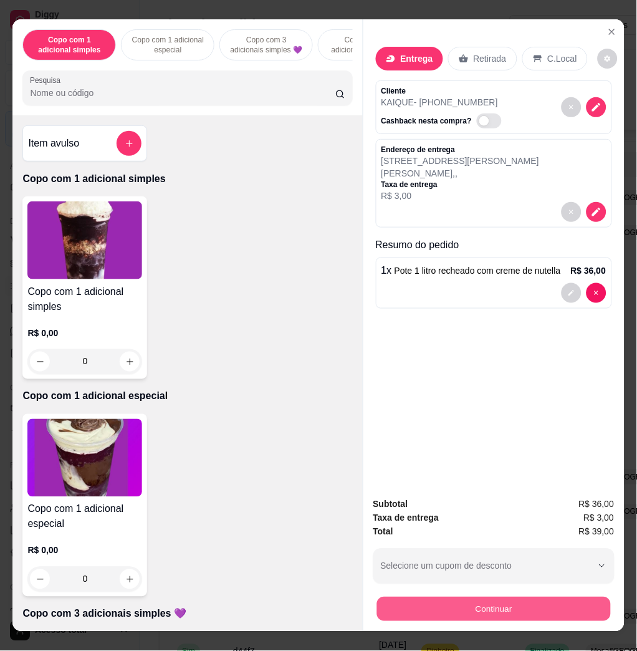
click at [463, 607] on button "Continuar" at bounding box center [494, 609] width 234 height 24
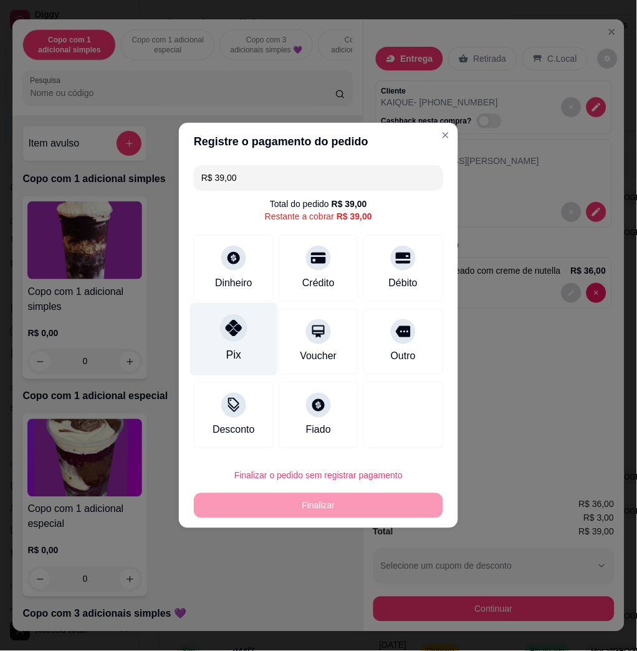
click at [236, 342] on div "Pix" at bounding box center [234, 339] width 88 height 73
type input "R$ 0,00"
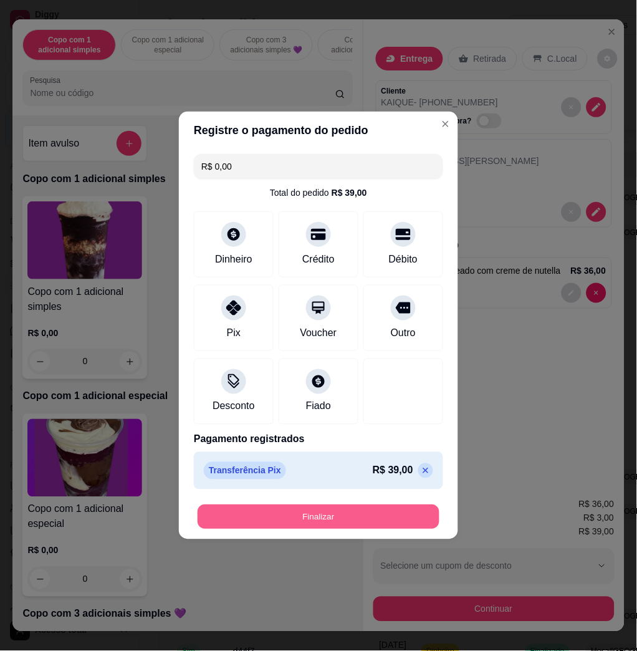
click at [357, 515] on button "Finalizar" at bounding box center [319, 517] width 242 height 24
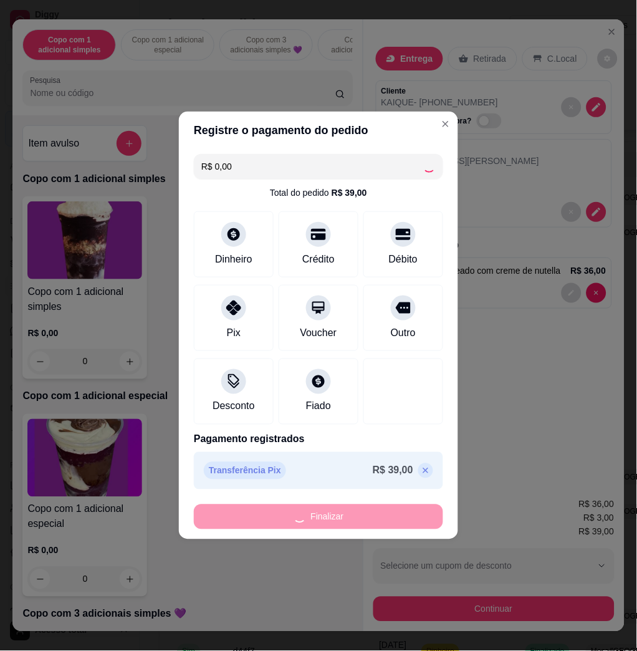
type input "0"
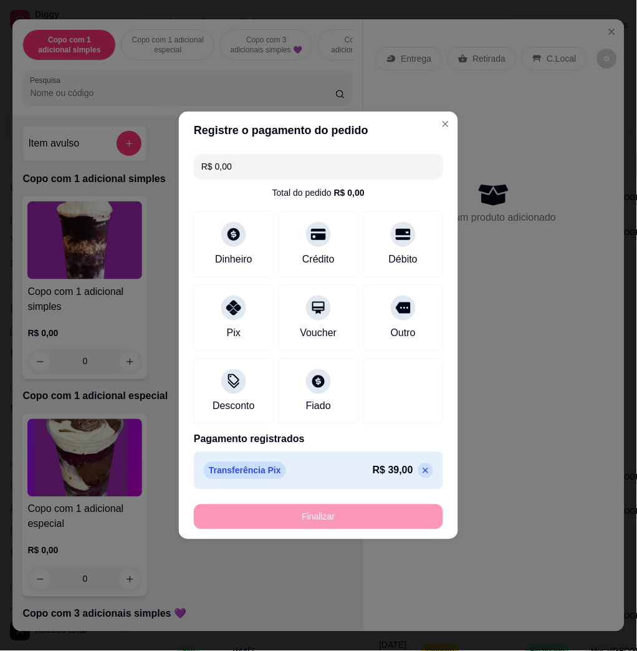
type input "-R$ 39,00"
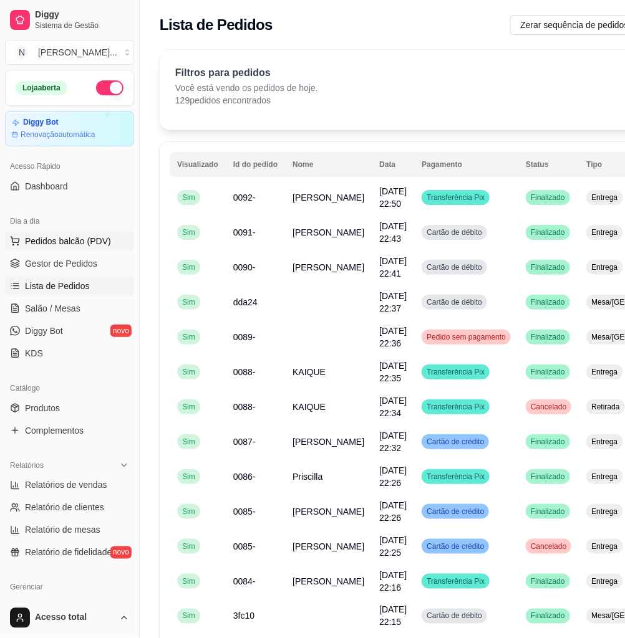
click at [82, 244] on span "Pedidos balcão (PDV)" at bounding box center [68, 241] width 86 height 12
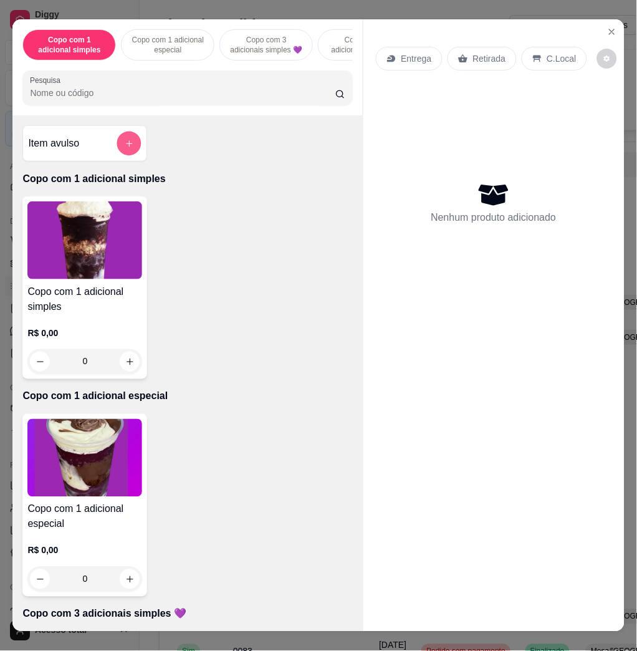
click at [125, 150] on button "add-separate-item" at bounding box center [129, 144] width 24 height 24
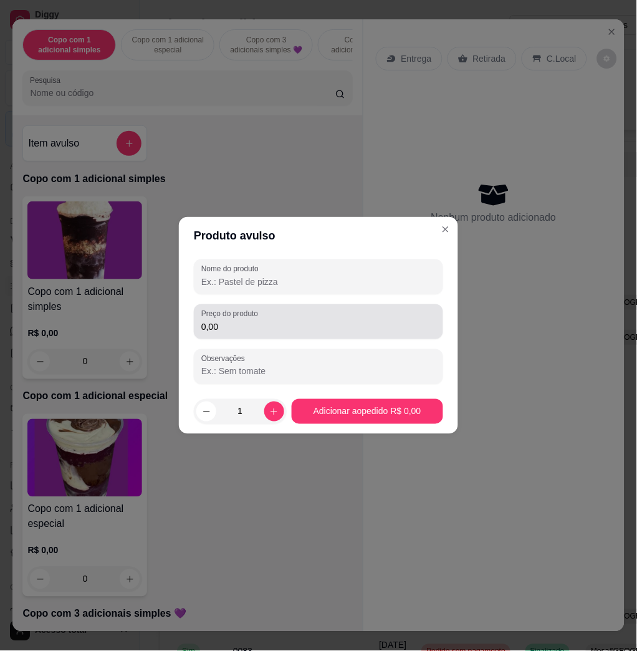
click at [302, 324] on input "0,00" at bounding box center [318, 326] width 234 height 12
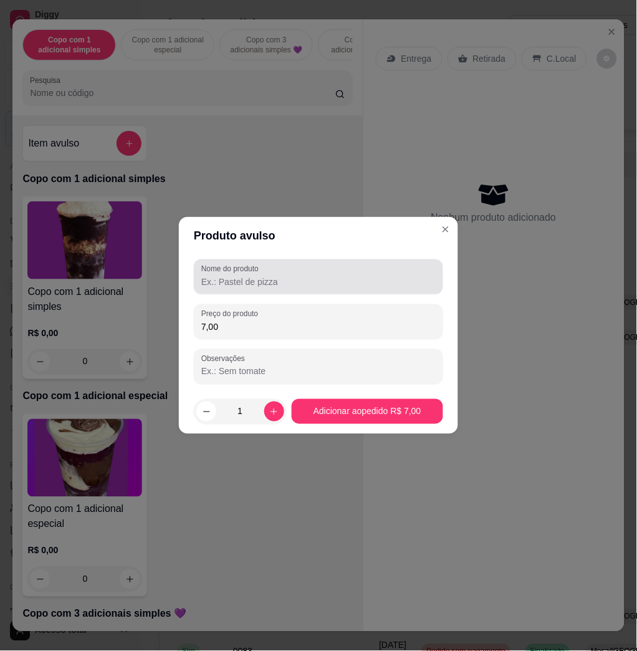
type input "7,00"
click at [289, 289] on div "Nome do produto" at bounding box center [318, 276] width 249 height 35
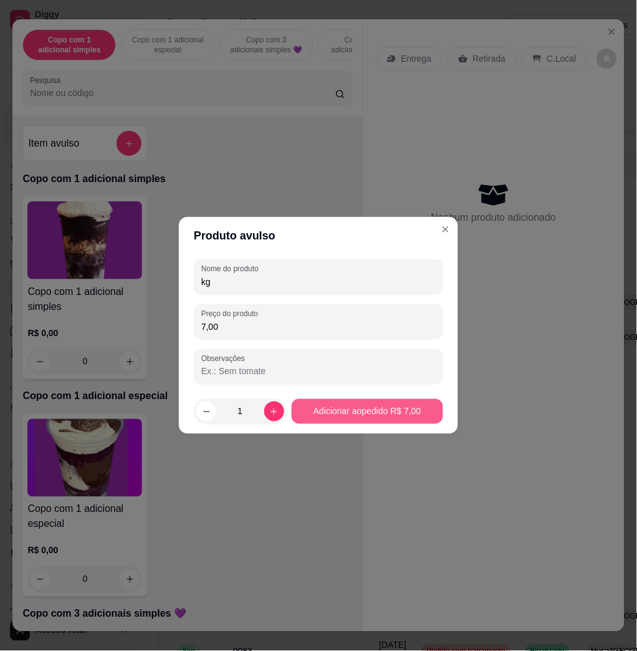
type input "kg"
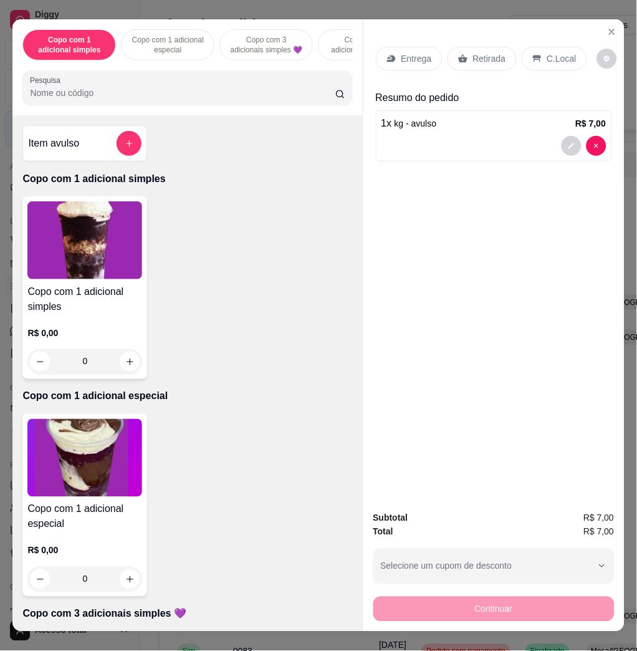
click at [553, 47] on div "C.Local" at bounding box center [554, 59] width 65 height 24
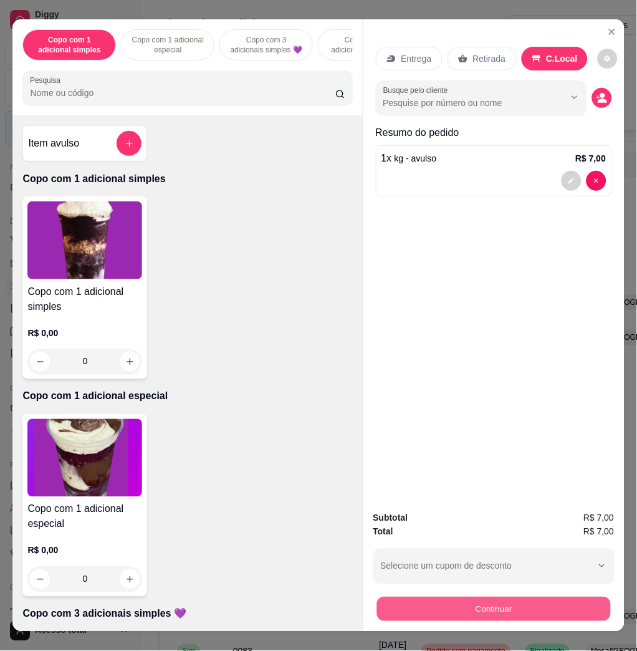
click at [487, 607] on button "Continuar" at bounding box center [494, 609] width 234 height 24
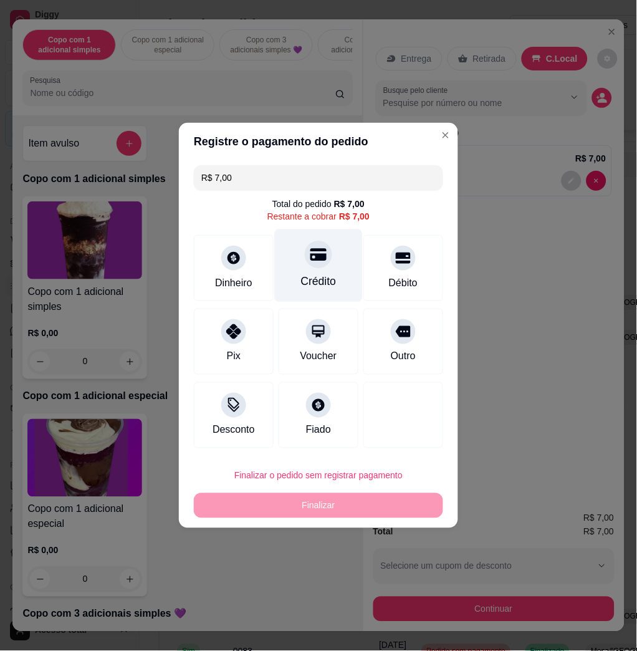
click at [298, 249] on div "Crédito" at bounding box center [319, 265] width 88 height 73
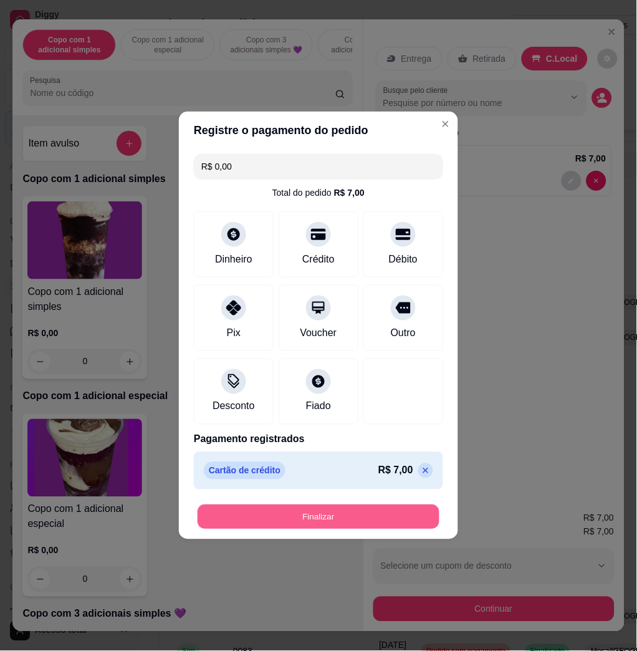
click at [372, 519] on button "Finalizar" at bounding box center [319, 517] width 242 height 24
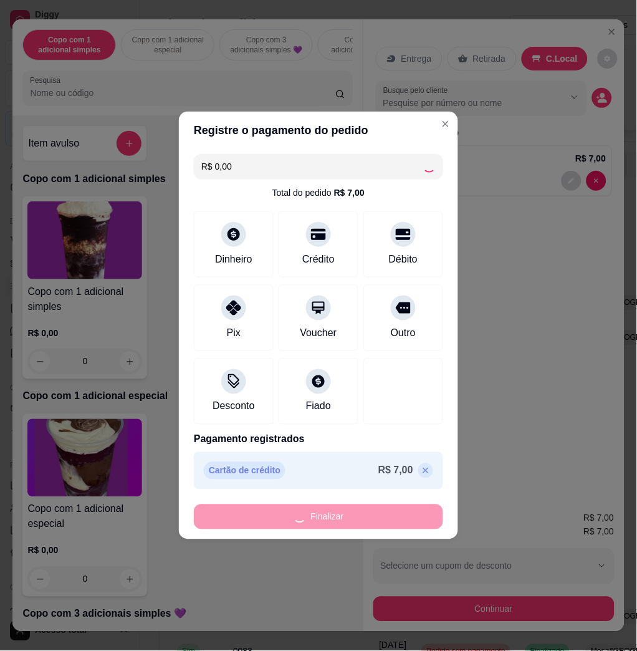
type input "-R$ 7,00"
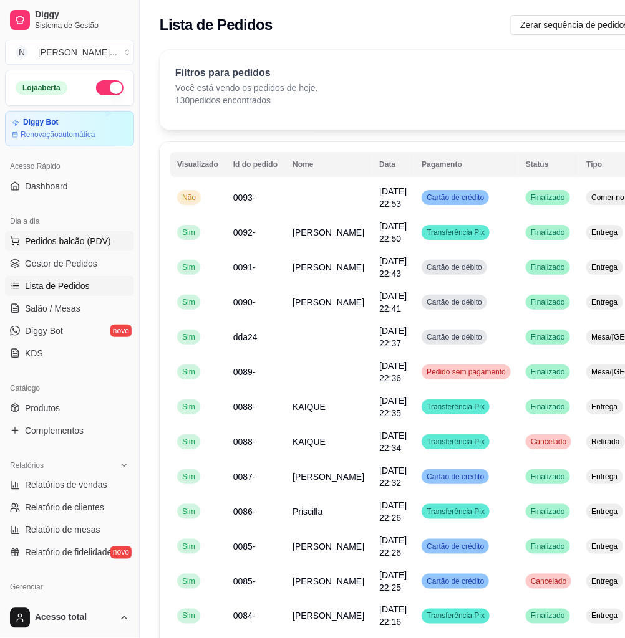
click at [90, 238] on span "Pedidos balcão (PDV)" at bounding box center [68, 241] width 86 height 12
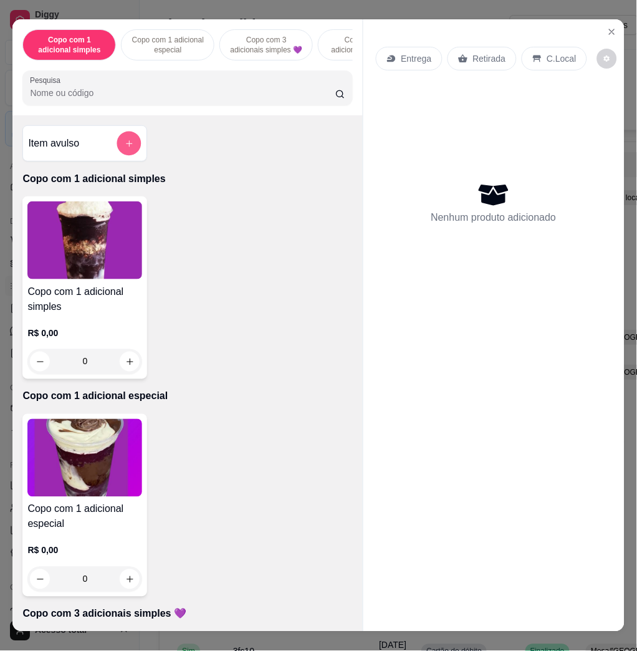
click at [127, 156] on button "add-separate-item" at bounding box center [129, 144] width 24 height 24
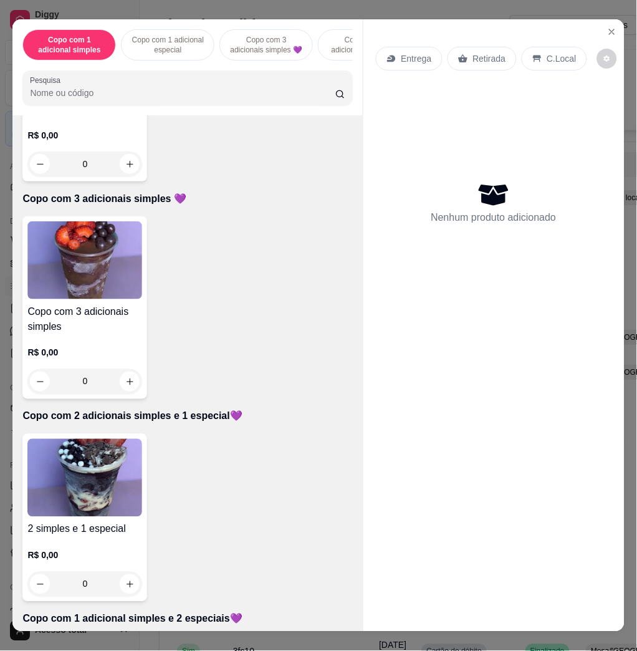
scroll to position [582, 0]
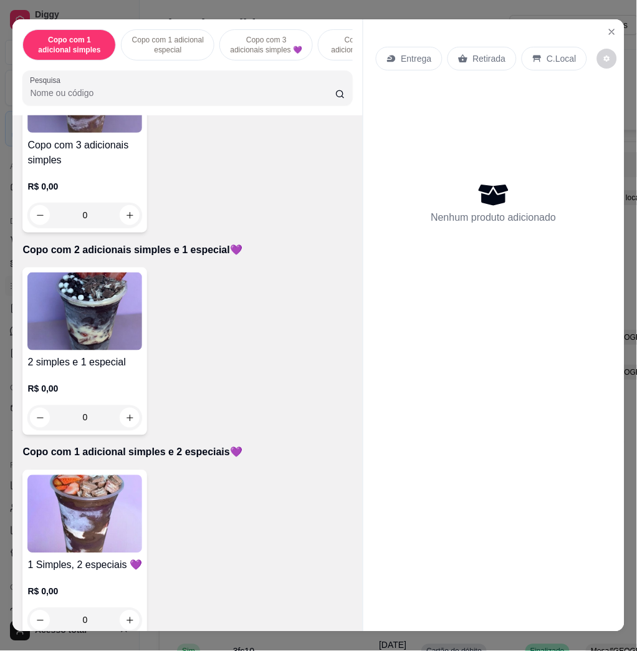
click at [50, 348] on img at bounding box center [84, 311] width 115 height 78
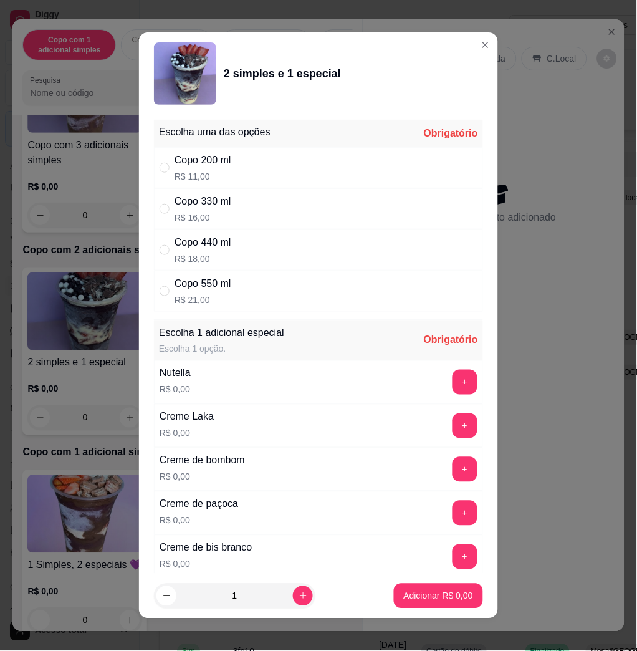
drag, startPoint x: 271, startPoint y: 272, endPoint x: 282, endPoint y: 285, distance: 16.8
click at [271, 276] on div "Copo 550 ml R$ 21,00" at bounding box center [318, 291] width 329 height 41
click at [292, 290] on div "Copo 550 ml R$ 21,00" at bounding box center [318, 291] width 329 height 41
drag, startPoint x: 296, startPoint y: 292, endPoint x: 322, endPoint y: 308, distance: 30.8
click at [296, 292] on div "Copo 550 ml R$ 21,00" at bounding box center [318, 291] width 329 height 41
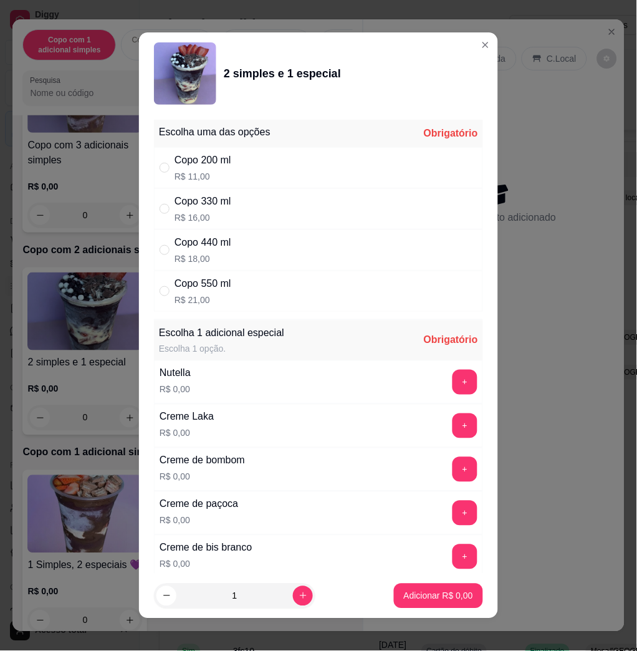
radio input "true"
drag, startPoint x: 453, startPoint y: 382, endPoint x: 445, endPoint y: 382, distance: 8.1
click at [445, 382] on div "Escolha uma das opções Completo Copo 200 ml R$ 11,00 Copo 330 ml R$ 16,00 Copo …" at bounding box center [318, 344] width 359 height 459
click at [453, 382] on button "+" at bounding box center [465, 382] width 25 height 25
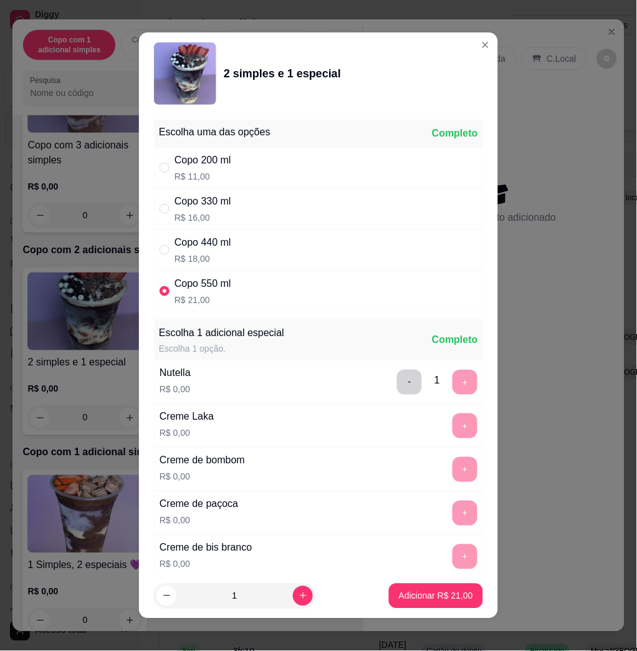
scroll to position [7, 0]
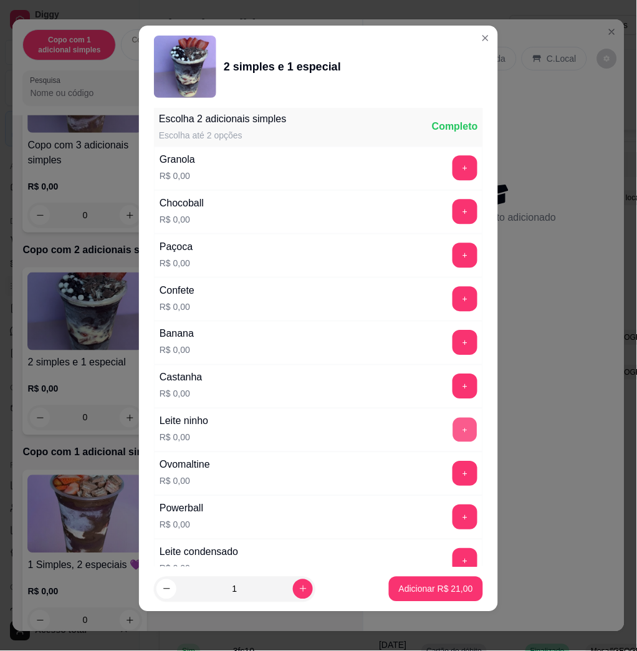
click at [453, 430] on button "+" at bounding box center [465, 430] width 24 height 24
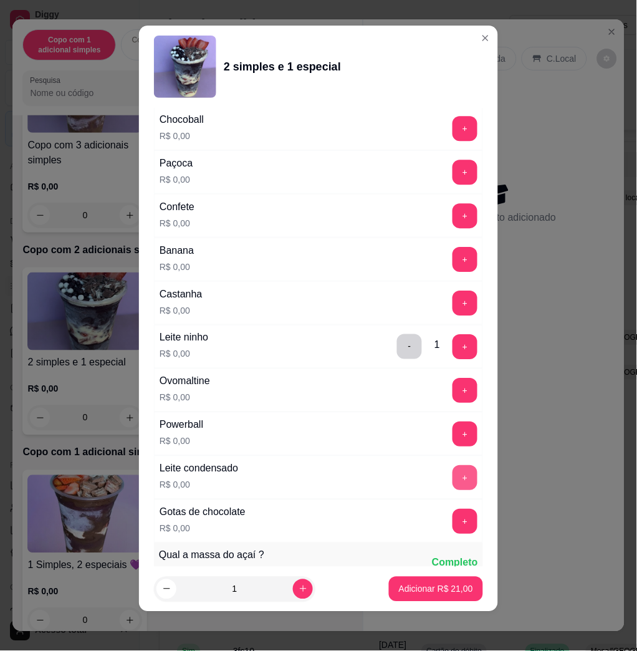
click at [453, 485] on button "+" at bounding box center [465, 477] width 25 height 25
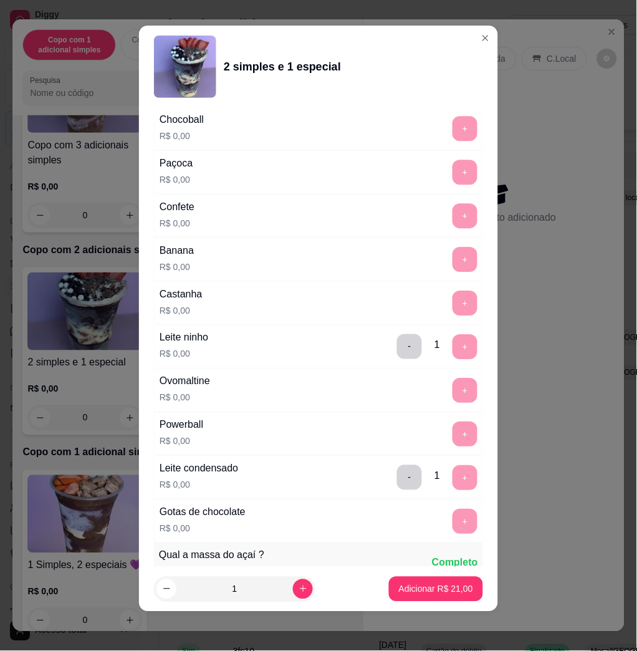
scroll to position [1598, 0]
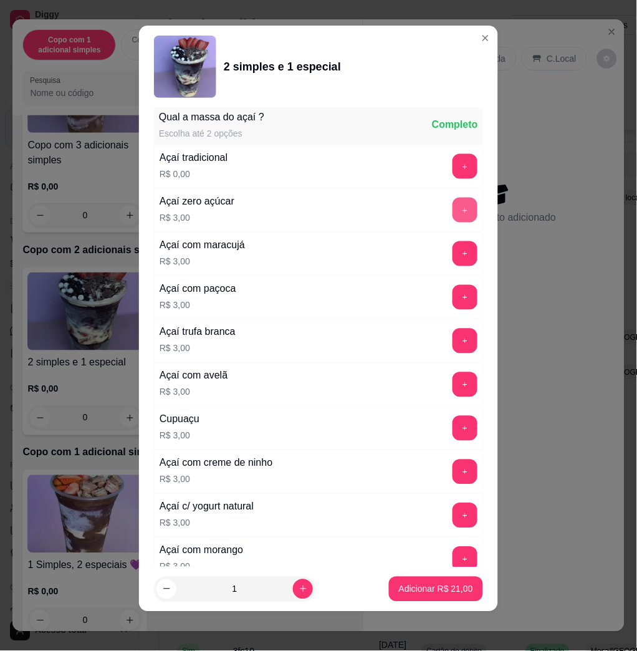
click at [453, 216] on button "+" at bounding box center [465, 210] width 25 height 25
click at [444, 584] on p "Adicionar R$ 24,00" at bounding box center [436, 589] width 74 height 12
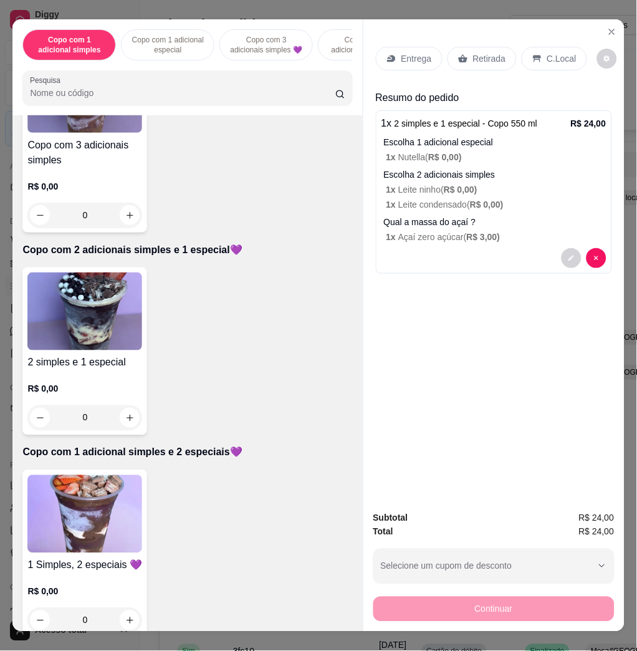
click at [418, 52] on p "Entrega" at bounding box center [416, 58] width 31 height 12
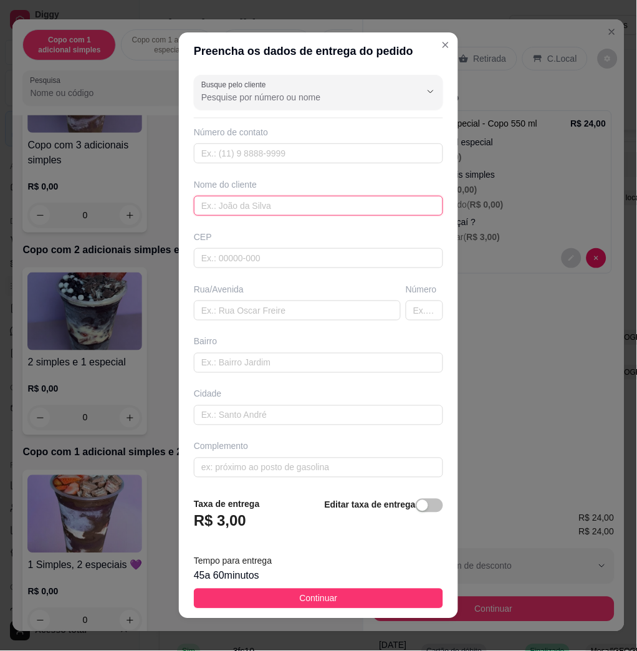
click at [270, 200] on input "text" at bounding box center [318, 206] width 249 height 20
type input "gabriel"
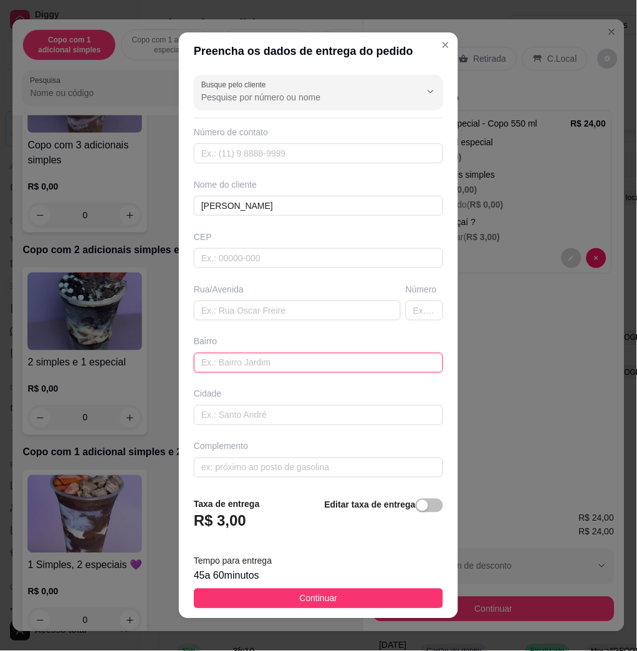
click at [288, 353] on input "text" at bounding box center [318, 363] width 249 height 20
click at [286, 320] on div "Busque pelo cliente Número de contato Nome do cliente gabriel CEP Rua/Avenida N…" at bounding box center [318, 279] width 279 height 418
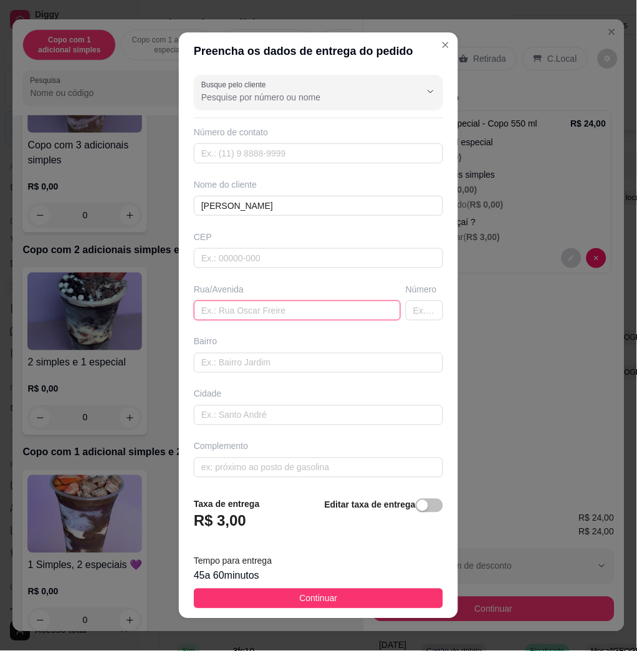
click at [286, 310] on input "text" at bounding box center [297, 310] width 207 height 20
click at [216, 317] on input "text" at bounding box center [297, 310] width 207 height 20
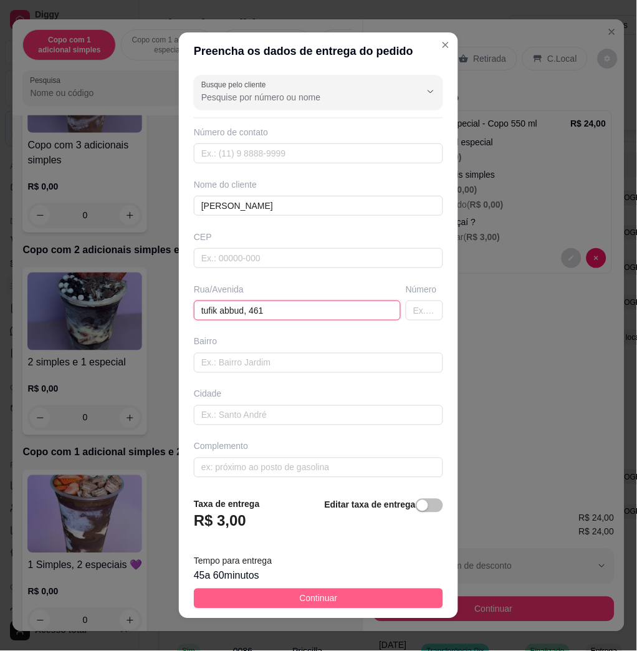
type input "tufik abbud, 461"
click at [325, 596] on button "Continuar" at bounding box center [318, 599] width 249 height 20
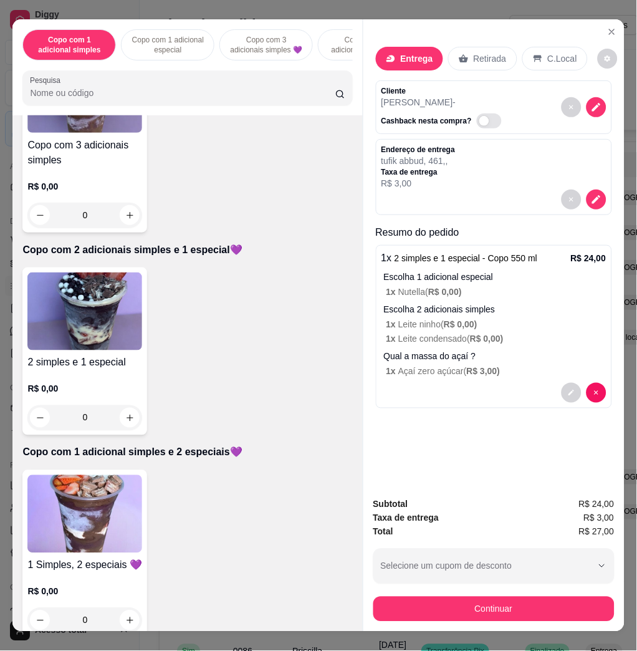
click at [420, 617] on div "Subtotal R$ 24,00 Taxa de entrega R$ 3,00 Total R$ 27,00 Selecione um cupom de …" at bounding box center [493, 560] width 261 height 144
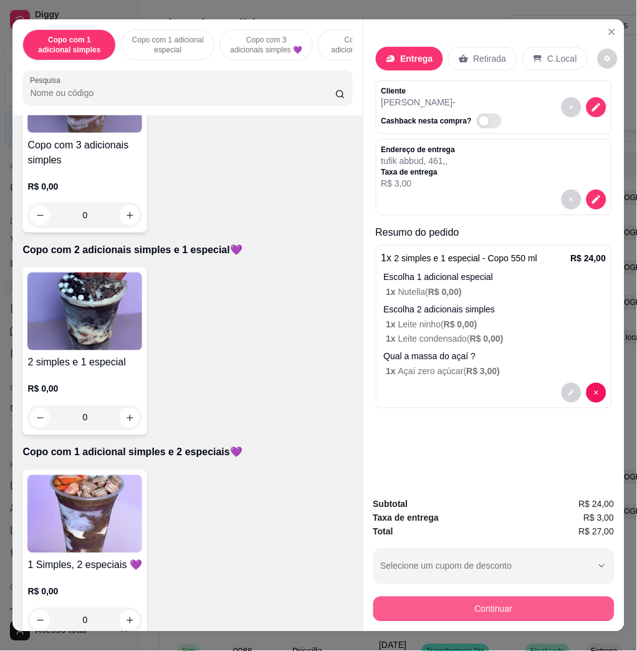
click at [420, 607] on button "Continuar" at bounding box center [493, 609] width 241 height 25
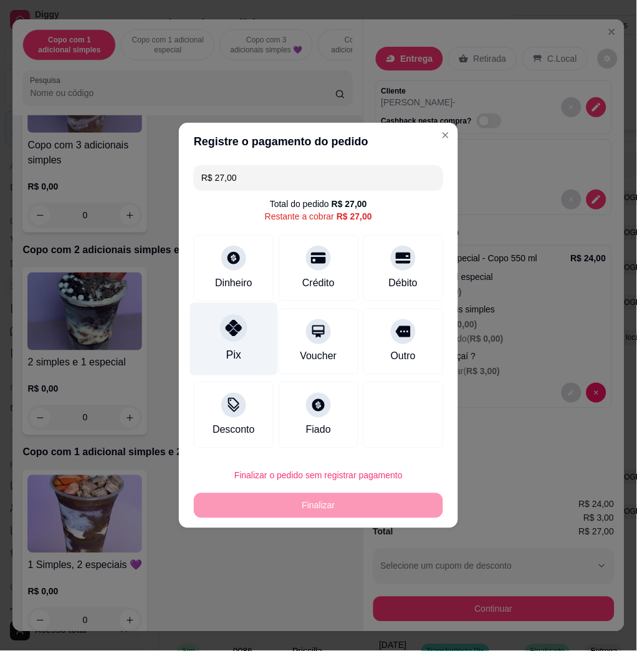
click at [229, 346] on div "Pix" at bounding box center [234, 339] width 88 height 73
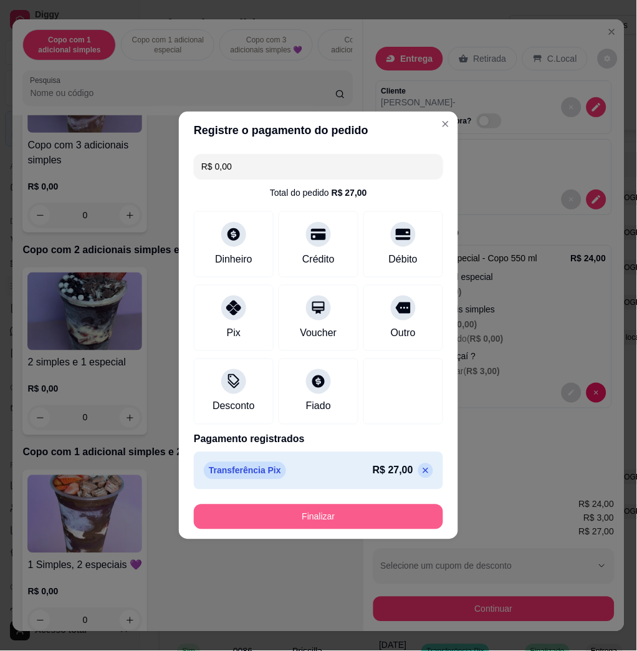
click at [325, 512] on button "Finalizar" at bounding box center [318, 516] width 249 height 25
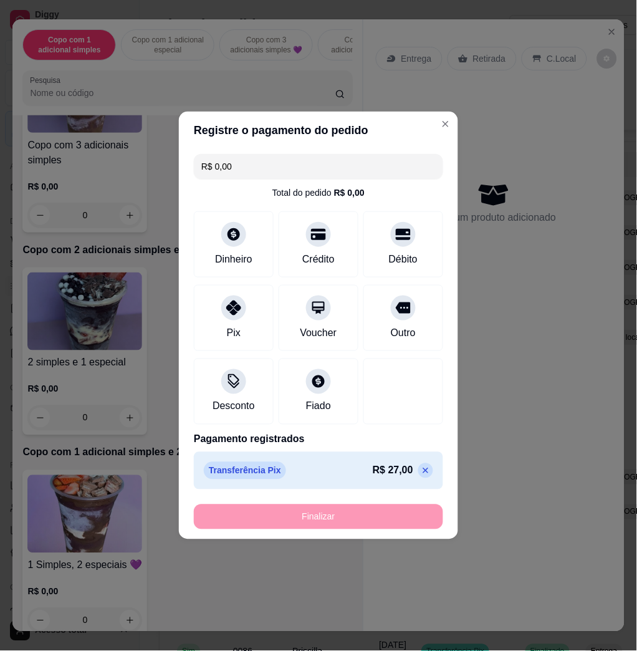
type input "-R$ 27,00"
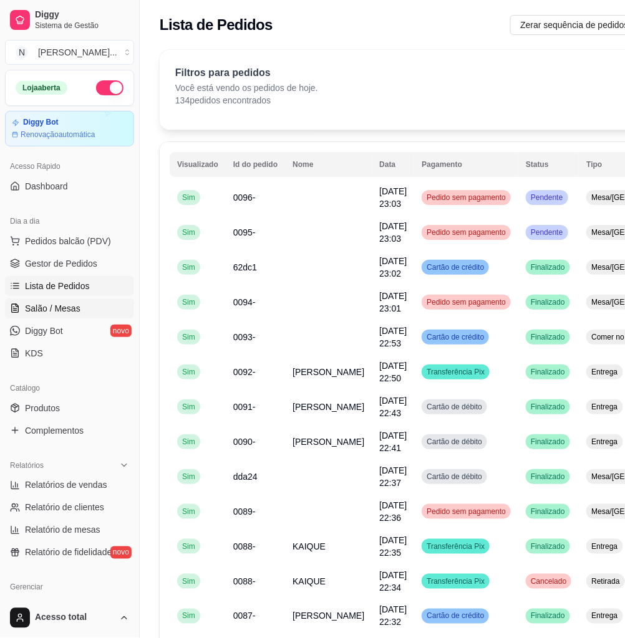
click at [70, 315] on link "Salão / Mesas" at bounding box center [69, 309] width 129 height 20
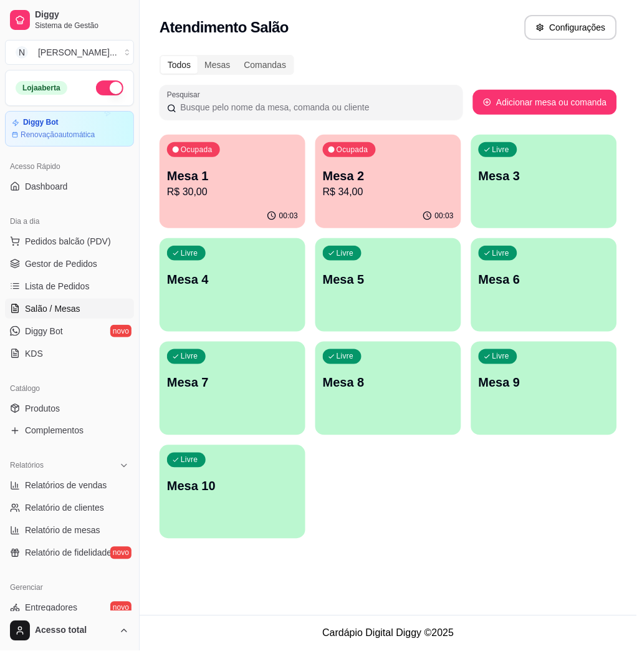
click at [344, 190] on p "R$ 34,00" at bounding box center [388, 192] width 131 height 15
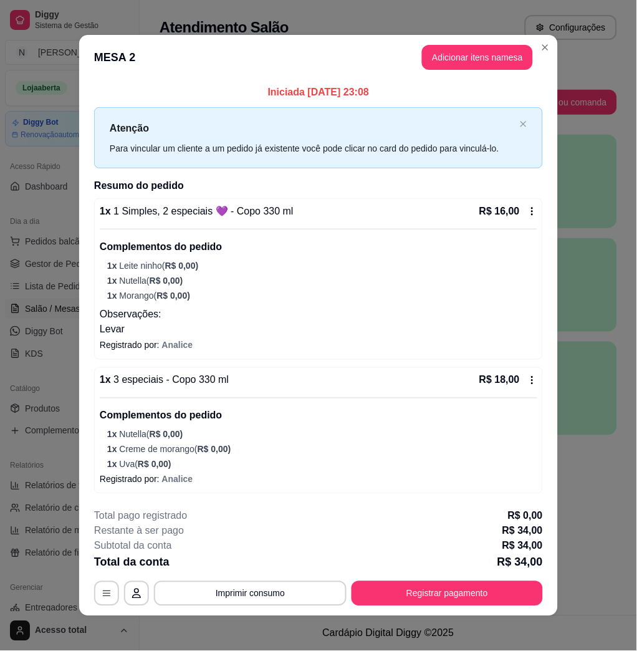
scroll to position [4, 0]
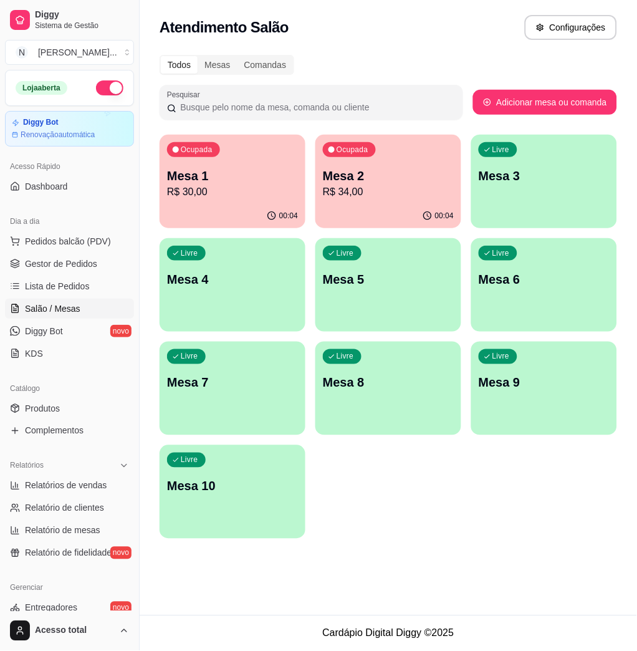
click at [233, 193] on p "R$ 30,00" at bounding box center [232, 192] width 131 height 15
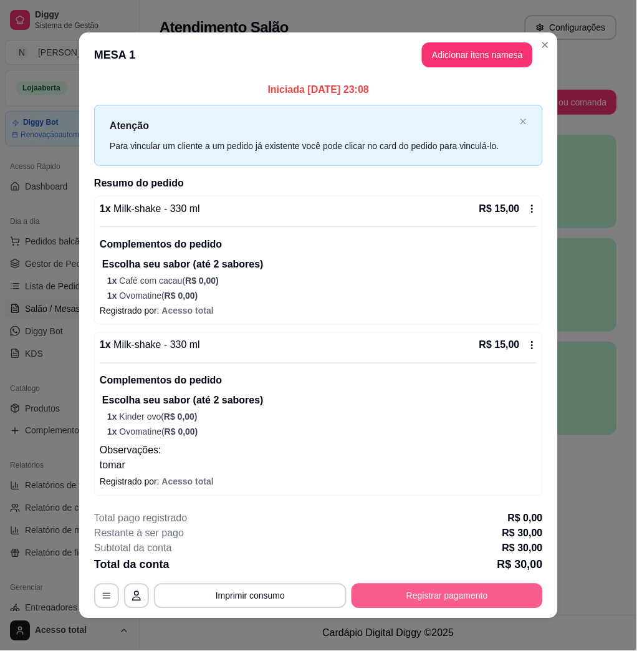
click at [469, 593] on button "Registrar pagamento" at bounding box center [447, 596] width 191 height 25
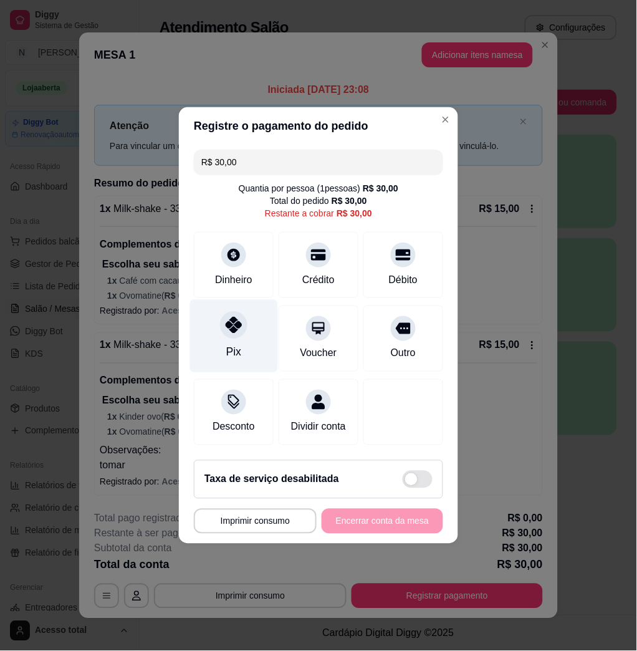
click at [231, 344] on div "Pix" at bounding box center [233, 352] width 15 height 16
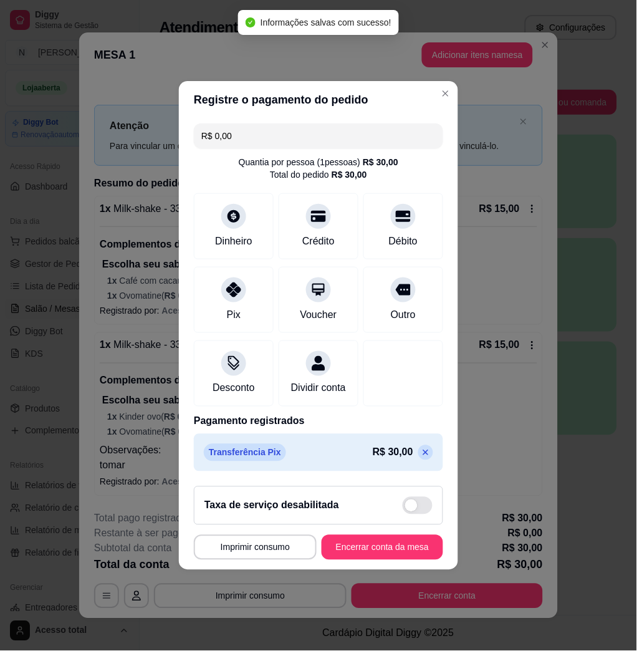
type input "R$ 0,00"
click at [373, 560] on button "Encerrar conta da mesa" at bounding box center [383, 547] width 122 height 25
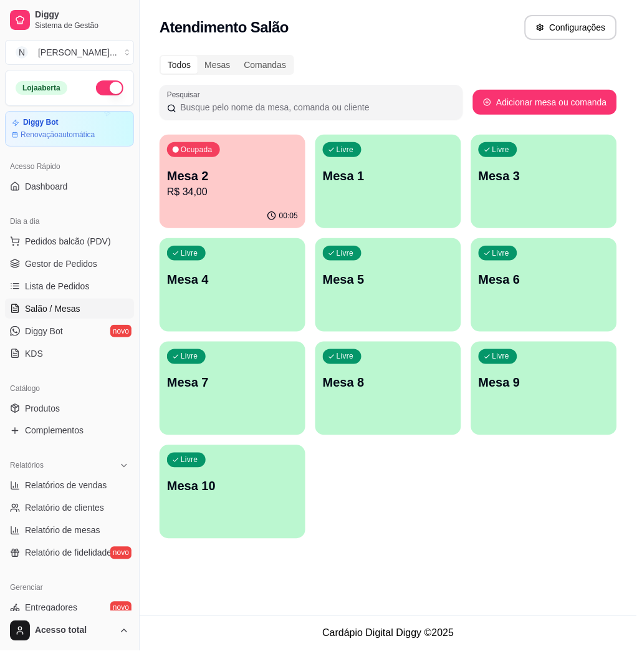
click at [273, 192] on p "R$ 34,00" at bounding box center [232, 192] width 131 height 15
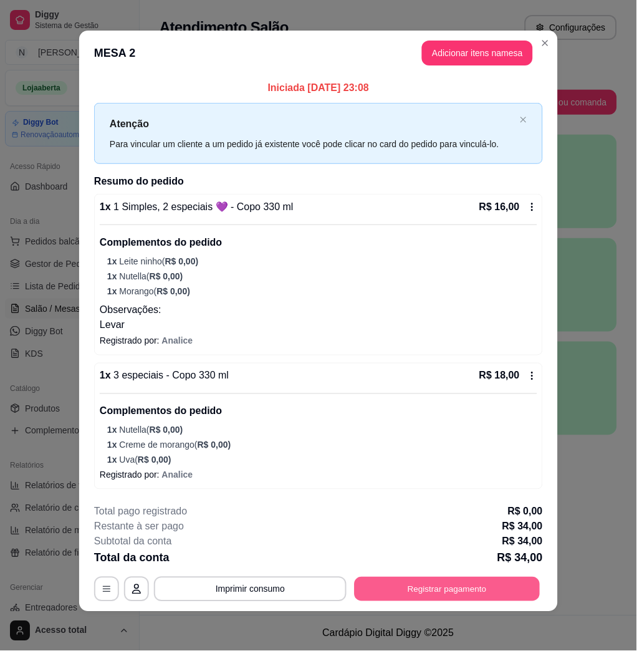
click at [440, 589] on button "Registrar pagamento" at bounding box center [448, 589] width 186 height 24
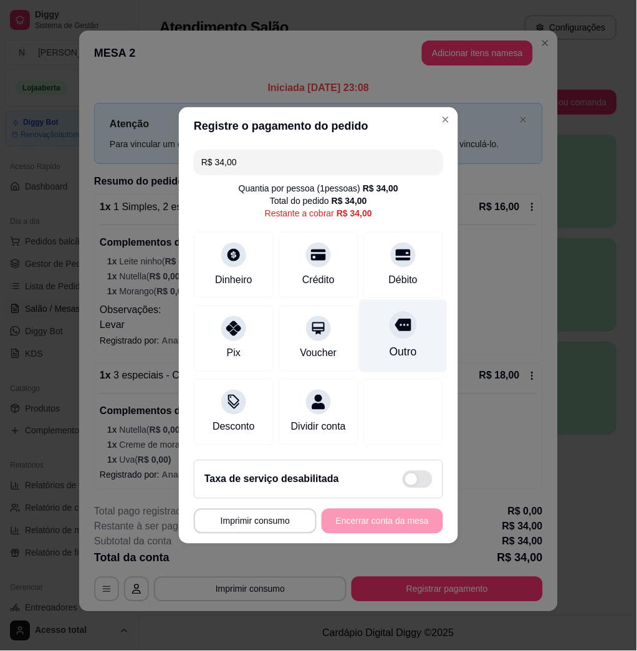
click at [387, 353] on div "Outro" at bounding box center [404, 336] width 88 height 73
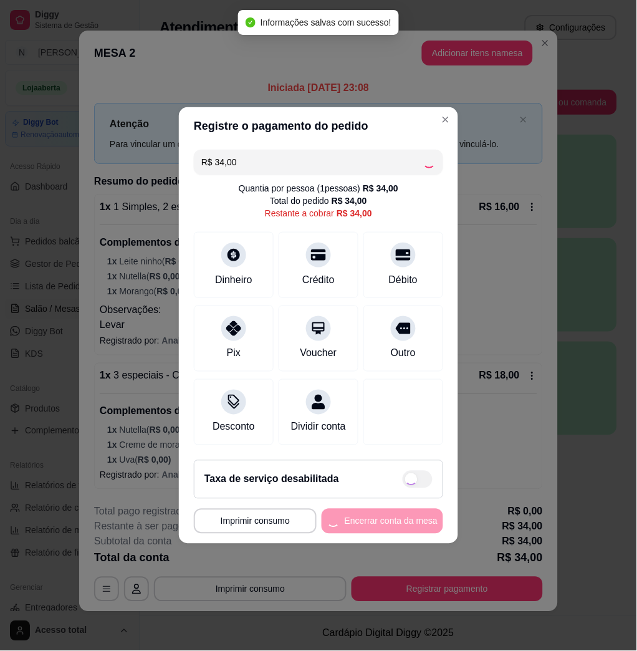
type input "R$ 0,00"
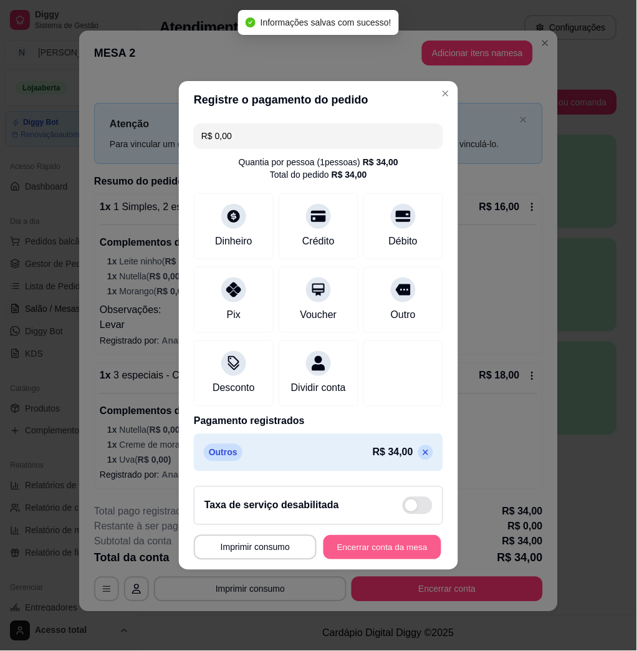
click at [389, 552] on button "Encerrar conta da mesa" at bounding box center [383, 548] width 118 height 24
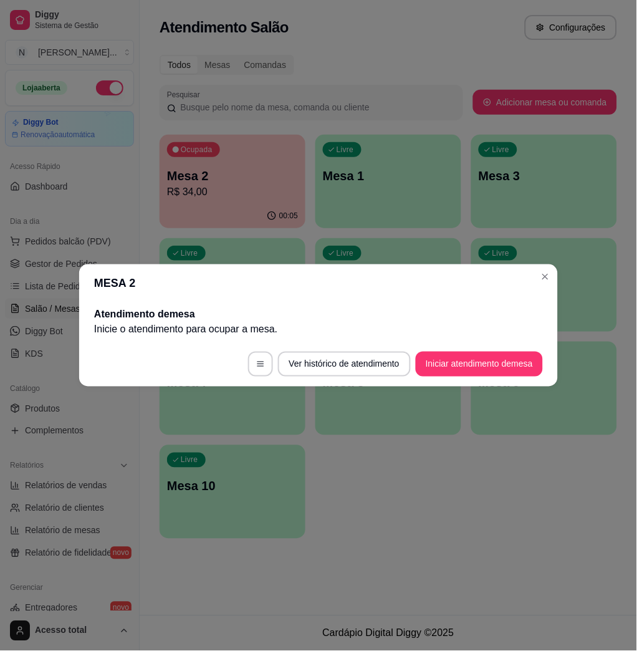
scroll to position [0, 0]
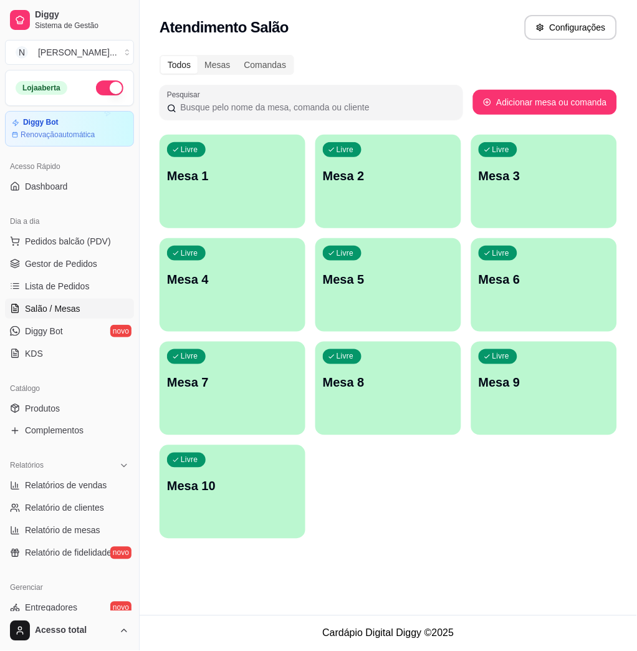
click at [236, 204] on div "Livre Mesa 1" at bounding box center [233, 174] width 146 height 79
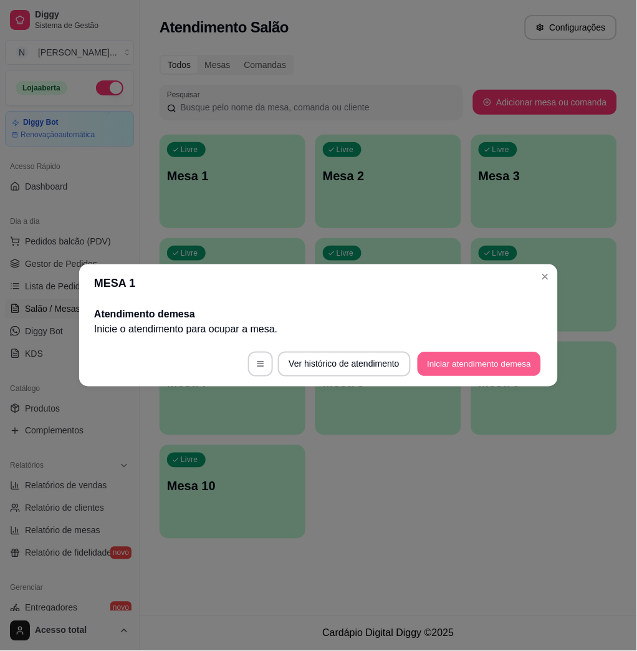
click at [526, 364] on button "Iniciar atendimento de mesa" at bounding box center [479, 364] width 123 height 24
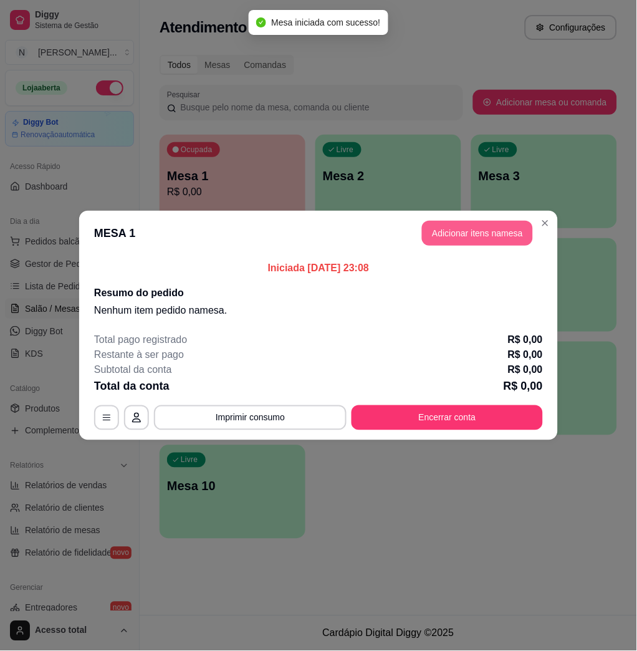
click at [471, 237] on button "Adicionar itens na mesa" at bounding box center [477, 233] width 111 height 25
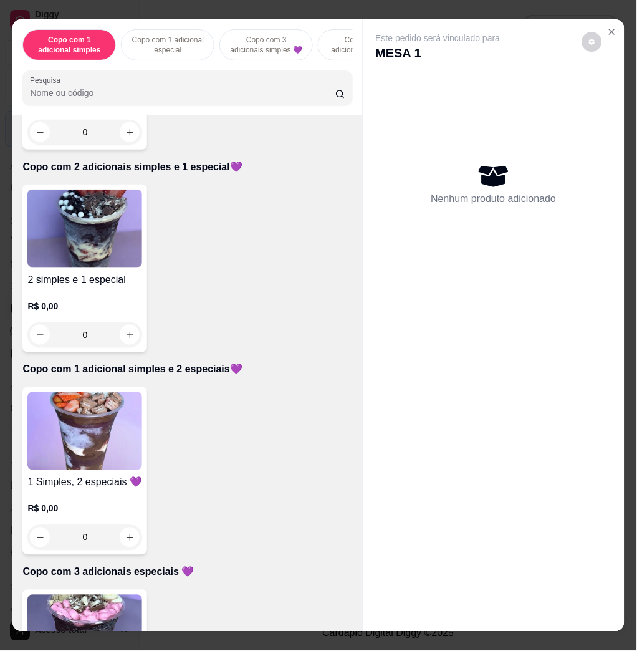
scroll to position [499, 0]
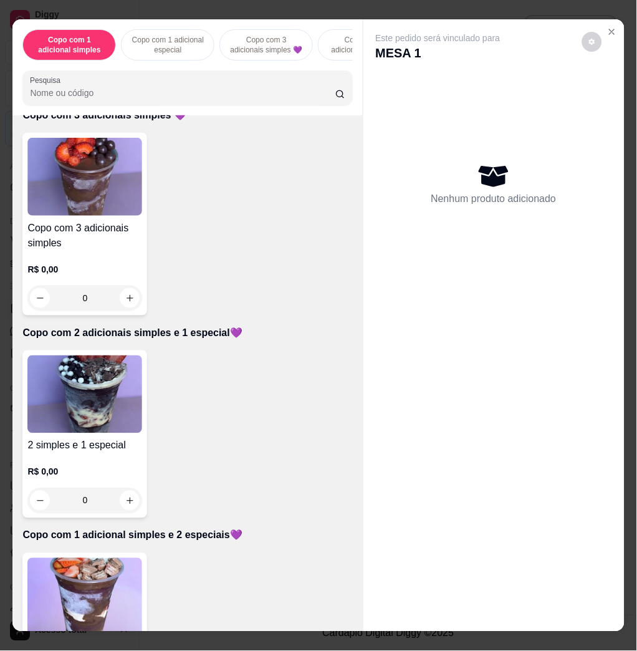
click at [85, 246] on h4 "Copo com 3 adicionais simples" at bounding box center [84, 236] width 115 height 30
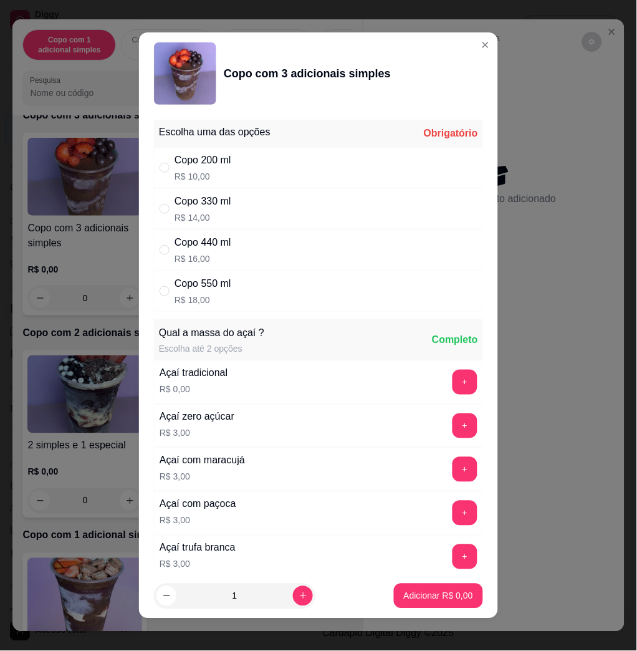
drag, startPoint x: 231, startPoint y: 259, endPoint x: 262, endPoint y: 263, distance: 31.5
click at [232, 258] on div "Copo 440 ml R$ 16,00" at bounding box center [318, 249] width 329 height 41
radio input "true"
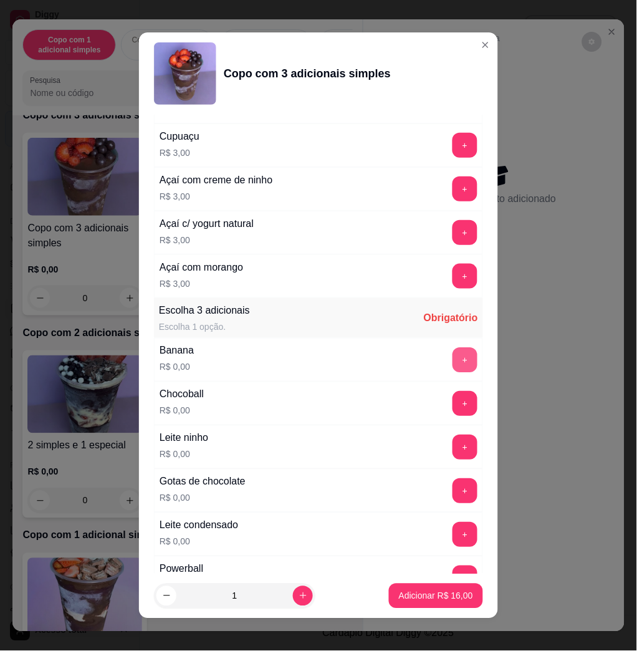
click at [448, 353] on div "+" at bounding box center [465, 359] width 35 height 25
click at [453, 354] on button "+" at bounding box center [465, 359] width 25 height 25
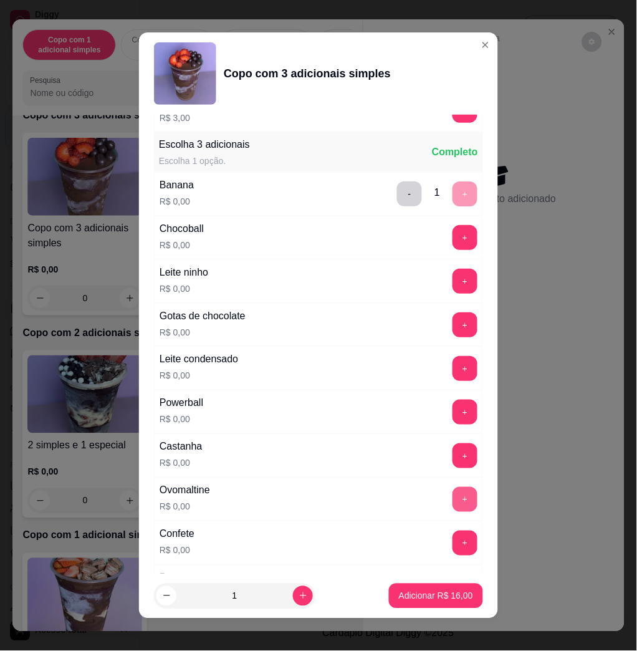
click at [453, 493] on button "+" at bounding box center [465, 499] width 25 height 25
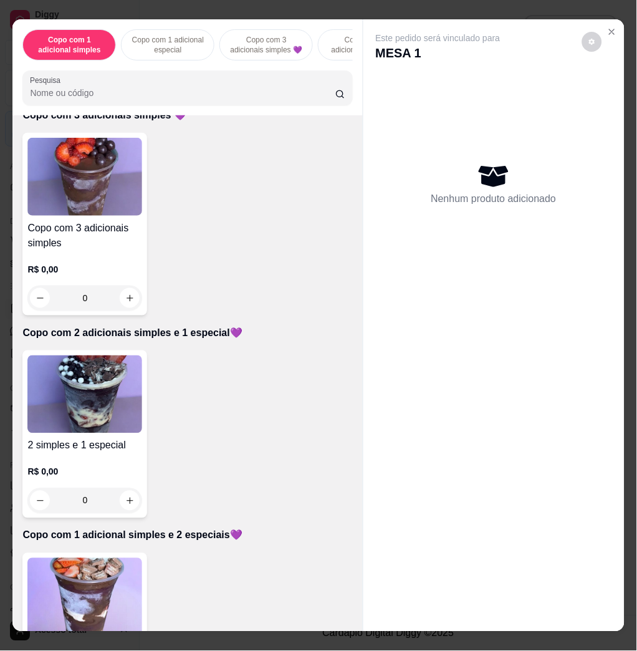
click at [115, 383] on img at bounding box center [84, 394] width 115 height 78
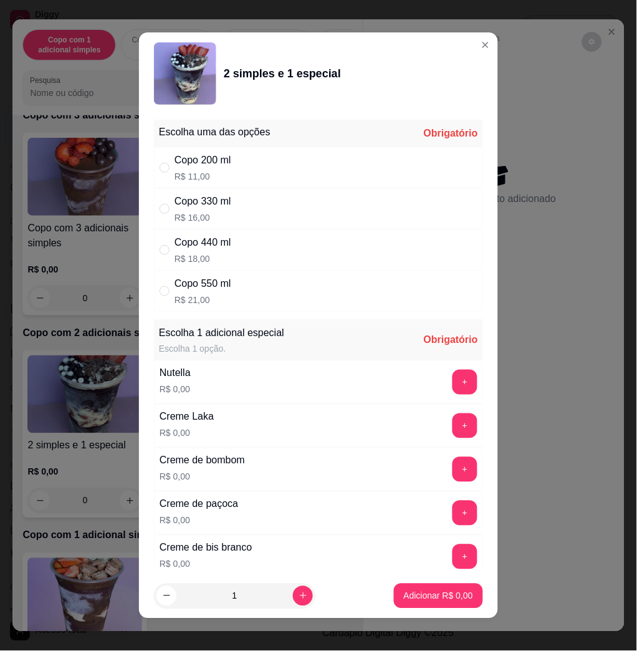
click at [277, 246] on div "Copo 440 ml R$ 18,00" at bounding box center [318, 249] width 329 height 41
radio input "true"
click at [453, 386] on button "+" at bounding box center [465, 382] width 25 height 25
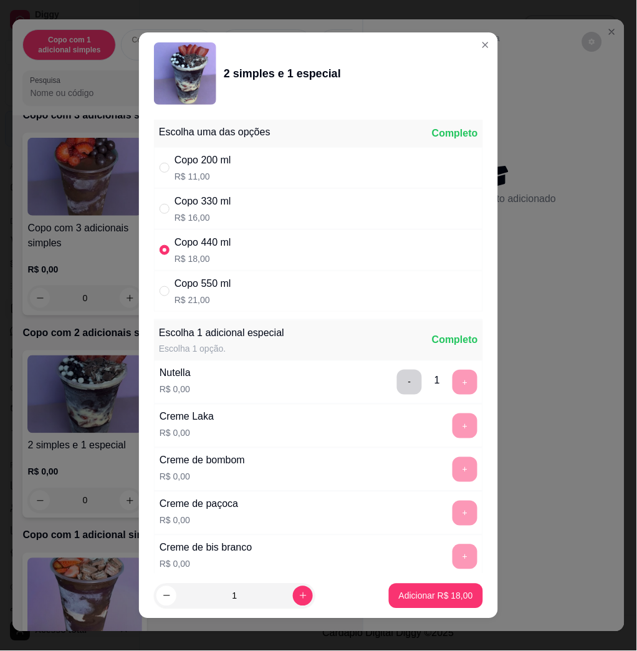
scroll to position [7, 0]
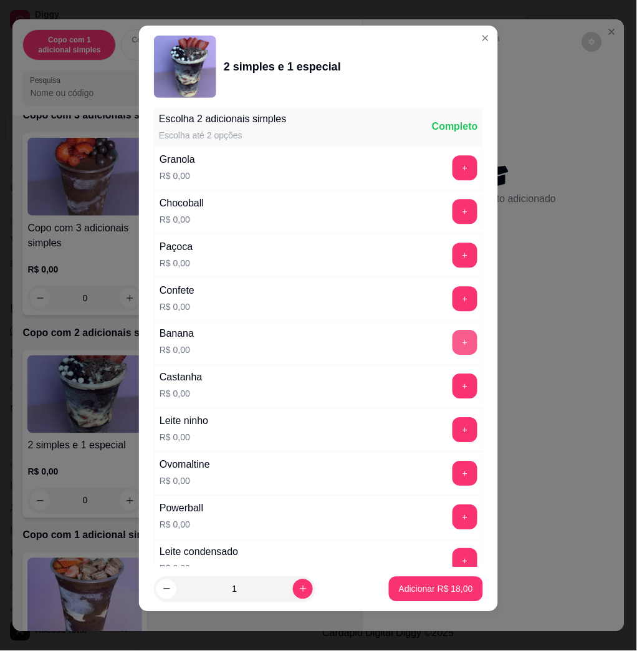
click at [453, 348] on button "+" at bounding box center [465, 342] width 25 height 25
click at [453, 474] on button "+" at bounding box center [465, 474] width 24 height 24
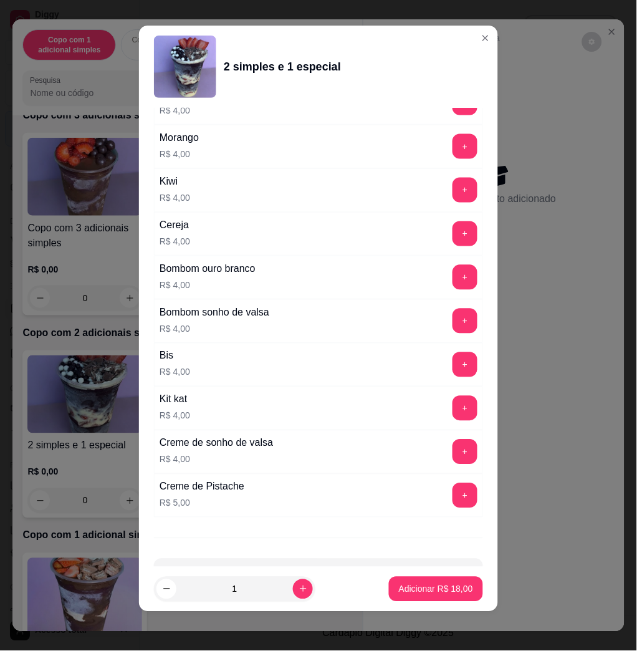
scroll to position [3060, 0]
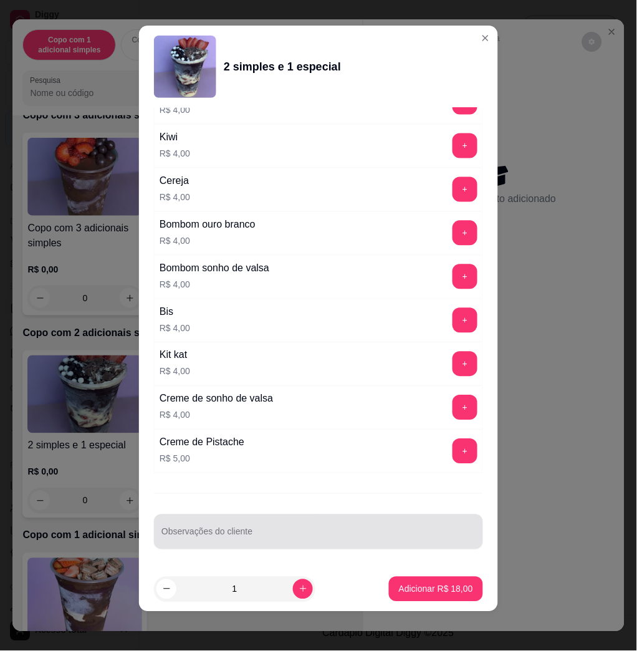
click at [355, 547] on div "Observações do cliente" at bounding box center [318, 531] width 329 height 35
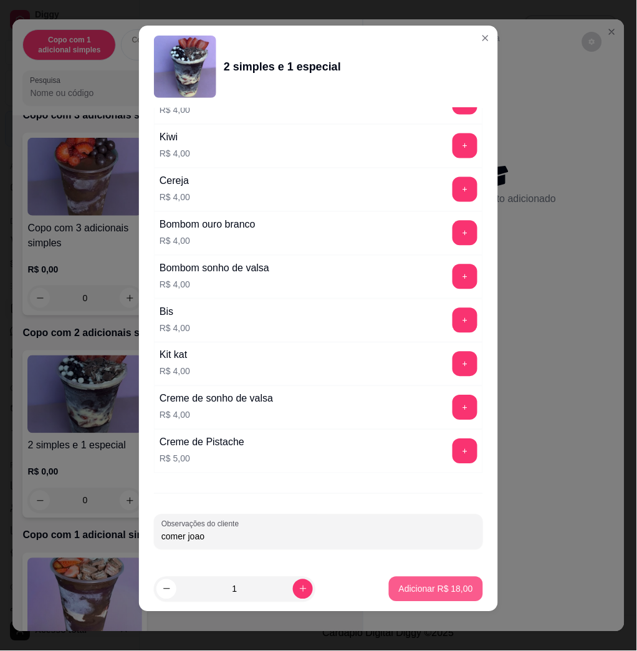
type input "comer joao"
click at [427, 581] on button "Adicionar R$ 18,00" at bounding box center [436, 589] width 94 height 25
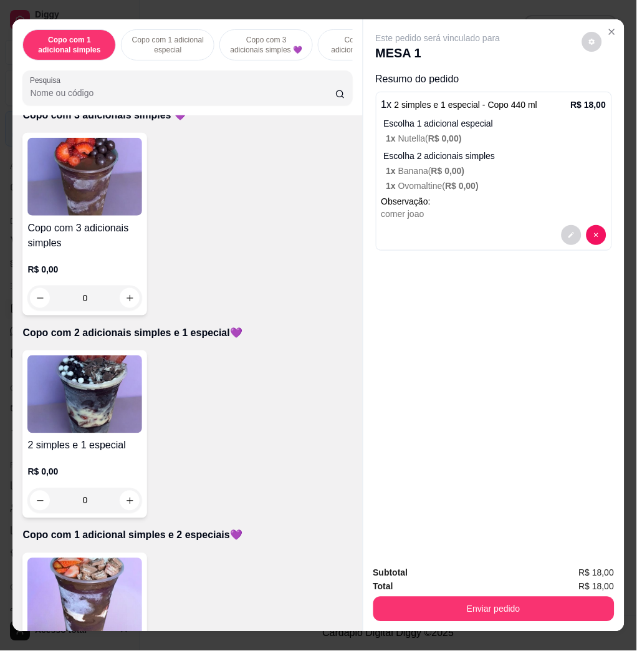
drag, startPoint x: 478, startPoint y: 589, endPoint x: 481, endPoint y: 603, distance: 15.4
click at [479, 596] on div "Enviar pedido" at bounding box center [493, 608] width 241 height 28
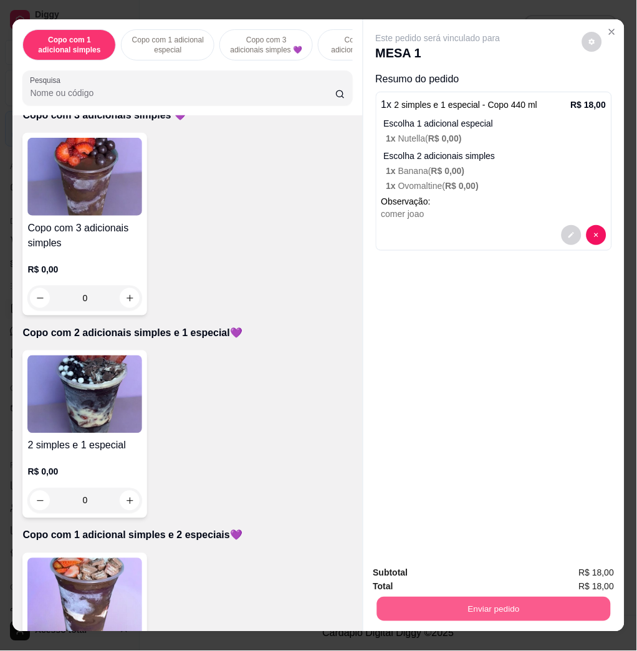
click at [481, 603] on button "Enviar pedido" at bounding box center [494, 609] width 234 height 24
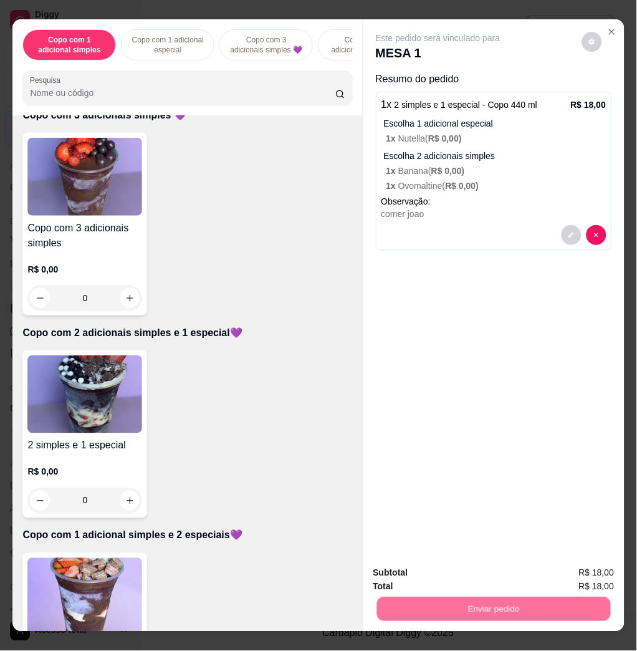
click at [464, 569] on button "Não registrar e enviar pedido" at bounding box center [451, 571] width 126 height 23
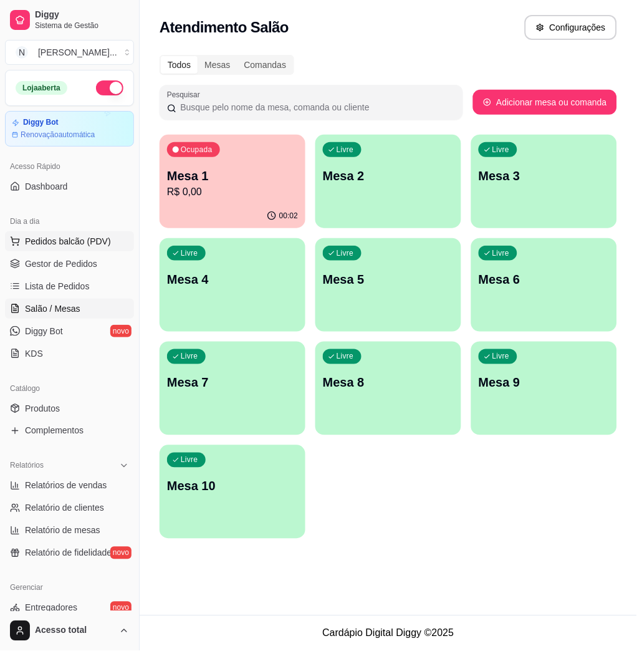
click at [69, 239] on span "Pedidos balcão (PDV)" at bounding box center [68, 241] width 86 height 12
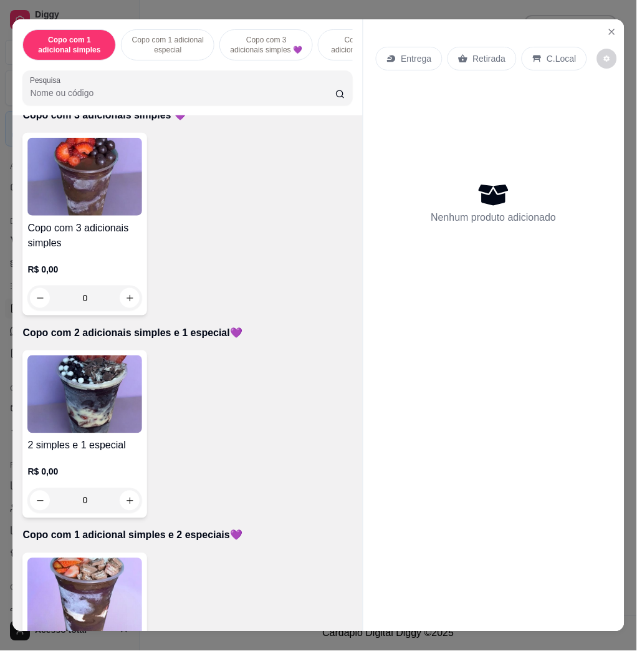
scroll to position [249, 0]
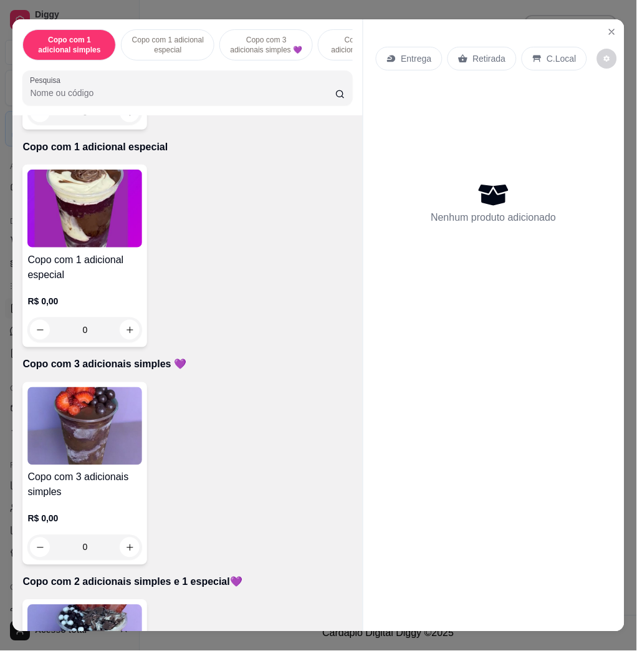
click at [107, 428] on img at bounding box center [84, 426] width 115 height 78
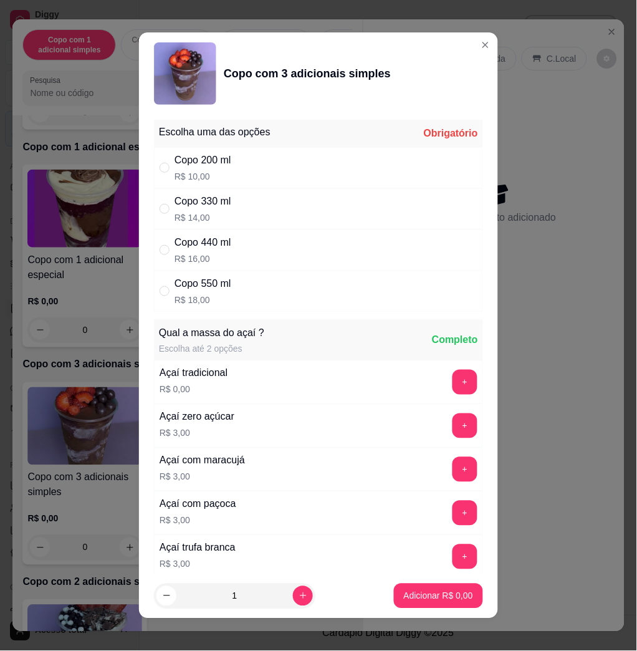
click at [278, 207] on div "Copo 330 ml R$ 14,00" at bounding box center [318, 208] width 329 height 41
radio input "true"
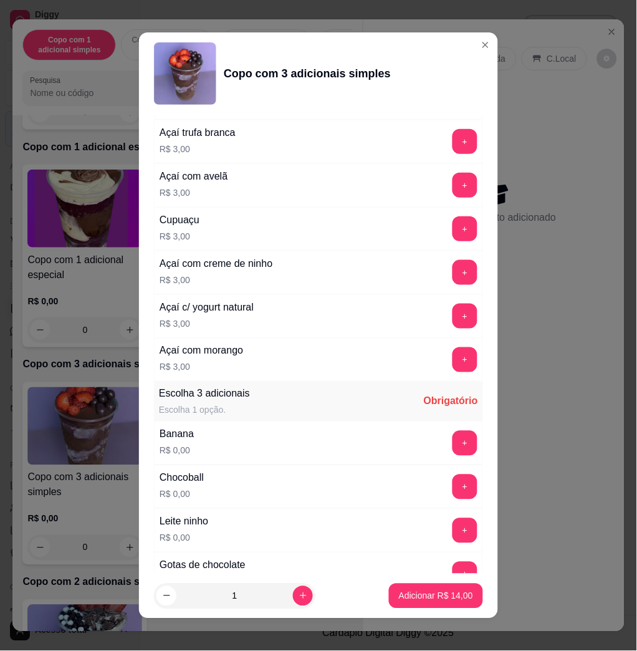
scroll to position [831, 0]
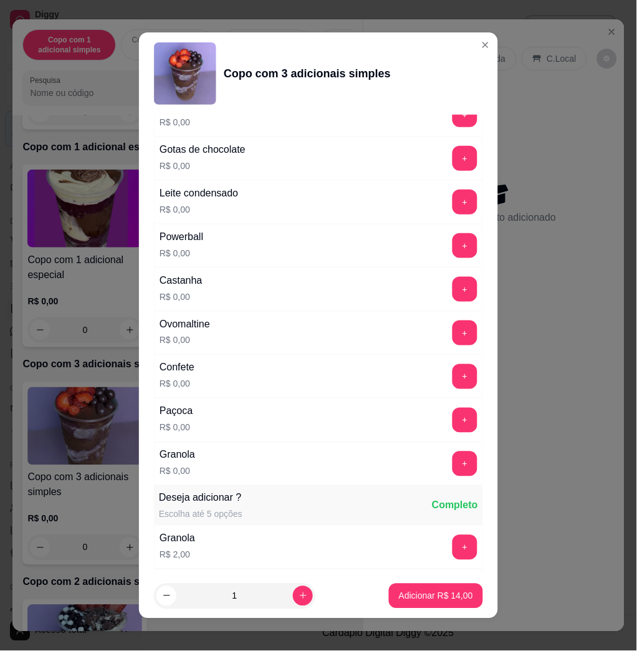
click at [453, 383] on button "+" at bounding box center [465, 376] width 25 height 25
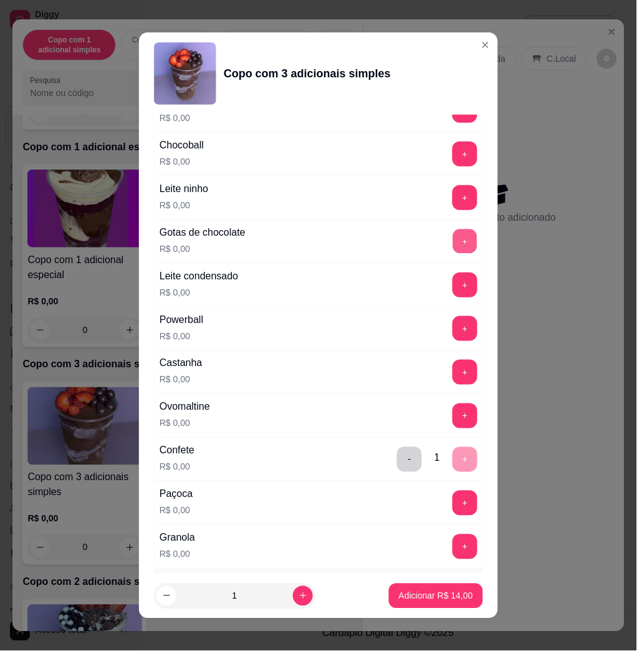
click at [453, 245] on button "+" at bounding box center [465, 241] width 24 height 24
click at [427, 595] on p "Adicionar R$ 14,00" at bounding box center [436, 596] width 72 height 12
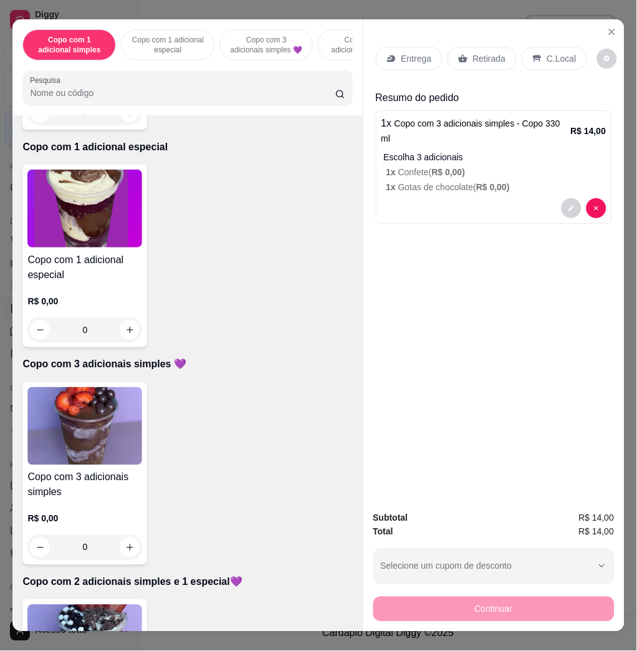
scroll to position [499, 0]
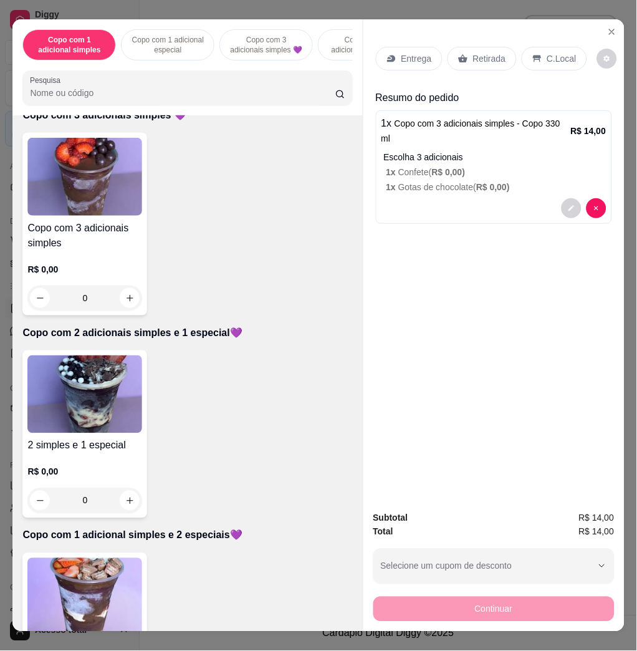
click at [76, 409] on img at bounding box center [84, 394] width 115 height 78
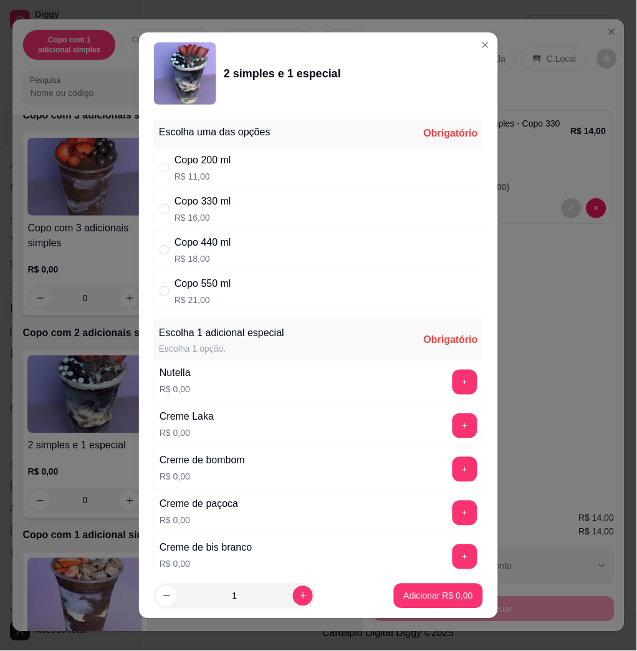
click at [303, 286] on div "Copo 550 ml R$ 21,00" at bounding box center [318, 291] width 329 height 41
radio input "true"
click at [453, 383] on button "+" at bounding box center [465, 382] width 24 height 24
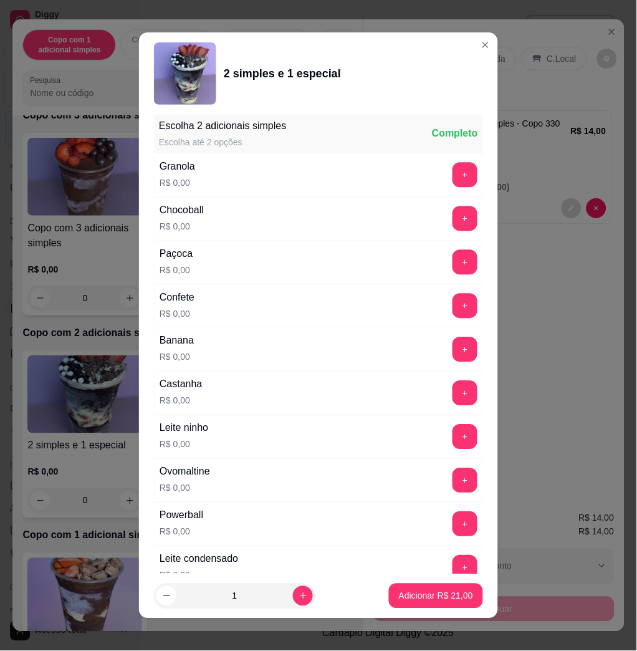
scroll to position [7, 0]
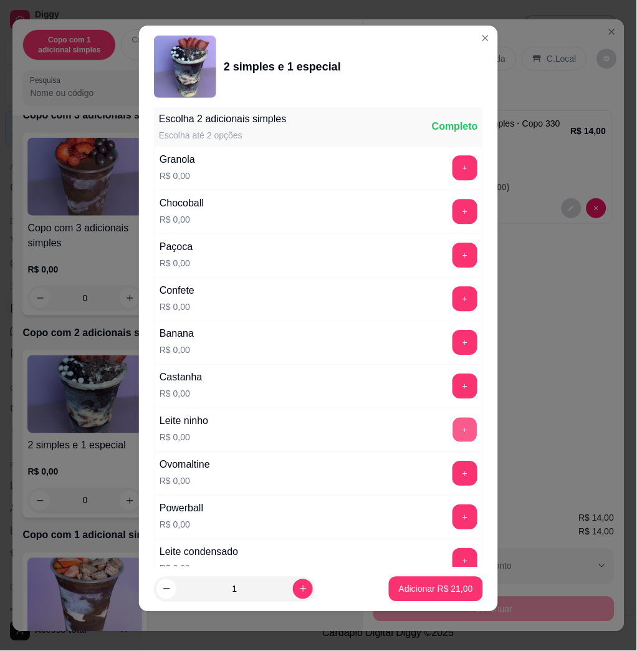
click at [453, 419] on button "+" at bounding box center [465, 430] width 24 height 24
click at [453, 562] on button "+" at bounding box center [465, 561] width 25 height 25
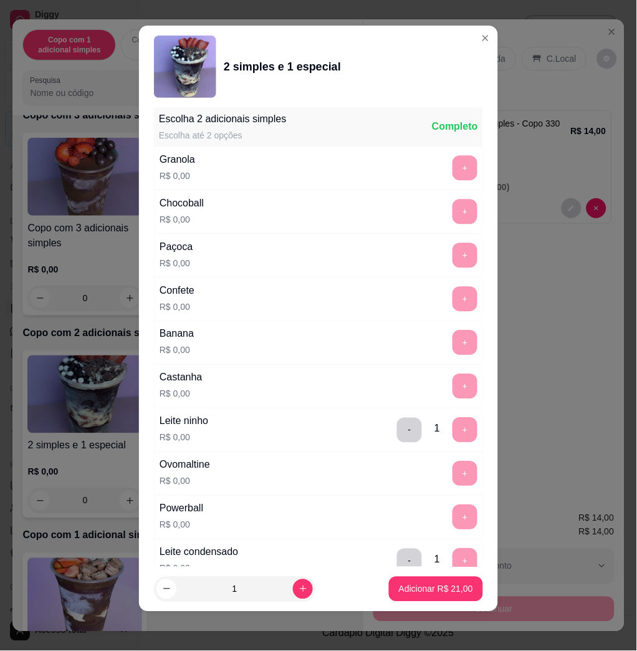
scroll to position [1598, 0]
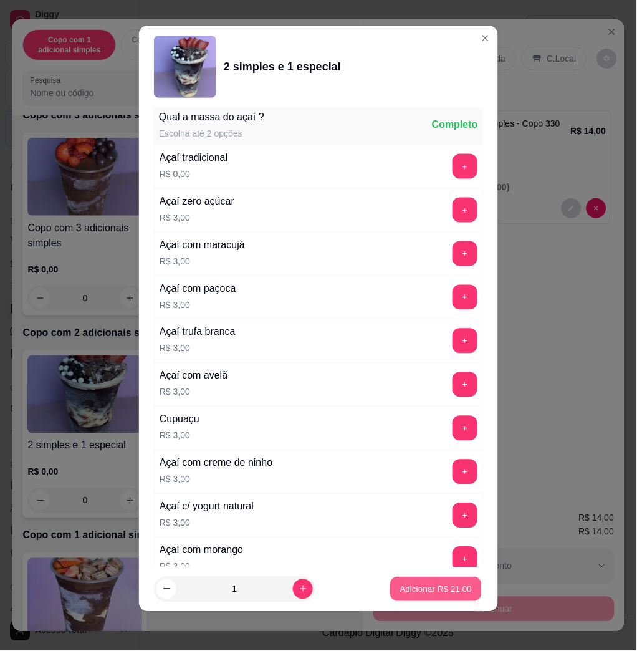
click at [431, 592] on p "Adicionar R$ 21,00" at bounding box center [436, 589] width 72 height 12
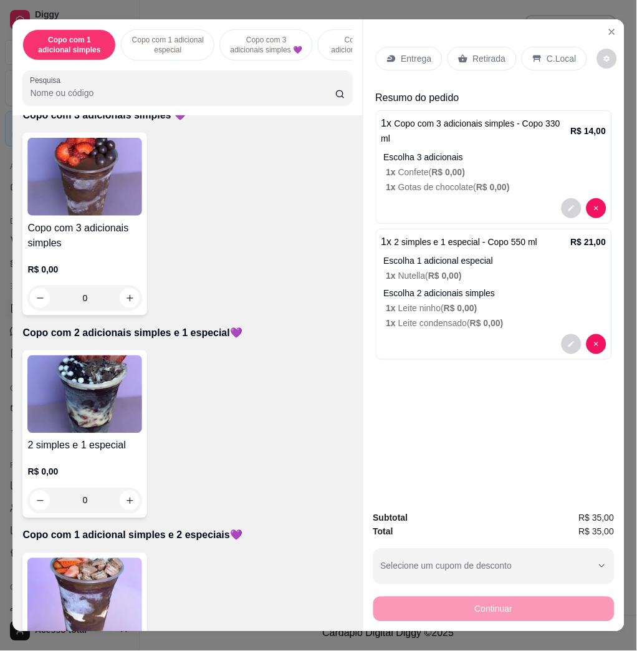
click at [394, 47] on div "Entrega" at bounding box center [409, 59] width 67 height 24
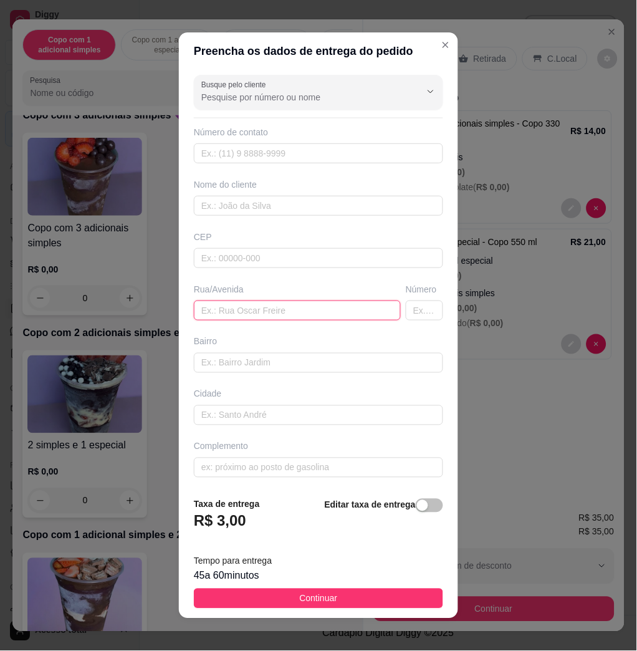
click at [294, 304] on input "text" at bounding box center [297, 310] width 207 height 20
paste input "Youssef Neif Kassab, 326 centro"
type input "Youssef Neif Kassab, 326 centro"
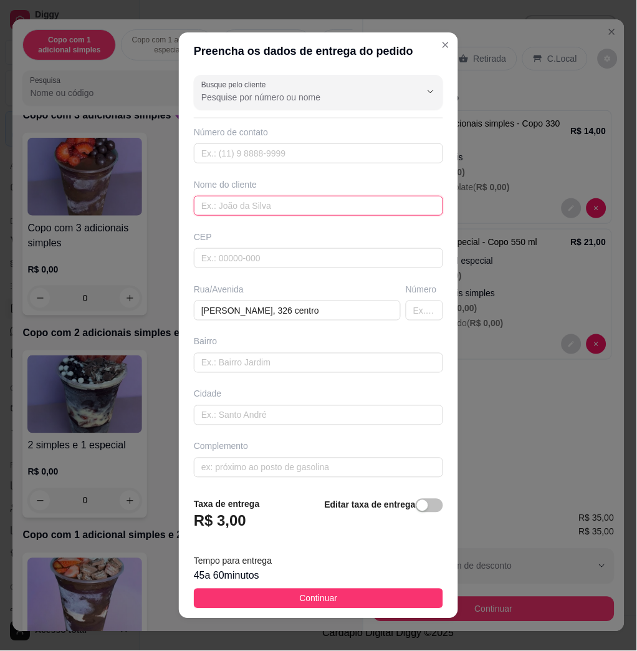
click at [262, 204] on input "text" at bounding box center [318, 206] width 249 height 20
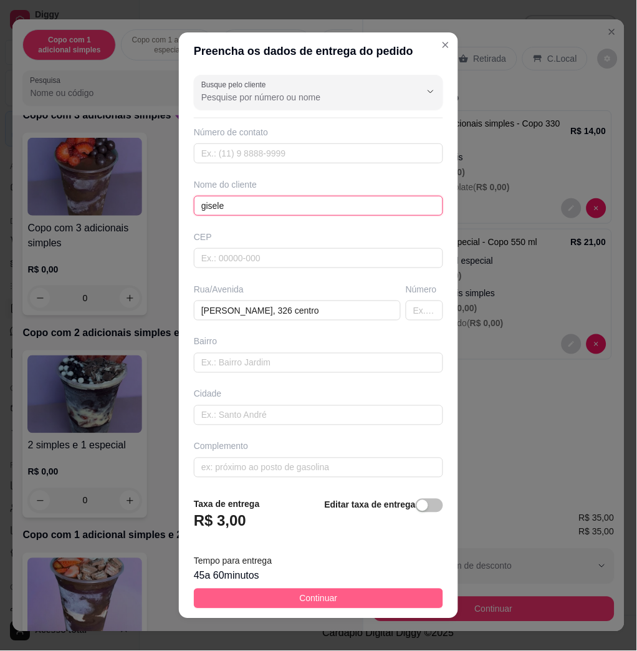
type input "gisele"
click at [302, 594] on span "Continuar" at bounding box center [319, 599] width 38 height 14
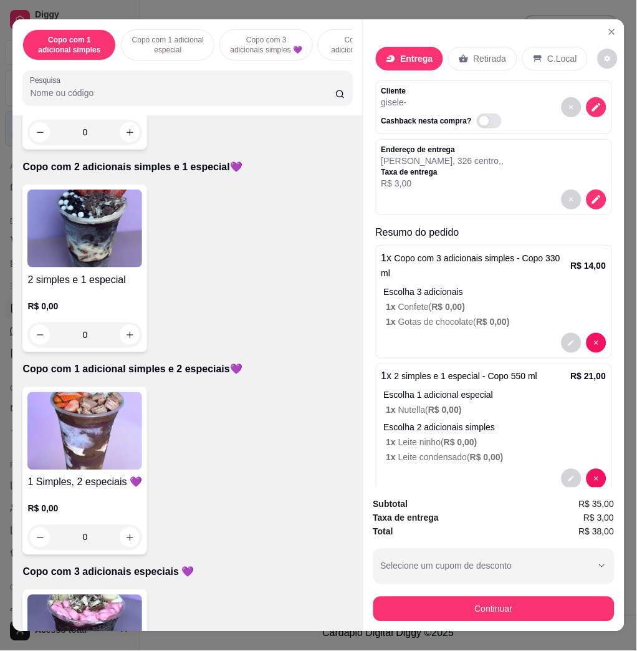
scroll to position [831, 0]
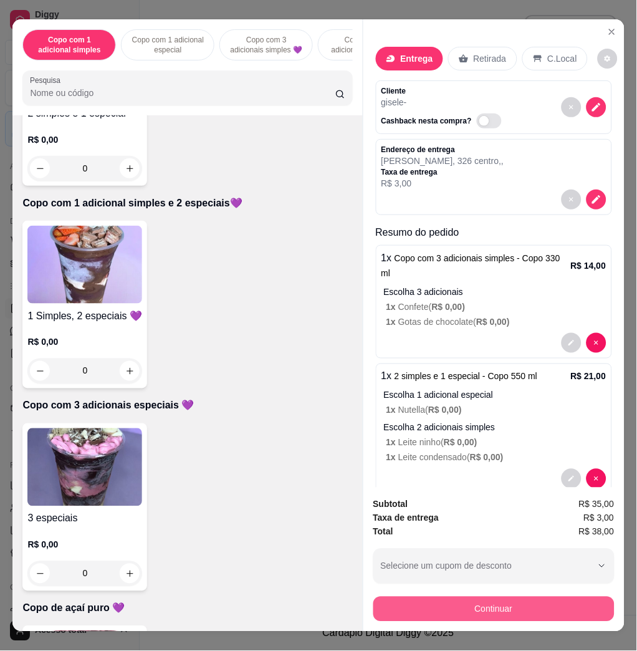
click at [488, 600] on button "Continuar" at bounding box center [493, 609] width 241 height 25
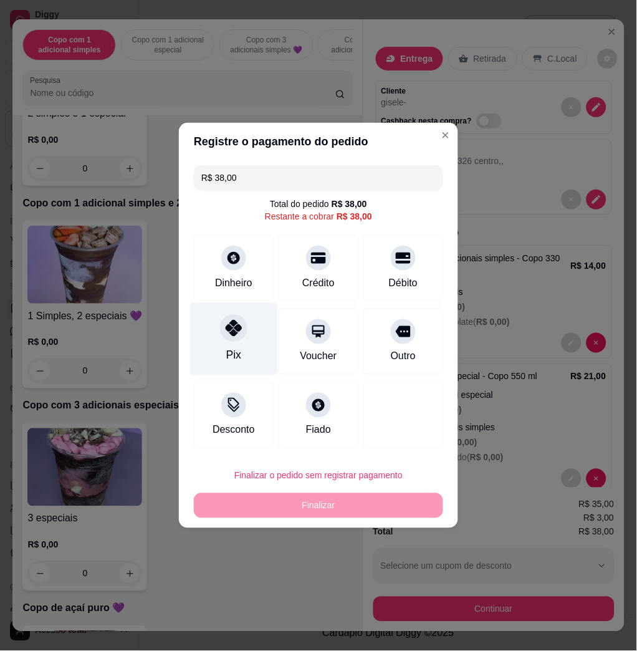
click at [229, 333] on icon at bounding box center [234, 328] width 16 height 16
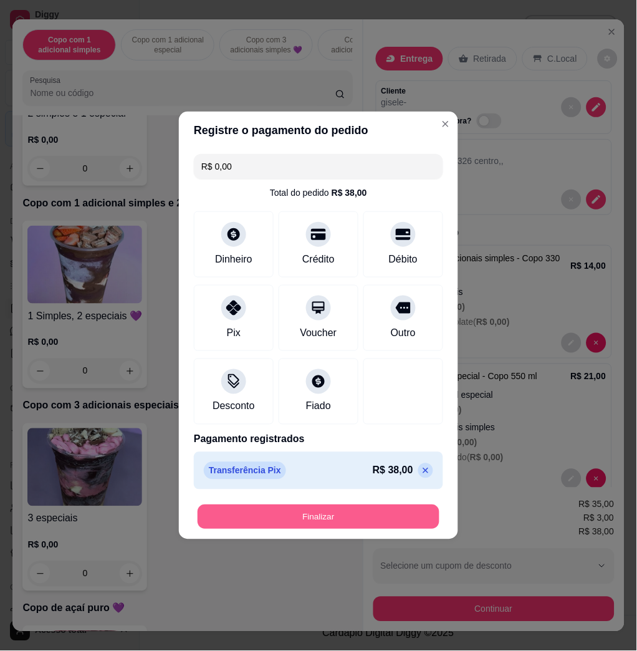
click at [259, 519] on button "Finalizar" at bounding box center [319, 517] width 242 height 24
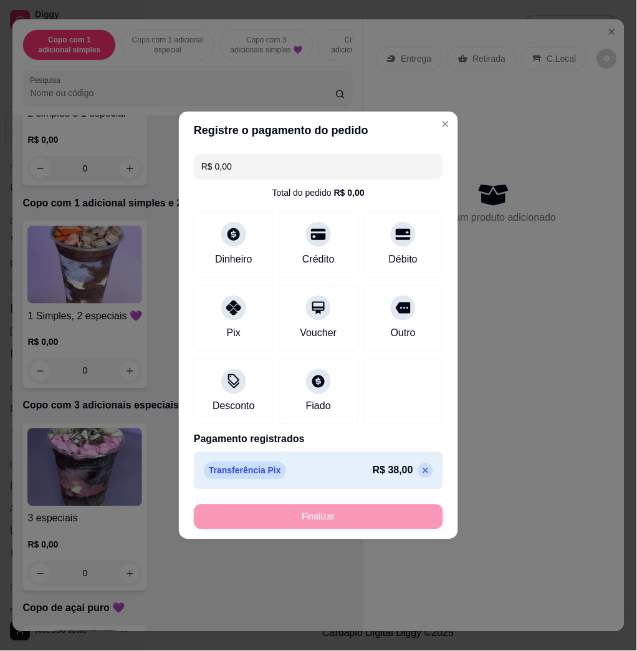
type input "-R$ 38,00"
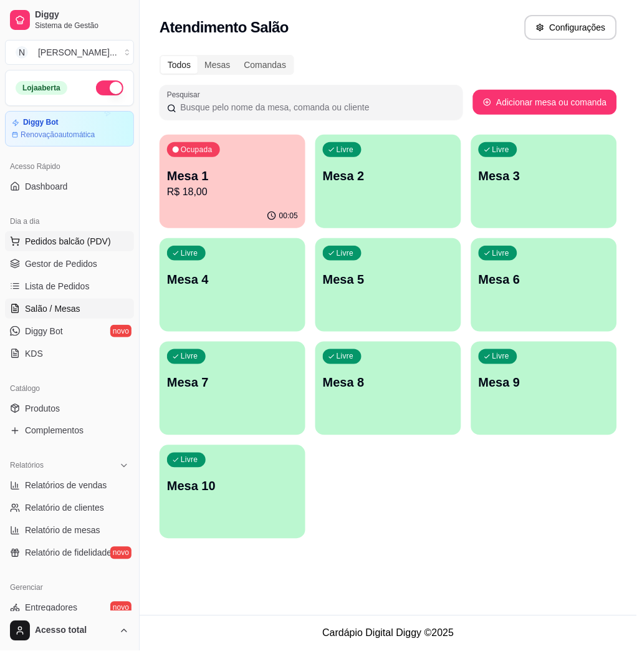
click at [105, 248] on button "Pedidos balcão (PDV)" at bounding box center [69, 241] width 129 height 20
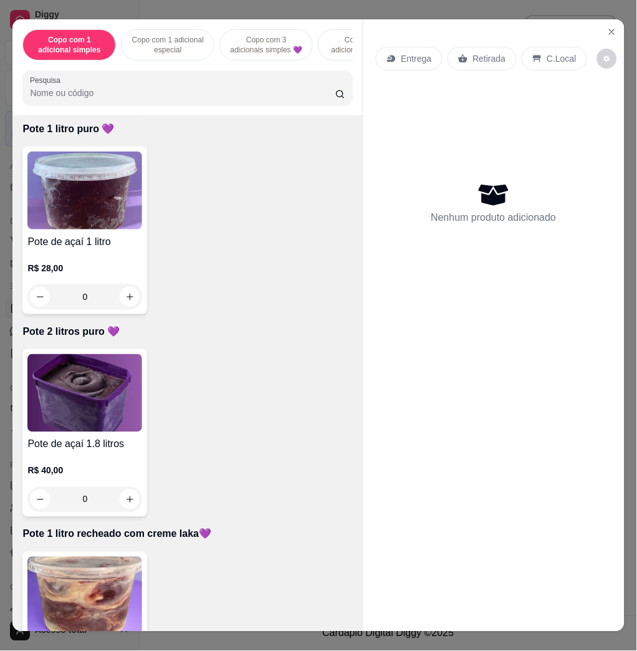
scroll to position [2660, 0]
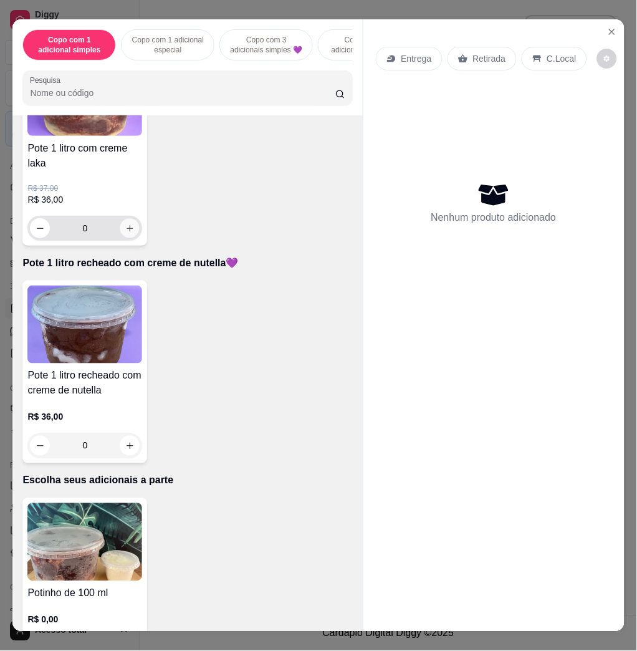
click at [127, 238] on button "increase-product-quantity" at bounding box center [129, 228] width 19 height 19
type input "1"
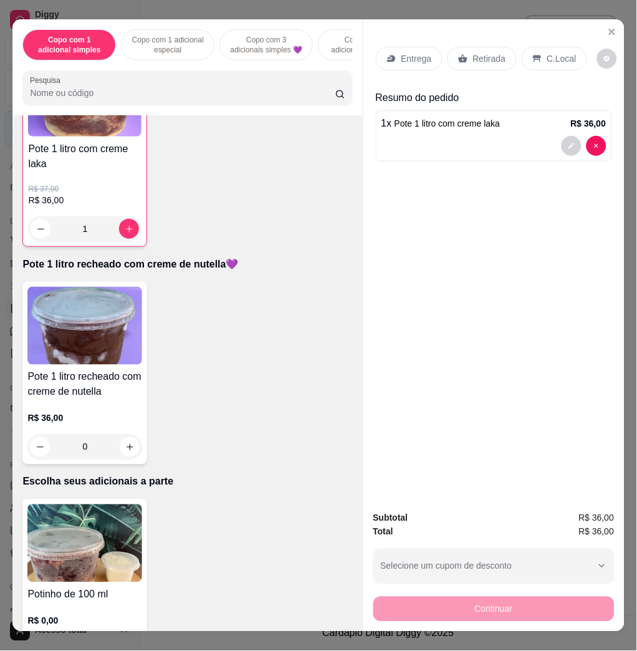
scroll to position [2660, 0]
drag, startPoint x: 380, startPoint y: 49, endPoint x: 383, endPoint y: 55, distance: 7.3
click at [387, 55] on icon at bounding box center [392, 59] width 10 height 10
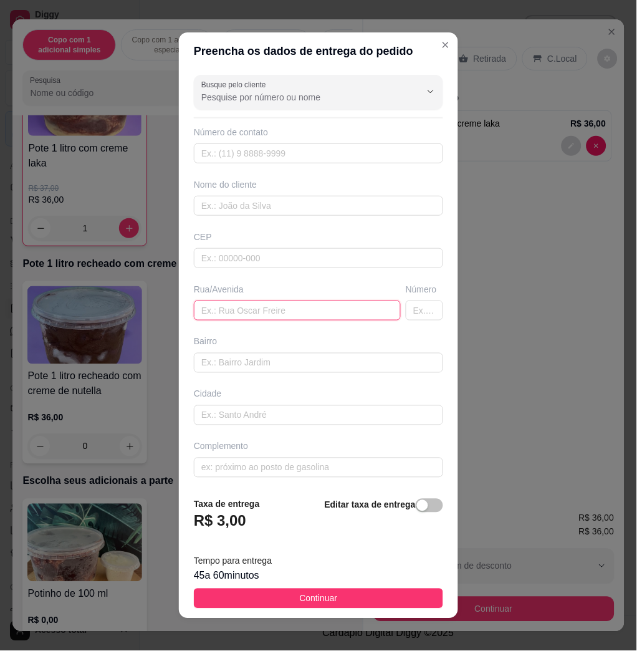
click at [315, 317] on input "text" at bounding box center [297, 310] width 207 height 20
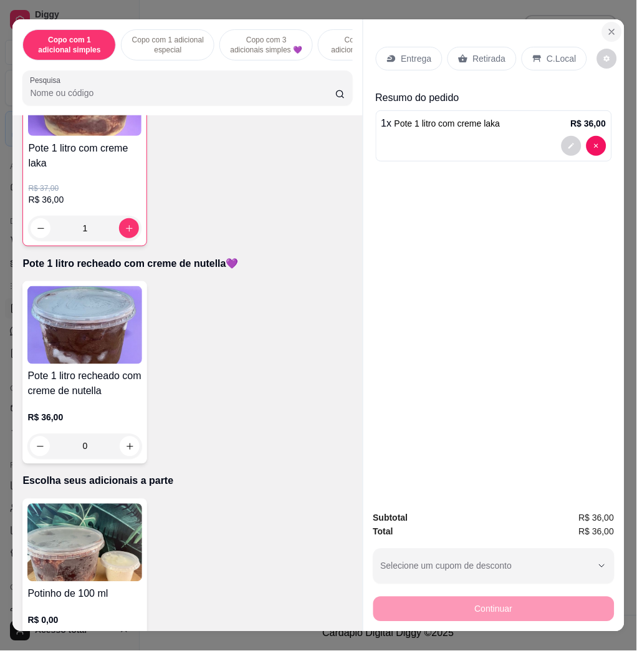
click at [610, 29] on icon "Close" at bounding box center [612, 31] width 5 height 5
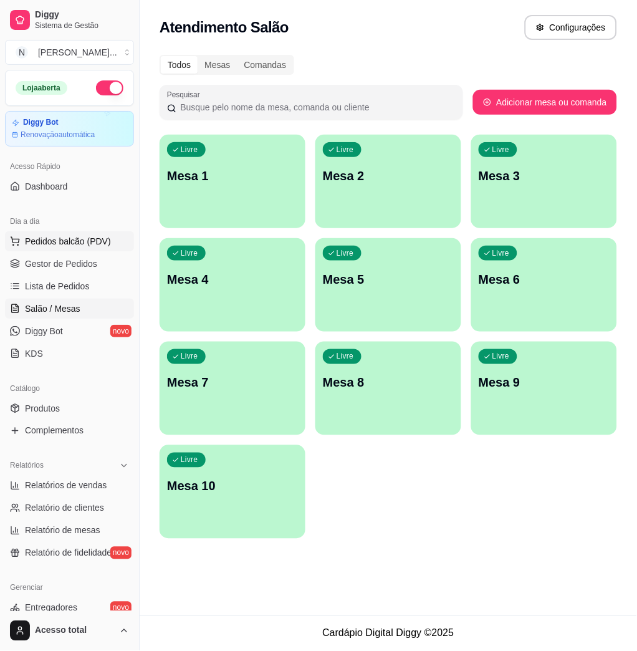
click at [85, 246] on span "Pedidos balcão (PDV)" at bounding box center [68, 241] width 86 height 12
click at [183, 99] on input "Pesquisa" at bounding box center [182, 93] width 305 height 12
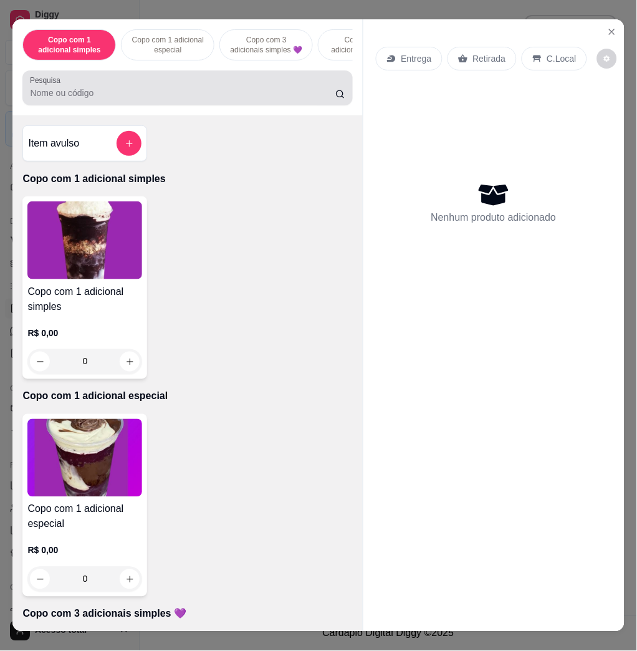
click at [74, 99] on input "Pesquisa" at bounding box center [182, 93] width 305 height 12
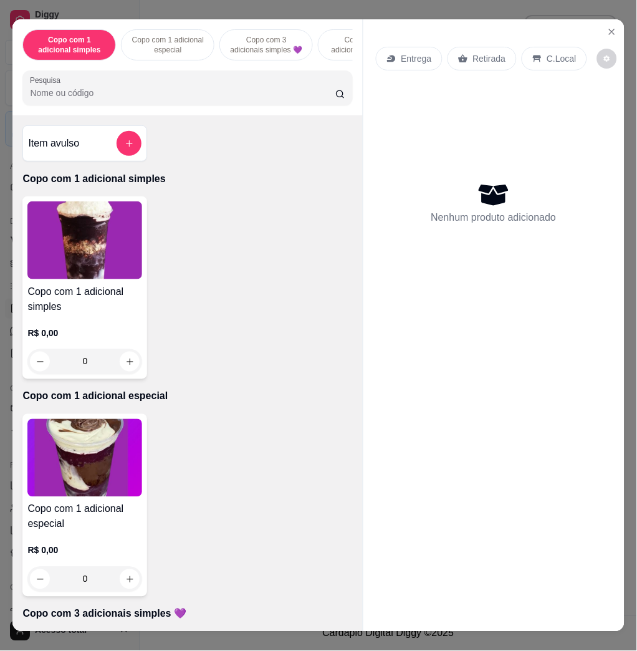
click at [99, 91] on div at bounding box center [187, 87] width 315 height 25
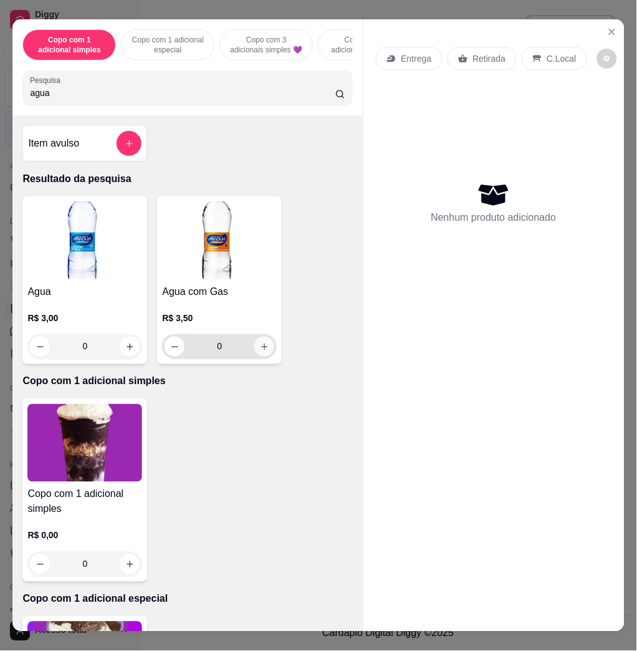
type input "agua"
click at [261, 357] on button "increase-product-quantity" at bounding box center [264, 347] width 20 height 20
click at [261, 352] on icon "increase-product-quantity" at bounding box center [264, 346] width 9 height 9
type input "2"
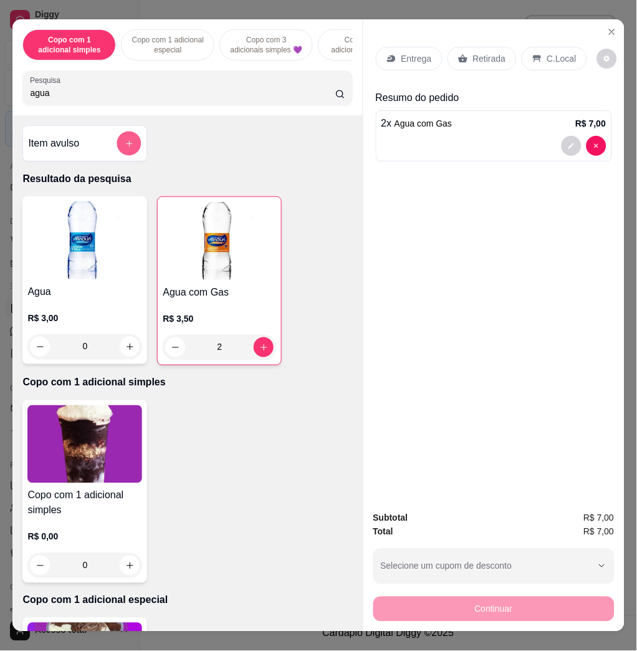
click at [125, 148] on icon "add-separate-item" at bounding box center [129, 143] width 9 height 9
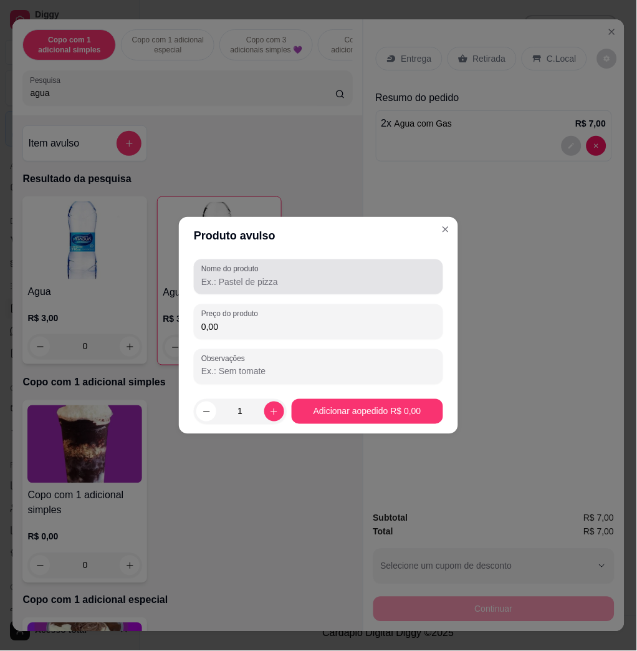
click at [300, 274] on div at bounding box center [318, 276] width 234 height 25
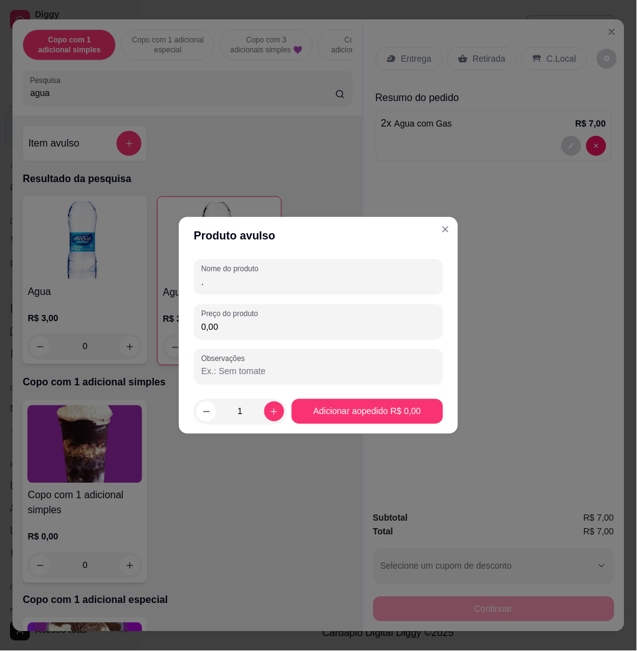
type input "."
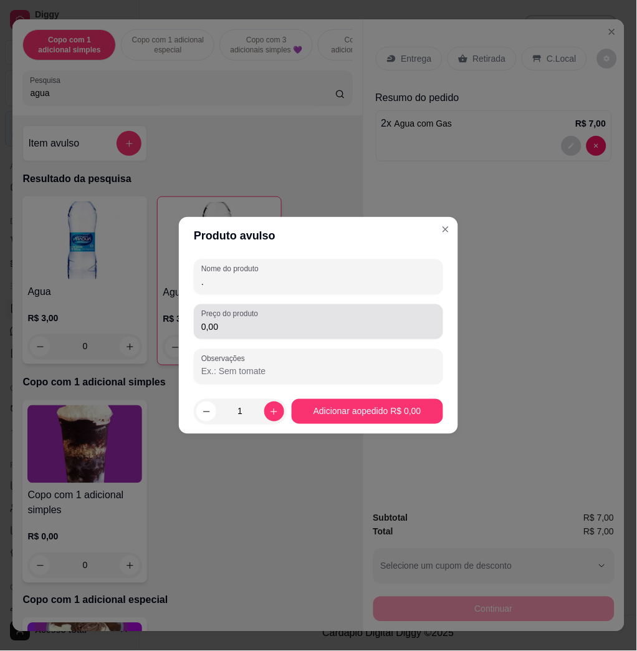
click at [362, 336] on div "Preço do produto 0,00" at bounding box center [318, 321] width 249 height 35
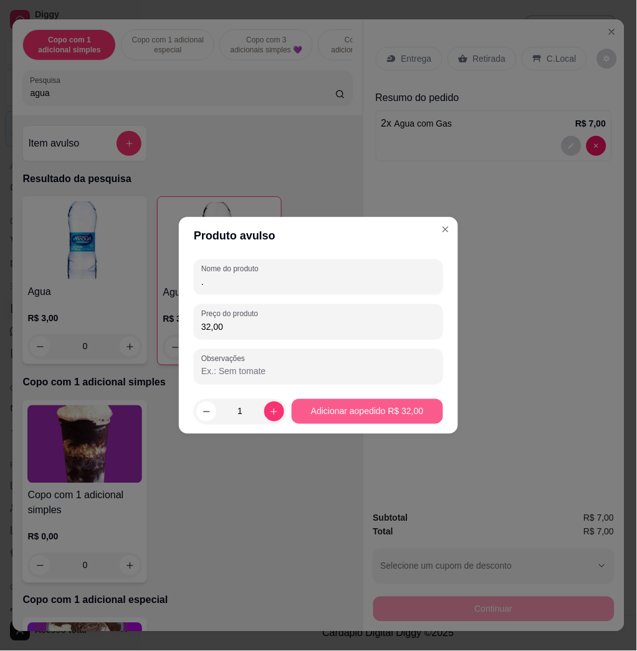
type input "32,00"
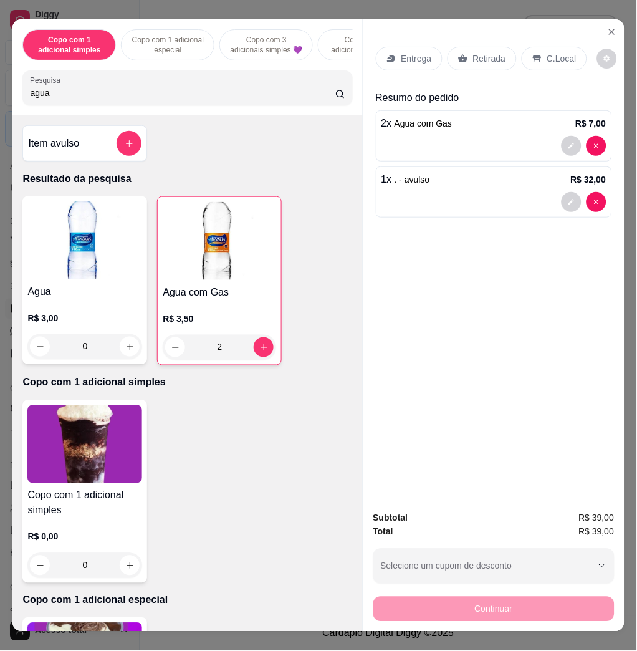
click at [531, 47] on div "C.Local" at bounding box center [554, 59] width 65 height 24
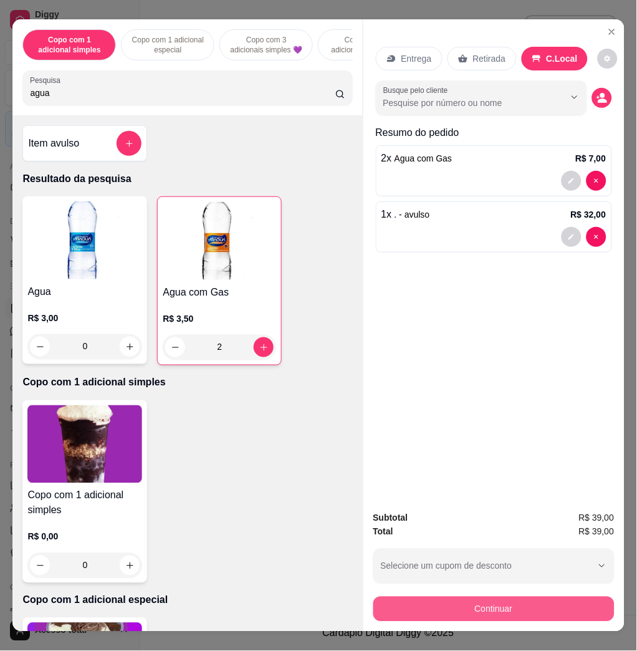
click at [523, 597] on button "Continuar" at bounding box center [493, 609] width 241 height 25
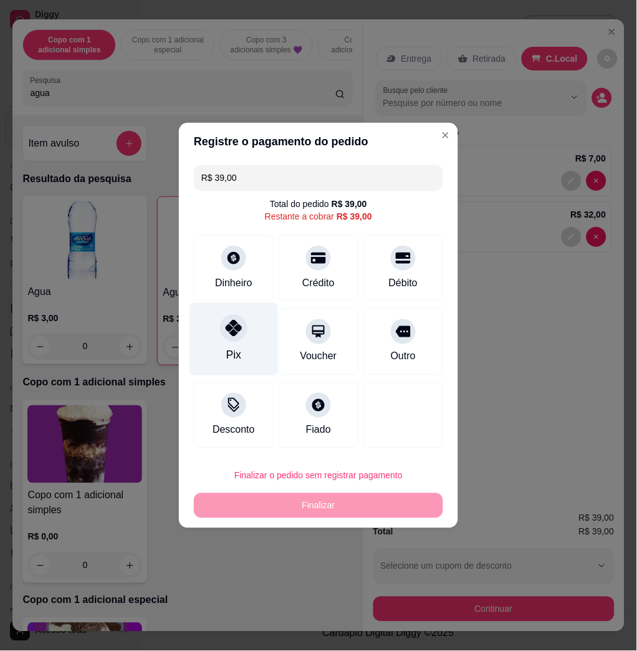
click at [242, 342] on div "Pix" at bounding box center [234, 339] width 88 height 73
type input "R$ 0,00"
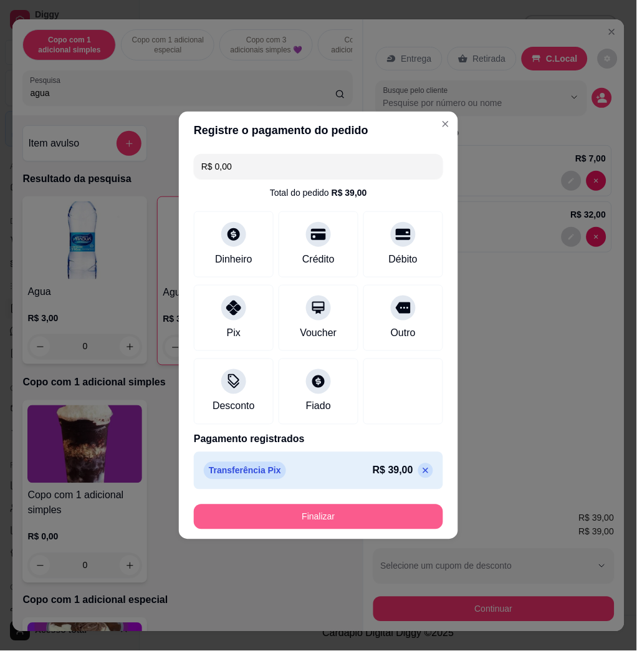
click at [369, 524] on button "Finalizar" at bounding box center [318, 516] width 249 height 25
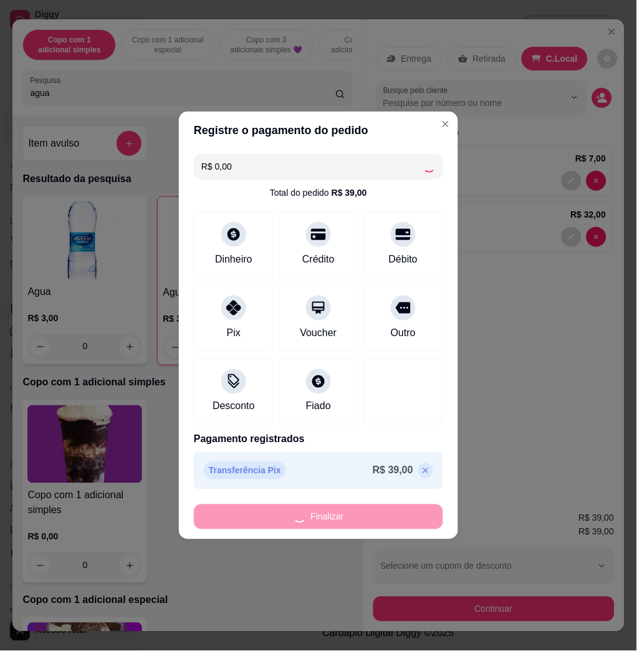
type input "0"
type input "-R$ 39,00"
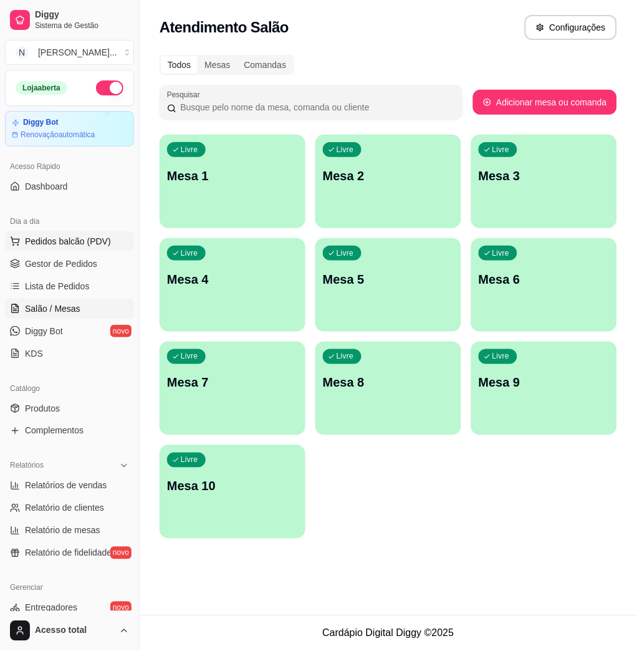
click at [72, 244] on span "Pedidos balcão (PDV)" at bounding box center [68, 241] width 86 height 12
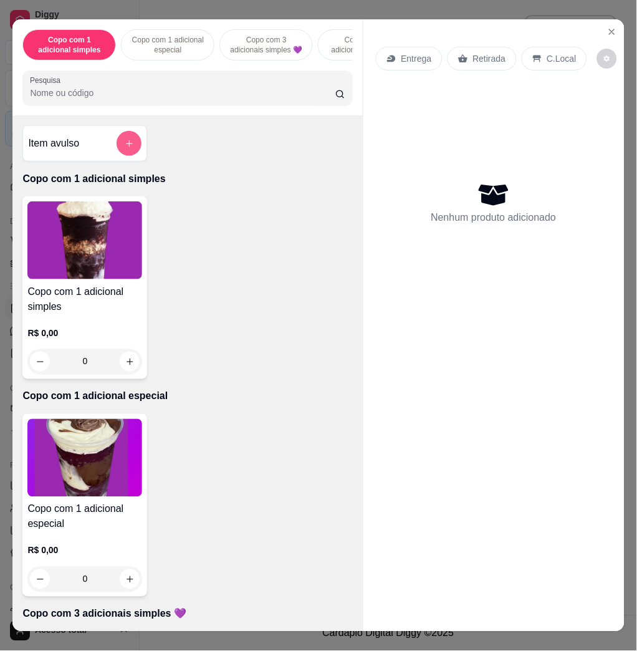
click at [127, 148] on icon "add-separate-item" at bounding box center [129, 143] width 9 height 9
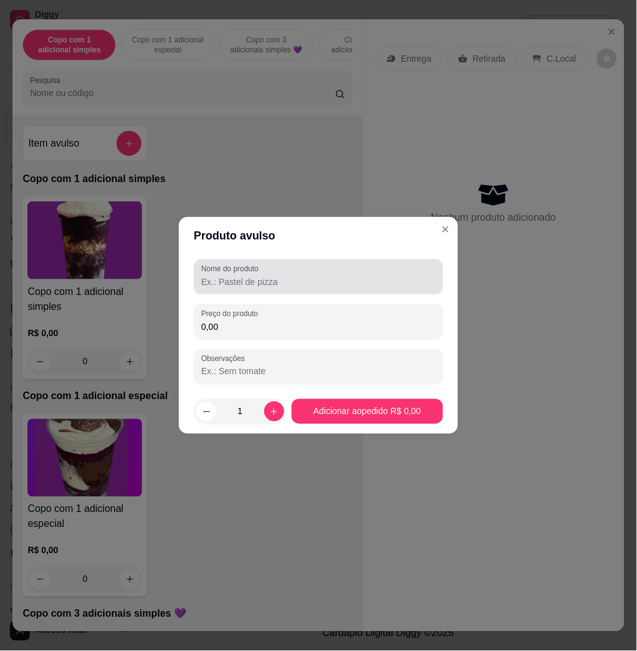
click at [305, 284] on input "Nome do produto" at bounding box center [318, 282] width 234 height 12
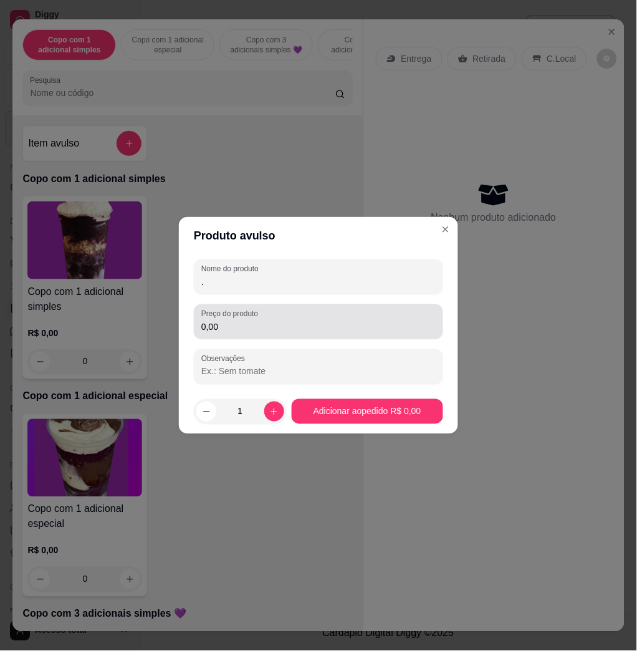
type input "."
click at [362, 314] on div "0,00" at bounding box center [318, 321] width 234 height 25
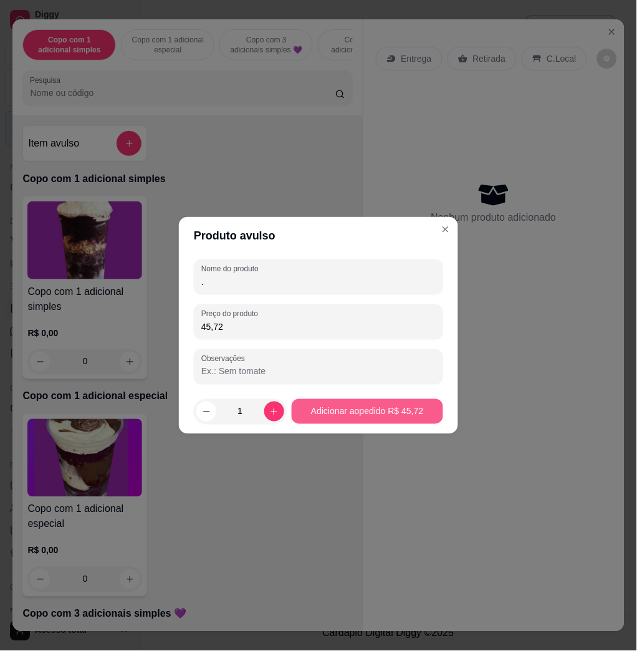
type input "45,72"
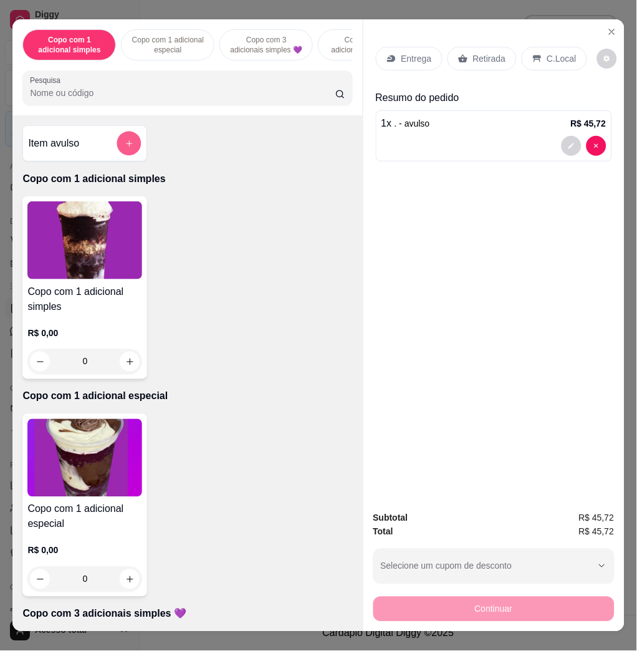
click at [125, 148] on icon "add-separate-item" at bounding box center [129, 143] width 9 height 9
click at [243, 332] on input "0,00" at bounding box center [318, 326] width 234 height 12
click at [549, 143] on div at bounding box center [494, 146] width 225 height 20
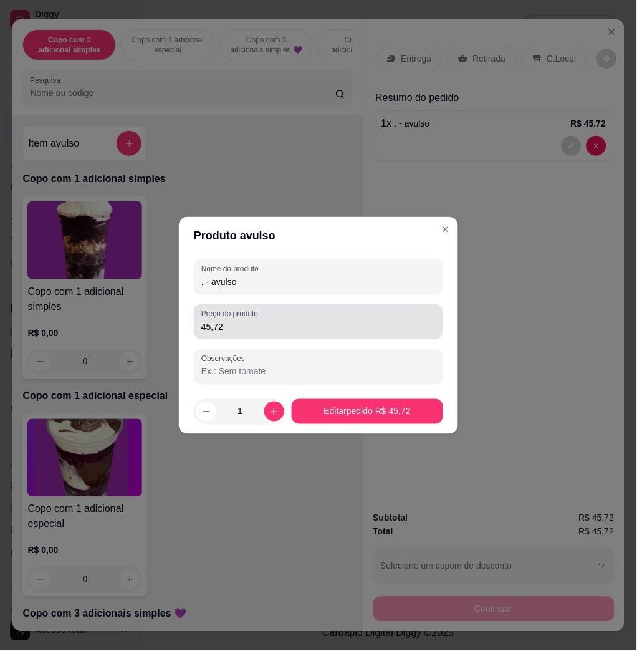
click at [355, 327] on input "45,72" at bounding box center [318, 326] width 234 height 12
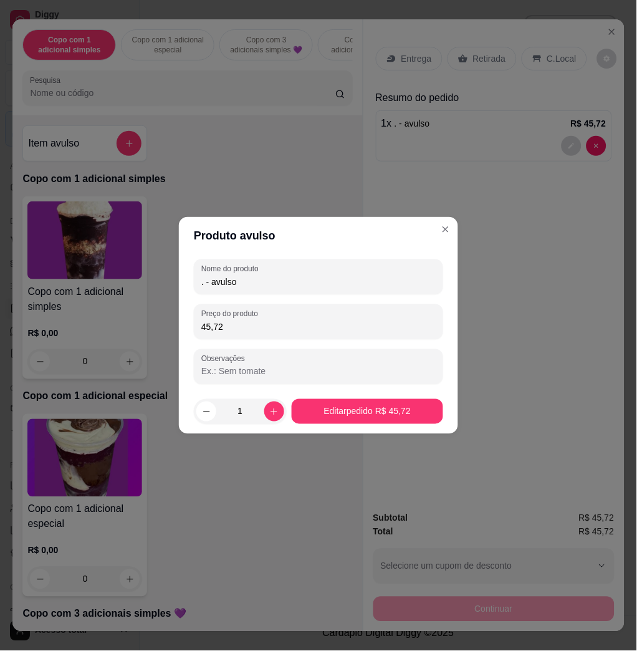
click at [355, 327] on input "45,72" at bounding box center [318, 326] width 234 height 12
type input "73,20"
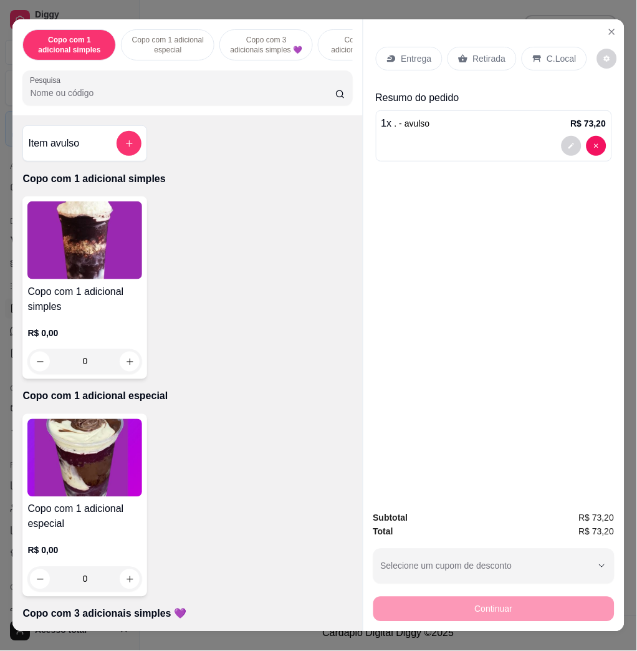
click at [547, 57] on p "C.Local" at bounding box center [561, 58] width 29 height 12
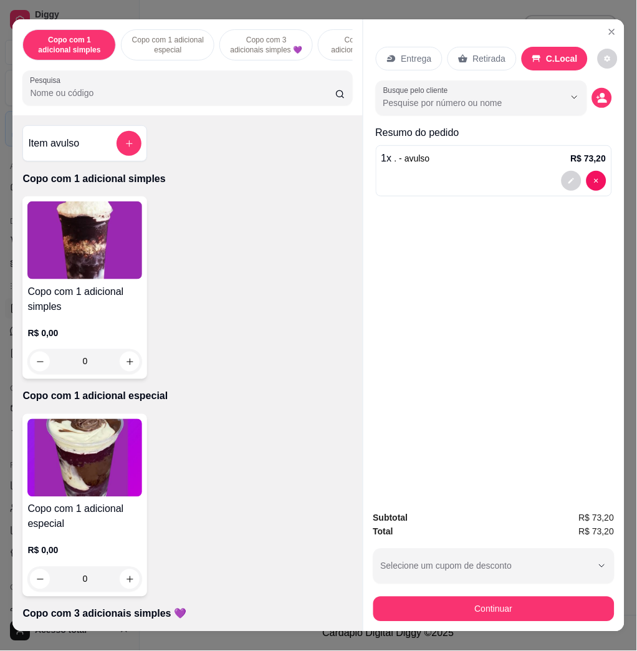
click at [510, 622] on div "Subtotal R$ 73,20 Total R$ 73,20 Selecione um cupom de desconto COMBO Selecione…" at bounding box center [493, 566] width 261 height 130
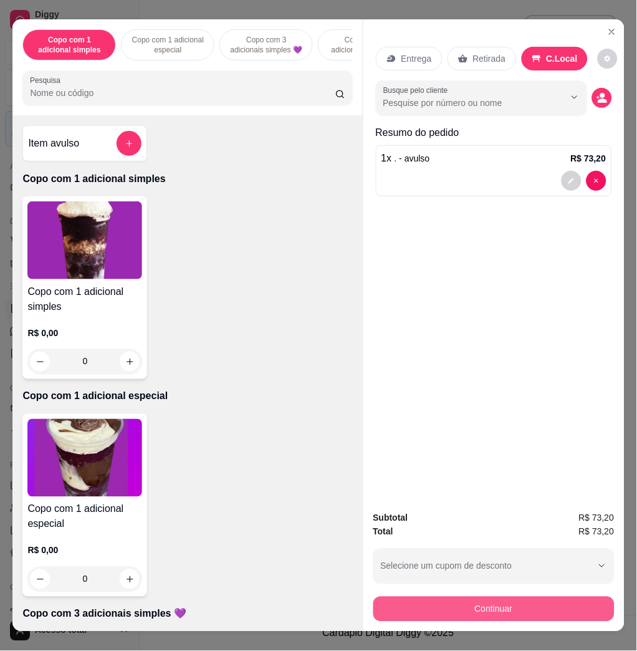
click at [511, 597] on button "Continuar" at bounding box center [493, 609] width 241 height 25
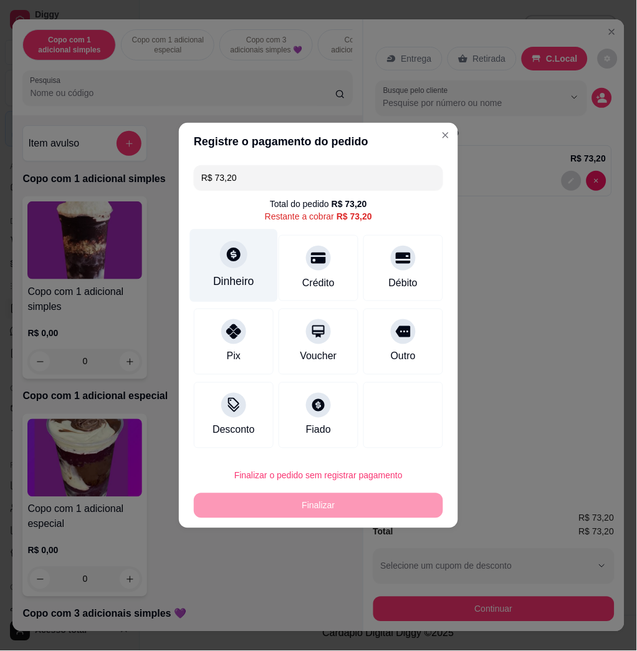
click at [239, 284] on div "Dinheiro" at bounding box center [233, 282] width 41 height 16
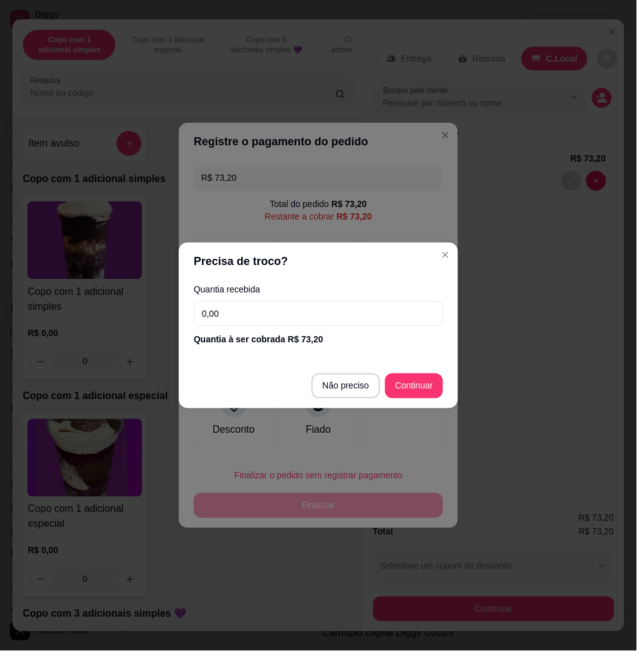
click at [234, 308] on input "0,00" at bounding box center [318, 313] width 249 height 25
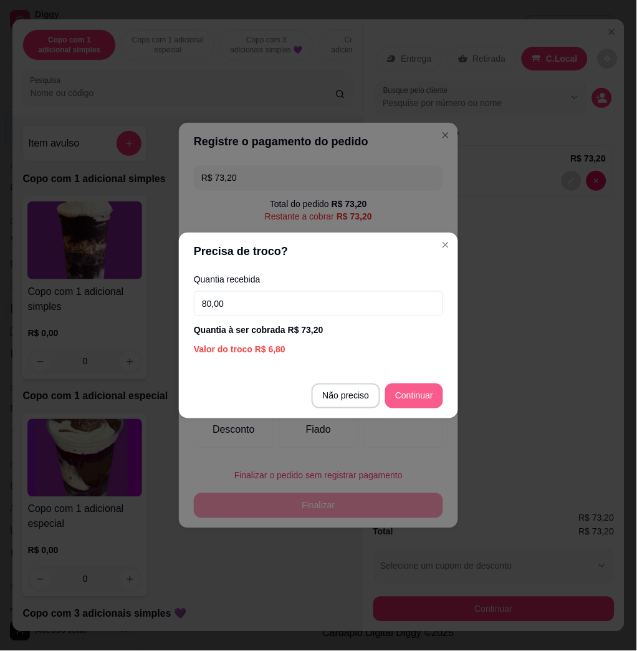
type input "80,00"
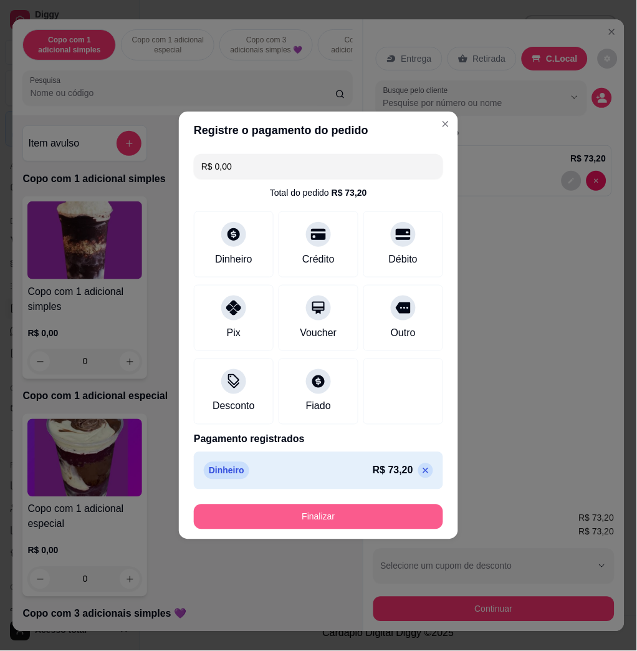
click at [370, 512] on button "Finalizar" at bounding box center [318, 516] width 249 height 25
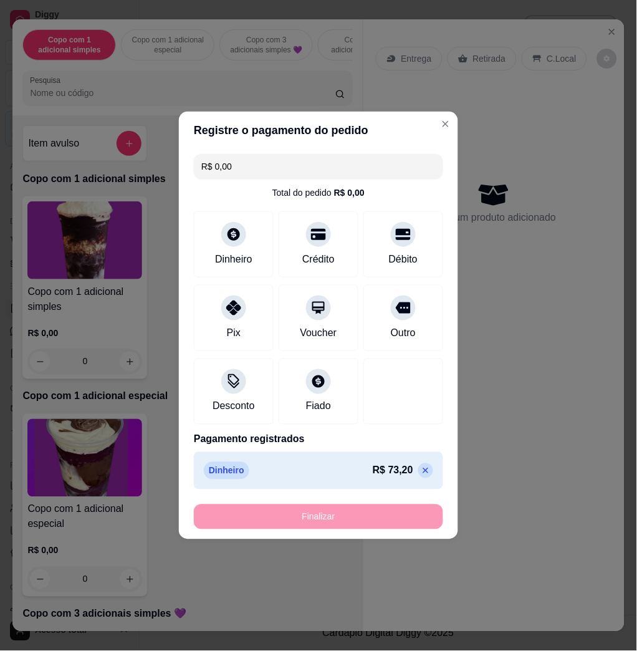
type input "-R$ 73,20"
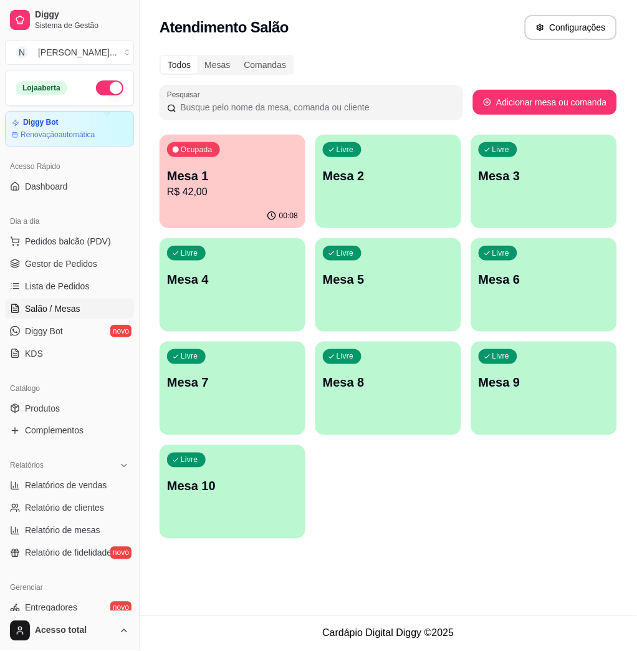
click at [257, 199] on div "Ocupada Mesa 1 R$ 42,00" at bounding box center [233, 169] width 146 height 69
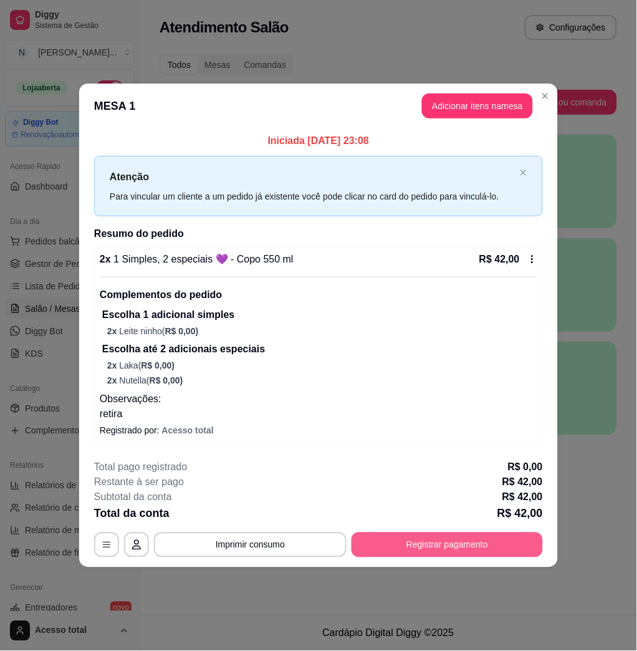
click at [466, 546] on button "Registrar pagamento" at bounding box center [447, 544] width 191 height 25
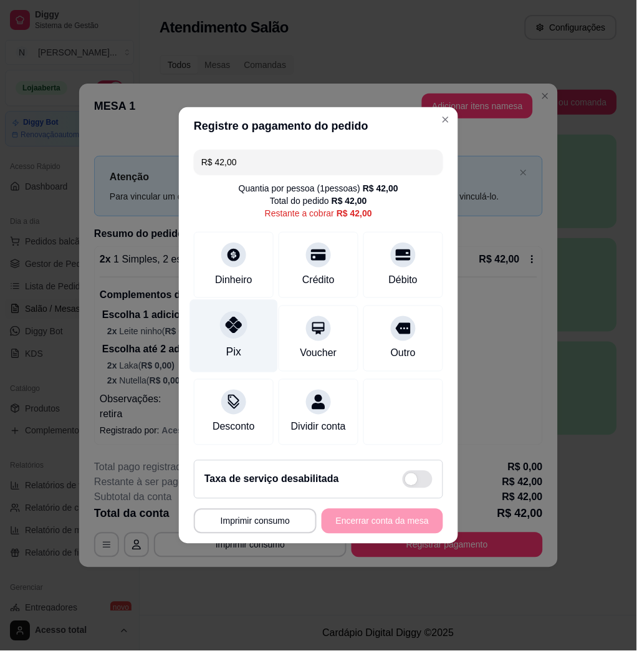
drag, startPoint x: 223, startPoint y: 324, endPoint x: 208, endPoint y: 320, distance: 14.8
click at [221, 323] on div at bounding box center [233, 324] width 27 height 27
type input "R$ 0,00"
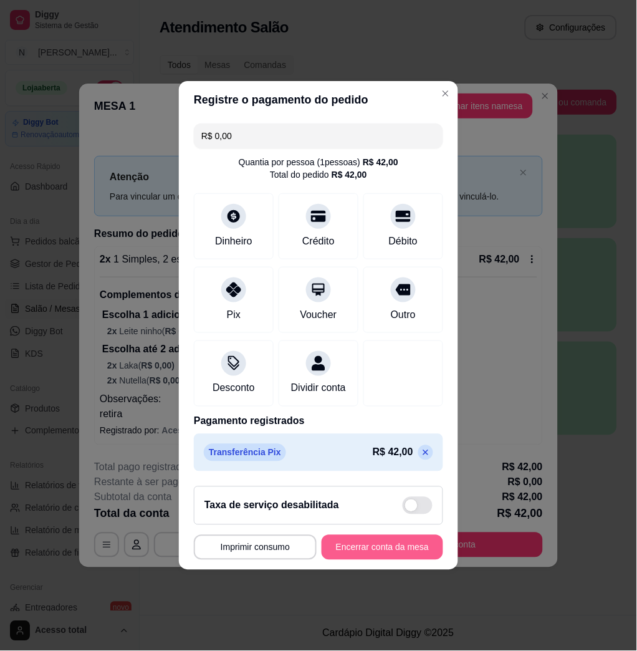
click at [413, 554] on button "Encerrar conta da mesa" at bounding box center [383, 547] width 122 height 25
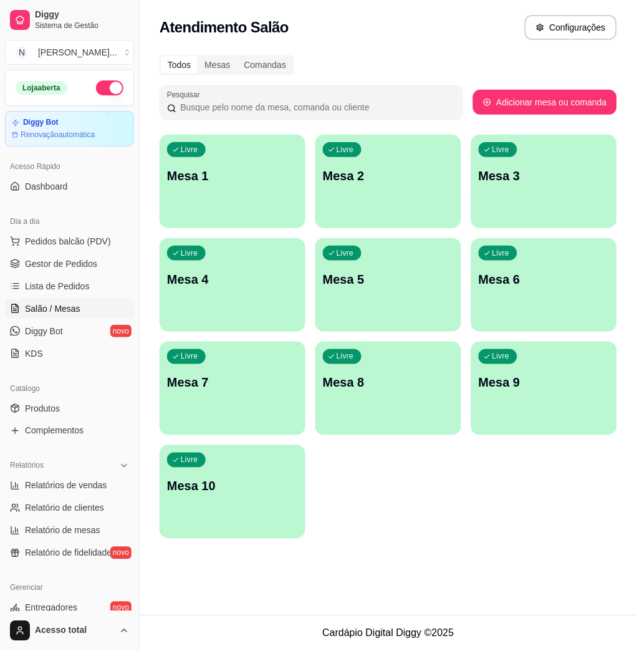
drag, startPoint x: 440, startPoint y: 30, endPoint x: 433, endPoint y: 30, distance: 6.9
click at [440, 30] on div "Atendimento Salão Configurações" at bounding box center [389, 27] width 458 height 25
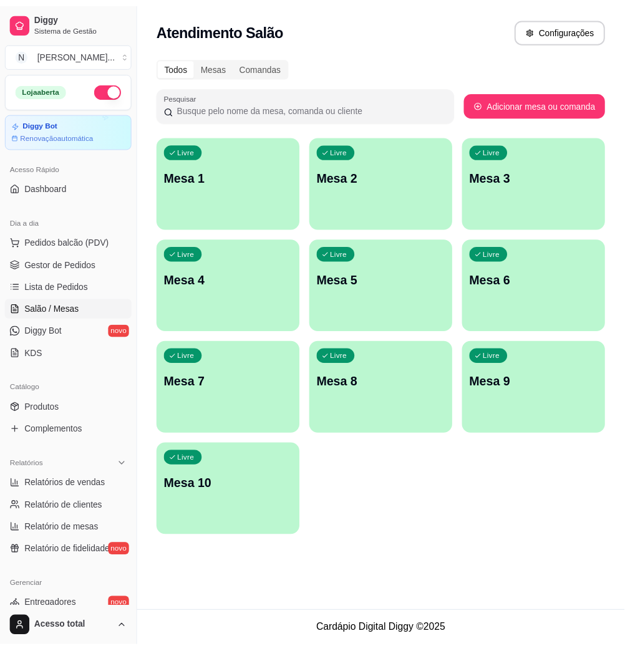
scroll to position [246, 0]
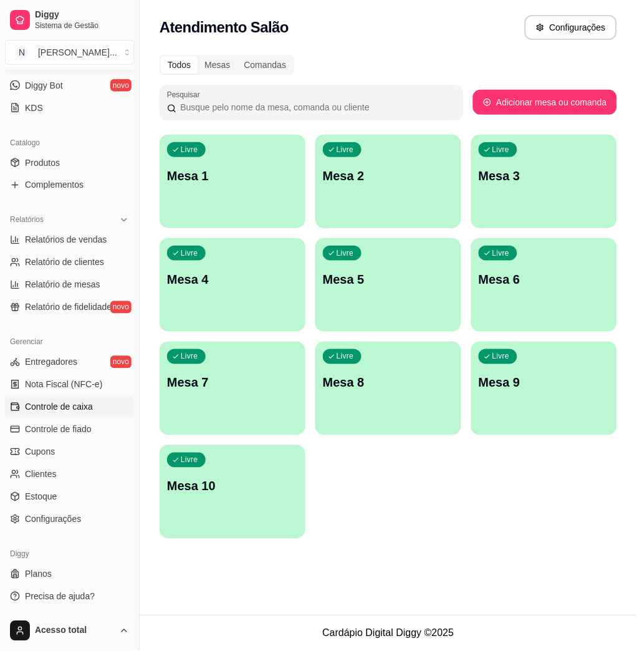
click at [94, 402] on link "Controle de caixa" at bounding box center [69, 407] width 129 height 20
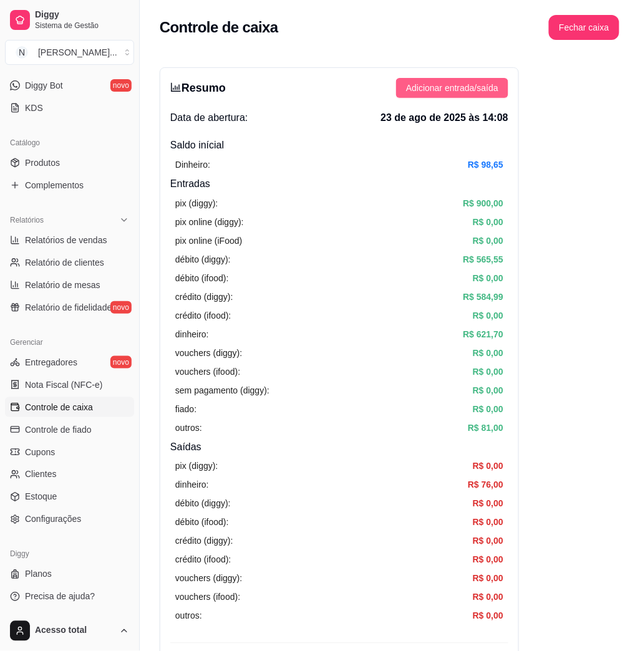
click at [410, 85] on span "Adicionar entrada/saída" at bounding box center [452, 88] width 92 height 14
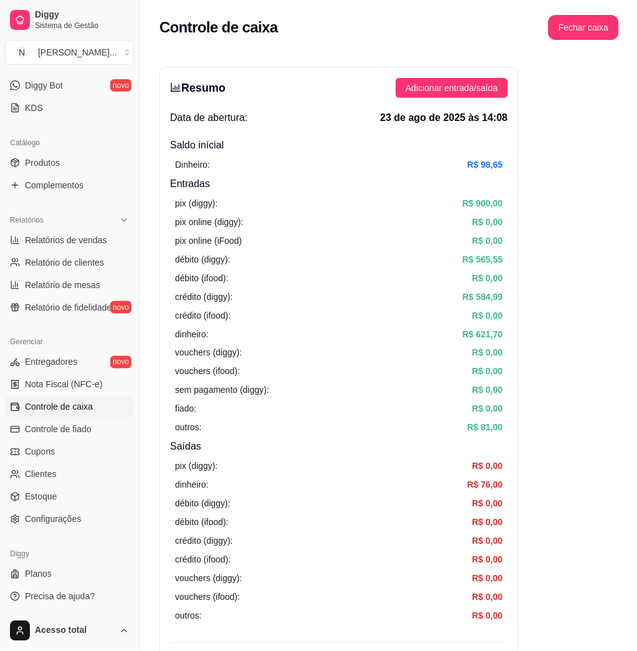
click at [327, 213] on label "Saída" at bounding box center [318, 200] width 103 height 47
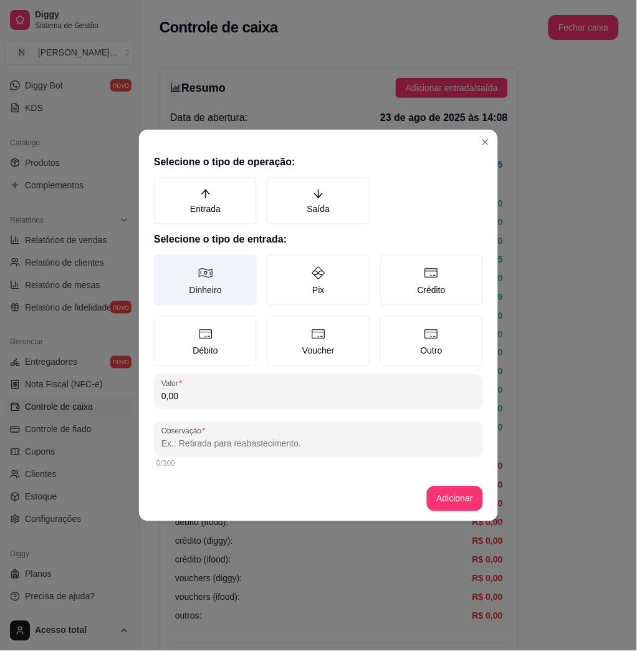
drag, startPoint x: 327, startPoint y: 213, endPoint x: 231, endPoint y: 286, distance: 120.2
click at [231, 286] on label "Dinheiro" at bounding box center [205, 279] width 103 height 51
drag, startPoint x: 231, startPoint y: 286, endPoint x: 271, endPoint y: 387, distance: 109.2
click at [271, 387] on div "0,00" at bounding box center [318, 391] width 314 height 25
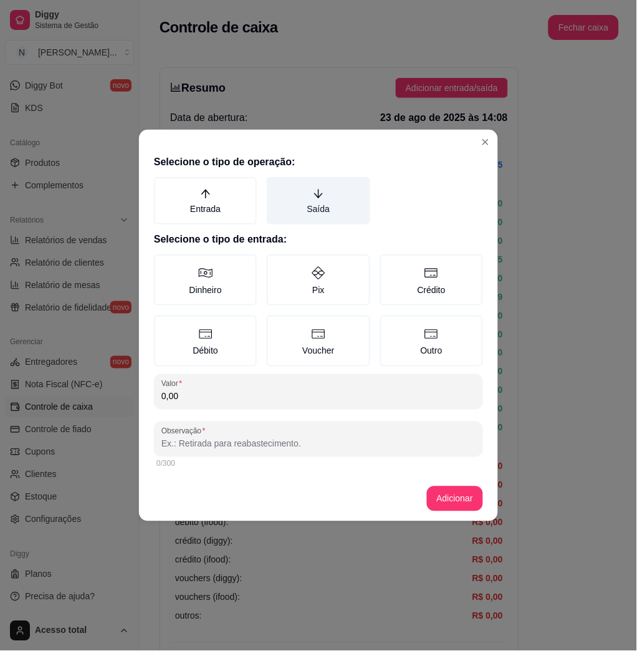
click at [297, 203] on label "Saída" at bounding box center [318, 200] width 103 height 47
click at [276, 186] on button "Saída" at bounding box center [271, 181] width 10 height 10
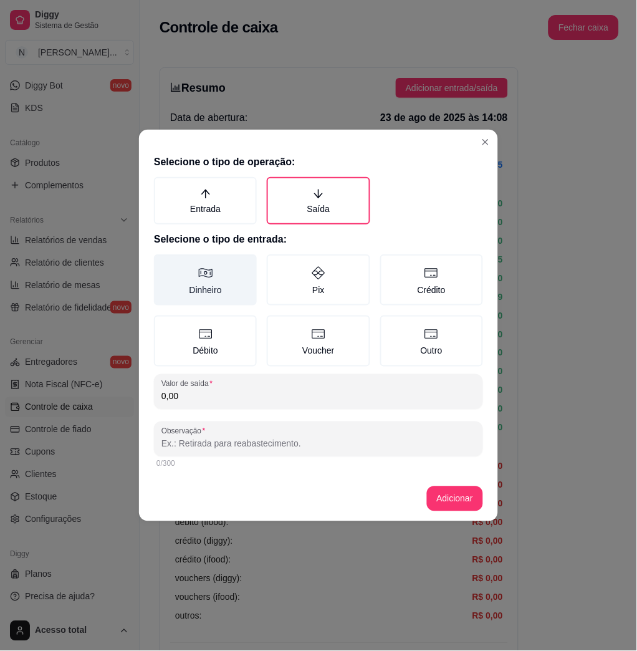
click at [233, 281] on label "Dinheiro" at bounding box center [205, 279] width 103 height 51
click at [163, 264] on button "Dinheiro" at bounding box center [158, 259] width 10 height 10
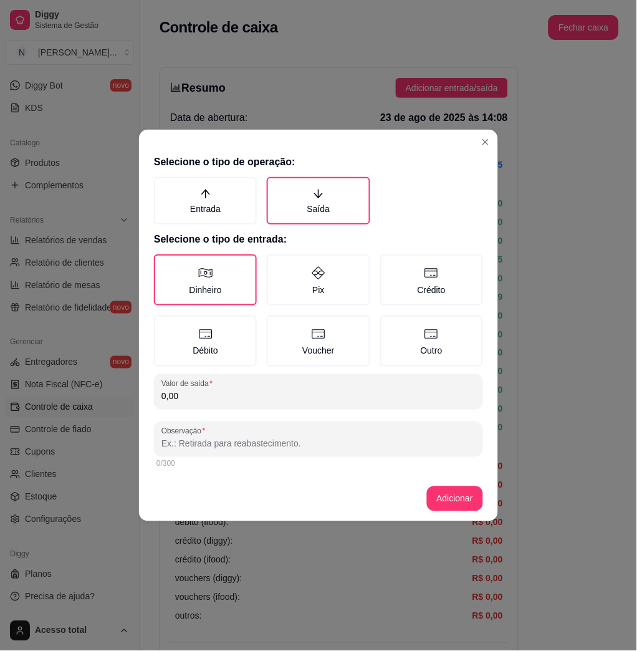
click at [263, 390] on input "0,00" at bounding box center [318, 396] width 314 height 12
type input "150,00"
click at [281, 456] on div "0/300" at bounding box center [318, 463] width 329 height 15
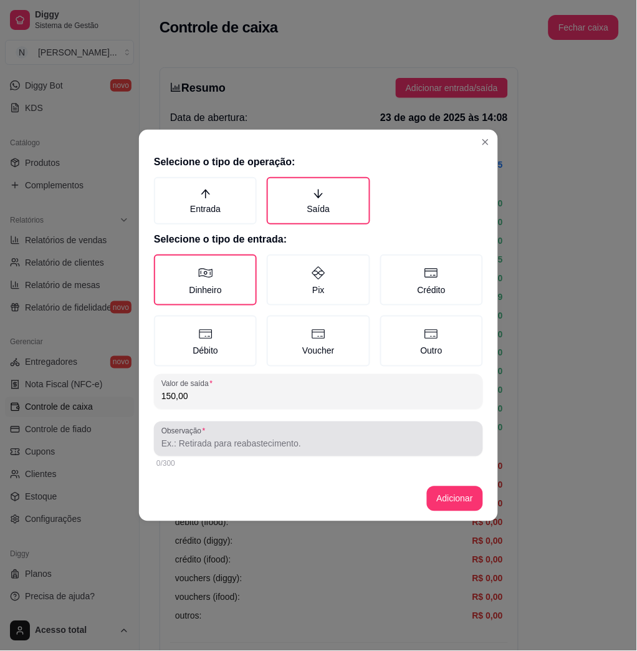
click at [280, 444] on input "Observação" at bounding box center [318, 444] width 314 height 12
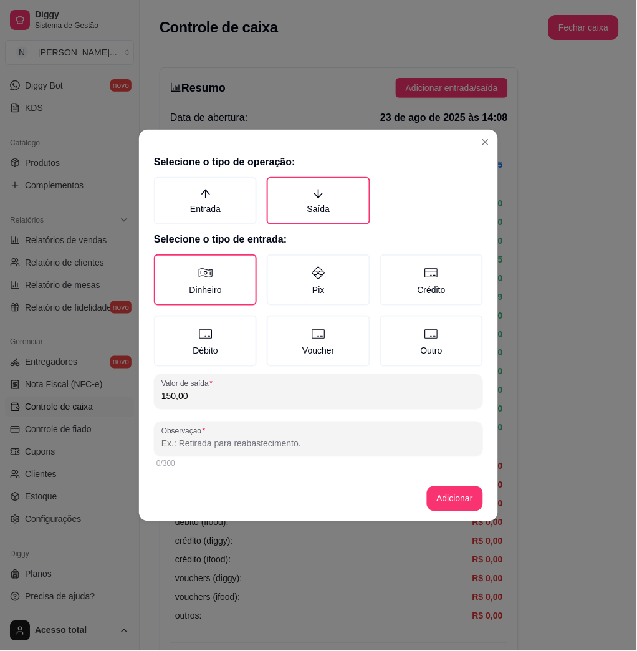
type input "s"
type input "S"
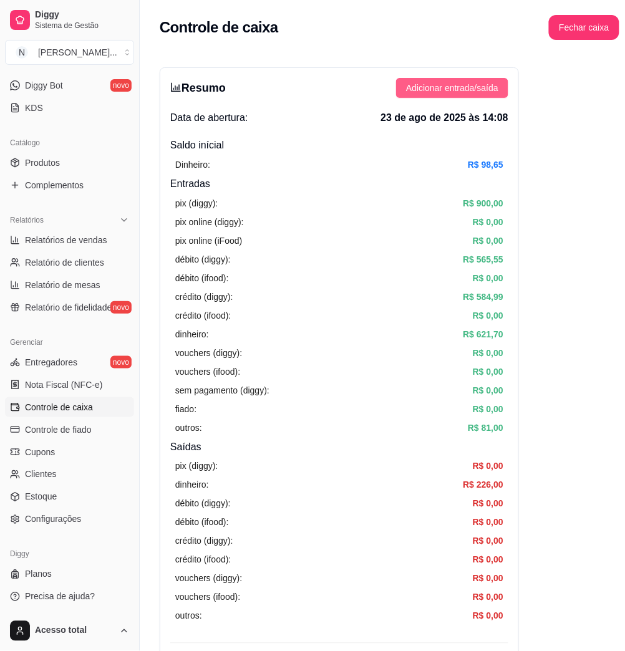
click at [461, 88] on span "Adicionar entrada/saída" at bounding box center [452, 88] width 92 height 14
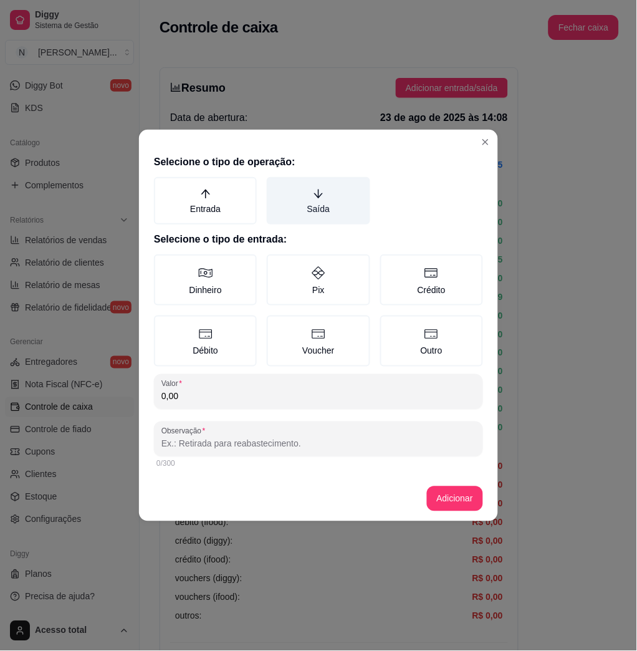
click at [326, 221] on label "Saída" at bounding box center [318, 200] width 103 height 47
click at [276, 186] on button "Saída" at bounding box center [271, 181] width 10 height 10
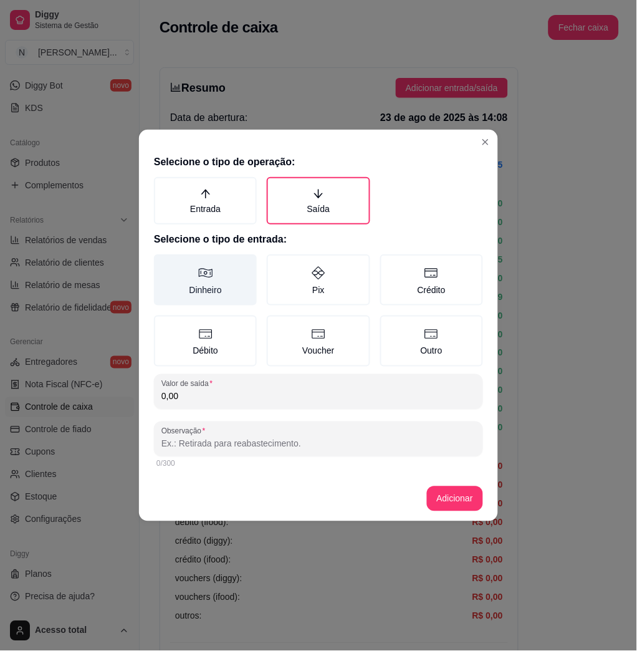
click at [240, 283] on label "Dinheiro" at bounding box center [205, 279] width 103 height 51
click at [163, 264] on button "Dinheiro" at bounding box center [158, 259] width 10 height 10
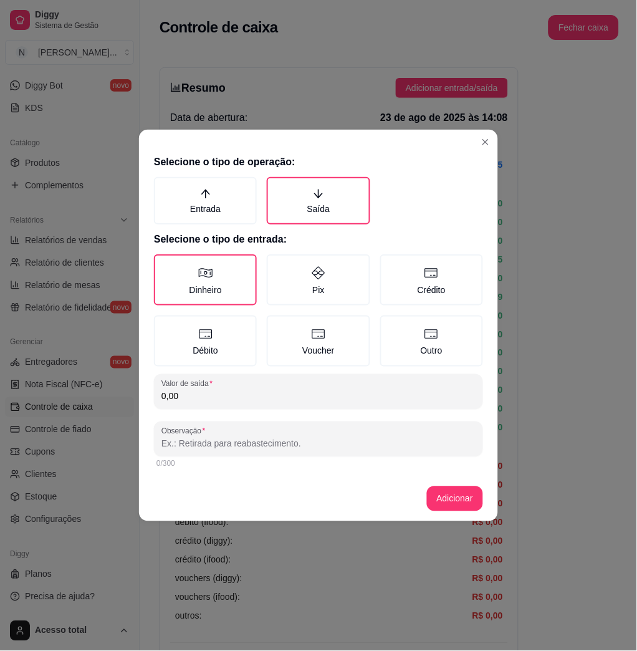
click at [322, 413] on div "Selecione o tipo de operação: Entrada Saída Selecione o tipo de entrada: Dinhei…" at bounding box center [318, 313] width 359 height 327
click at [327, 390] on input "0,00" at bounding box center [318, 396] width 314 height 12
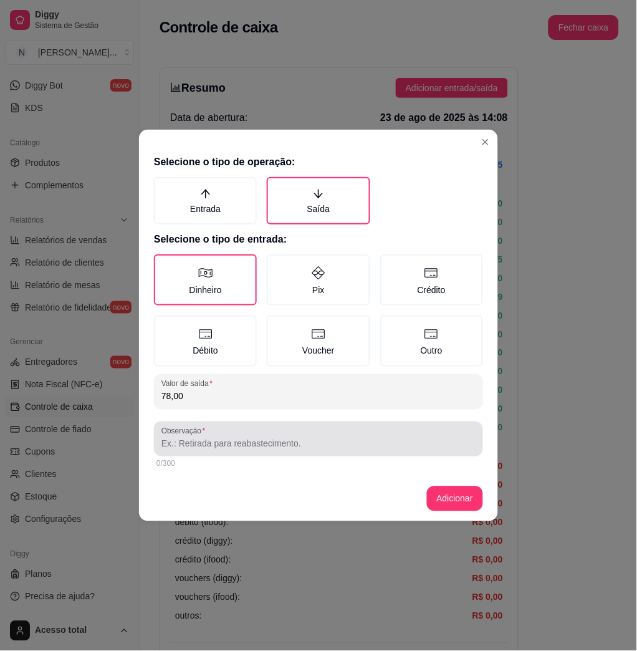
type input "78,00"
click at [330, 423] on div "Observação" at bounding box center [318, 438] width 329 height 35
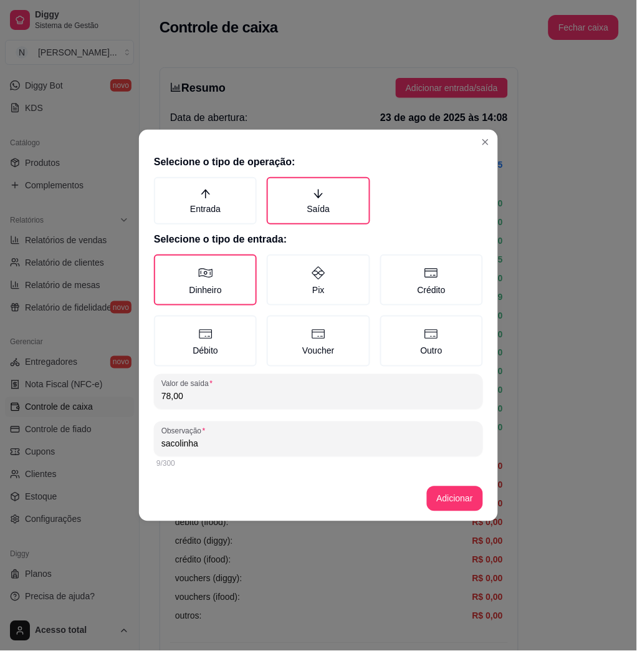
type input "sacolinha"
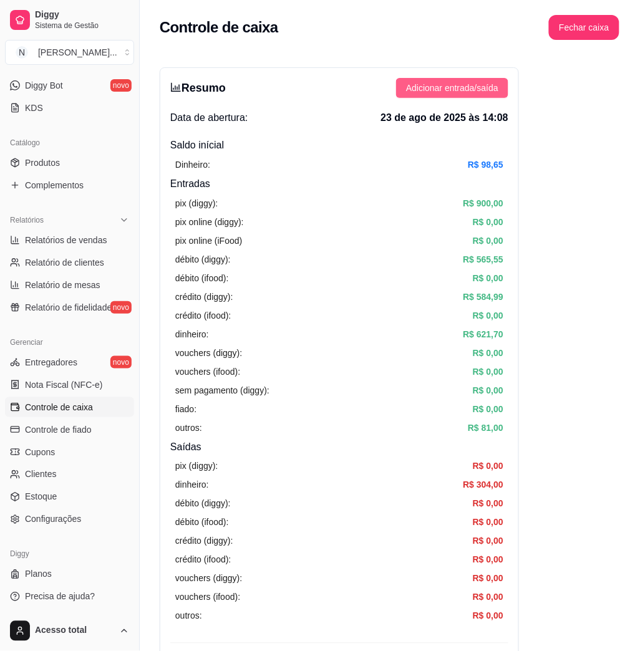
click at [486, 87] on span "Adicionar entrada/saída" at bounding box center [452, 88] width 92 height 14
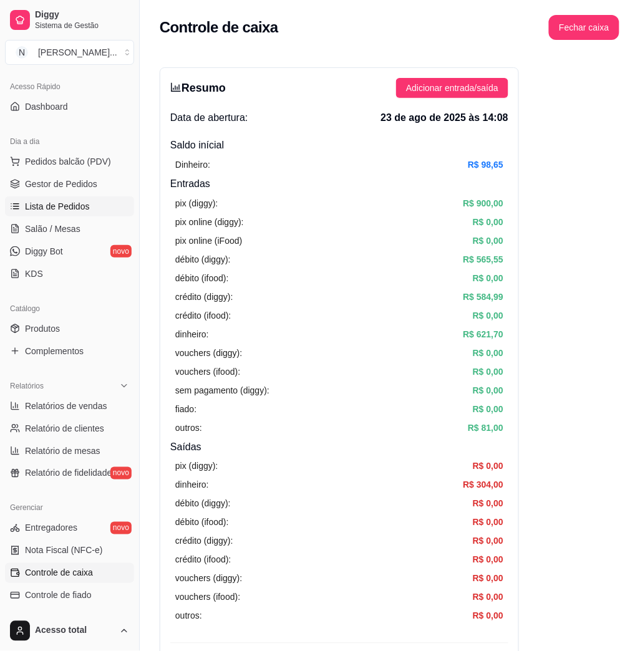
click at [70, 208] on span "Lista de Pedidos" at bounding box center [57, 206] width 65 height 12
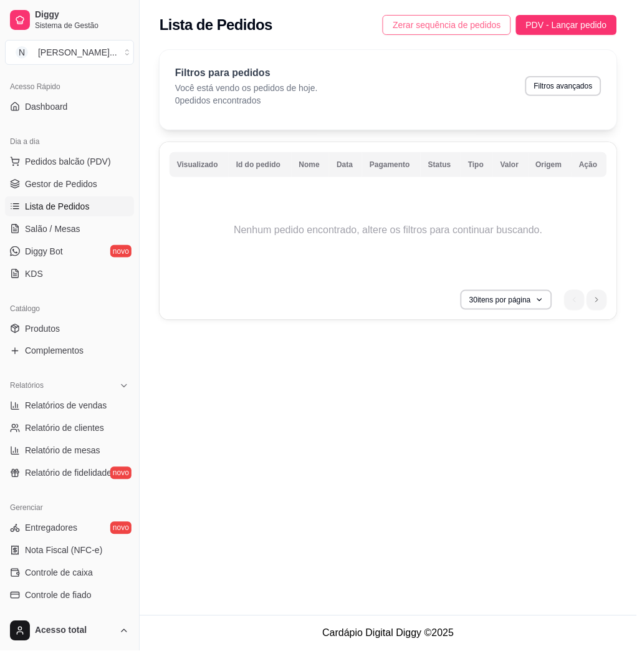
click at [449, 31] on span "Zerar sequência de pedidos" at bounding box center [447, 25] width 108 height 14
click at [71, 573] on span "Controle de caixa" at bounding box center [59, 573] width 68 height 12
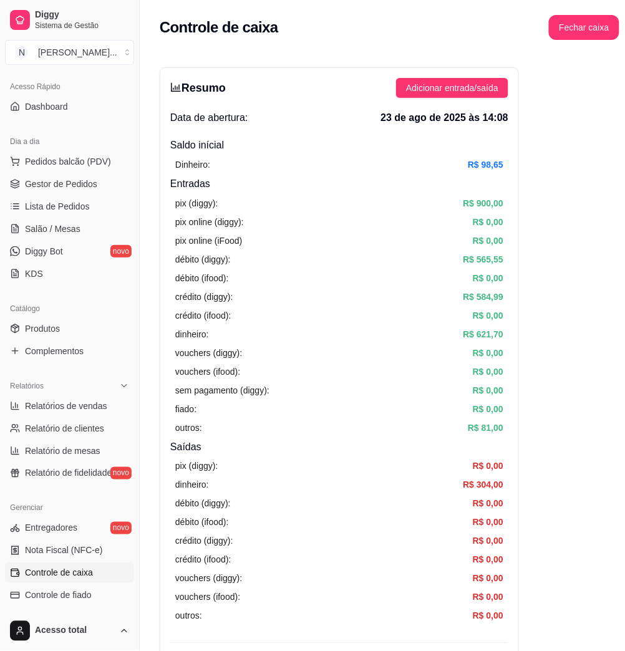
click at [415, 100] on div "Resumo Adicionar entrada/saída Data de abertura: 23 de ago de 2025 às 14:08 Sal…" at bounding box center [339, 396] width 359 height 659
click at [420, 89] on span "Adicionar entrada/saída" at bounding box center [452, 88] width 92 height 14
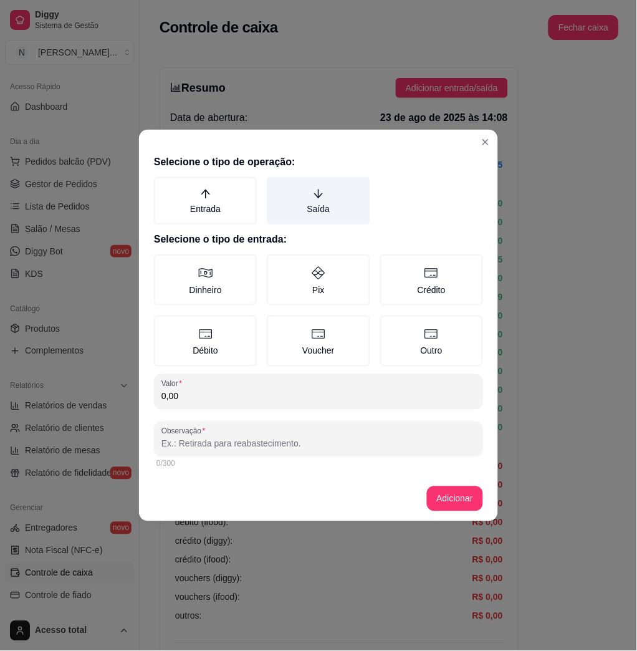
click at [331, 202] on label "Saída" at bounding box center [318, 200] width 103 height 47
click at [276, 186] on button "Saída" at bounding box center [271, 181] width 10 height 10
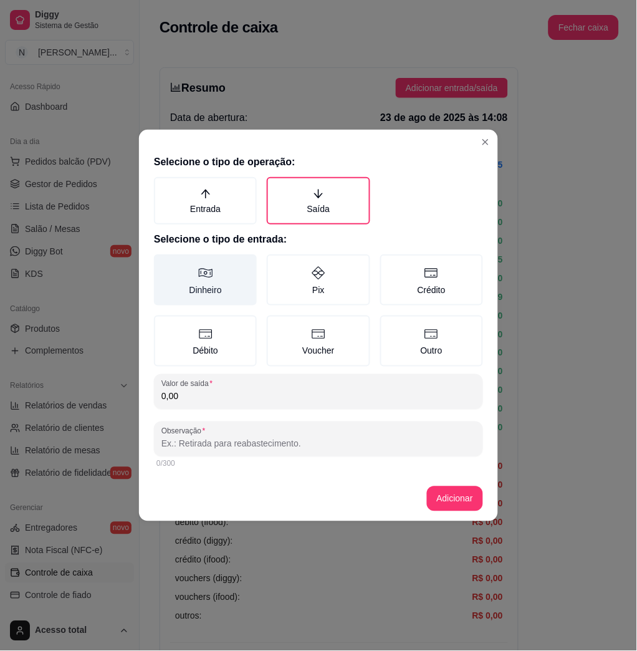
click at [216, 270] on label "Dinheiro" at bounding box center [205, 279] width 103 height 51
click at [163, 264] on button "Dinheiro" at bounding box center [158, 259] width 10 height 10
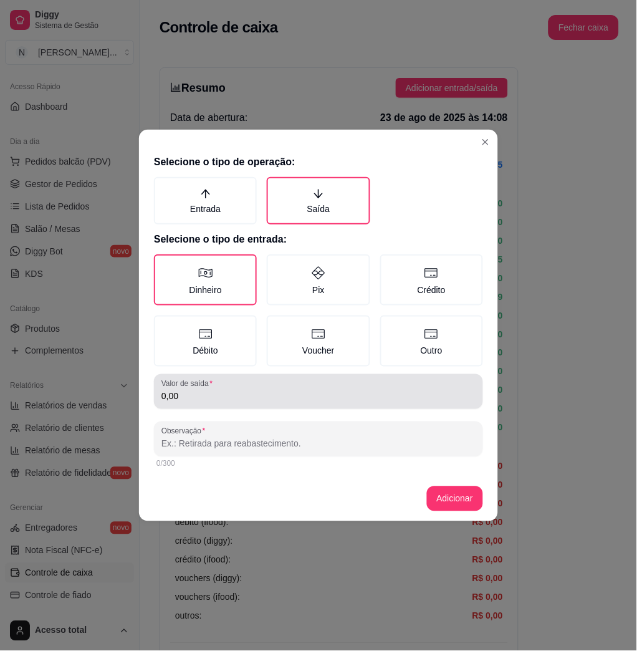
click at [248, 390] on input "0,00" at bounding box center [318, 396] width 314 height 12
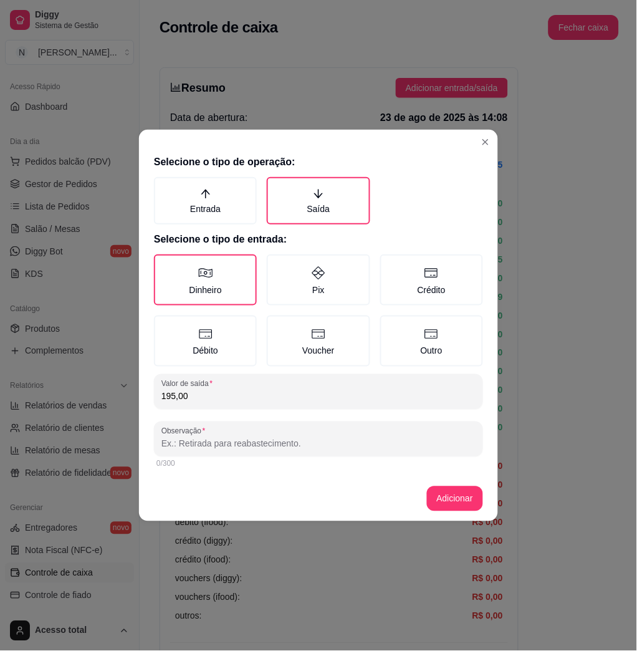
type input "195,00"
click at [257, 438] on input "Observação" at bounding box center [318, 444] width 314 height 12
type input "gustavo"
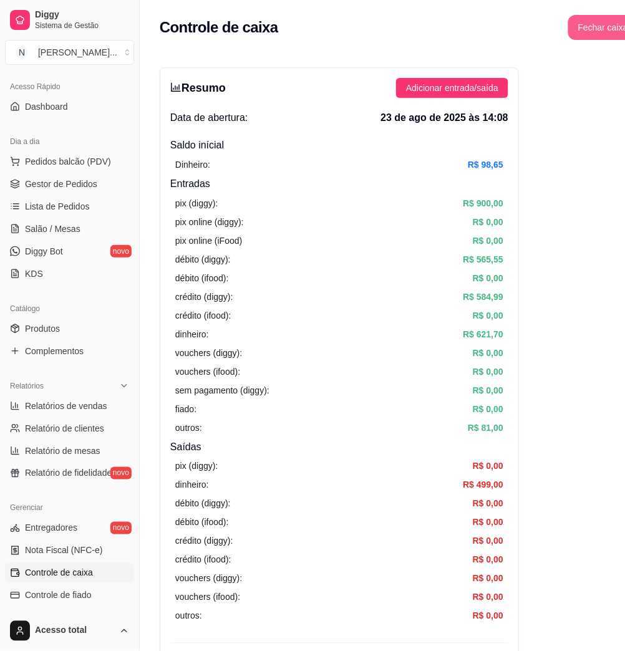
click at [568, 37] on button "Fechar caixa" at bounding box center [603, 27] width 70 height 25
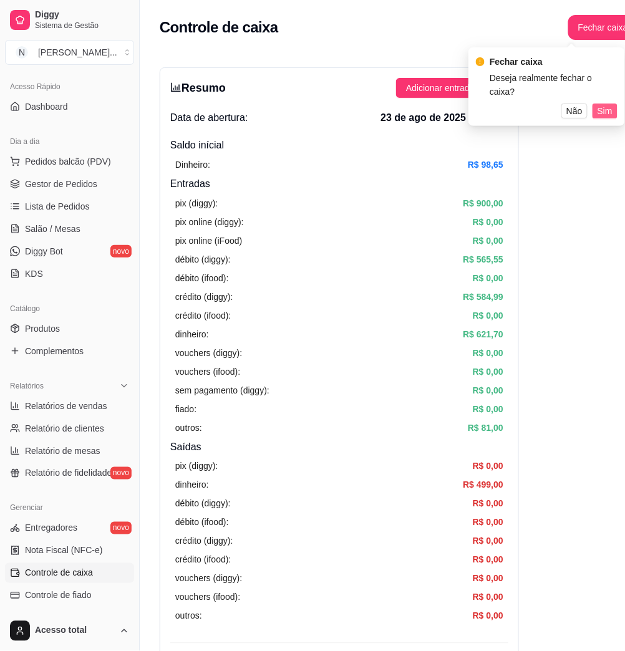
click at [609, 104] on span "Sim" at bounding box center [604, 111] width 15 height 14
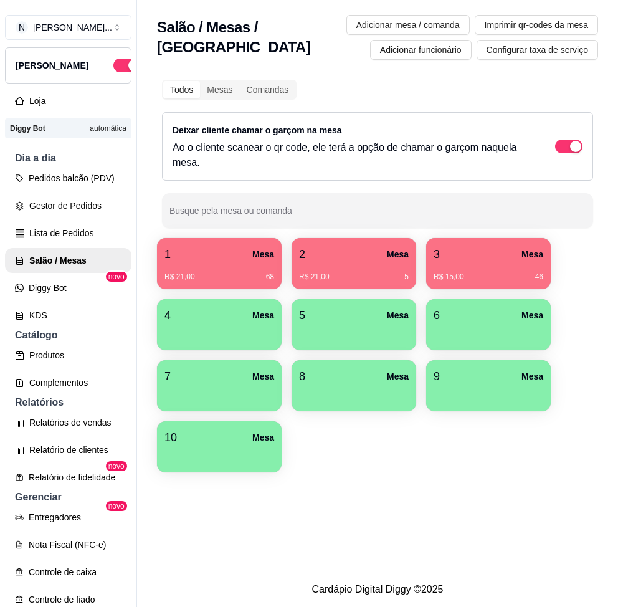
click at [212, 315] on div "4 Mesa" at bounding box center [220, 315] width 110 height 17
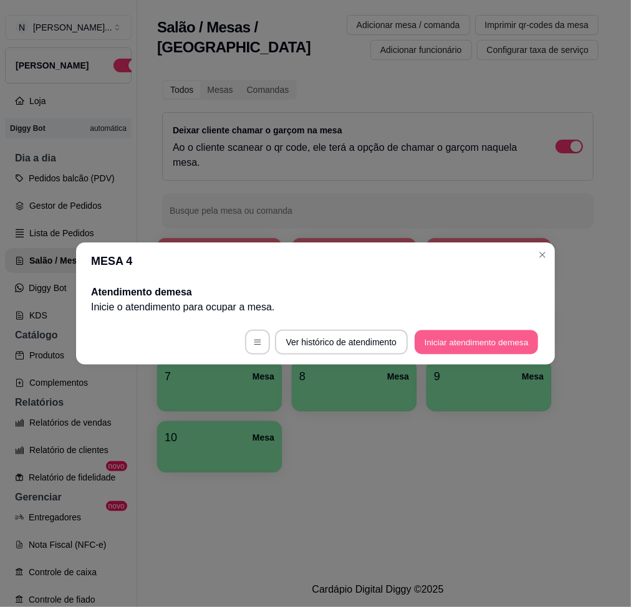
click at [484, 342] on button "Iniciar atendimento de mesa" at bounding box center [476, 342] width 123 height 24
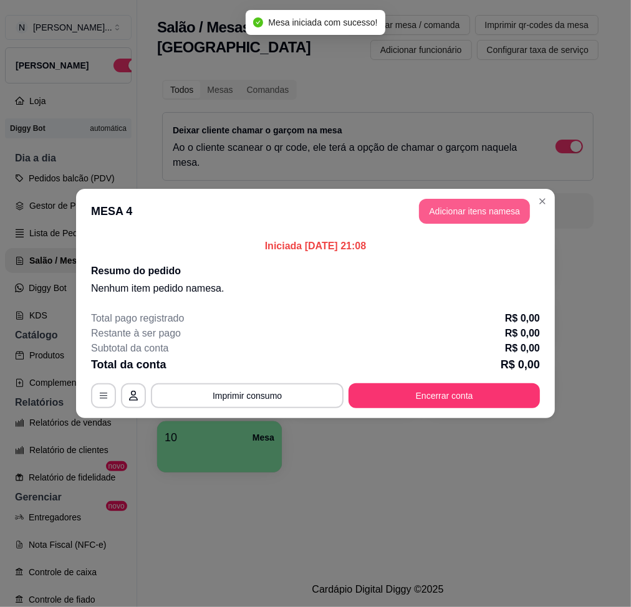
click at [467, 211] on button "Adicionar itens na mesa" at bounding box center [474, 211] width 111 height 25
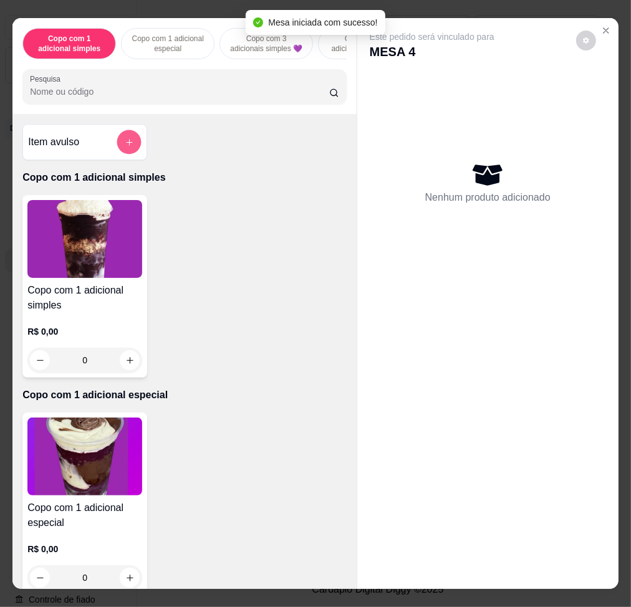
click at [125, 145] on icon "add-separate-item" at bounding box center [129, 142] width 9 height 9
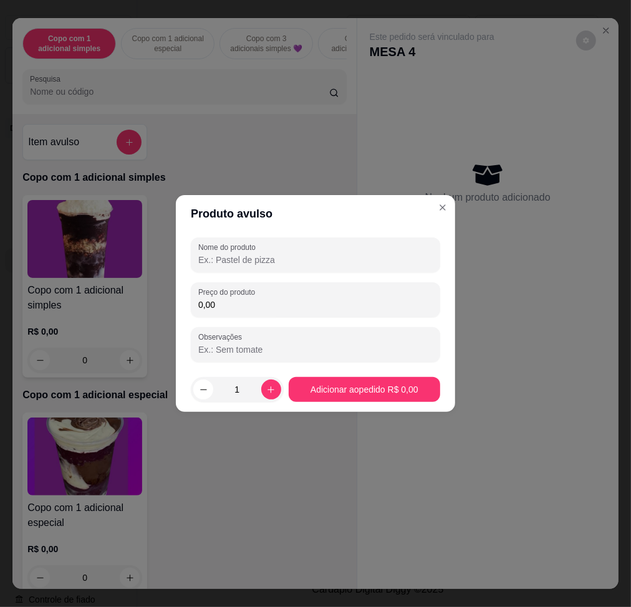
click at [295, 274] on div "Nome do produto Preço do produto 0,00 Observações" at bounding box center [315, 300] width 249 height 125
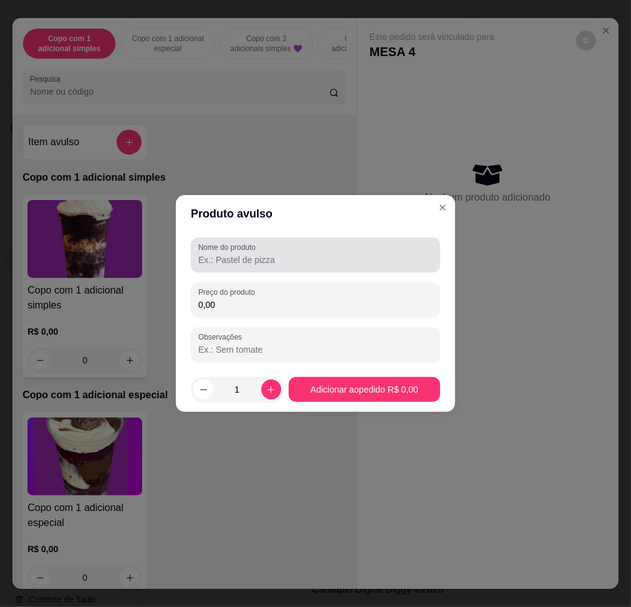
click at [294, 266] on input "Nome do produto" at bounding box center [315, 260] width 234 height 12
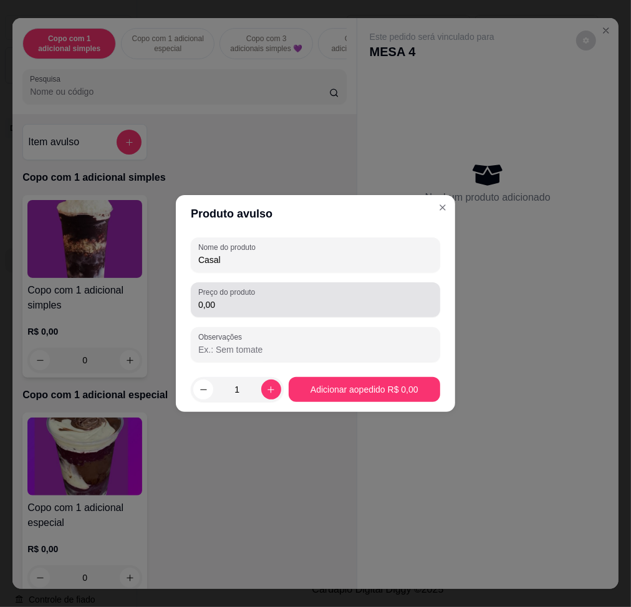
type input "Casal"
drag, startPoint x: 352, startPoint y: 294, endPoint x: 360, endPoint y: 296, distance: 7.7
click at [360, 296] on div "0,00" at bounding box center [315, 299] width 234 height 25
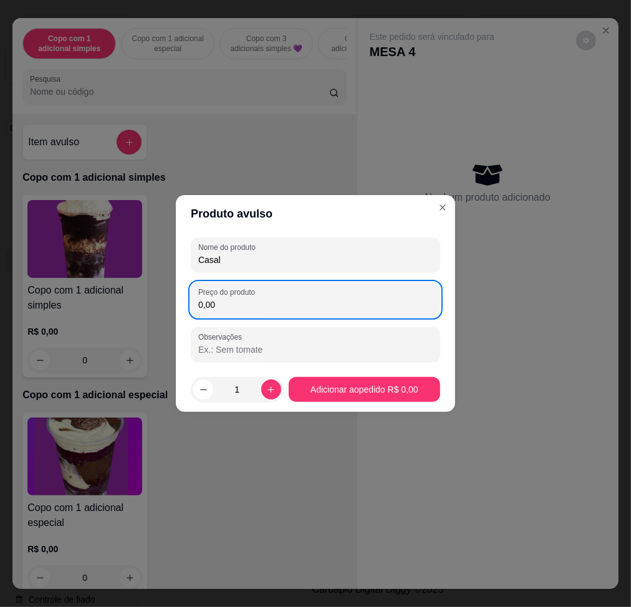
click at [287, 312] on div "0,00" at bounding box center [315, 299] width 234 height 25
type input "18,70"
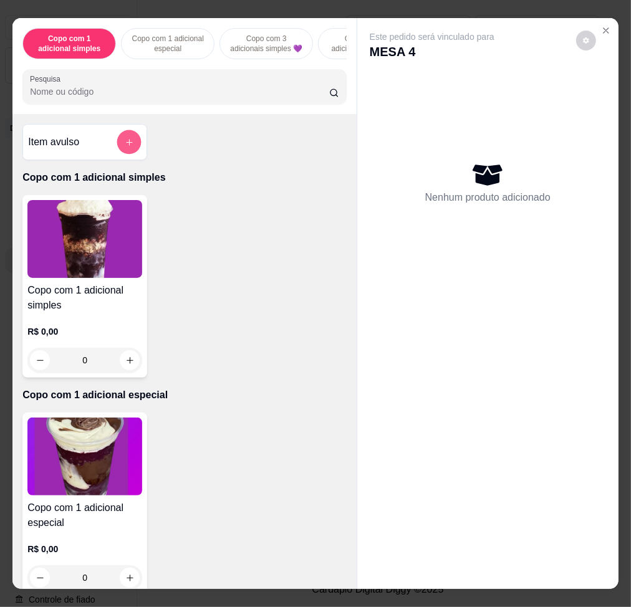
click at [125, 147] on icon "add-separate-item" at bounding box center [129, 142] width 9 height 9
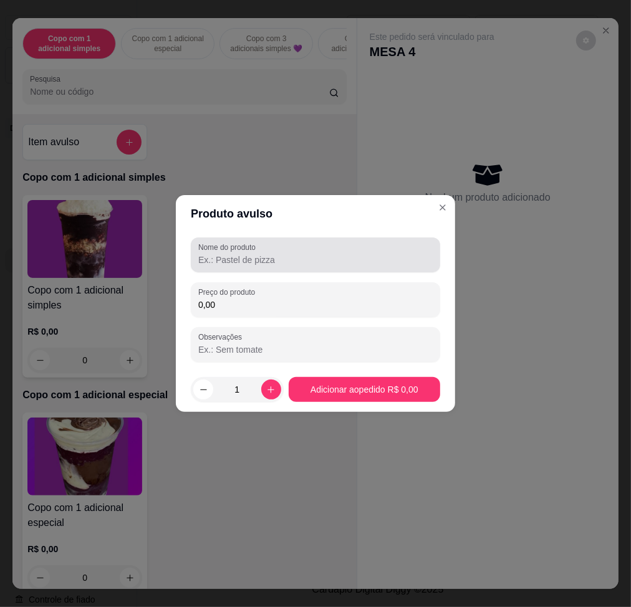
click at [345, 265] on input "Nome do produto" at bounding box center [315, 260] width 234 height 12
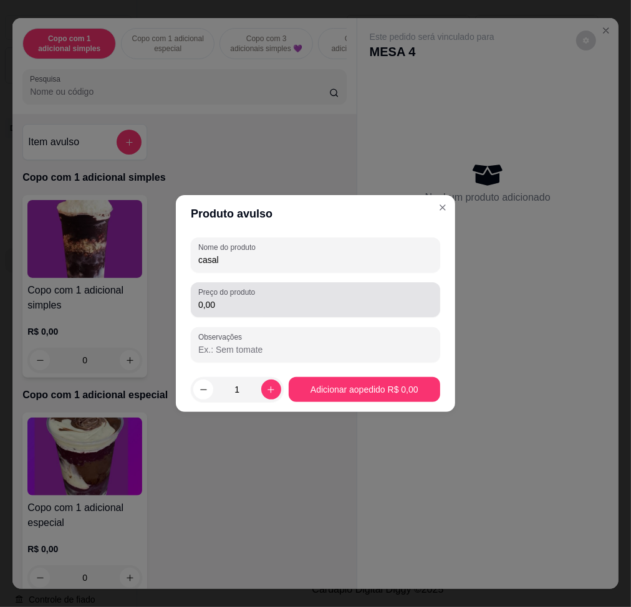
type input "casal"
click at [324, 309] on div "Nome do produto casal Preço do produto 0,00 Observações" at bounding box center [315, 300] width 249 height 125
click at [324, 309] on input "0,00" at bounding box center [315, 305] width 234 height 12
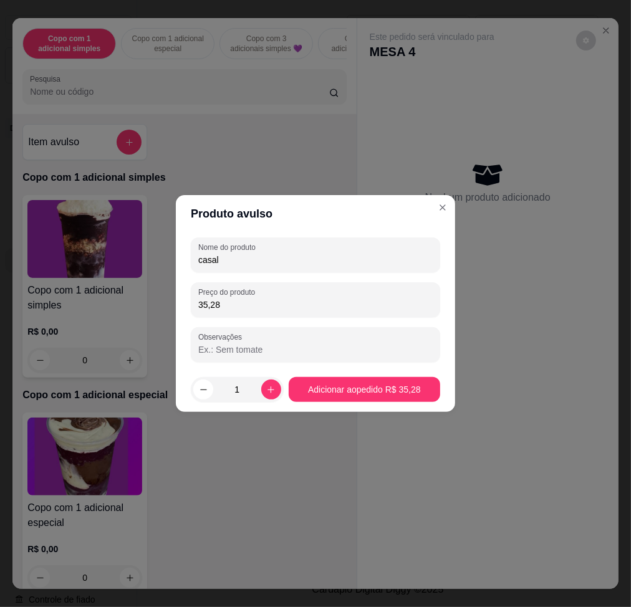
type input "35,28"
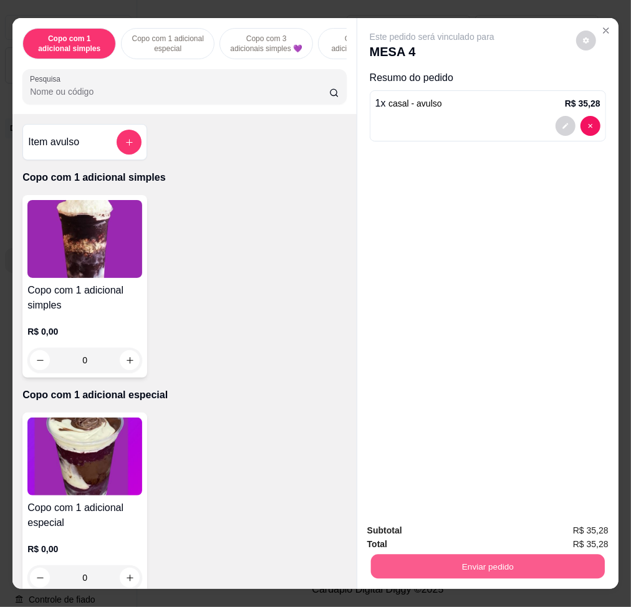
click at [506, 558] on button "Enviar pedido" at bounding box center [488, 566] width 234 height 24
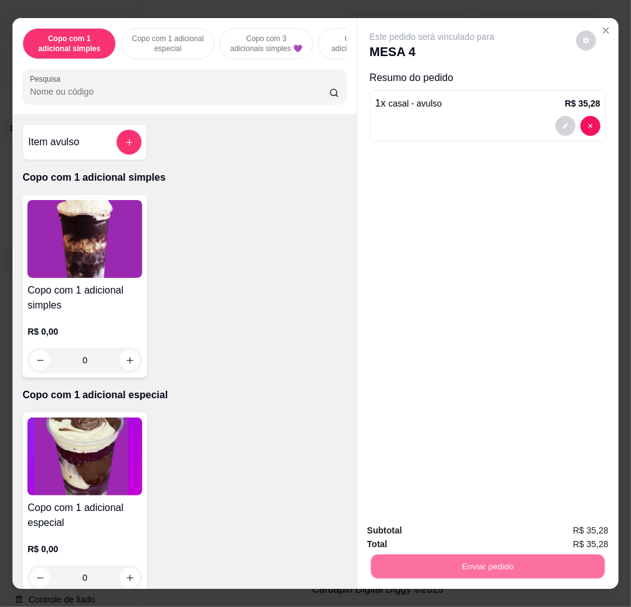
click at [491, 535] on button "Não registrar e enviar pedido" at bounding box center [445, 530] width 126 height 23
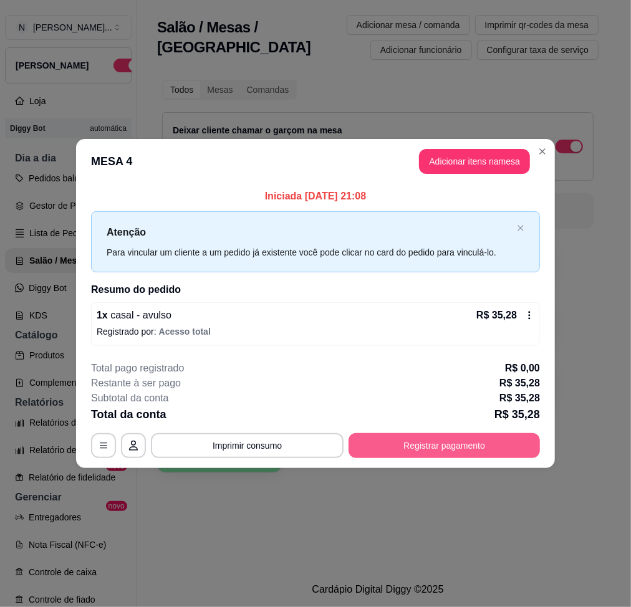
click at [428, 454] on button "Registrar pagamento" at bounding box center [444, 445] width 191 height 25
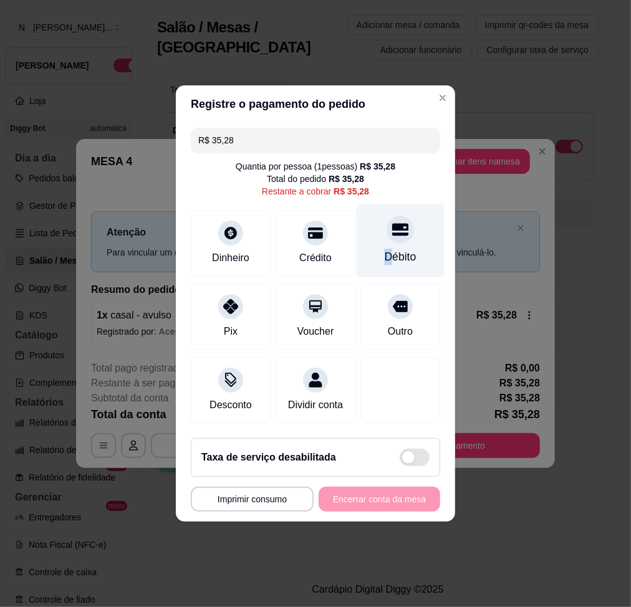
click at [379, 262] on div "Débito" at bounding box center [401, 240] width 88 height 73
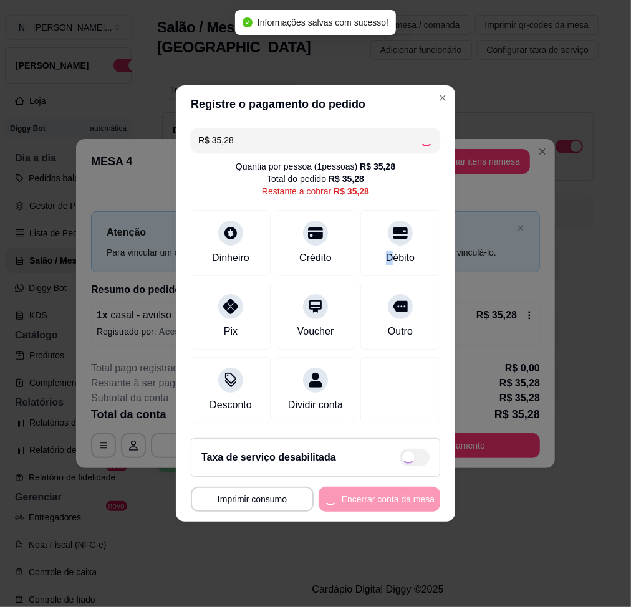
type input "R$ 0,00"
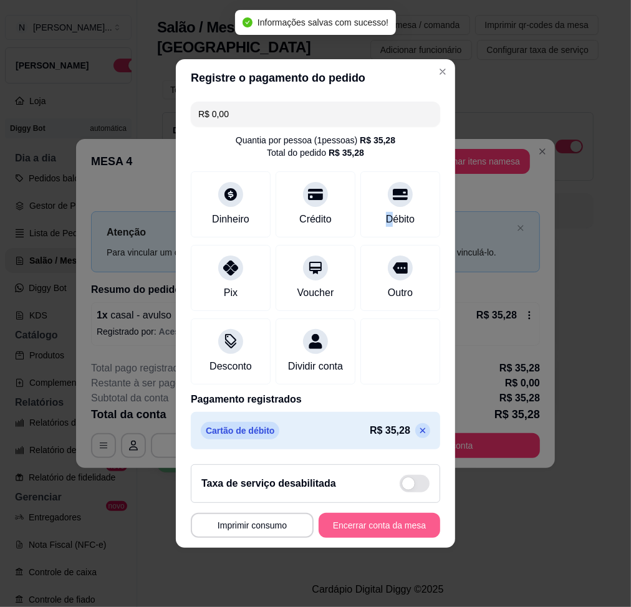
click at [406, 533] on button "Encerrar conta da mesa" at bounding box center [380, 525] width 122 height 25
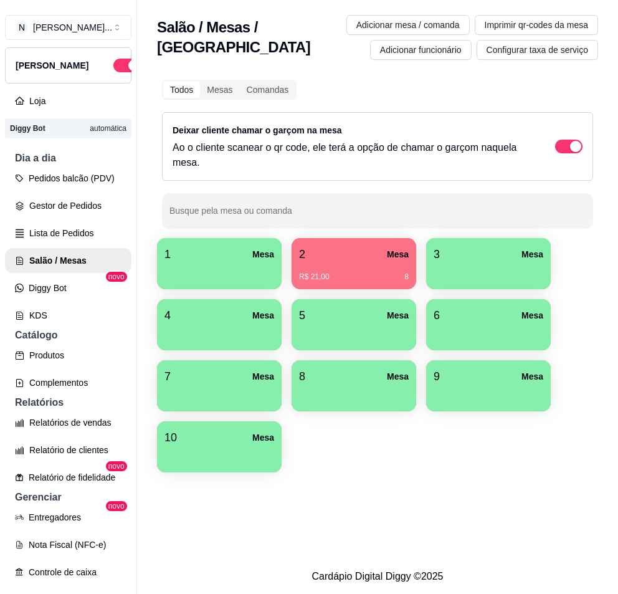
click at [209, 273] on div "button" at bounding box center [220, 272] width 110 height 19
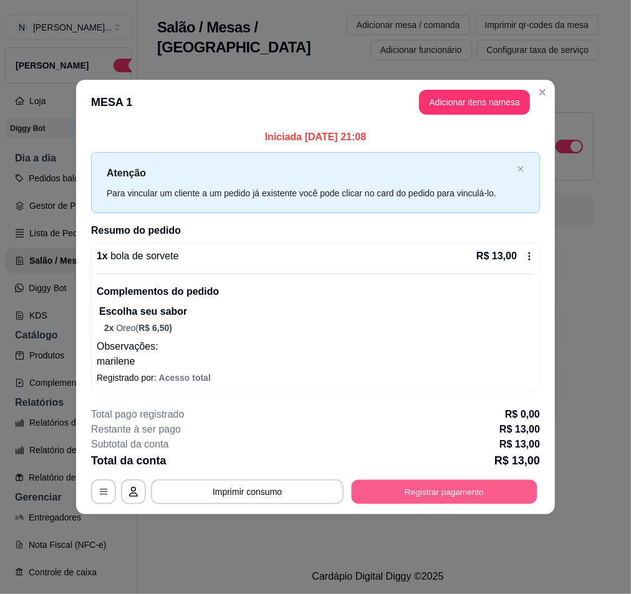
click at [479, 499] on button "Registrar pagamento" at bounding box center [445, 491] width 186 height 24
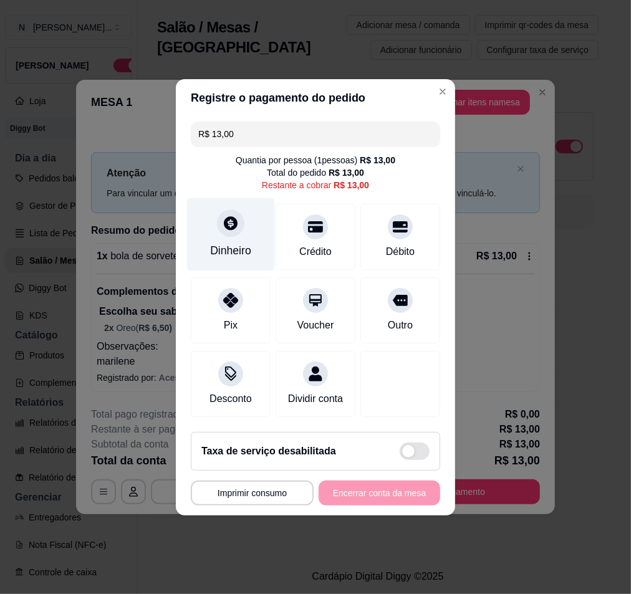
click at [211, 243] on div "Dinheiro" at bounding box center [230, 251] width 41 height 16
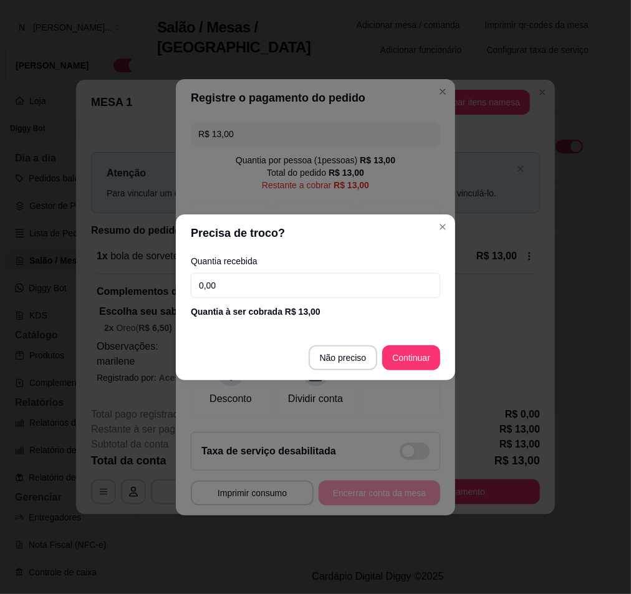
click at [297, 294] on input "0,00" at bounding box center [315, 285] width 249 height 25
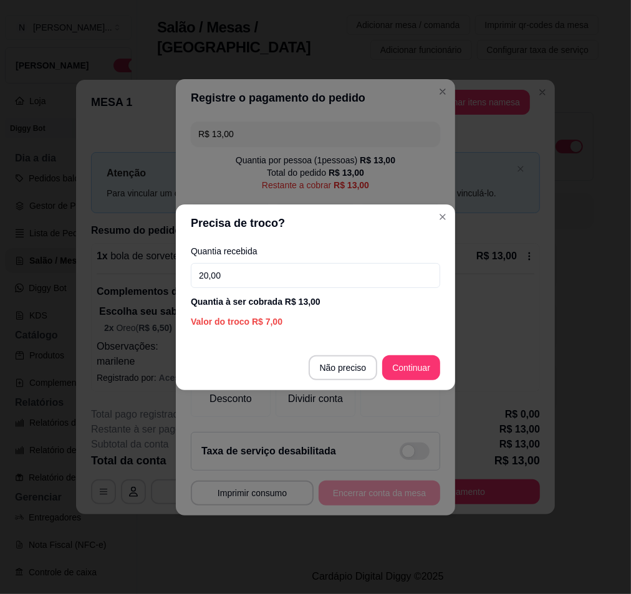
type input "20,00"
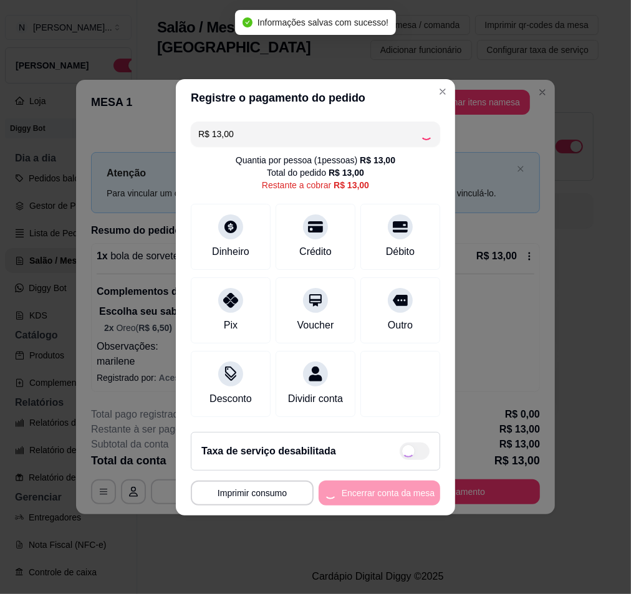
type input "R$ 0,00"
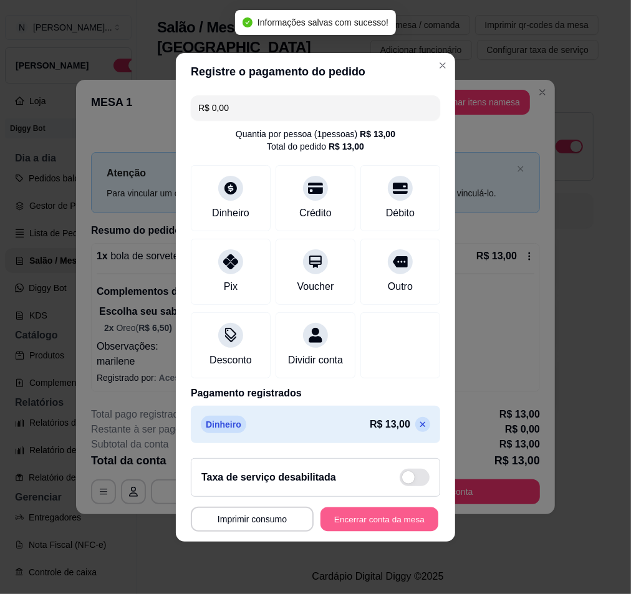
click at [365, 529] on button "Encerrar conta da mesa" at bounding box center [379, 519] width 118 height 24
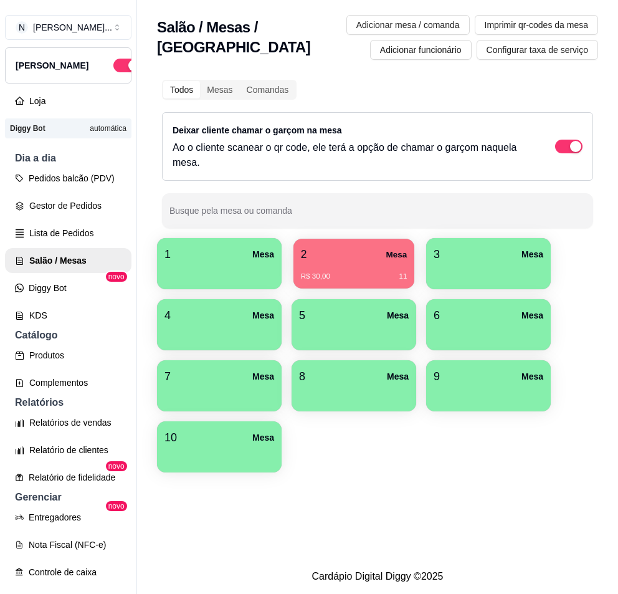
click at [327, 266] on div "R$ 30,00 11" at bounding box center [354, 272] width 107 height 18
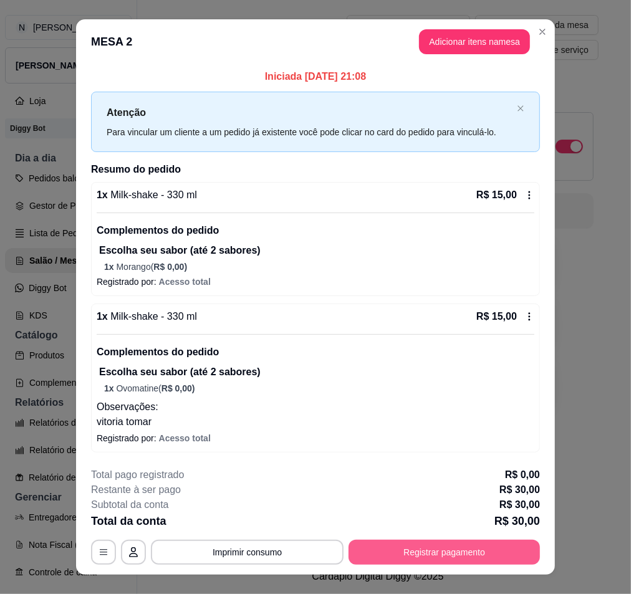
click at [434, 546] on button "Registrar pagamento" at bounding box center [444, 552] width 191 height 25
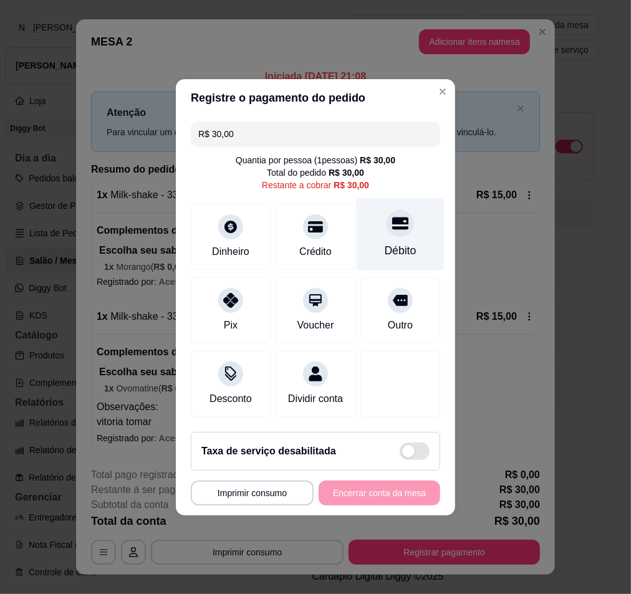
click at [388, 236] on div "Débito" at bounding box center [401, 234] width 88 height 73
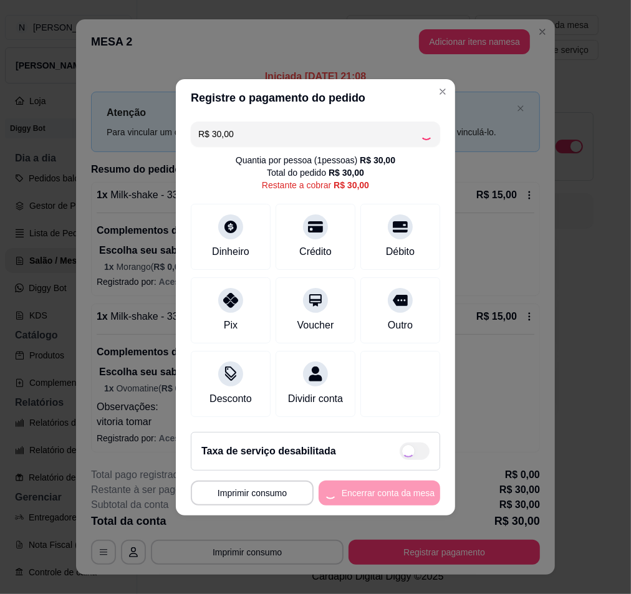
type input "R$ 0,00"
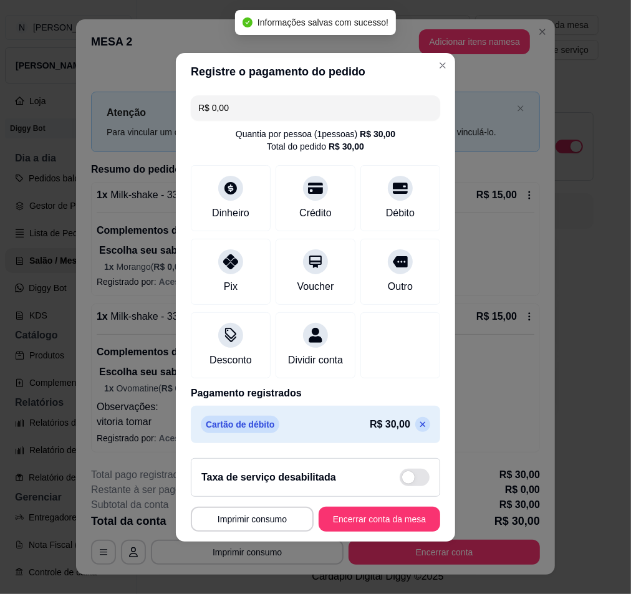
click at [387, 511] on footer "**********" at bounding box center [315, 495] width 279 height 94
click at [385, 517] on button "Encerrar conta da mesa" at bounding box center [380, 519] width 122 height 25
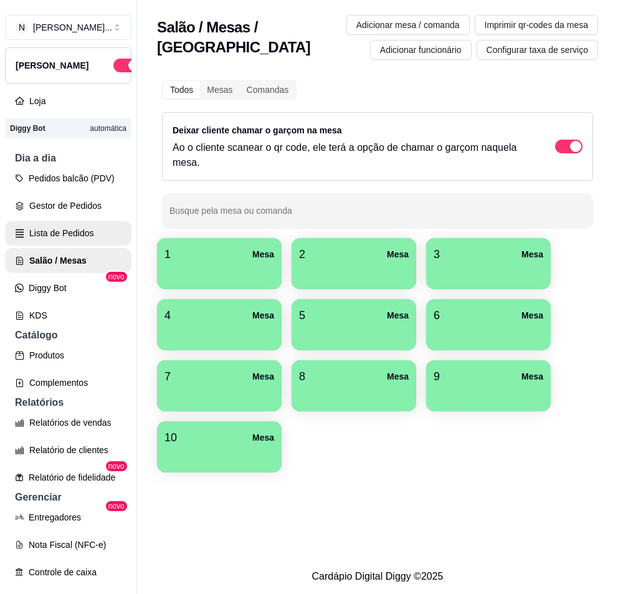
click at [84, 246] on link "Lista de Pedidos" at bounding box center [68, 233] width 127 height 25
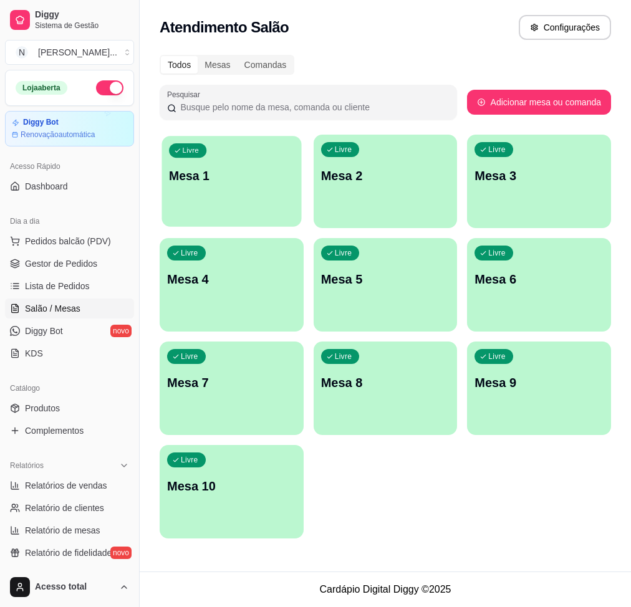
click at [236, 212] on div "Livre Mesa 1" at bounding box center [231, 174] width 140 height 76
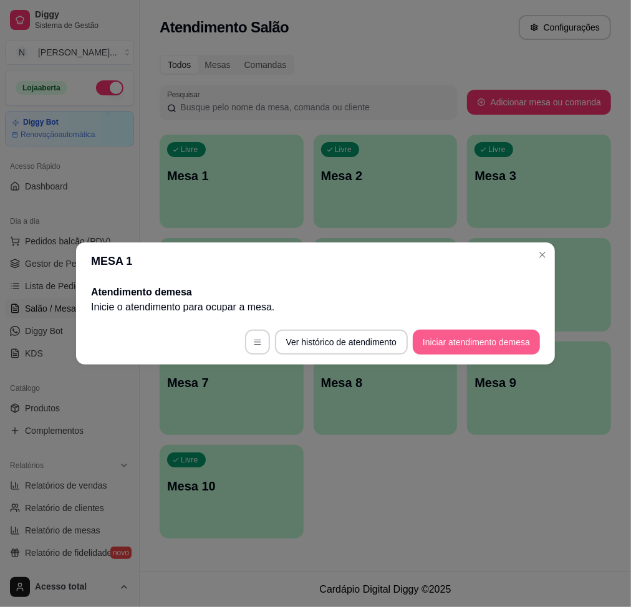
click at [484, 334] on button "Iniciar atendimento de mesa" at bounding box center [476, 342] width 127 height 25
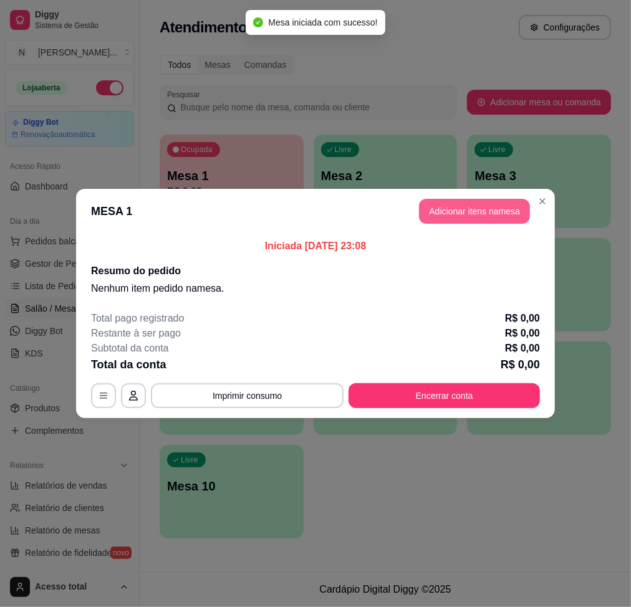
click at [478, 204] on button "Adicionar itens na mesa" at bounding box center [474, 211] width 111 height 25
click at [293, 89] on div at bounding box center [184, 86] width 309 height 25
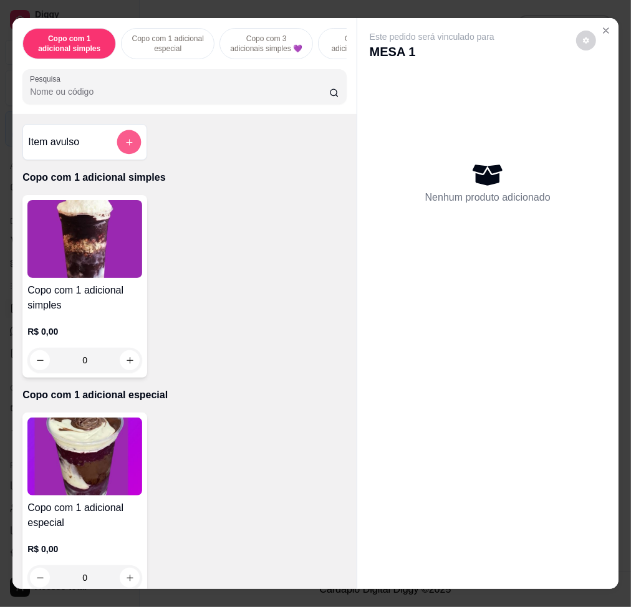
click at [128, 147] on button "add-separate-item" at bounding box center [129, 142] width 24 height 24
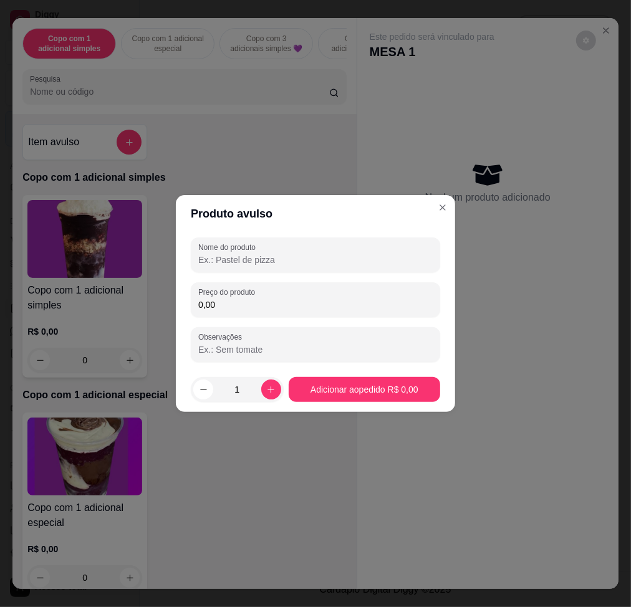
click at [343, 306] on input "0,00" at bounding box center [315, 305] width 234 height 12
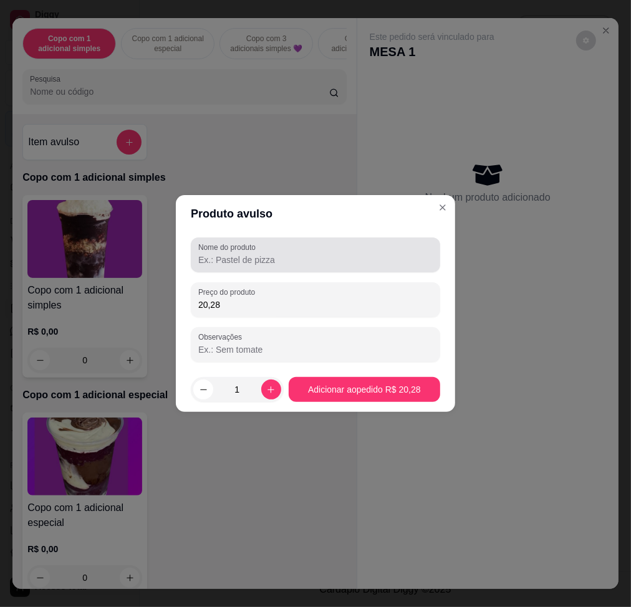
type input "20,28"
click at [342, 260] on input "Nome do produto" at bounding box center [315, 260] width 234 height 12
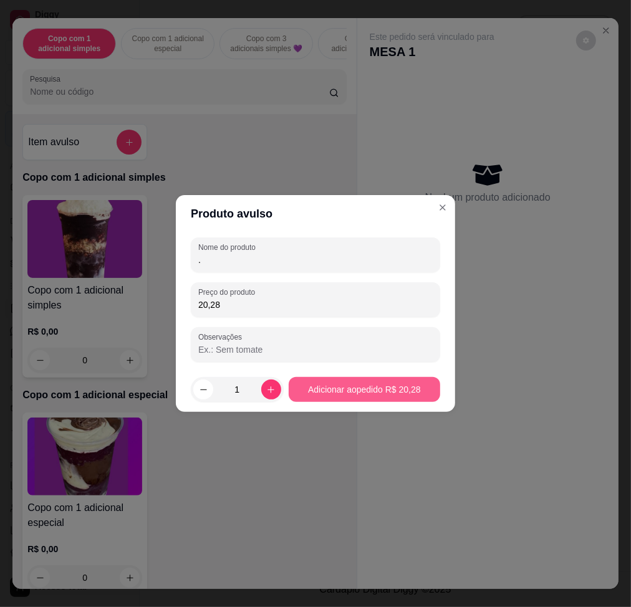
type input "."
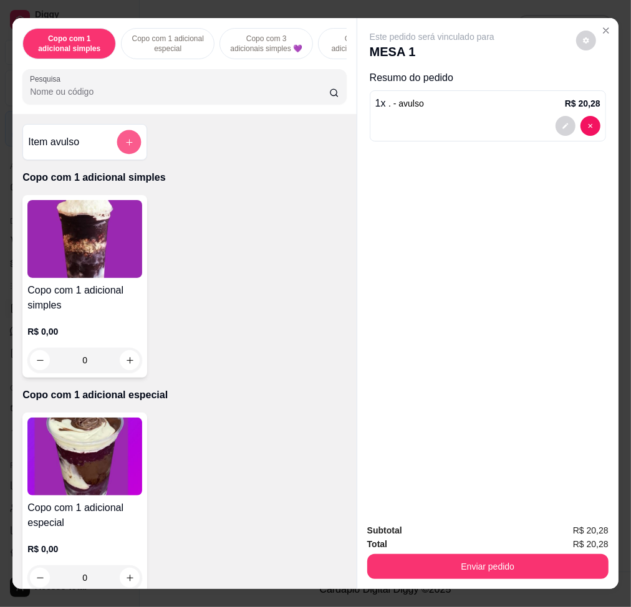
click at [117, 151] on button "add-separate-item" at bounding box center [129, 142] width 24 height 24
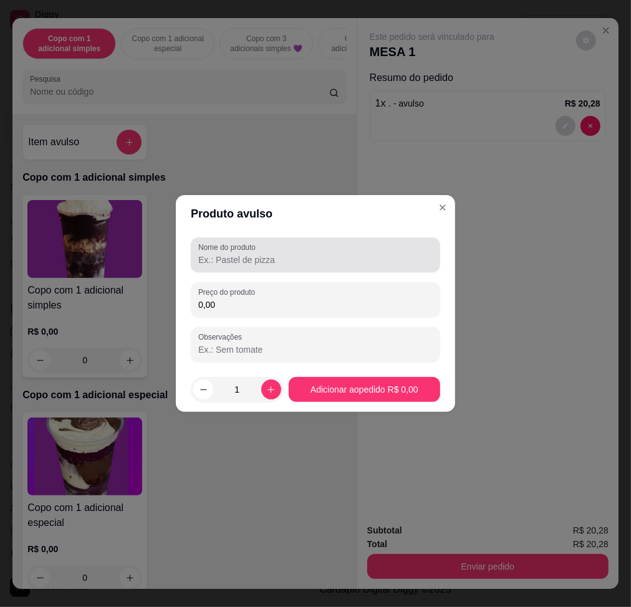
click at [337, 243] on div at bounding box center [315, 255] width 234 height 25
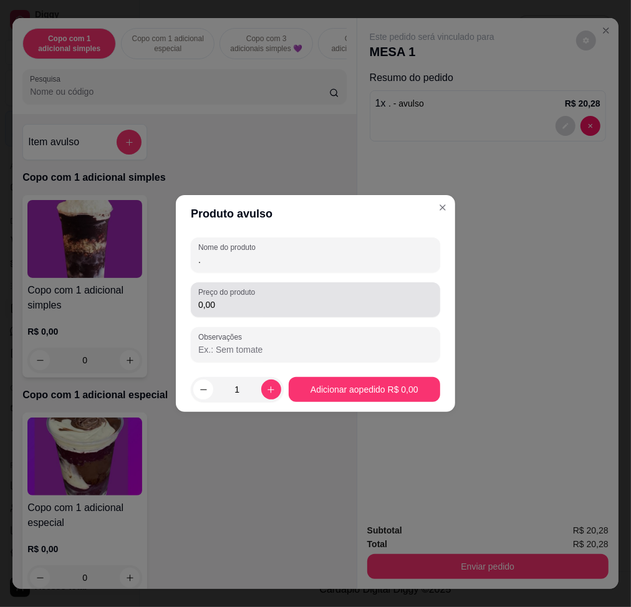
type input "."
click at [312, 296] on div "0,00" at bounding box center [315, 299] width 234 height 25
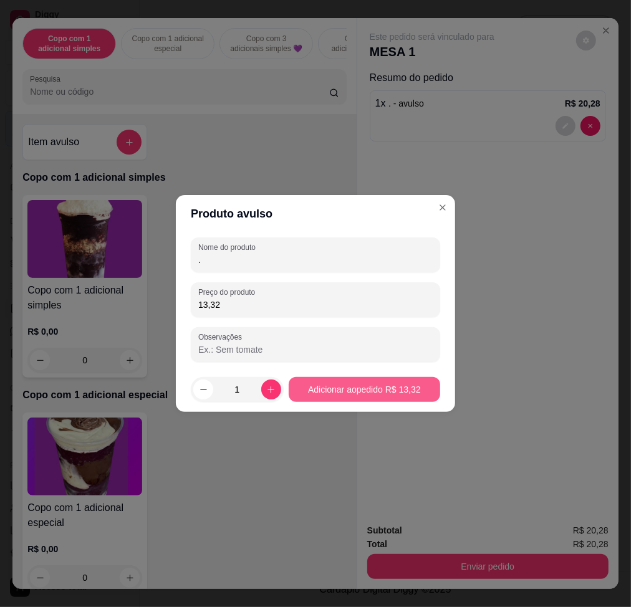
type input "13,32"
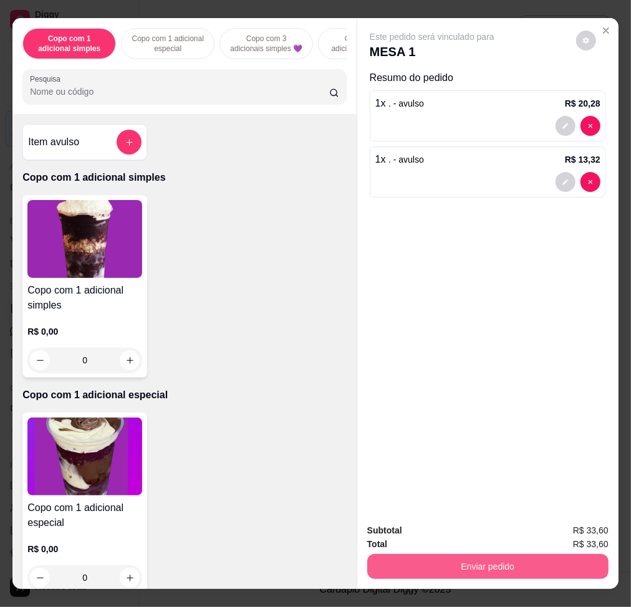
click at [542, 560] on button "Enviar pedido" at bounding box center [487, 566] width 241 height 25
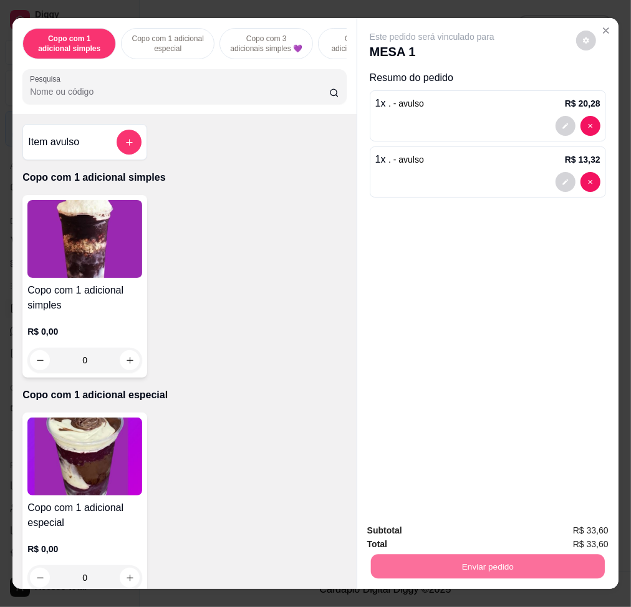
click at [494, 536] on button "Não registrar e enviar pedido" at bounding box center [445, 530] width 126 height 23
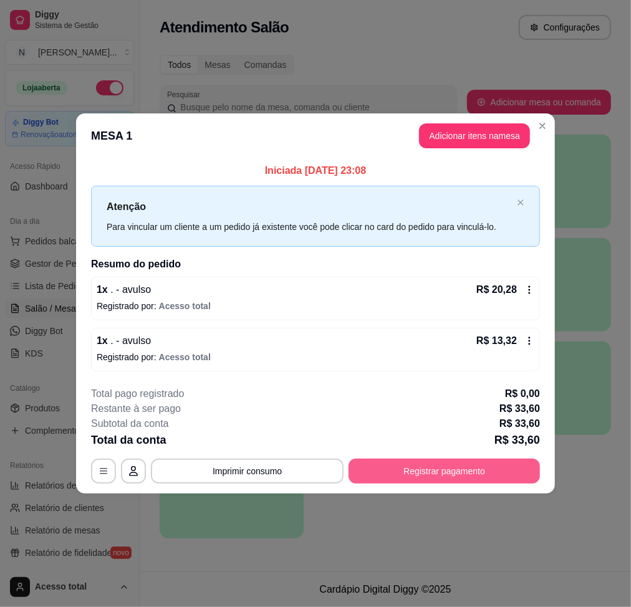
click at [493, 480] on button "Registrar pagamento" at bounding box center [444, 471] width 191 height 25
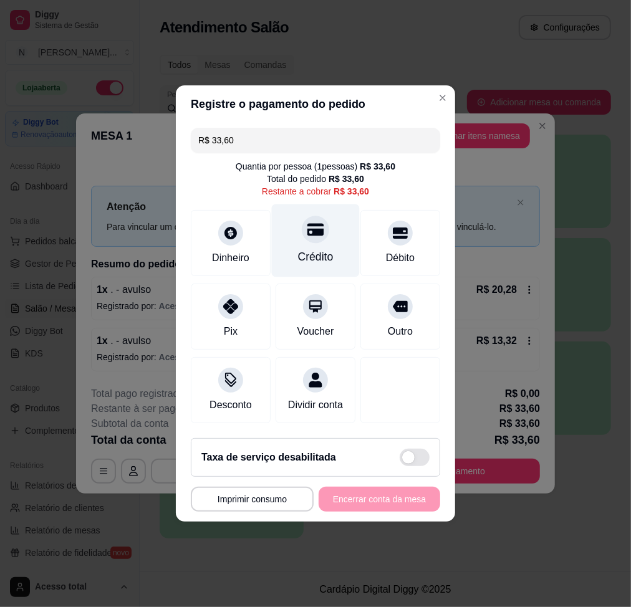
click at [306, 233] on div at bounding box center [315, 229] width 27 height 27
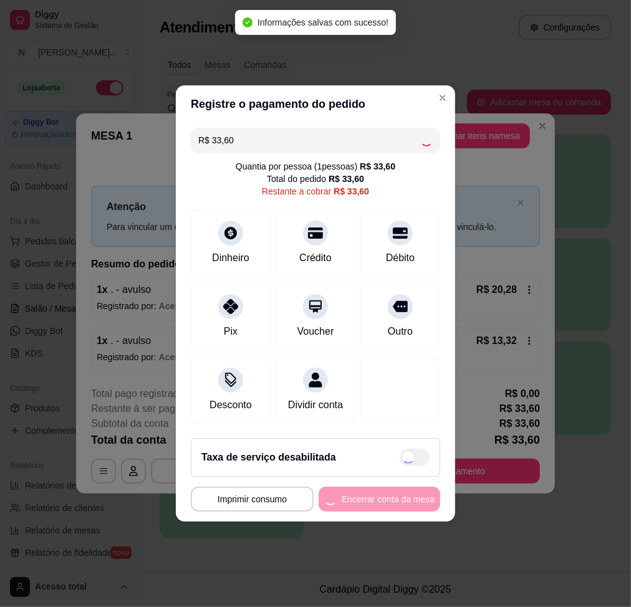
type input "R$ 0,00"
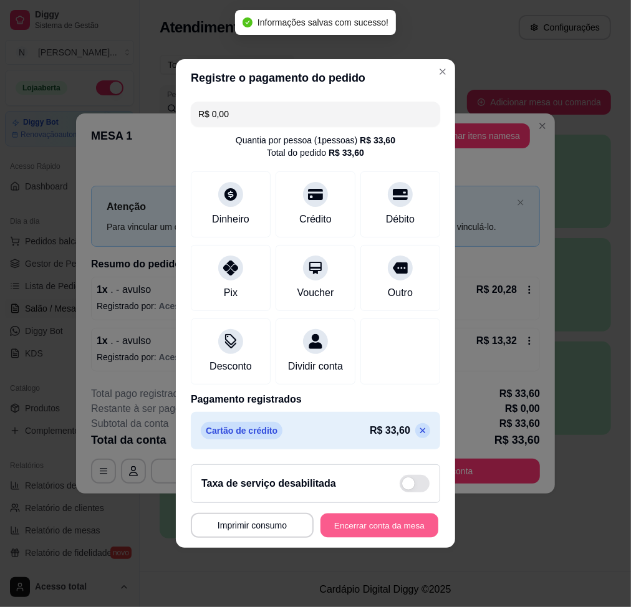
click at [382, 534] on button "Encerrar conta da mesa" at bounding box center [379, 526] width 118 height 24
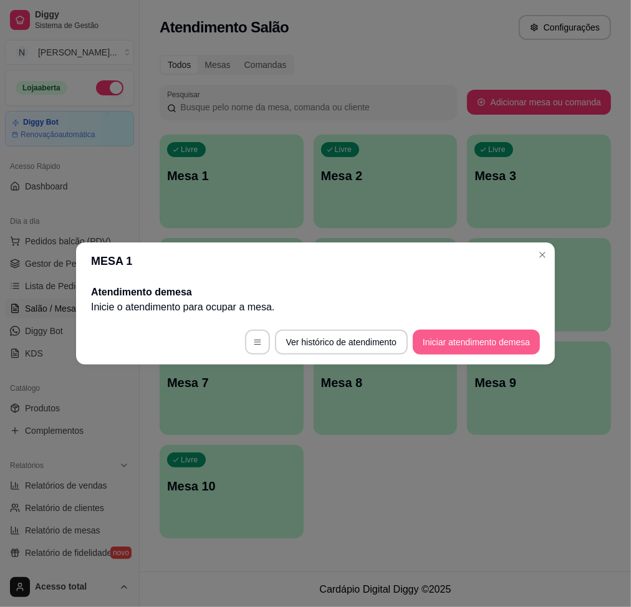
click at [502, 350] on button "Iniciar atendimento de mesa" at bounding box center [476, 342] width 127 height 25
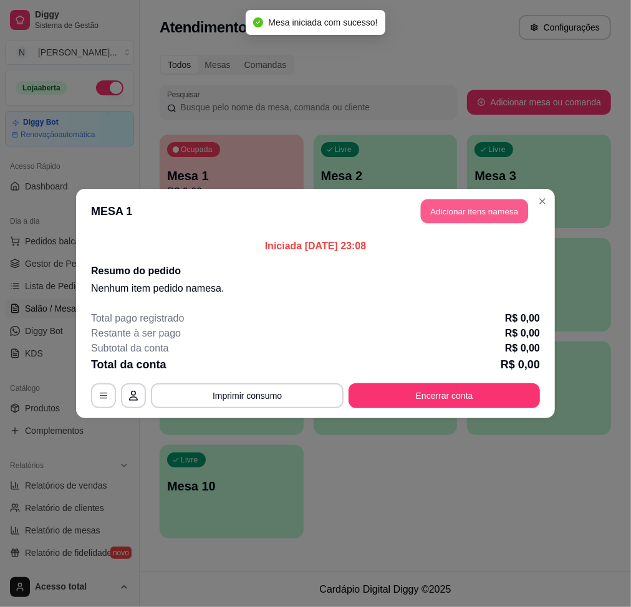
click at [480, 218] on button "Adicionar itens na mesa" at bounding box center [474, 212] width 107 height 24
click at [301, 104] on div "Pesquisa" at bounding box center [184, 86] width 324 height 35
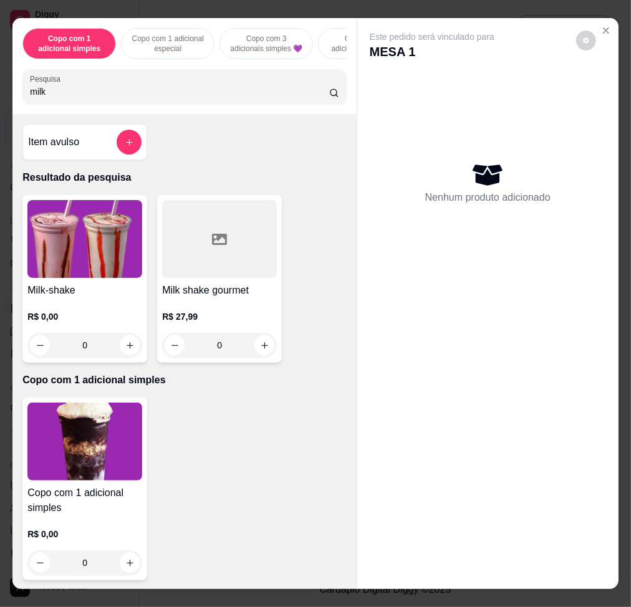
type input "milk"
click at [130, 228] on img at bounding box center [84, 239] width 115 height 78
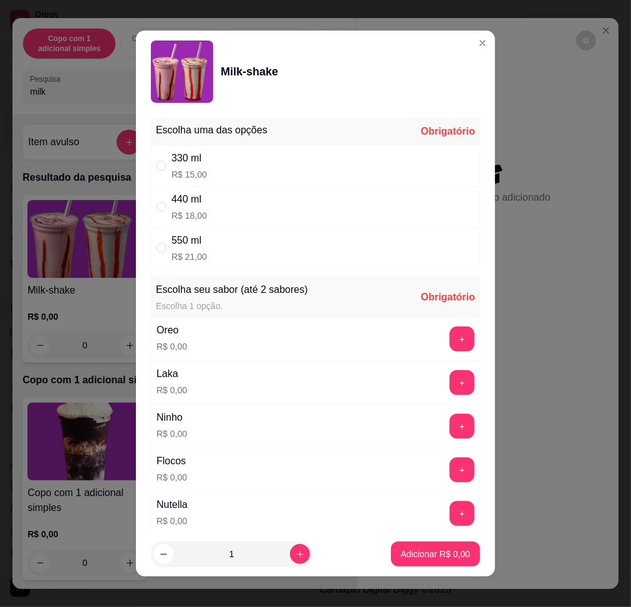
click at [276, 156] on div "330 ml R$ 15,00" at bounding box center [315, 165] width 329 height 41
radio input "true"
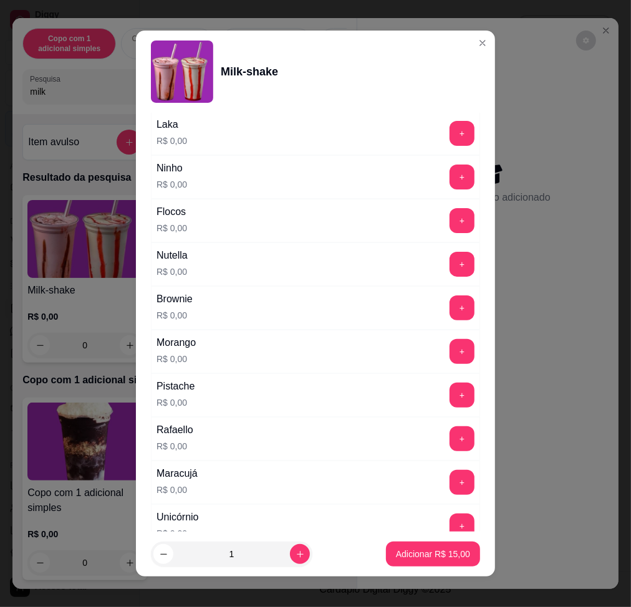
scroll to position [332, 0]
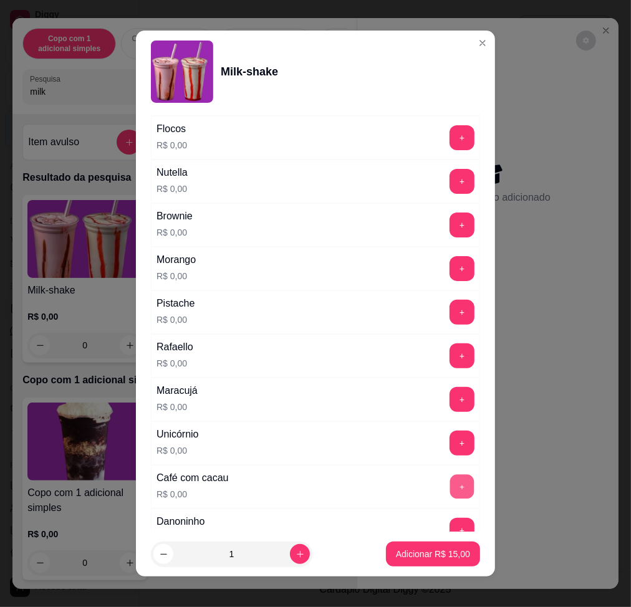
click at [450, 491] on button "+" at bounding box center [462, 486] width 24 height 24
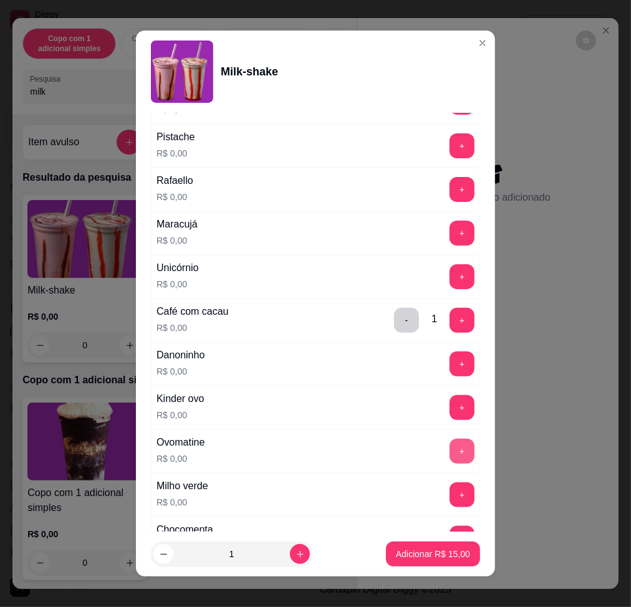
click at [450, 458] on button "+" at bounding box center [462, 451] width 25 height 25
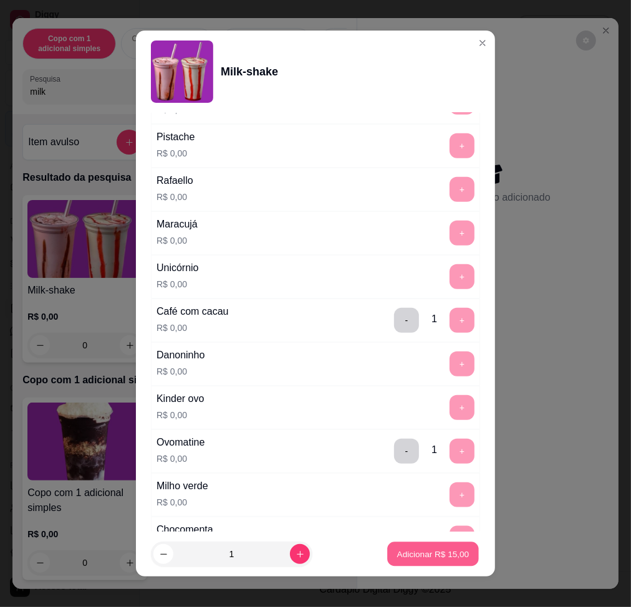
click at [416, 549] on p "Adicionar R$ 15,00" at bounding box center [433, 555] width 72 height 12
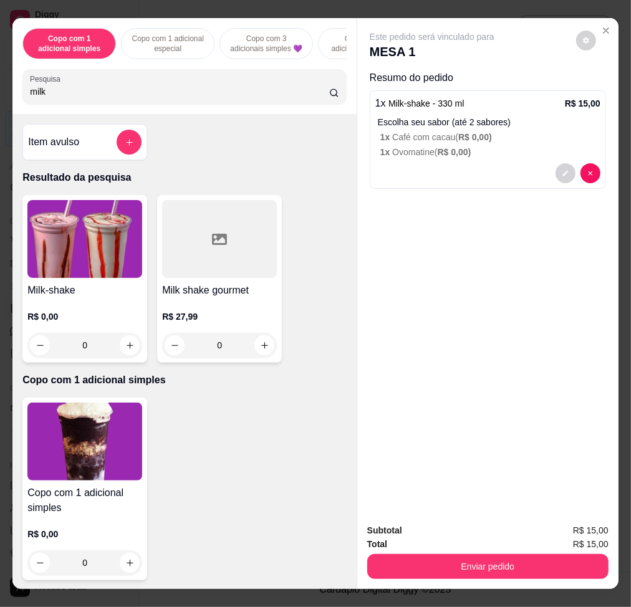
click at [71, 226] on img at bounding box center [84, 239] width 115 height 78
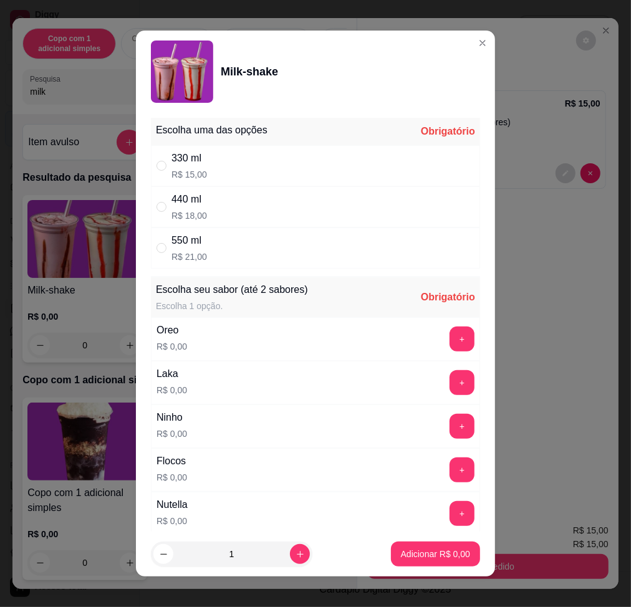
click at [253, 176] on div "330 ml R$ 15,00" at bounding box center [315, 165] width 329 height 41
radio input "true"
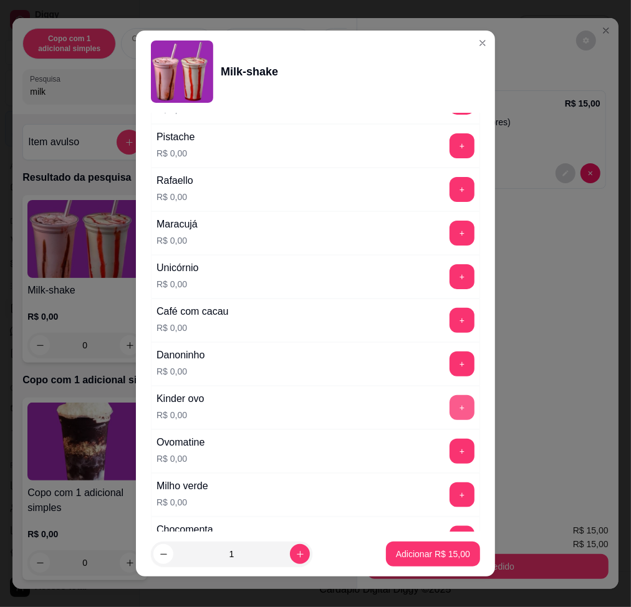
click at [450, 398] on button "+" at bounding box center [462, 407] width 25 height 25
click at [450, 445] on button "+" at bounding box center [462, 451] width 25 height 25
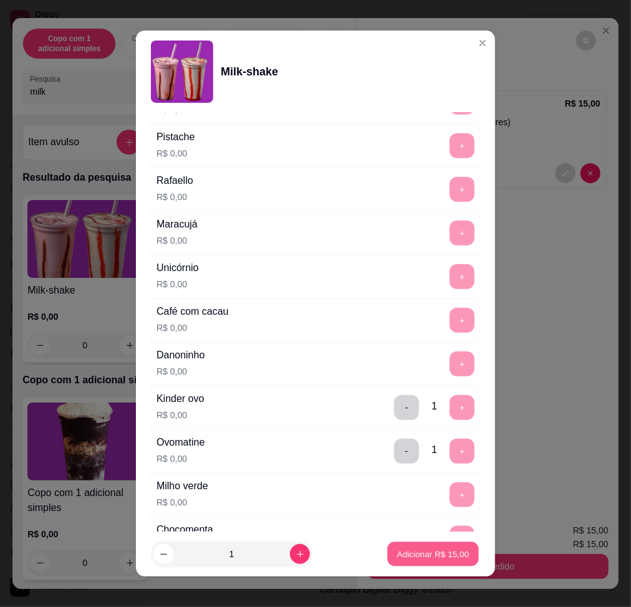
click at [421, 544] on button "Adicionar R$ 15,00" at bounding box center [433, 554] width 92 height 24
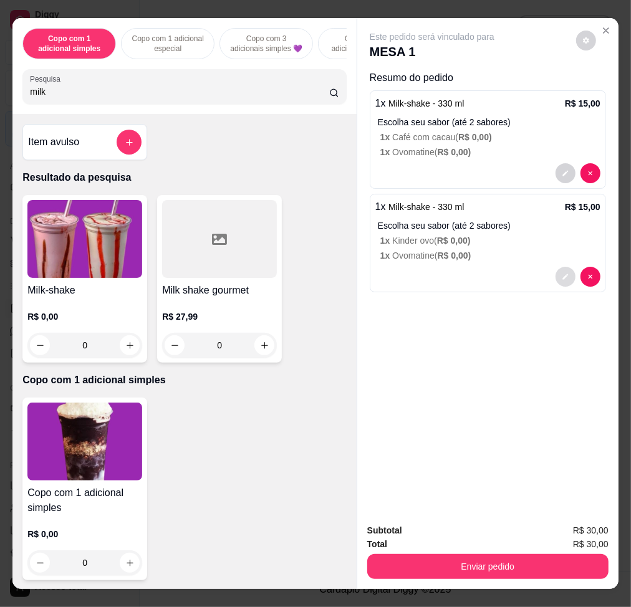
click at [562, 273] on icon "decrease-product-quantity" at bounding box center [565, 276] width 7 height 7
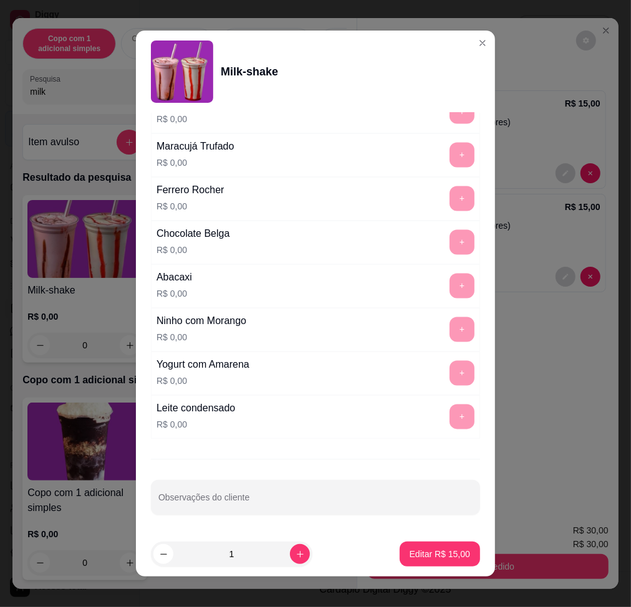
scroll to position [9, 0]
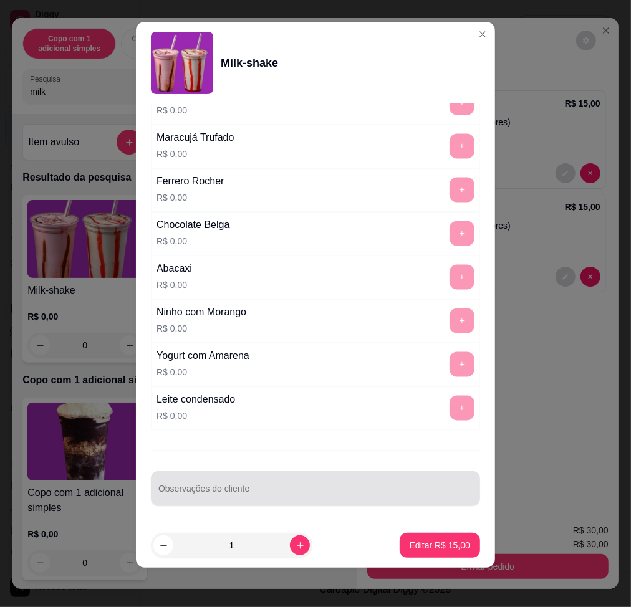
click at [274, 488] on input "Observações do cliente" at bounding box center [315, 494] width 314 height 12
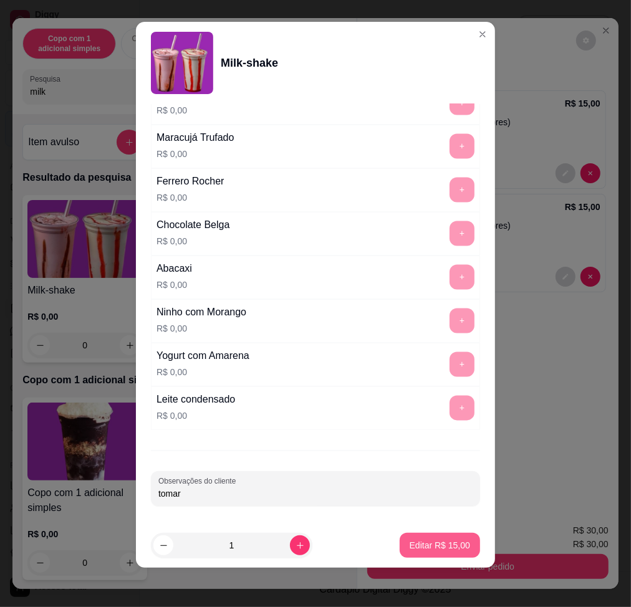
type input "tomar"
click at [444, 538] on button "Editar R$ 15,00" at bounding box center [440, 545] width 80 height 25
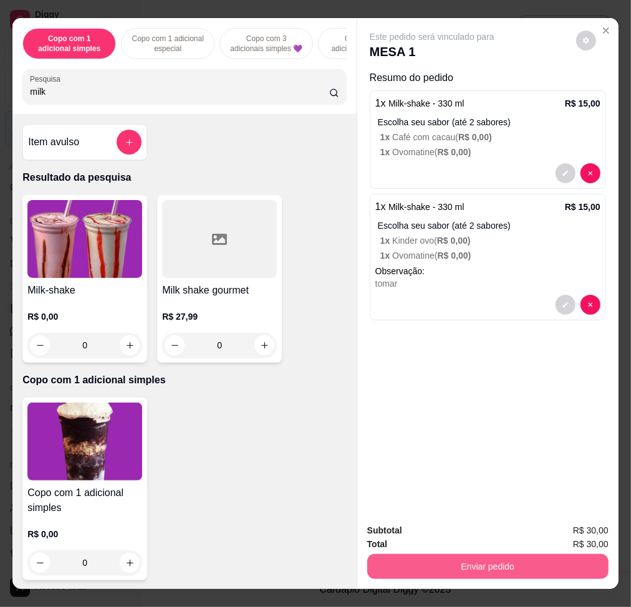
click at [471, 560] on button "Enviar pedido" at bounding box center [487, 566] width 241 height 25
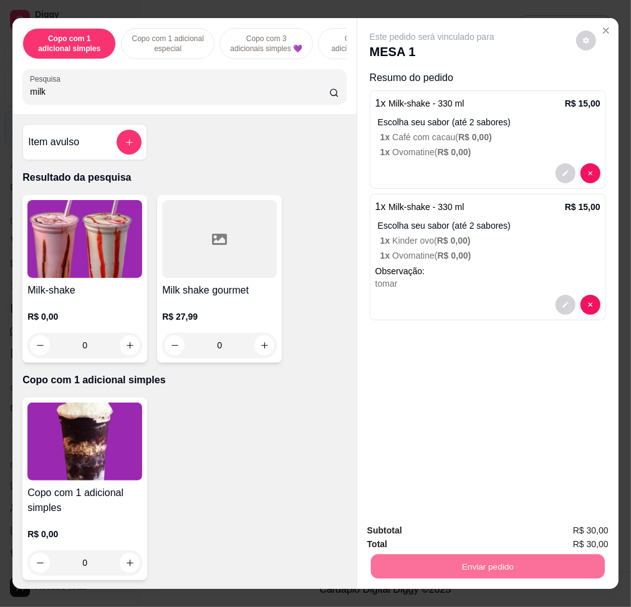
click at [469, 531] on button "Não registrar e enviar pedido" at bounding box center [445, 530] width 126 height 23
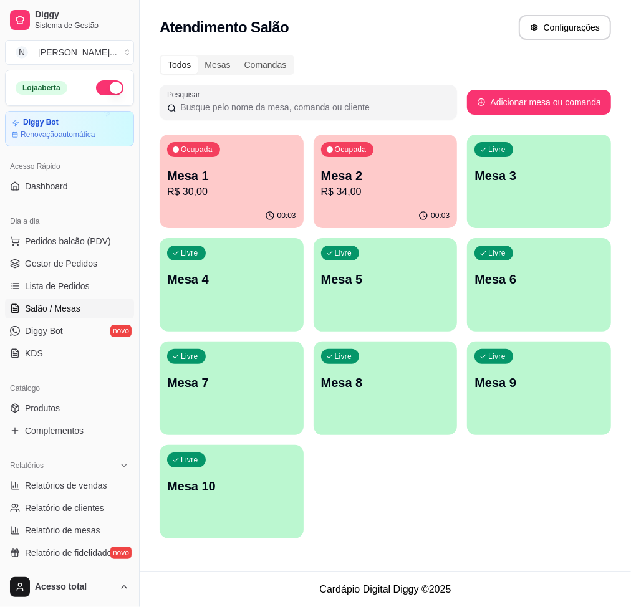
scroll to position [249, 0]
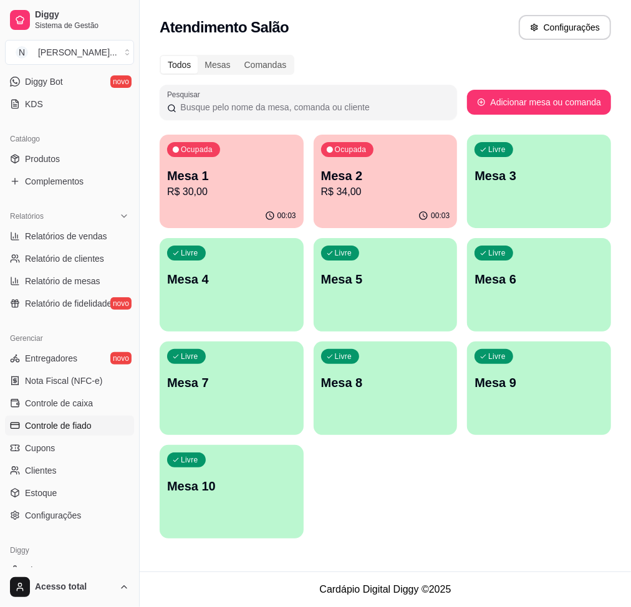
click at [60, 431] on span "Controle de fiado" at bounding box center [58, 426] width 67 height 12
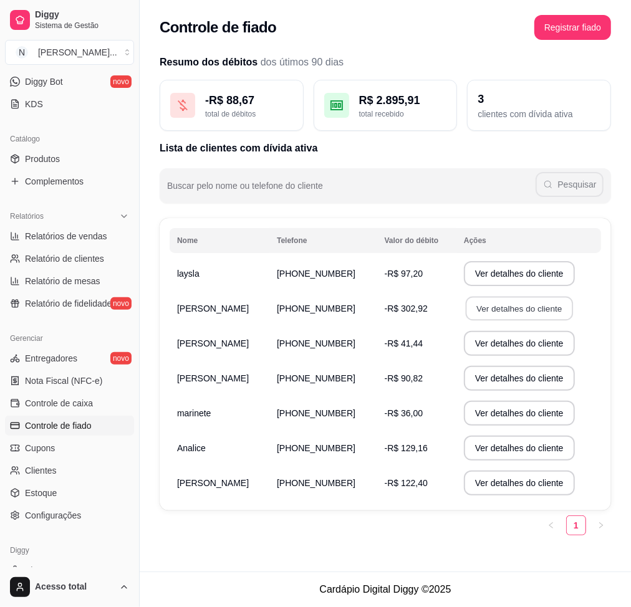
click at [487, 314] on button "Ver detalhes do cliente" at bounding box center [519, 309] width 107 height 24
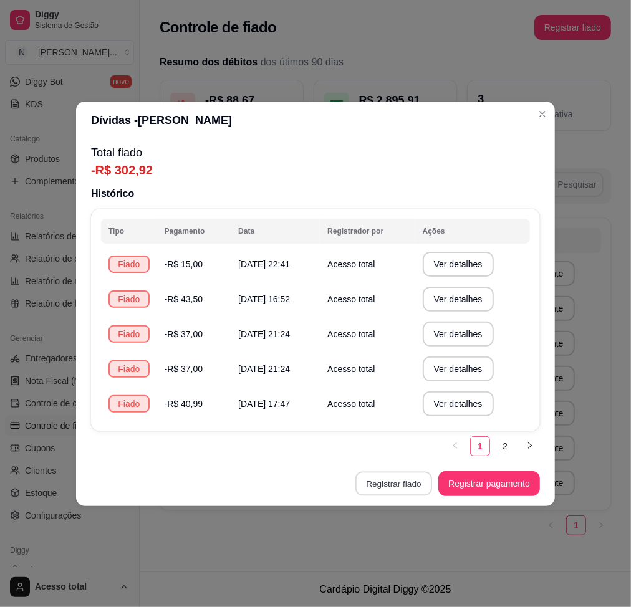
click at [385, 484] on button "Registrar fiado" at bounding box center [393, 483] width 77 height 24
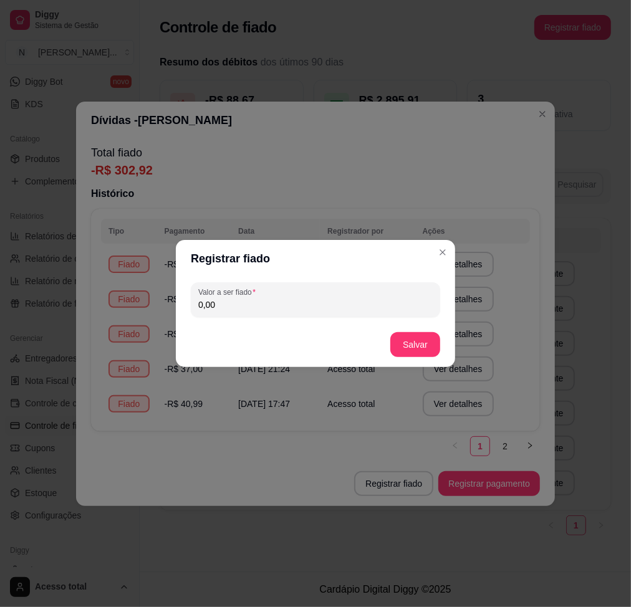
click at [294, 320] on div "Valor a ser fiado 0,00" at bounding box center [315, 299] width 279 height 45
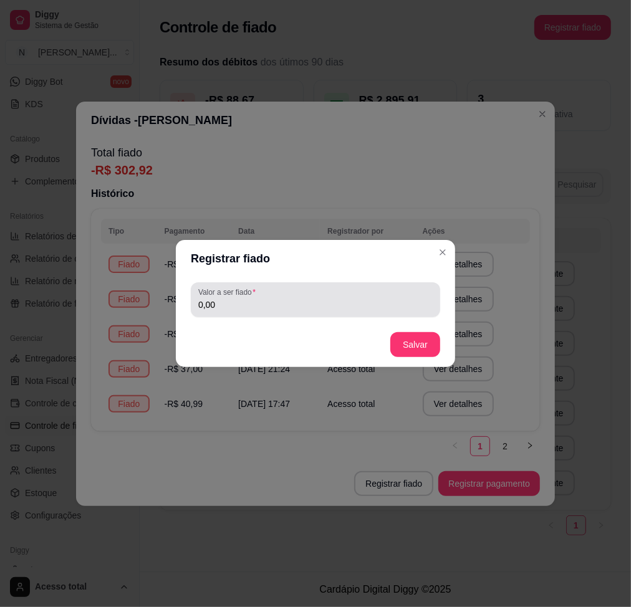
click at [301, 309] on input "0,00" at bounding box center [315, 305] width 234 height 12
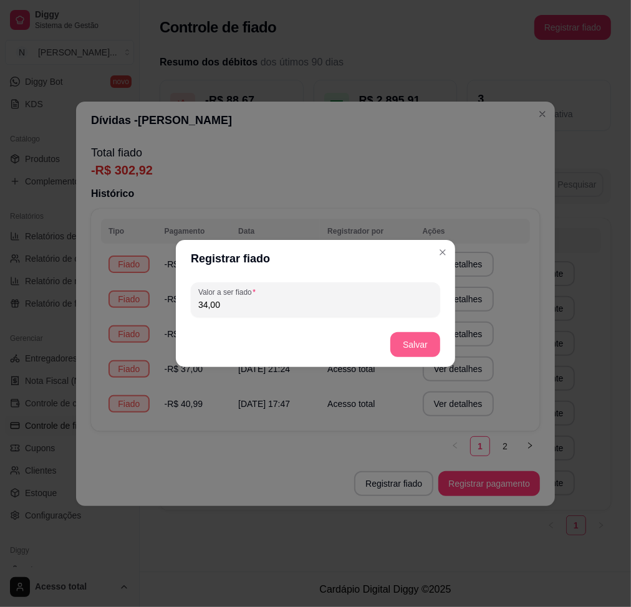
type input "34,00"
click at [411, 345] on button "Salvar" at bounding box center [415, 345] width 49 height 24
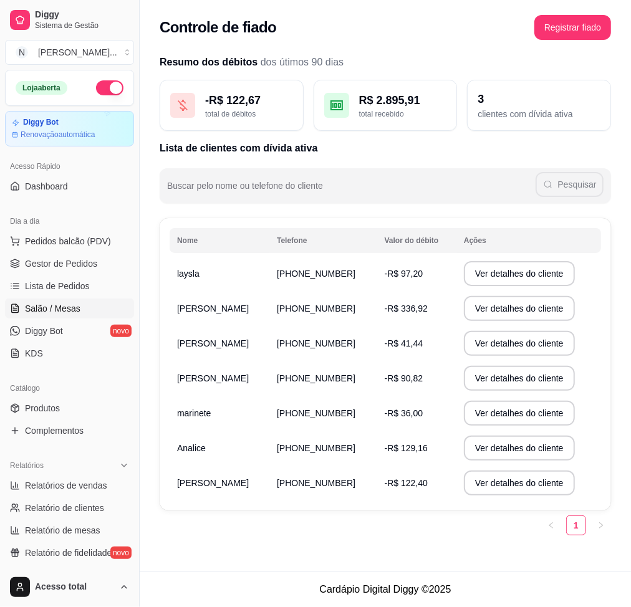
click at [96, 299] on link "Salão / Mesas" at bounding box center [69, 309] width 129 height 20
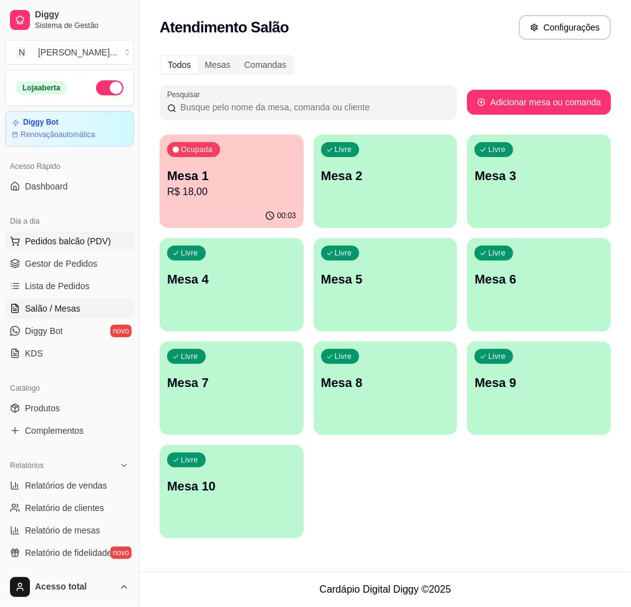
click at [68, 240] on span "Pedidos balcão (PDV)" at bounding box center [68, 241] width 86 height 12
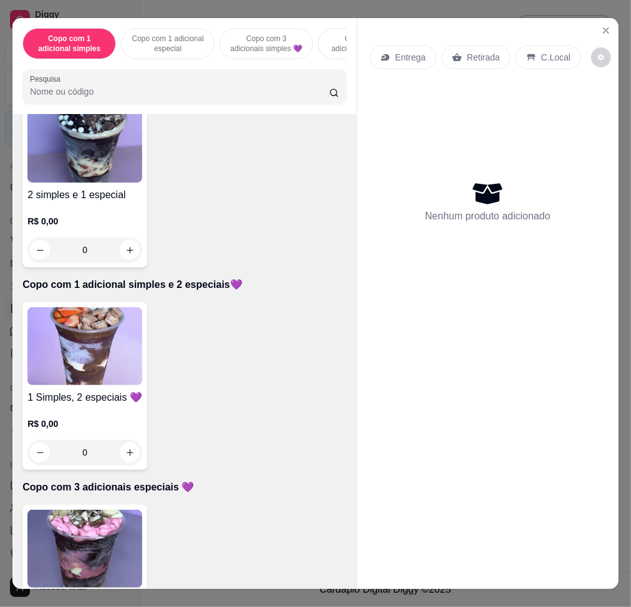
scroll to position [914, 0]
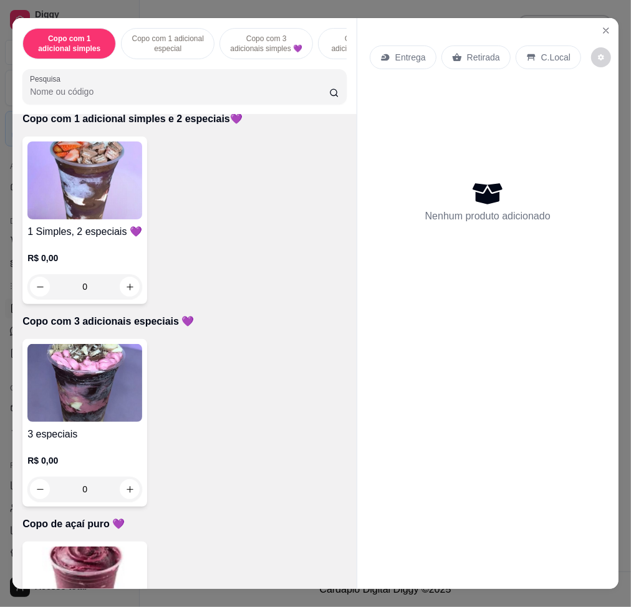
click at [107, 404] on img at bounding box center [84, 383] width 115 height 78
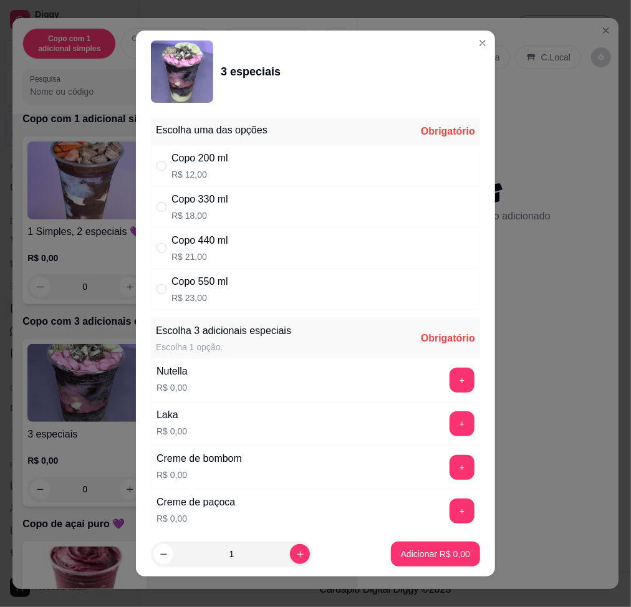
click at [226, 190] on div "Copo 330 ml R$ 18,00" at bounding box center [315, 206] width 329 height 41
radio input "true"
click at [450, 385] on button "+" at bounding box center [462, 380] width 25 height 25
click at [450, 420] on button "+" at bounding box center [462, 423] width 24 height 24
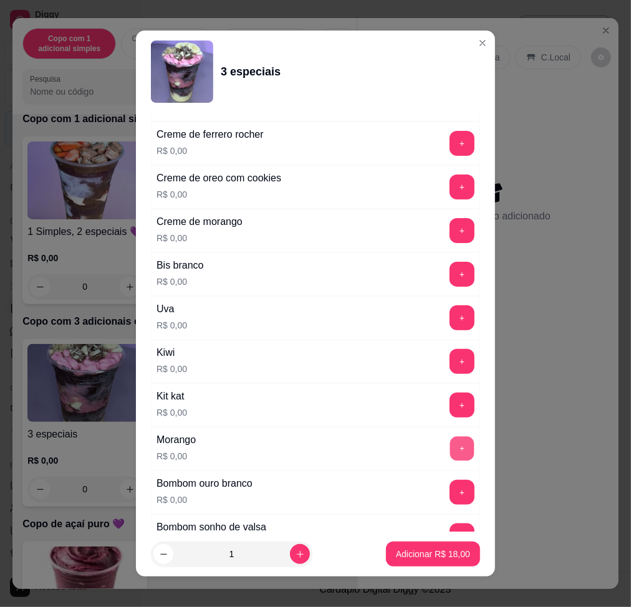
click at [450, 458] on button "+" at bounding box center [462, 448] width 24 height 24
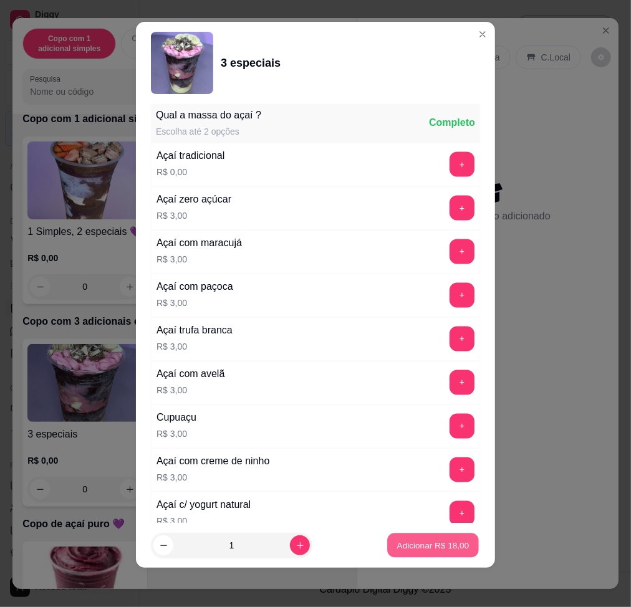
click at [431, 542] on p "Adicionar R$ 18,00" at bounding box center [433, 546] width 72 height 12
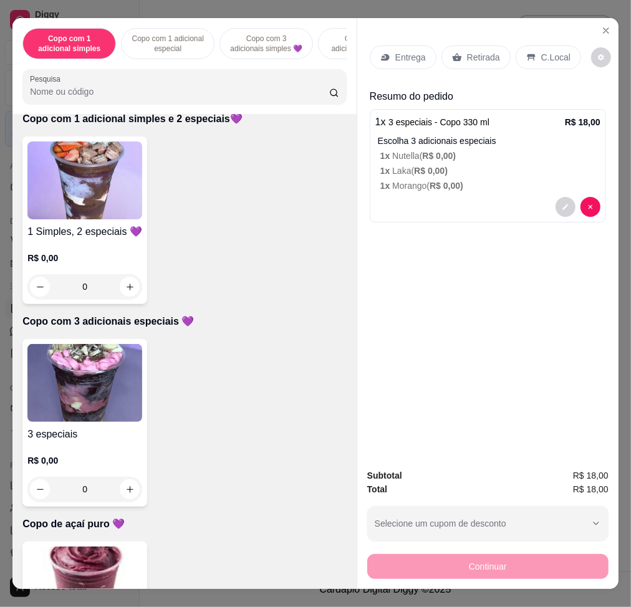
scroll to position [831, 0]
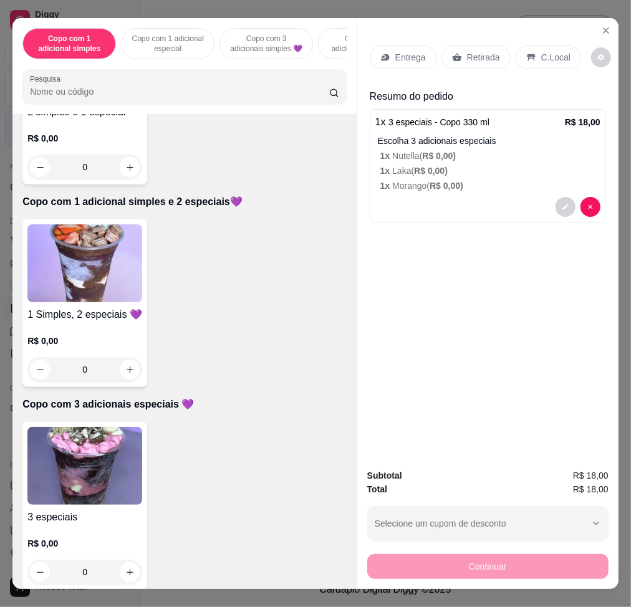
click at [70, 276] on img at bounding box center [84, 263] width 115 height 78
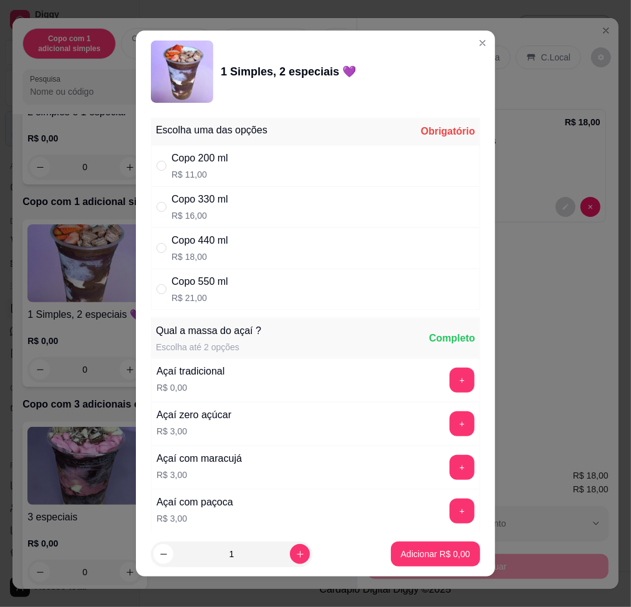
click at [228, 218] on div "Copo 330 ml R$ 16,00" at bounding box center [315, 206] width 329 height 41
radio input "true"
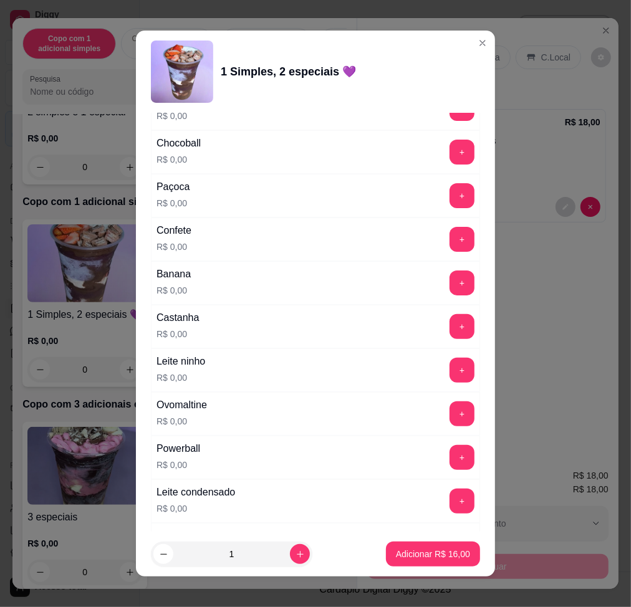
scroll to position [1080, 0]
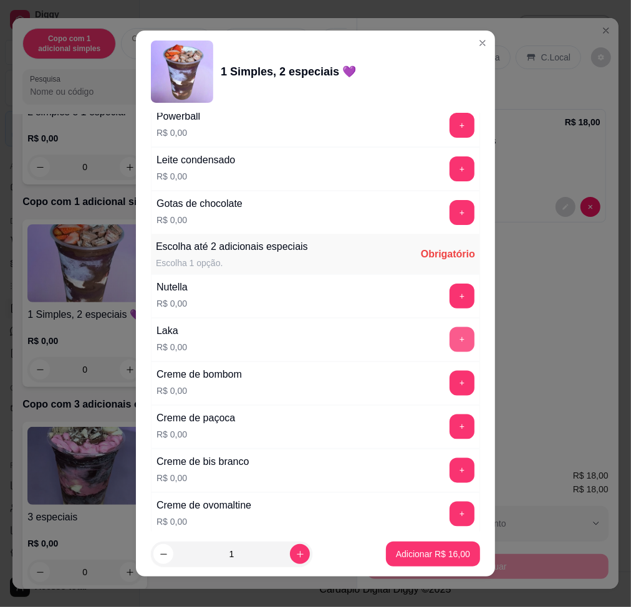
click at [450, 337] on button "+" at bounding box center [462, 339] width 25 height 25
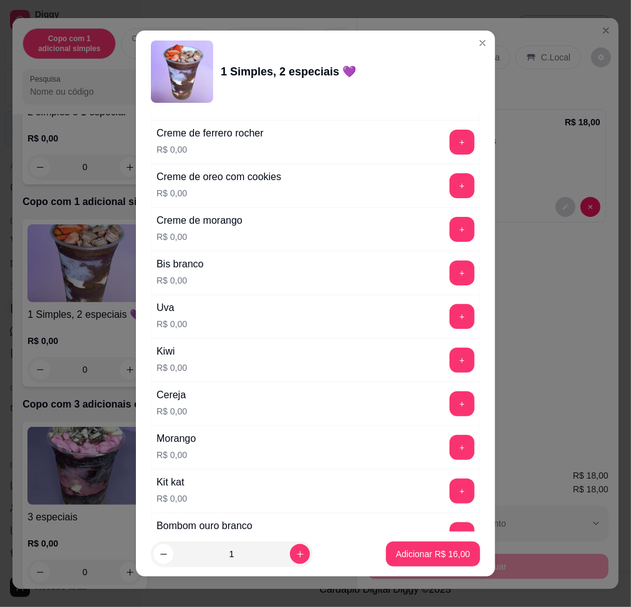
scroll to position [1662, 0]
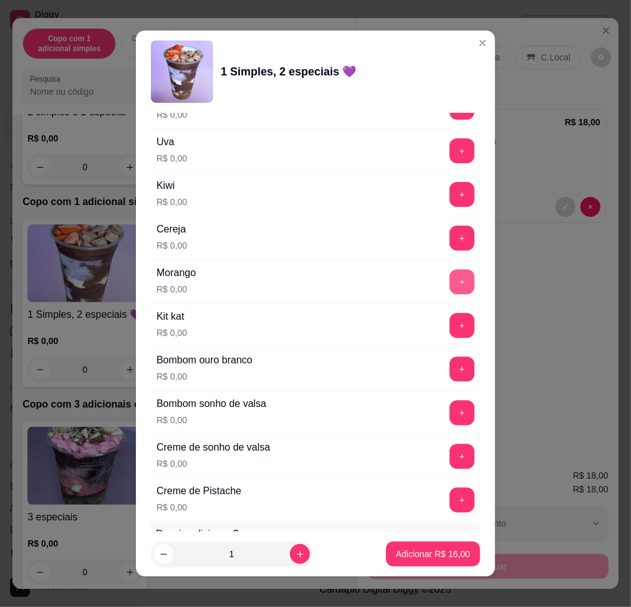
click at [450, 275] on button "+" at bounding box center [462, 281] width 25 height 25
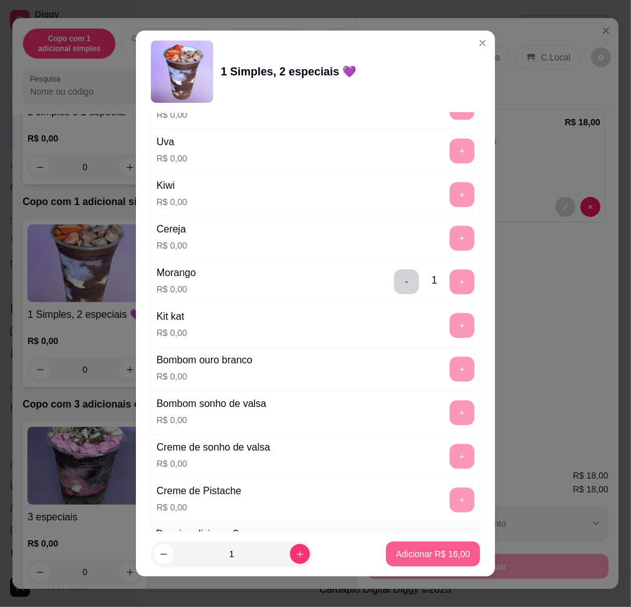
click at [396, 552] on p "Adicionar R$ 16,00" at bounding box center [433, 554] width 74 height 12
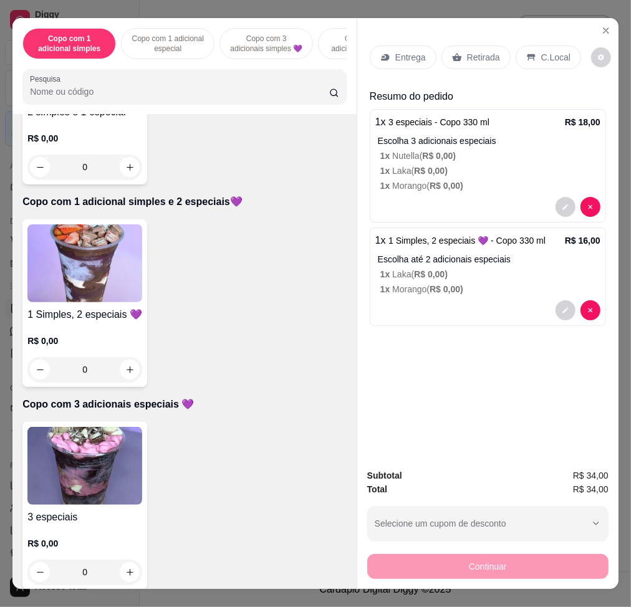
click at [408, 51] on p "Entrega" at bounding box center [410, 57] width 31 height 12
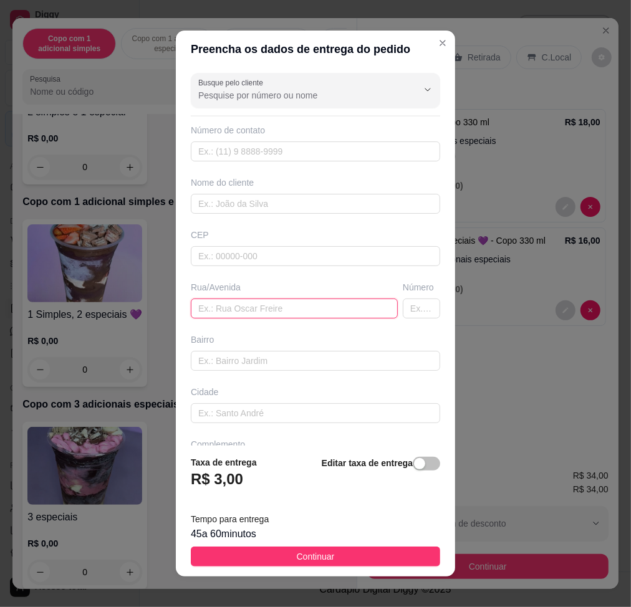
click at [277, 317] on input "text" at bounding box center [294, 309] width 207 height 20
paste input "[STREET_ADDRESS][PERSON_NAME] Sérgio portão do fundo"
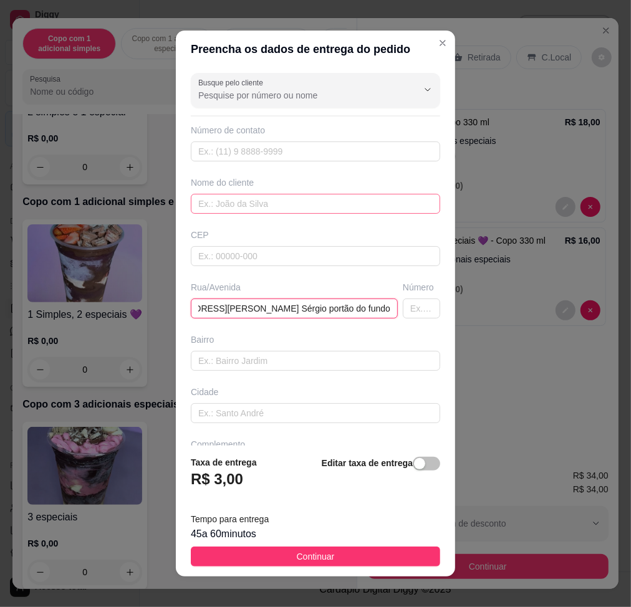
type input "[STREET_ADDRESS][PERSON_NAME] Sérgio portão do fundo"
click at [282, 208] on input "text" at bounding box center [315, 204] width 249 height 20
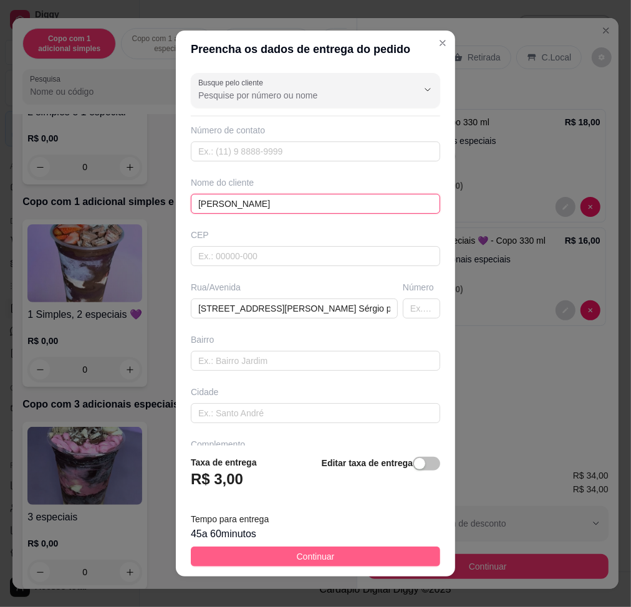
type input "[PERSON_NAME]"
click at [373, 559] on button "Continuar" at bounding box center [315, 557] width 249 height 20
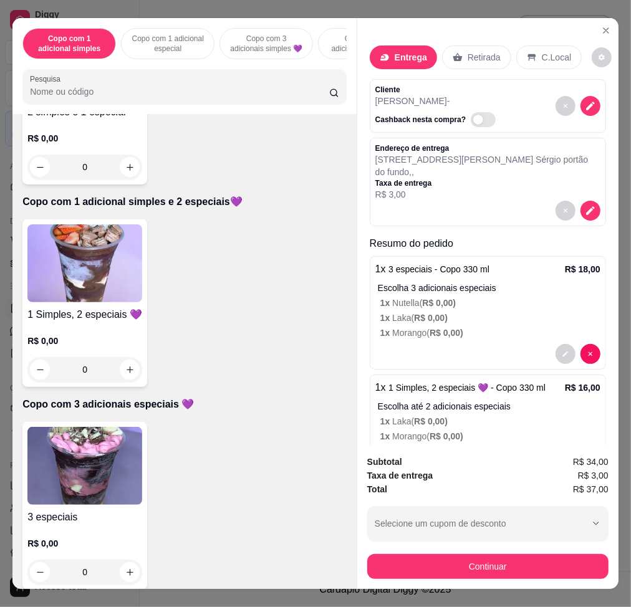
click at [496, 554] on button "Continuar" at bounding box center [487, 566] width 241 height 25
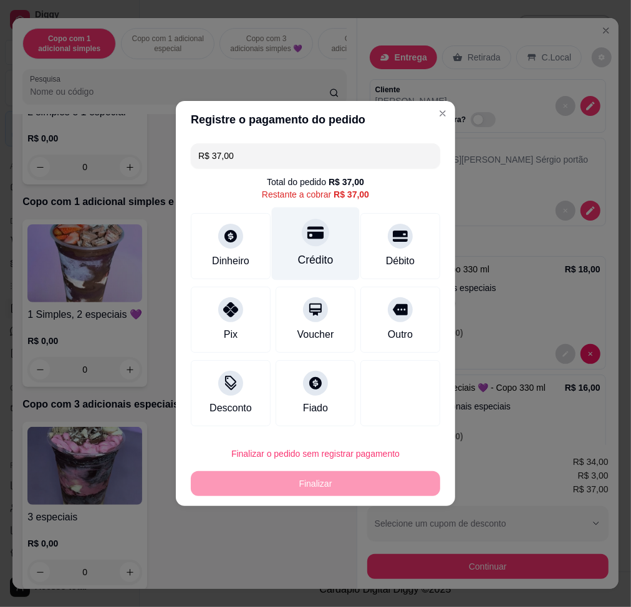
click at [327, 238] on div "Crédito" at bounding box center [316, 244] width 88 height 73
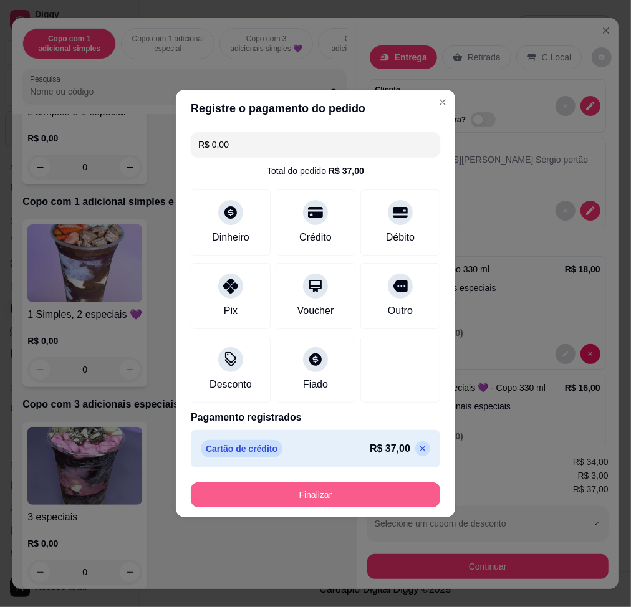
click at [368, 490] on button "Finalizar" at bounding box center [315, 495] width 249 height 25
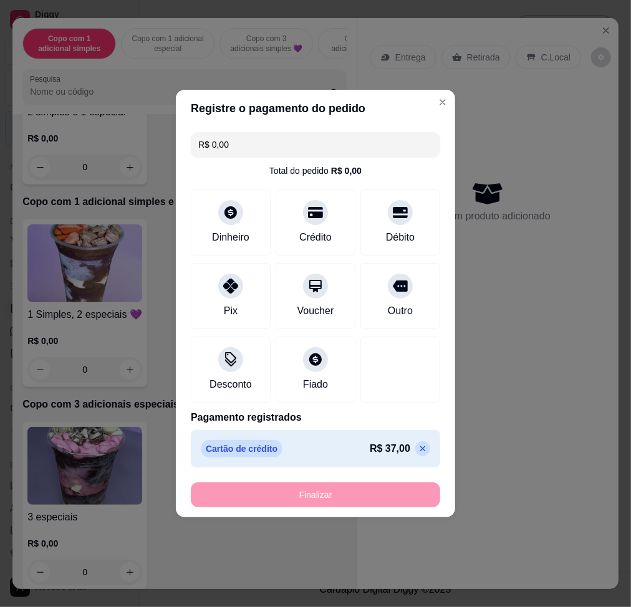
type input "-R$ 37,00"
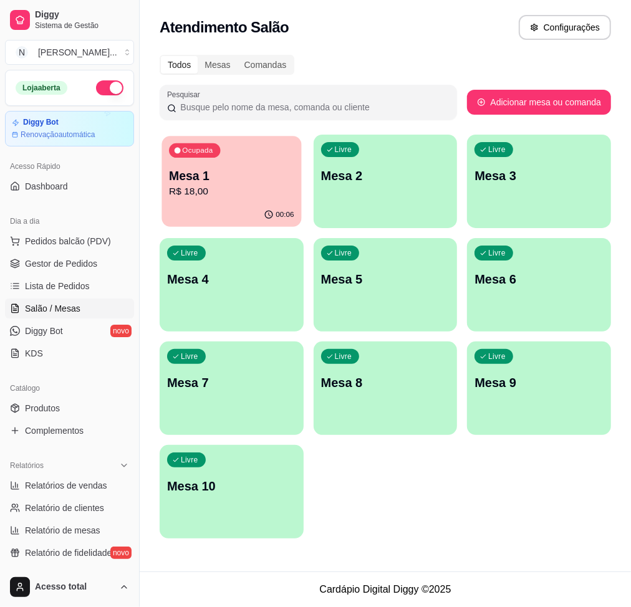
click at [254, 155] on div "Ocupada Mesa 1 R$ 18,00" at bounding box center [231, 169] width 140 height 67
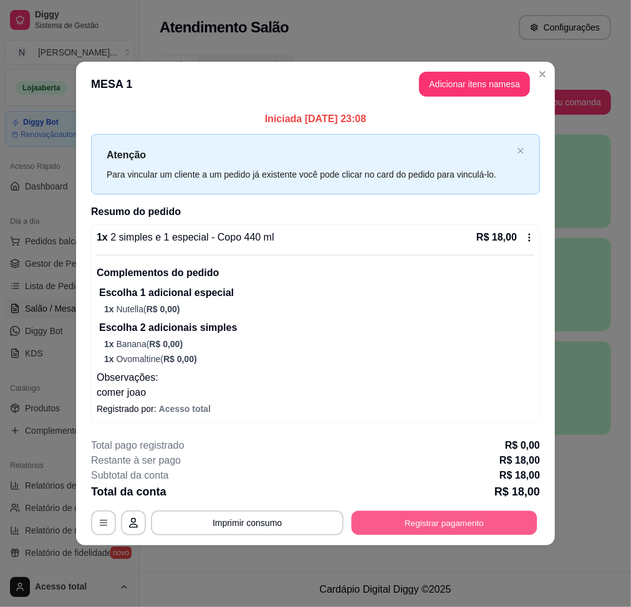
click at [448, 530] on button "Registrar pagamento" at bounding box center [445, 523] width 186 height 24
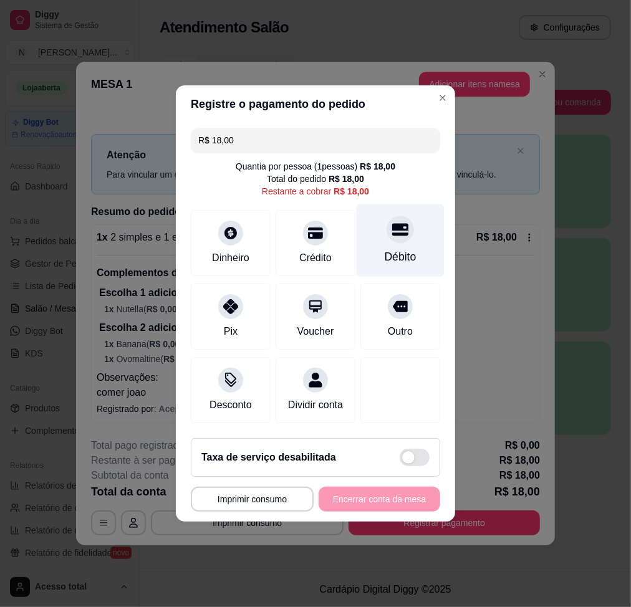
click at [403, 237] on div "Débito" at bounding box center [401, 240] width 88 height 73
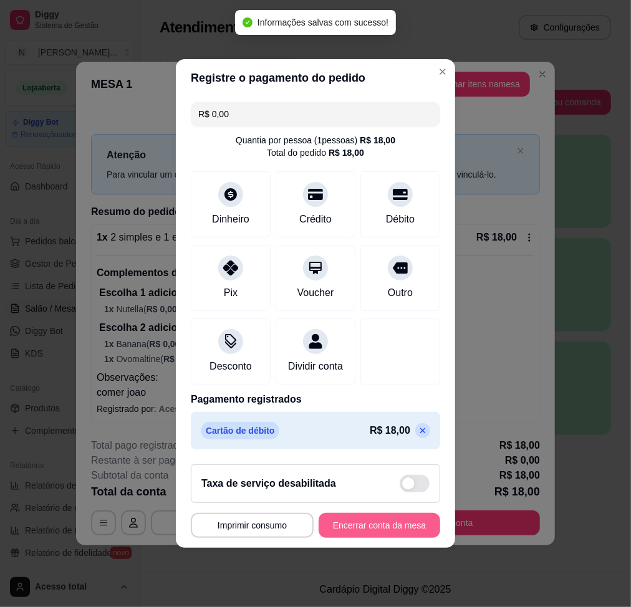
type input "R$ 0,00"
click at [407, 532] on button "Encerrar conta da mesa" at bounding box center [380, 525] width 122 height 25
